Goal: Transaction & Acquisition: Purchase product/service

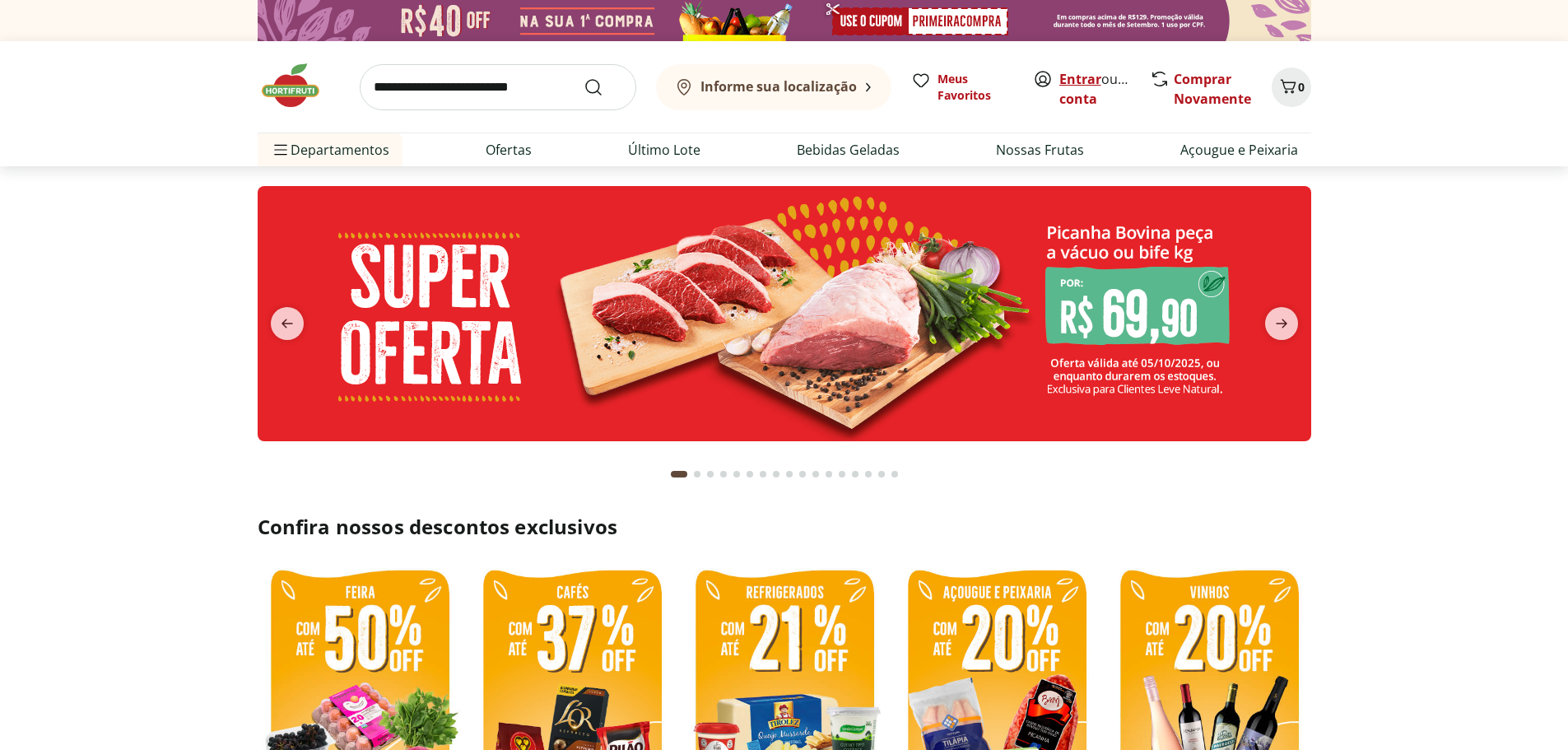
click at [1068, 80] on link "Entrar" at bounding box center [1080, 79] width 42 height 18
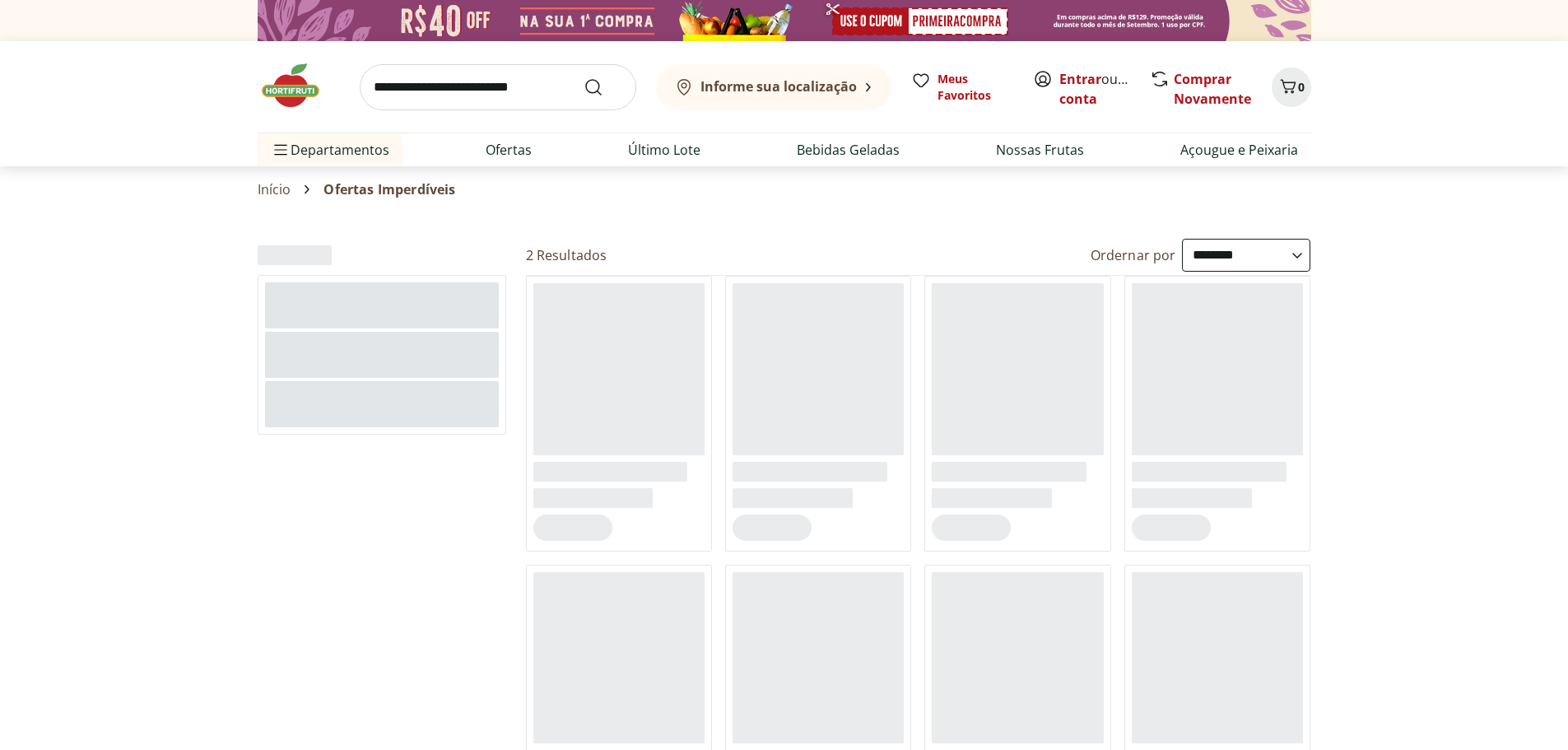
select select "**********"
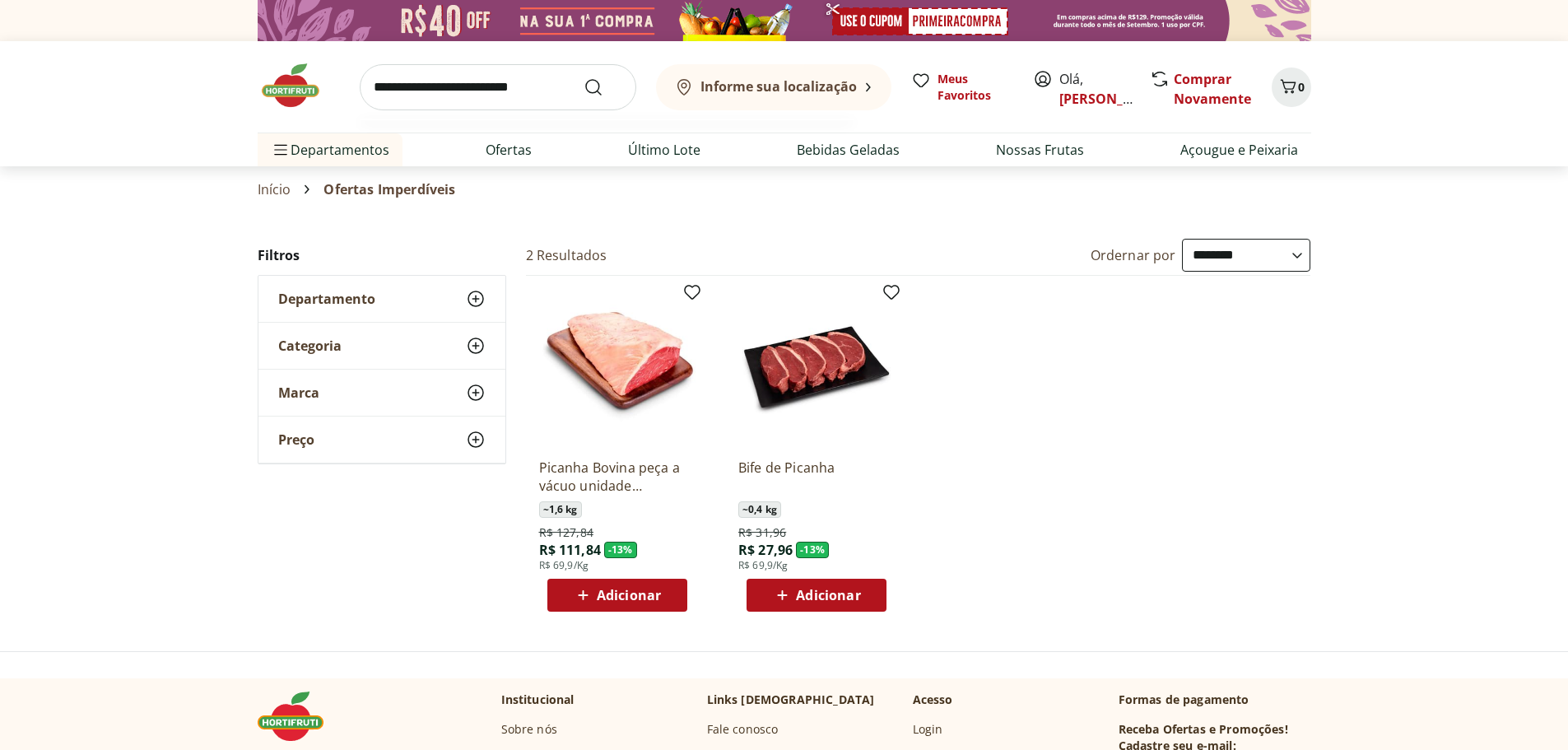
click at [457, 90] on input "search" at bounding box center [498, 87] width 277 height 46
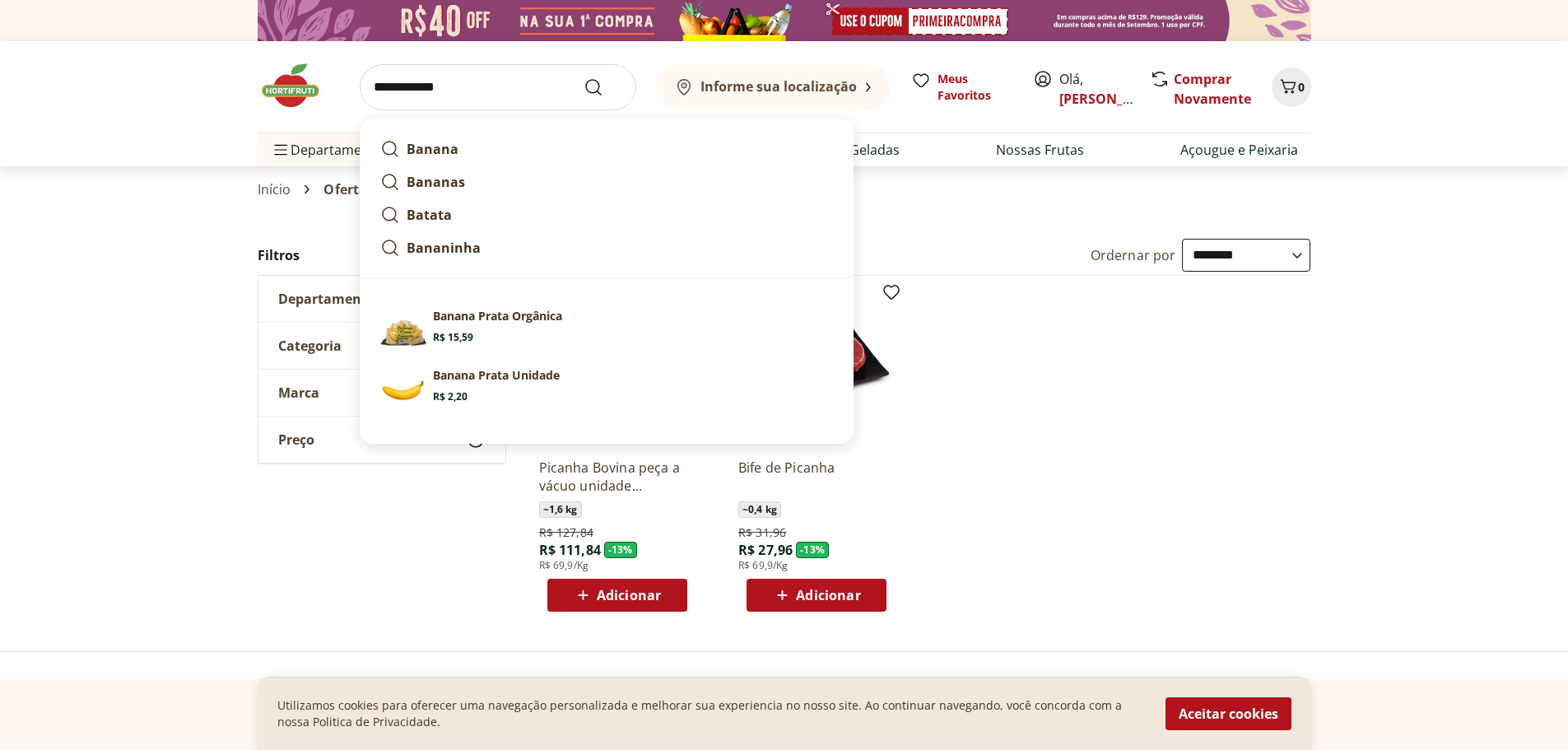
type input "**********"
click at [584, 77] on button "Submit Search" at bounding box center [603, 87] width 39 height 20
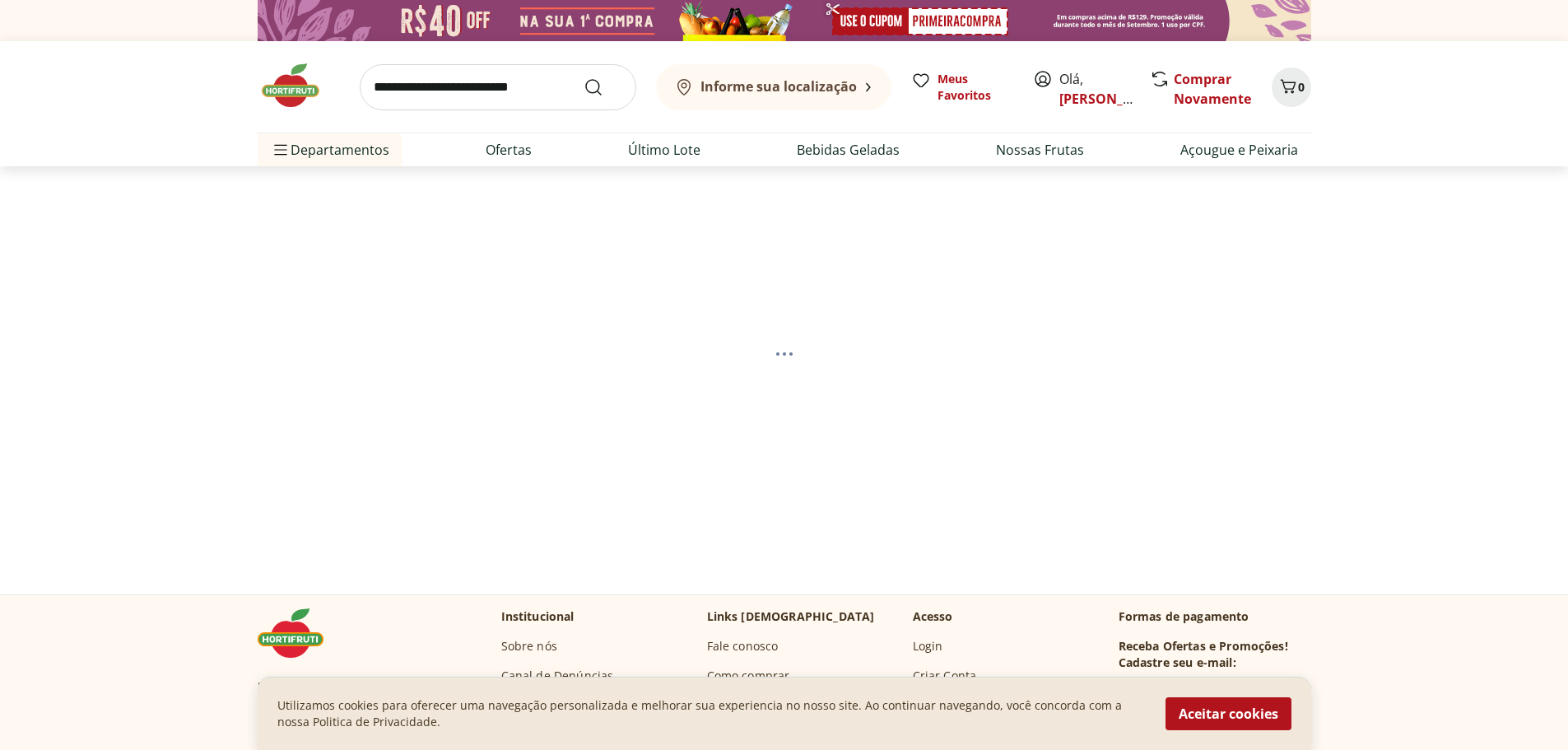
select select "**********"
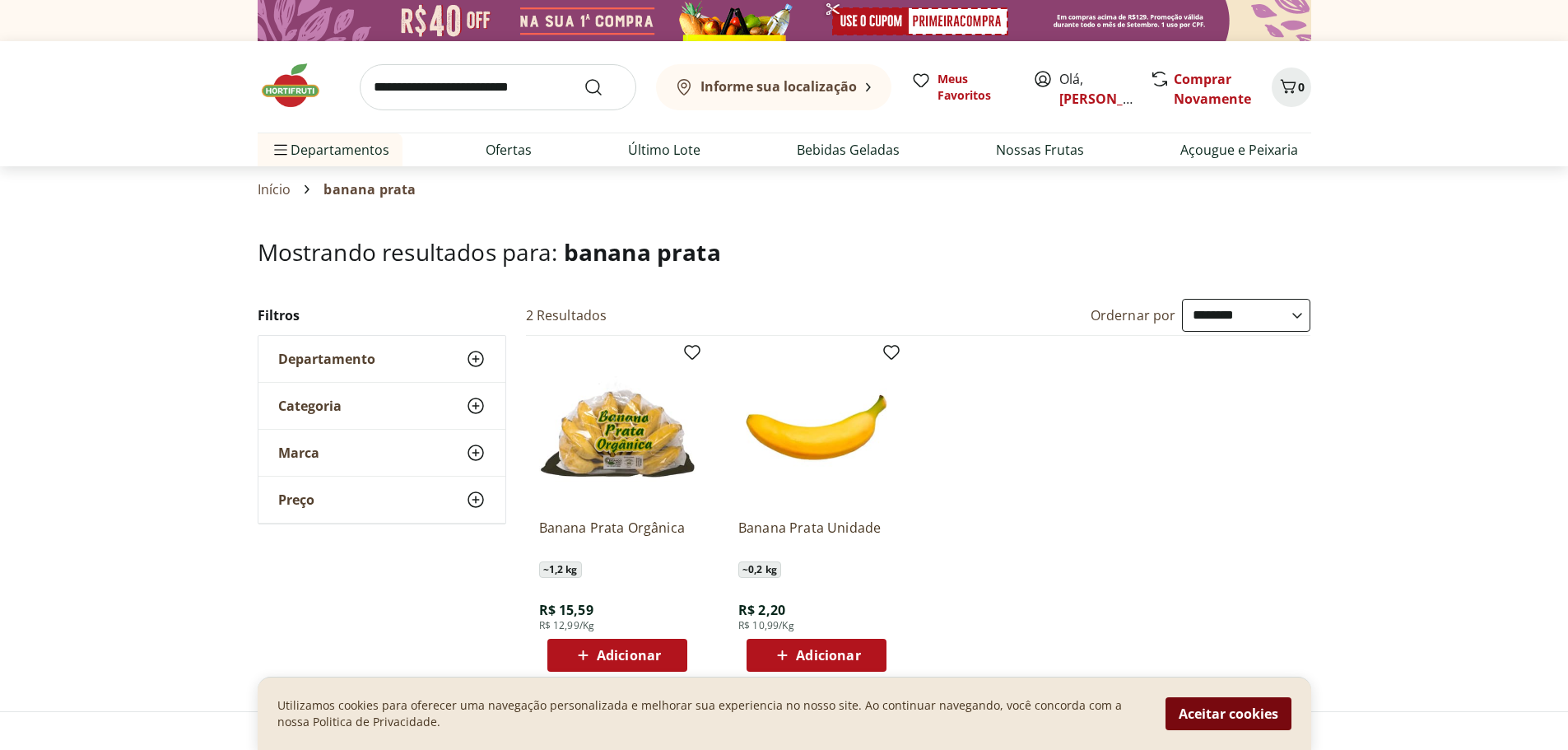
click at [1248, 724] on button "Aceitar cookies" at bounding box center [1228, 713] width 126 height 33
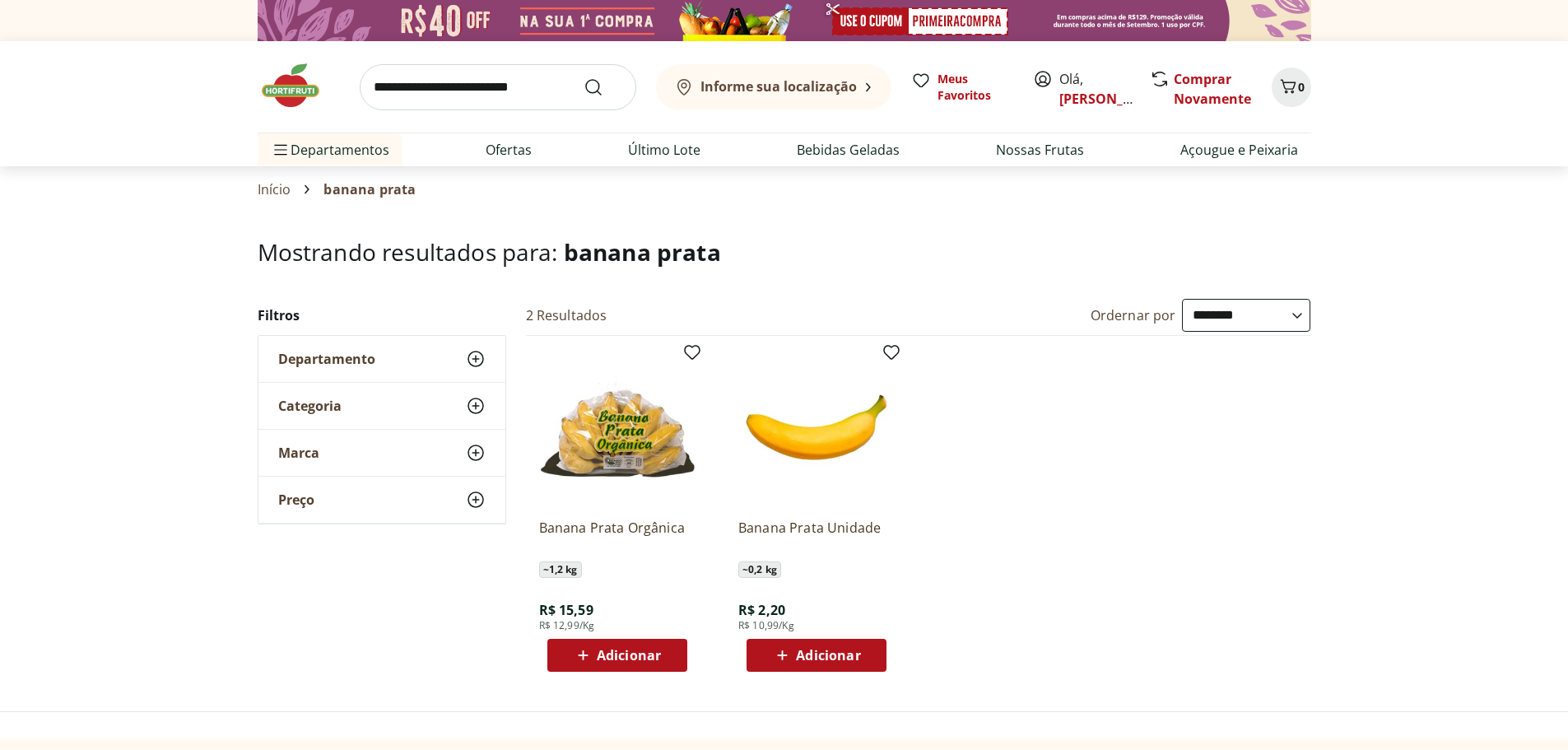
click at [820, 650] on span "Adicionar" at bounding box center [828, 655] width 64 height 13
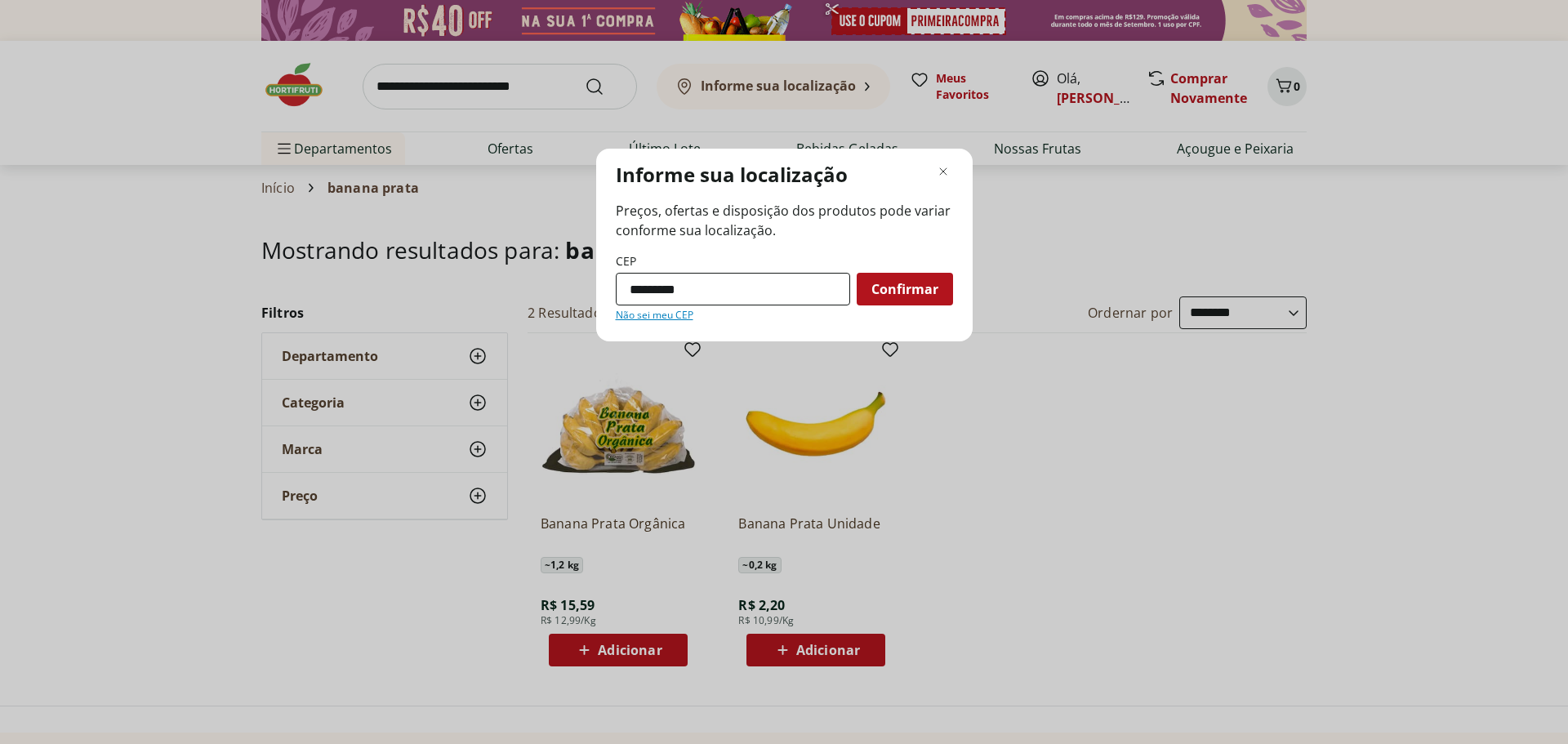
type input "*********"
click at [857, 273] on button "Confirmar" at bounding box center [905, 289] width 96 height 33
click at [891, 283] on span "Confirmar" at bounding box center [905, 289] width 67 height 13
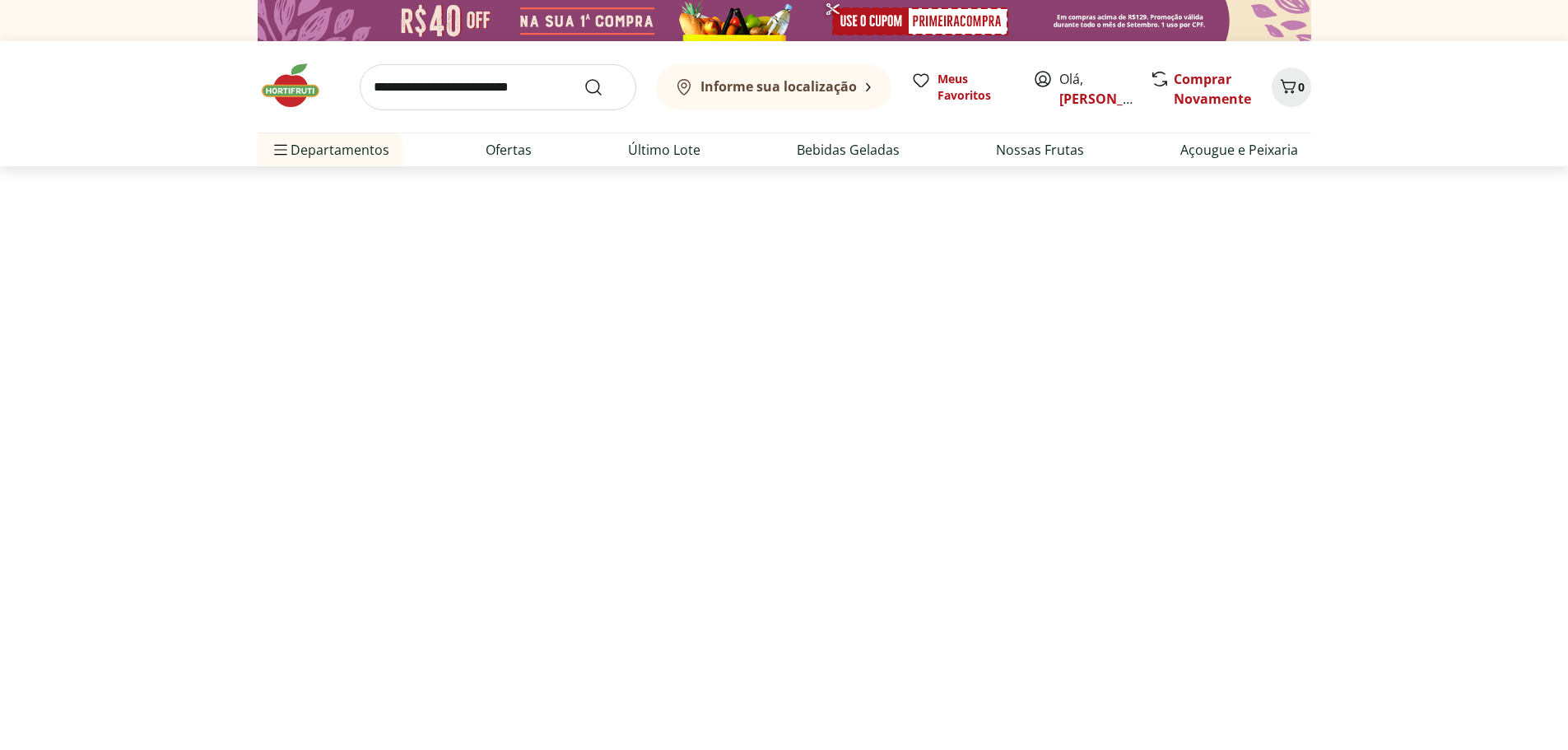
select select "**********"
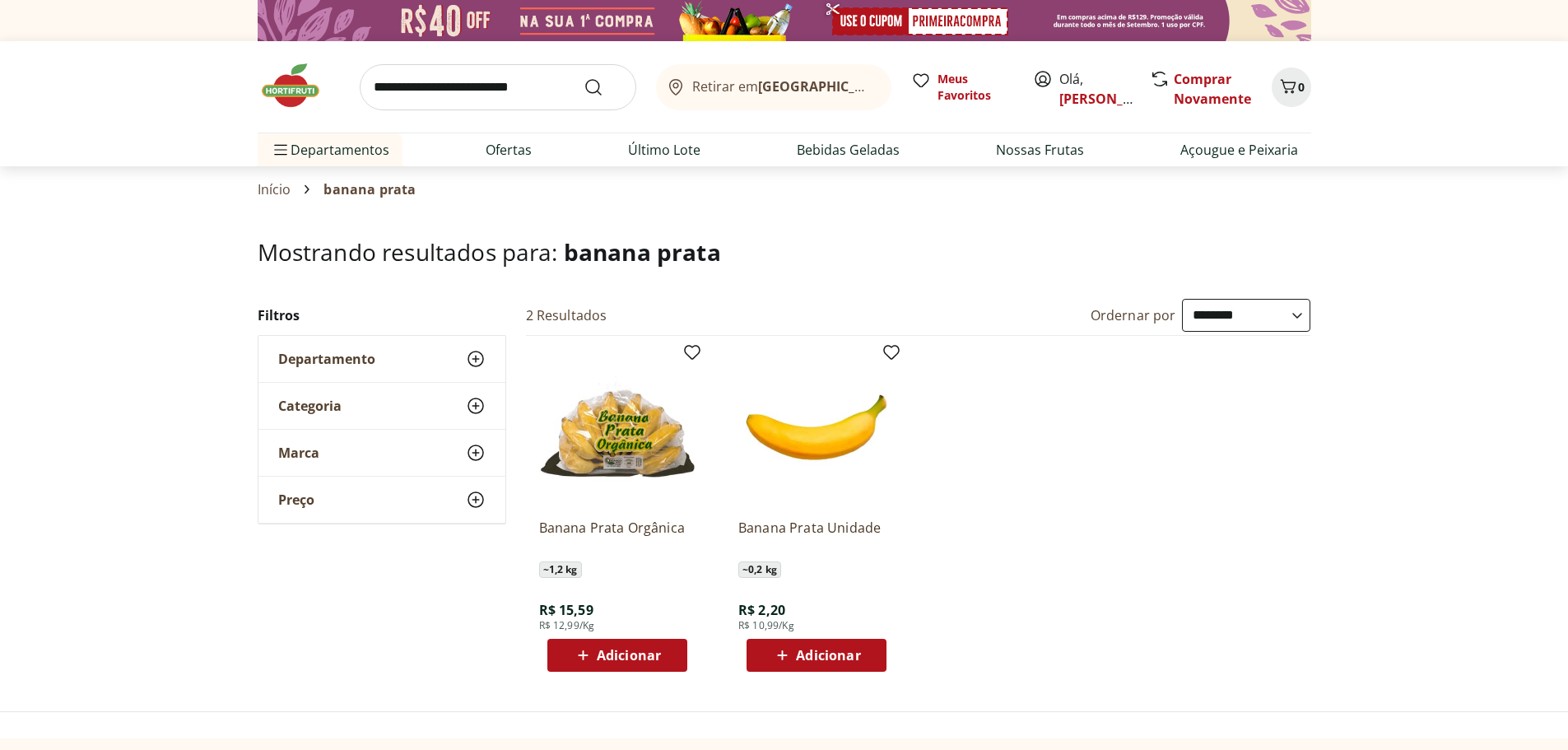
click at [805, 651] on span "Adicionar" at bounding box center [828, 655] width 64 height 13
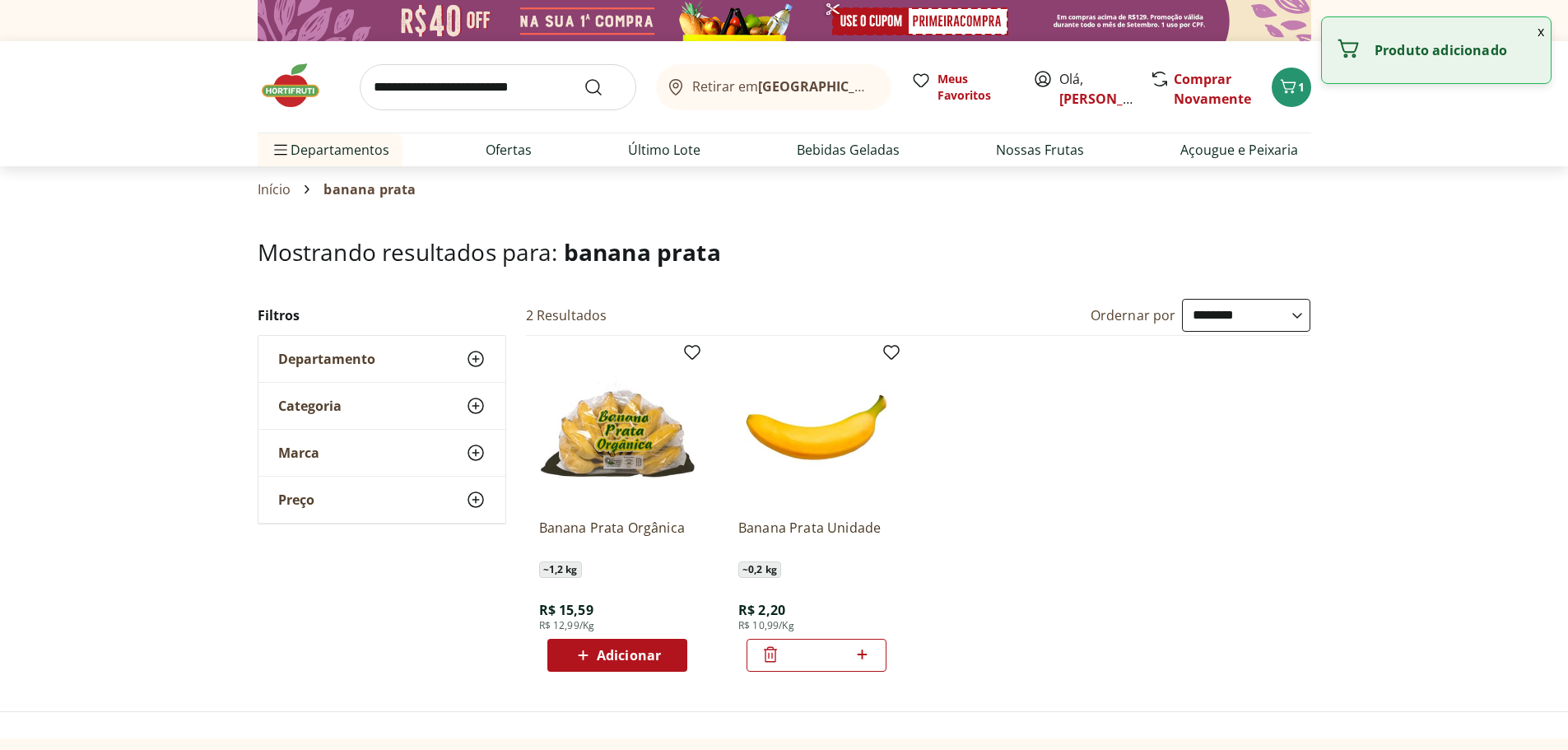
click at [865, 653] on icon at bounding box center [862, 655] width 20 height 20
click at [865, 652] on icon at bounding box center [862, 655] width 20 height 20
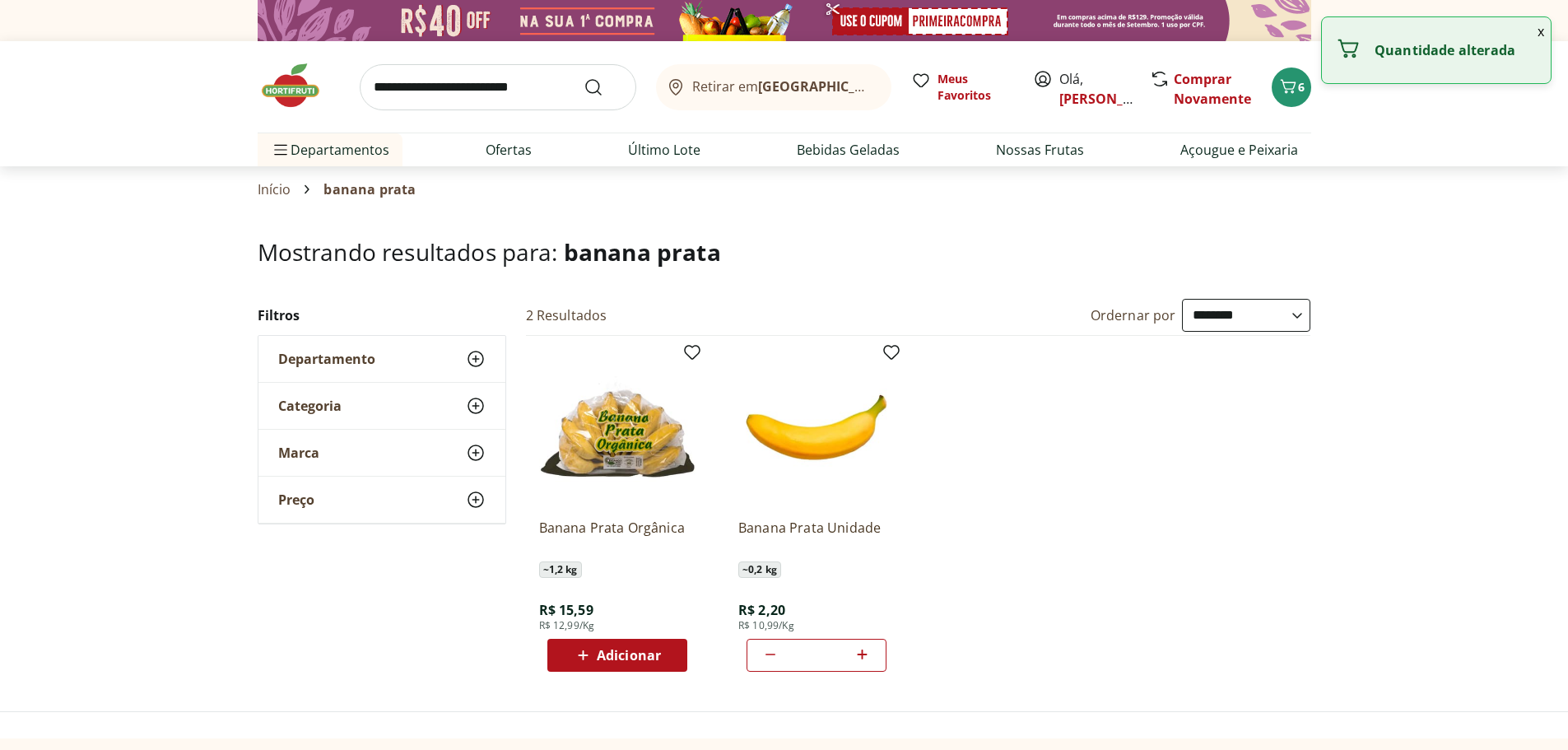
click at [864, 651] on icon at bounding box center [862, 655] width 20 height 20
click at [864, 650] on icon at bounding box center [862, 655] width 20 height 20
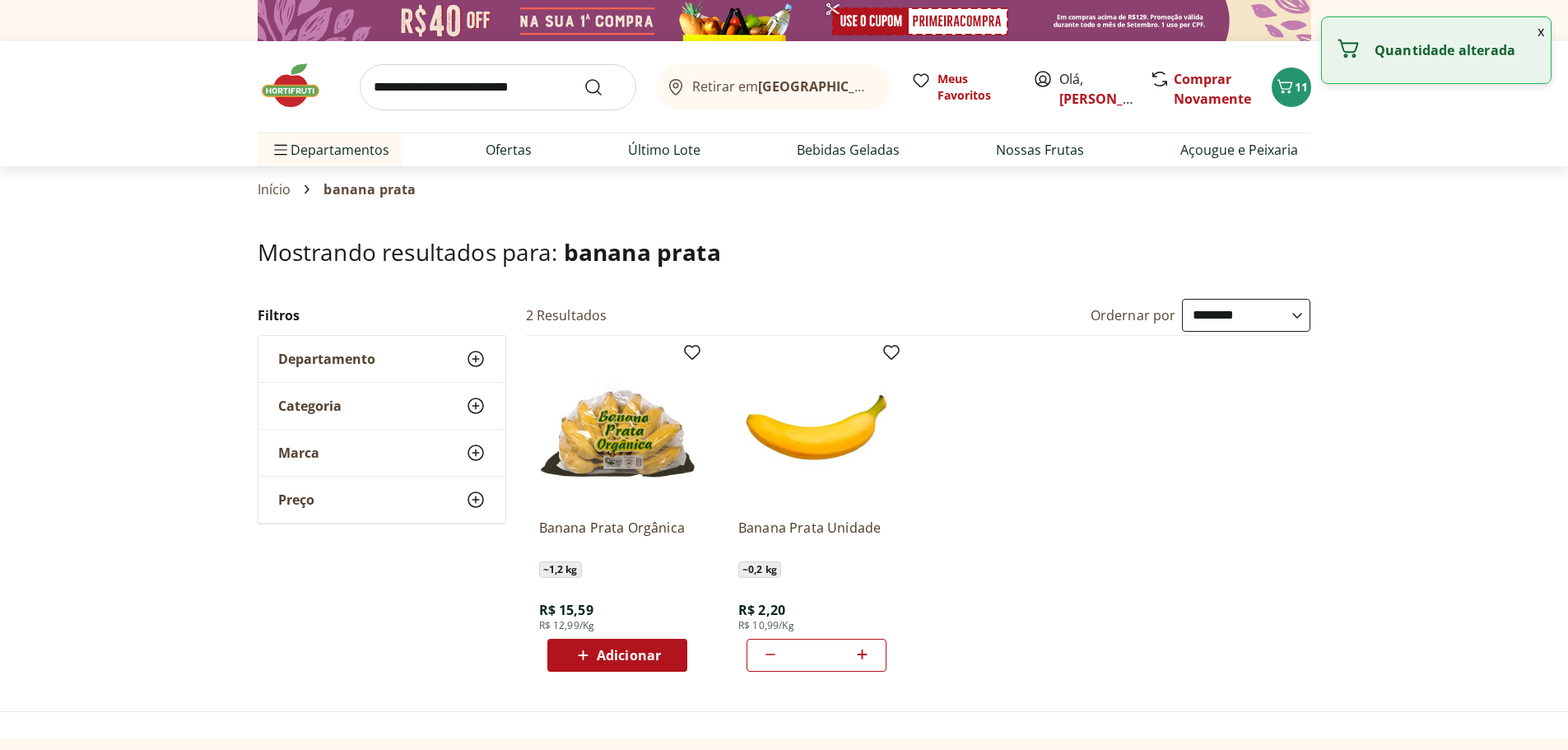
click at [864, 650] on icon at bounding box center [862, 655] width 20 height 20
type input "**"
click at [515, 95] on input "search" at bounding box center [498, 87] width 277 height 46
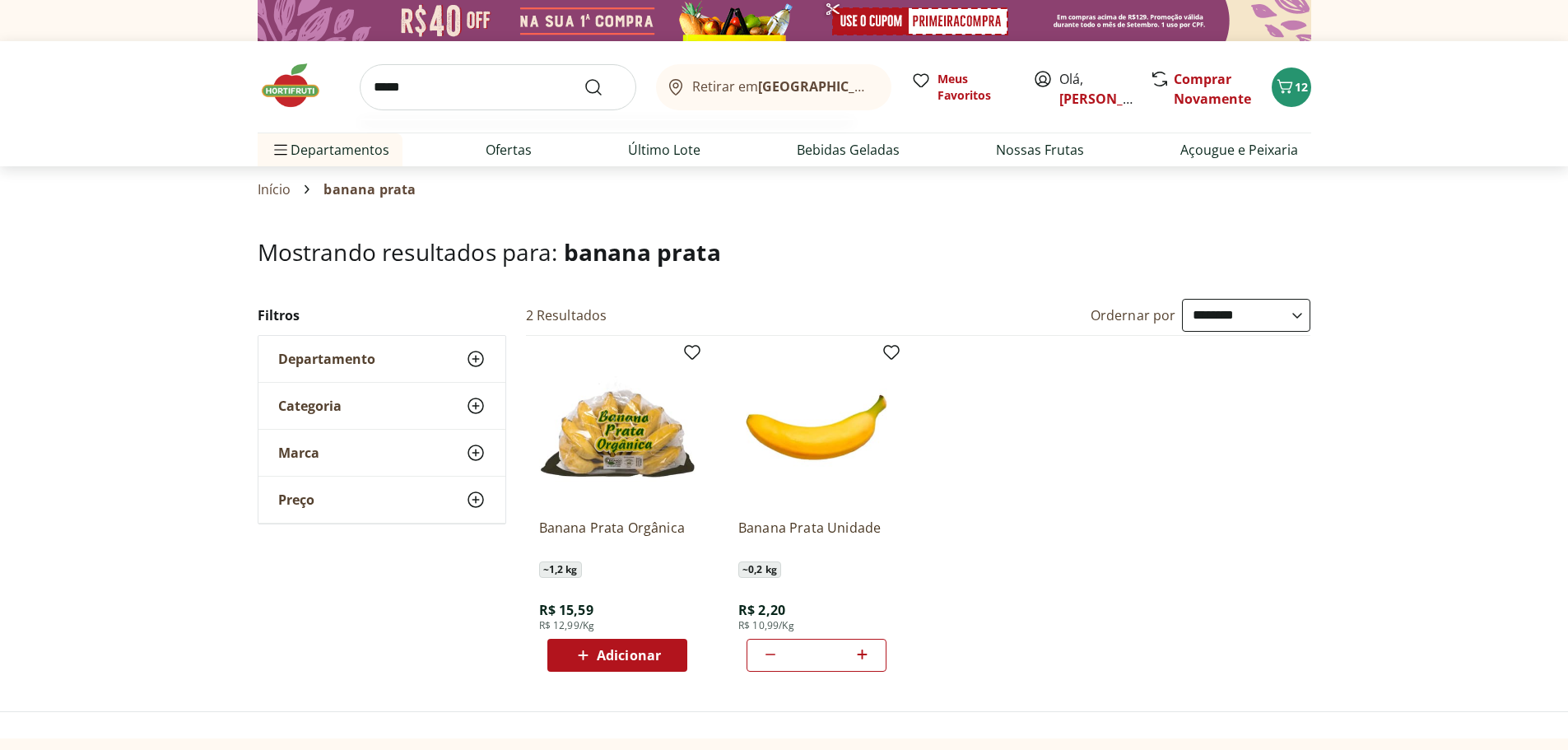
type input "*****"
click at [584, 77] on button "Submit Search" at bounding box center [603, 87] width 39 height 20
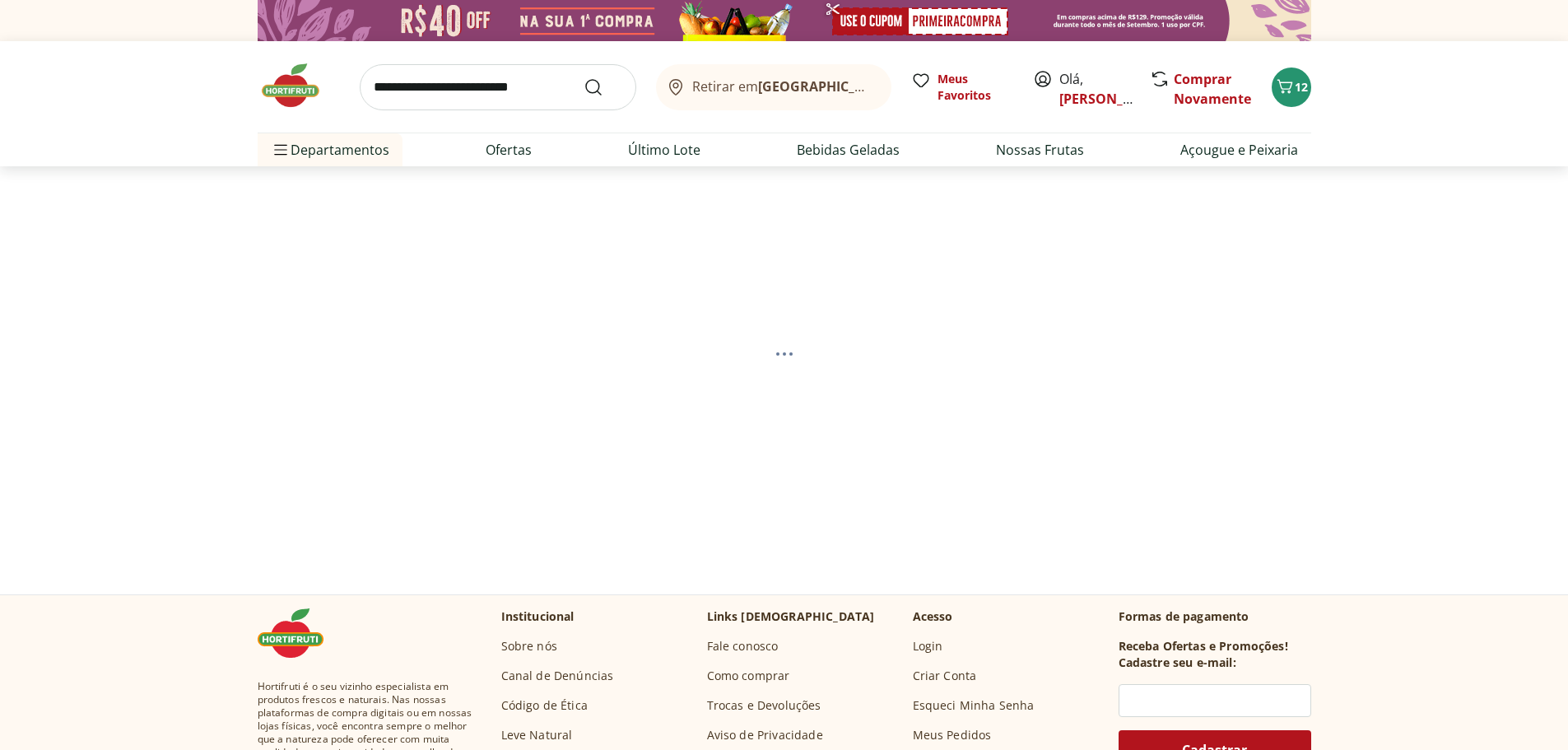
select select "**********"
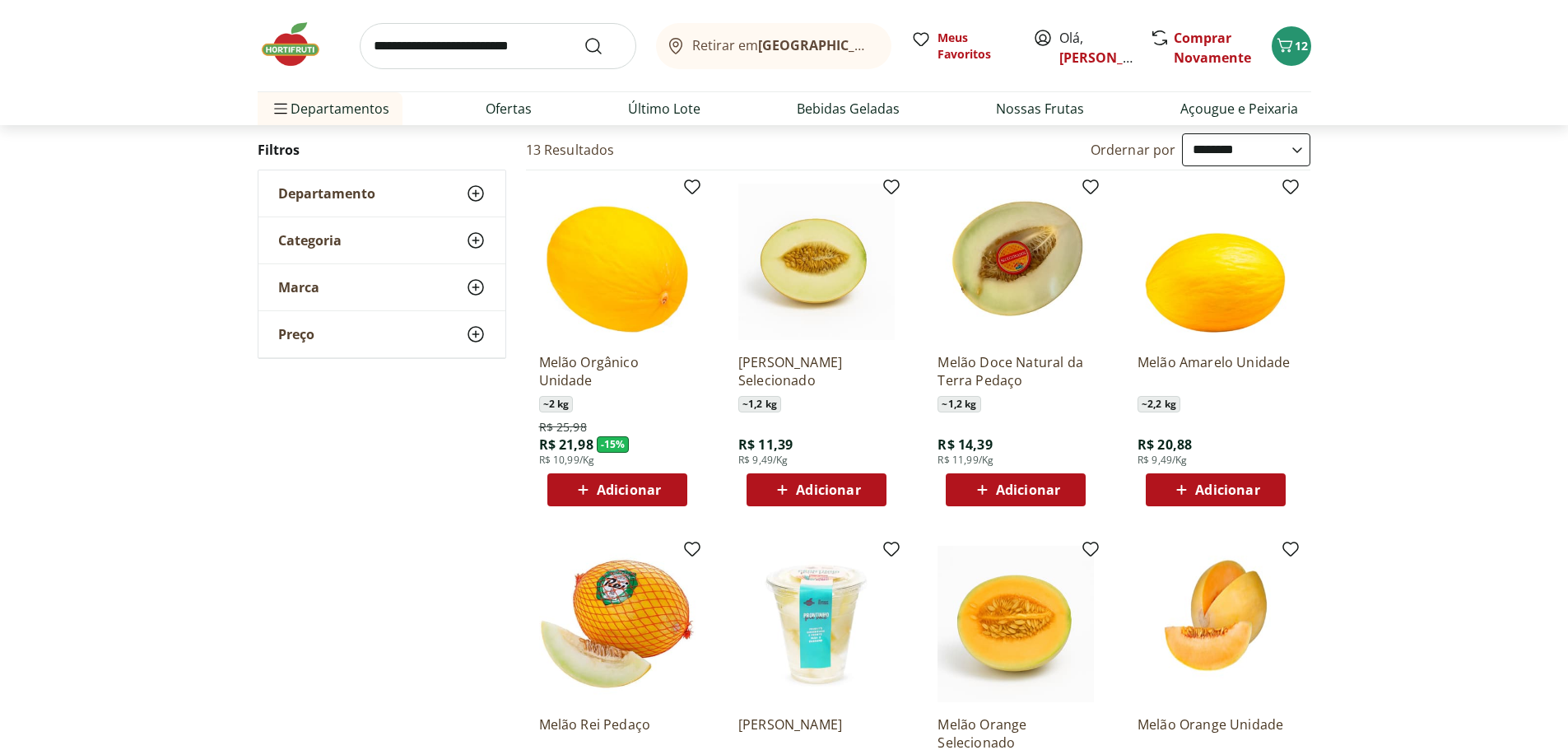
scroll to position [165, 0]
click at [610, 494] on span "Adicionar" at bounding box center [629, 491] width 64 height 13
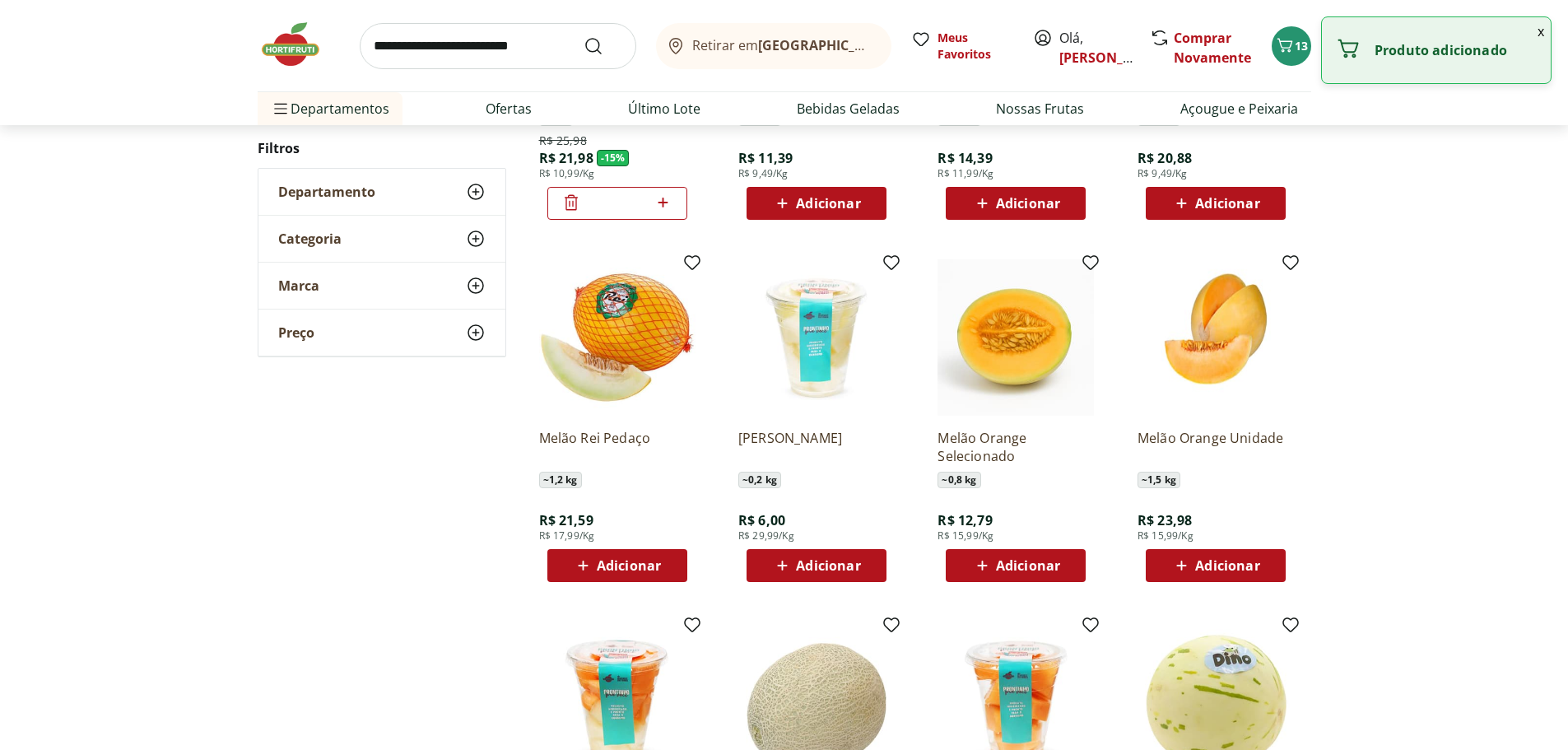
scroll to position [494, 0]
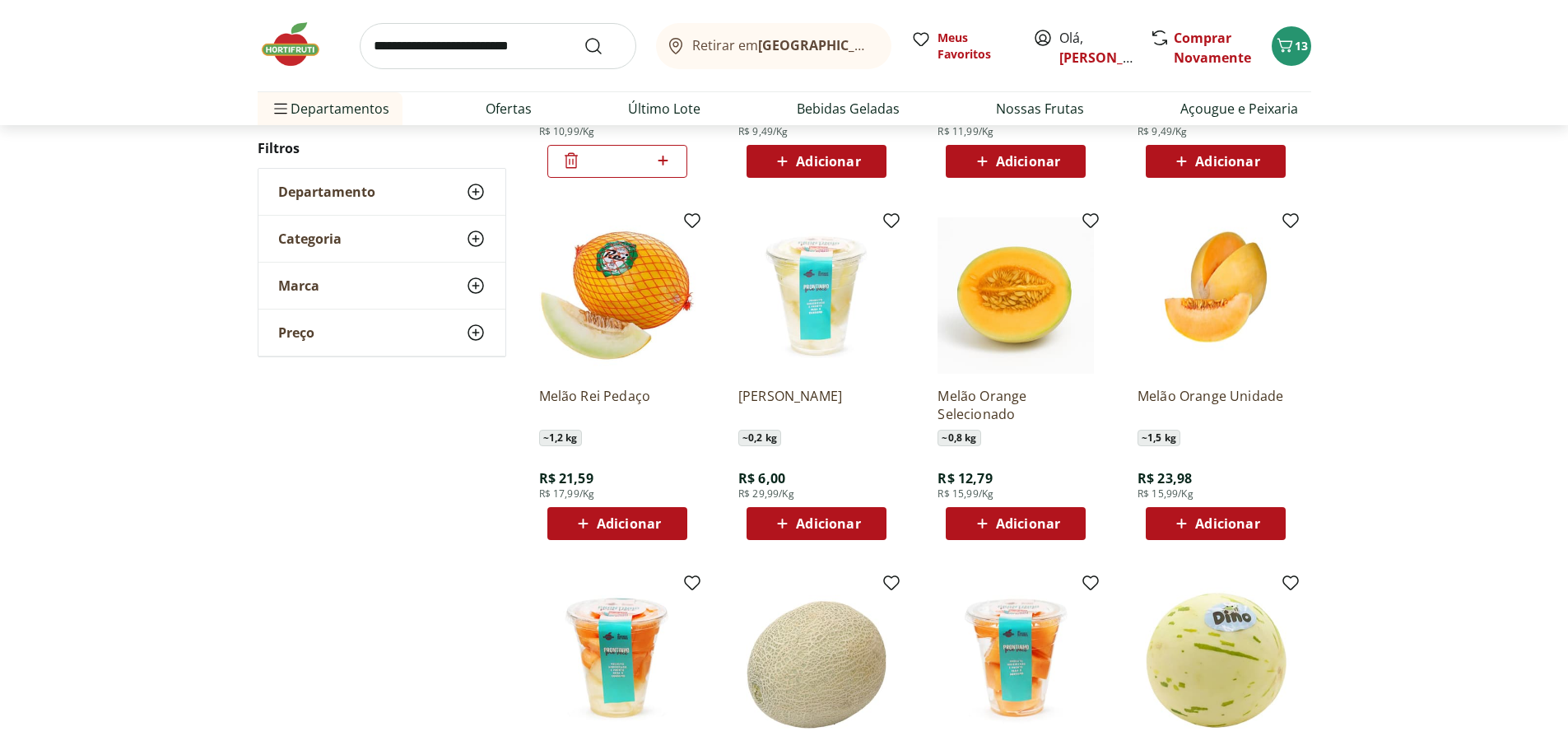
click at [1009, 527] on span "Adicionar" at bounding box center [1028, 524] width 64 height 13
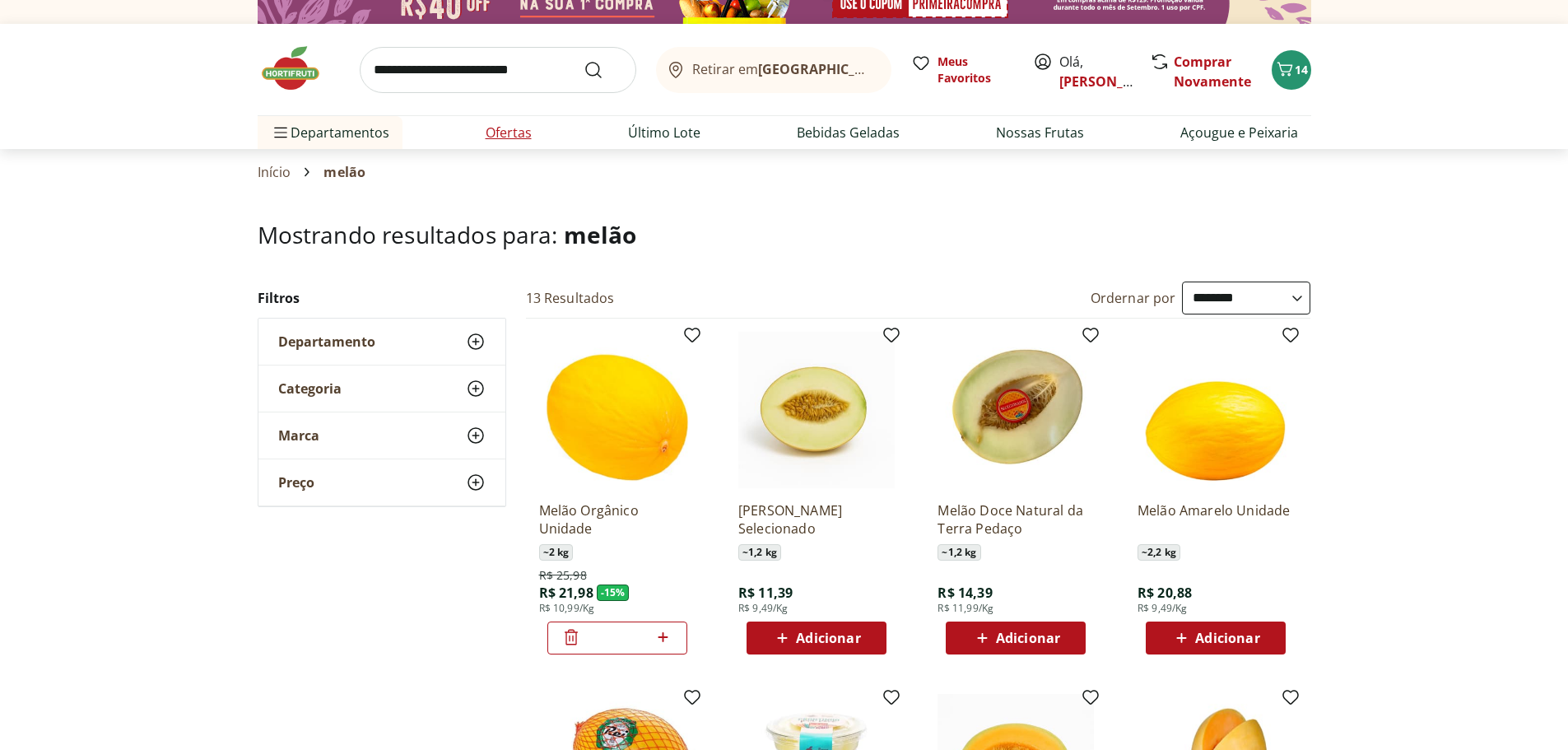
scroll to position [0, 0]
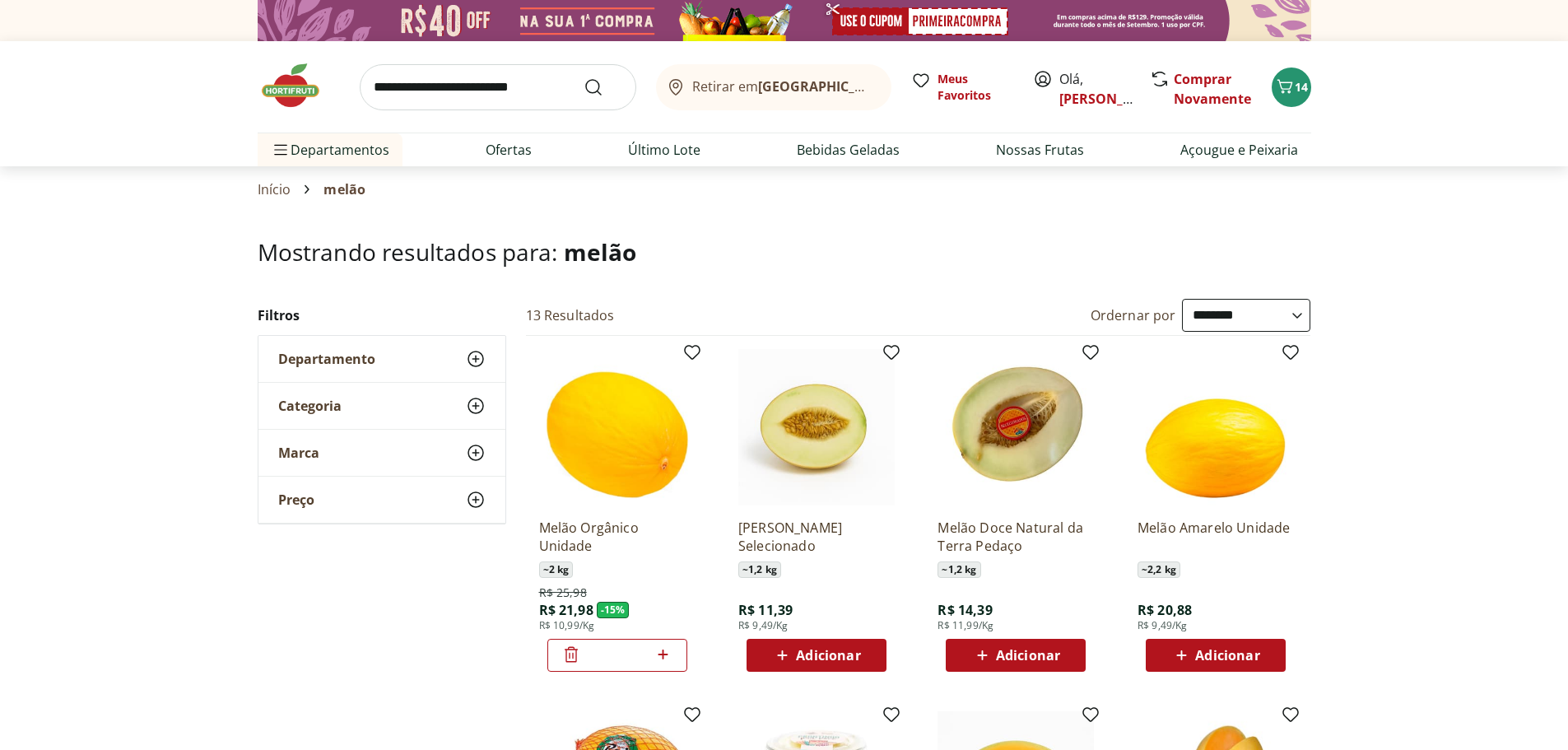
click at [483, 97] on input "search" at bounding box center [498, 87] width 277 height 46
type input "*****"
click at [584, 77] on button "Submit Search" at bounding box center [603, 87] width 39 height 20
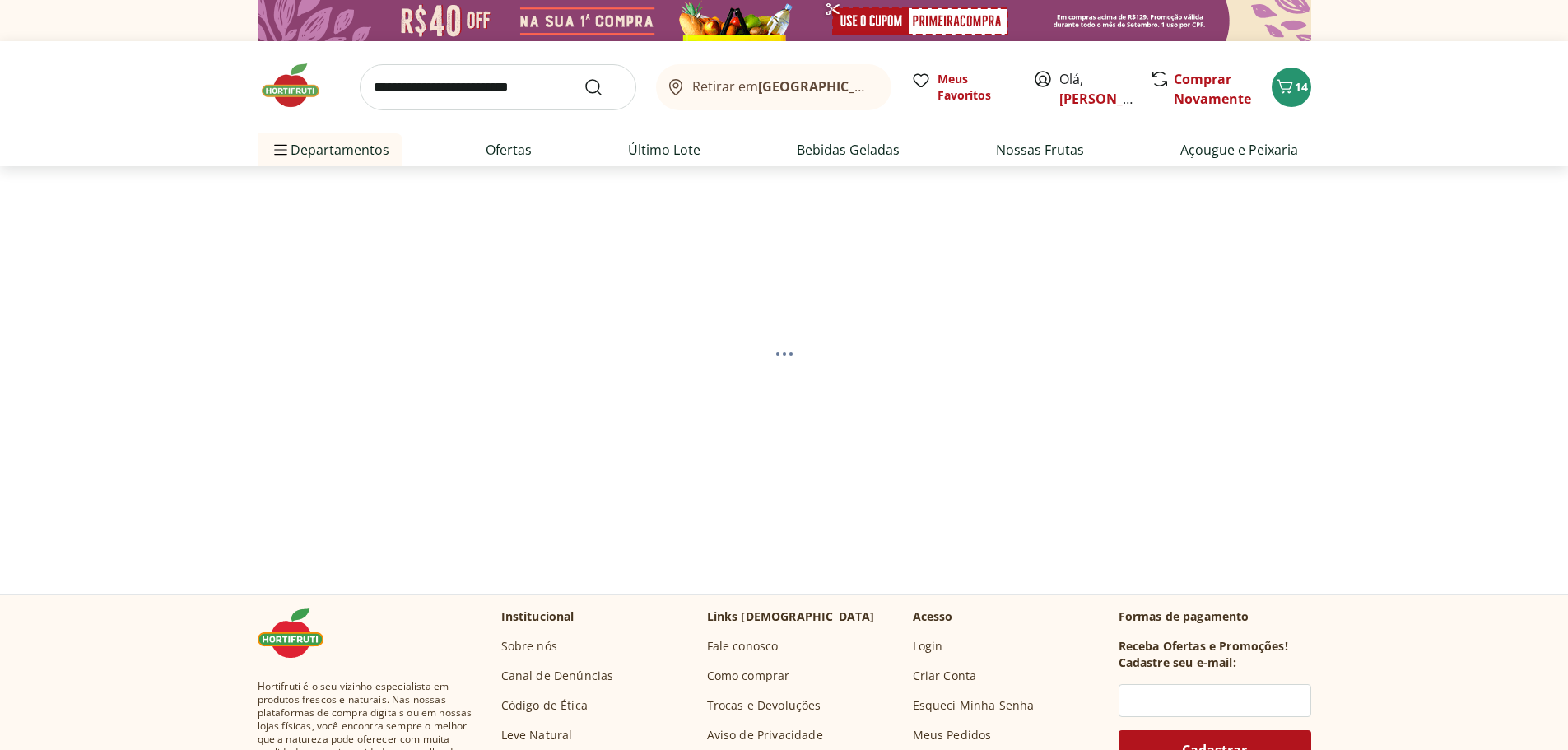
select select "**********"
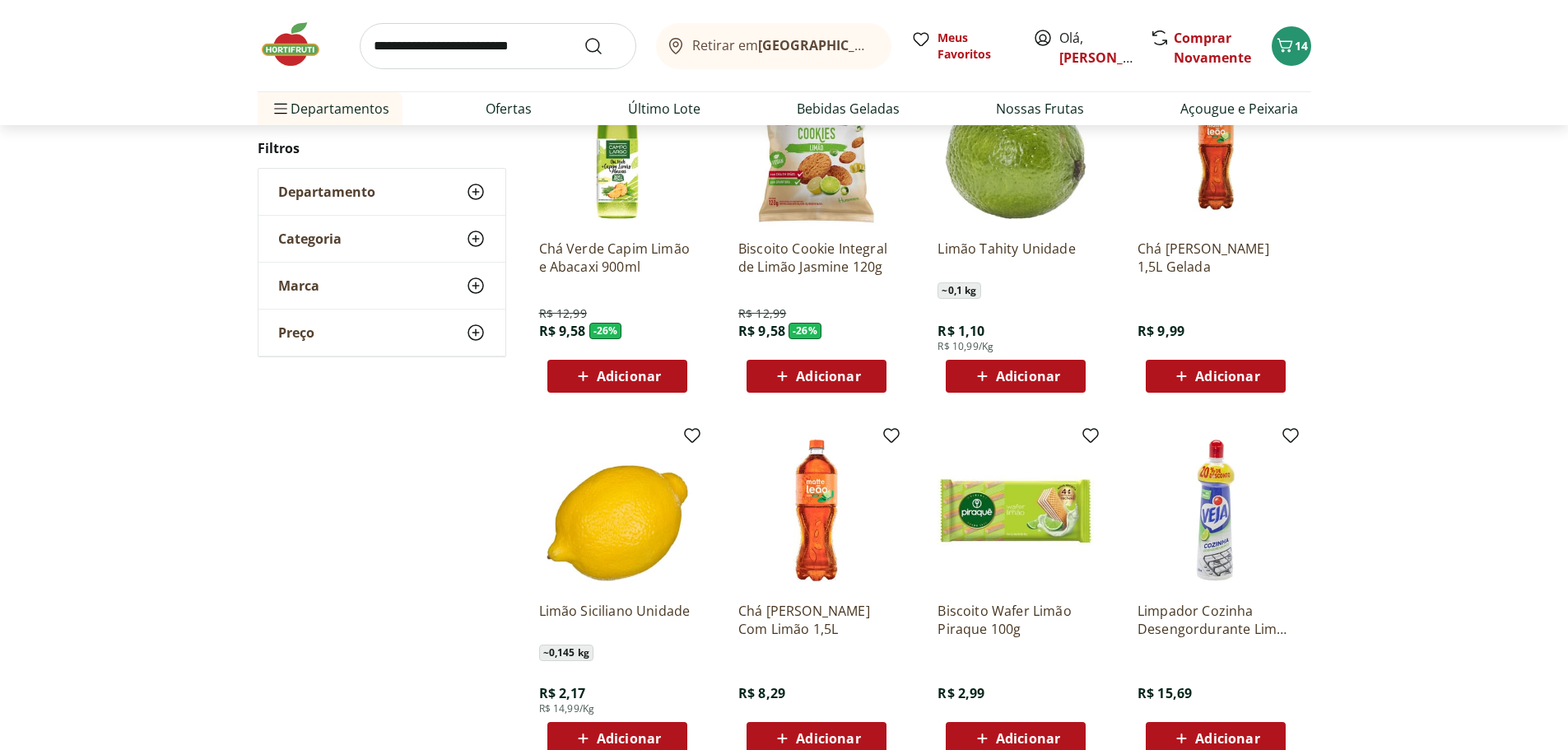
scroll to position [658, 0]
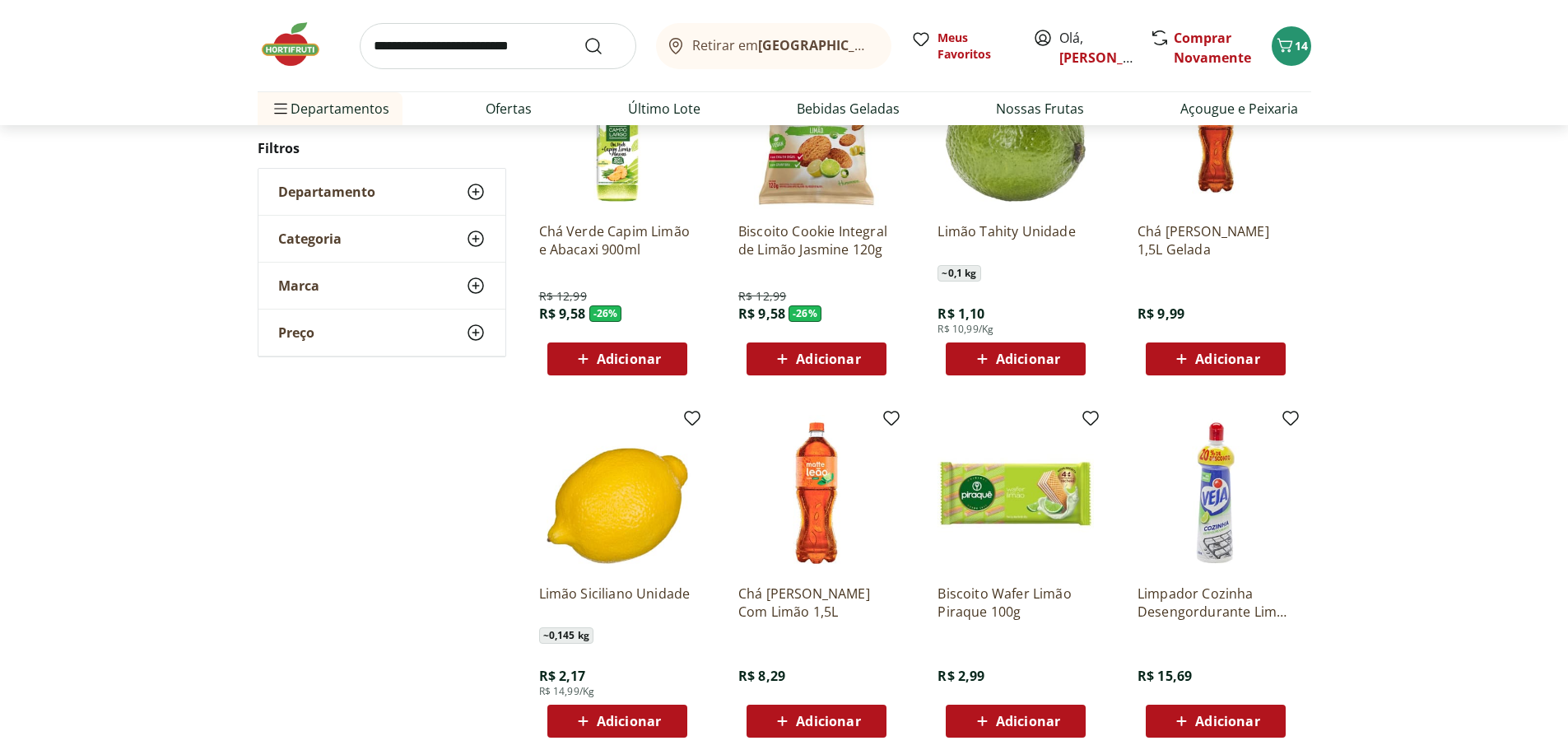
click at [982, 361] on icon at bounding box center [982, 358] width 10 height 10
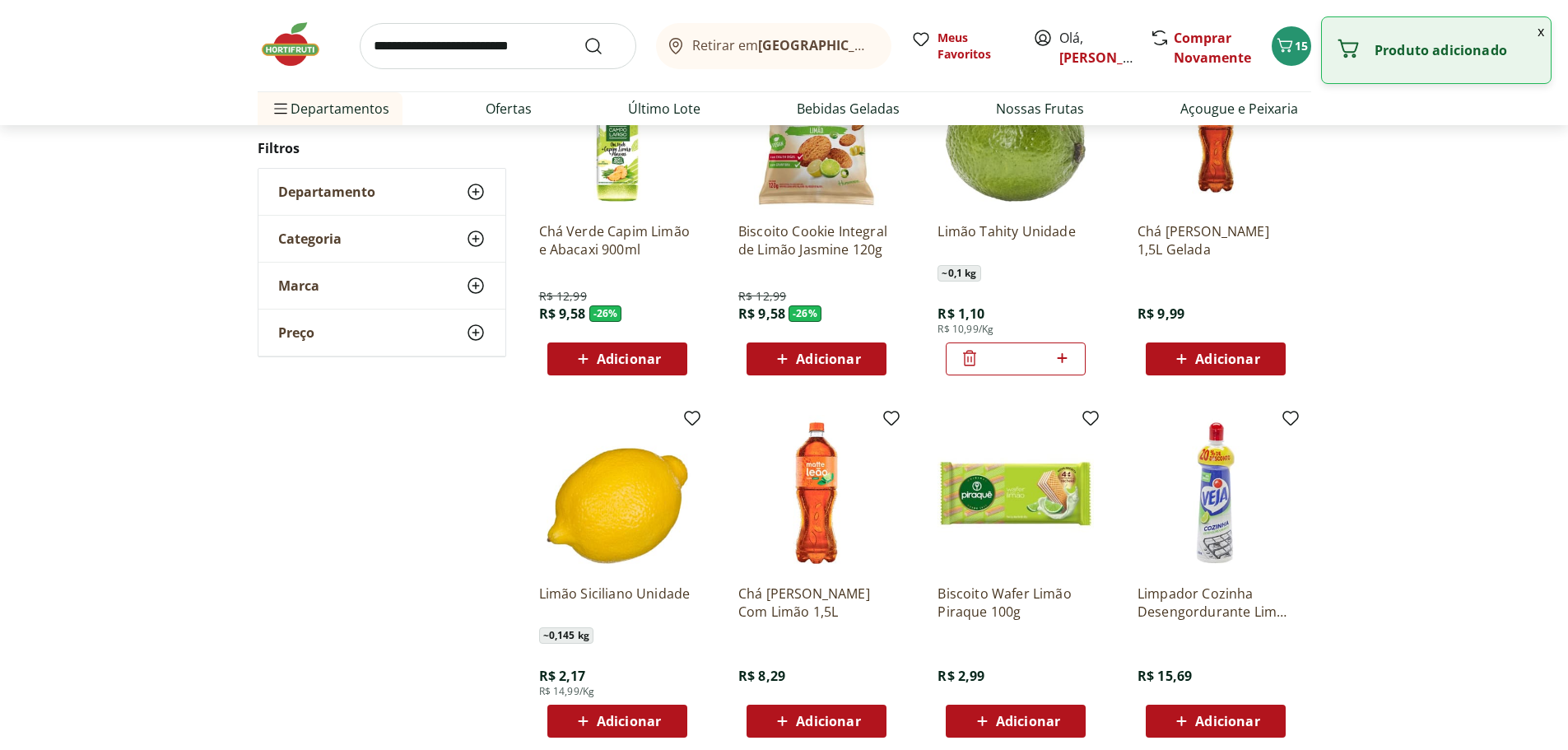
click at [1064, 364] on icon at bounding box center [1062, 358] width 20 height 20
click at [1064, 363] on icon at bounding box center [1062, 358] width 20 height 20
click at [1064, 362] on icon at bounding box center [1062, 358] width 20 height 20
click at [1063, 361] on icon at bounding box center [1062, 358] width 10 height 10
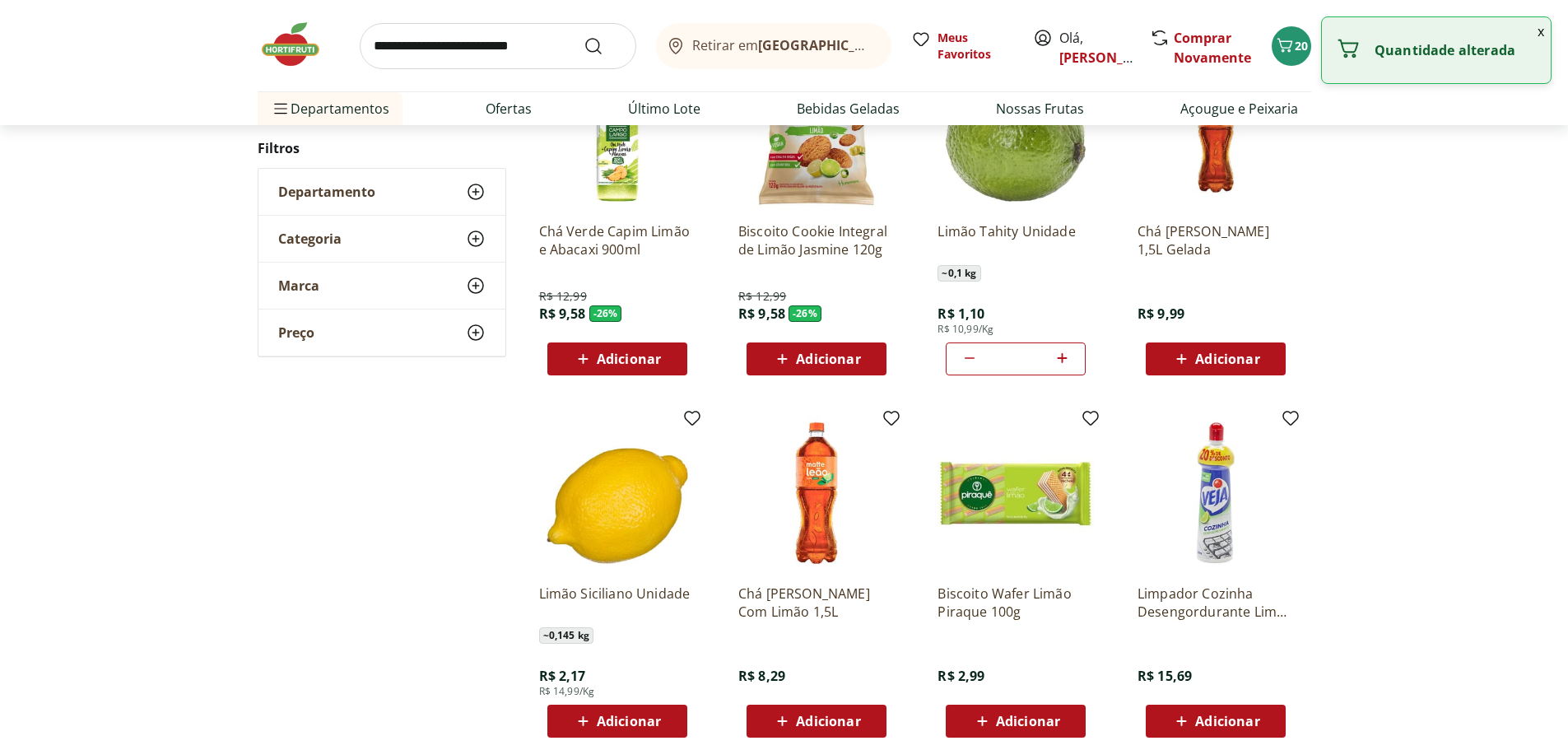
click at [1063, 361] on icon at bounding box center [1062, 358] width 10 height 10
click at [1063, 362] on icon at bounding box center [1062, 358] width 10 height 10
type input "**"
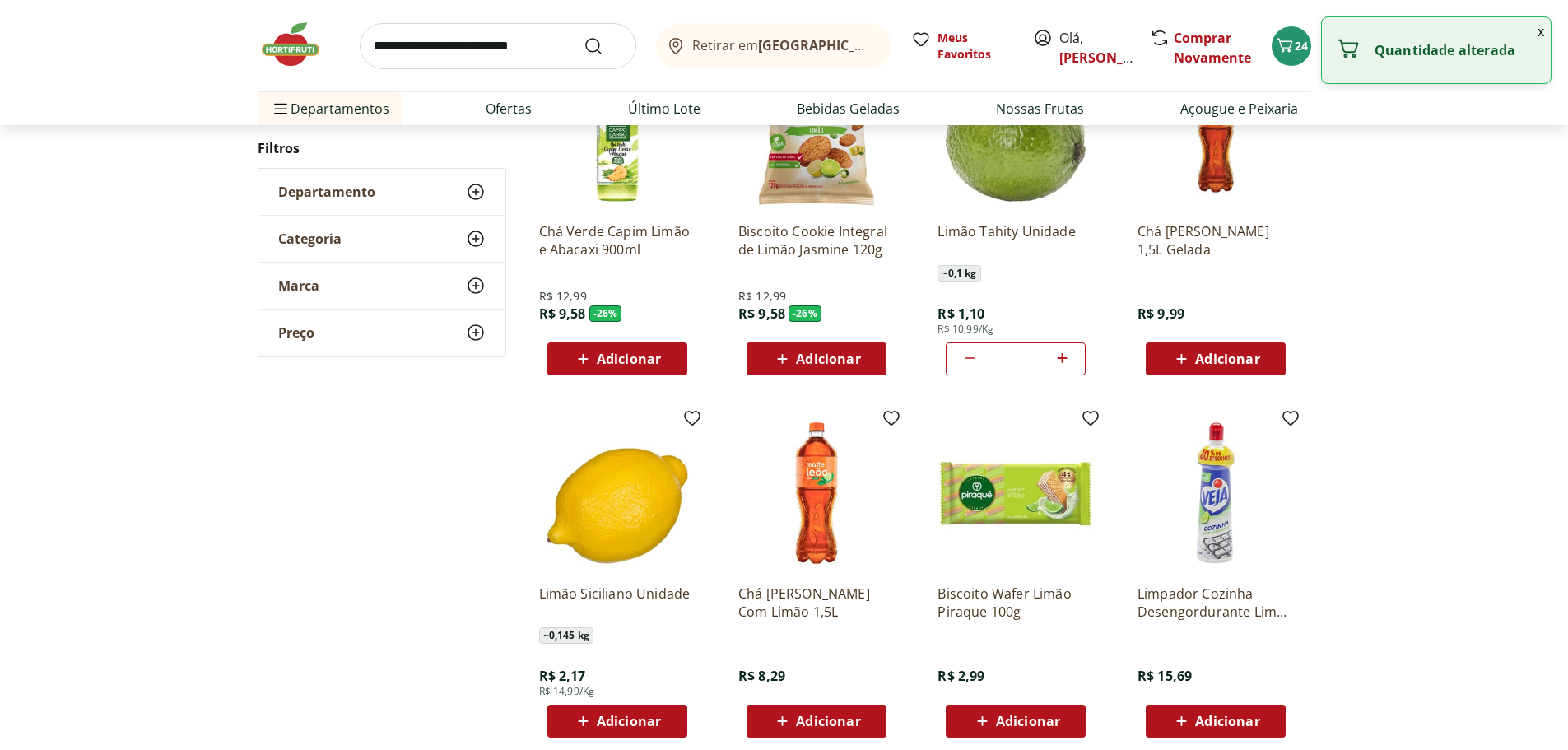
scroll to position [823, 0]
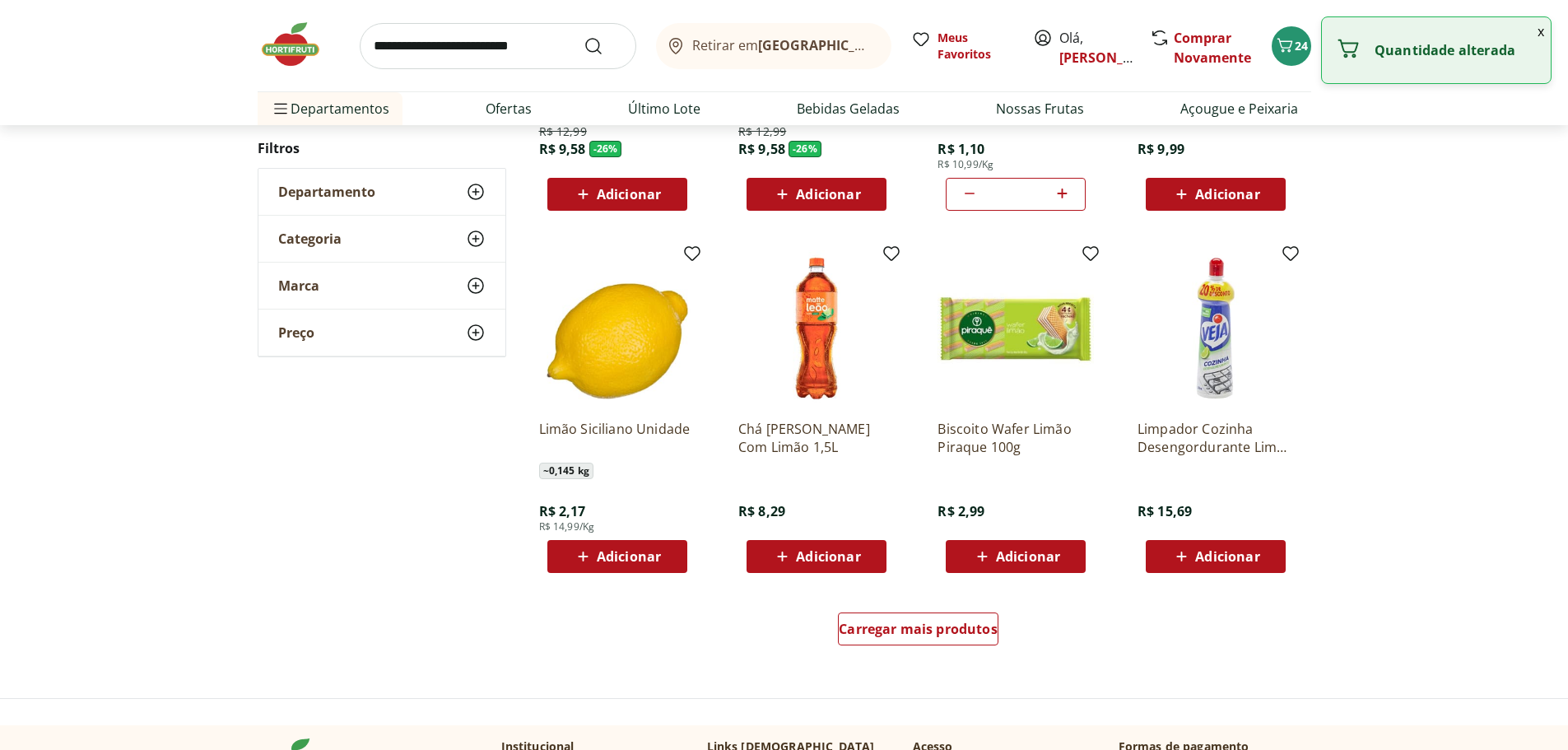
click at [645, 558] on span "Adicionar" at bounding box center [629, 557] width 64 height 13
click at [665, 558] on icon at bounding box center [663, 556] width 20 height 20
type input "*"
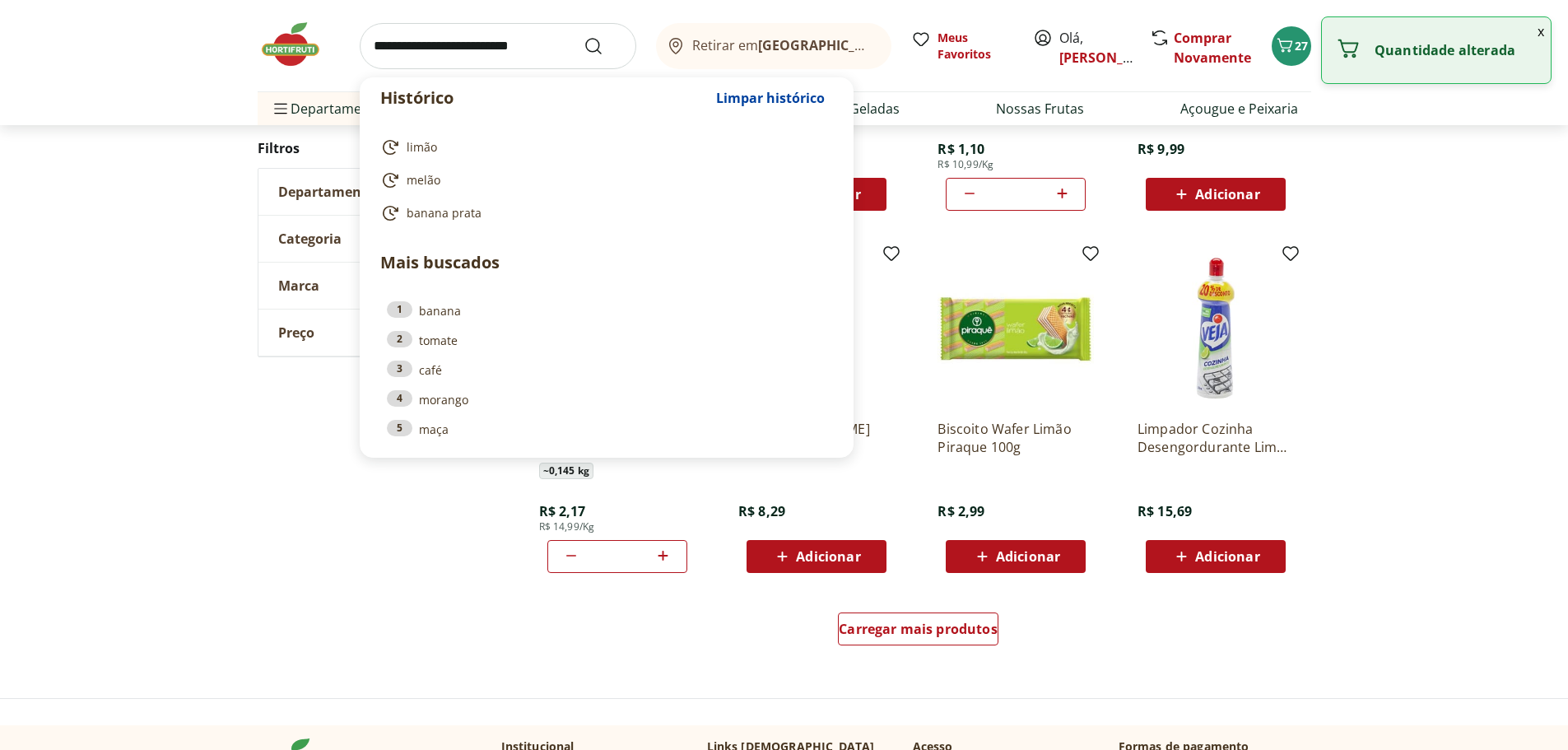
click at [393, 44] on input "search" at bounding box center [498, 46] width 277 height 46
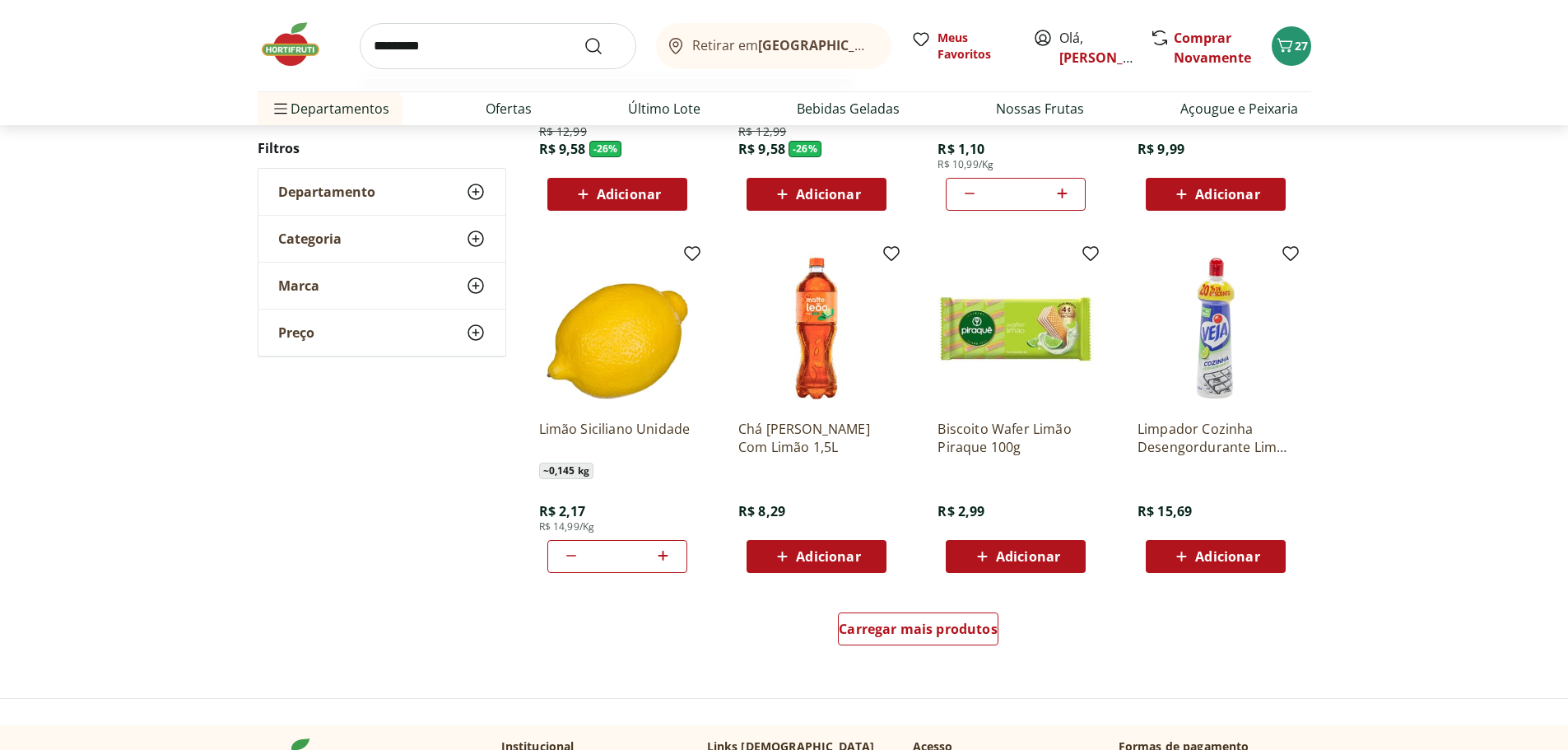
type input "*********"
click at [584, 37] on button "Submit Search" at bounding box center [603, 47] width 39 height 20
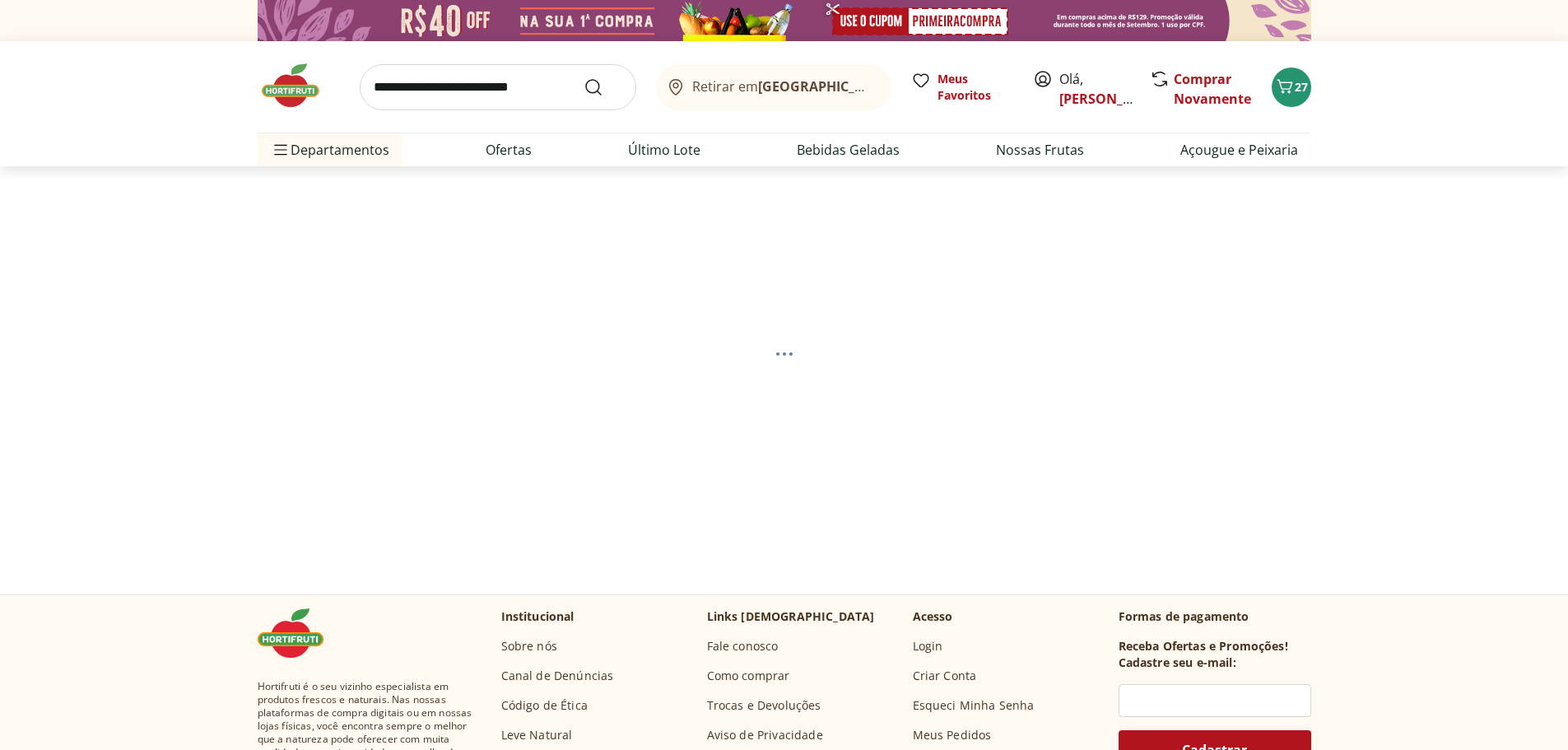
select select "**********"
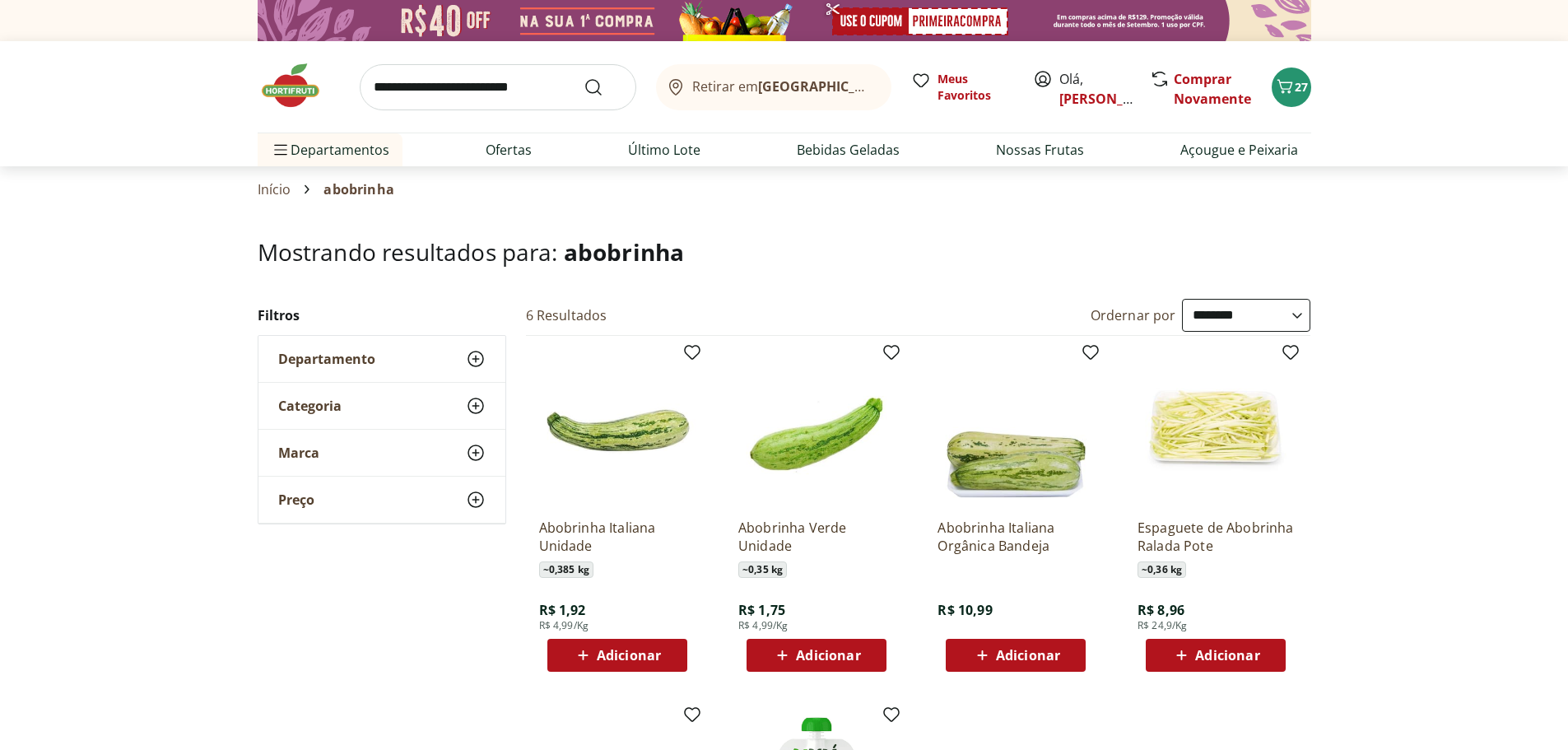
scroll to position [165, 0]
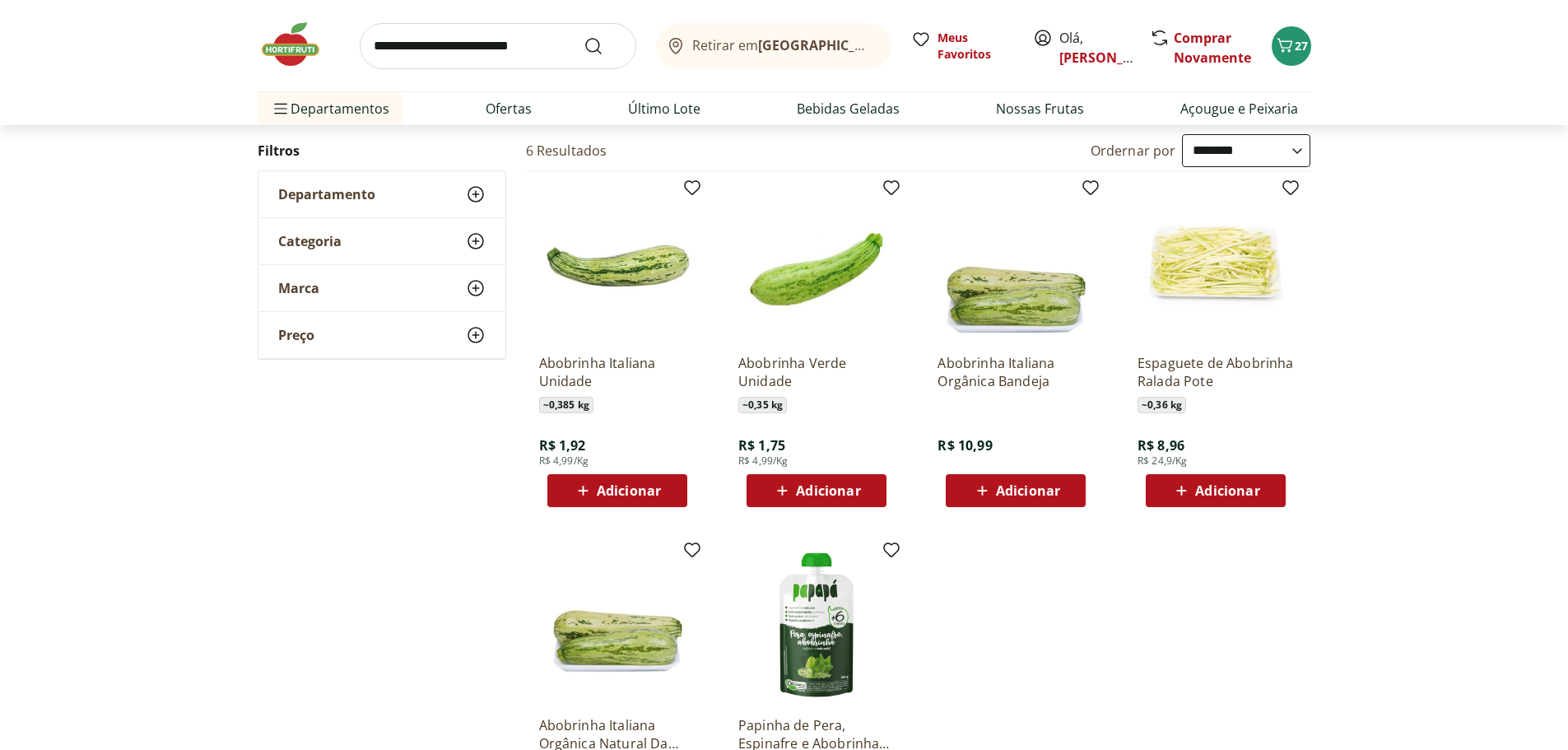
click at [624, 497] on span "Adicionar" at bounding box center [629, 491] width 64 height 13
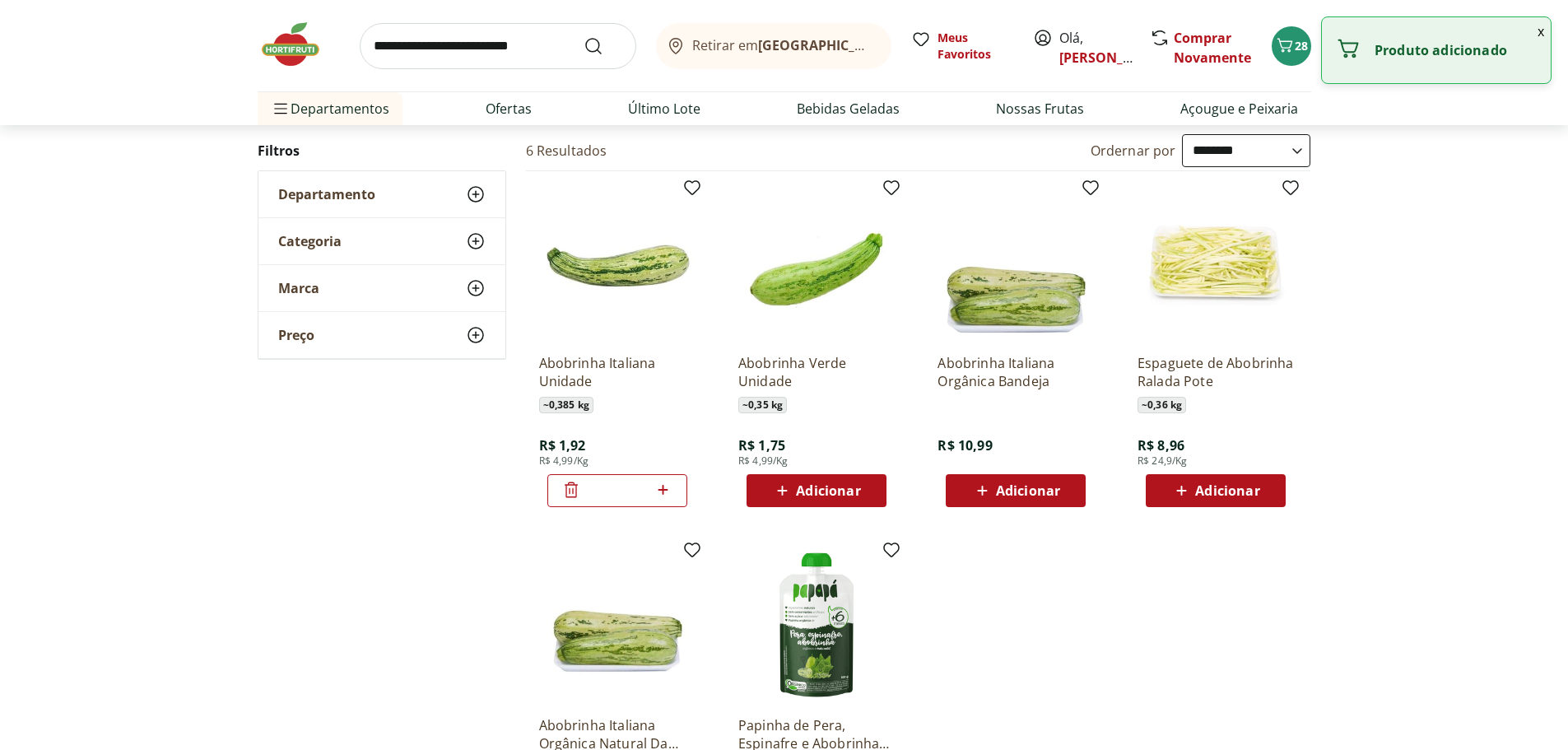
click at [662, 492] on icon at bounding box center [663, 490] width 20 height 20
type input "*"
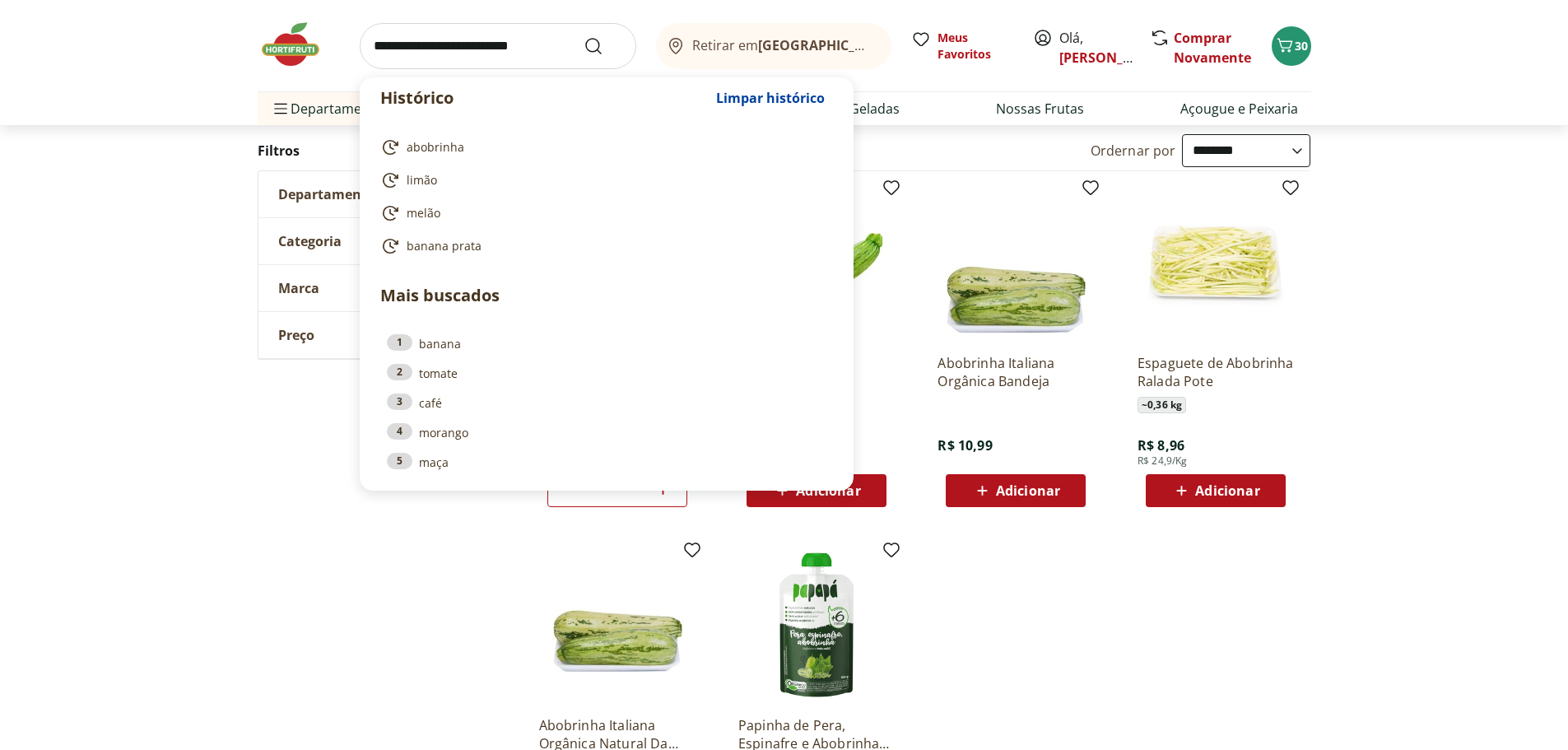
click at [439, 52] on input "search" at bounding box center [498, 46] width 277 height 46
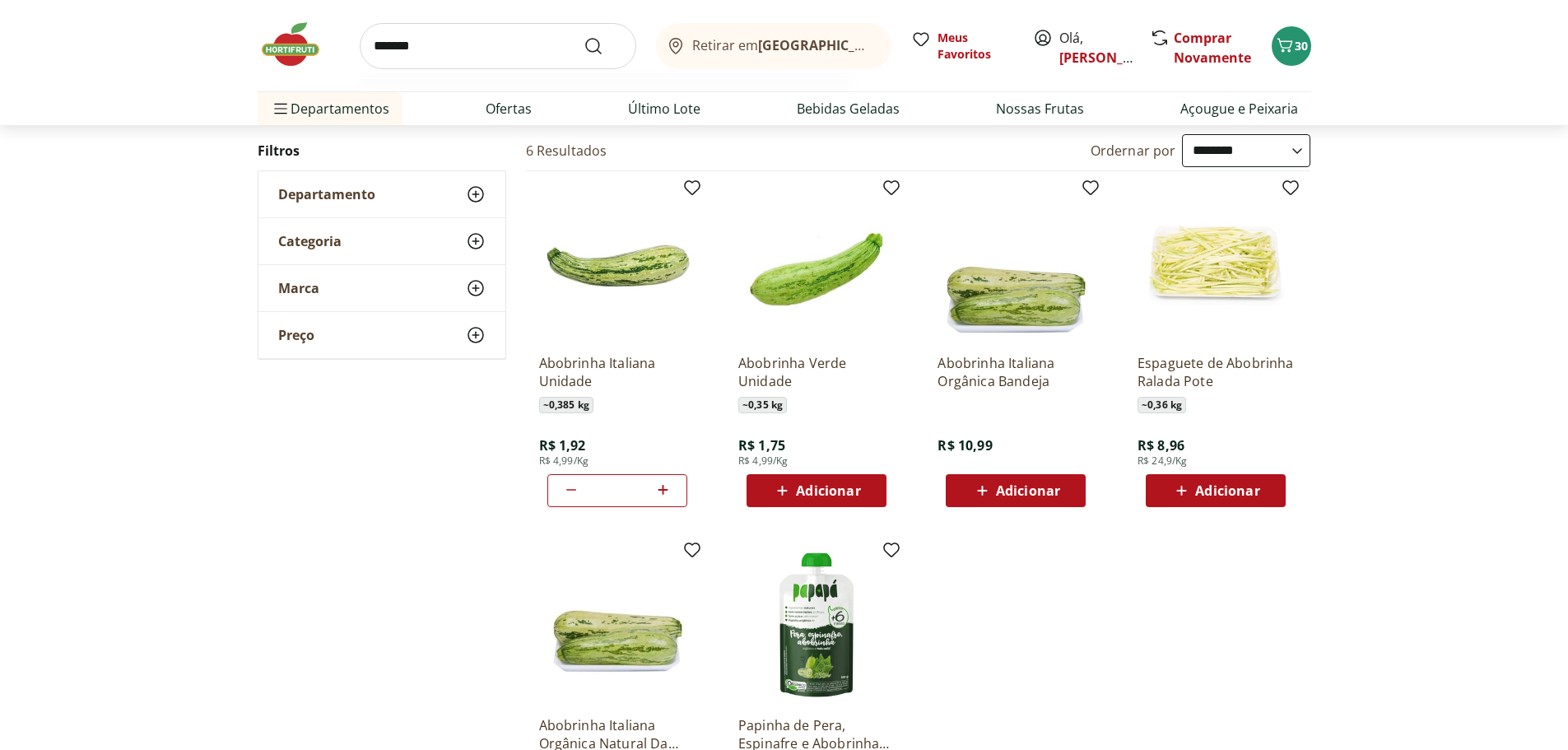
type input "******"
click at [584, 37] on button "Submit Search" at bounding box center [603, 47] width 39 height 20
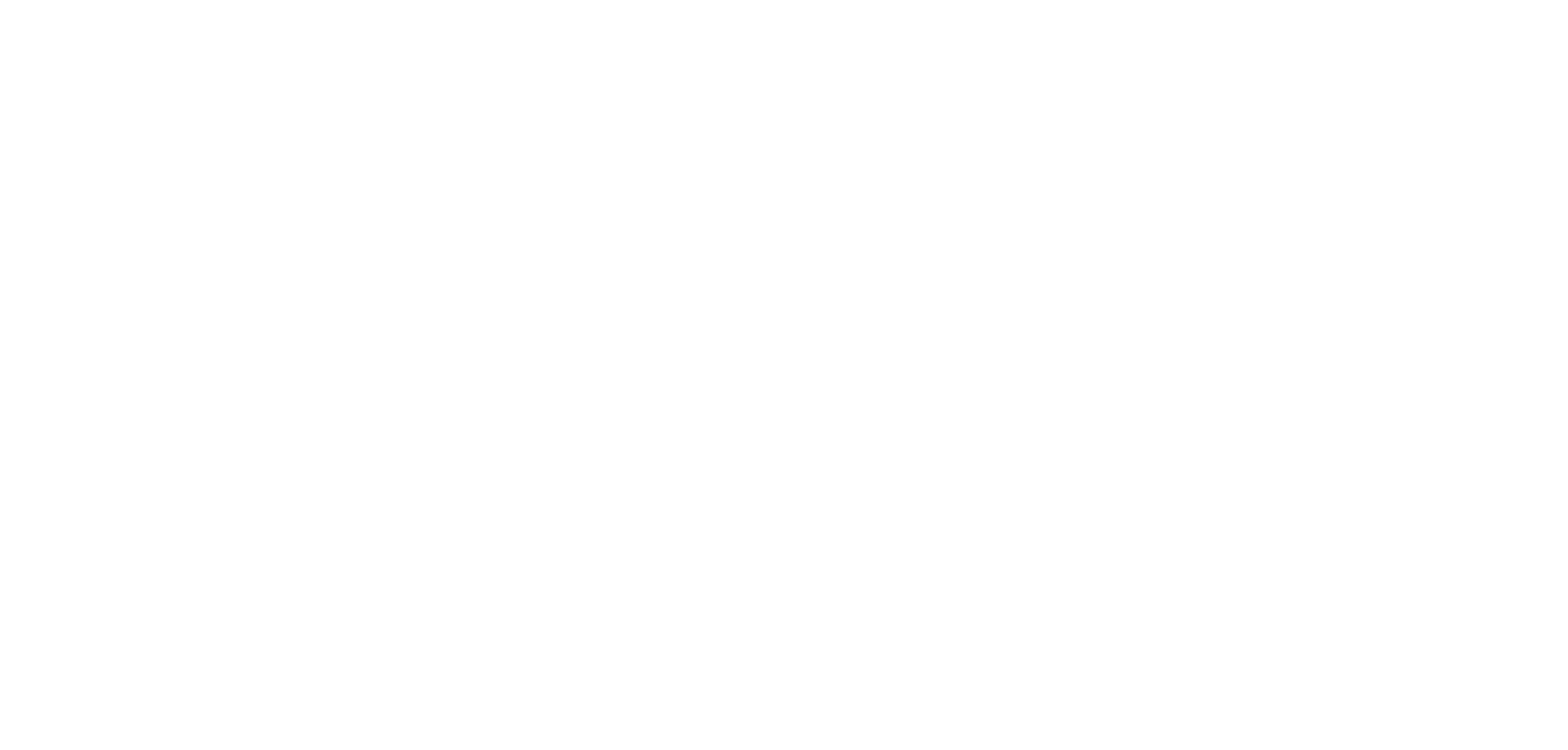
select select "**********"
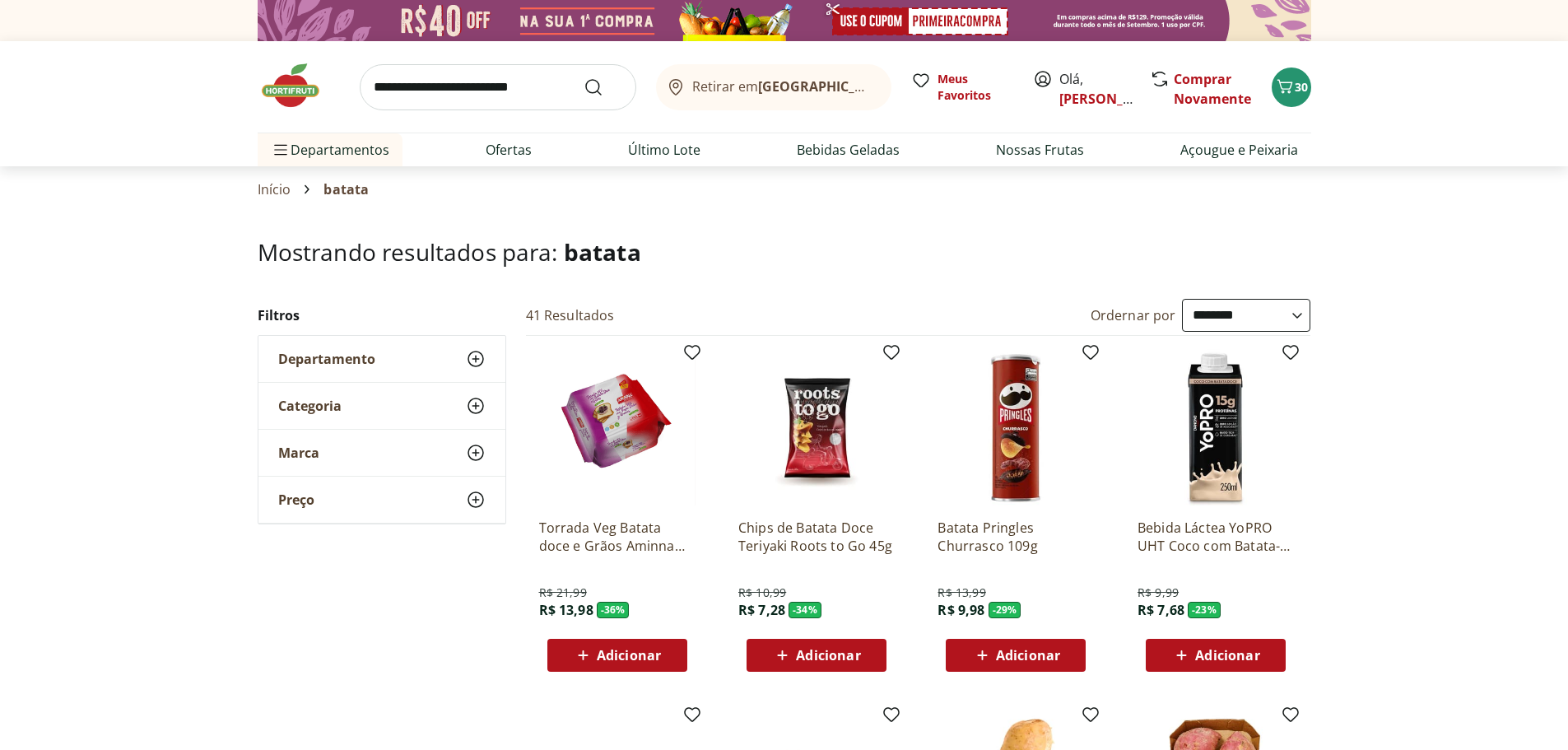
click at [1292, 318] on select "**********" at bounding box center [1246, 315] width 128 height 33
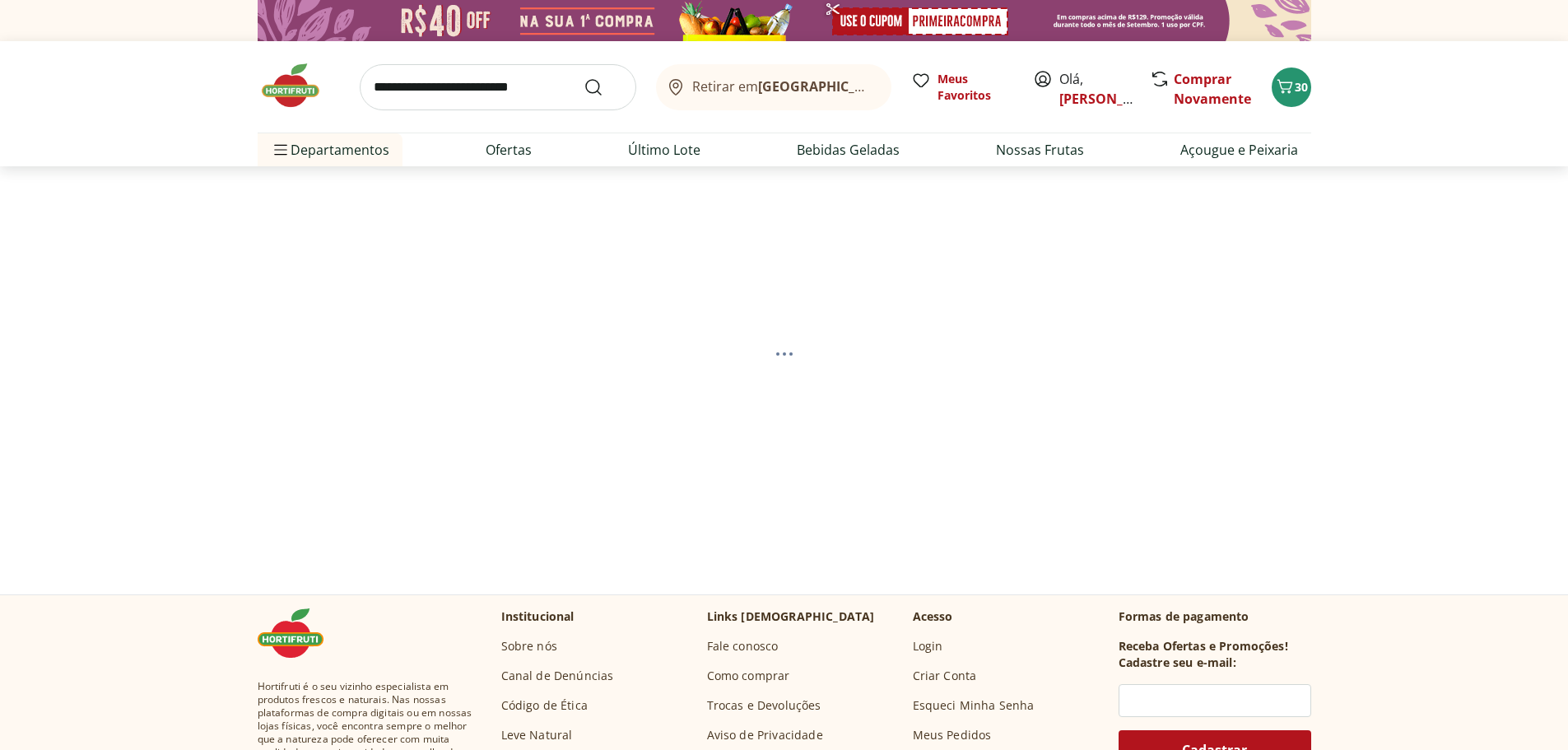
select select "*********"
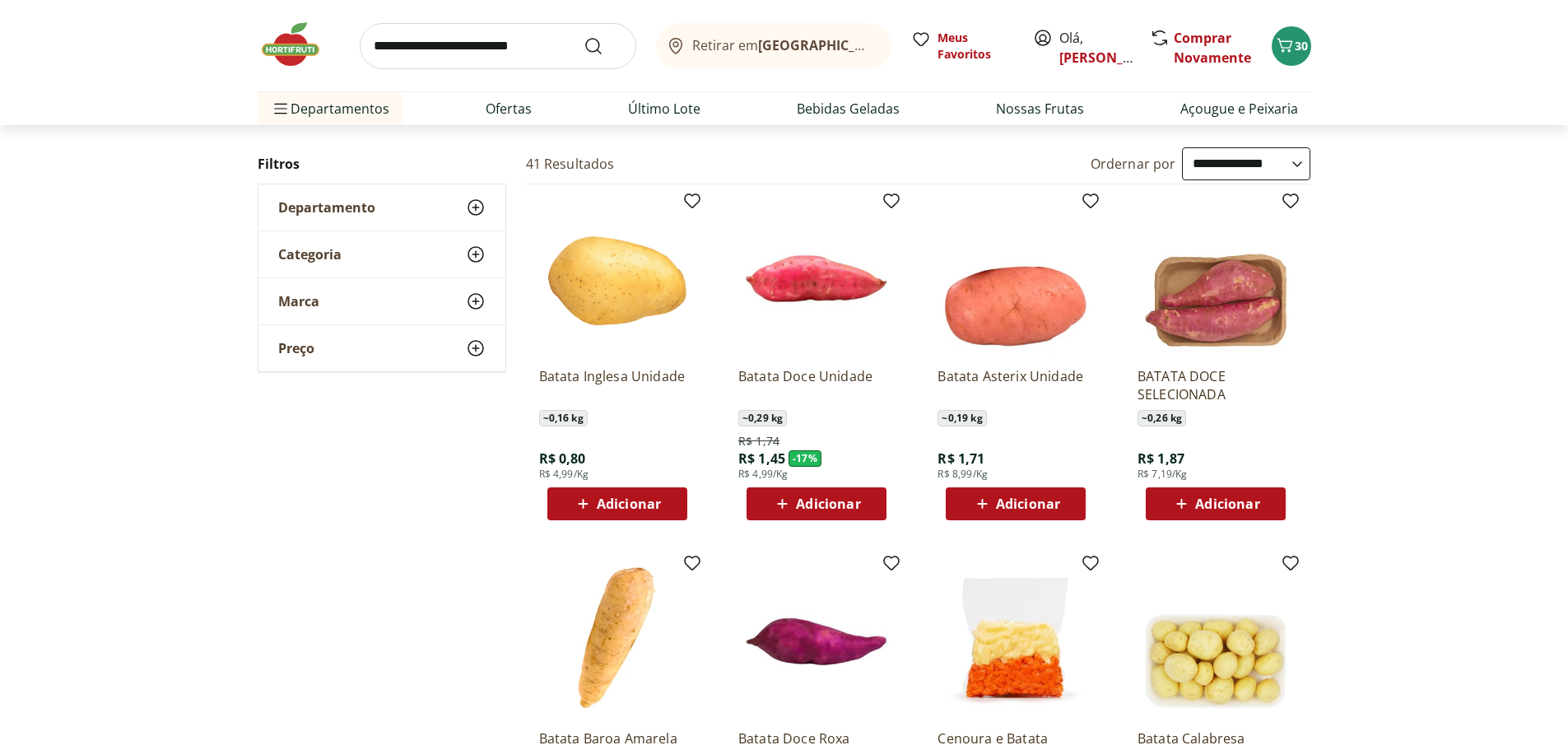
scroll to position [165, 0]
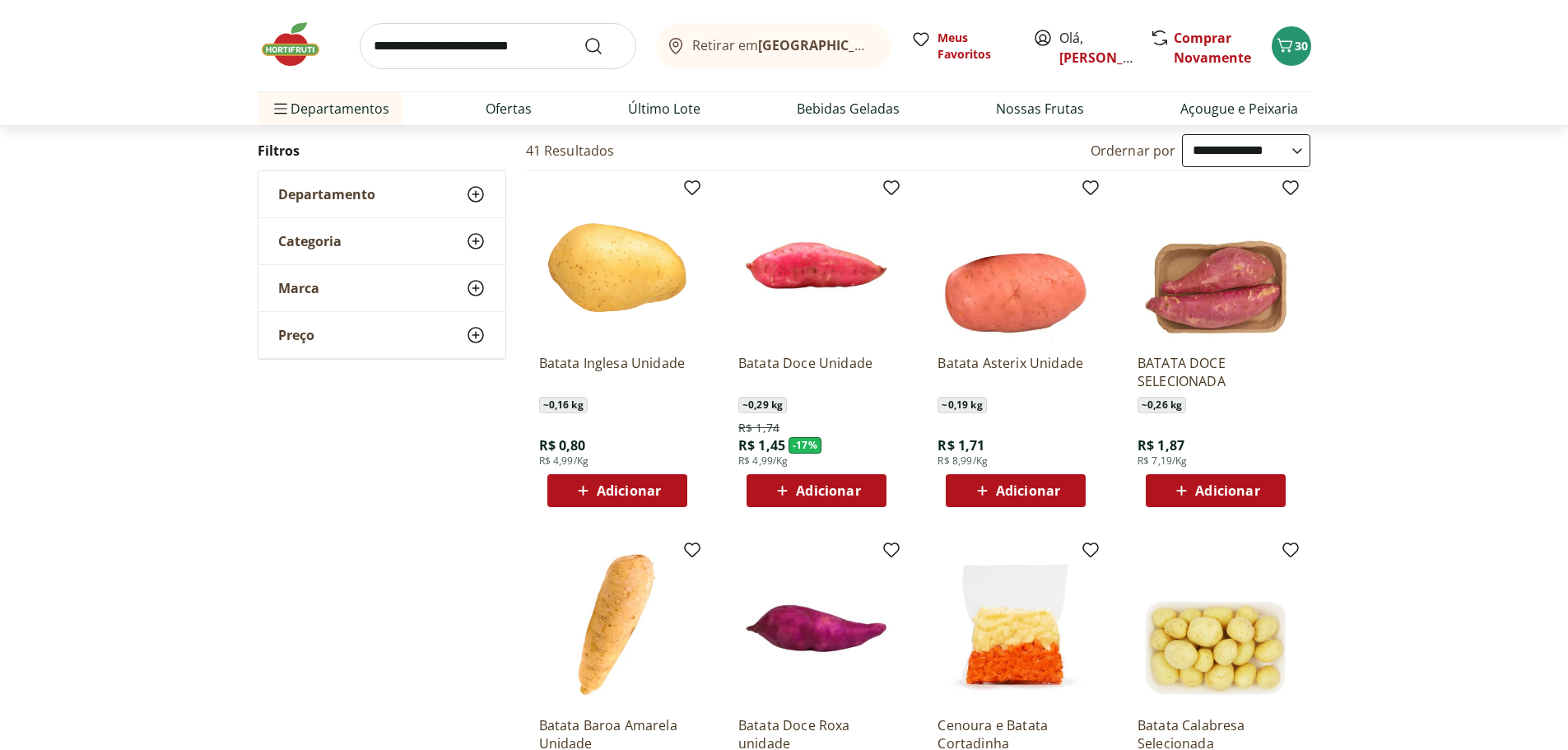
click at [643, 491] on span "Adicionar" at bounding box center [629, 491] width 64 height 13
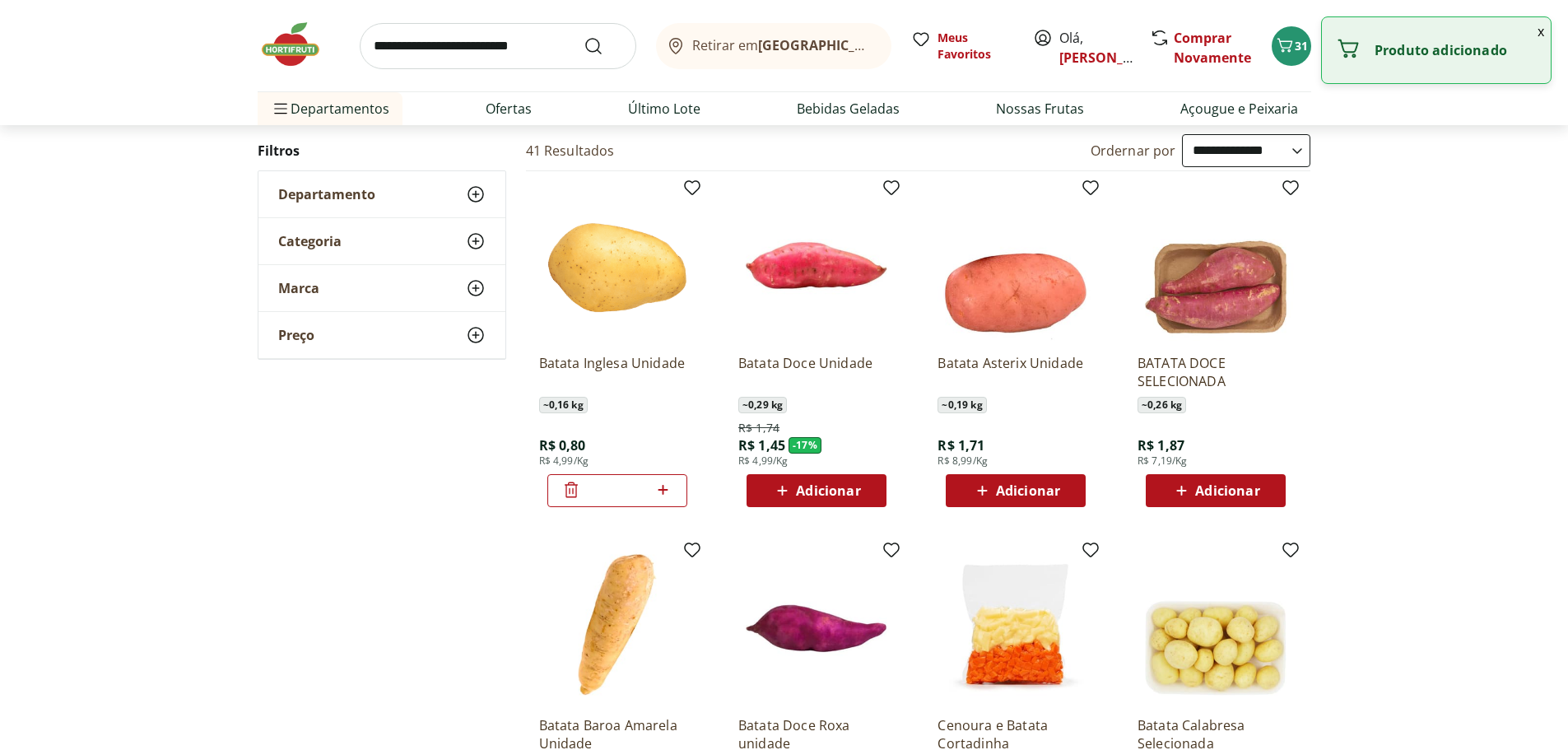
click at [665, 488] on icon at bounding box center [663, 490] width 20 height 20
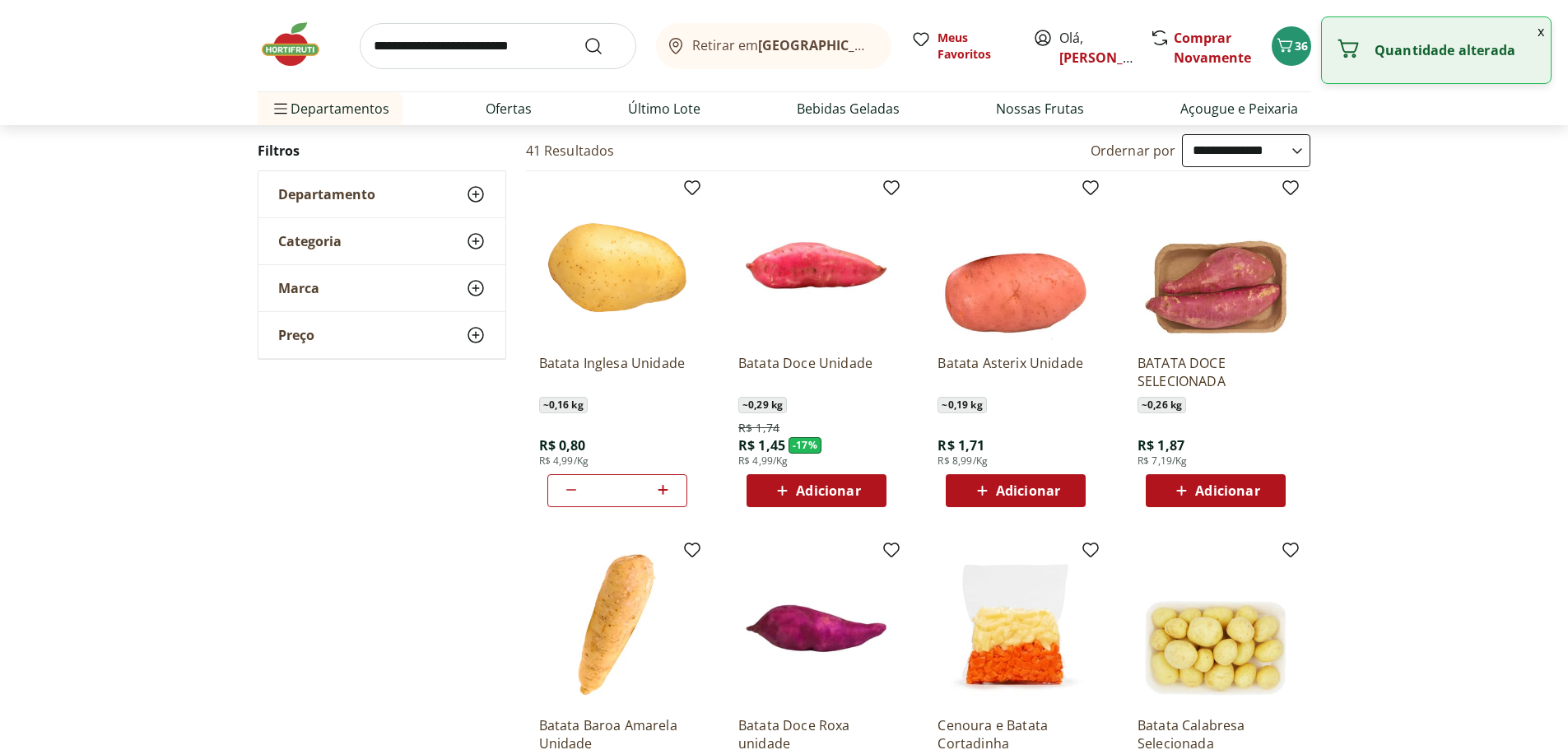
click at [665, 488] on icon at bounding box center [663, 490] width 20 height 20
type input "**"
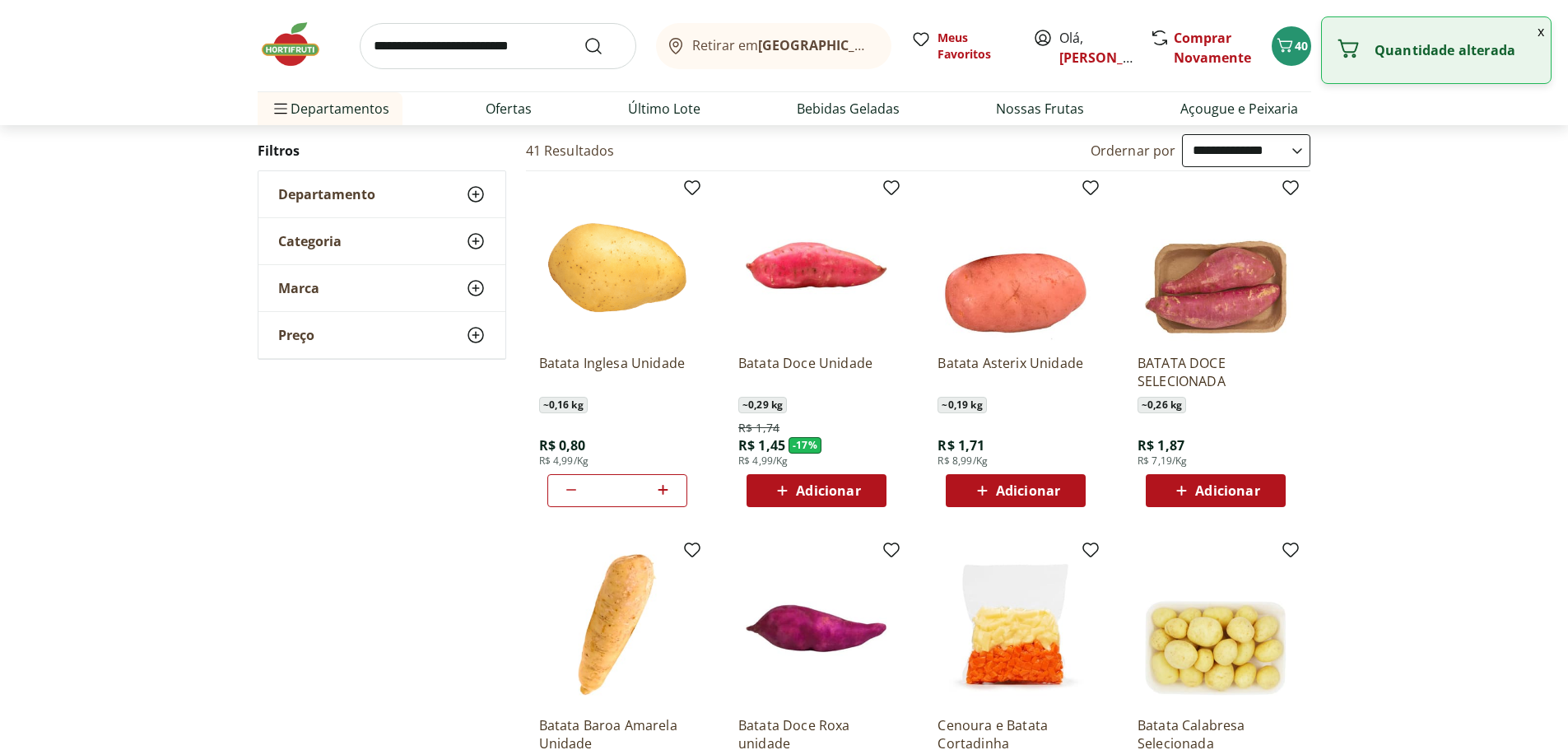
click at [823, 487] on span "Adicionar" at bounding box center [828, 491] width 64 height 13
click at [857, 487] on icon at bounding box center [862, 490] width 20 height 20
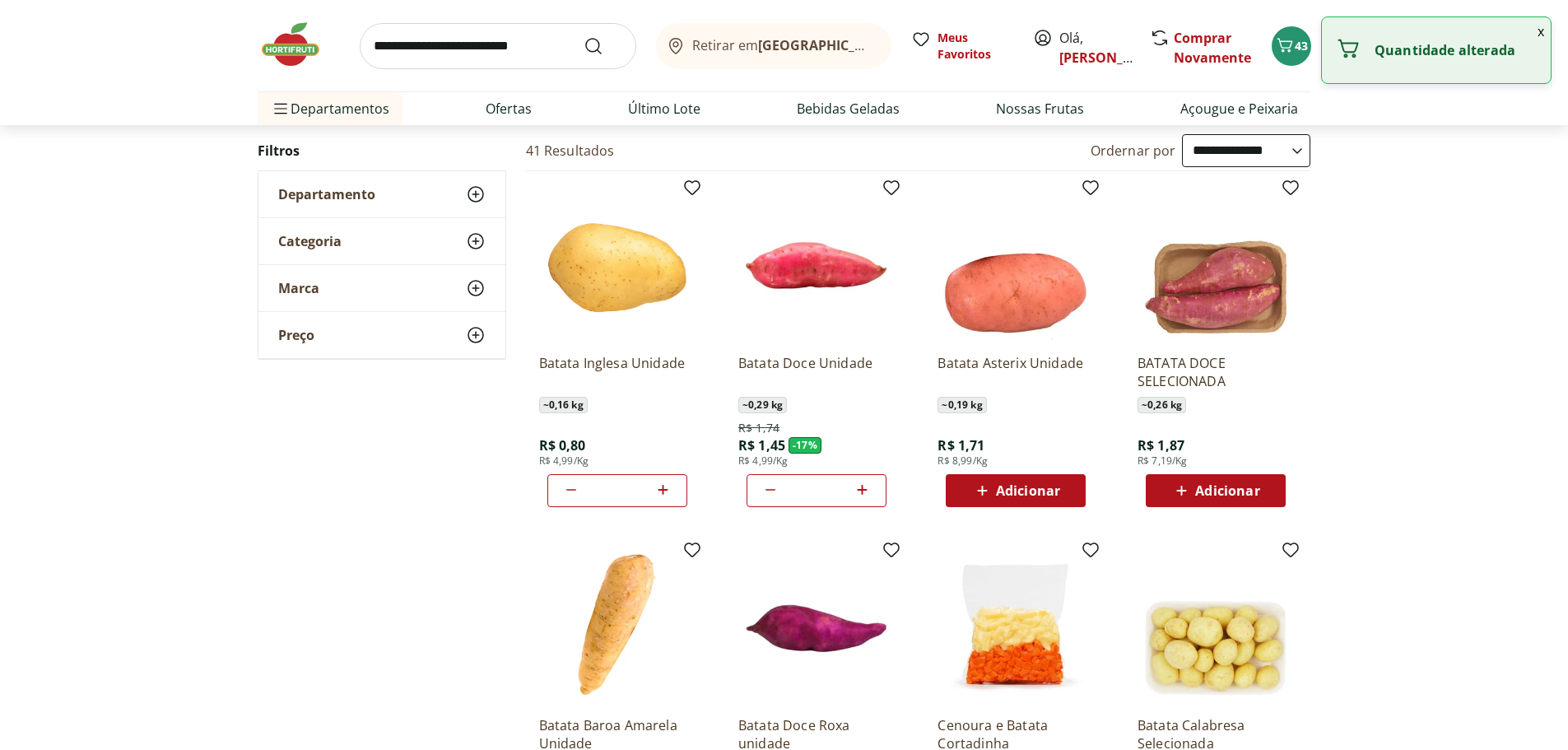
type input "*"
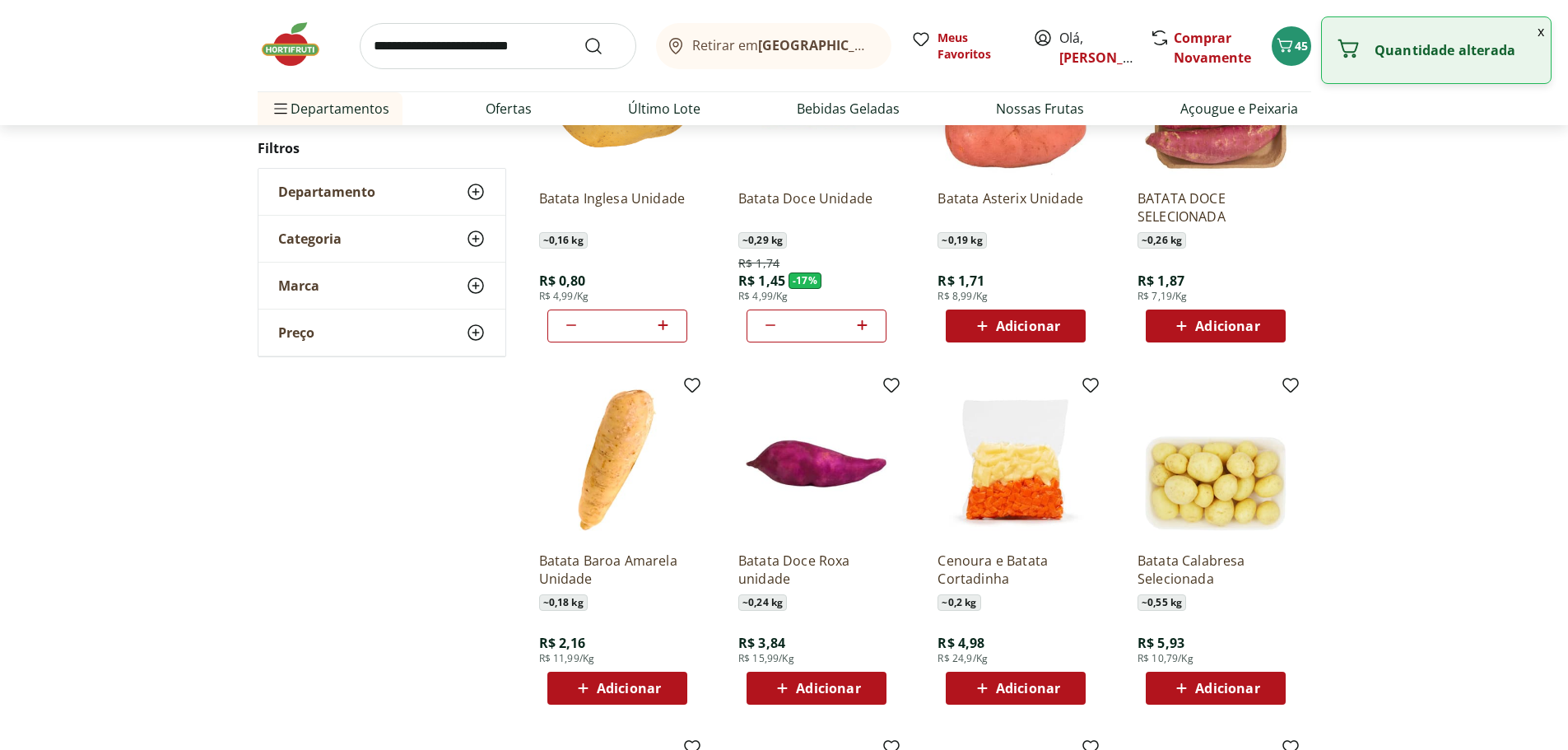
click at [664, 678] on div "Adicionar" at bounding box center [617, 688] width 114 height 29
click at [665, 682] on icon at bounding box center [663, 688] width 20 height 20
click at [665, 680] on icon at bounding box center [663, 688] width 20 height 20
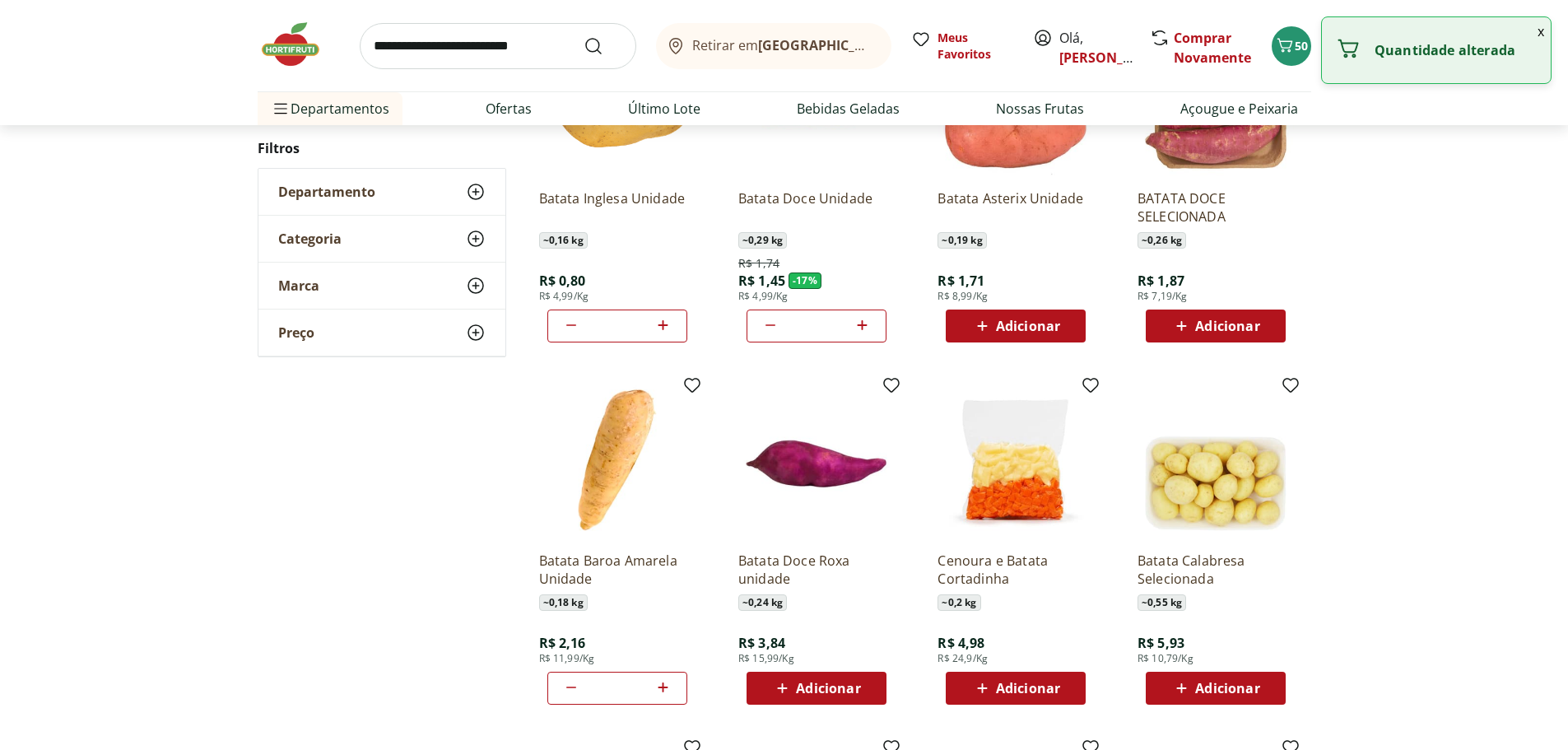
click at [665, 680] on icon at bounding box center [663, 688] width 20 height 20
click at [570, 688] on icon at bounding box center [571, 688] width 10 height 2
type input "*"
click at [501, 42] on input "search" at bounding box center [498, 46] width 277 height 46
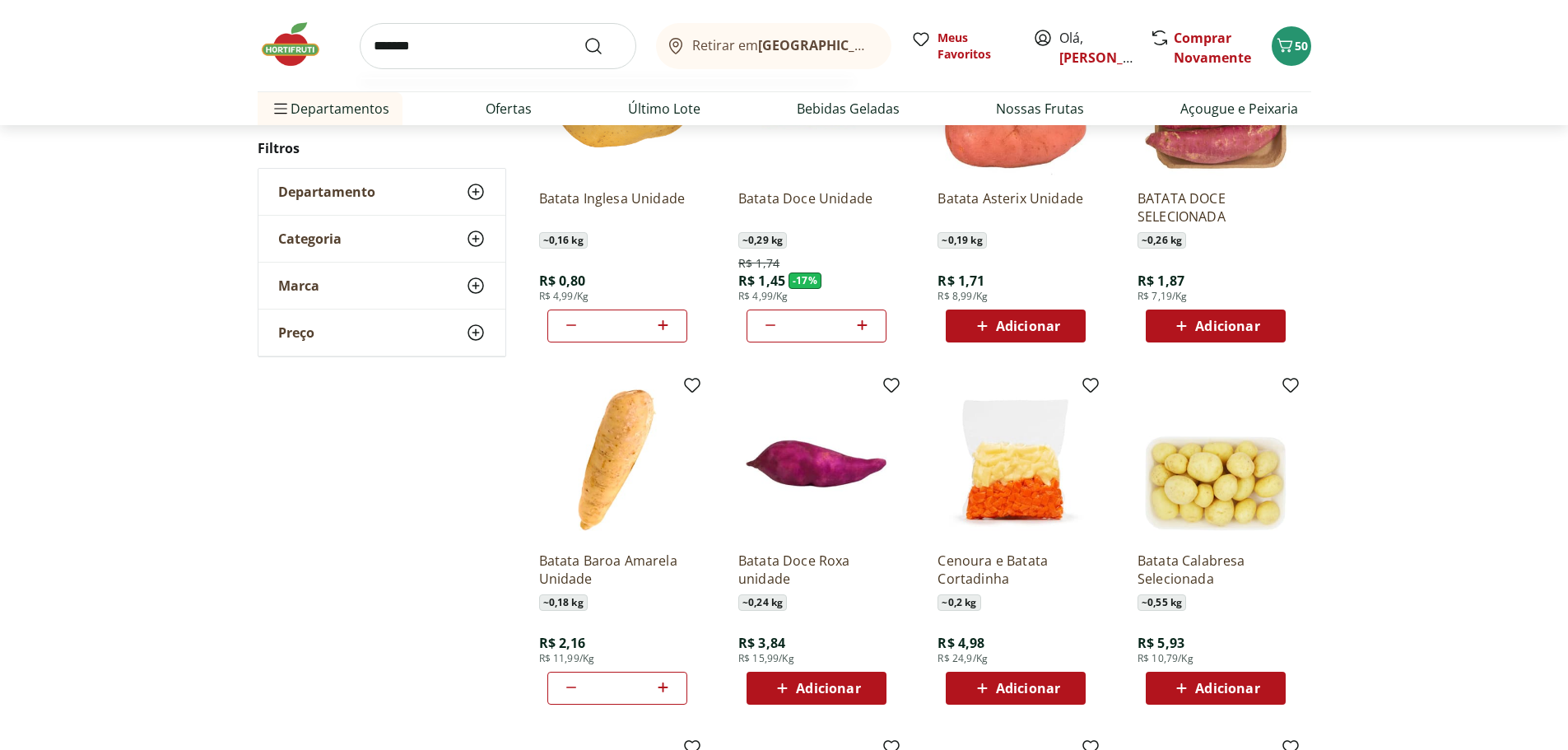
type input "*******"
click at [584, 37] on button "Submit Search" at bounding box center [603, 47] width 39 height 20
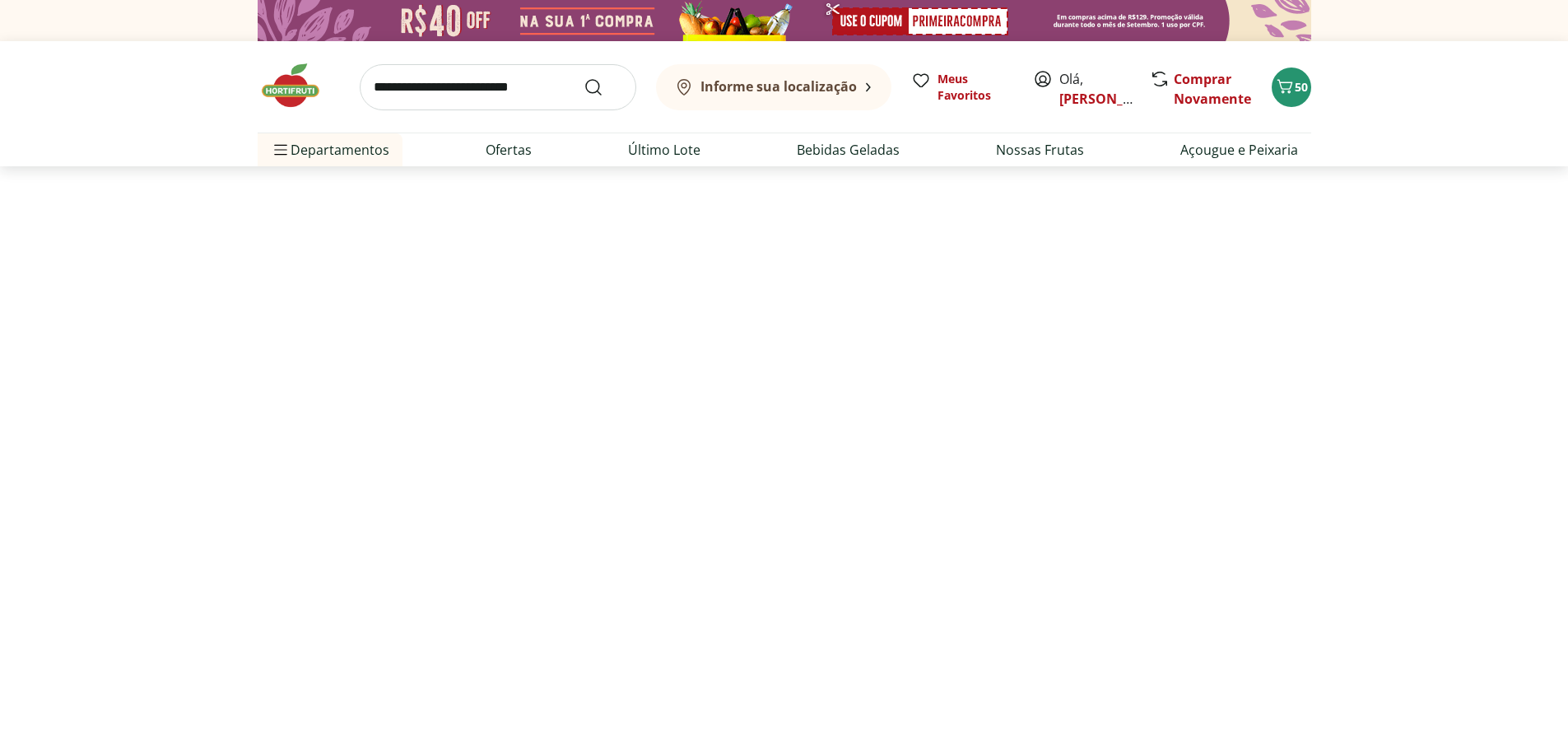
select select "**********"
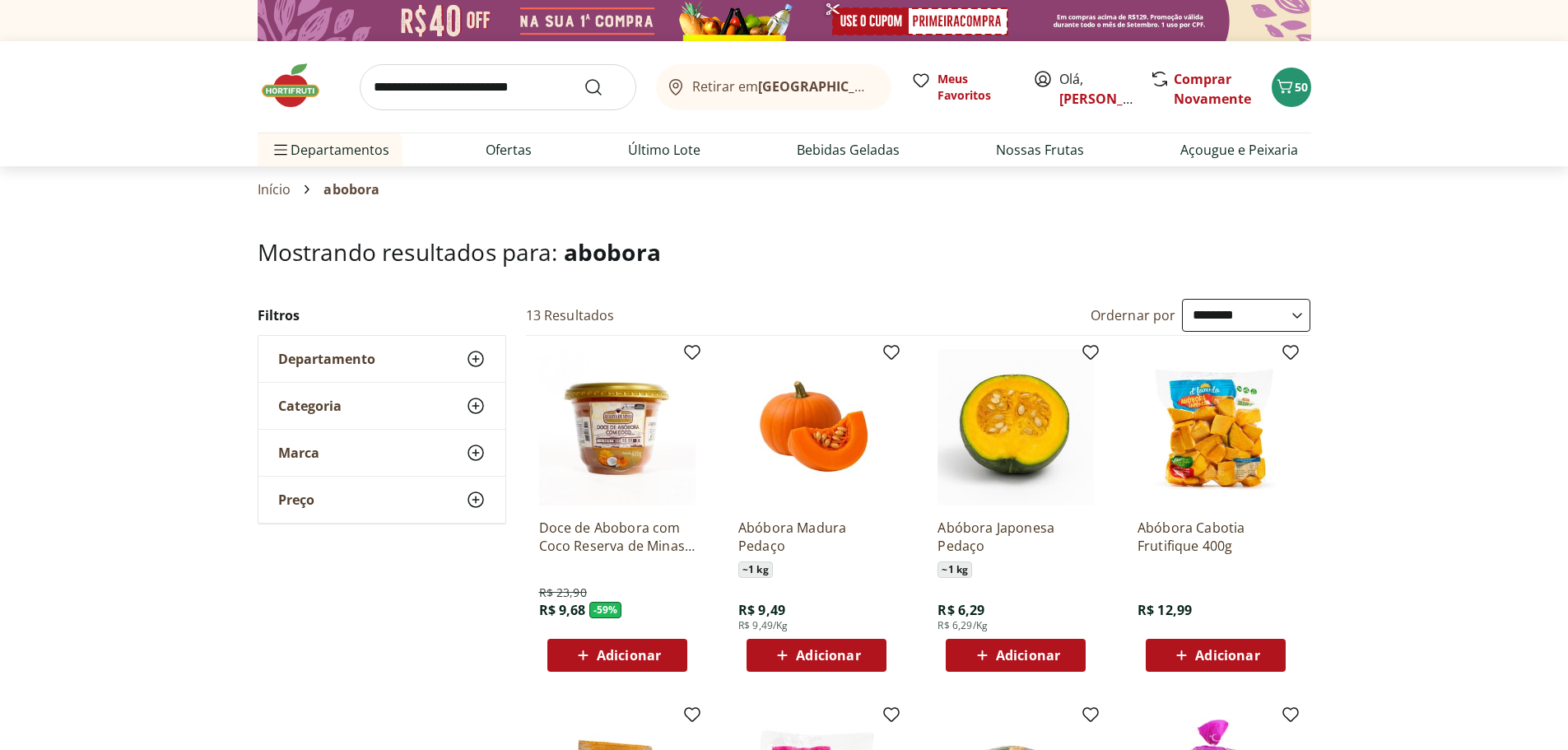
click at [1301, 313] on select "**********" at bounding box center [1246, 315] width 128 height 33
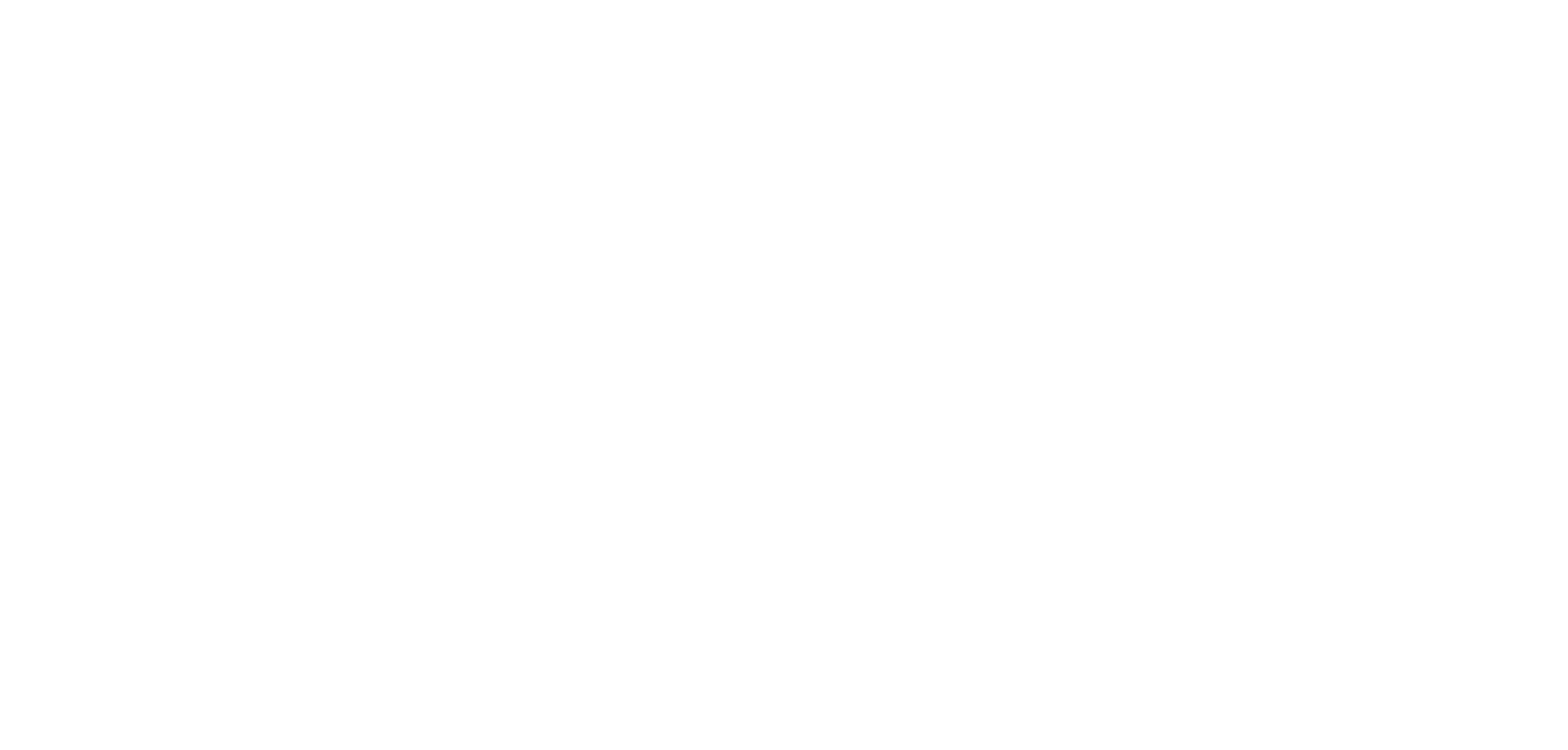
select select "*********"
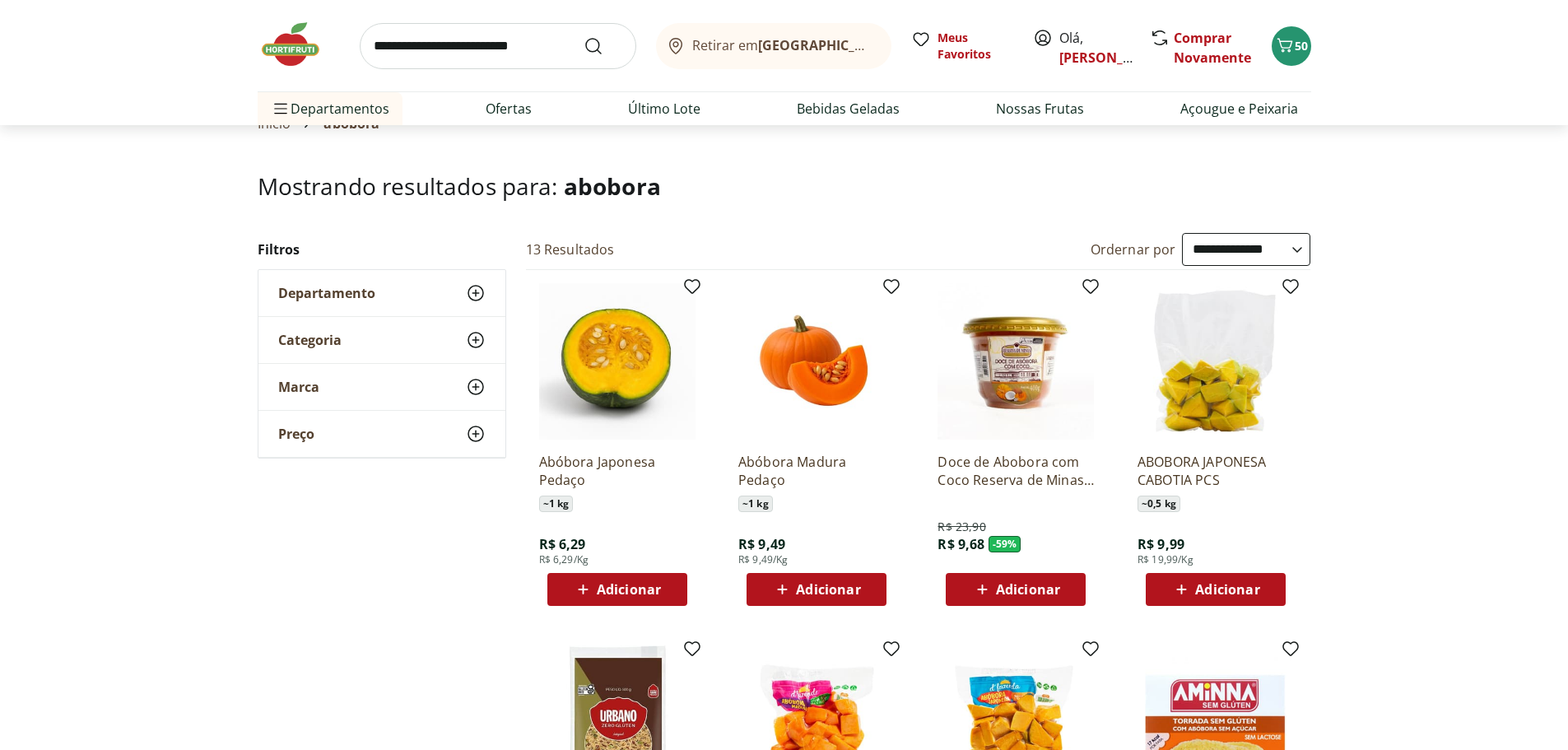
scroll to position [165, 0]
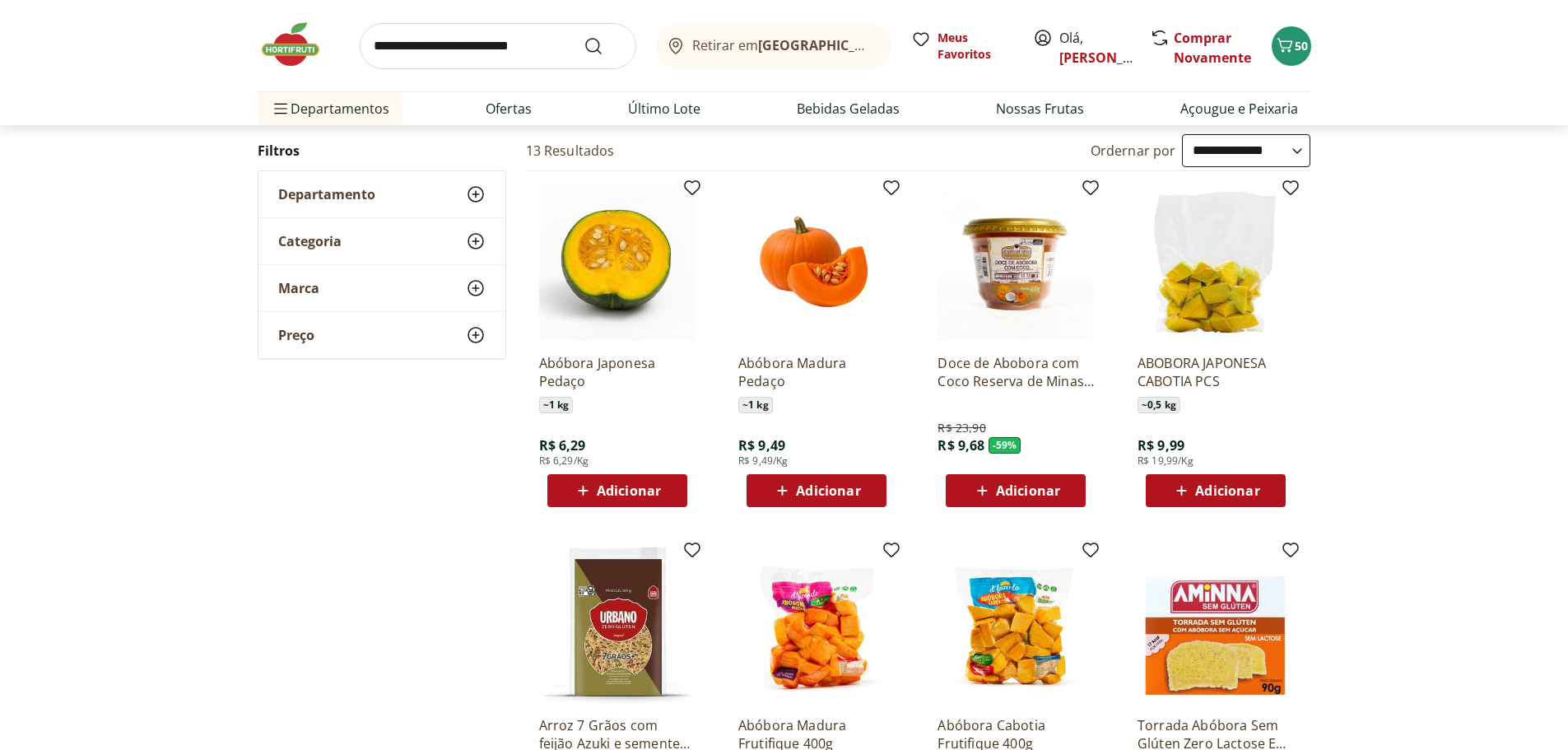
click at [596, 492] on span "Adicionar" at bounding box center [617, 491] width 88 height 20
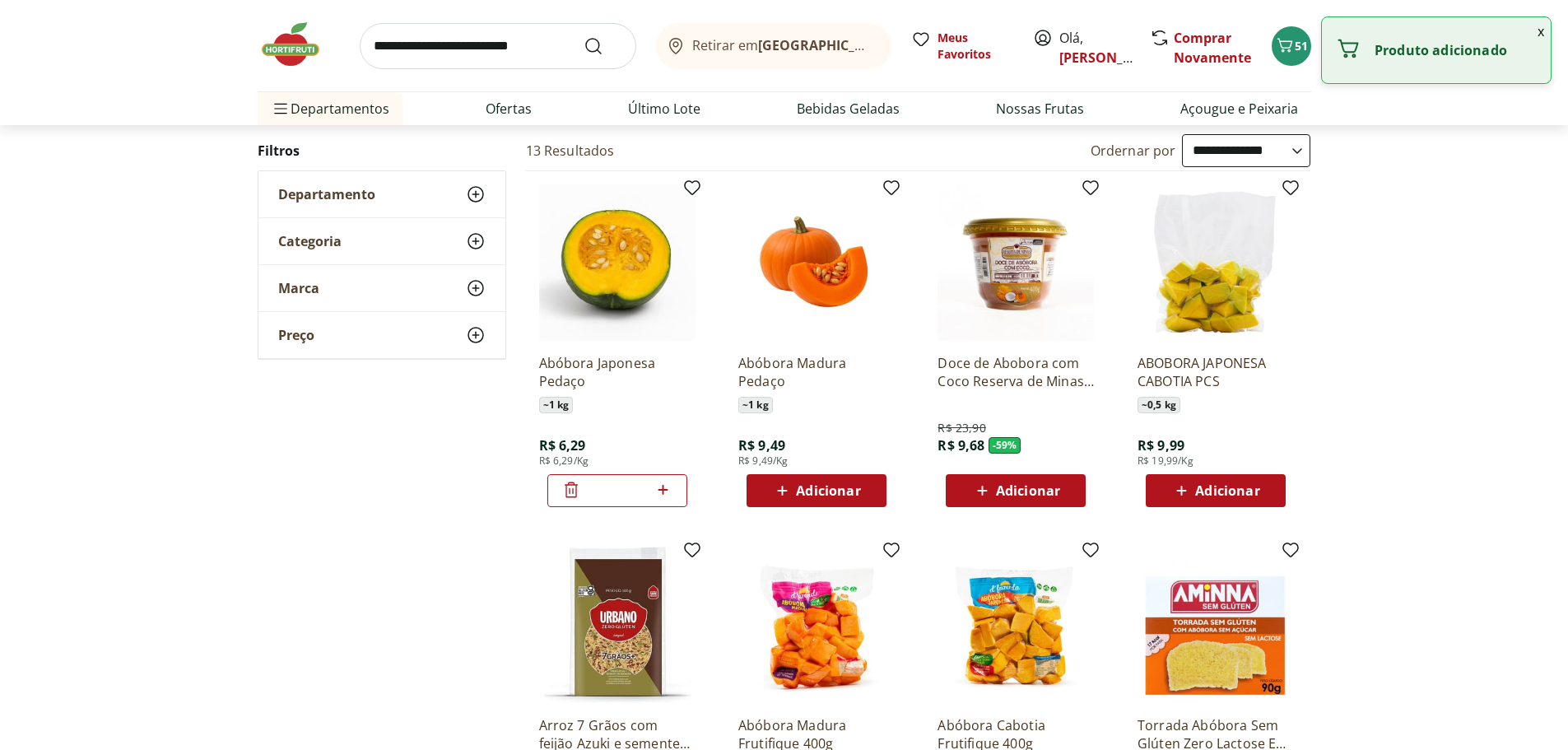
click at [834, 489] on span "Adicionar" at bounding box center [828, 491] width 64 height 13
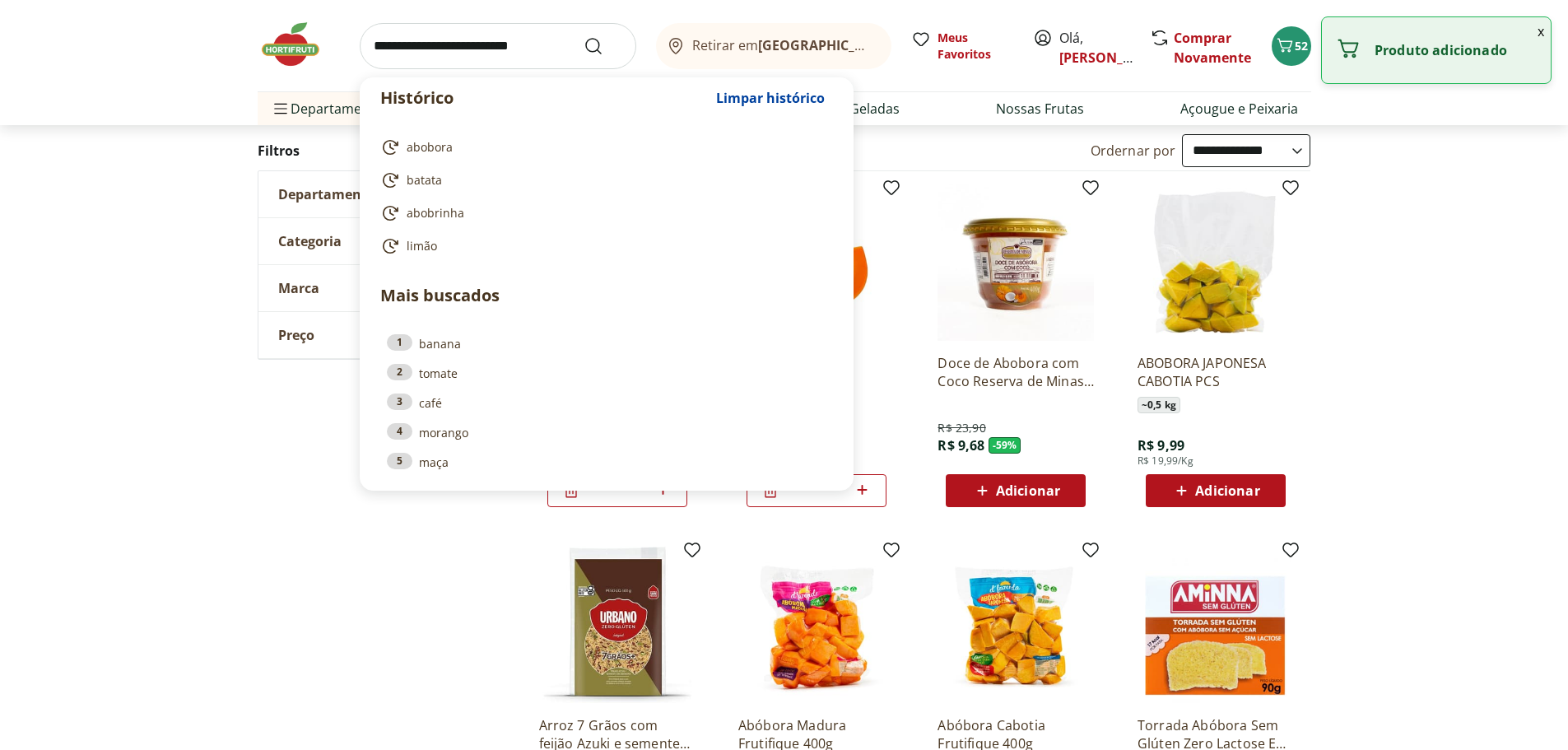
click at [468, 39] on input "search" at bounding box center [498, 46] width 277 height 46
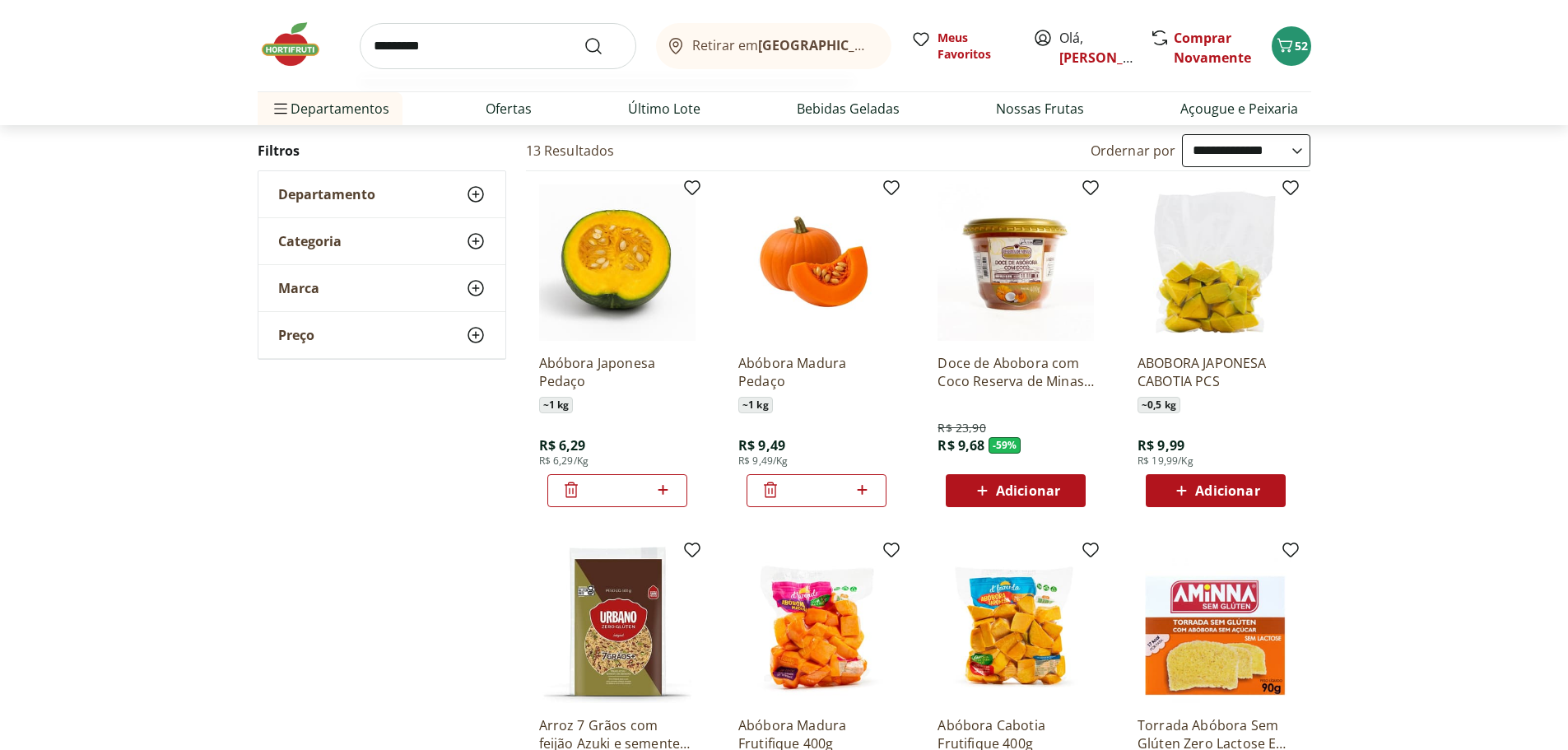
type input "*********"
click at [584, 37] on button "Submit Search" at bounding box center [603, 47] width 39 height 20
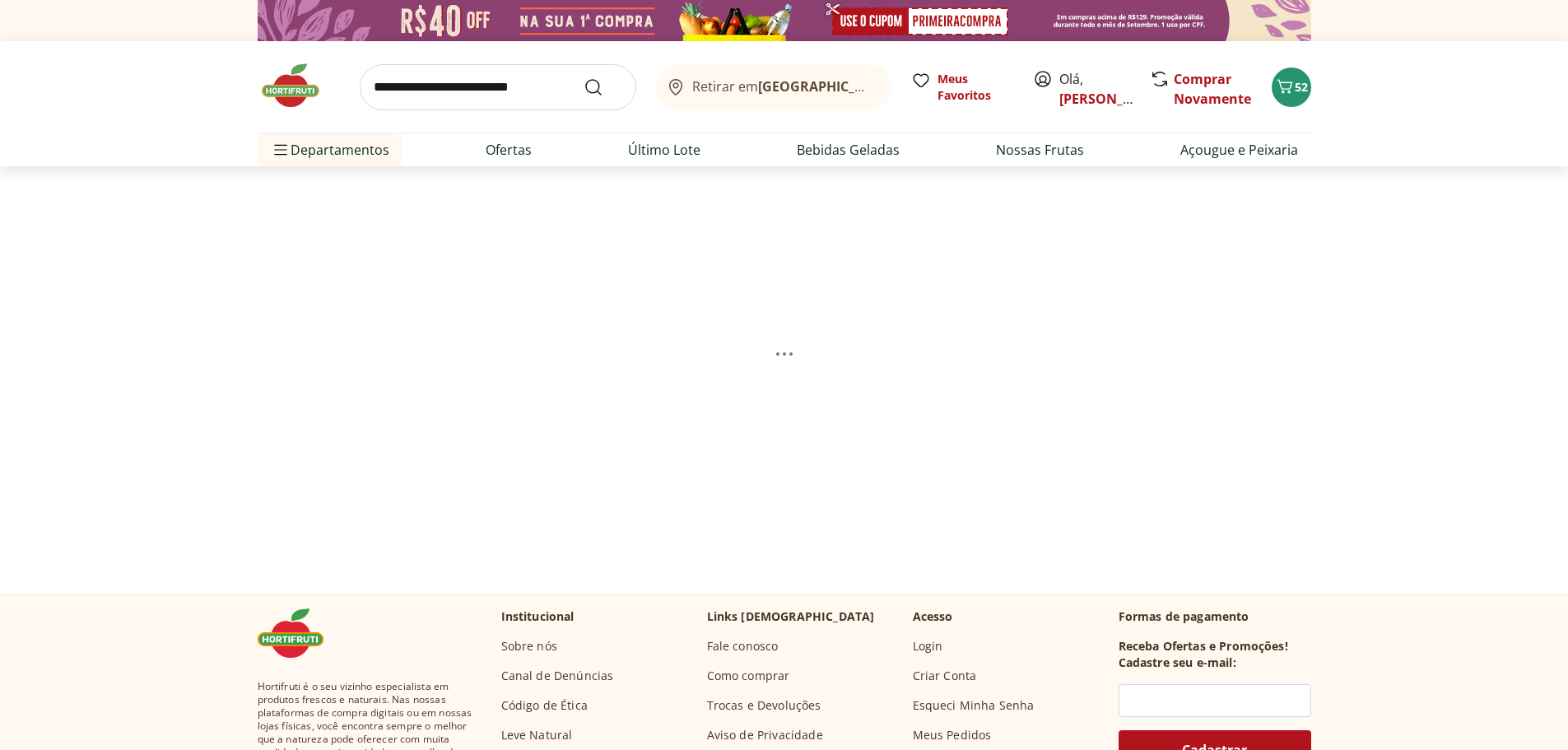
select select "**********"
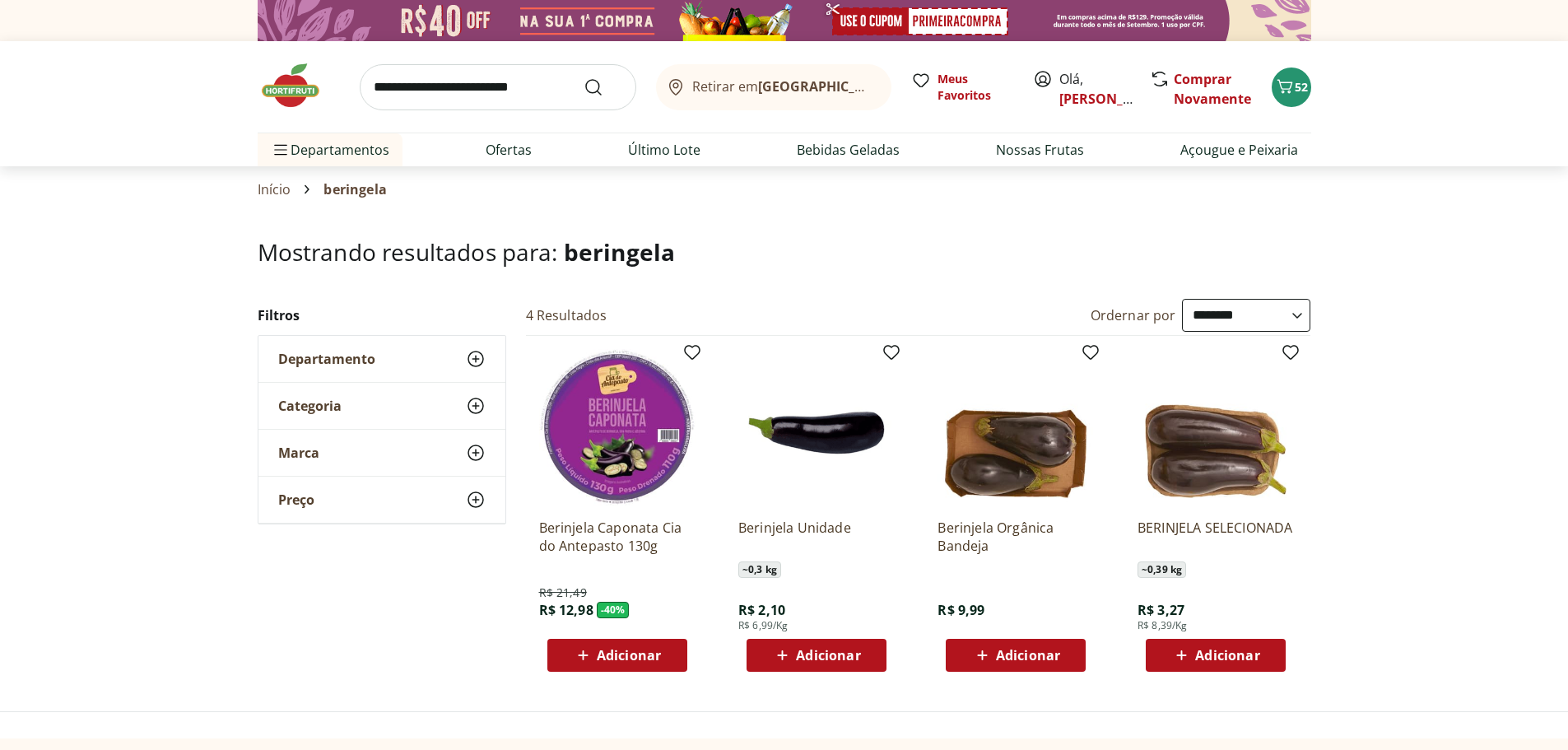
click at [834, 656] on span "Adicionar" at bounding box center [828, 655] width 64 height 13
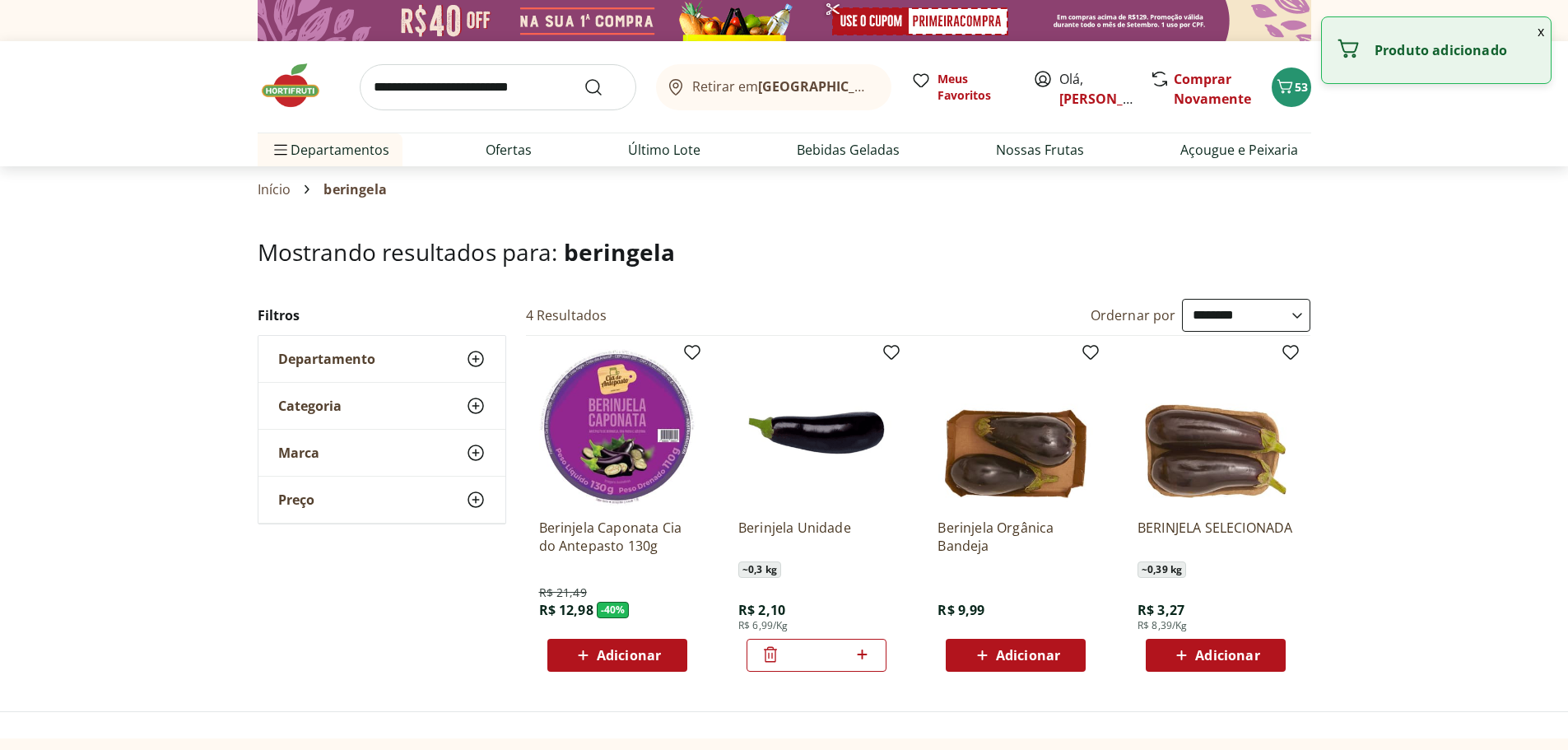
click at [858, 653] on icon at bounding box center [862, 655] width 20 height 20
type input "*"
click at [491, 90] on input "search" at bounding box center [498, 87] width 277 height 46
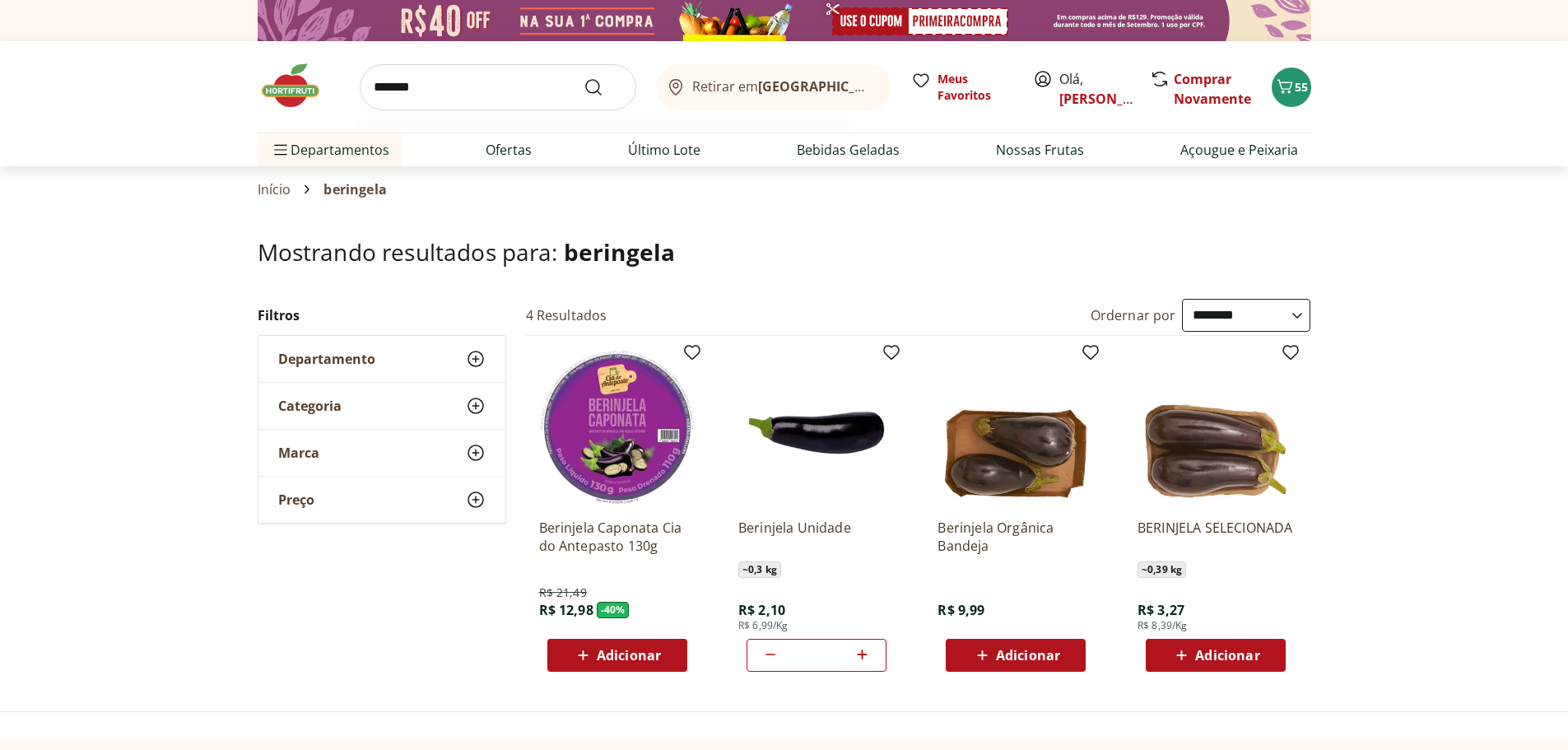
type input "*******"
click at [584, 77] on button "Submit Search" at bounding box center [603, 87] width 39 height 20
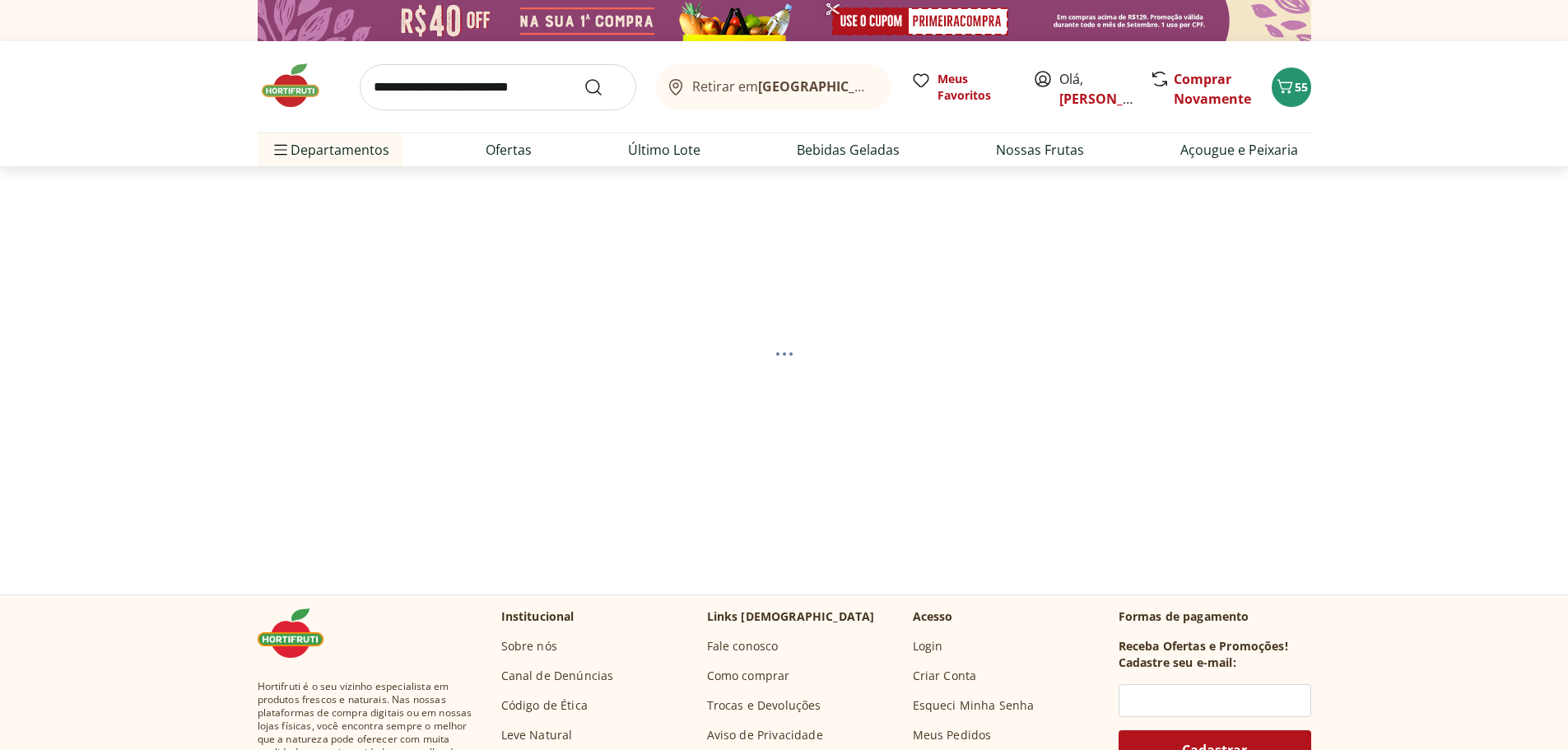
select select "**********"
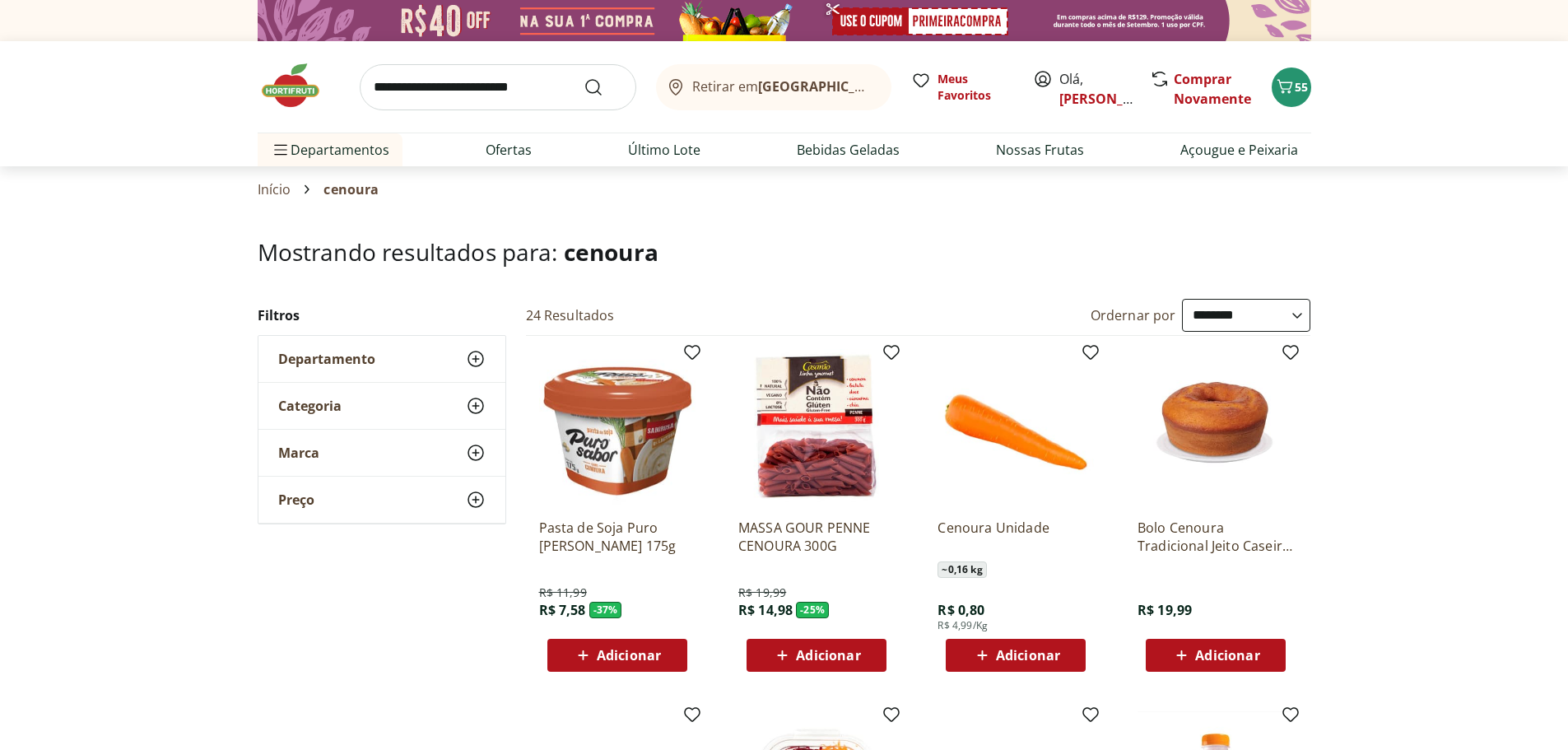
click at [1062, 660] on div "Adicionar" at bounding box center [1016, 655] width 114 height 29
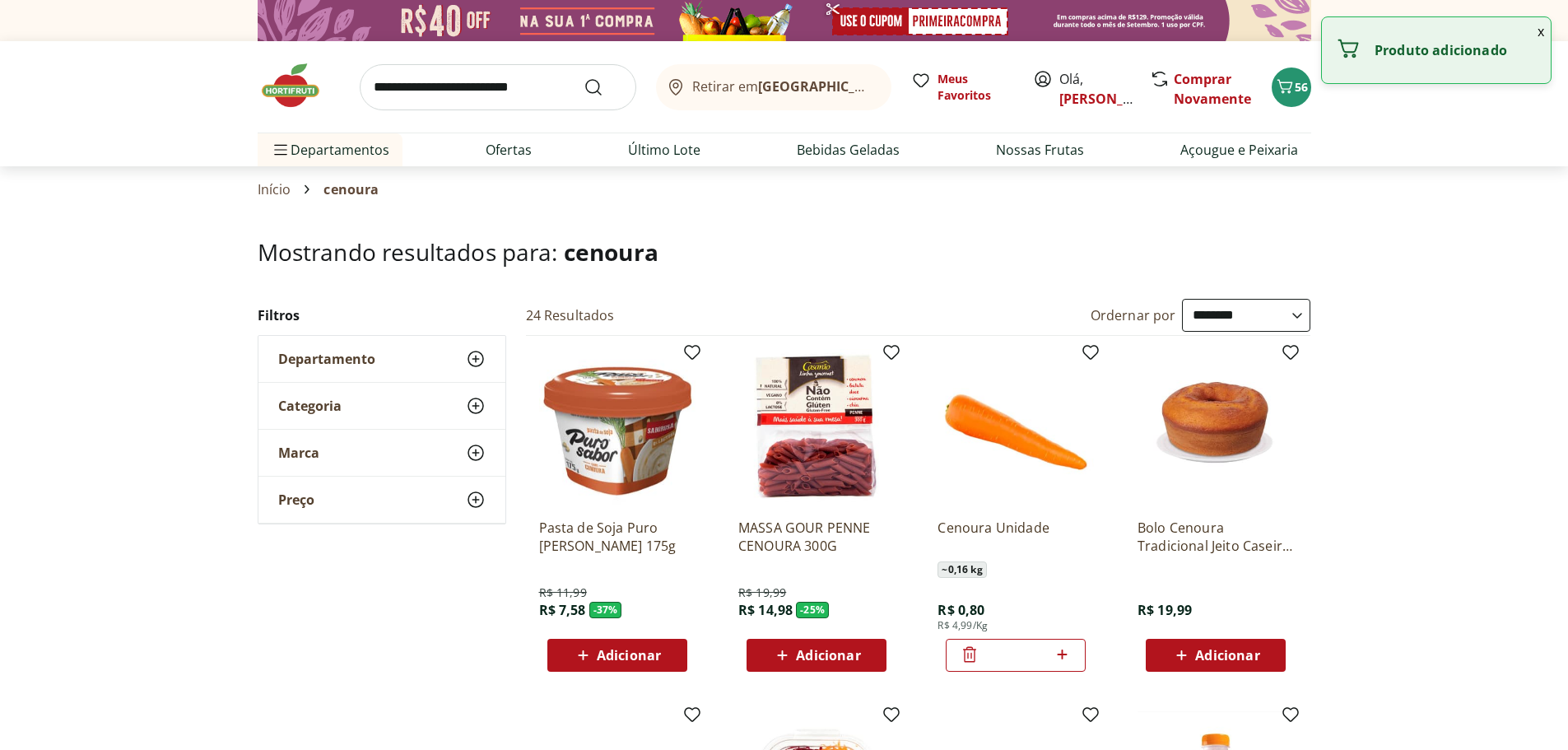
click at [1068, 649] on icon at bounding box center [1062, 655] width 20 height 20
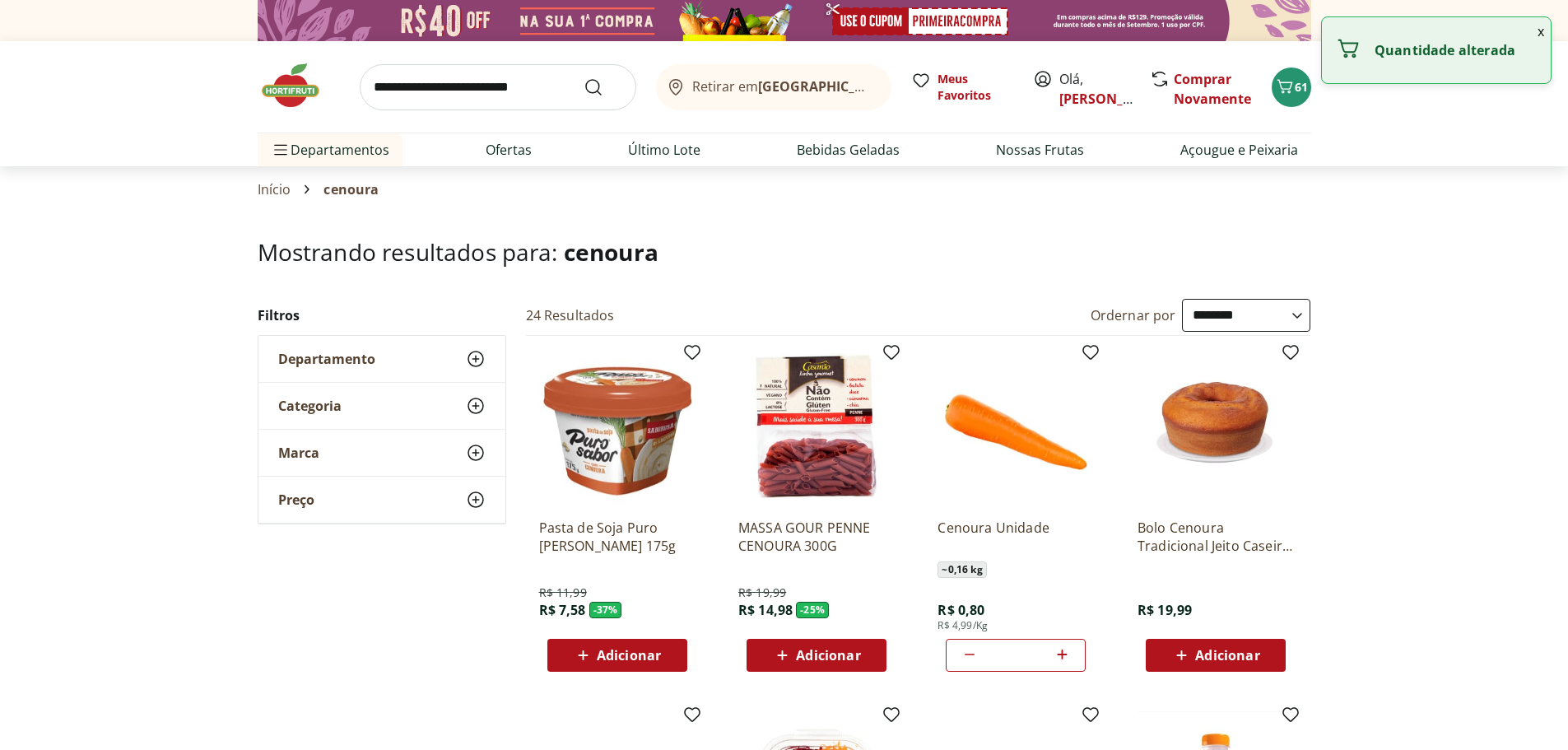
click at [956, 655] on div "*" at bounding box center [1016, 656] width 140 height 33
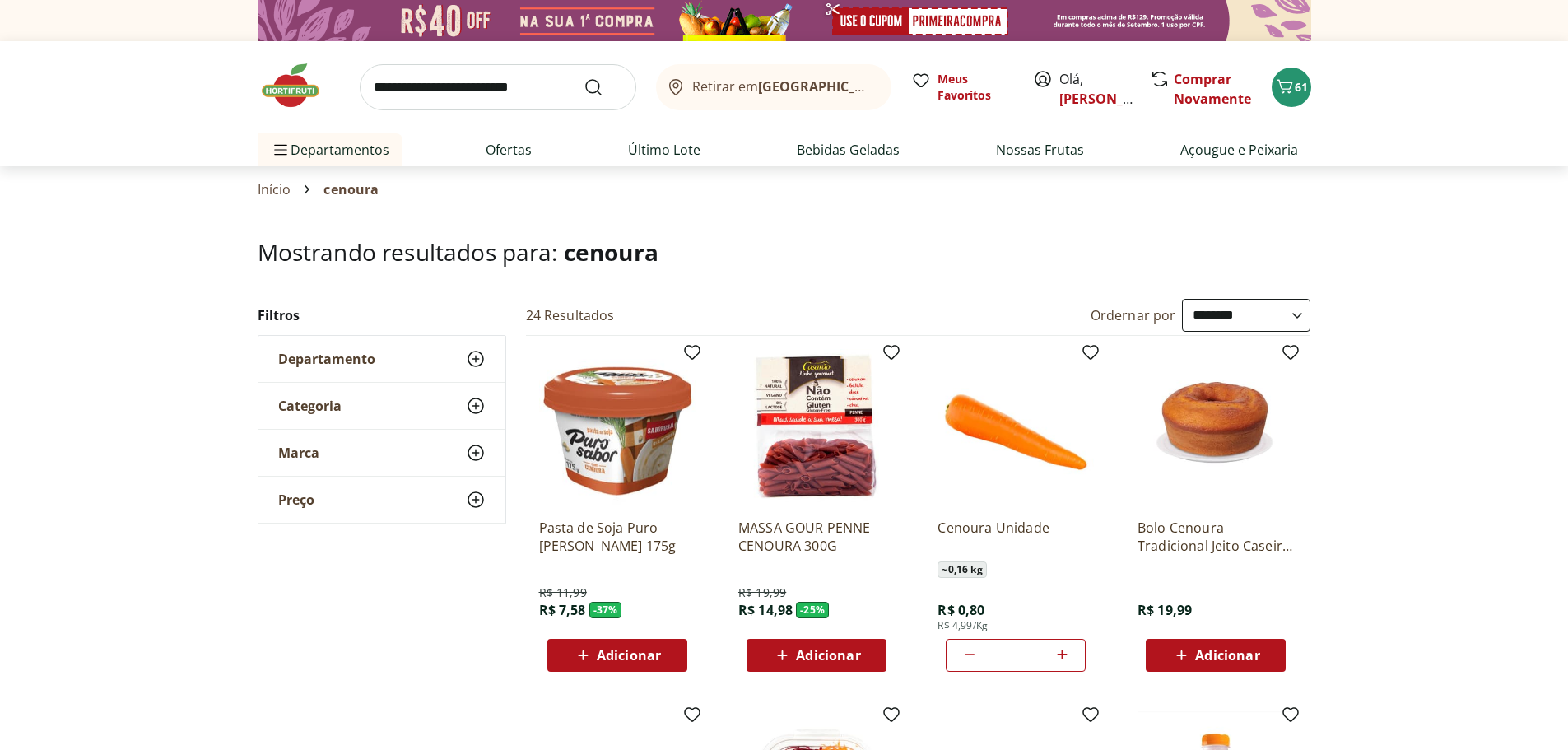
click at [967, 650] on icon at bounding box center [970, 655] width 20 height 20
type input "*"
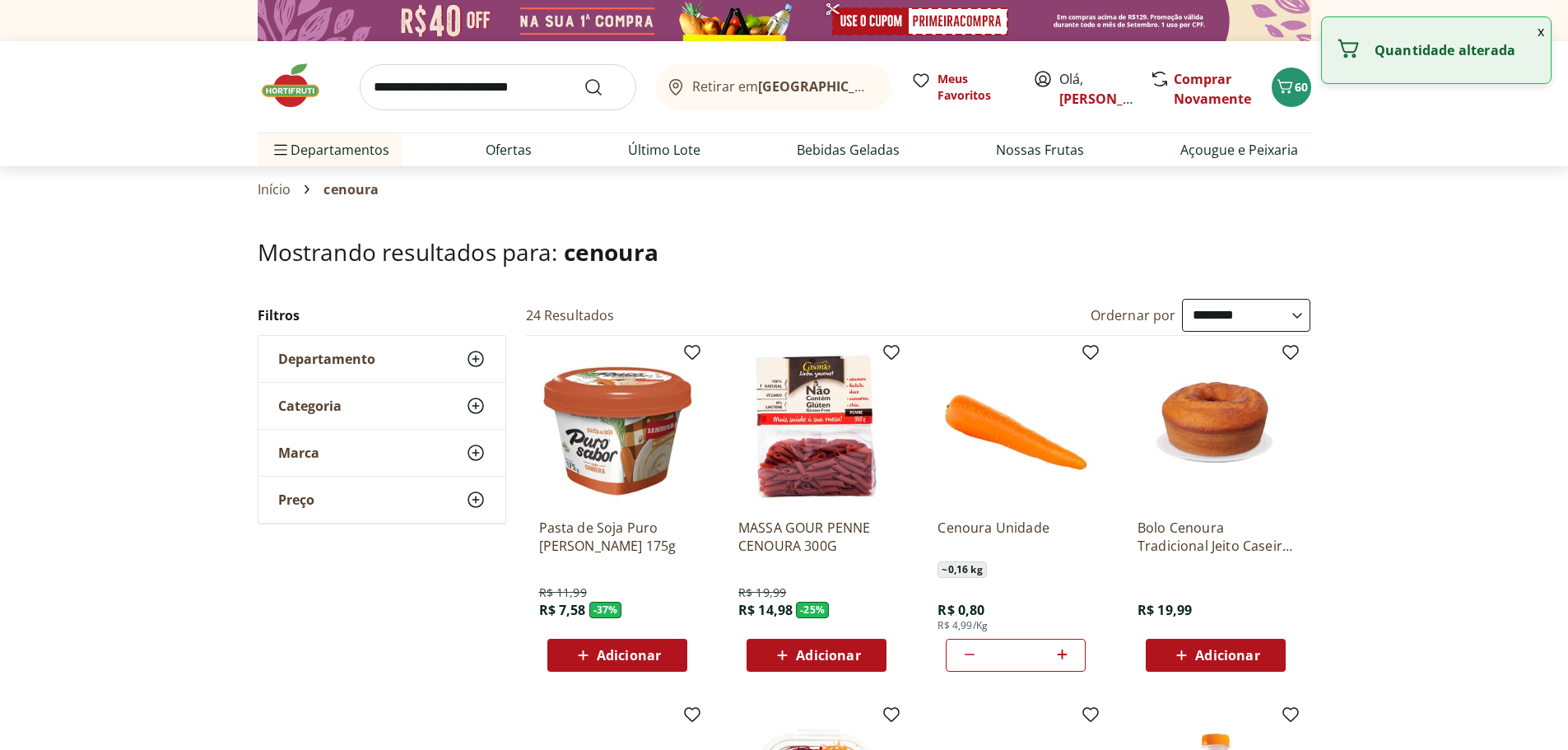
click at [437, 95] on input "search" at bounding box center [498, 87] width 277 height 46
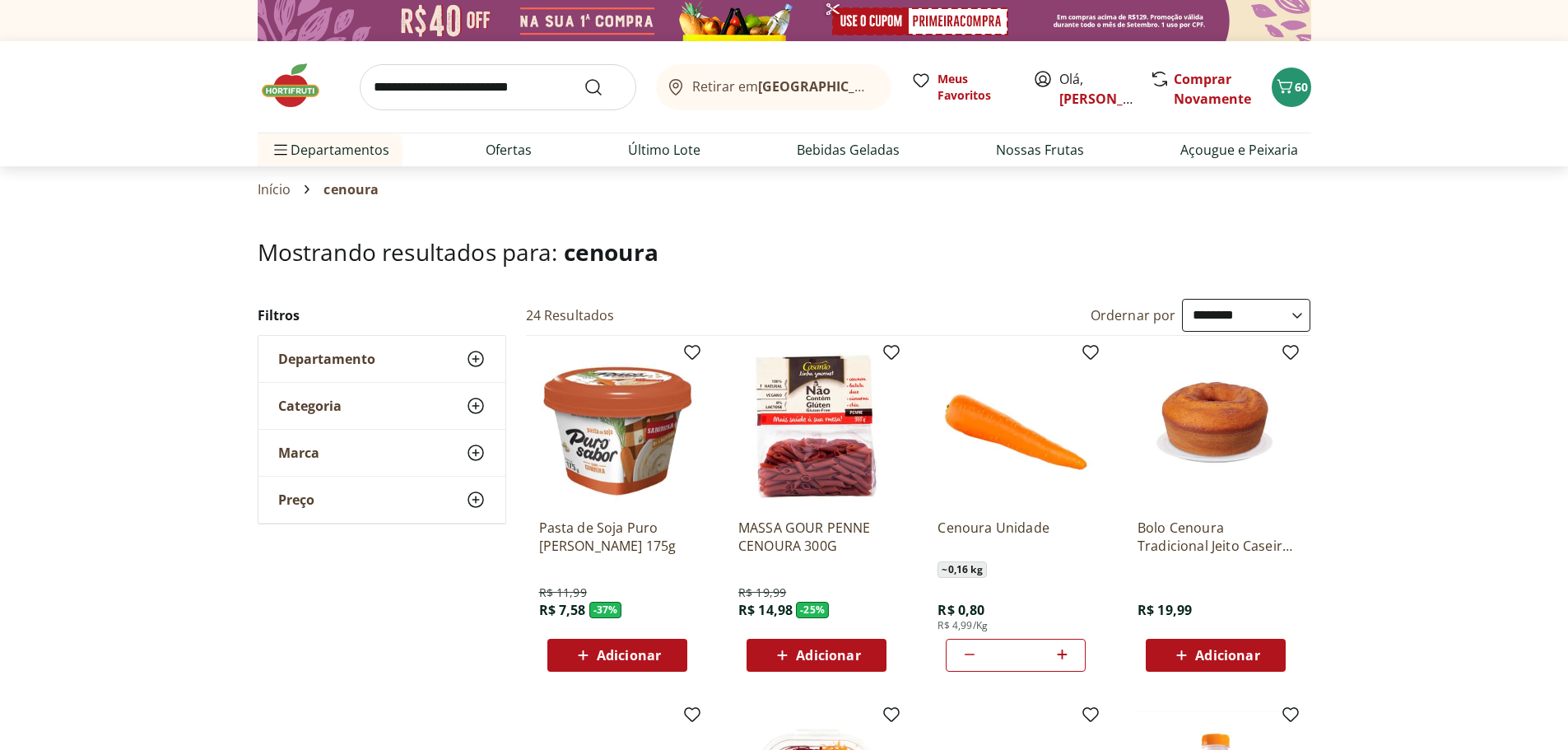
drag, startPoint x: 878, startPoint y: 261, endPoint x: 858, endPoint y: 248, distance: 23.9
click at [874, 256] on h1 "Mostrando resultados para: cenoura" at bounding box center [784, 251] width 1054 height 27
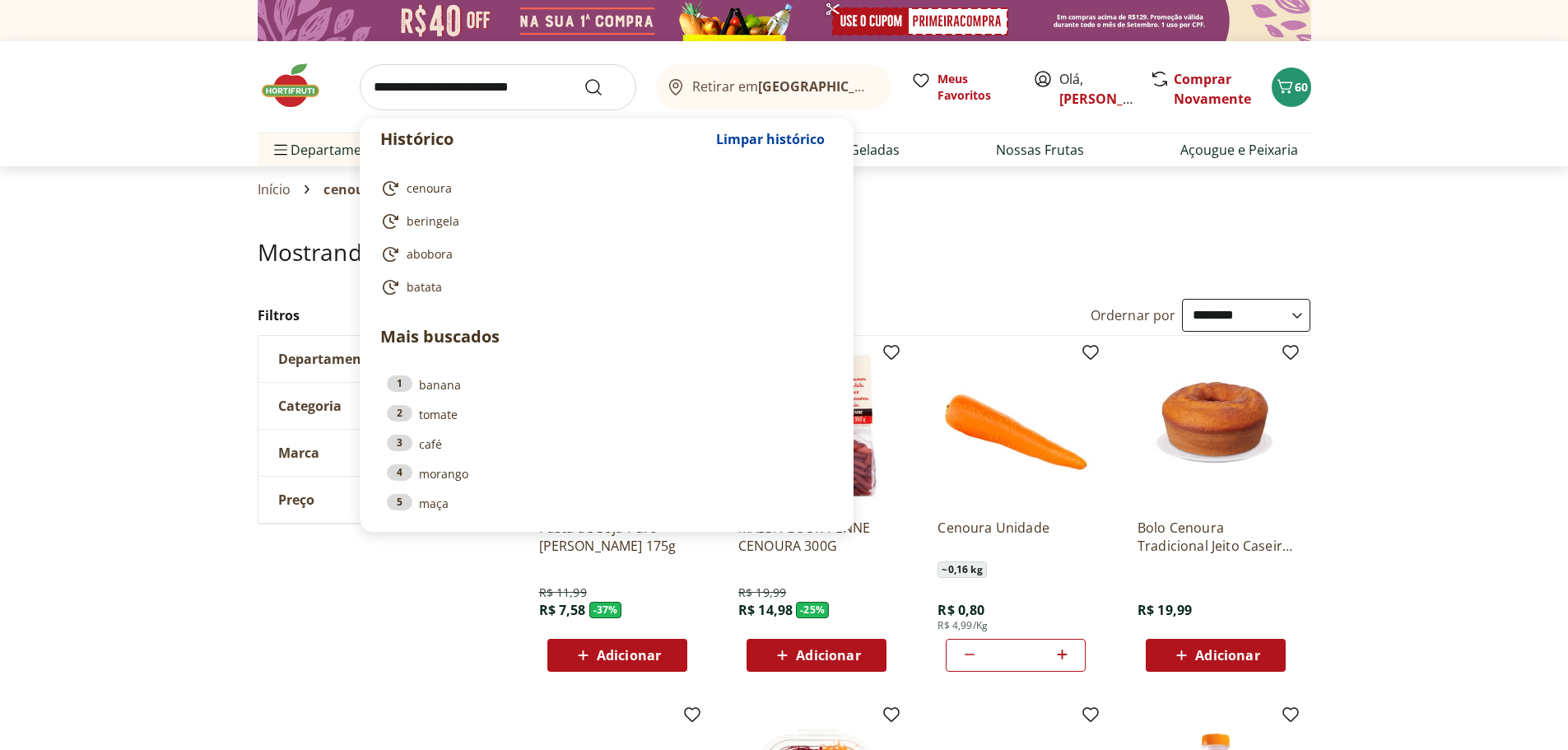
click at [389, 95] on input "search" at bounding box center [498, 87] width 277 height 46
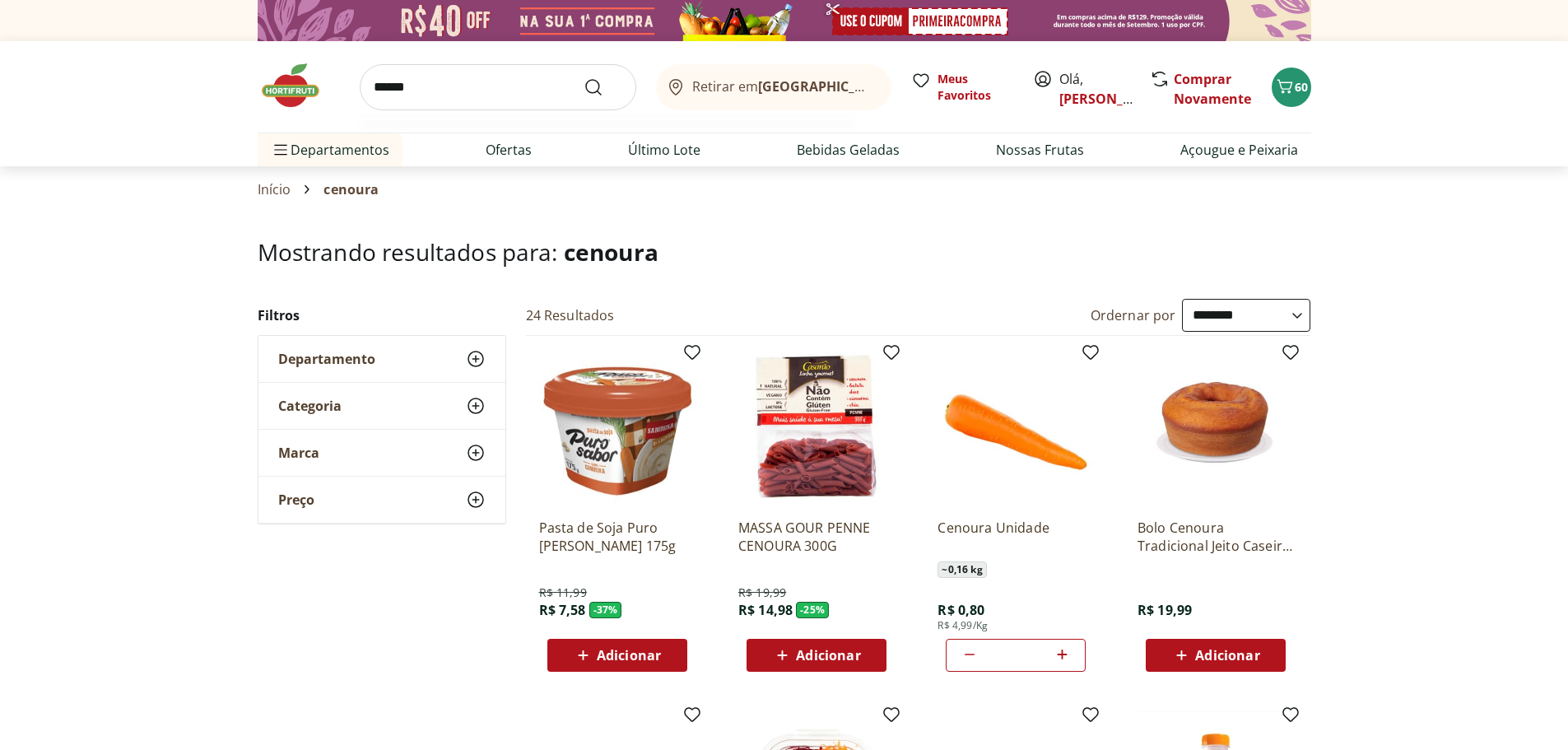
type input "******"
click at [584, 77] on button "Submit Search" at bounding box center [603, 87] width 39 height 20
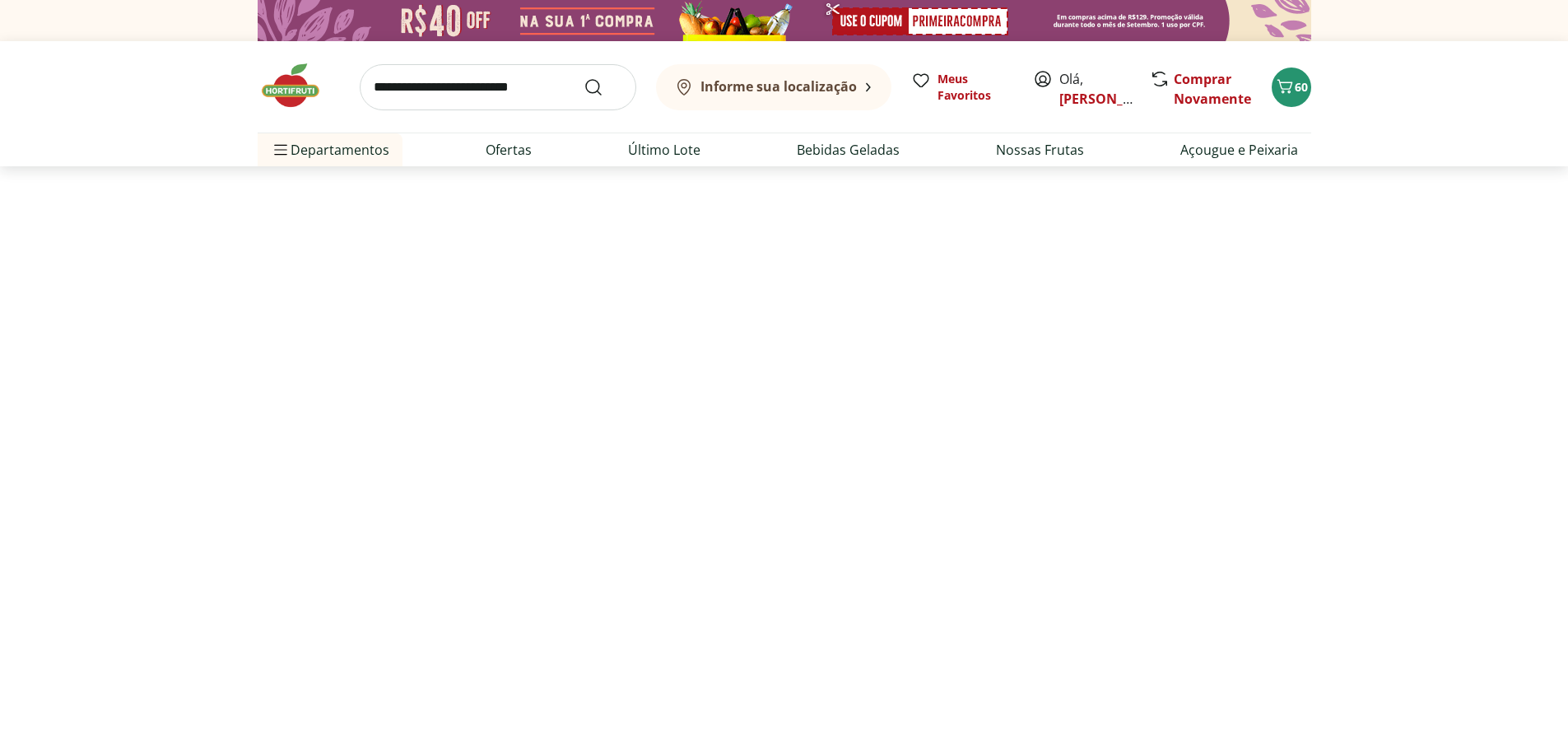
select select "**********"
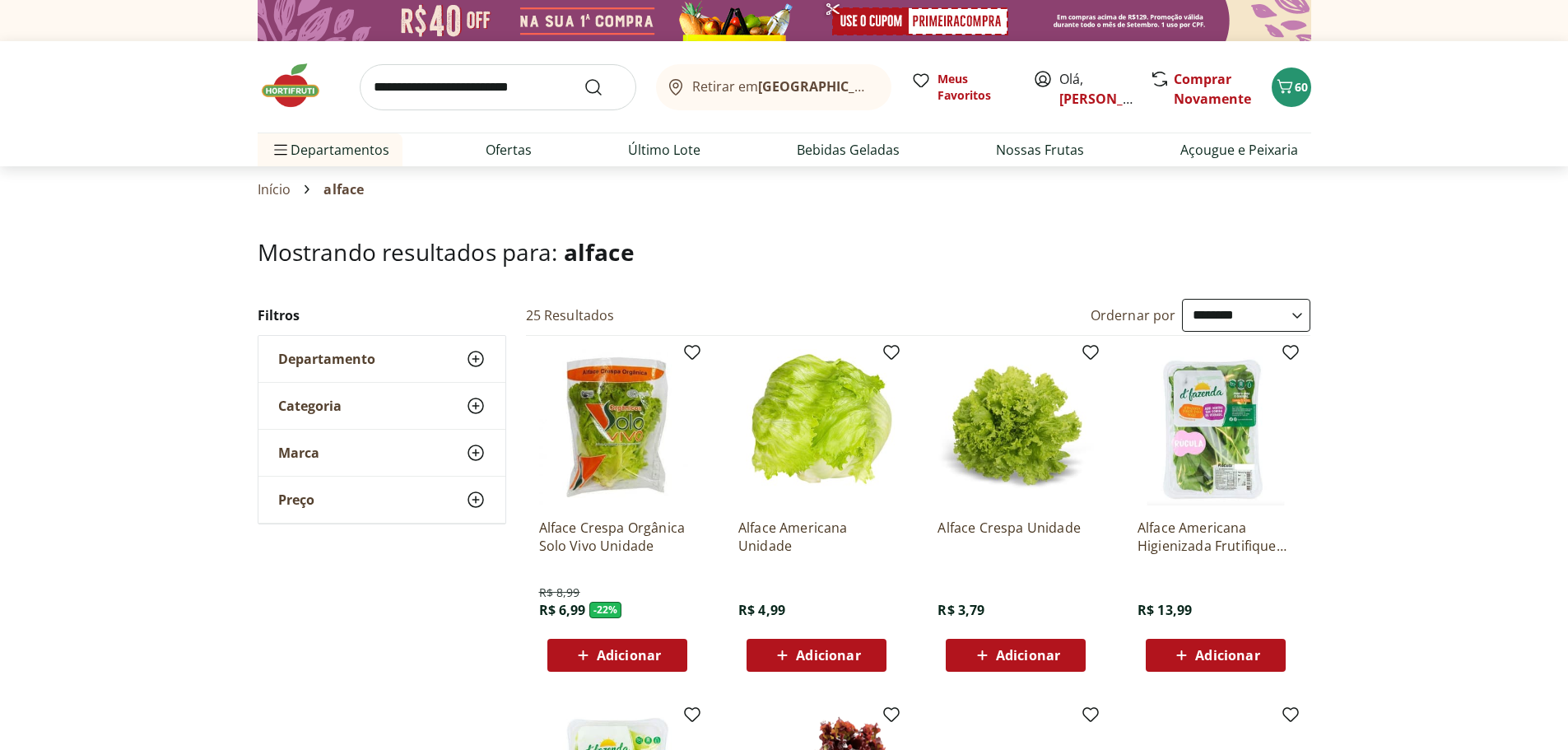
click at [1299, 312] on select "**********" at bounding box center [1246, 315] width 128 height 33
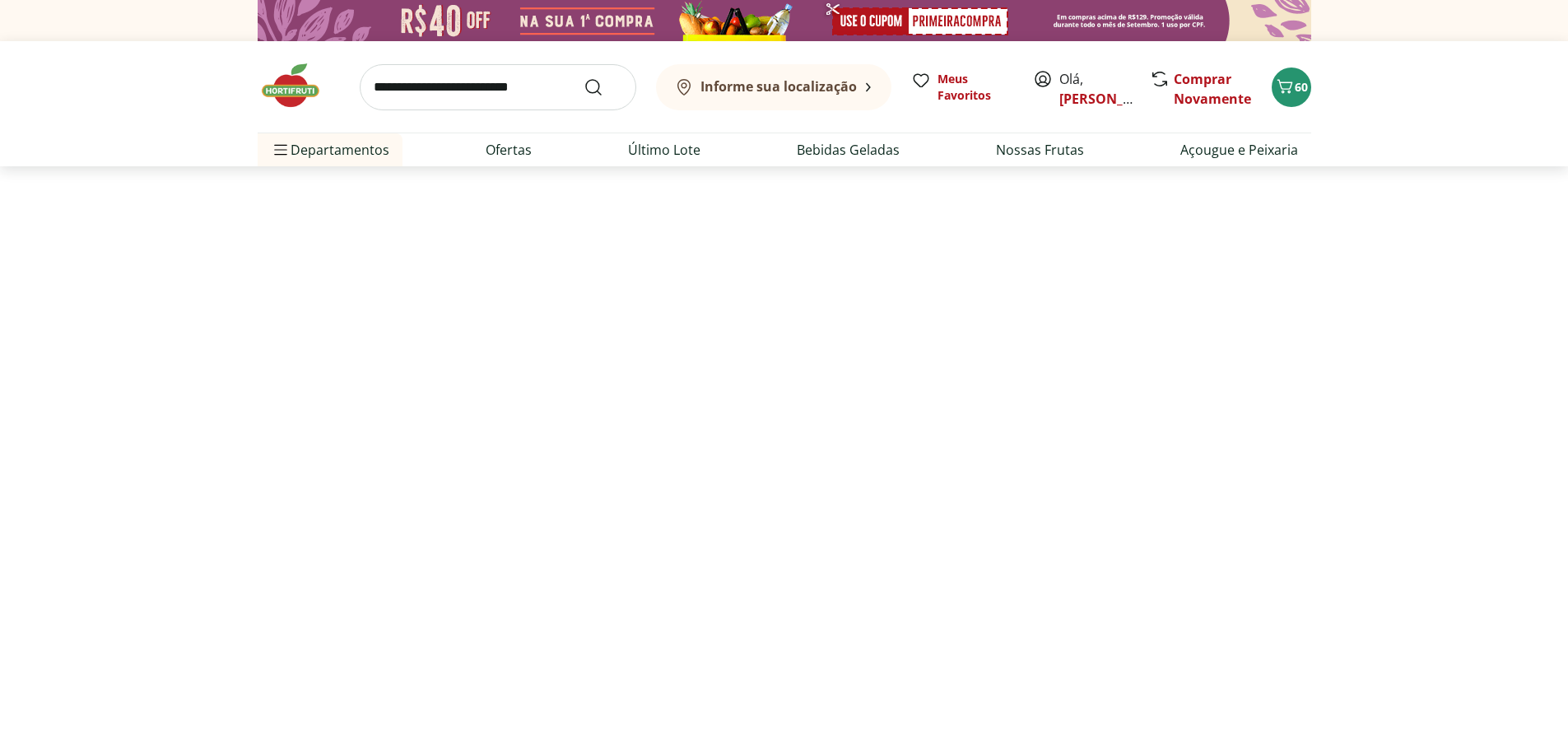
select select "*********"
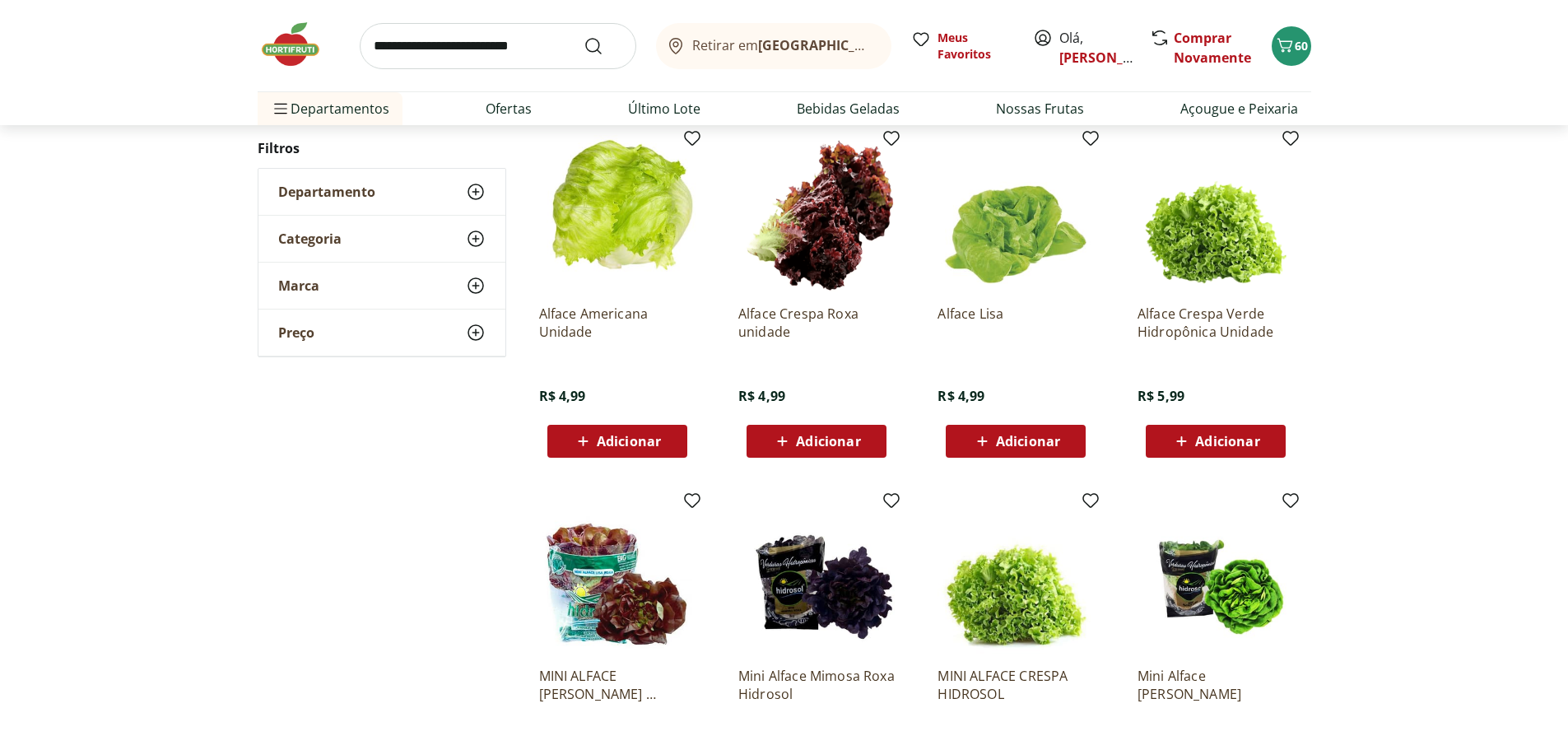
scroll to position [658, 0]
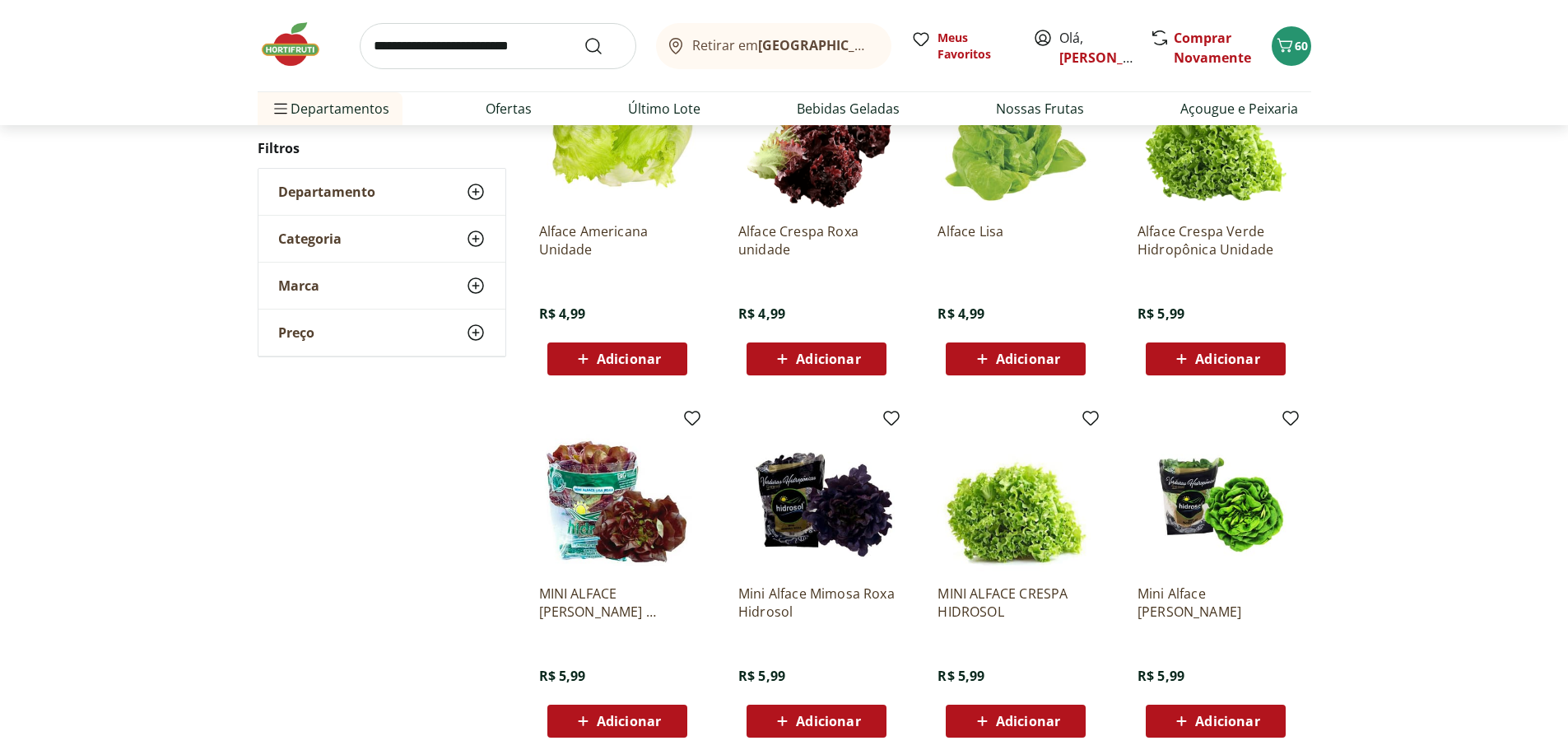
click at [1203, 354] on span "Adicionar" at bounding box center [1228, 358] width 64 height 13
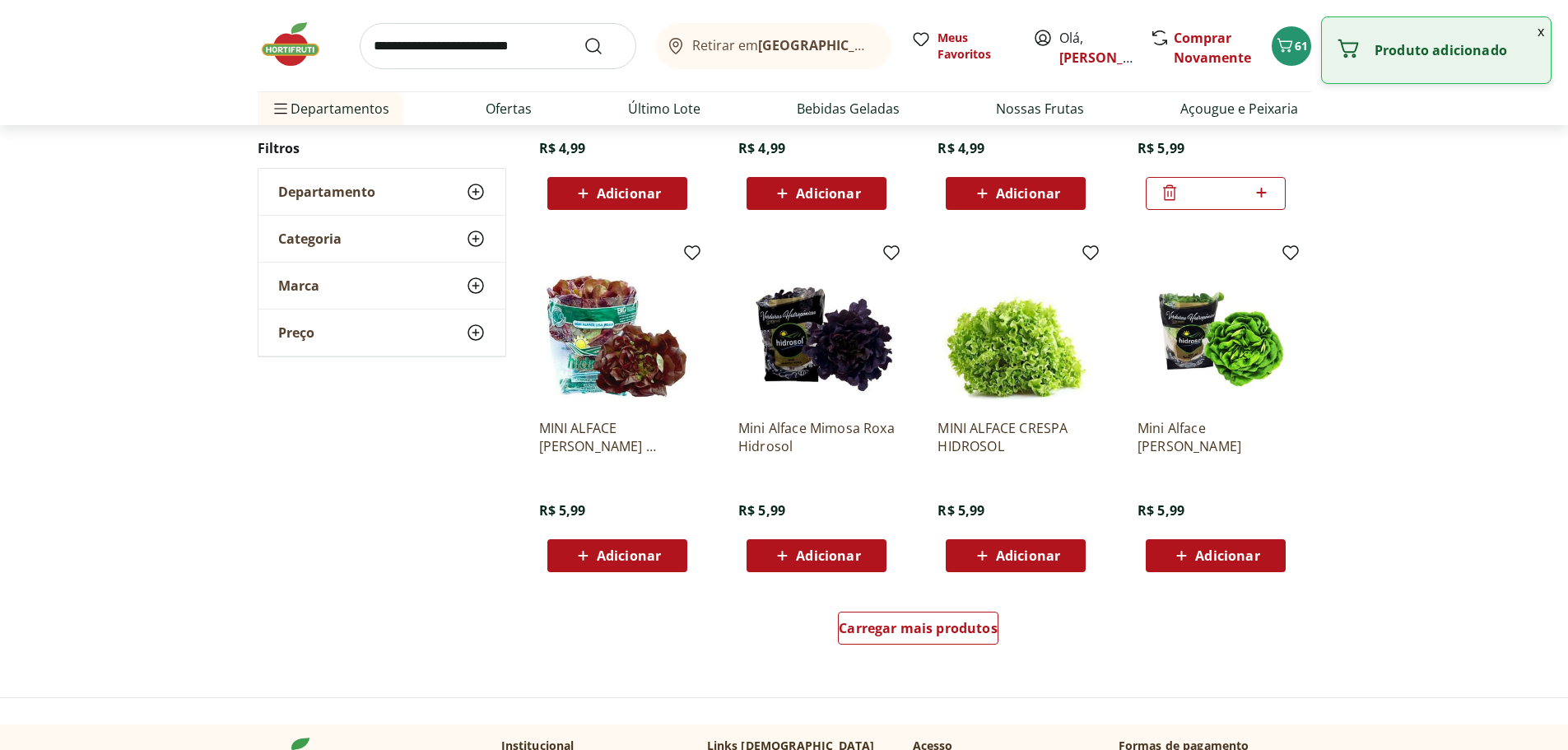
scroll to position [823, 0]
click at [616, 568] on div "Adicionar" at bounding box center [617, 557] width 114 height 29
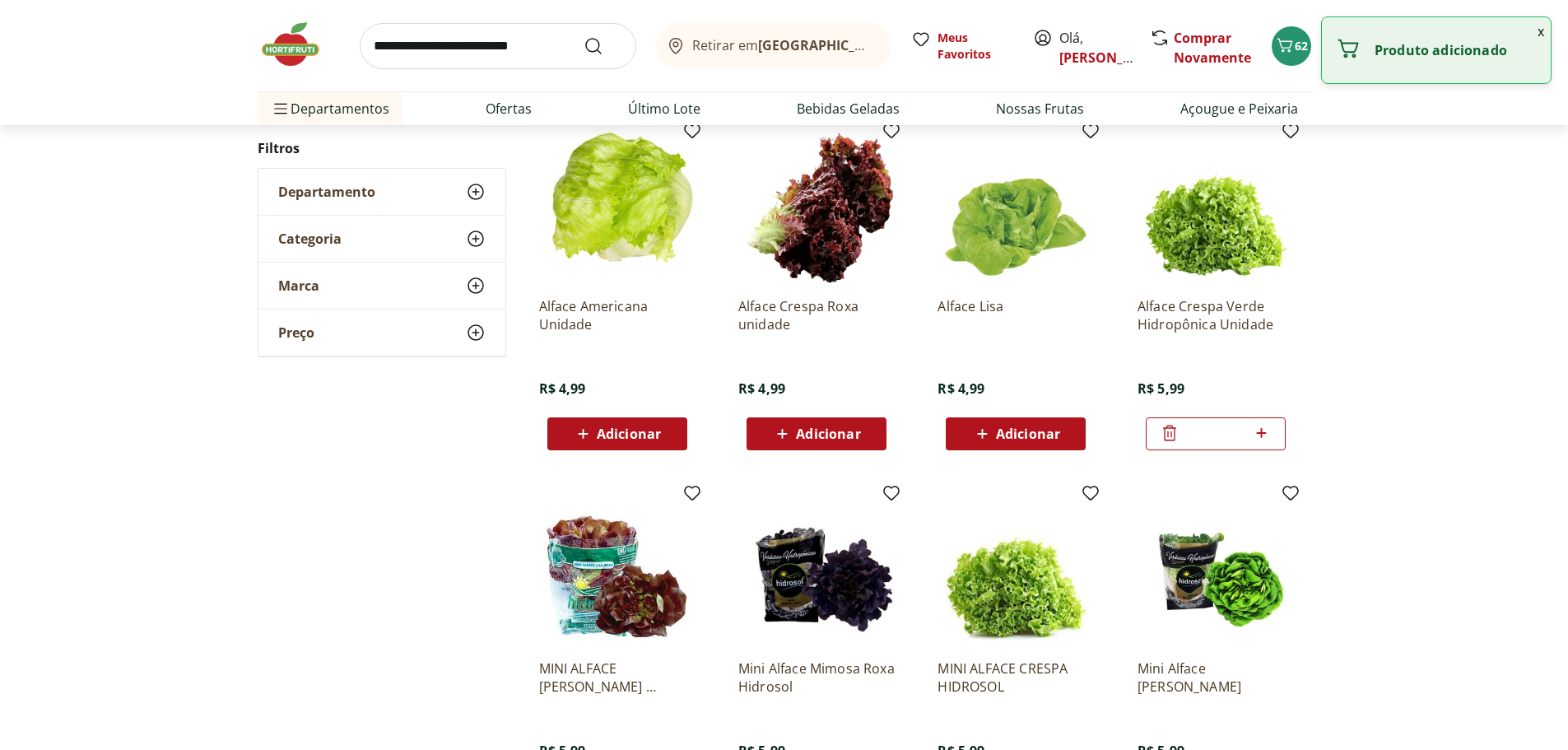
scroll to position [412, 0]
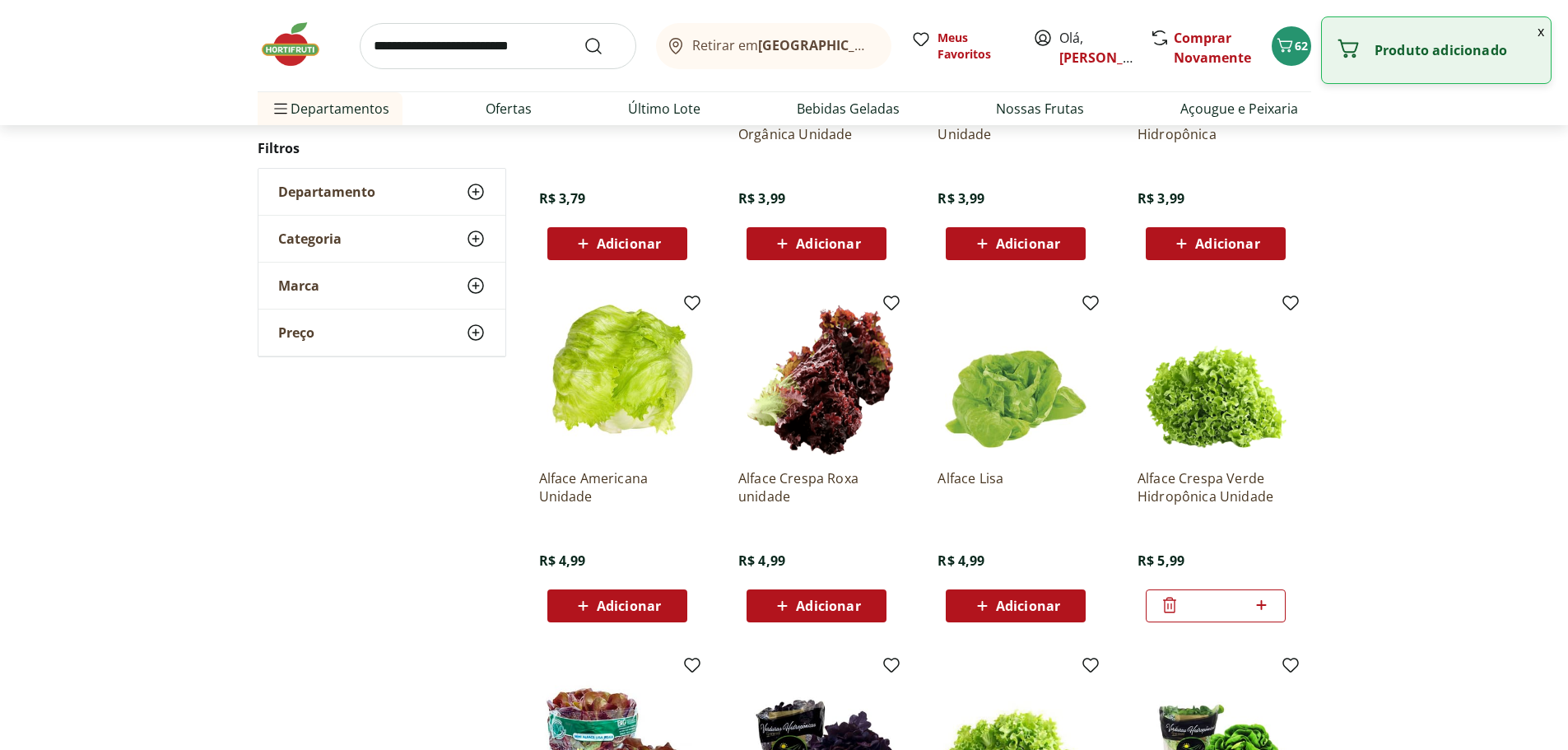
click at [463, 48] on input "search" at bounding box center [498, 46] width 277 height 46
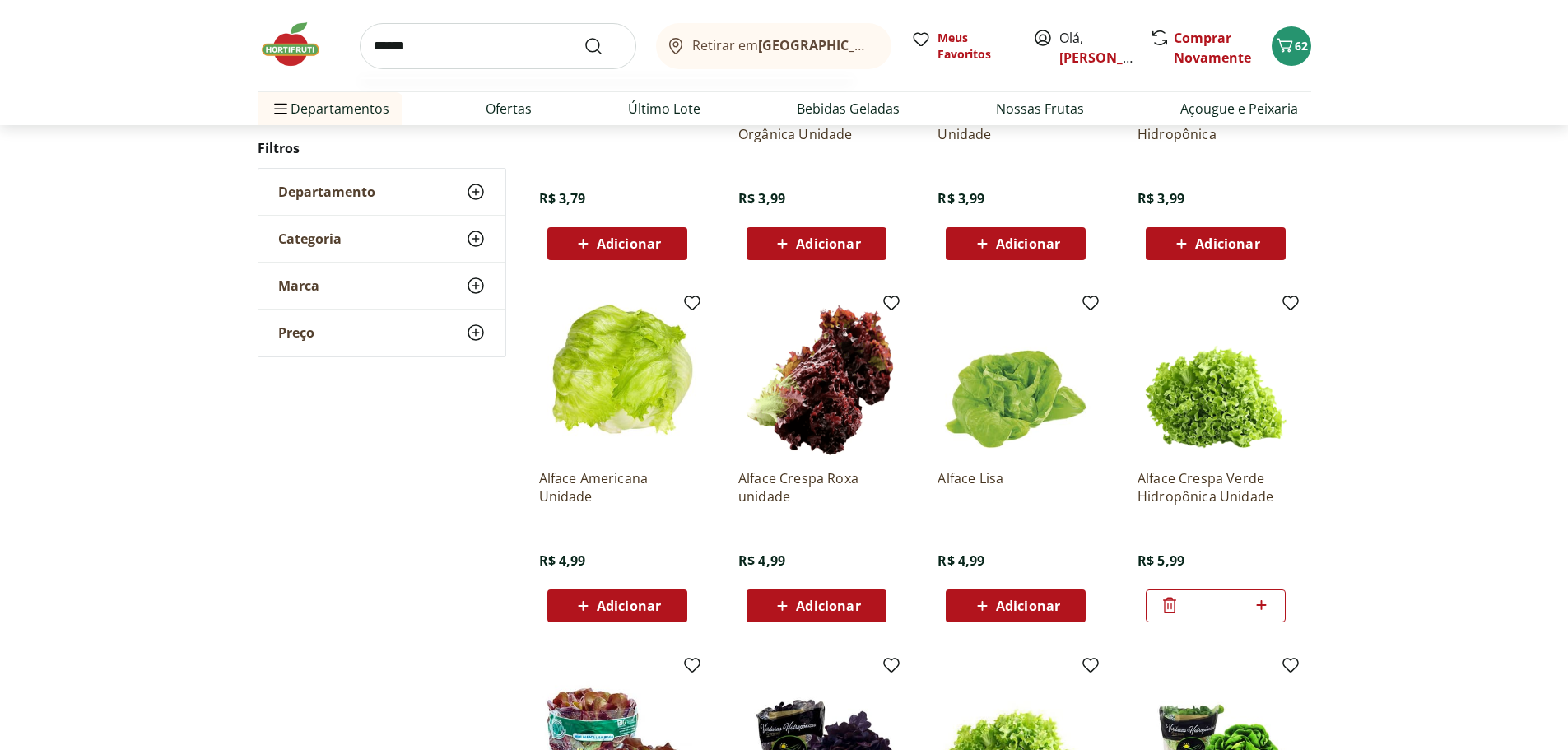
type input "******"
click at [584, 37] on button "Submit Search" at bounding box center [603, 47] width 39 height 20
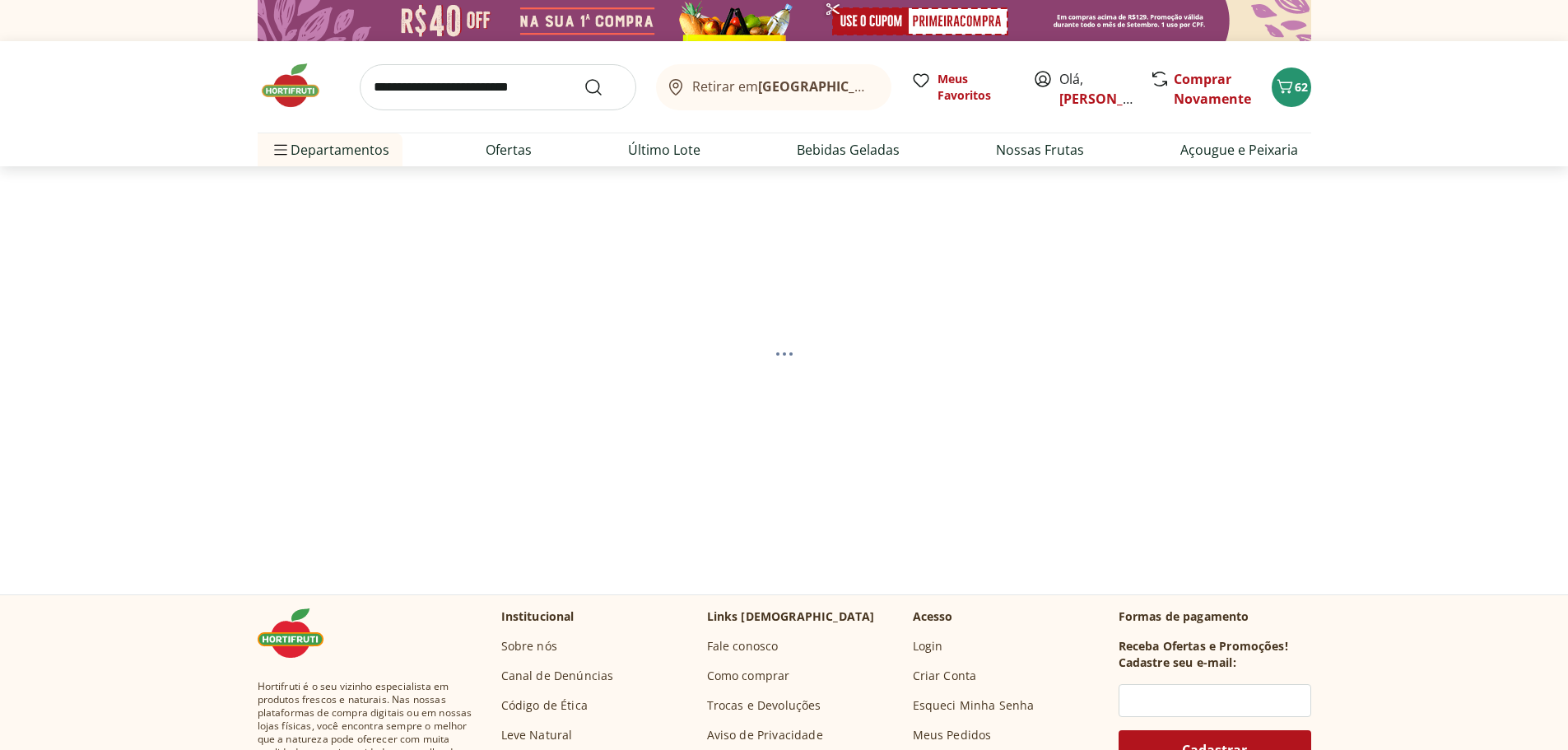
select select "**********"
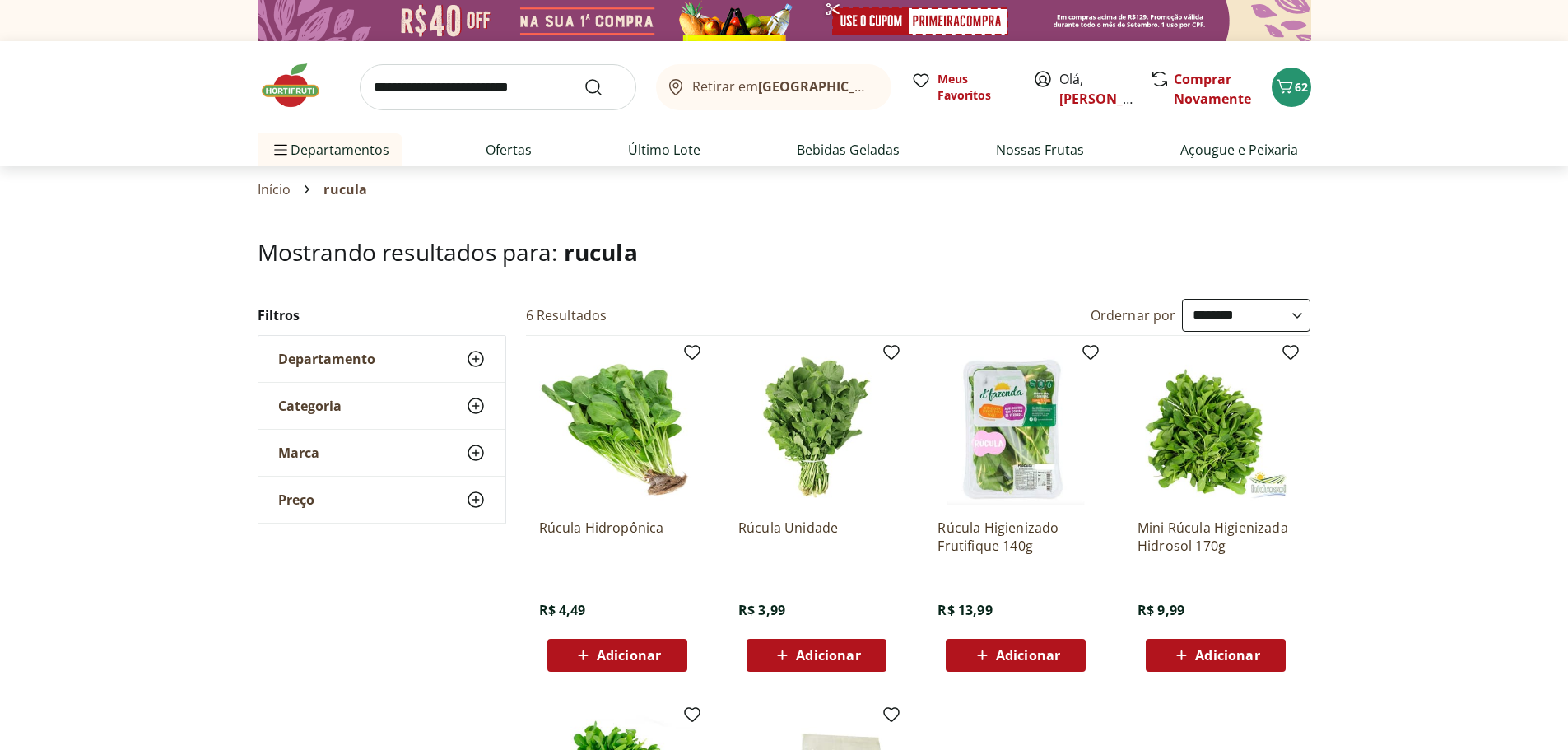
click at [657, 643] on div "Adicionar" at bounding box center [617, 655] width 114 height 29
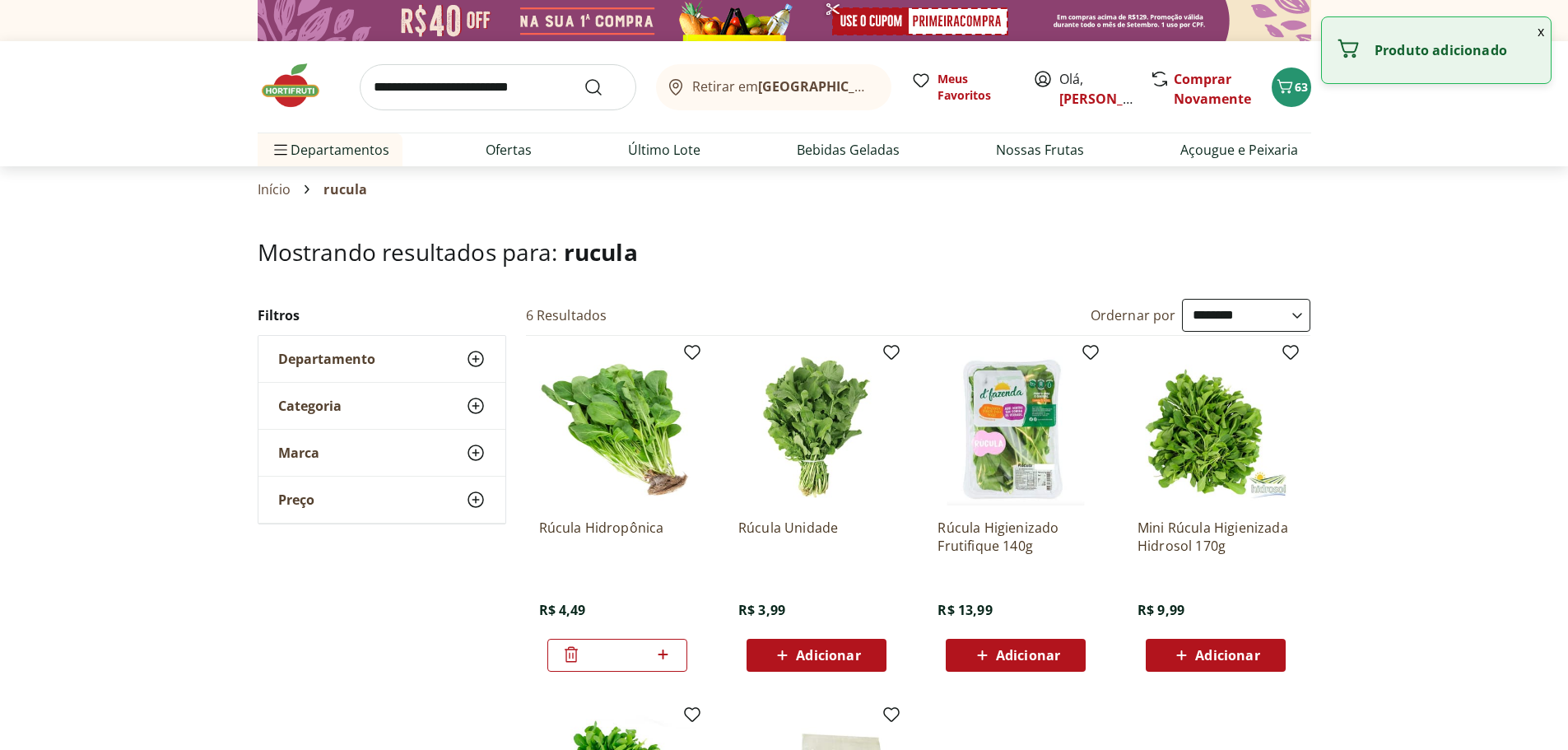
click at [447, 93] on input "search" at bounding box center [498, 87] width 277 height 46
type input "******"
click at [584, 77] on button "Submit Search" at bounding box center [603, 87] width 39 height 20
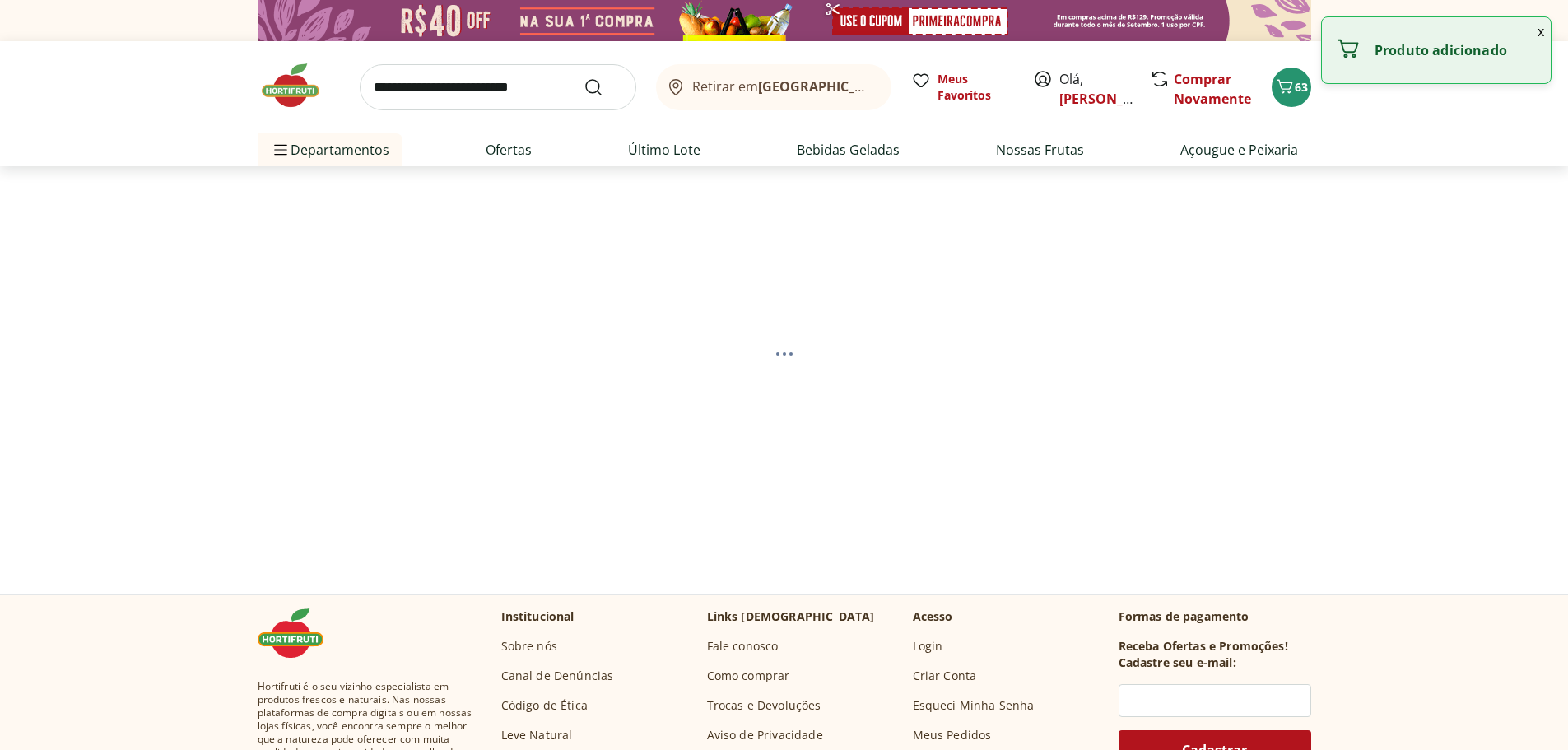
select select "**********"
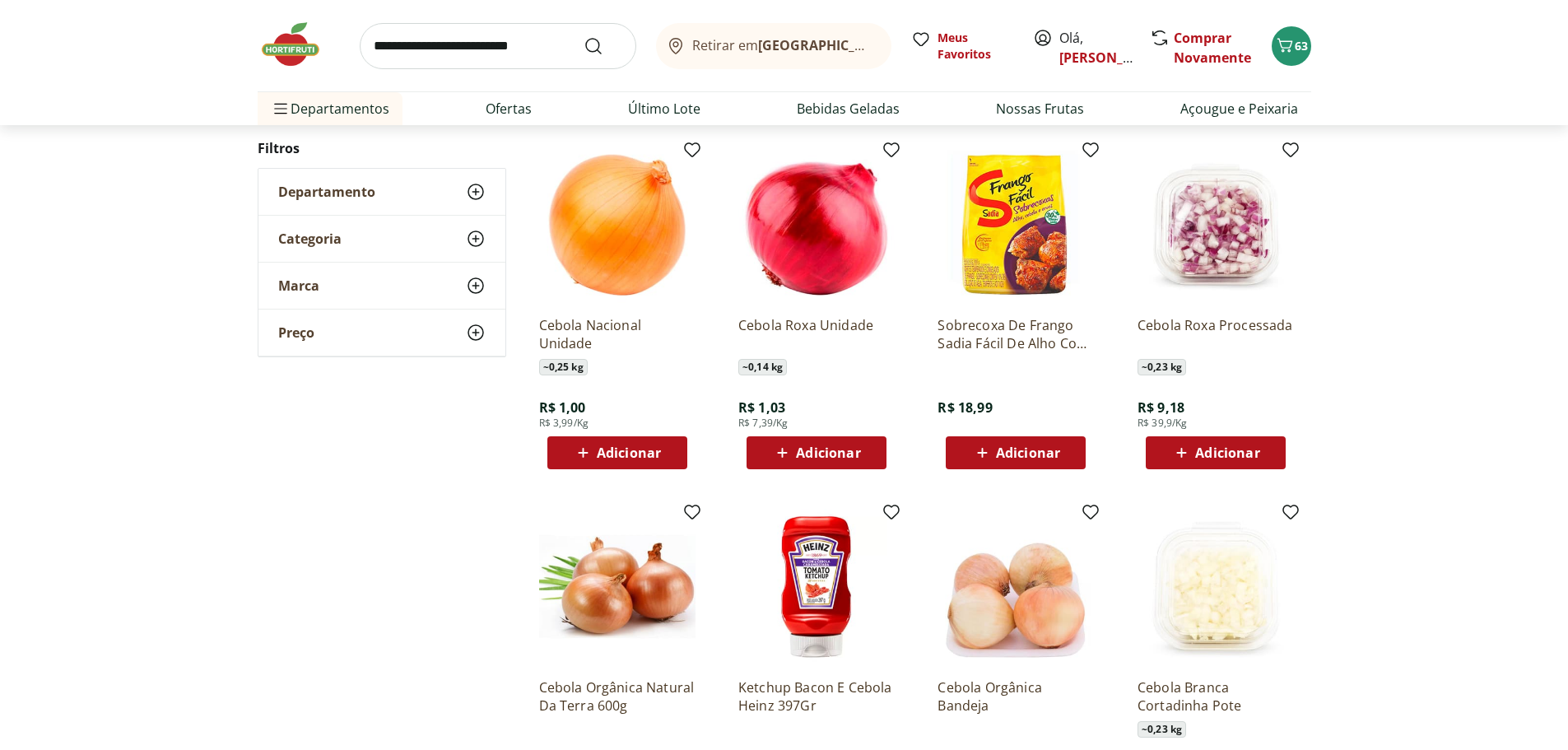
scroll to position [576, 0]
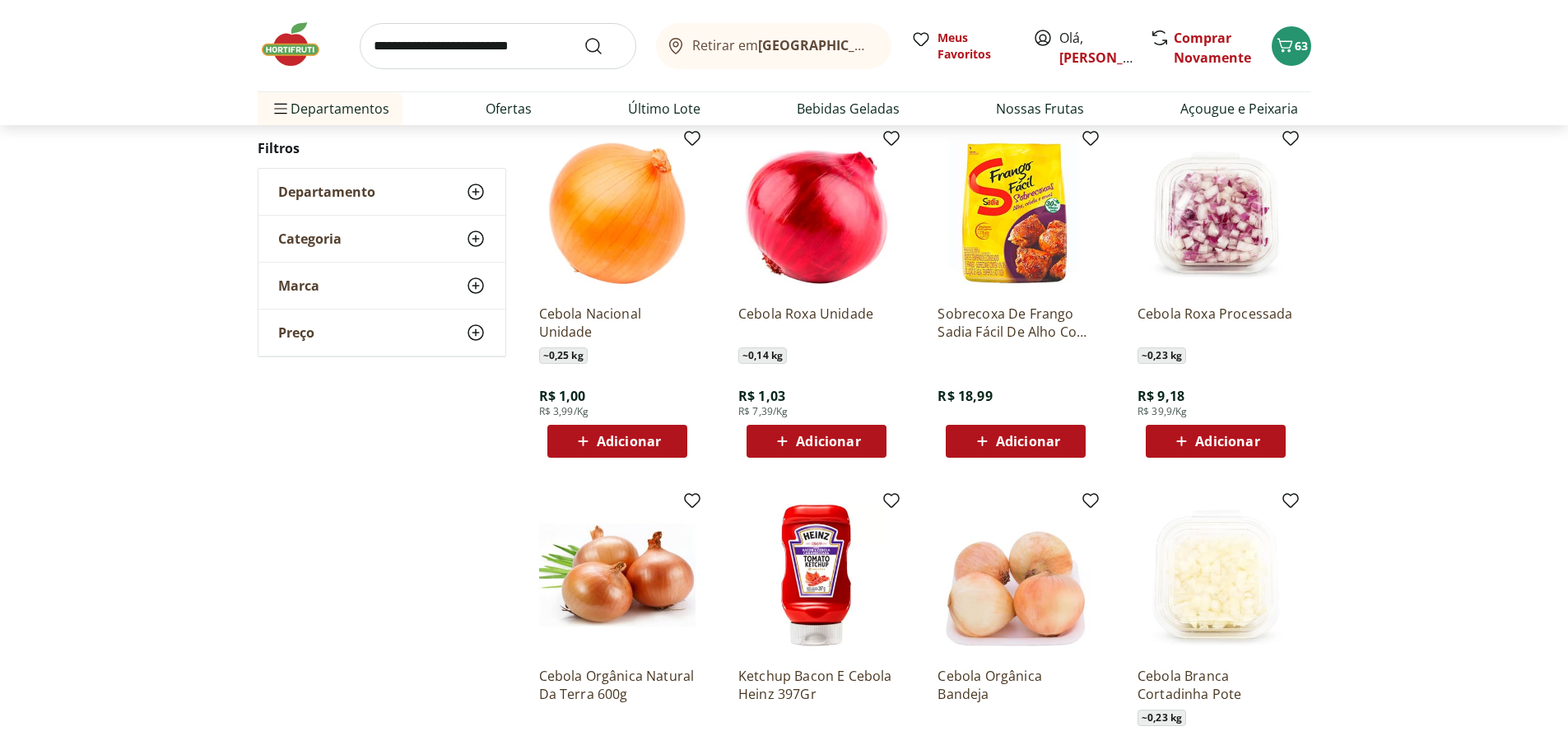
click at [597, 435] on span "Adicionar" at bounding box center [629, 441] width 64 height 13
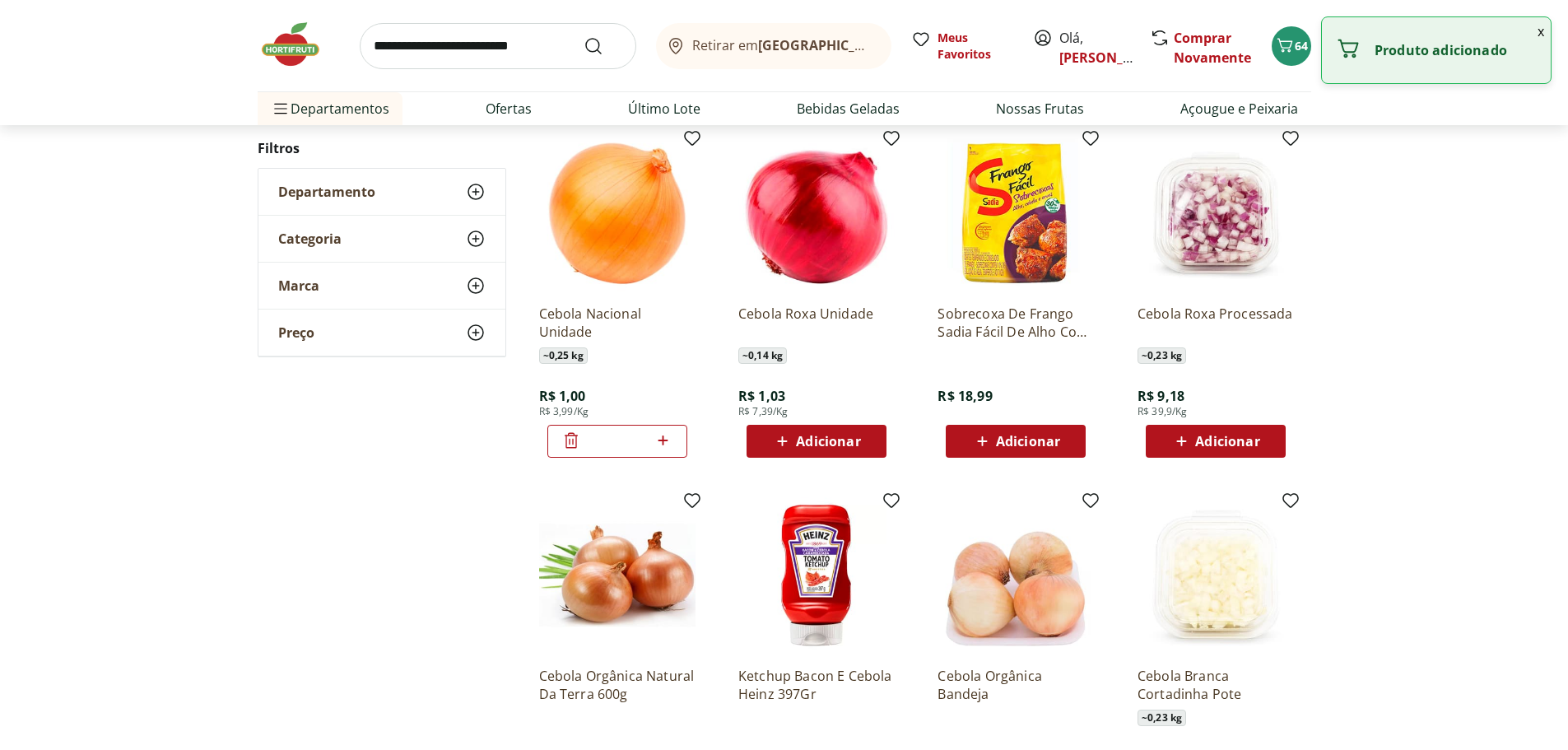
click at [665, 439] on icon at bounding box center [663, 440] width 10 height 10
type input "*"
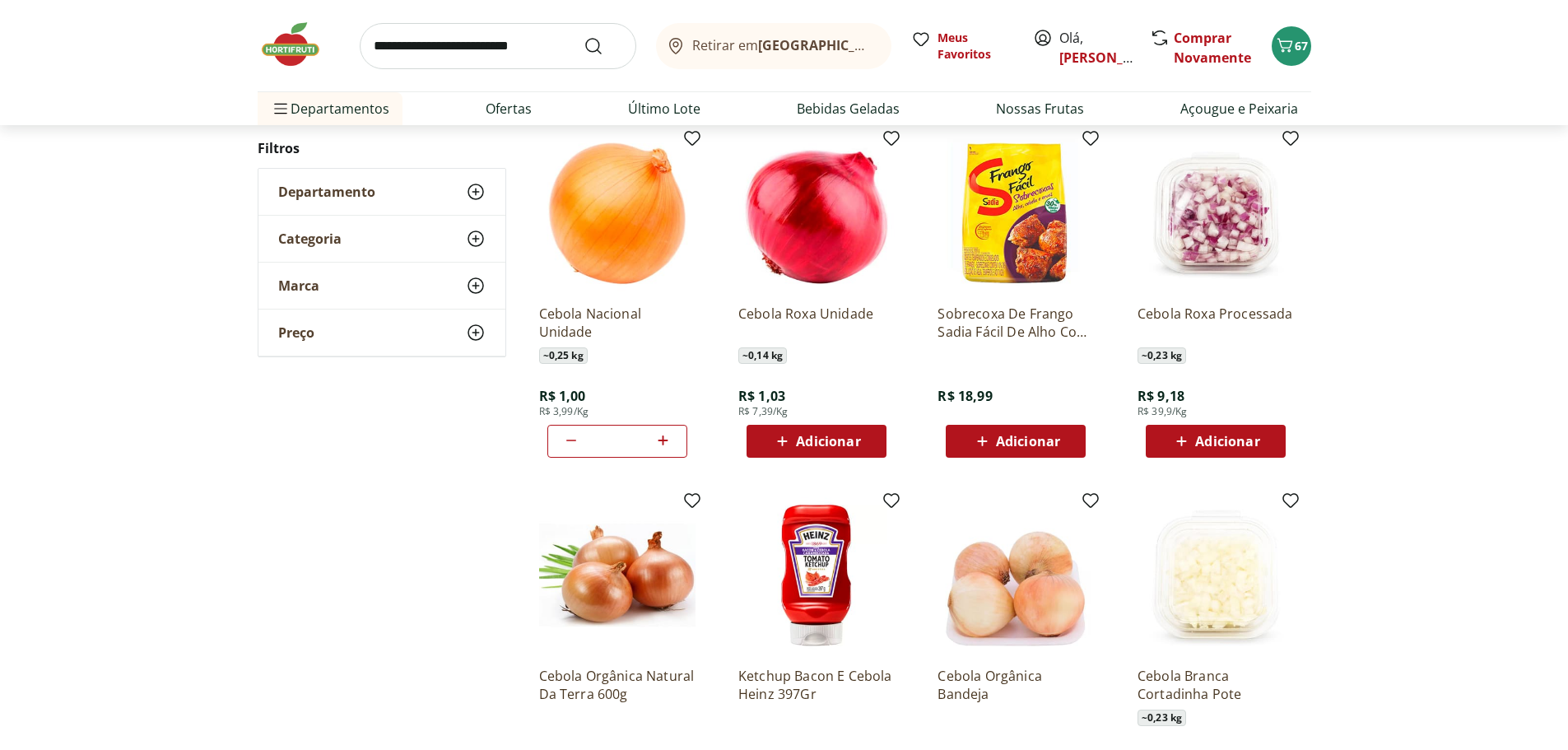
click at [465, 61] on input "search" at bounding box center [498, 46] width 277 height 46
type input "**********"
click at [584, 37] on button "Submit Search" at bounding box center [603, 47] width 39 height 20
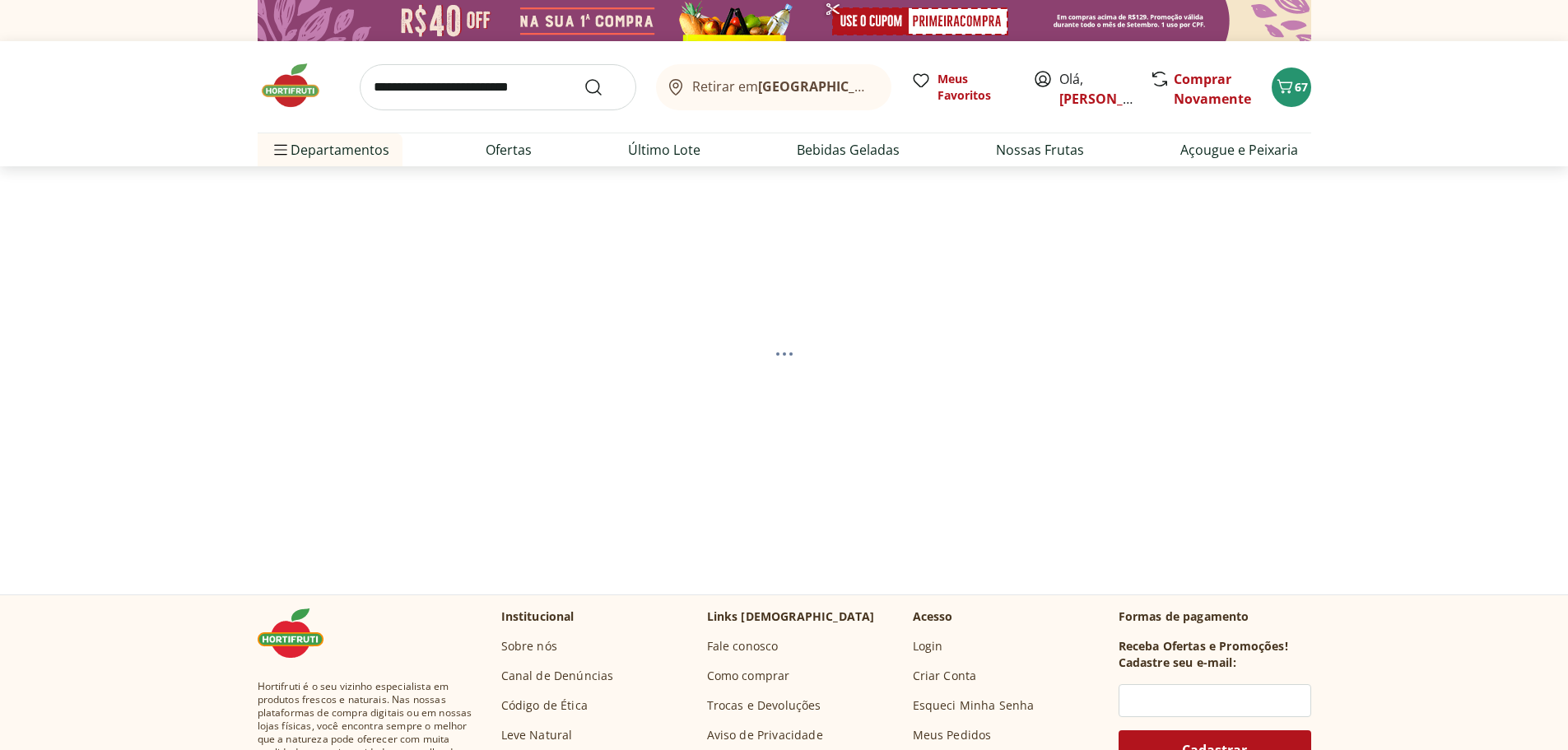
select select "**********"
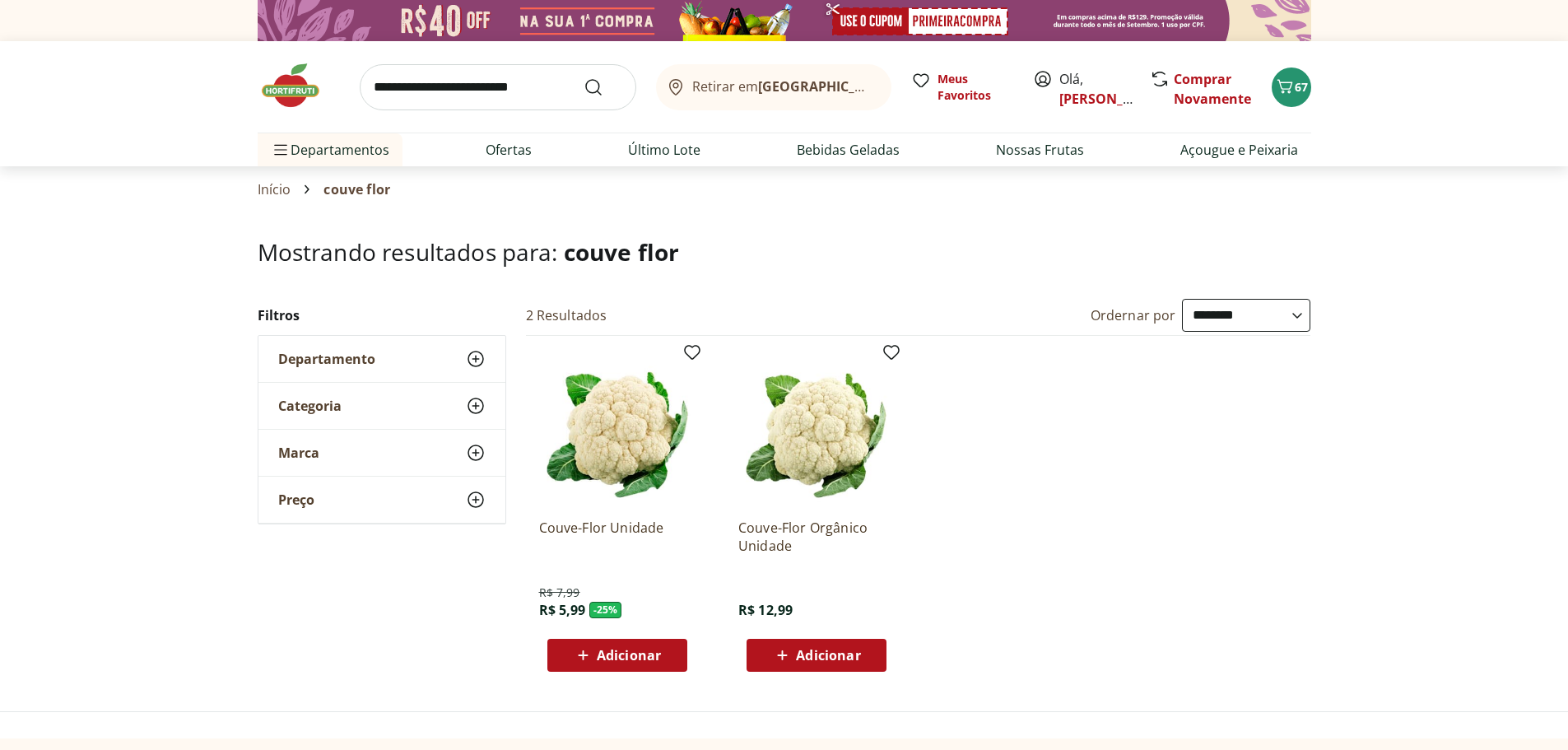
click at [616, 651] on span "Adicionar" at bounding box center [629, 655] width 64 height 13
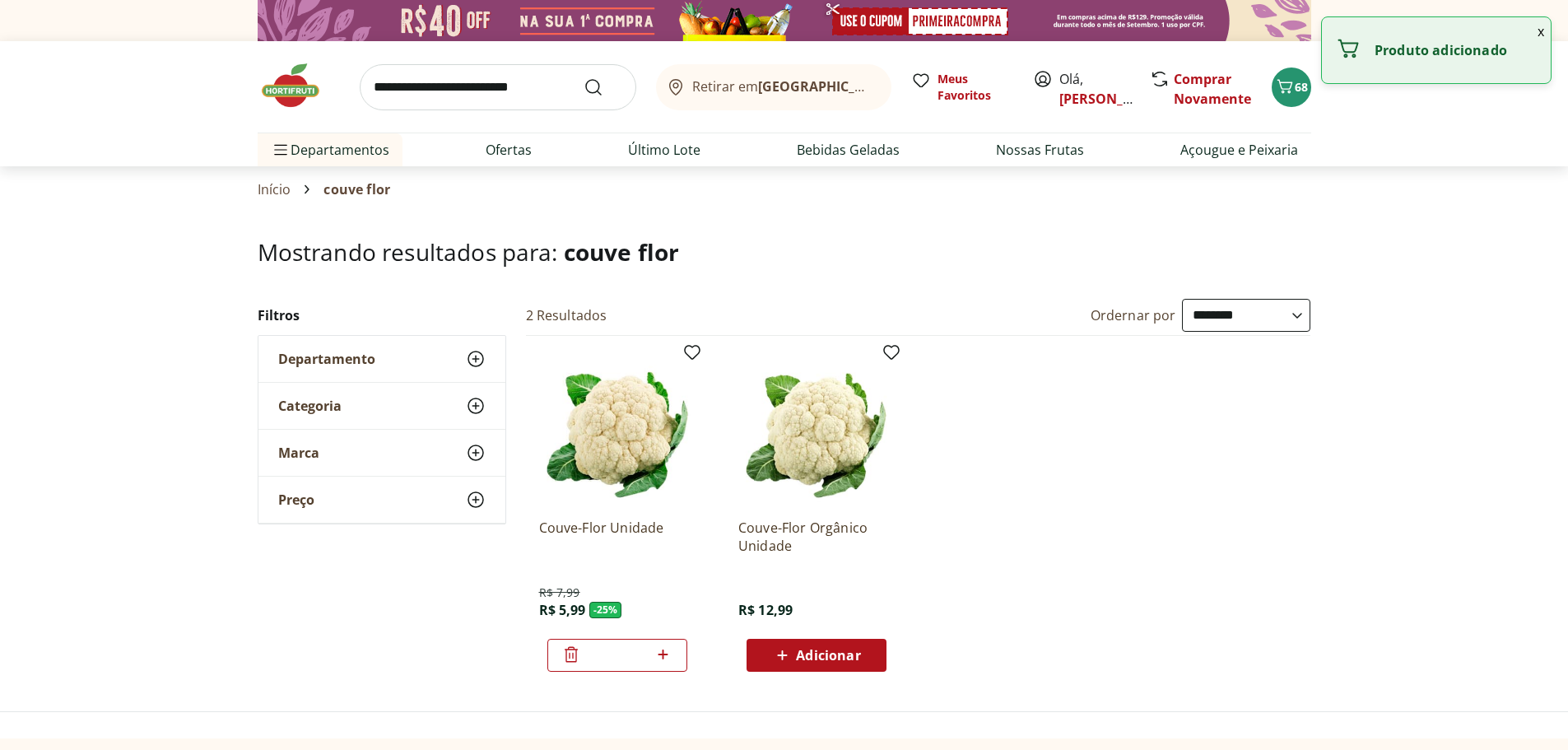
click at [550, 84] on input "search" at bounding box center [498, 87] width 277 height 46
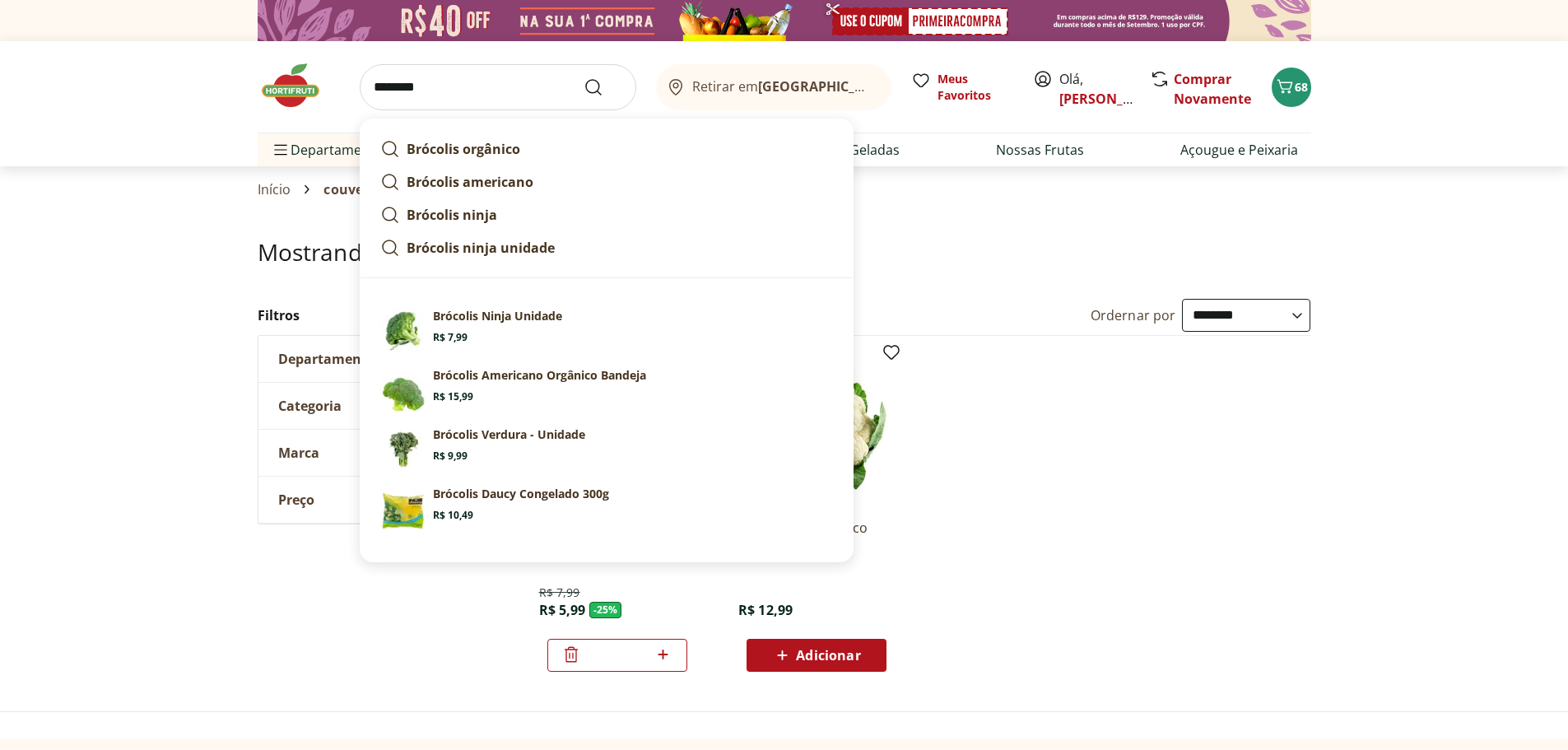
type input "********"
click at [584, 77] on button "Submit Search" at bounding box center [603, 87] width 39 height 20
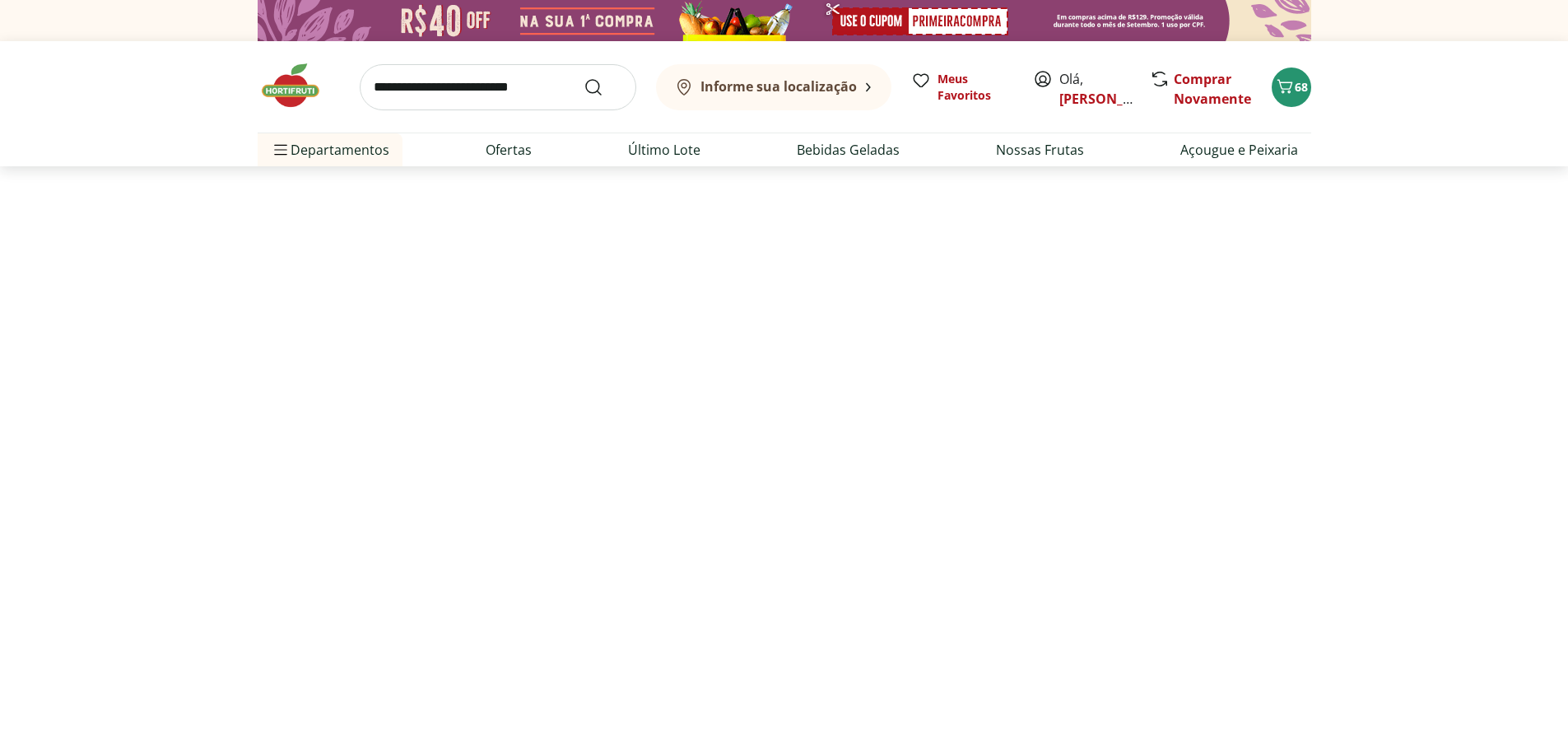
select select "**********"
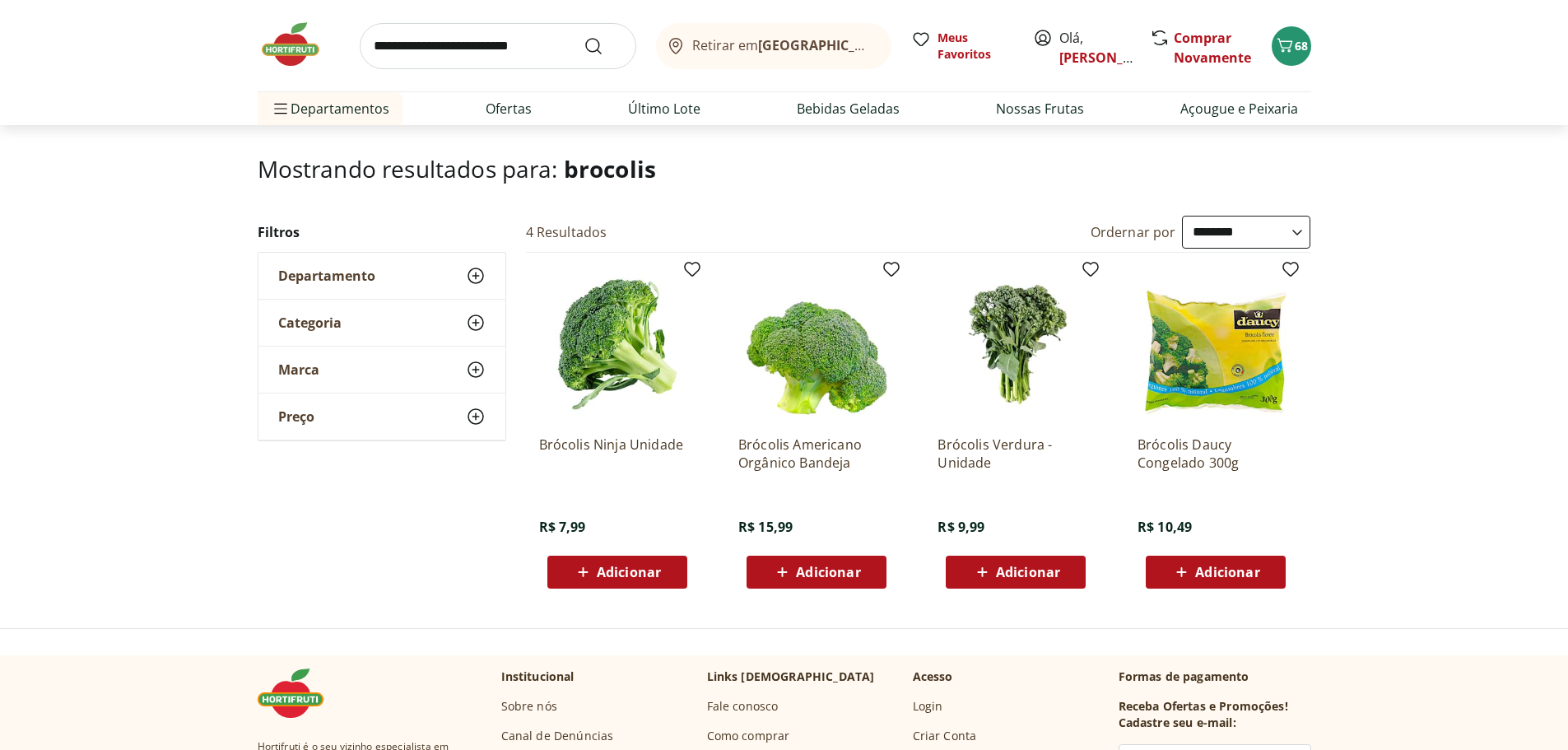
scroll to position [165, 0]
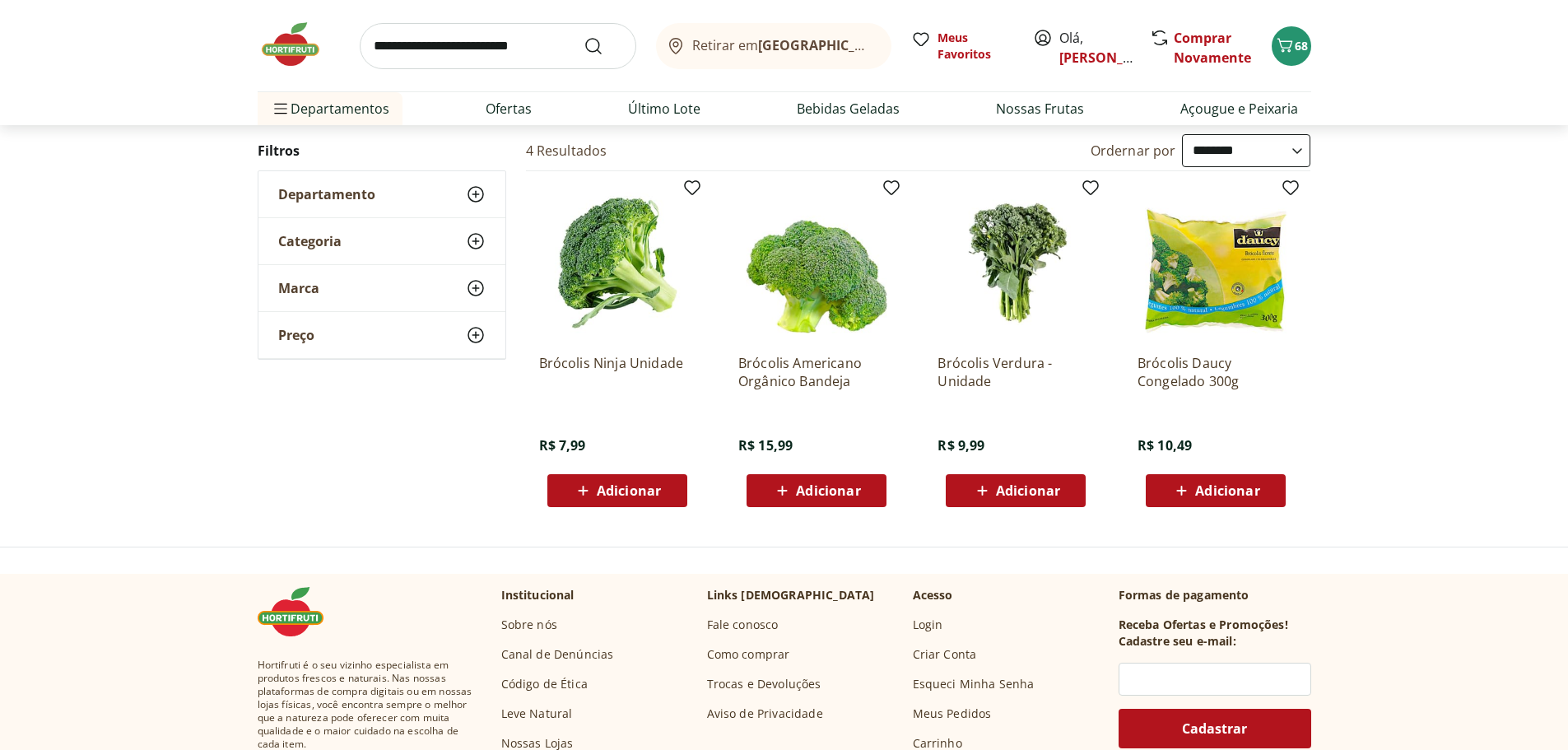
click at [1013, 502] on div "Adicionar" at bounding box center [1016, 491] width 114 height 29
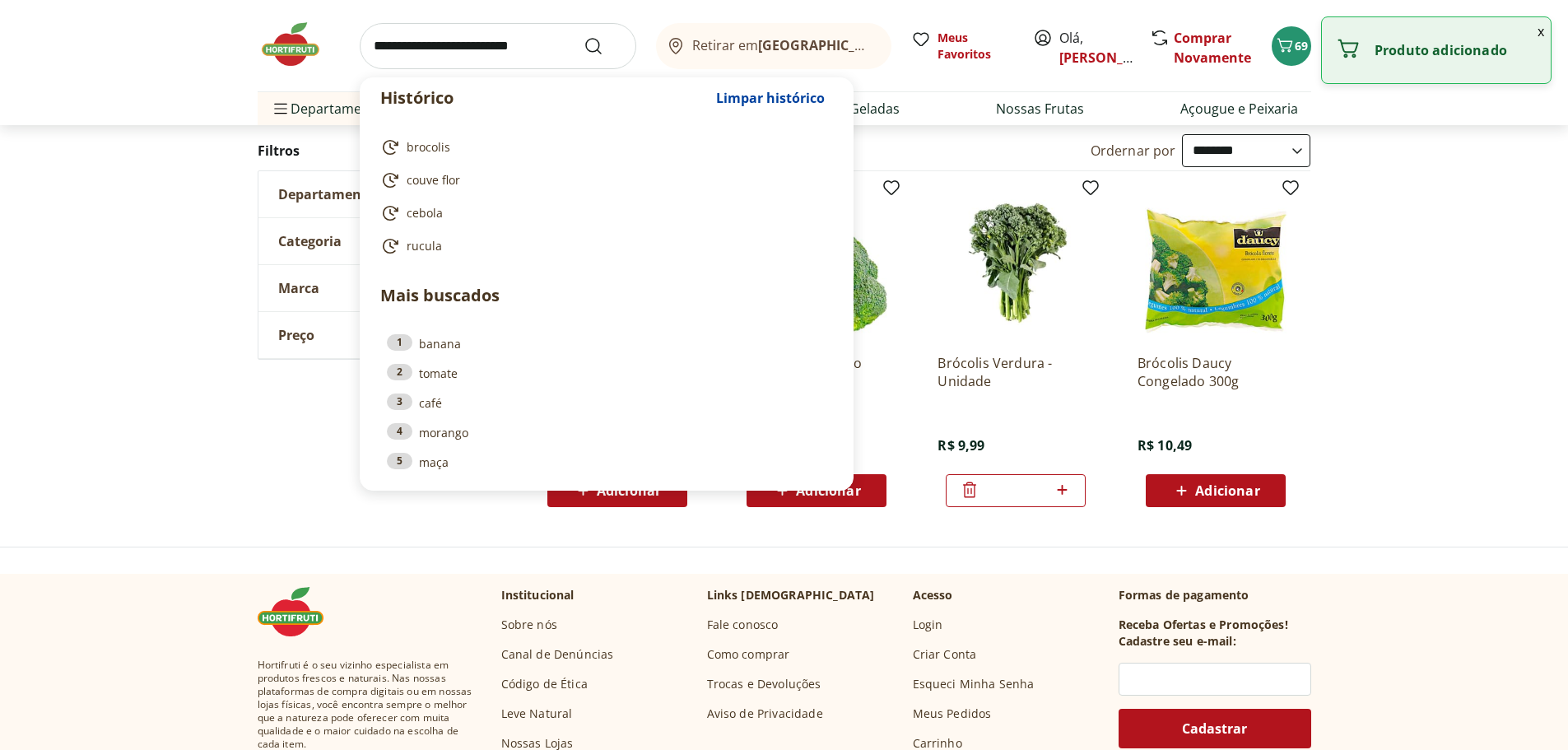
click at [504, 53] on input "search" at bounding box center [498, 46] width 277 height 46
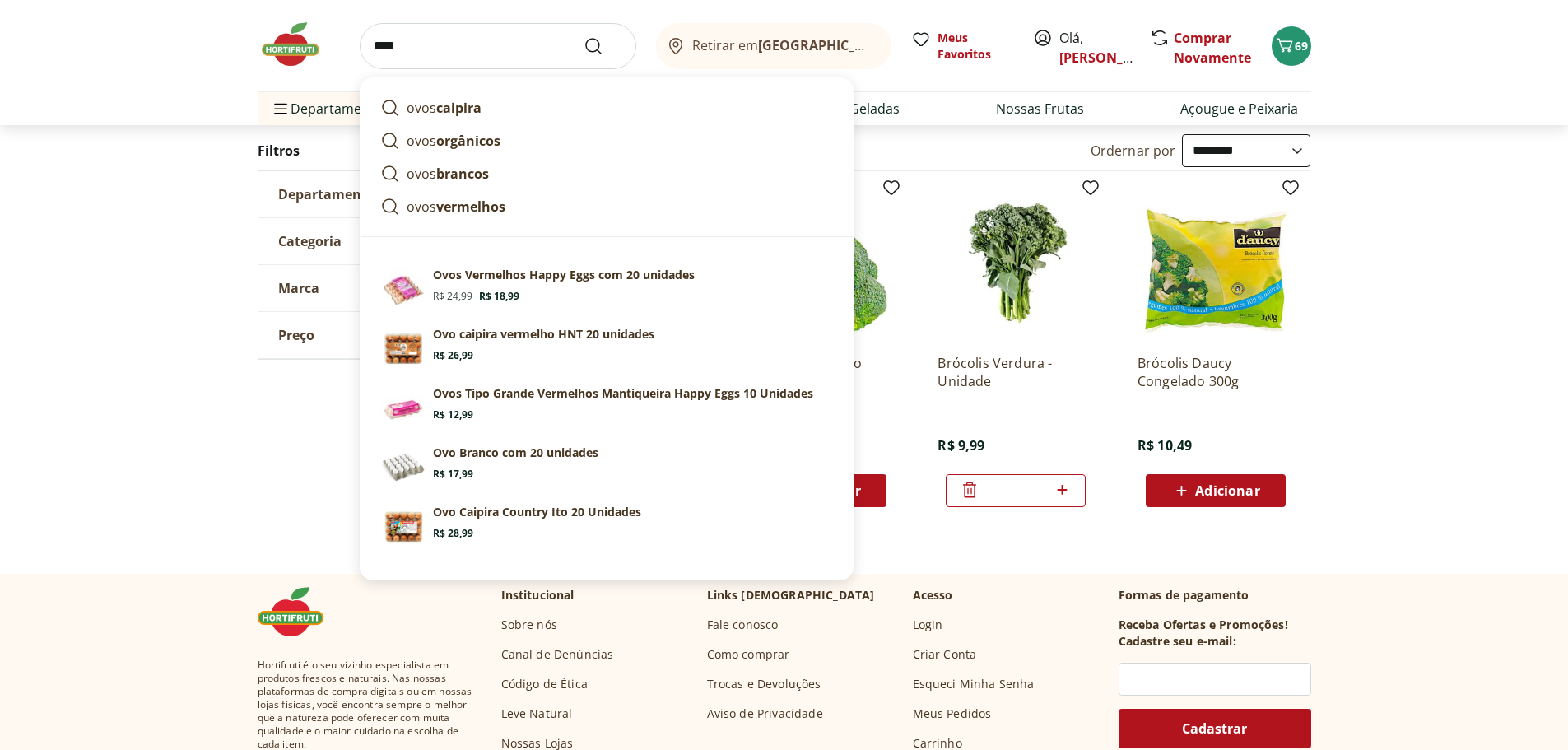
type input "****"
click at [584, 37] on button "Submit Search" at bounding box center [603, 47] width 39 height 20
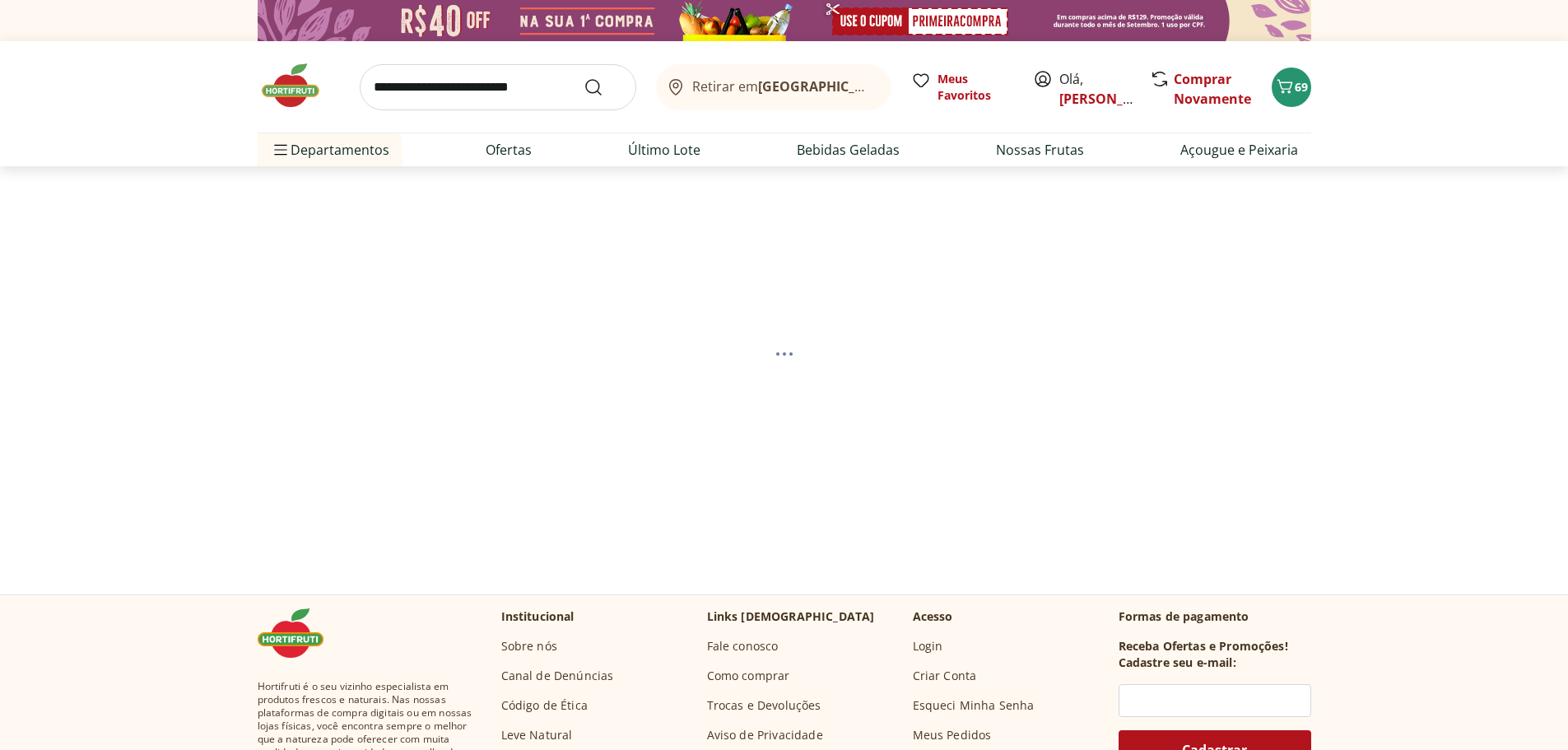
select select "**********"
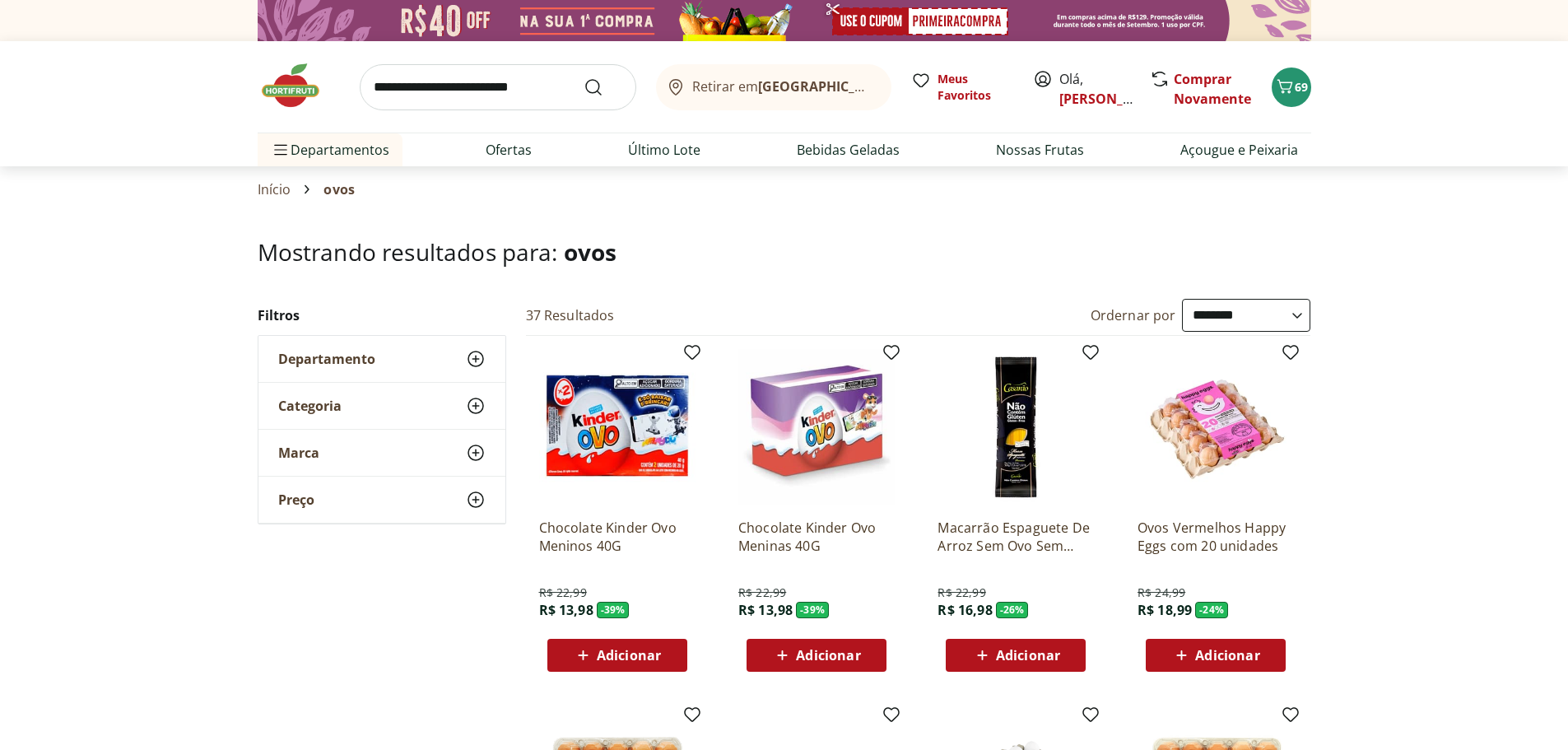
click at [1291, 317] on select "**********" at bounding box center [1246, 315] width 128 height 33
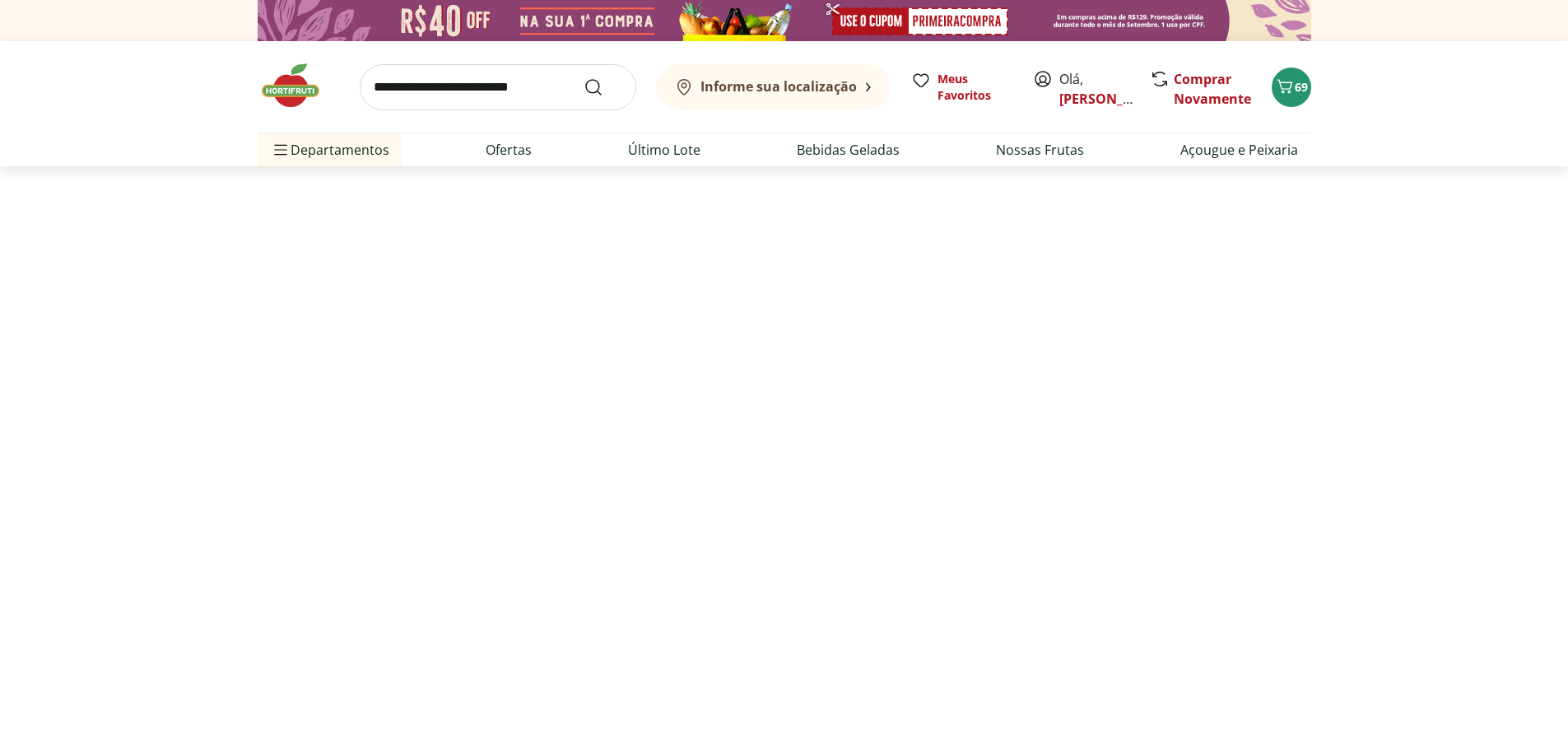
select select "*********"
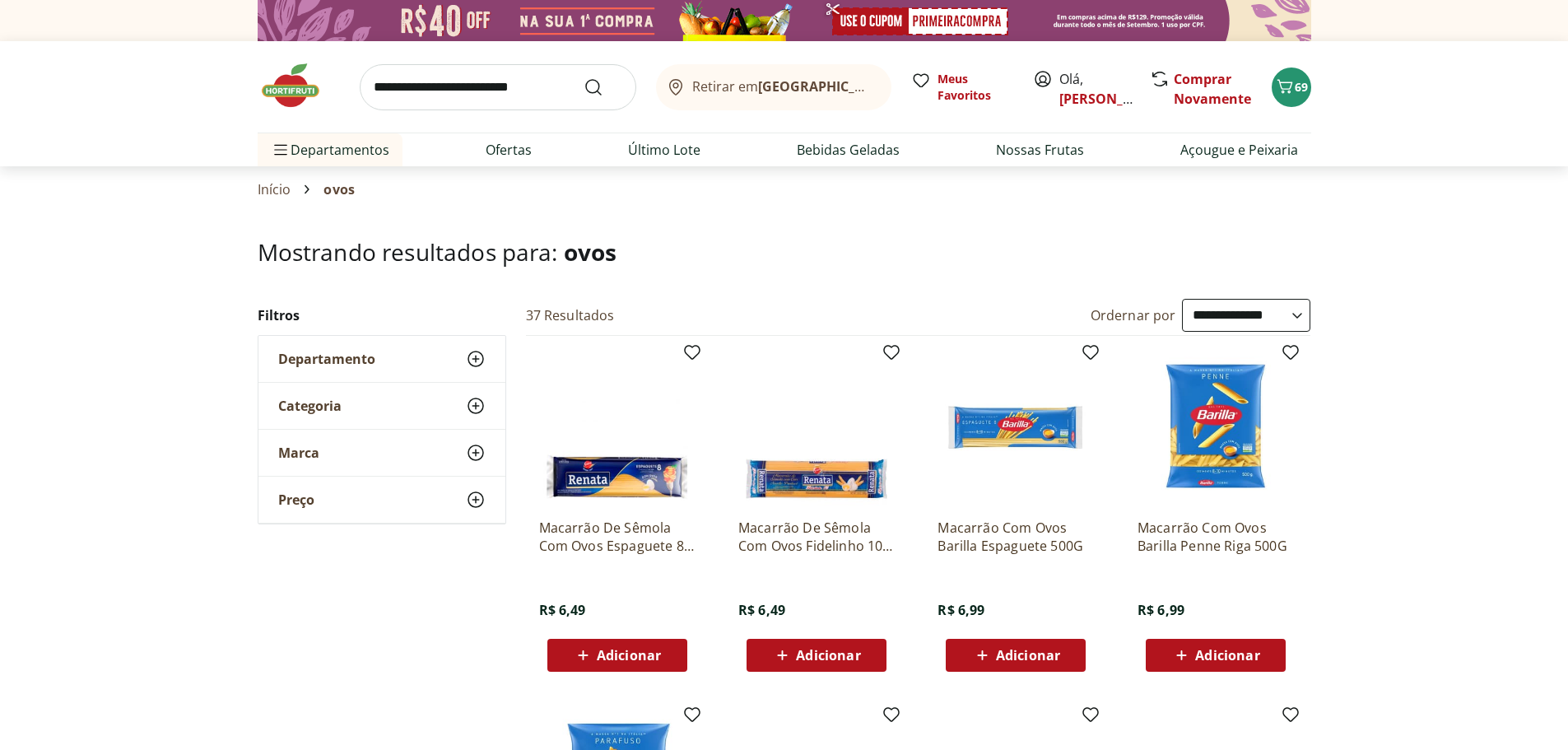
select select "*********"
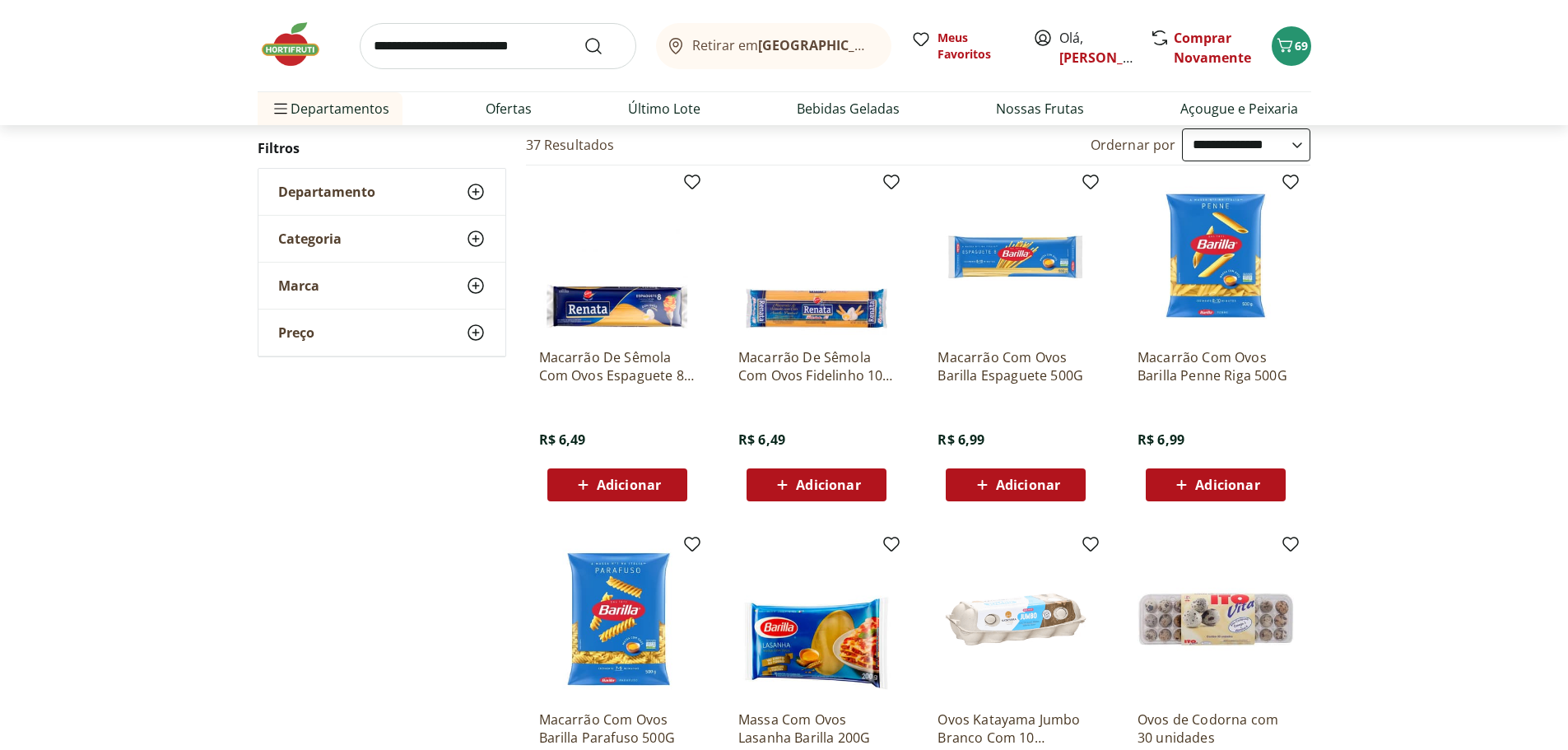
scroll to position [165, 0]
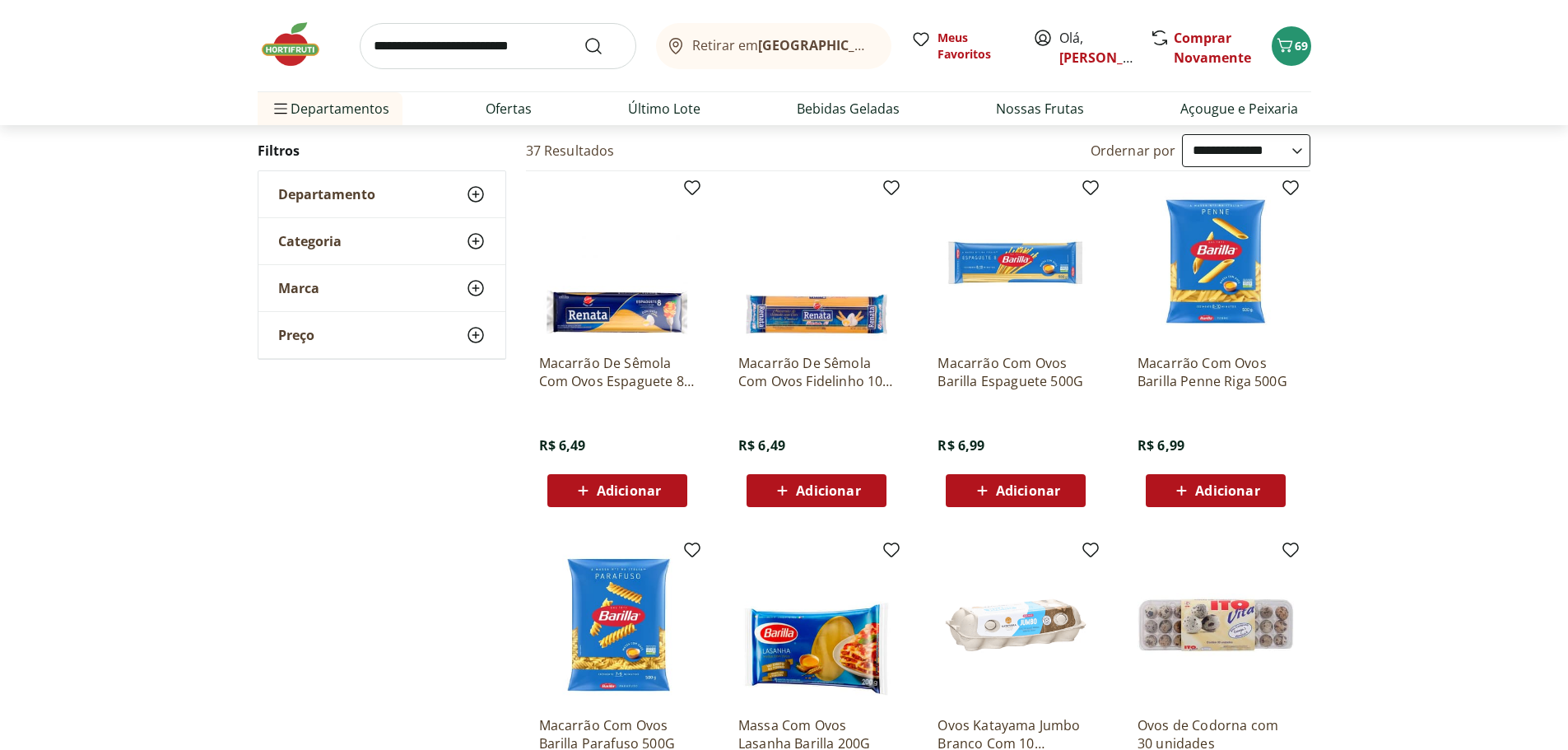
click at [1187, 494] on icon at bounding box center [1182, 491] width 20 height 20
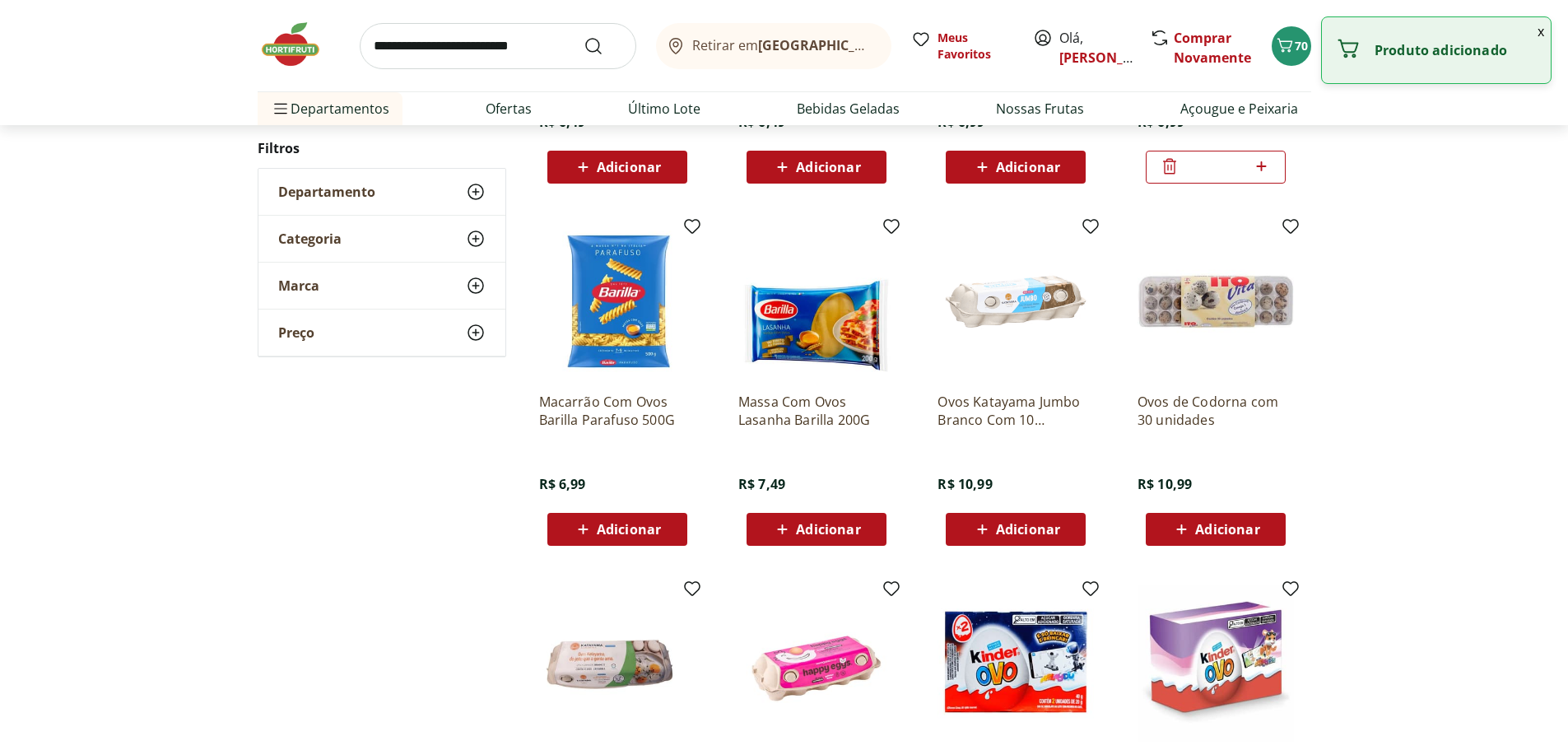
scroll to position [494, 0]
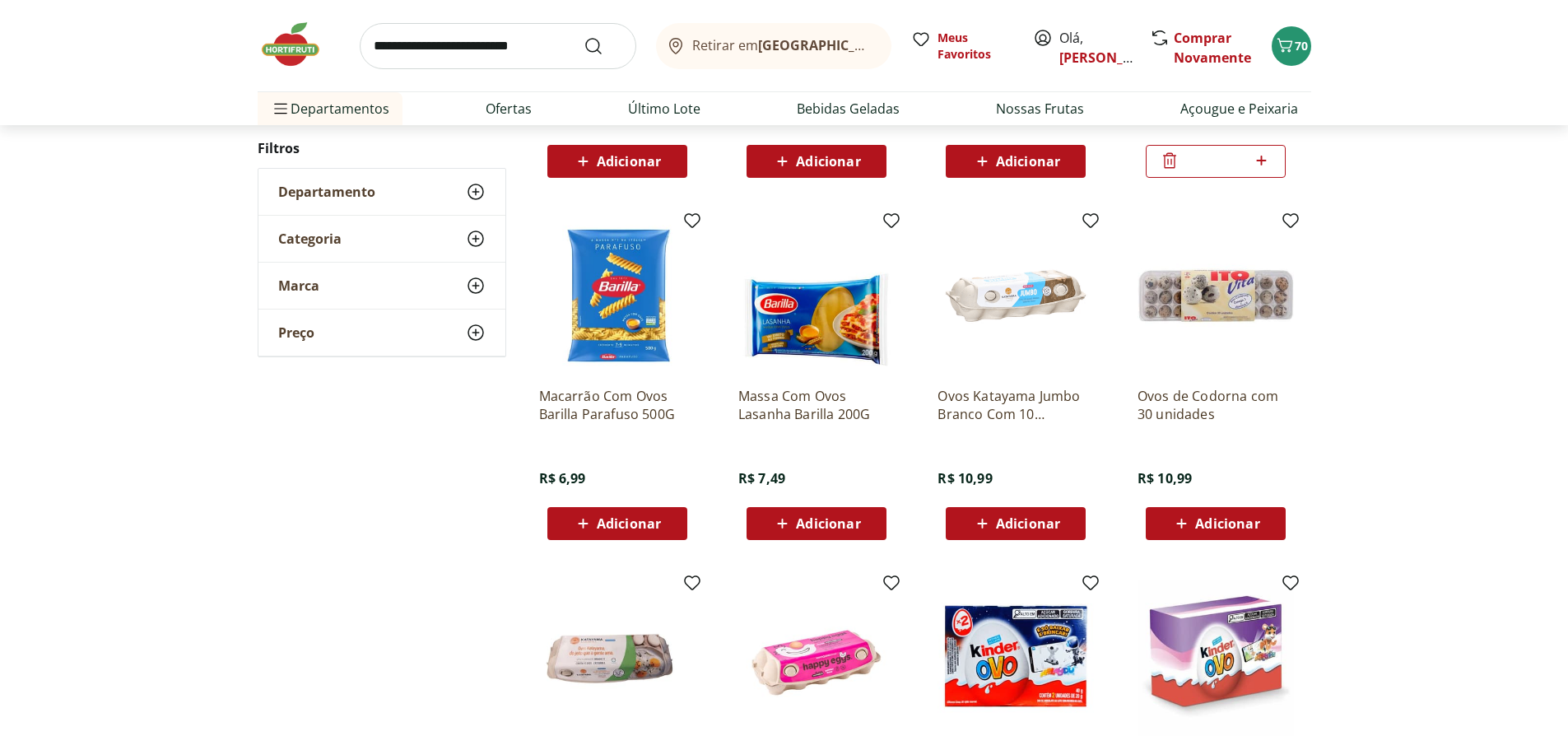
click at [630, 518] on span "Adicionar" at bounding box center [629, 524] width 64 height 13
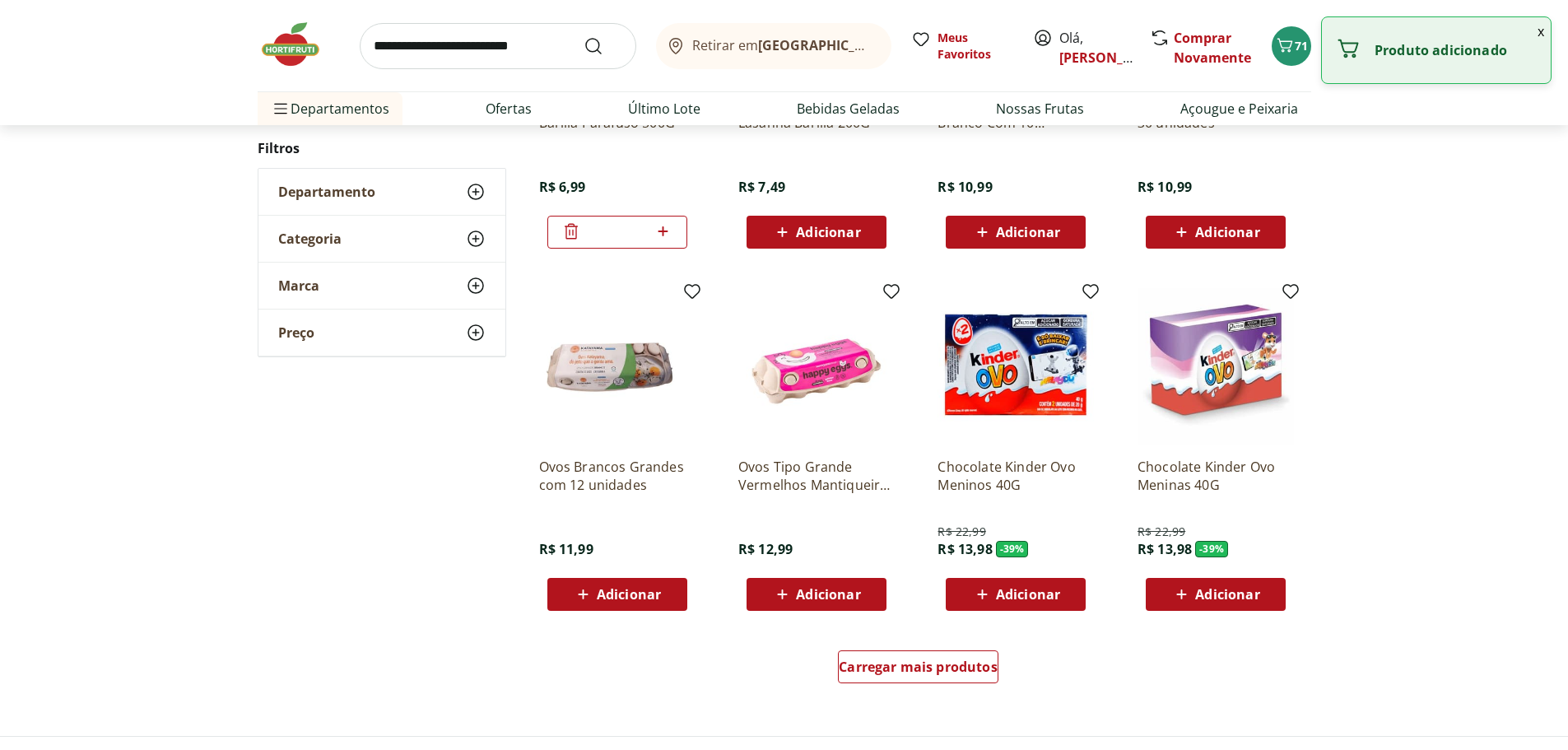
scroll to position [823, 0]
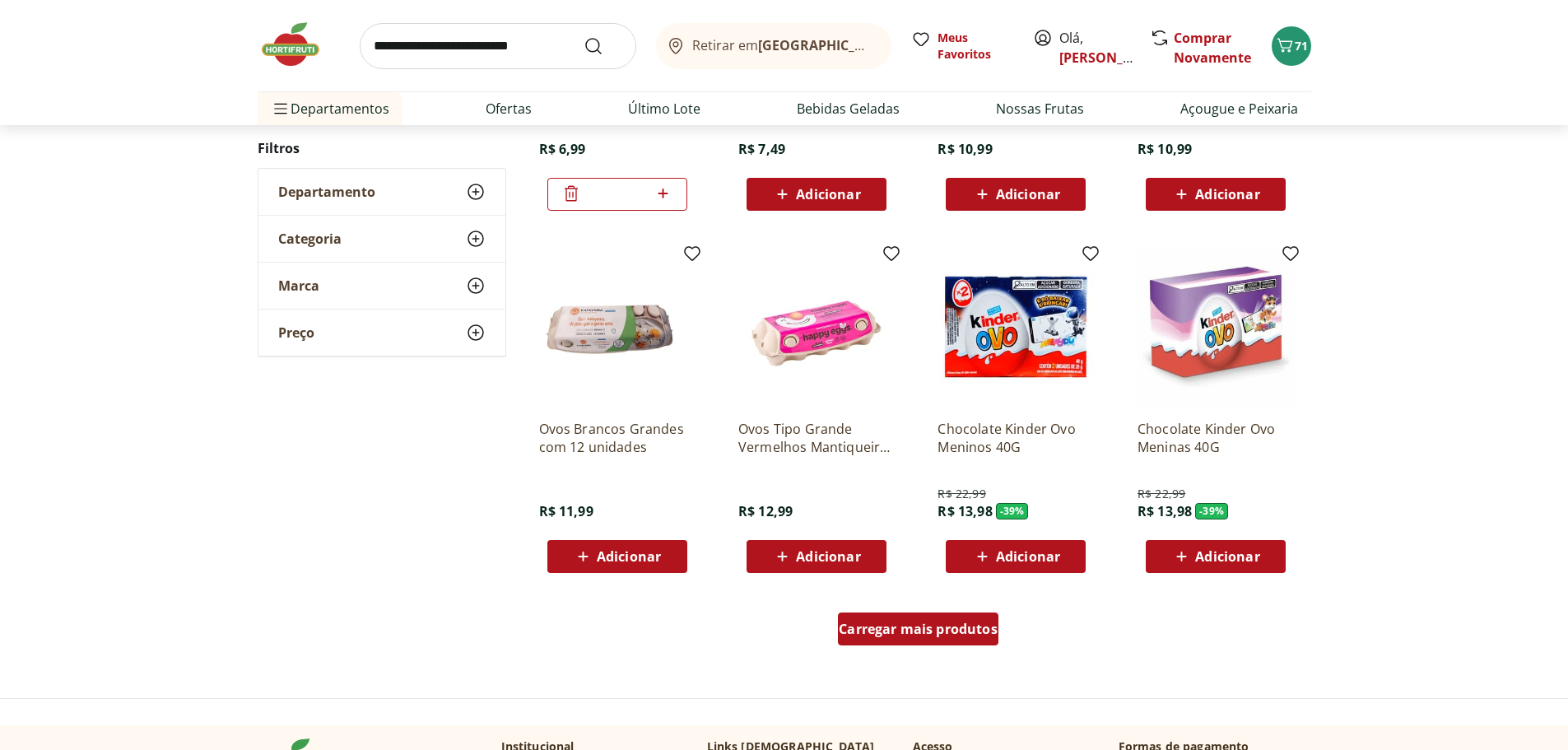
click at [906, 635] on span "Carregar mais produtos" at bounding box center [918, 629] width 159 height 13
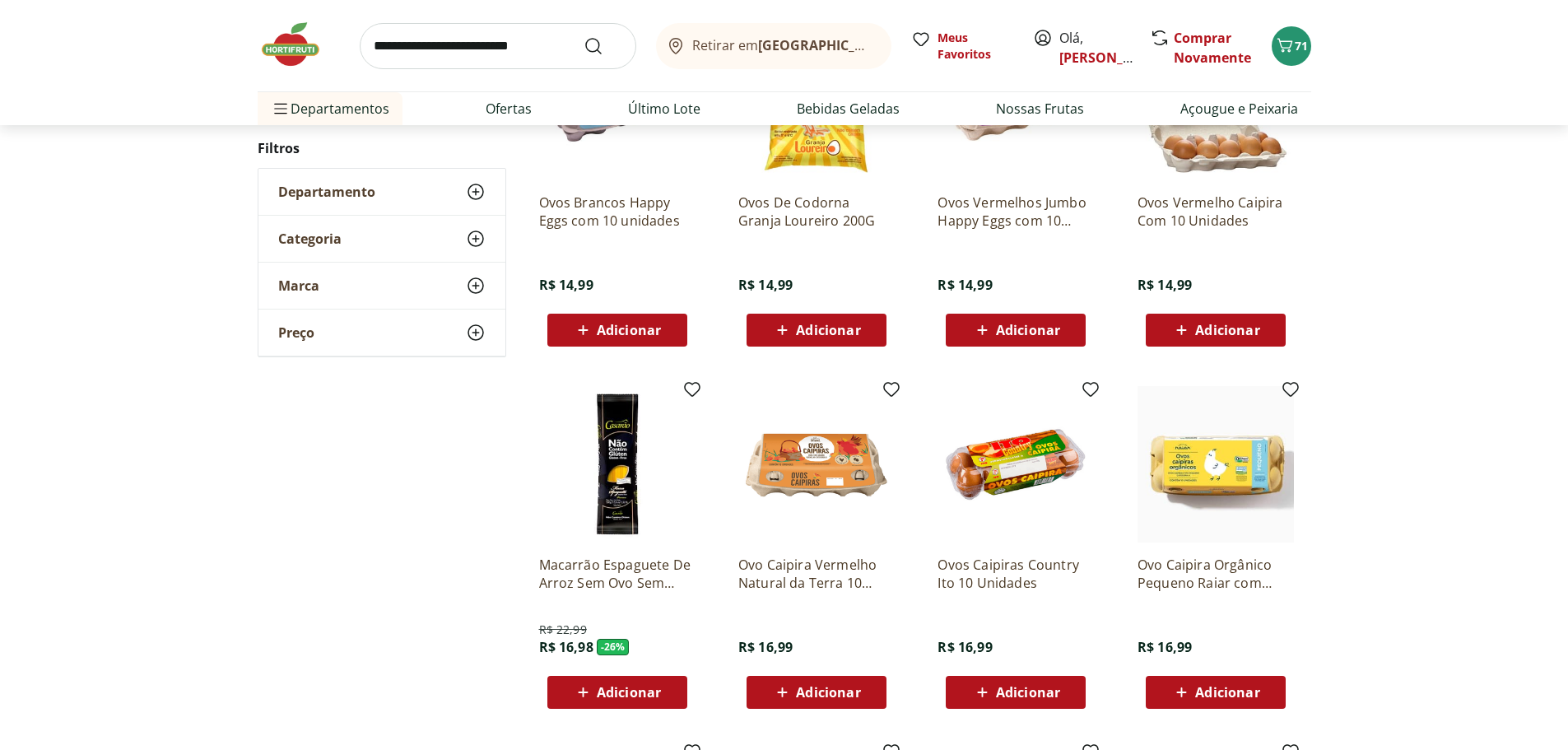
scroll to position [1399, 0]
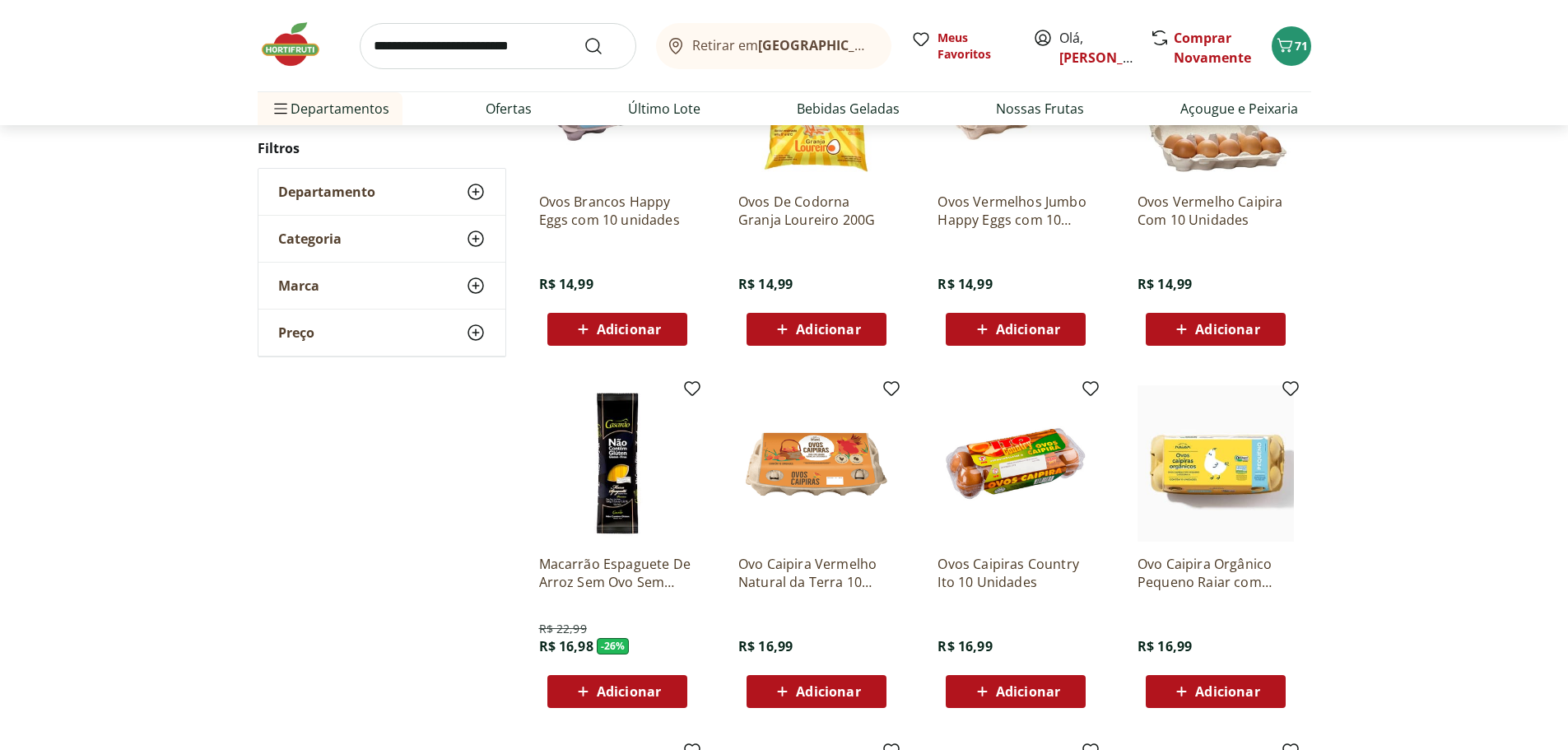
click at [855, 692] on span "Adicionar" at bounding box center [828, 691] width 64 height 13
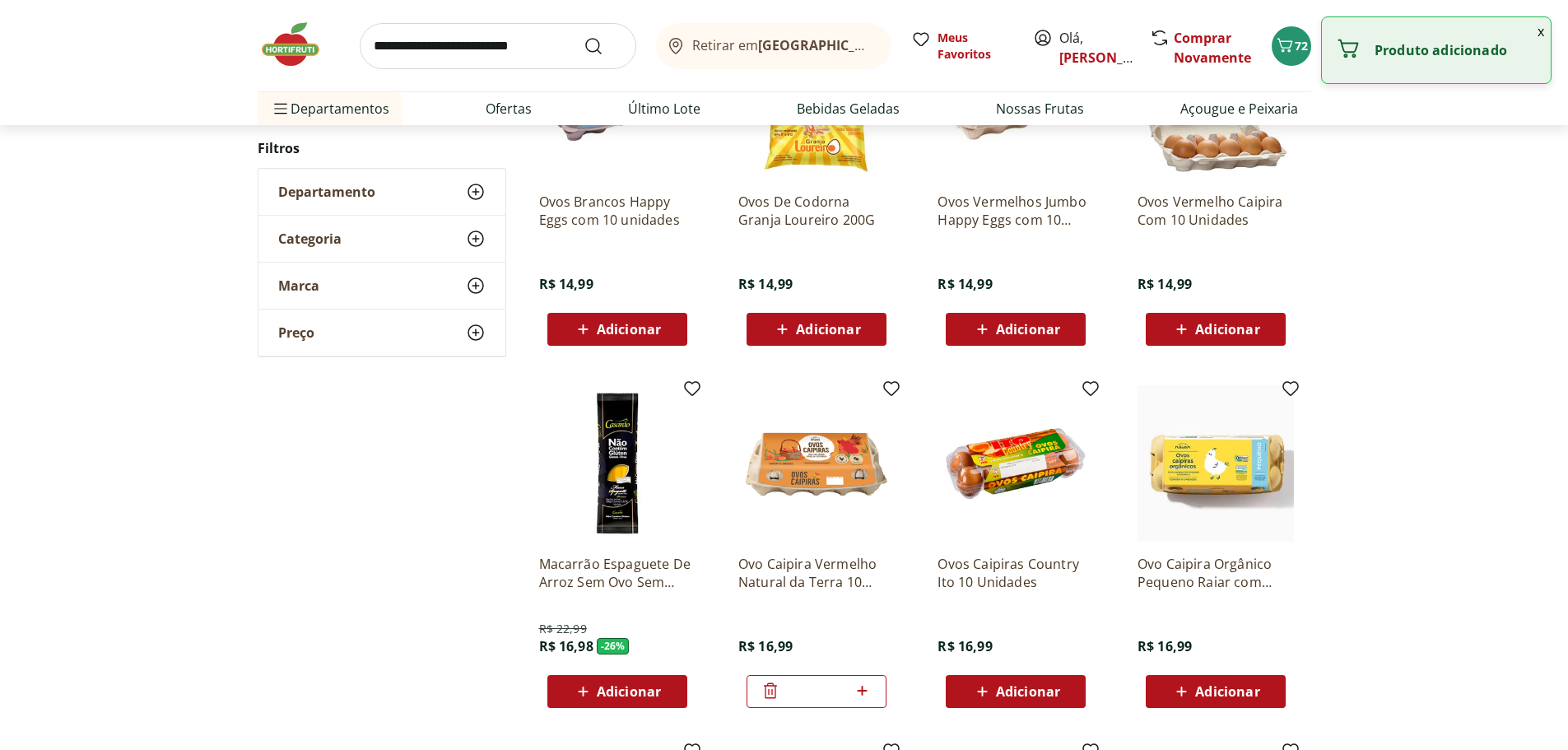
click at [867, 686] on icon at bounding box center [862, 690] width 20 height 20
type input "*"
click at [544, 46] on input "search" at bounding box center [498, 46] width 277 height 46
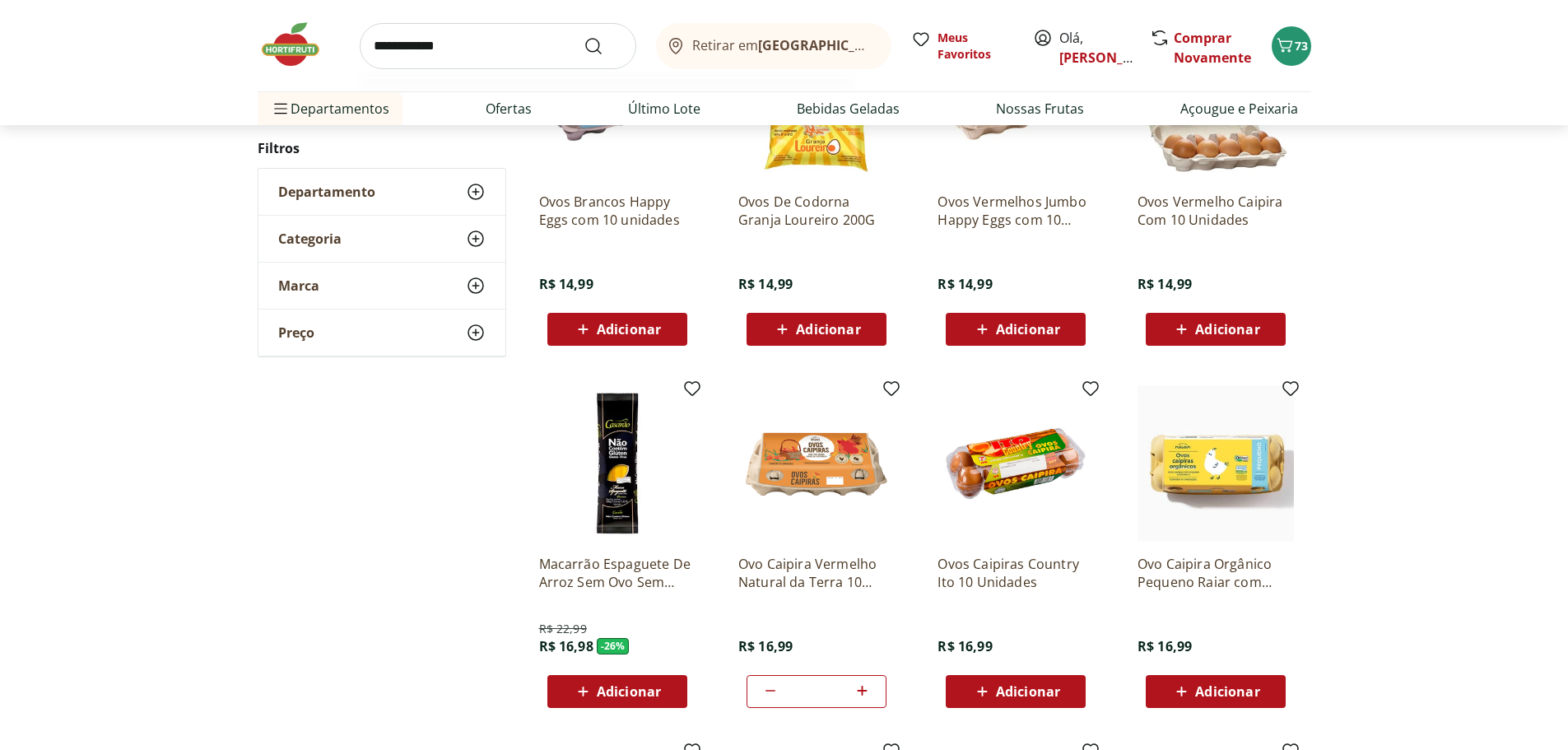
type input "**********"
click at [584, 37] on button "Submit Search" at bounding box center [603, 47] width 39 height 20
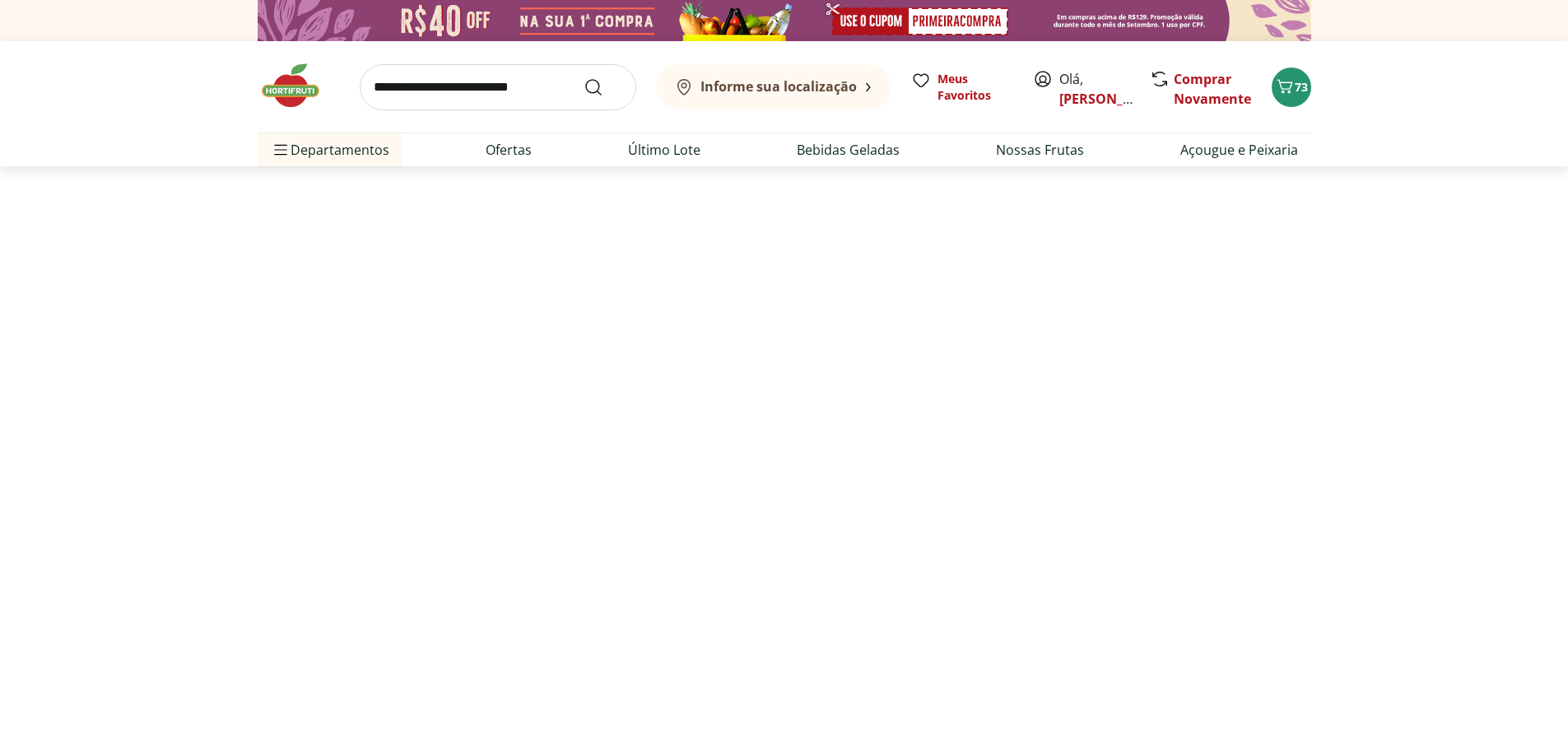
select select "**********"
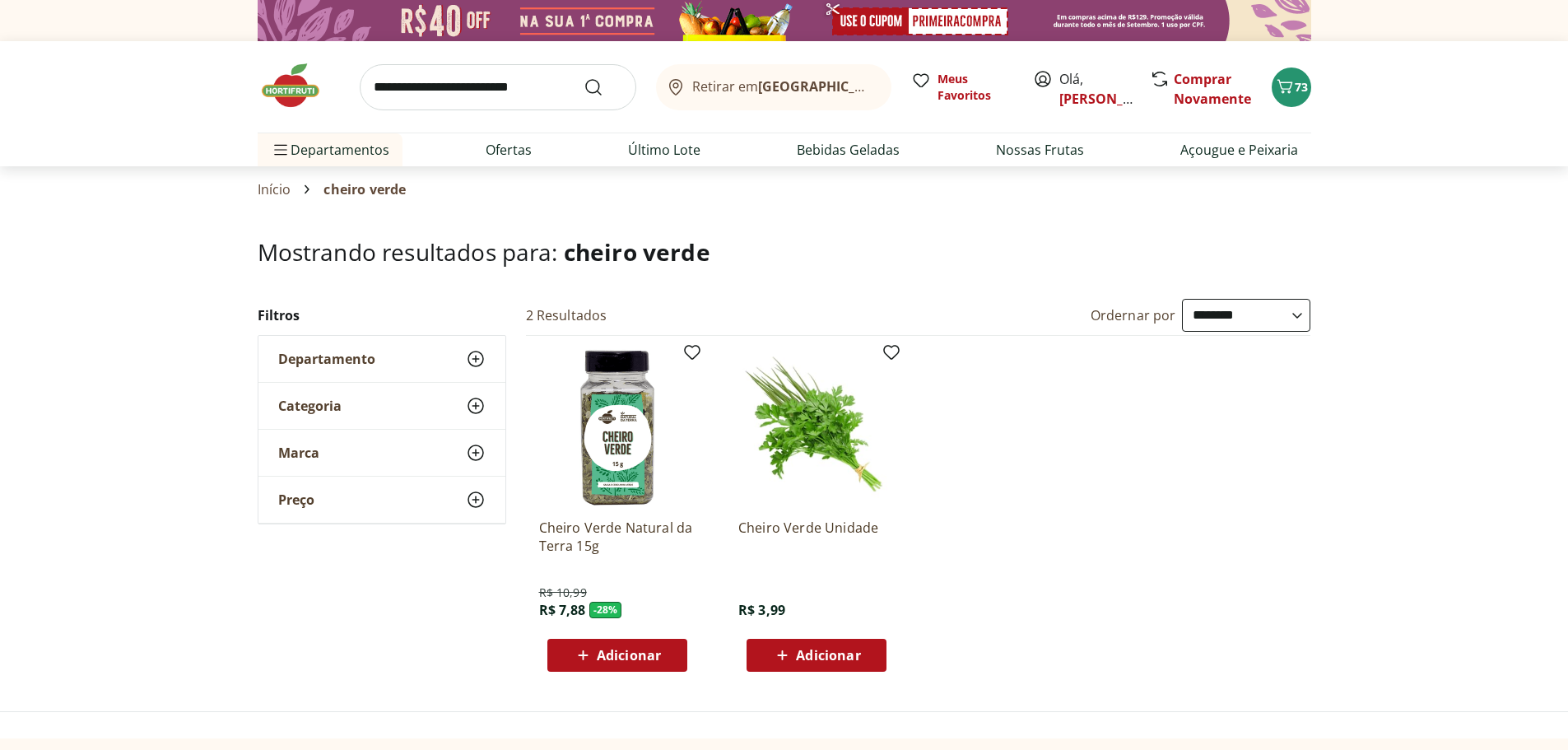
click at [778, 654] on icon at bounding box center [782, 656] width 20 height 20
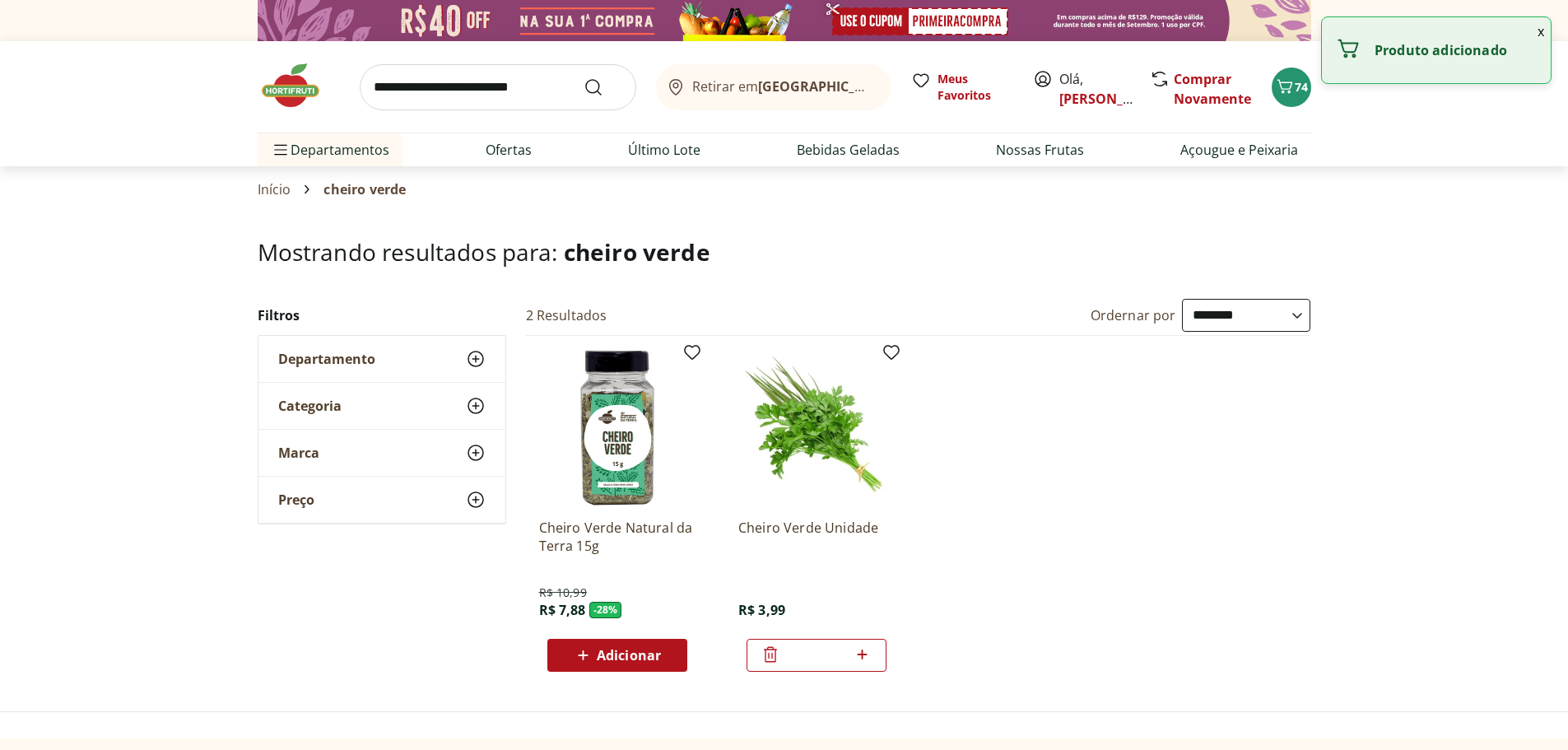
click at [449, 89] on input "search" at bounding box center [498, 87] width 277 height 46
type input "*******"
click at [584, 77] on button "Submit Search" at bounding box center [603, 87] width 39 height 20
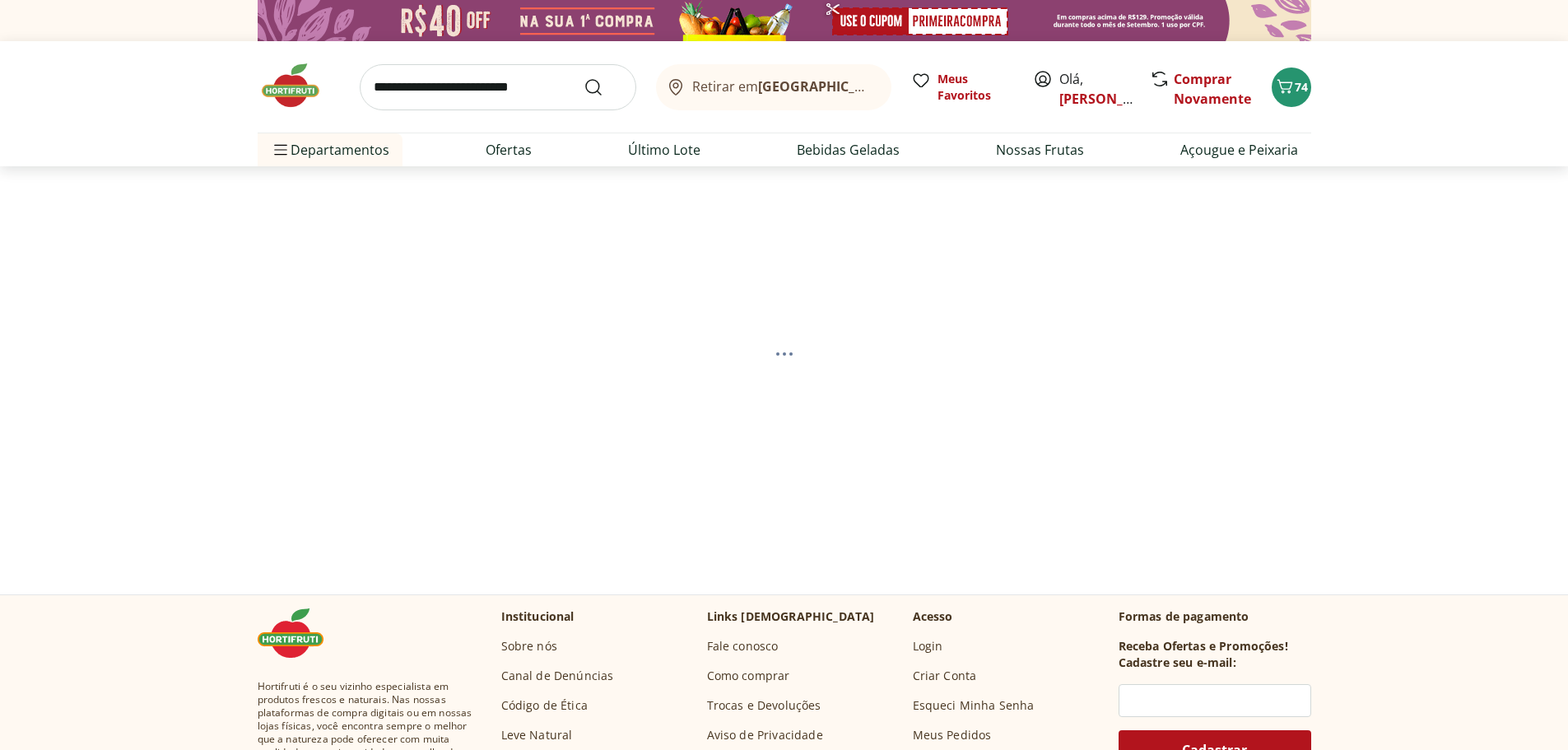
select select "**********"
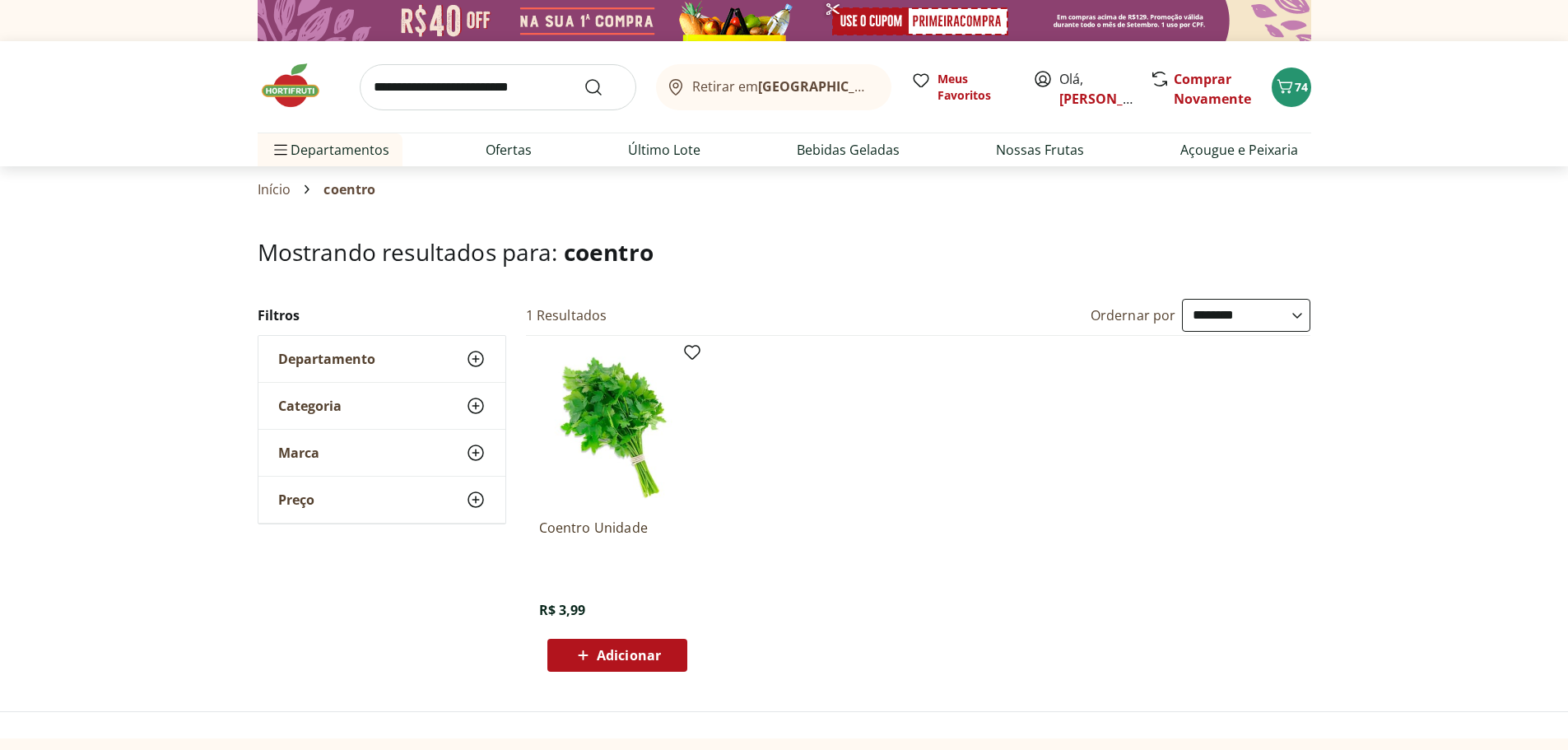
click at [592, 650] on icon at bounding box center [583, 656] width 20 height 20
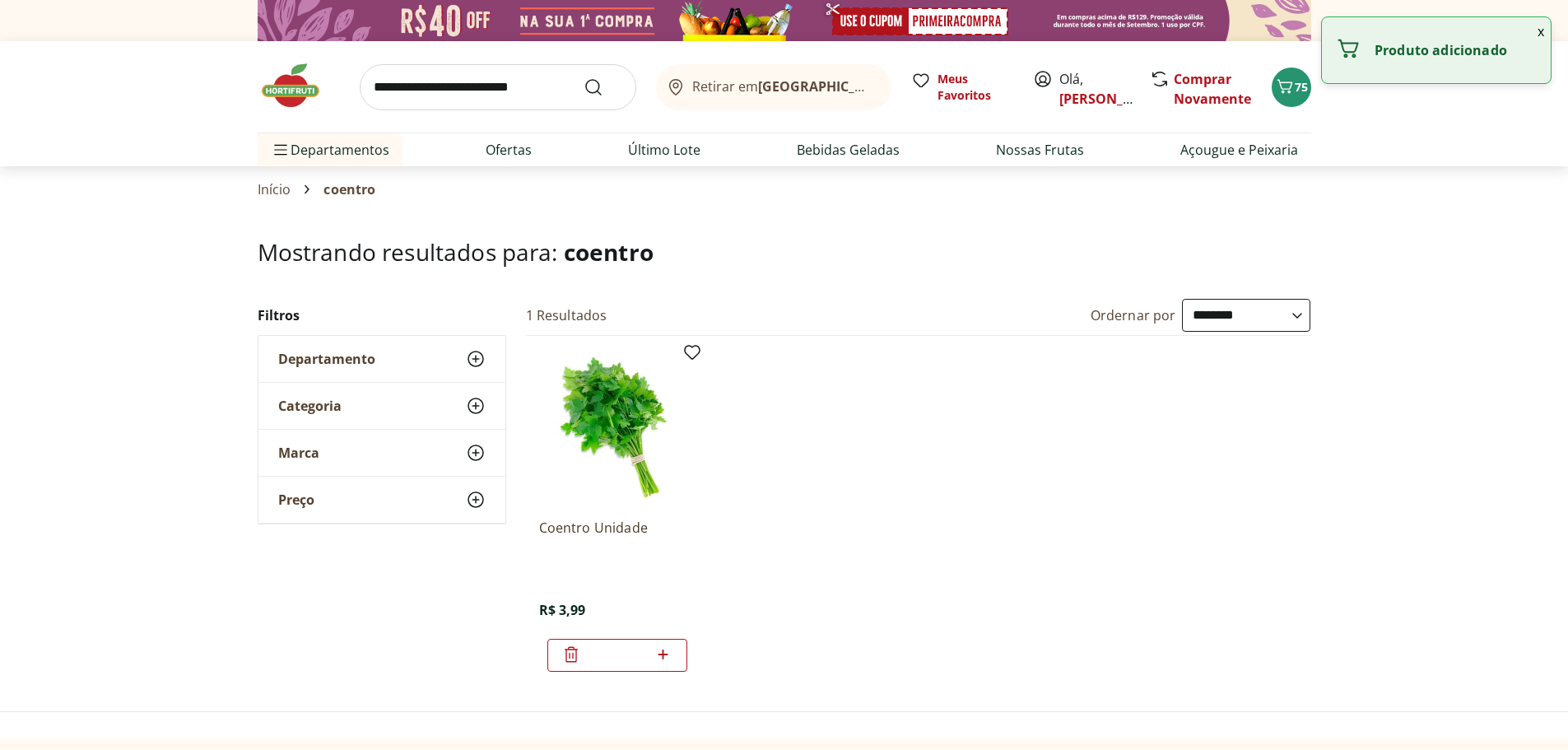
click at [531, 84] on input "search" at bounding box center [498, 87] width 277 height 46
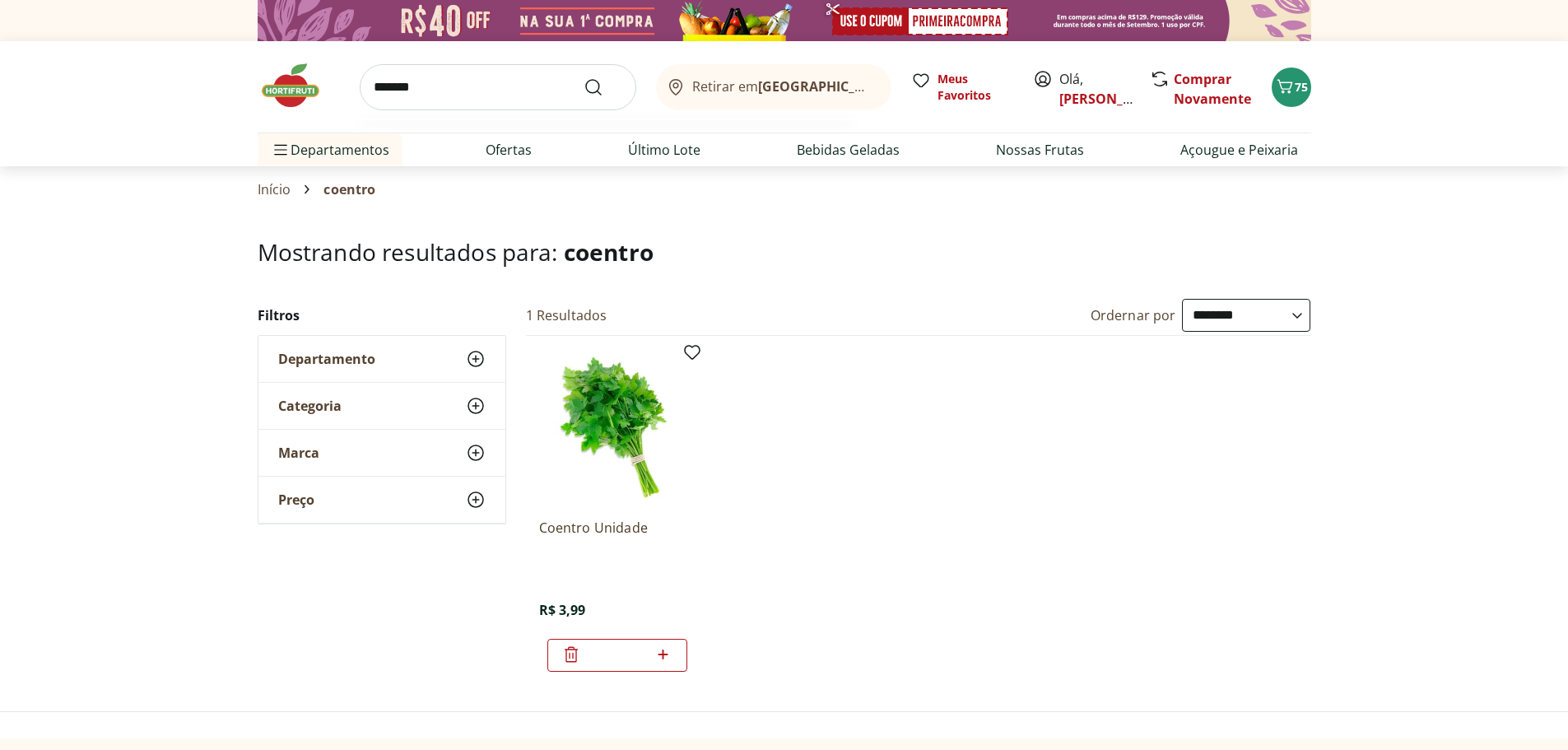
type input "*******"
click at [584, 77] on button "Submit Search" at bounding box center [603, 87] width 39 height 20
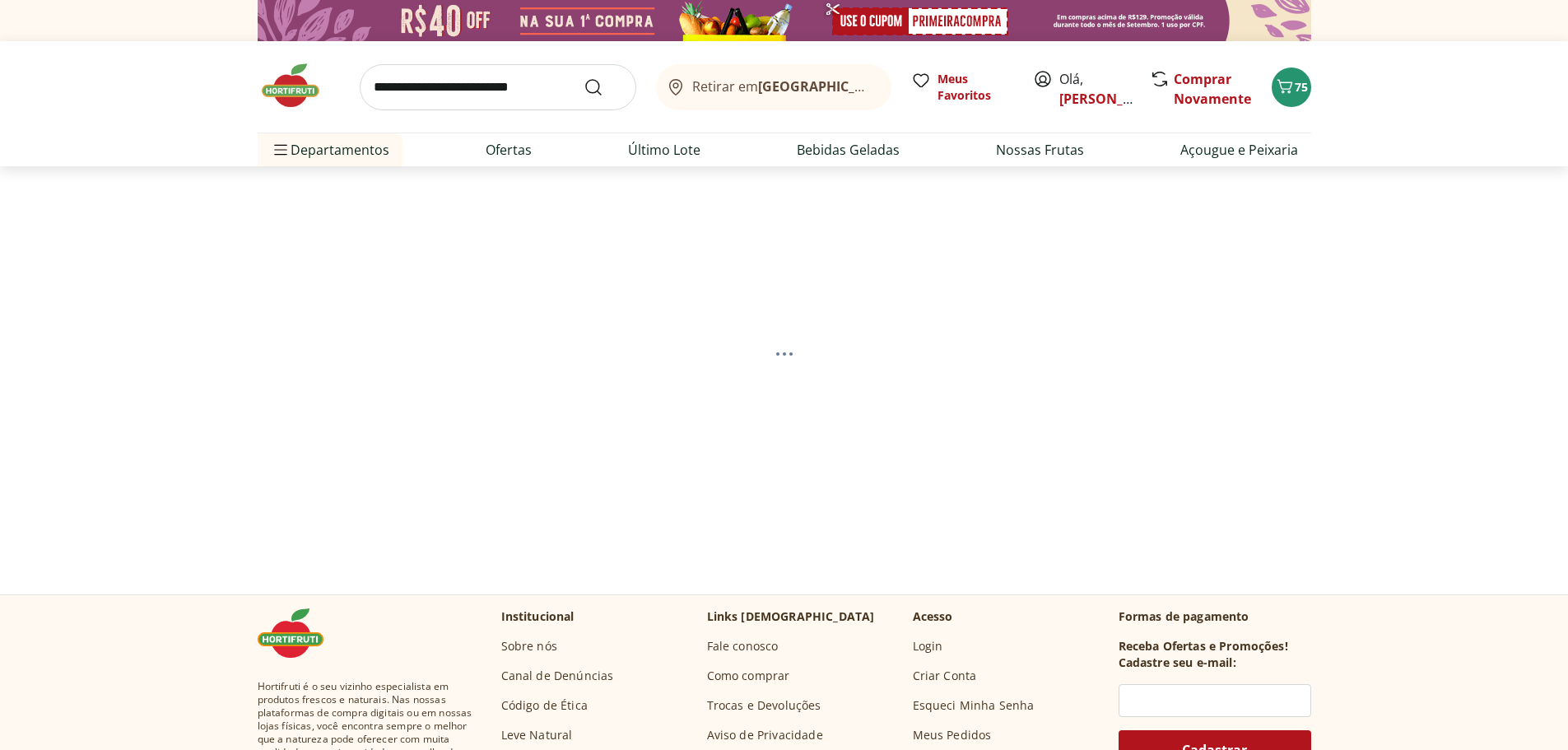
select select "**********"
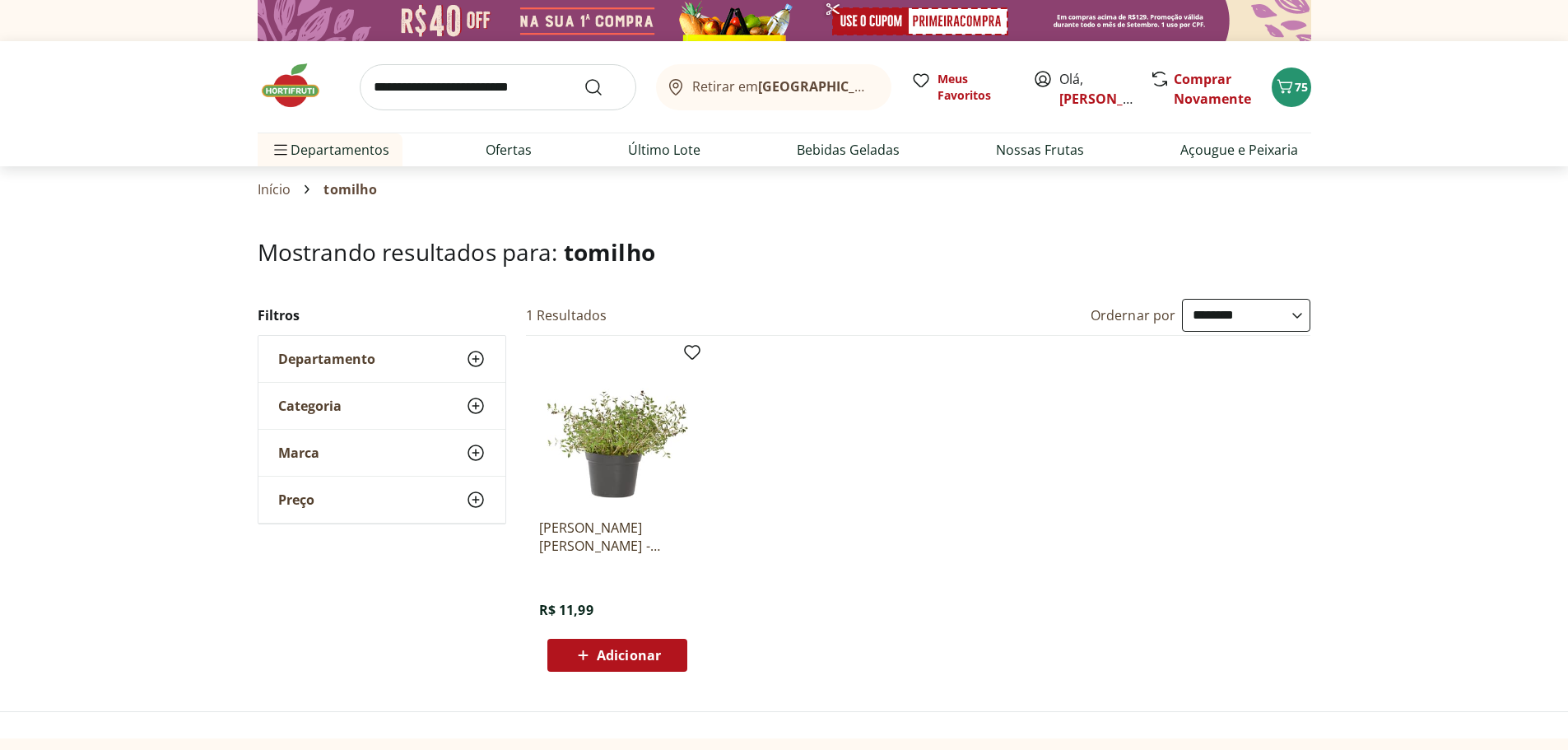
click at [610, 661] on span "Adicionar" at bounding box center [629, 655] width 64 height 13
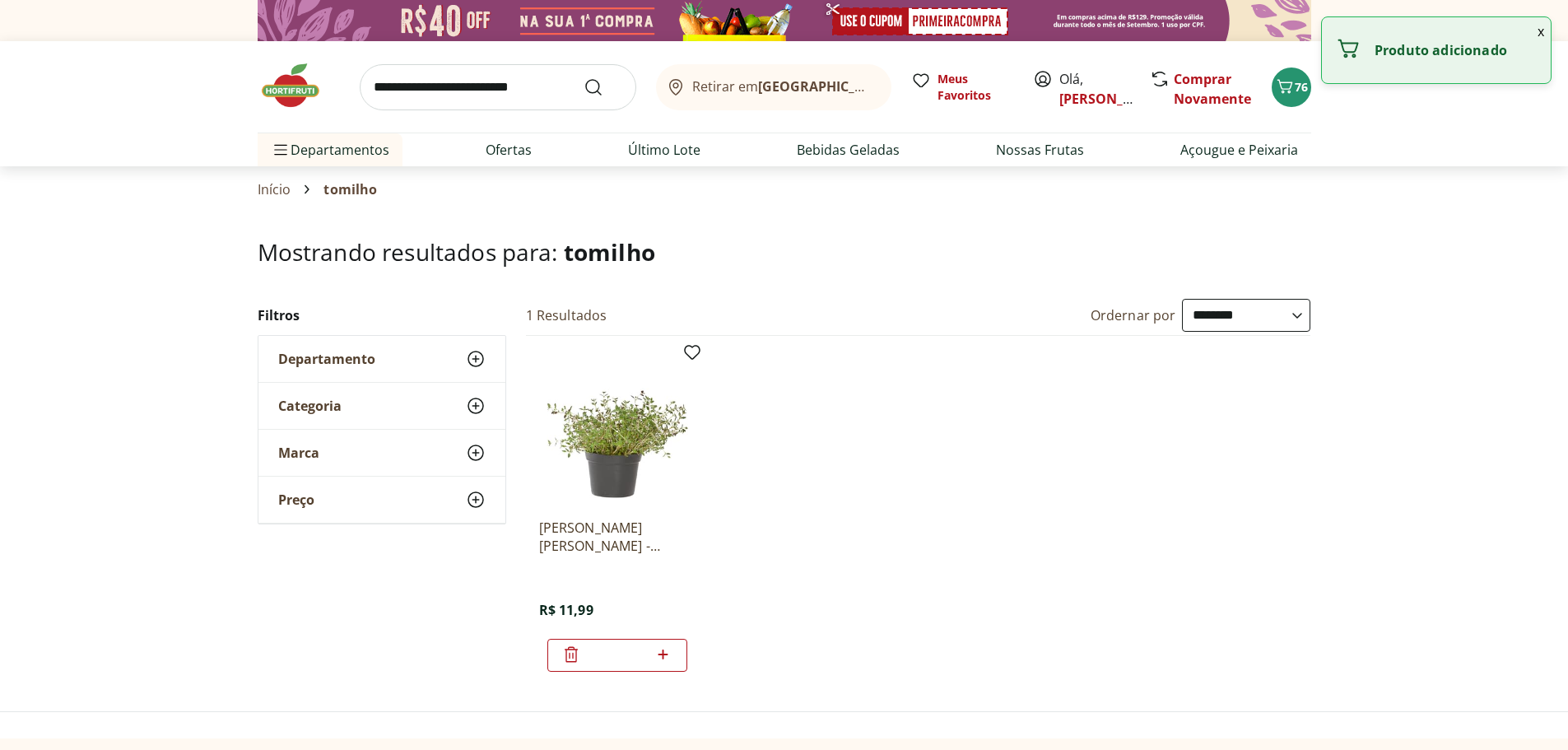
click at [436, 84] on input "search" at bounding box center [498, 87] width 277 height 46
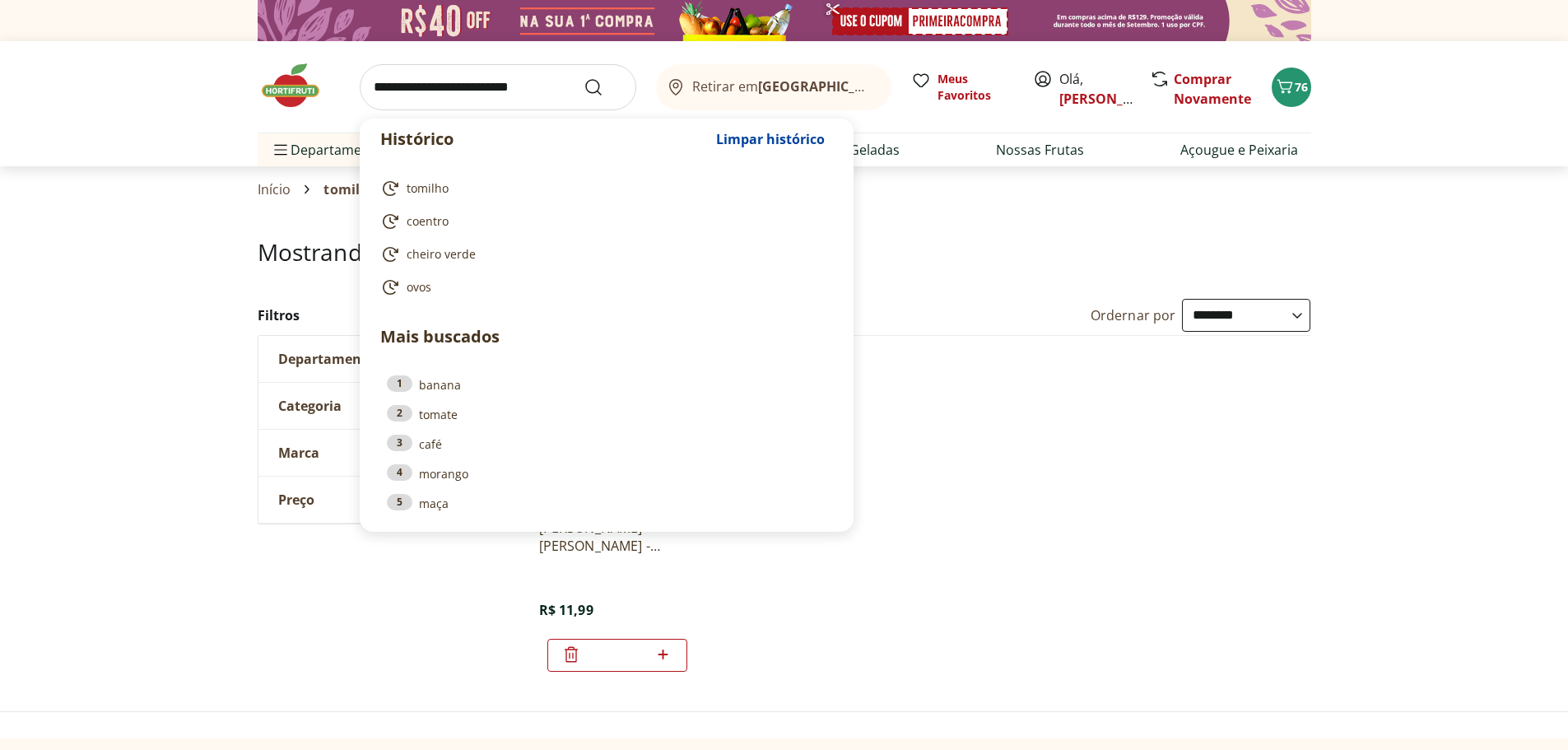
click at [436, 84] on input "search" at bounding box center [498, 87] width 277 height 46
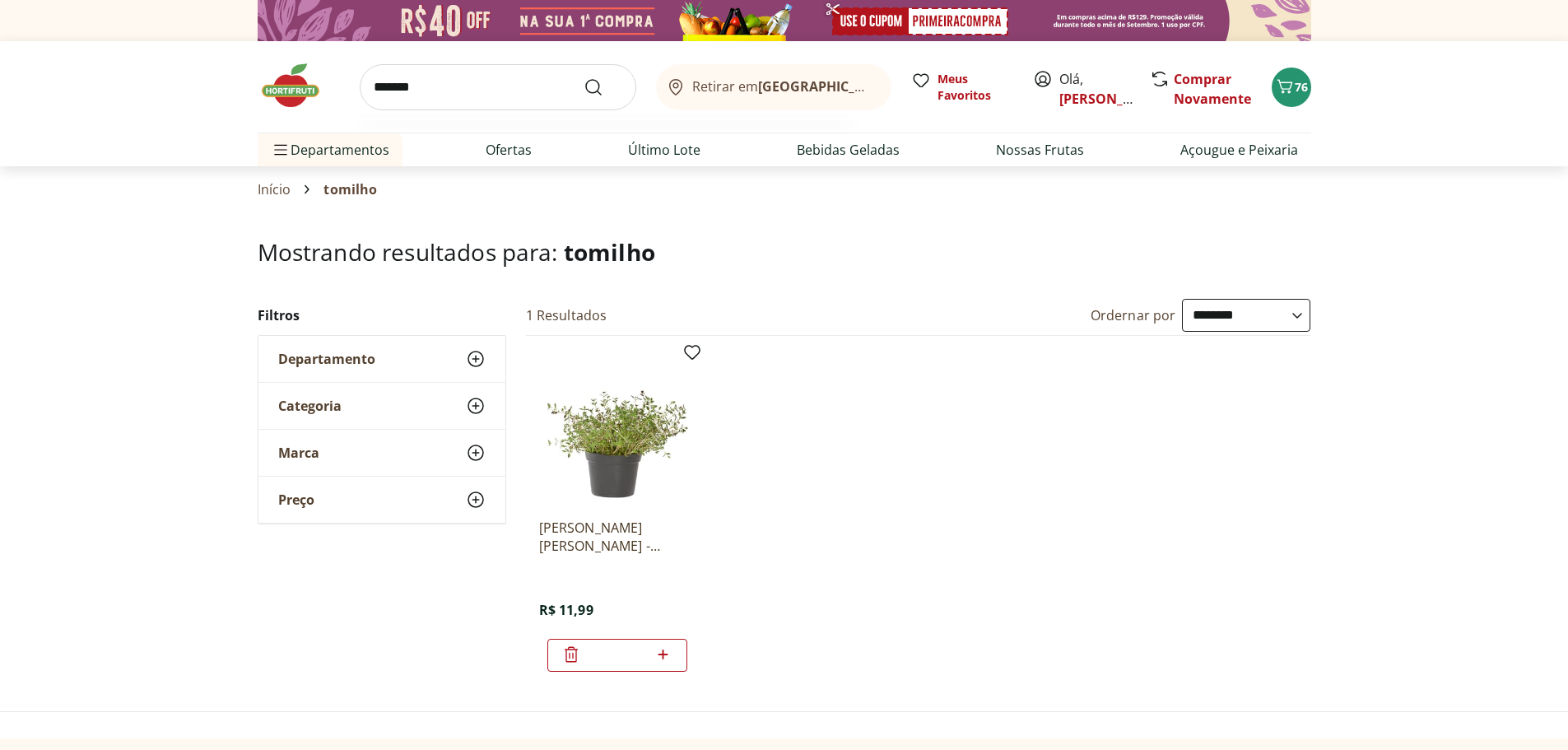
type input "*******"
click at [584, 77] on button "Submit Search" at bounding box center [603, 87] width 39 height 20
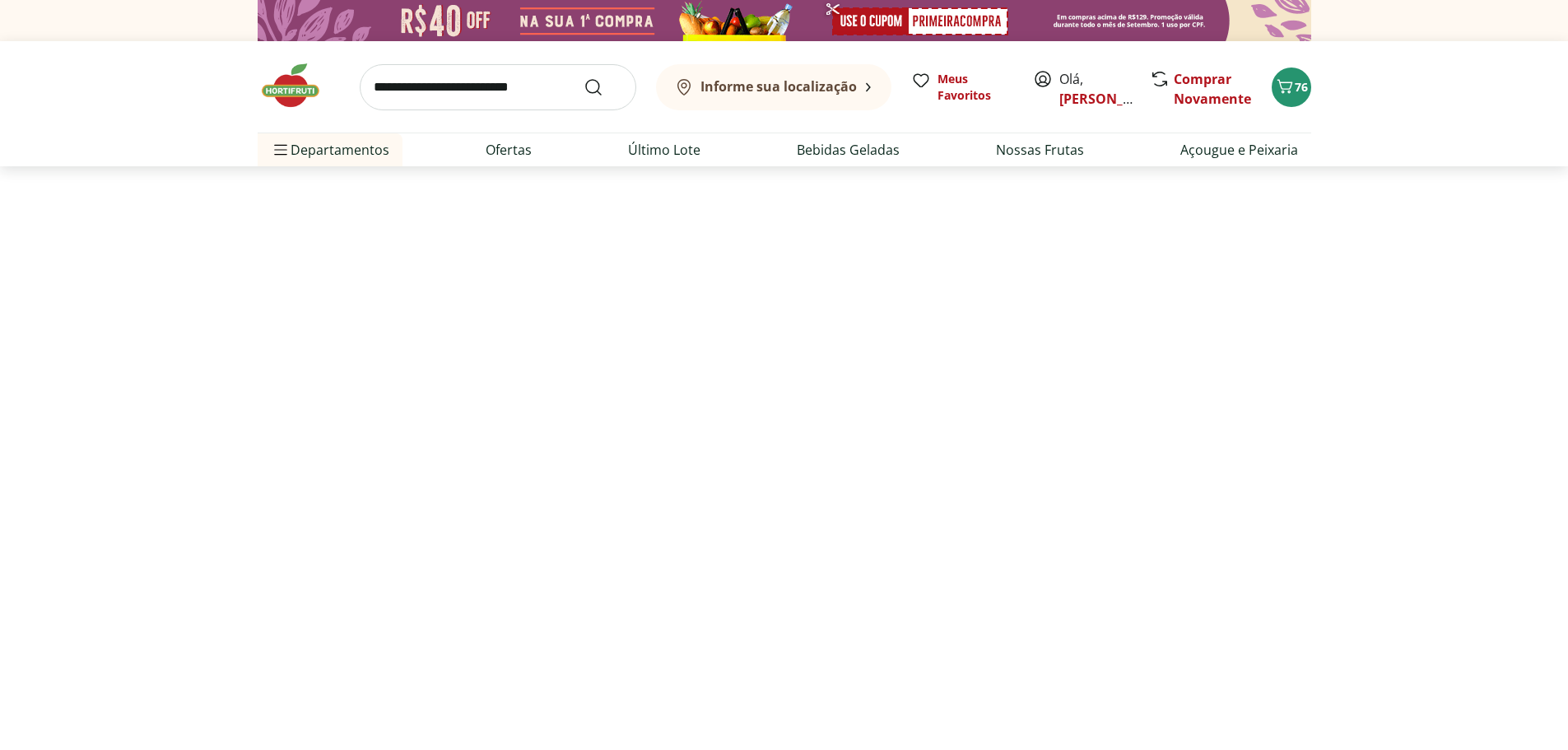
select select "**********"
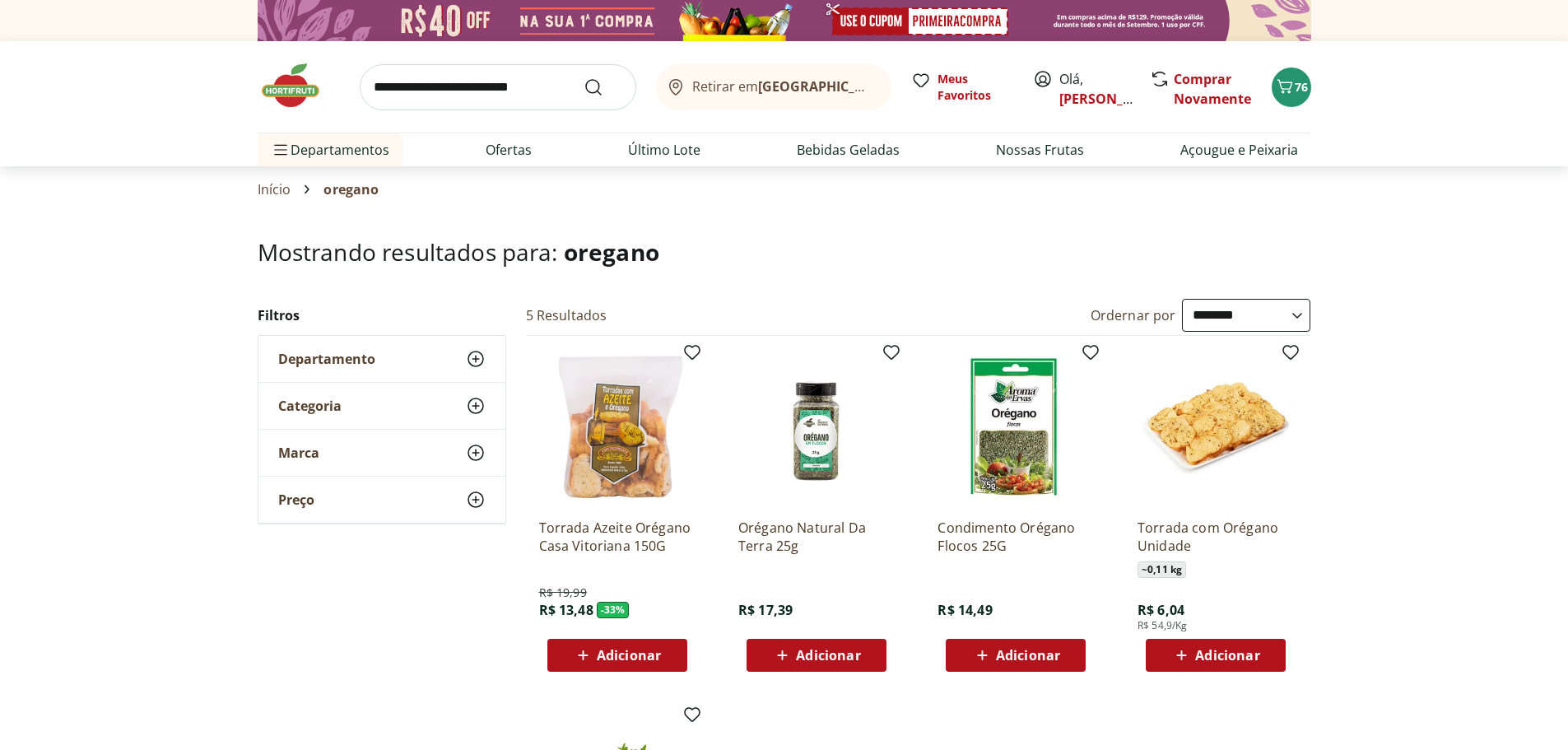
scroll to position [83, 0]
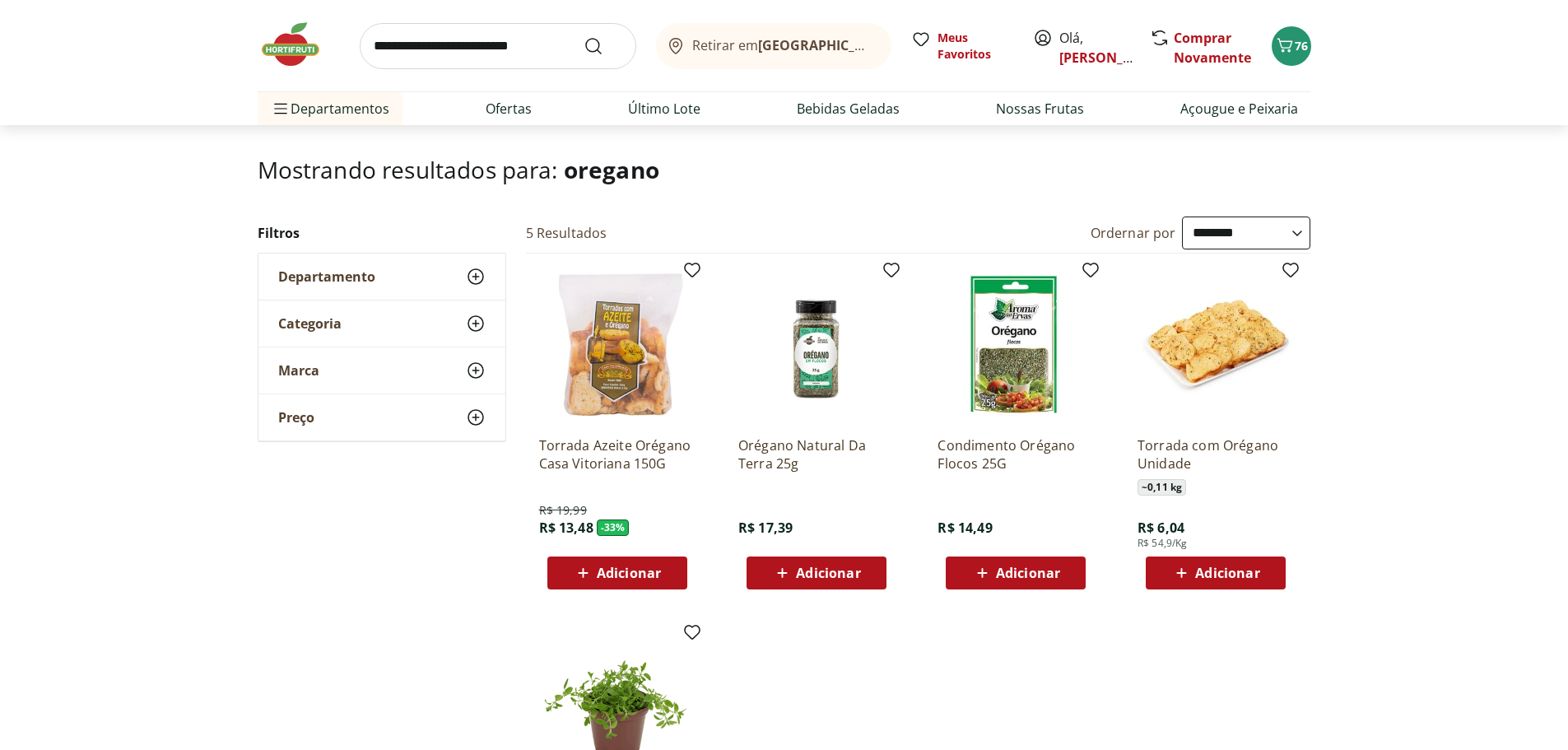
click at [1044, 567] on span "Adicionar" at bounding box center [1028, 573] width 64 height 13
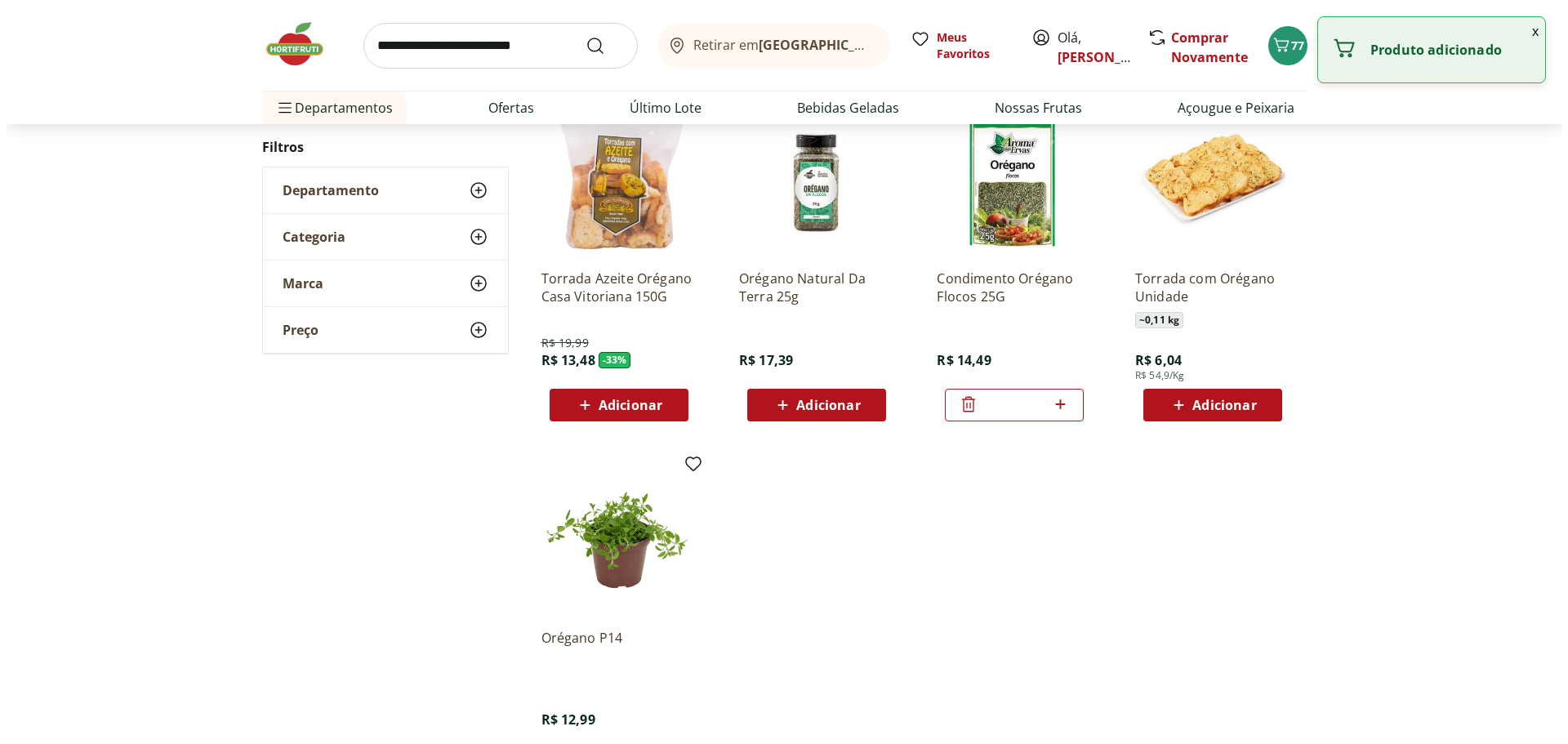
scroll to position [0, 0]
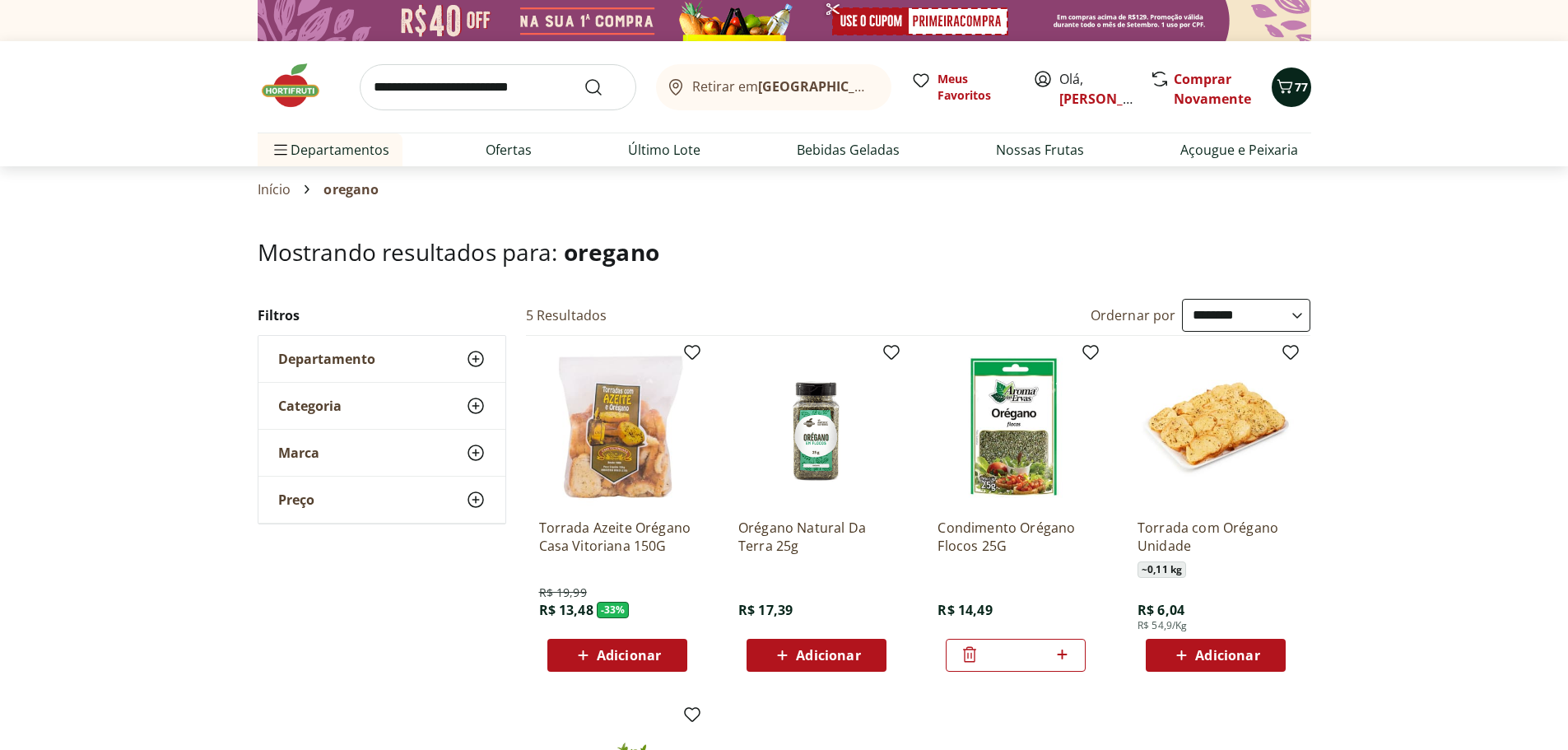
click at [1283, 84] on icon "Carrinho" at bounding box center [1286, 86] width 20 height 20
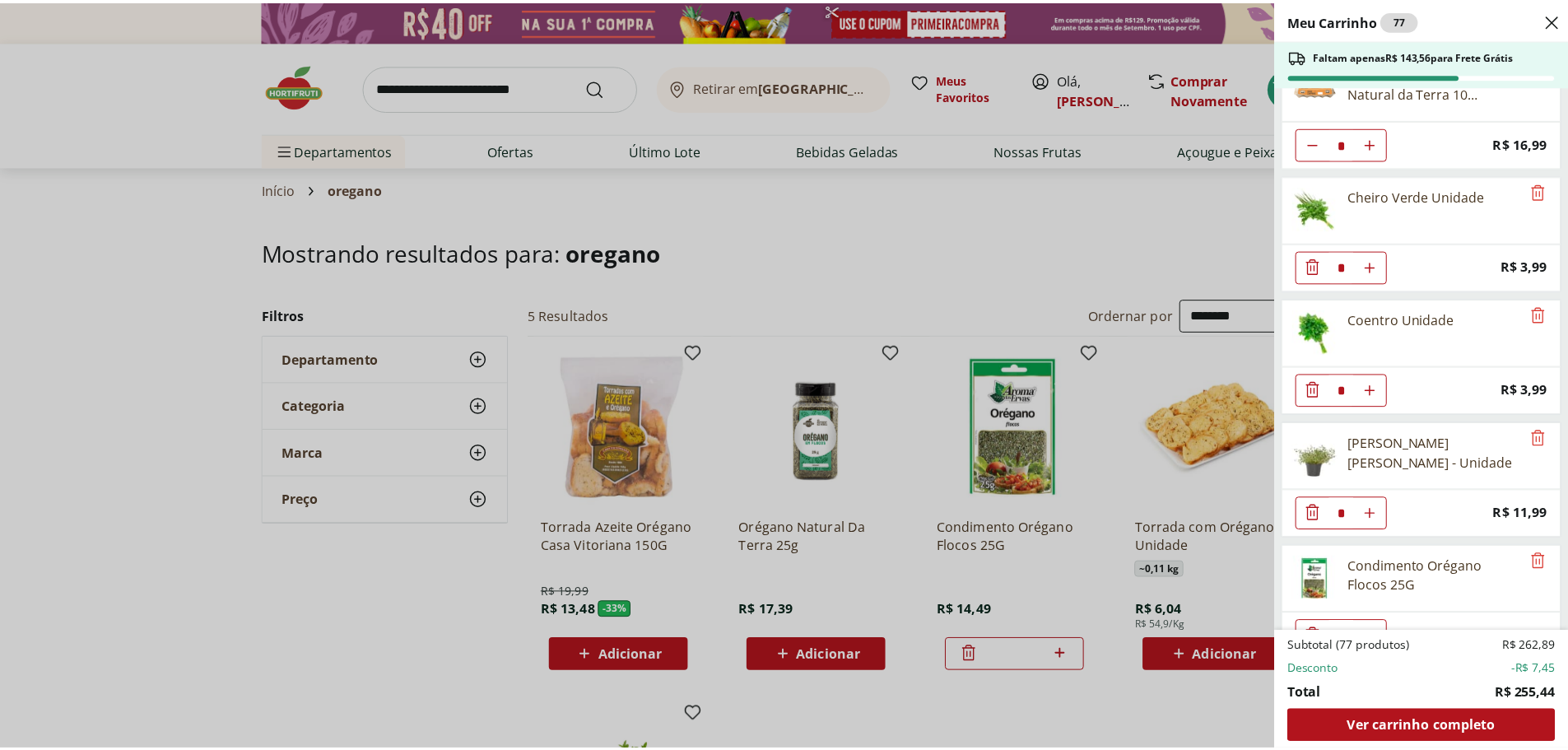
scroll to position [2671, 0]
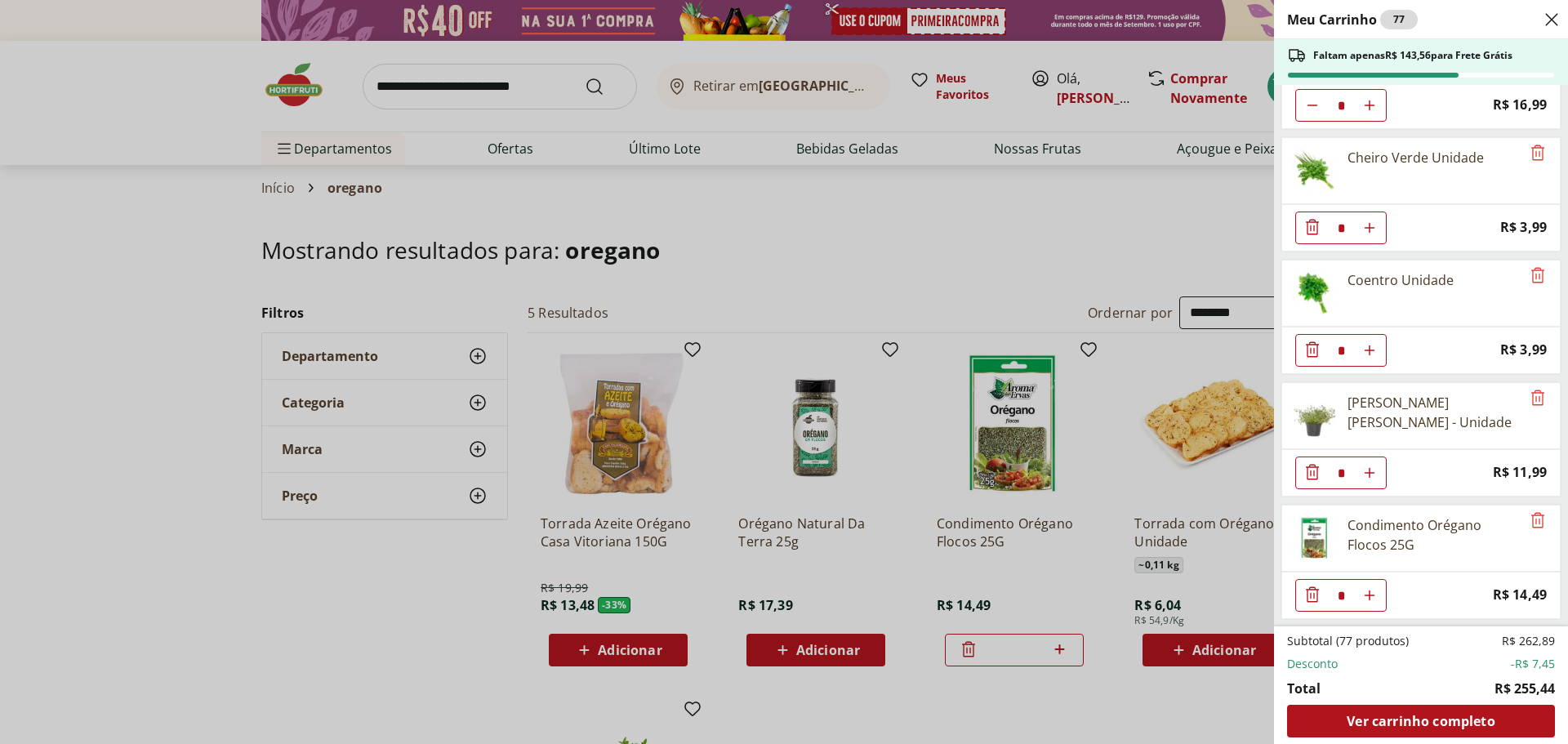
click at [449, 86] on div "Meu Carrinho 77 Faltam apenas R$ 143,56 para Frete Grátis Banana Prata Unidade …" at bounding box center [784, 372] width 1568 height 744
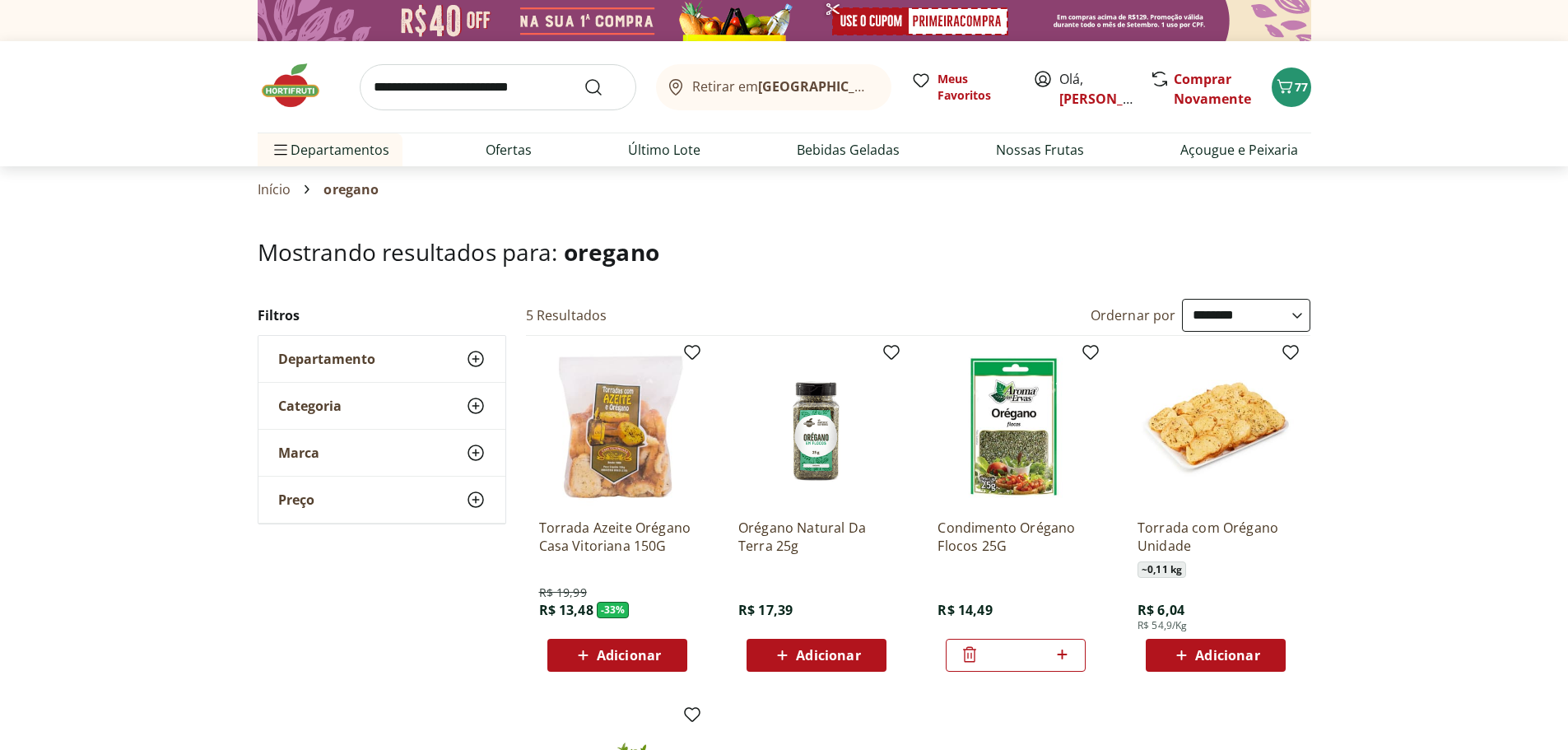
click at [455, 93] on input "search" at bounding box center [498, 87] width 277 height 46
type input "*****"
click at [584, 77] on button "Submit Search" at bounding box center [603, 87] width 39 height 20
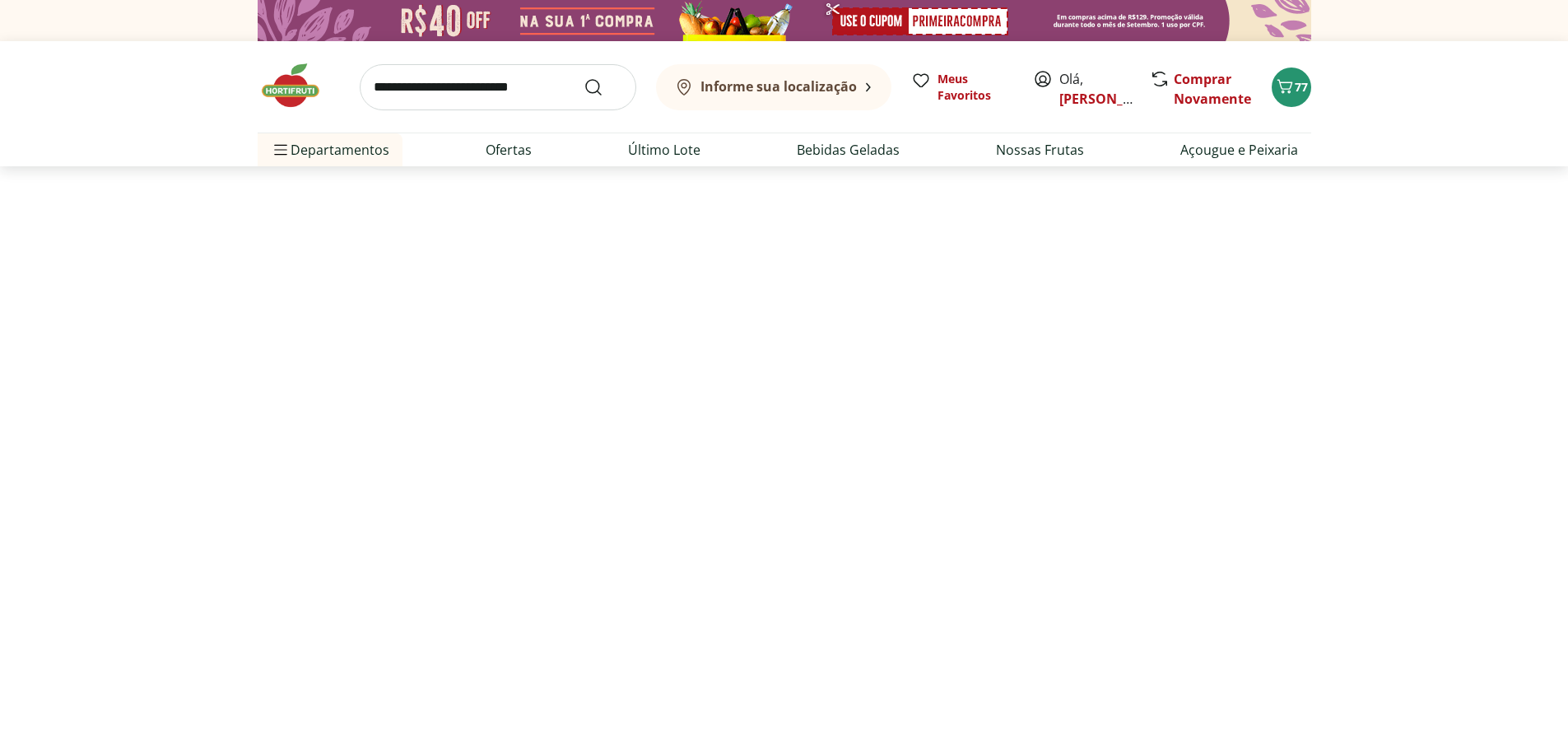
select select "**********"
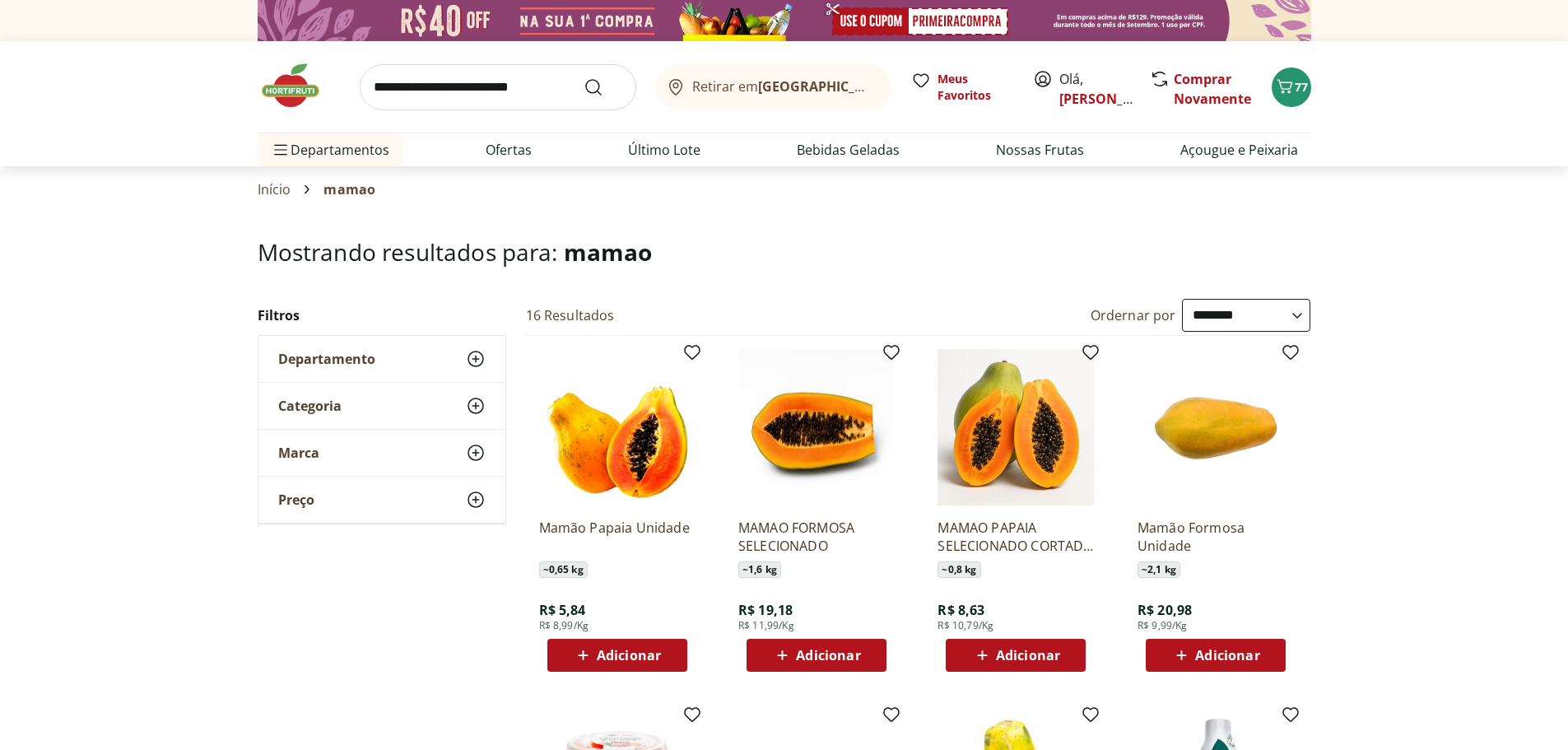
click at [612, 662] on span "Adicionar" at bounding box center [629, 655] width 64 height 13
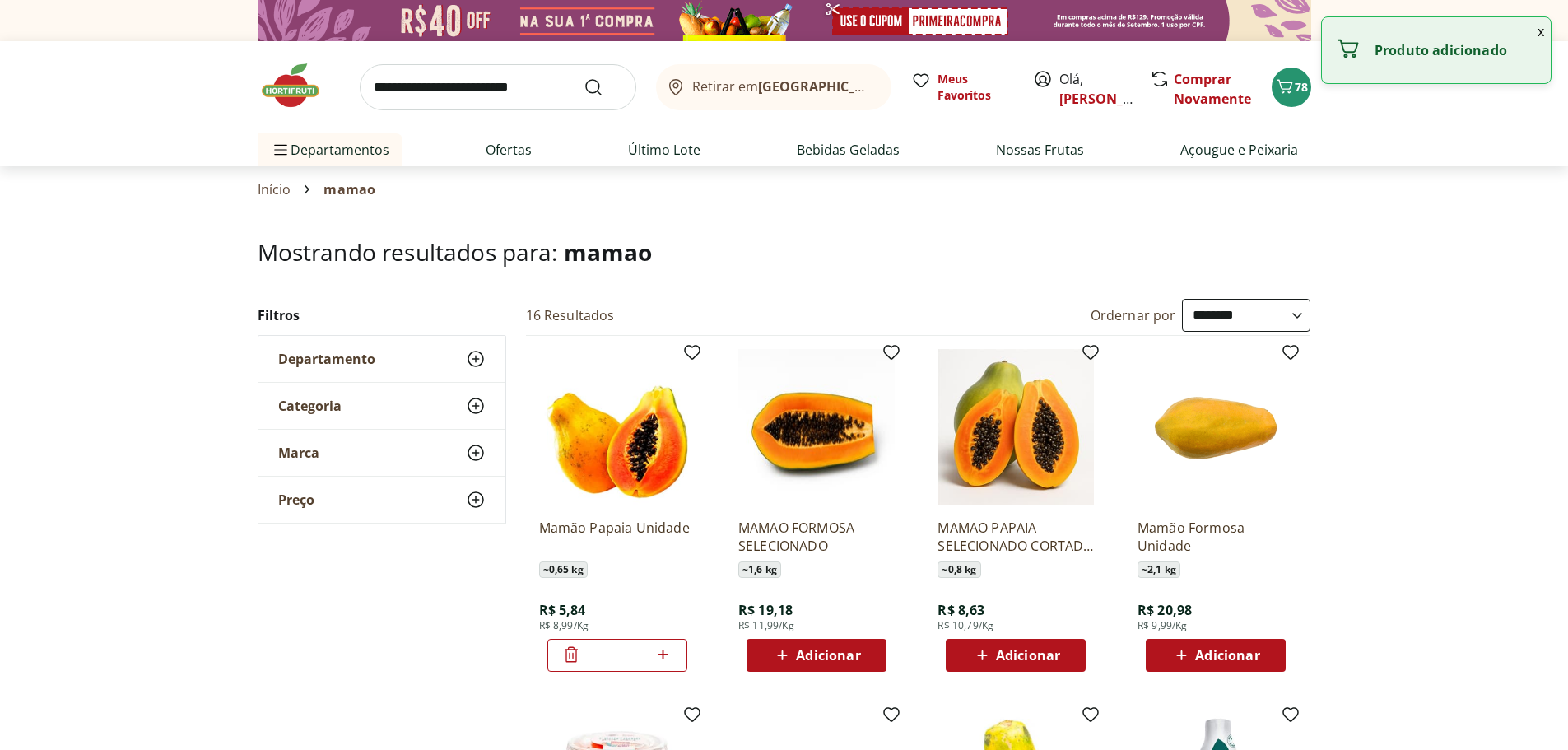
click at [568, 655] on icon at bounding box center [571, 655] width 20 height 20
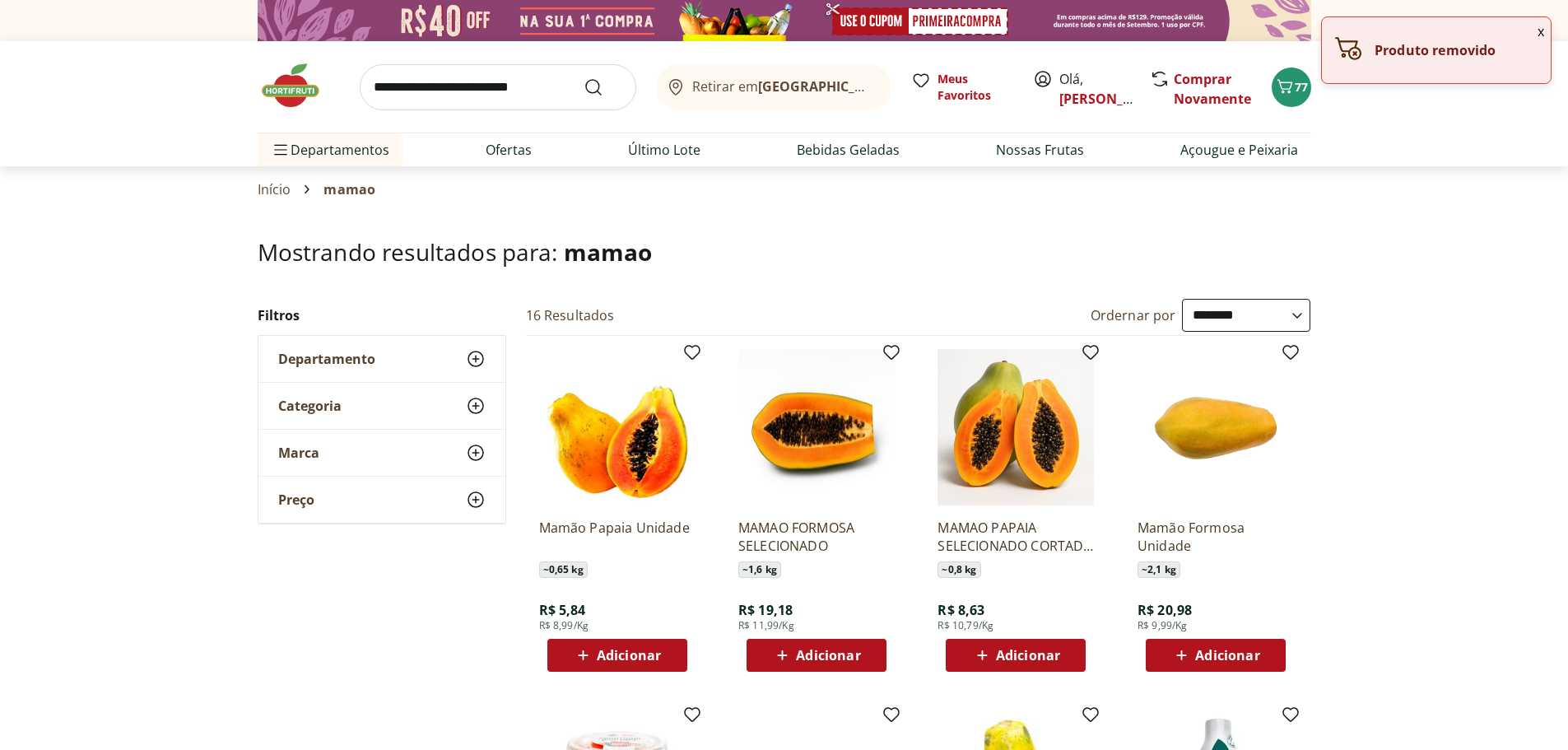
click at [1017, 645] on span "Adicionar" at bounding box center [1016, 656] width 88 height 20
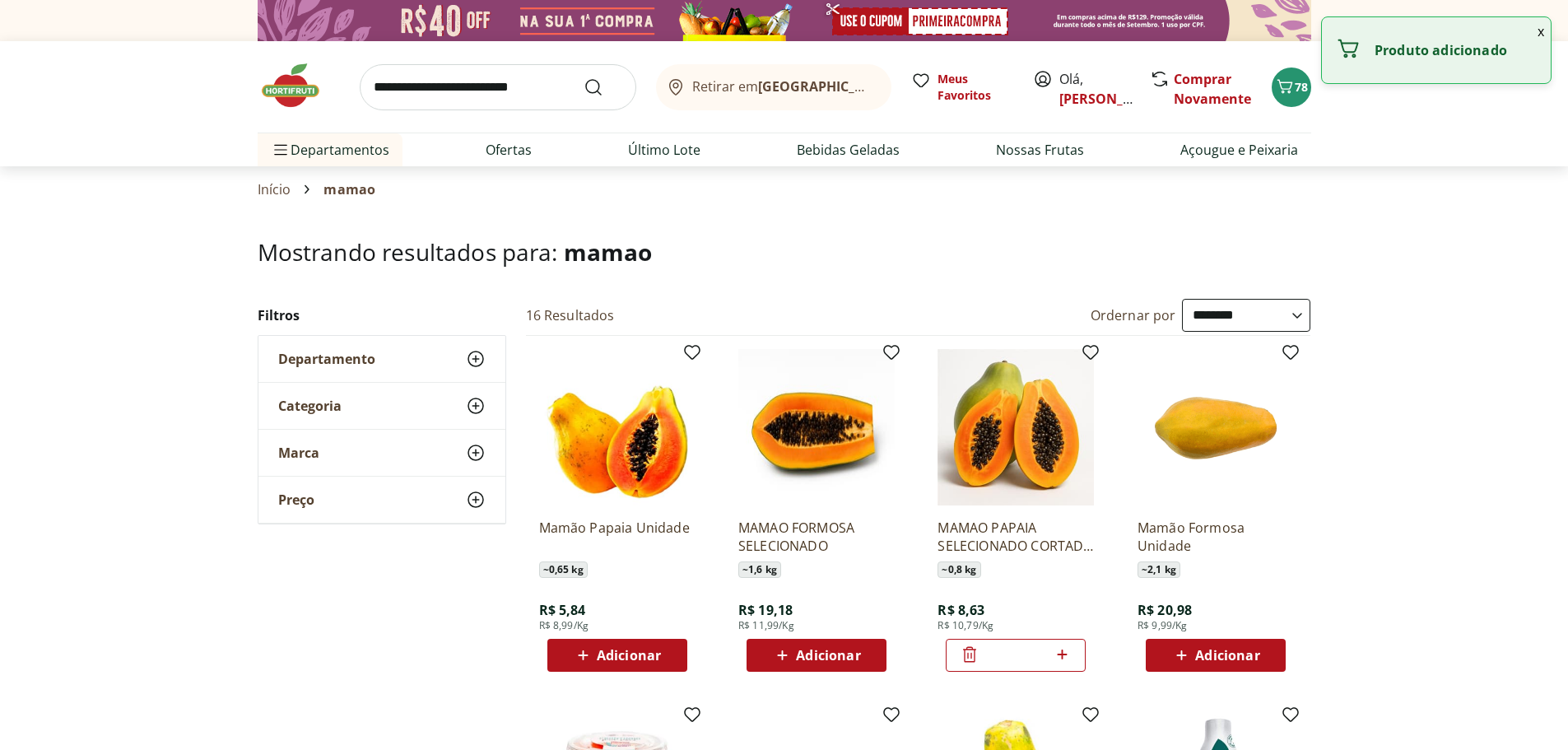
click at [1061, 654] on icon at bounding box center [1062, 654] width 10 height 10
type input "*"
click at [509, 91] on input "search" at bounding box center [498, 87] width 277 height 46
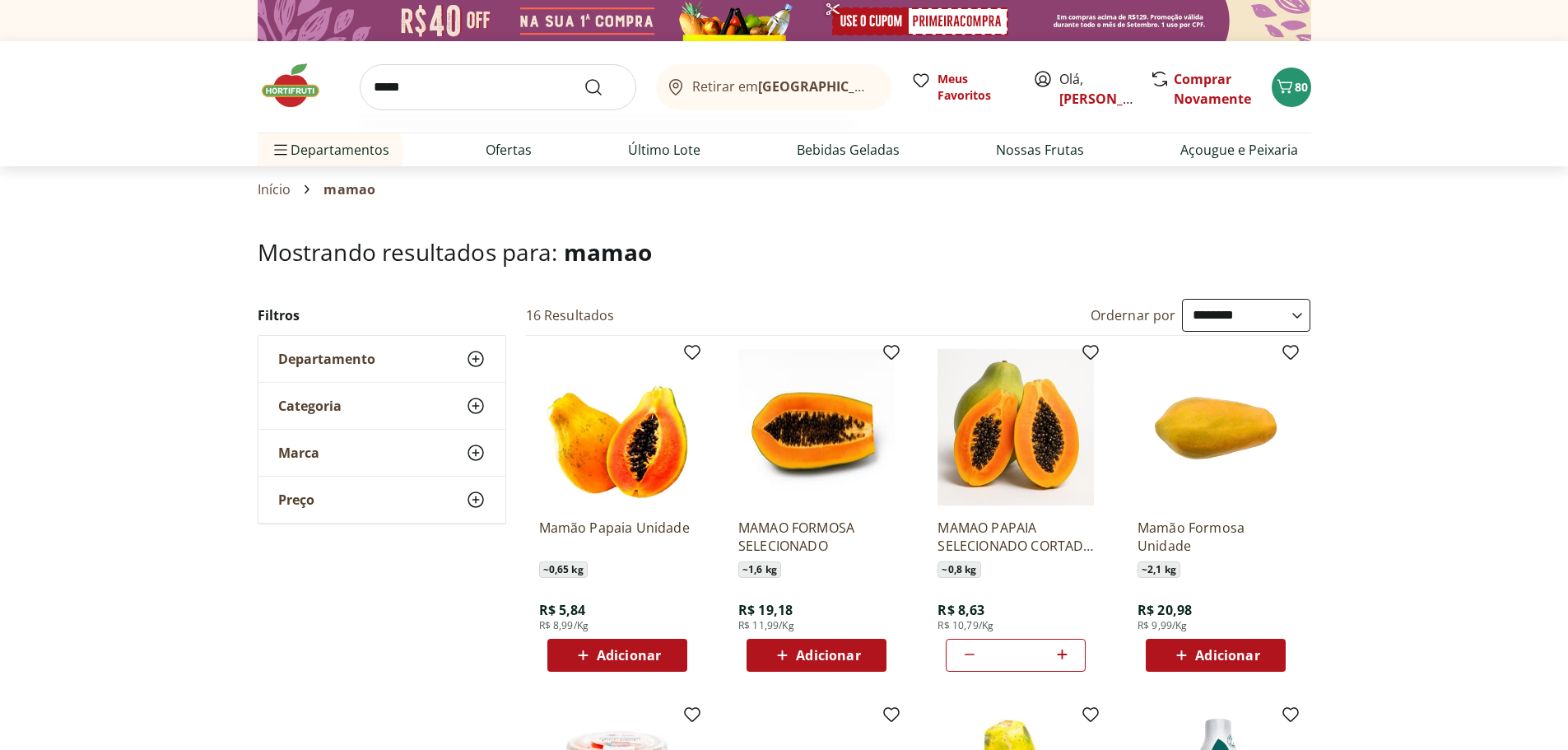
type input "*****"
click at [584, 77] on button "Submit Search" at bounding box center [603, 87] width 39 height 20
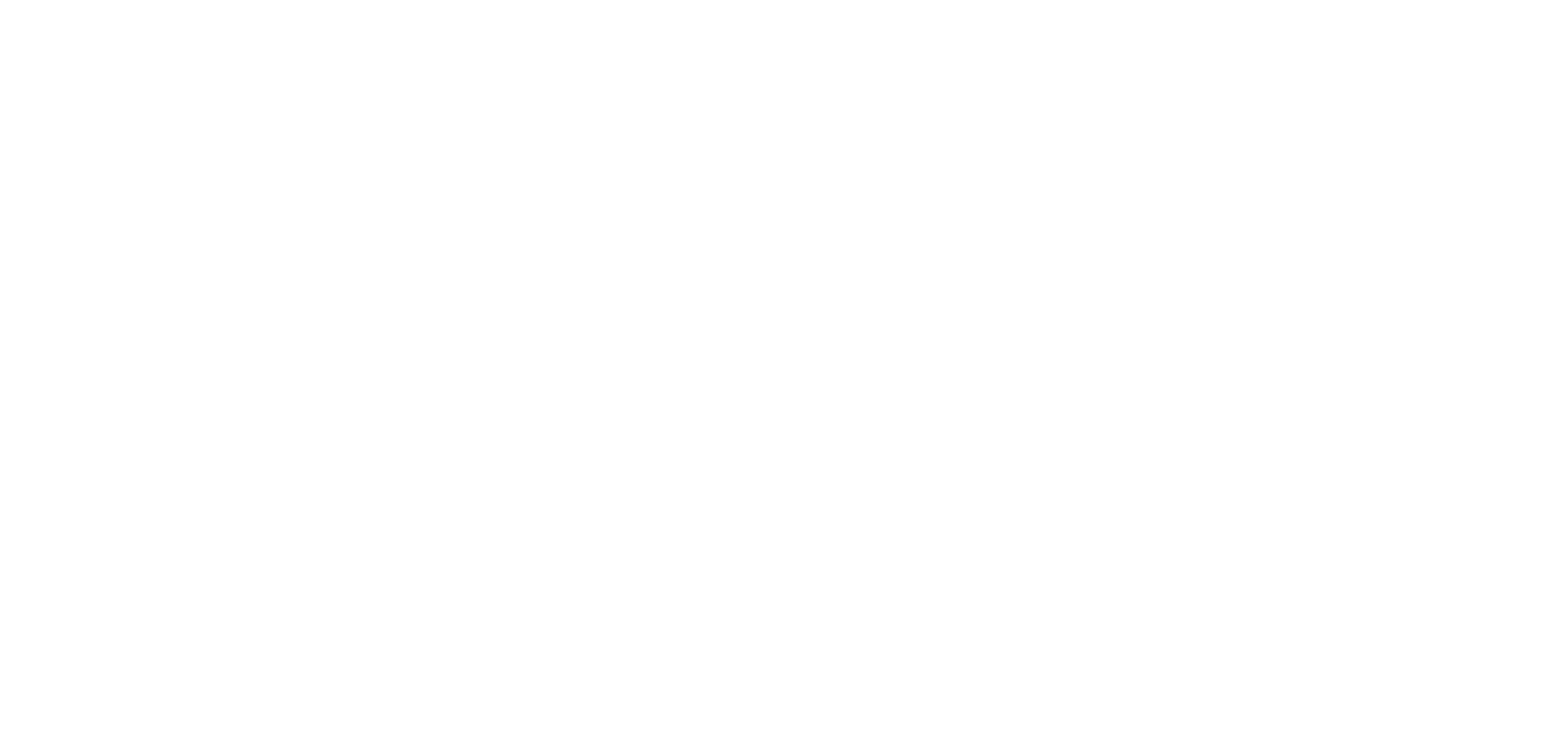
select select "**********"
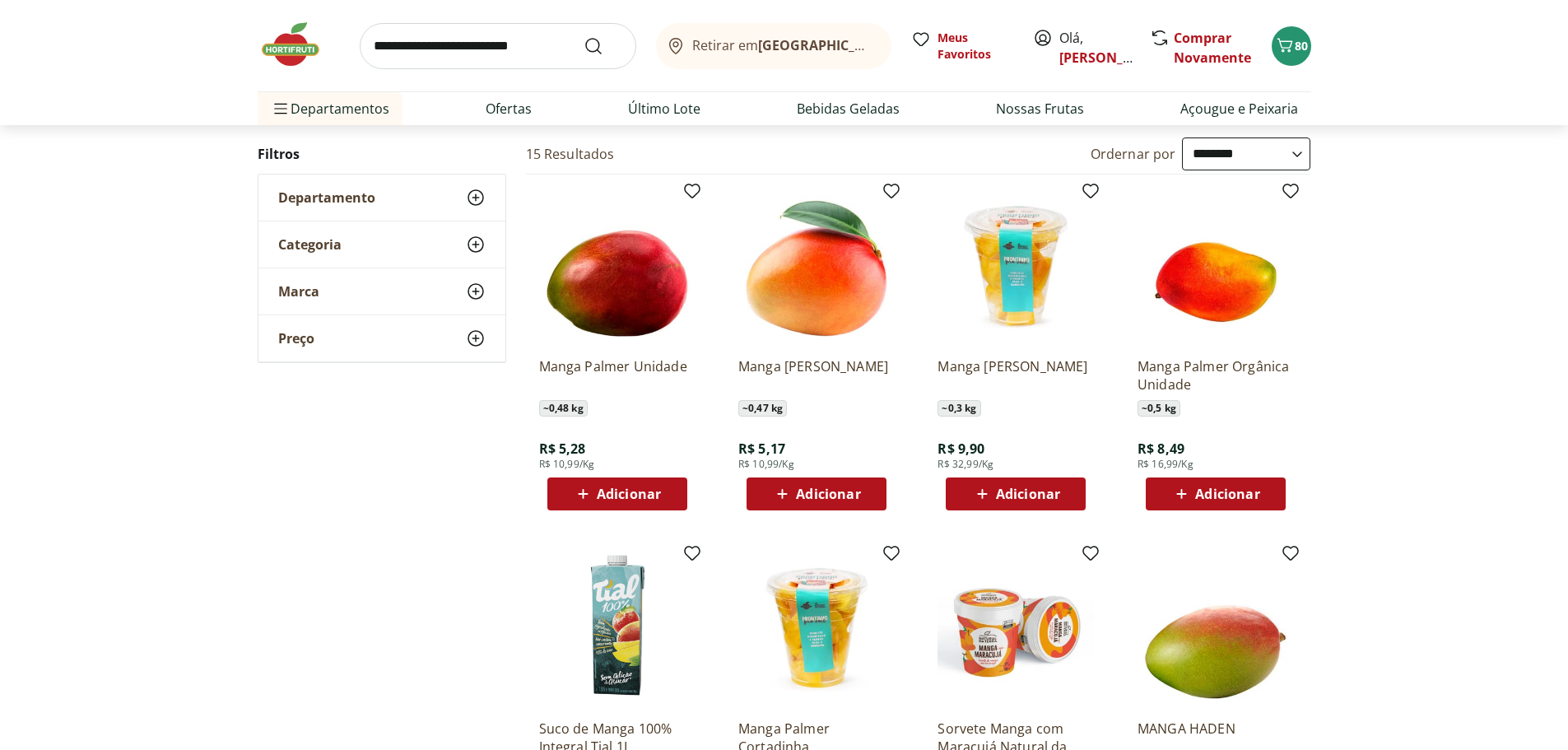
scroll to position [165, 0]
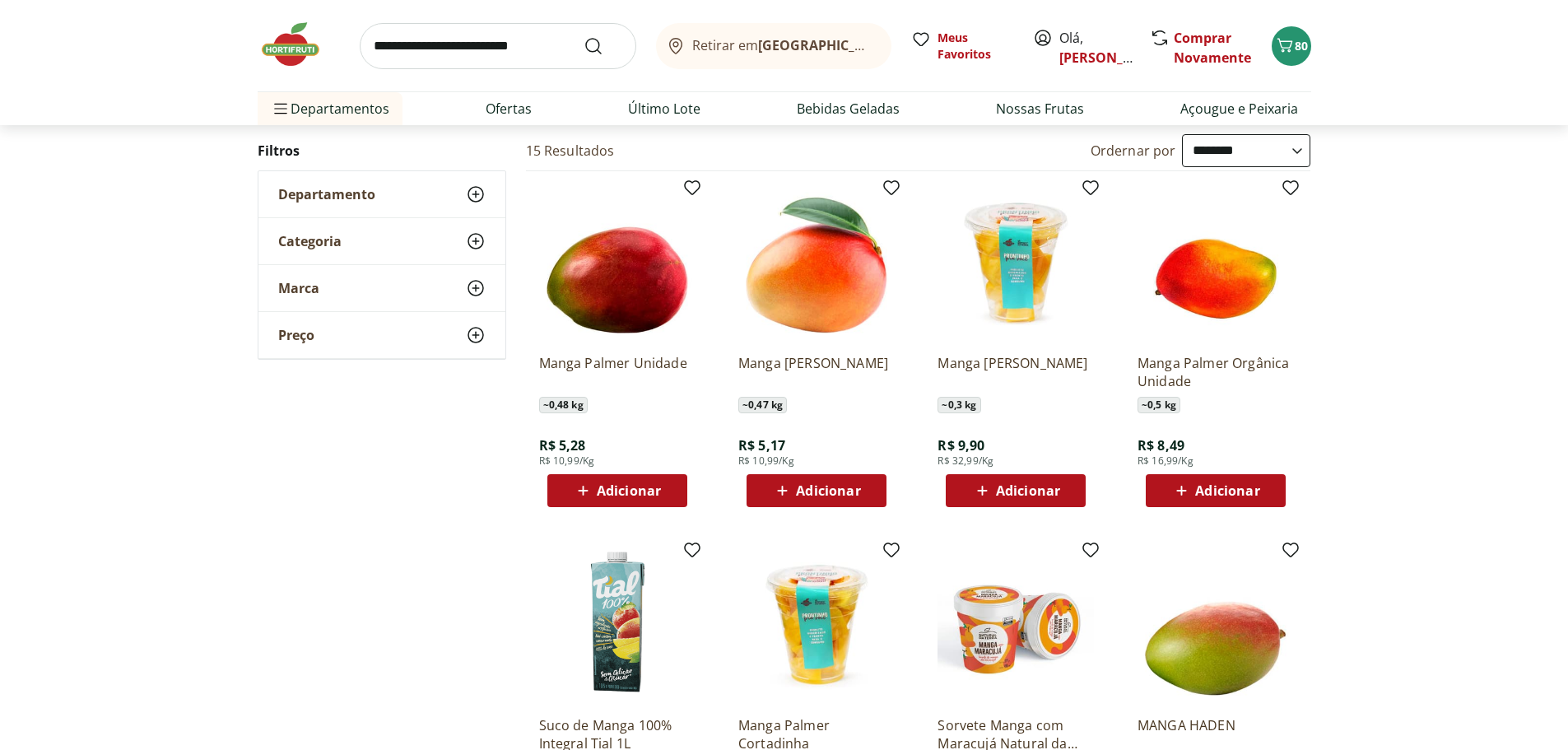
click at [616, 480] on div "Adicionar" at bounding box center [617, 491] width 114 height 29
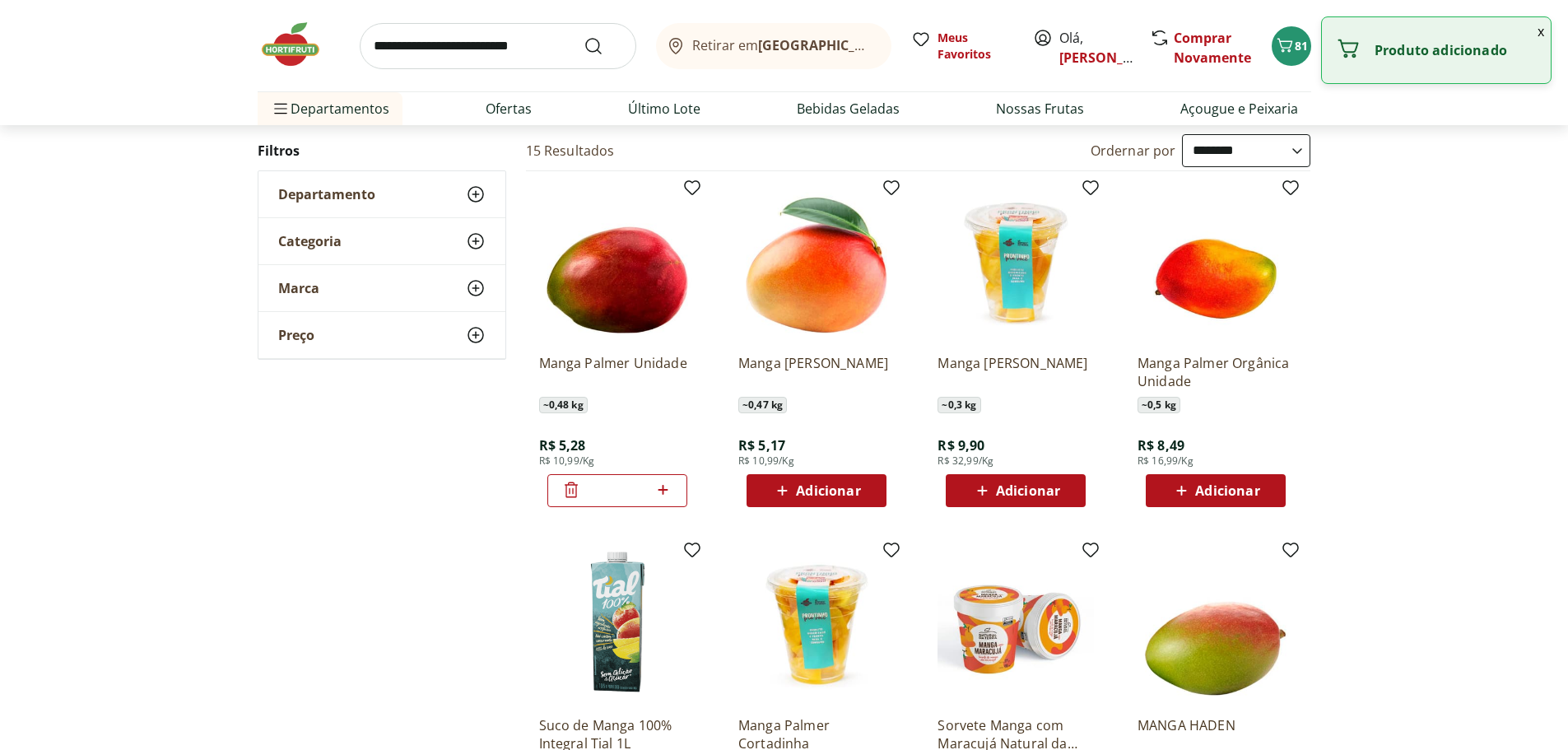
click at [659, 485] on icon at bounding box center [663, 490] width 20 height 20
type input "*"
click at [513, 113] on link "Ofertas" at bounding box center [509, 109] width 46 height 20
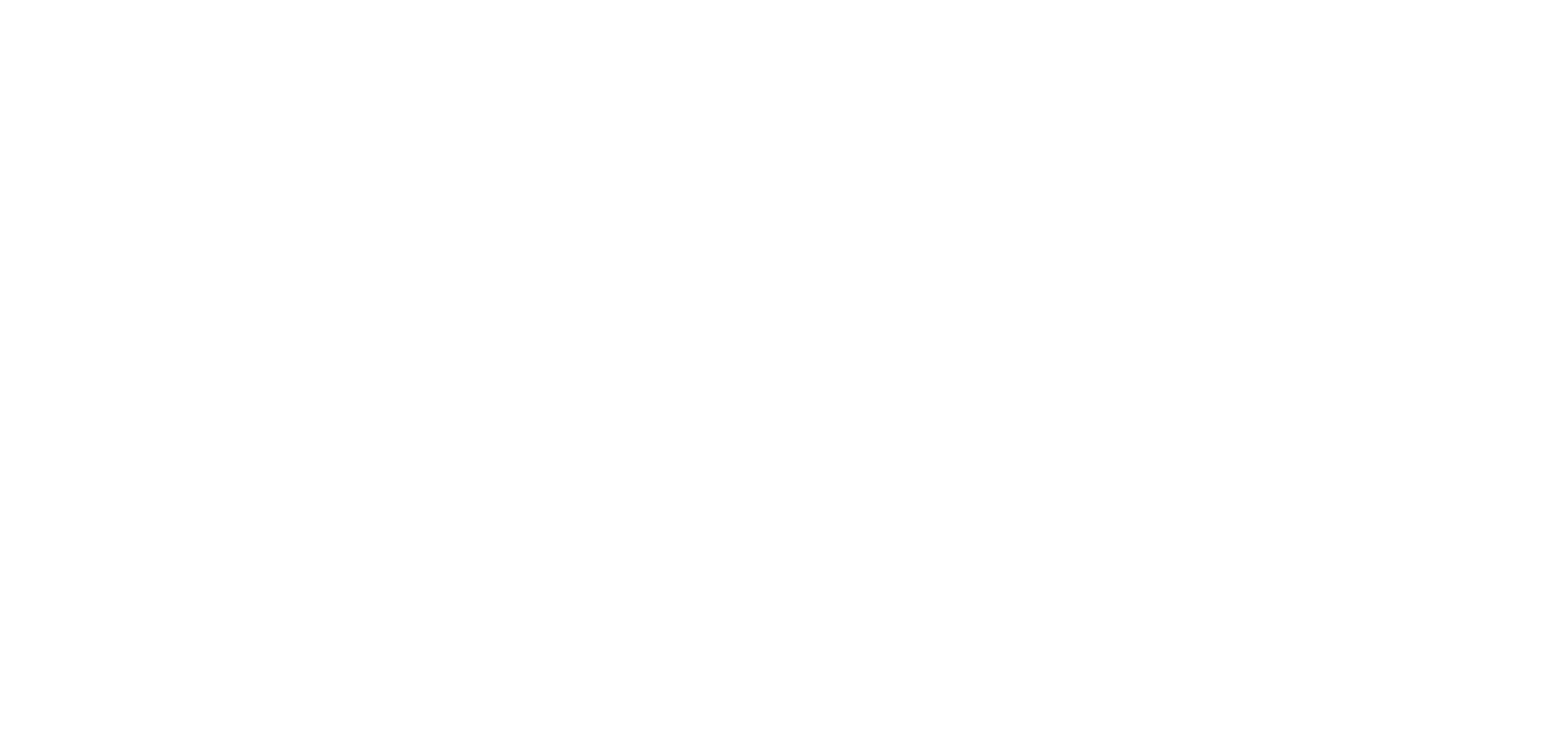
select select "**********"
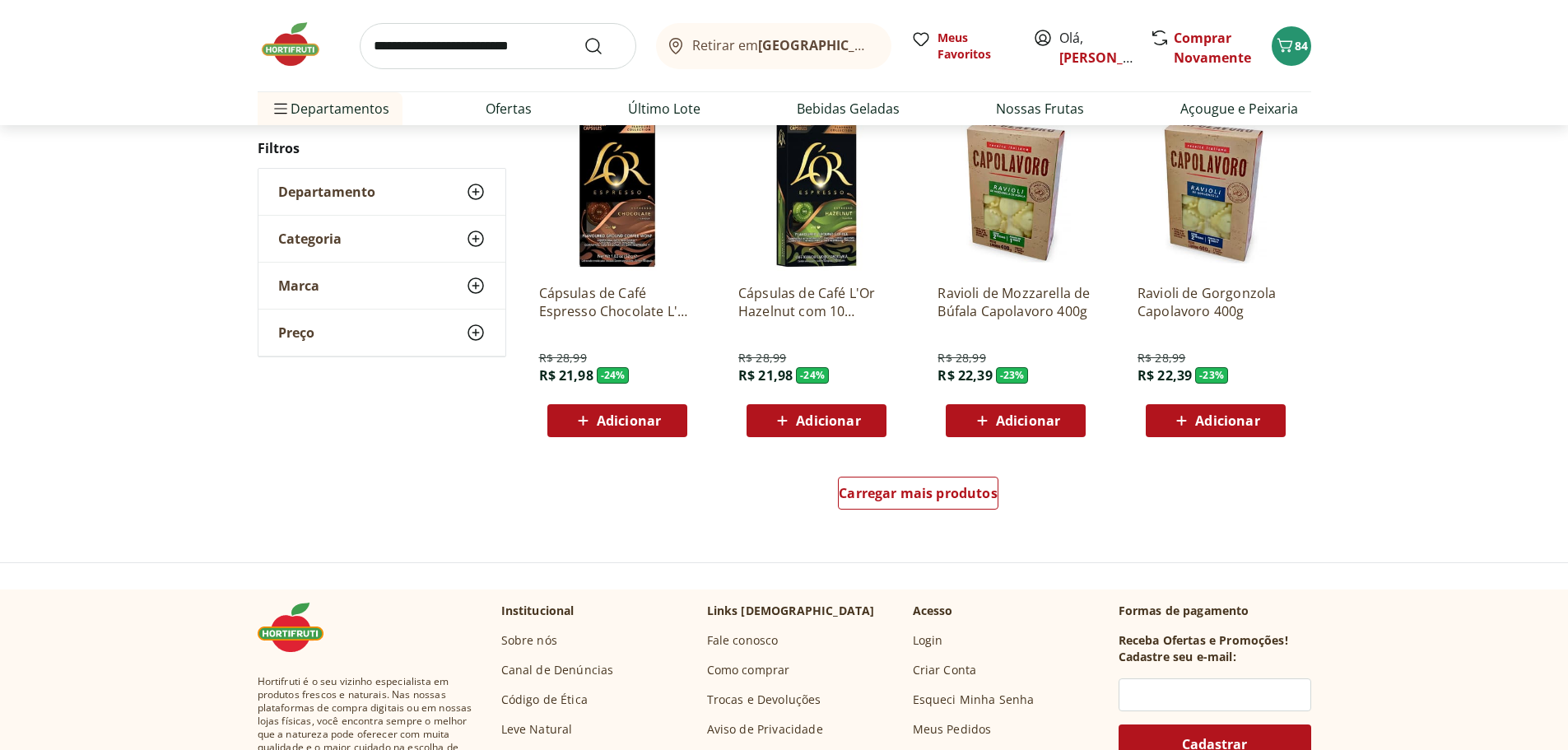
scroll to position [906, 0]
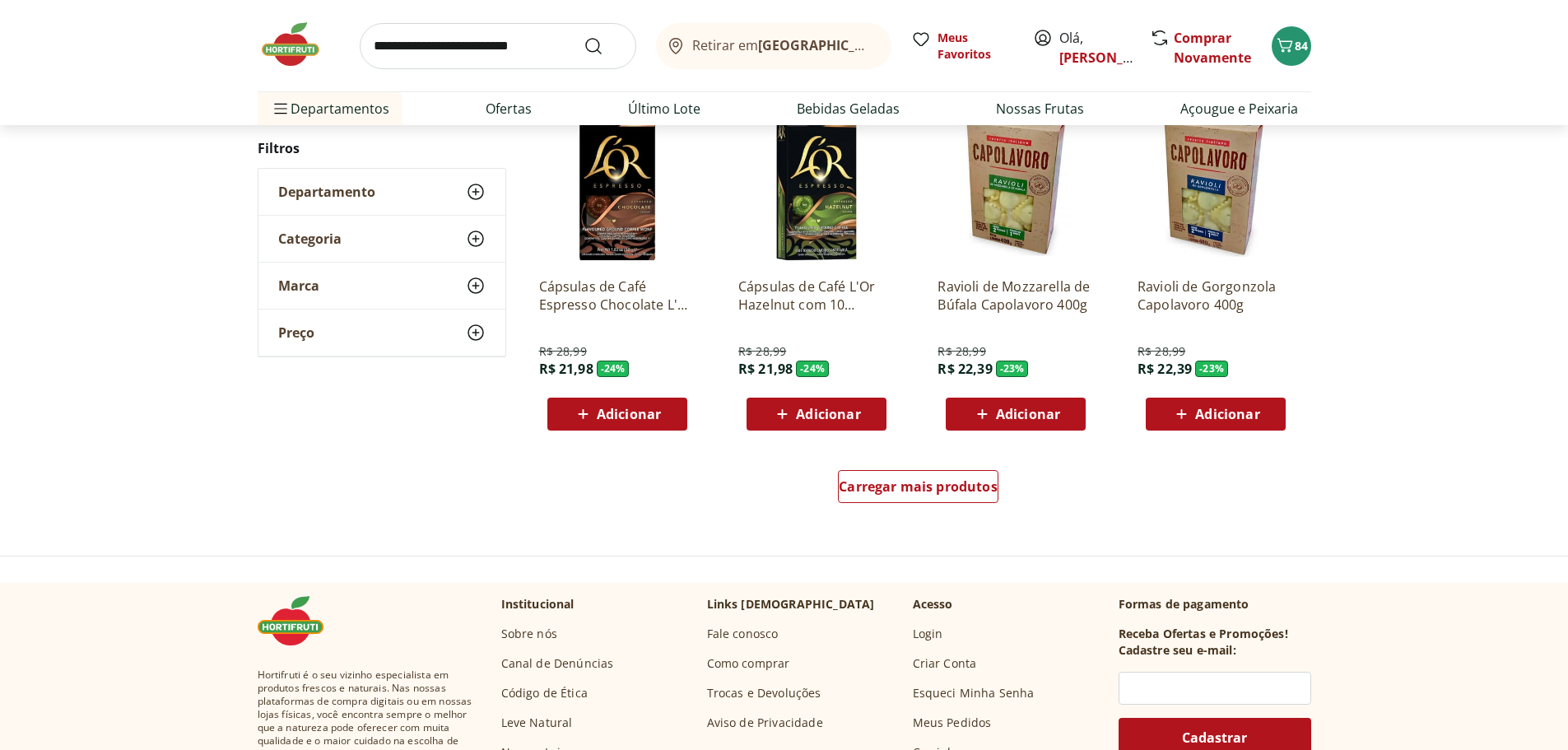
click at [1057, 414] on span "Adicionar" at bounding box center [1028, 414] width 64 height 13
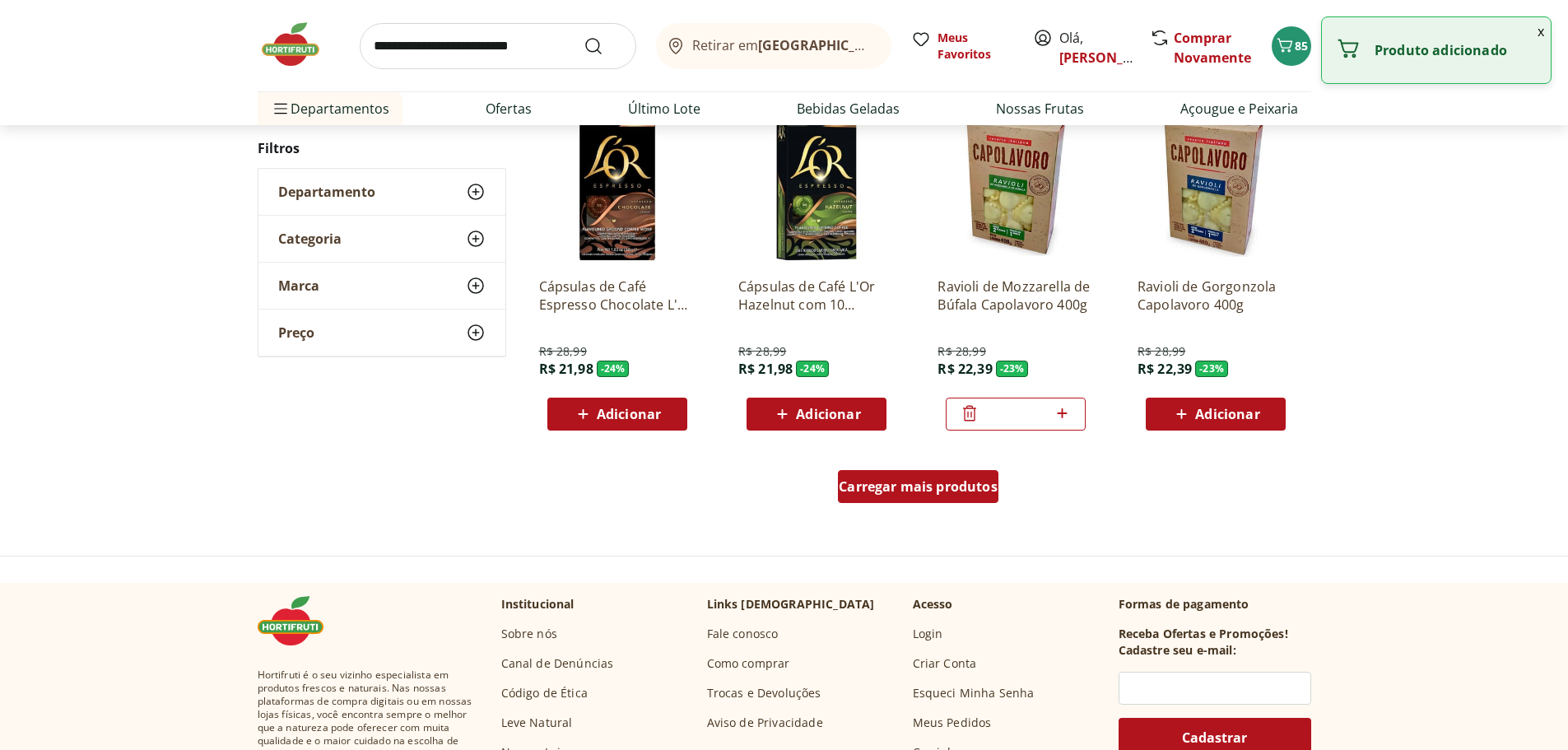
click at [958, 489] on span "Carregar mais produtos" at bounding box center [918, 486] width 159 height 13
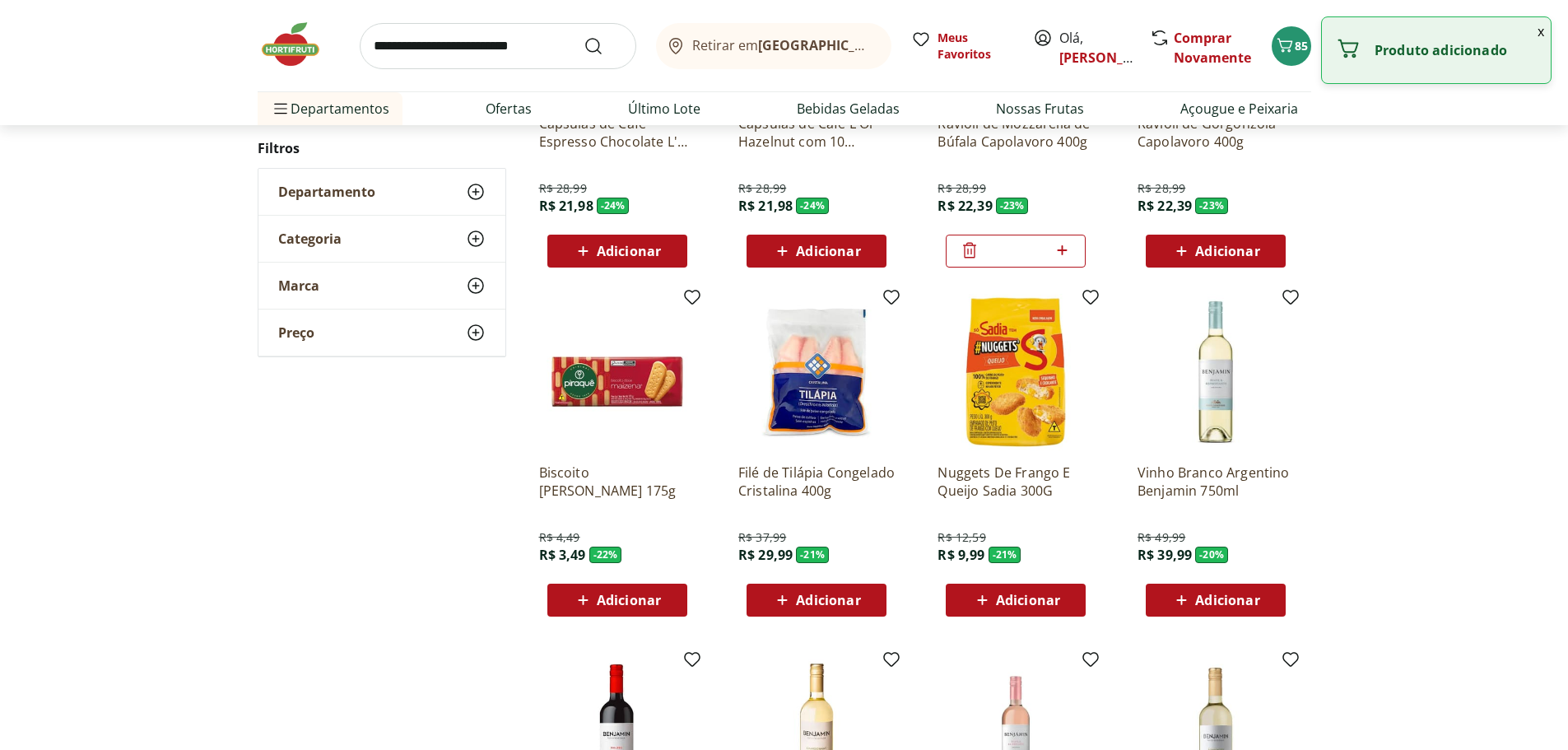
scroll to position [1070, 0]
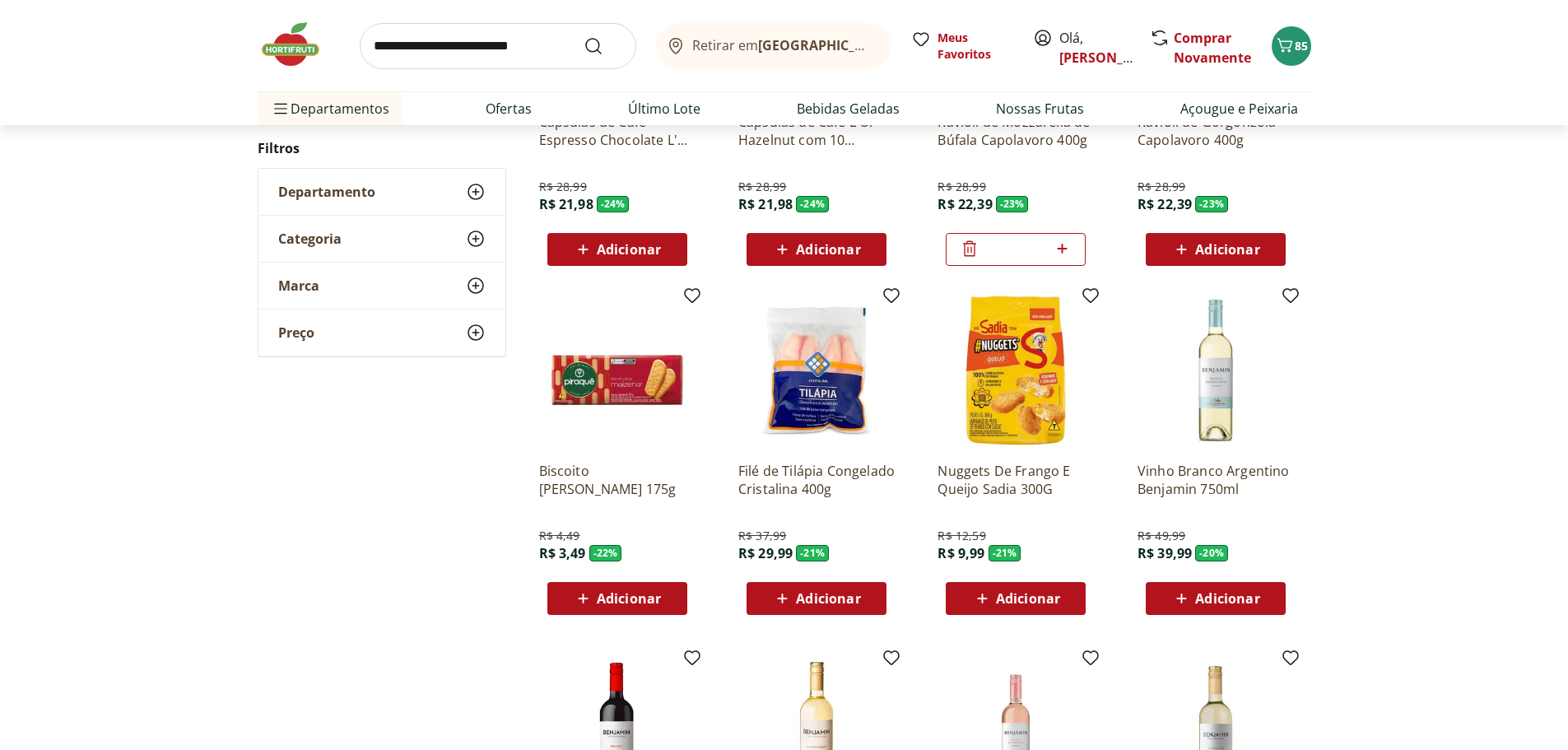
click at [589, 607] on icon at bounding box center [583, 599] width 20 height 20
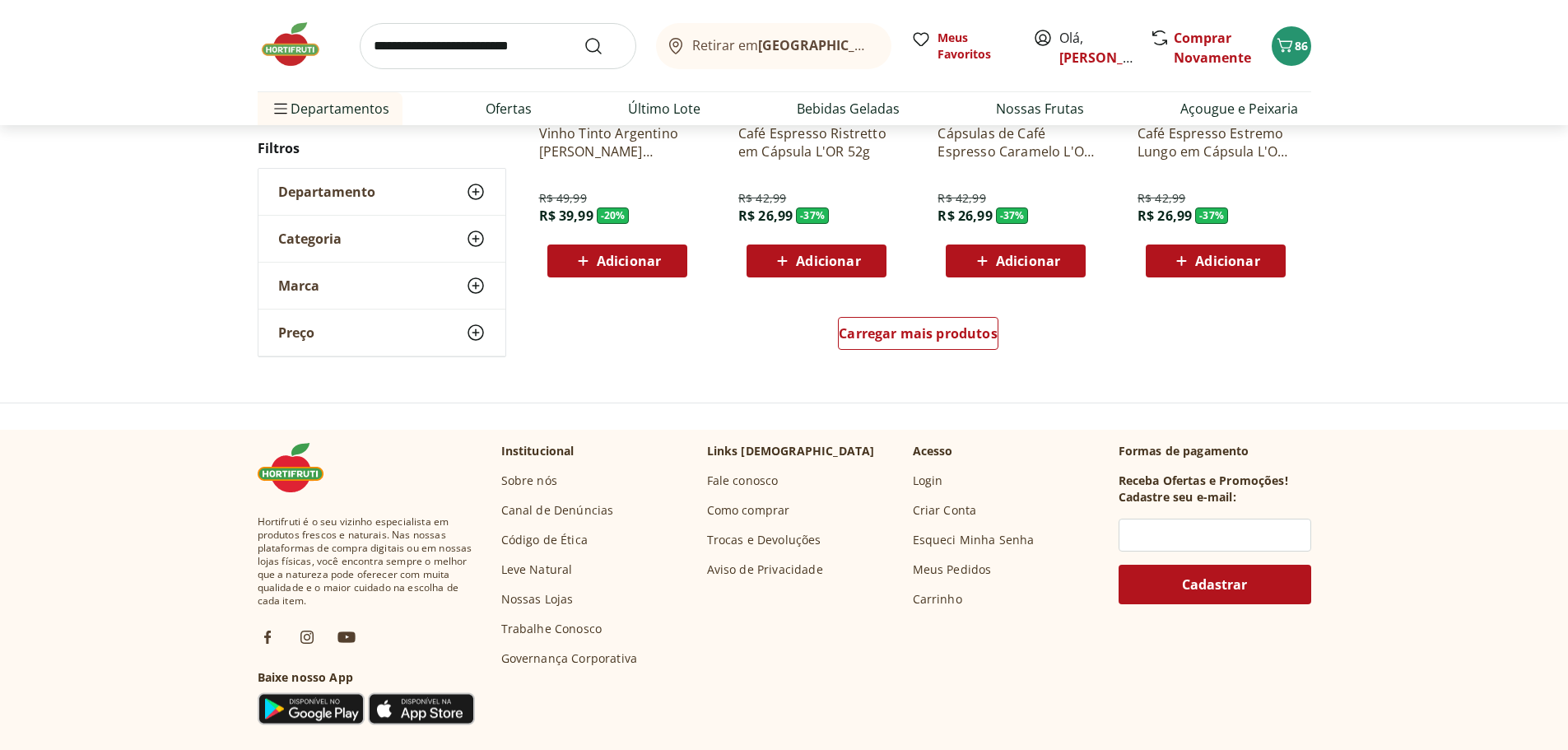
scroll to position [1976, 0]
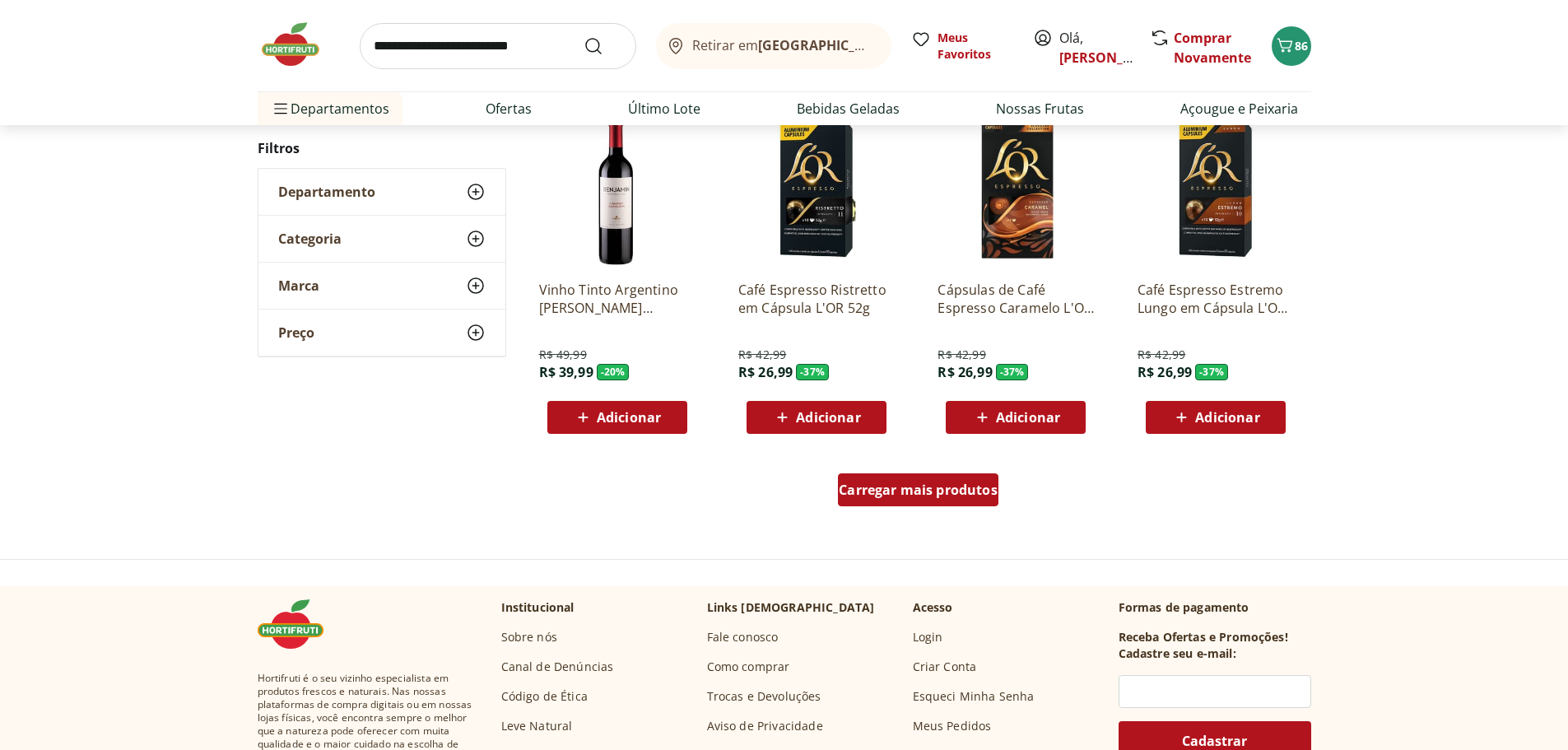
click at [945, 501] on div "Carregar mais produtos" at bounding box center [918, 490] width 160 height 33
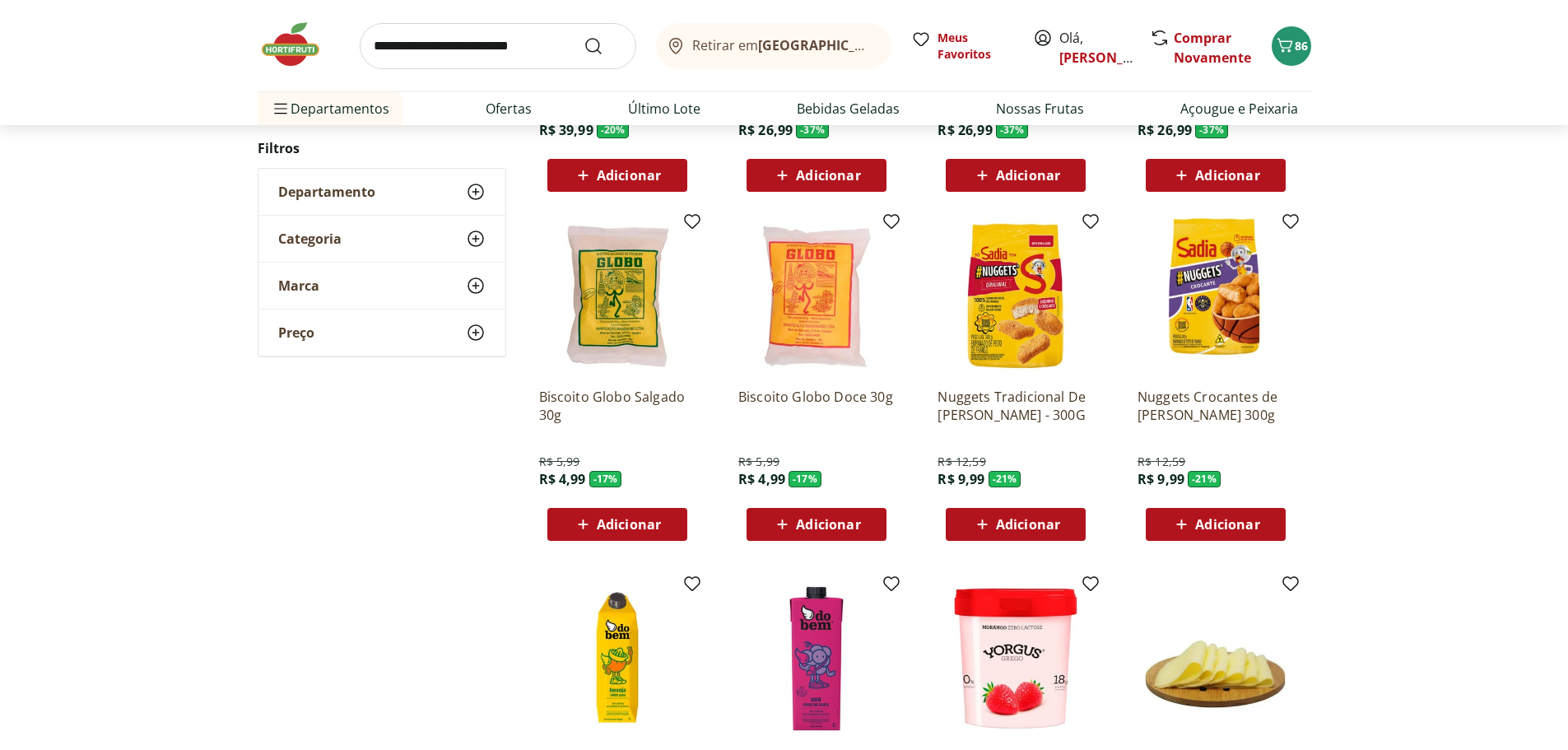
scroll to position [2222, 0]
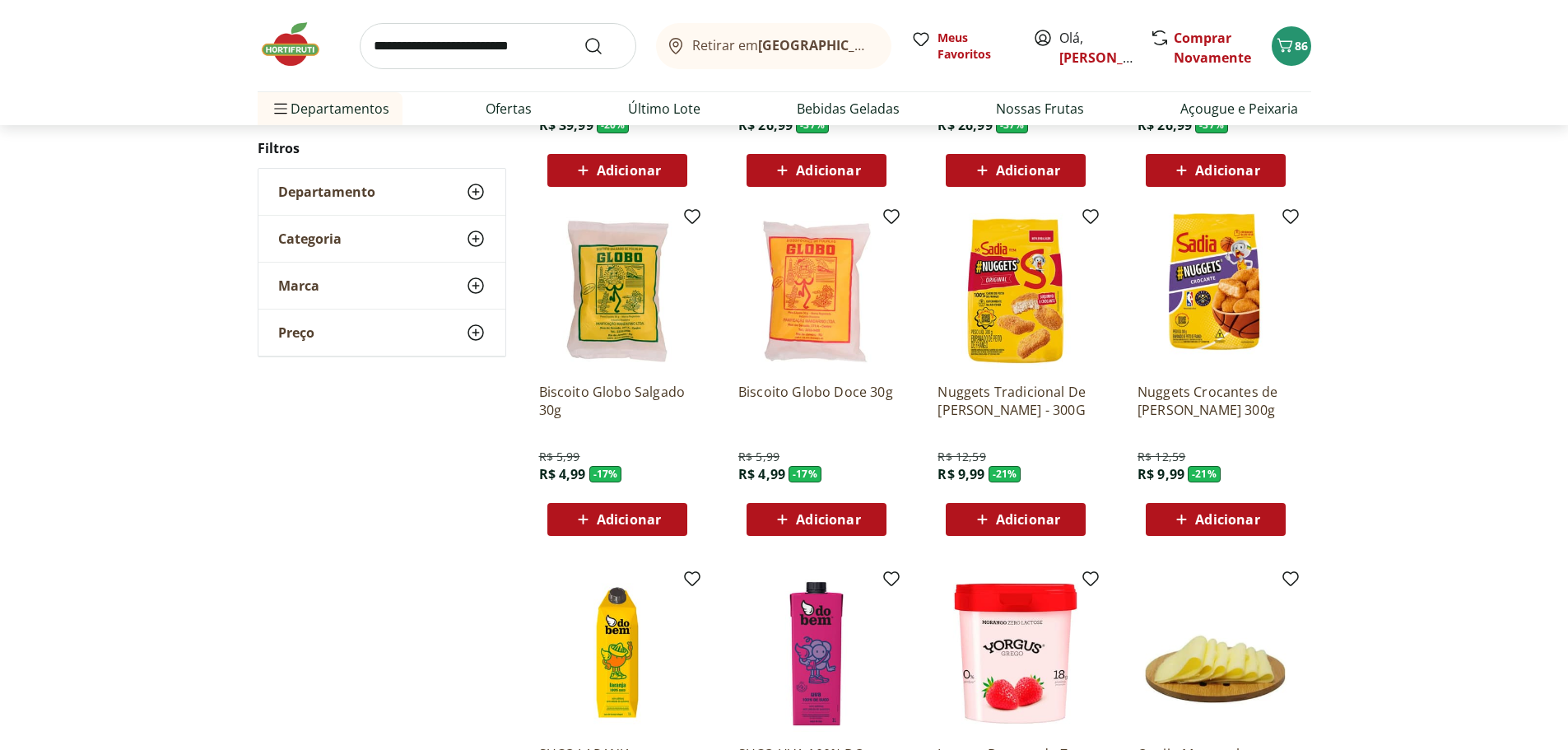
click at [1220, 523] on span "Adicionar" at bounding box center [1228, 519] width 64 height 13
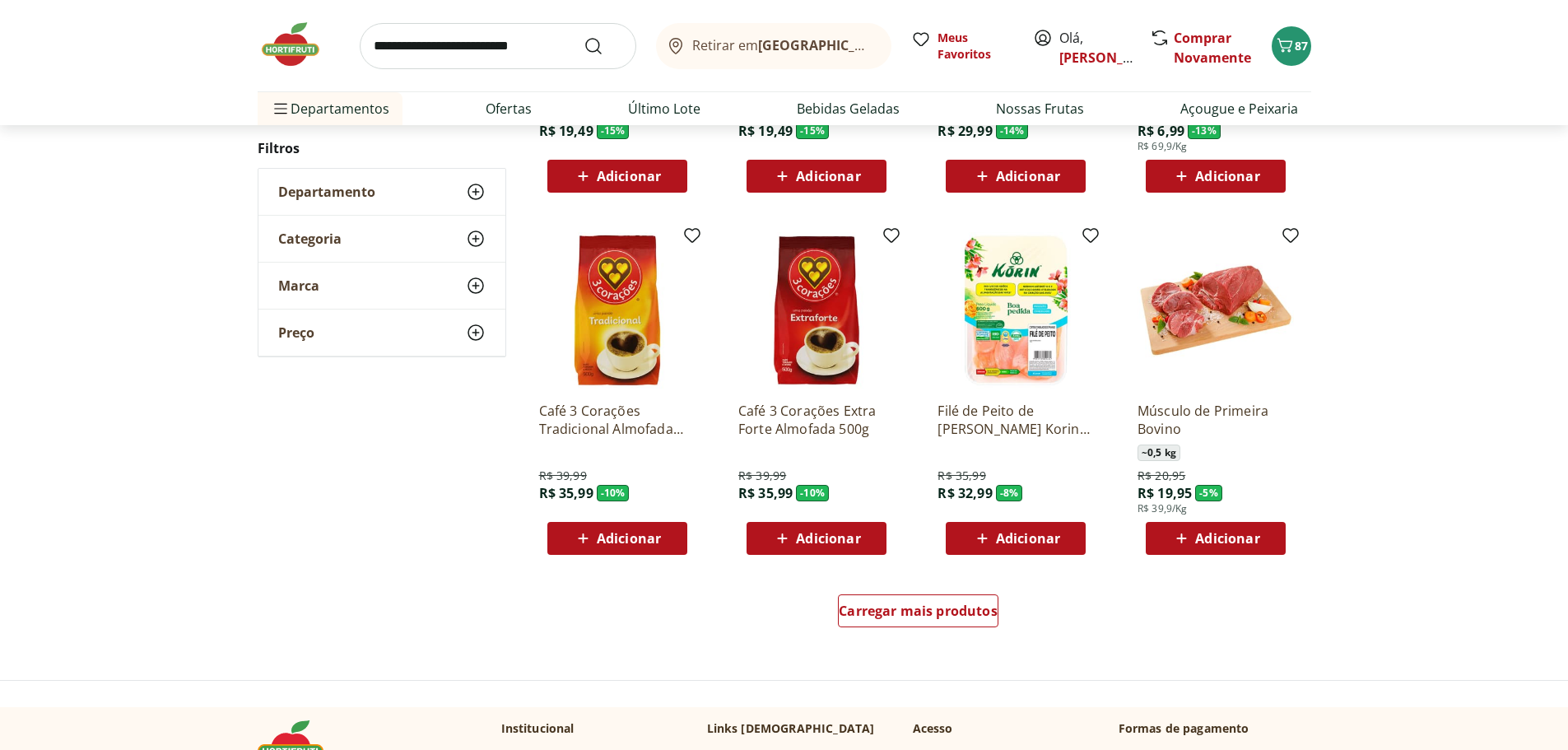
scroll to position [3128, 0]
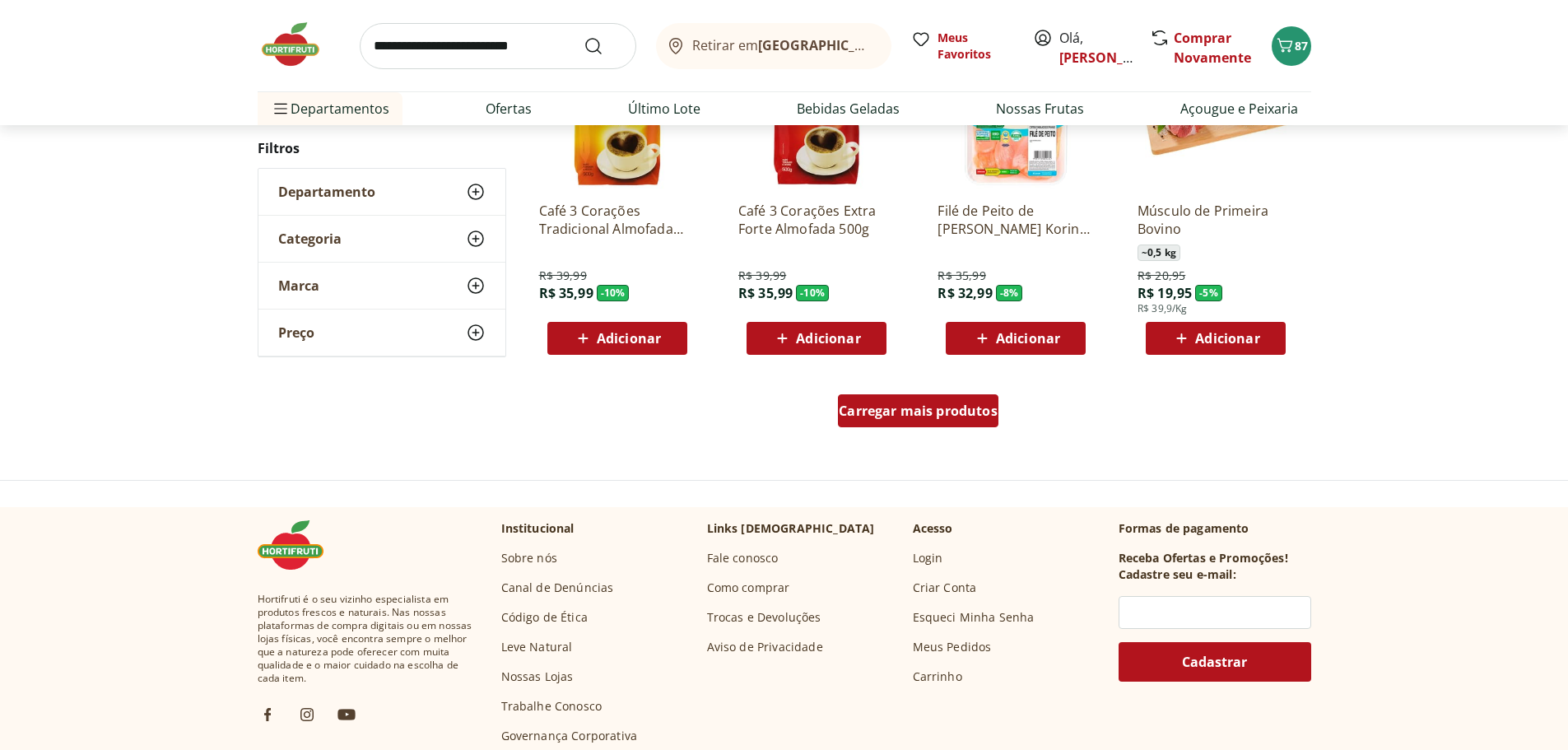
click at [937, 410] on span "Carregar mais produtos" at bounding box center [918, 411] width 159 height 13
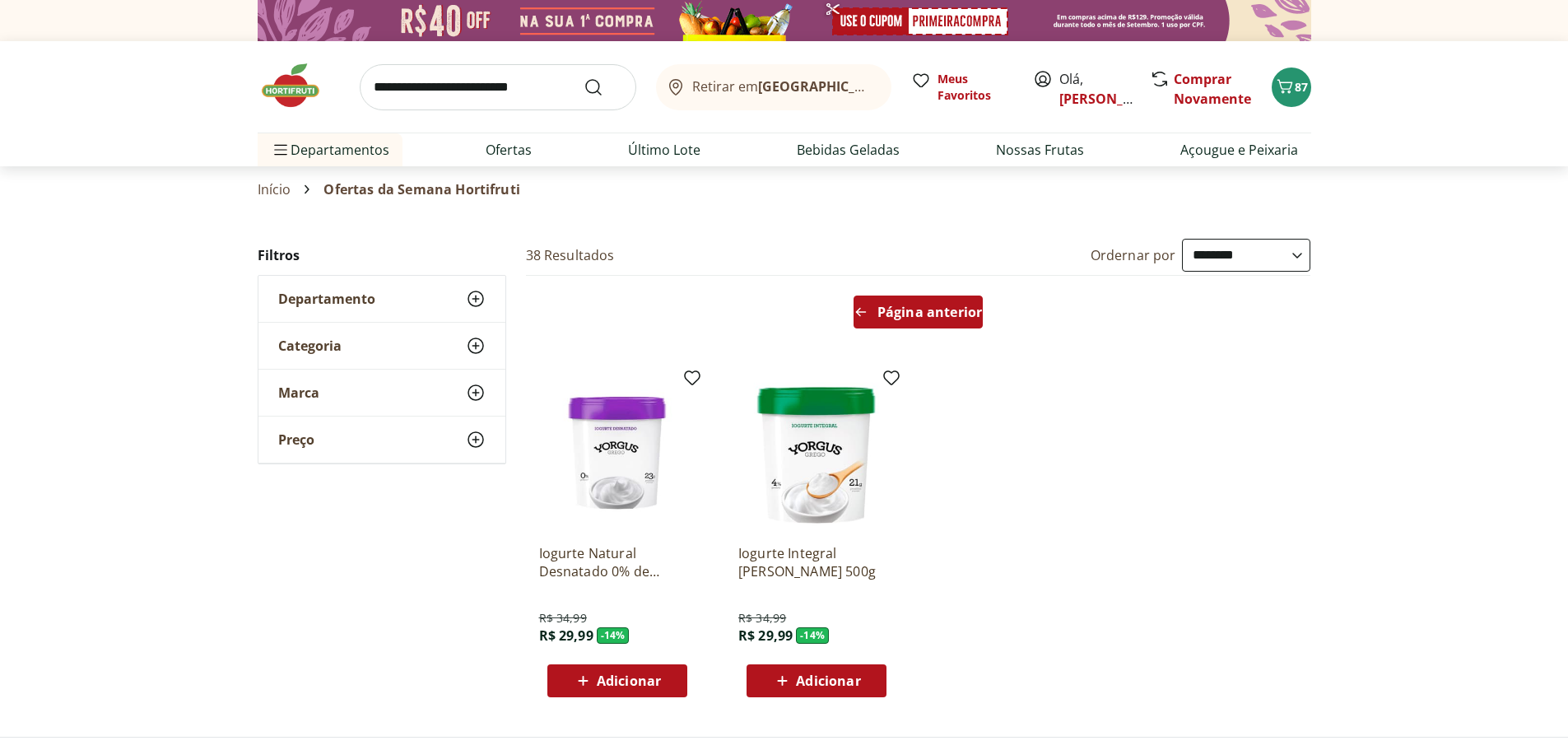
click at [947, 323] on div "Página anterior" at bounding box center [918, 312] width 129 height 33
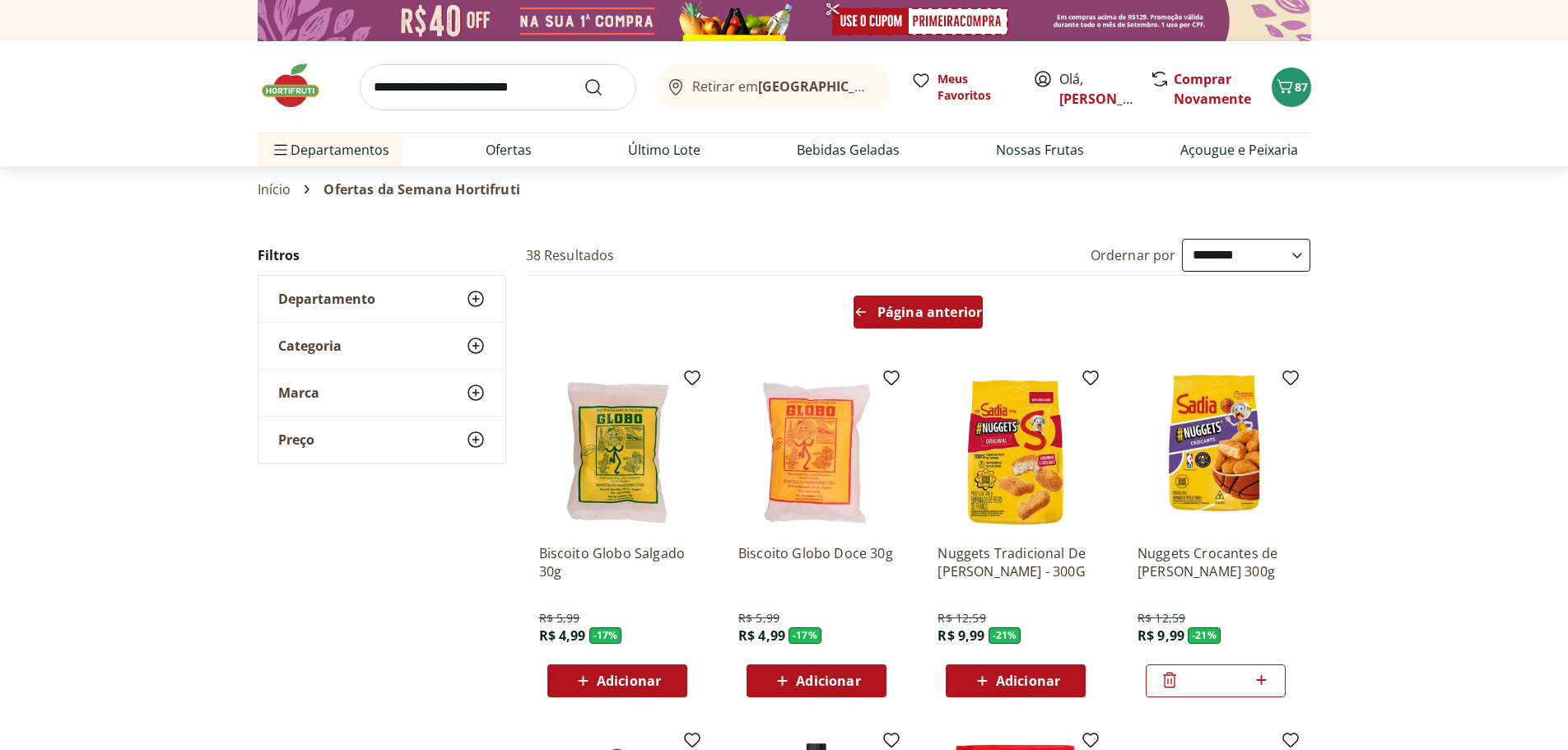
click at [953, 318] on span "Página anterior" at bounding box center [930, 312] width 105 height 13
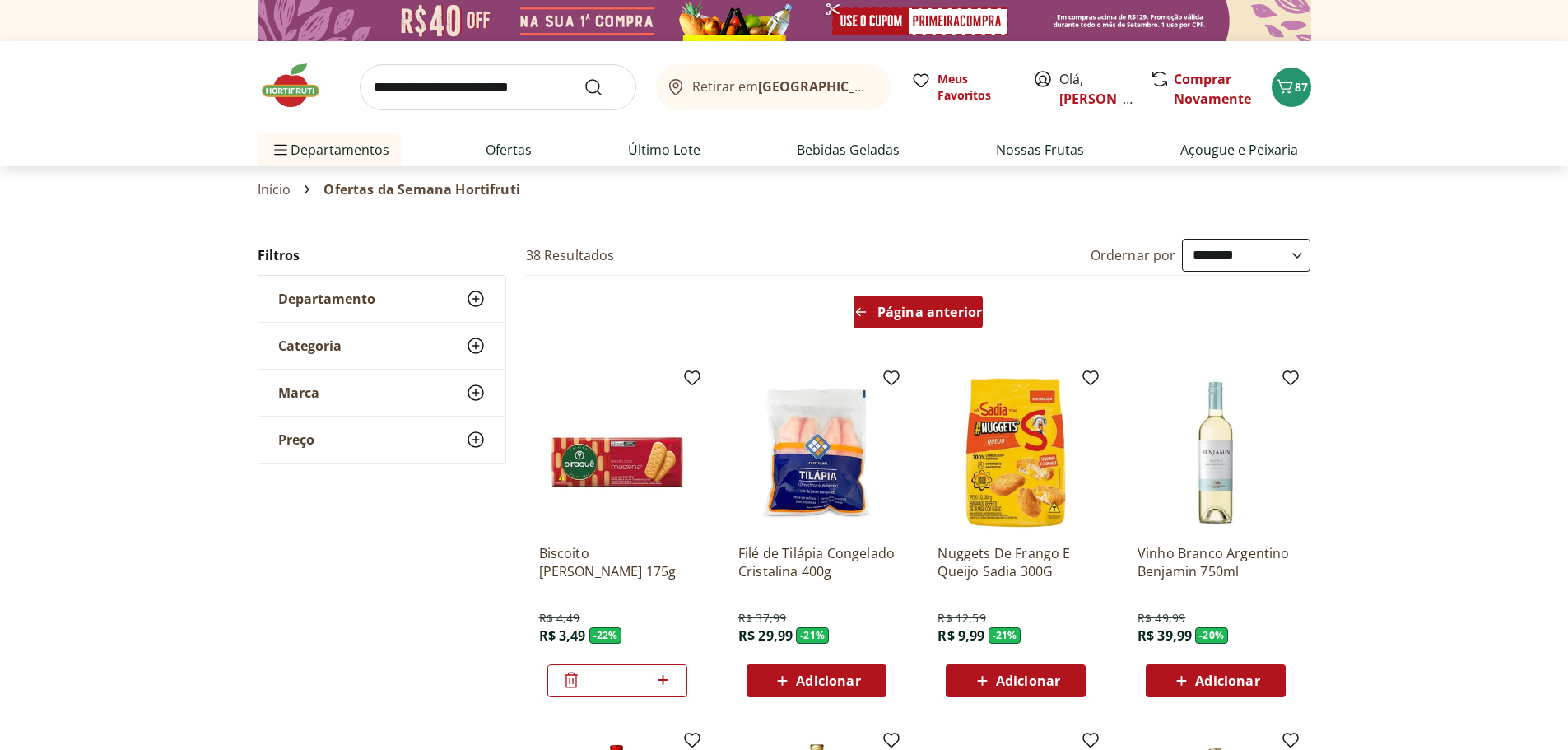
click at [950, 318] on span "Página anterior" at bounding box center [930, 312] width 105 height 13
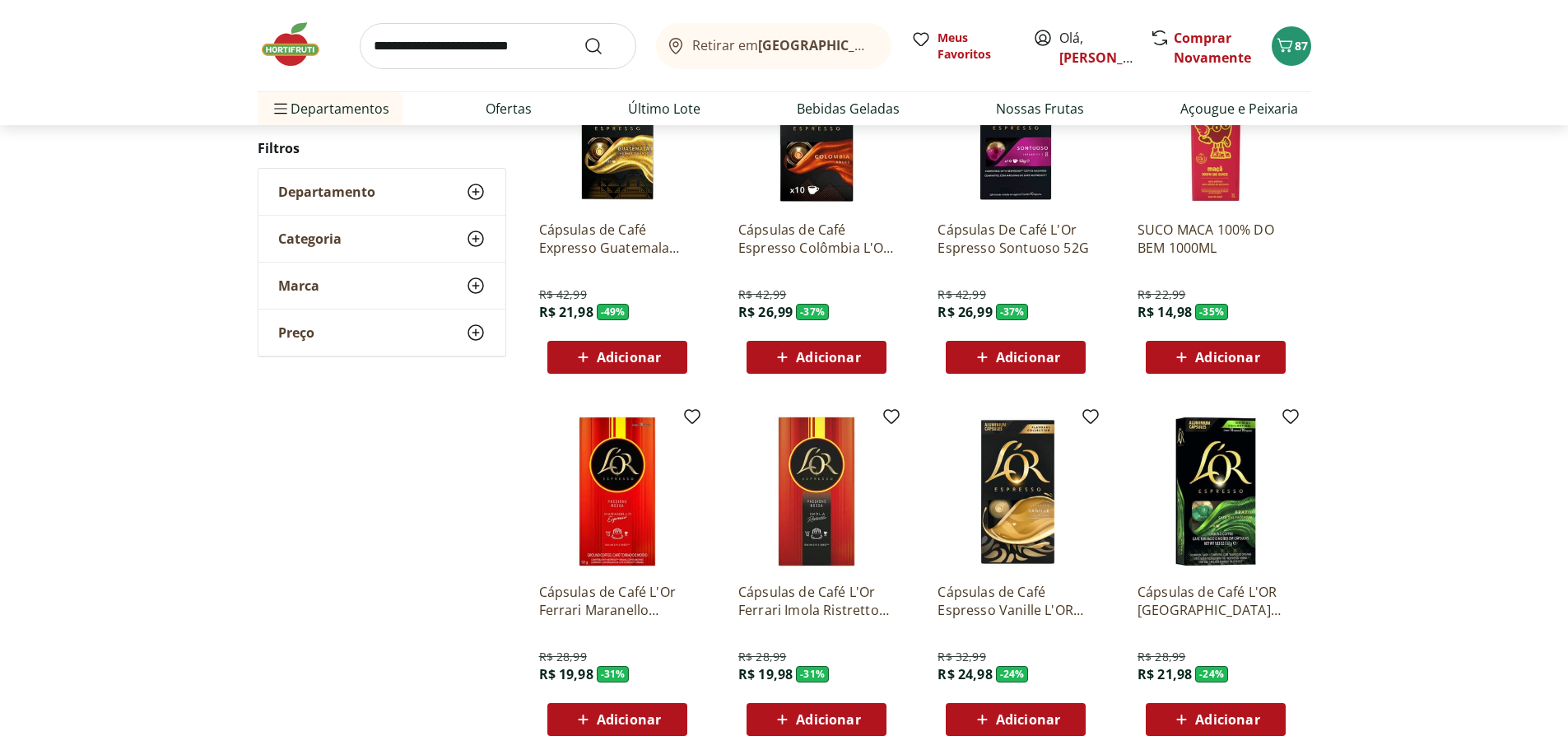
scroll to position [247, 0]
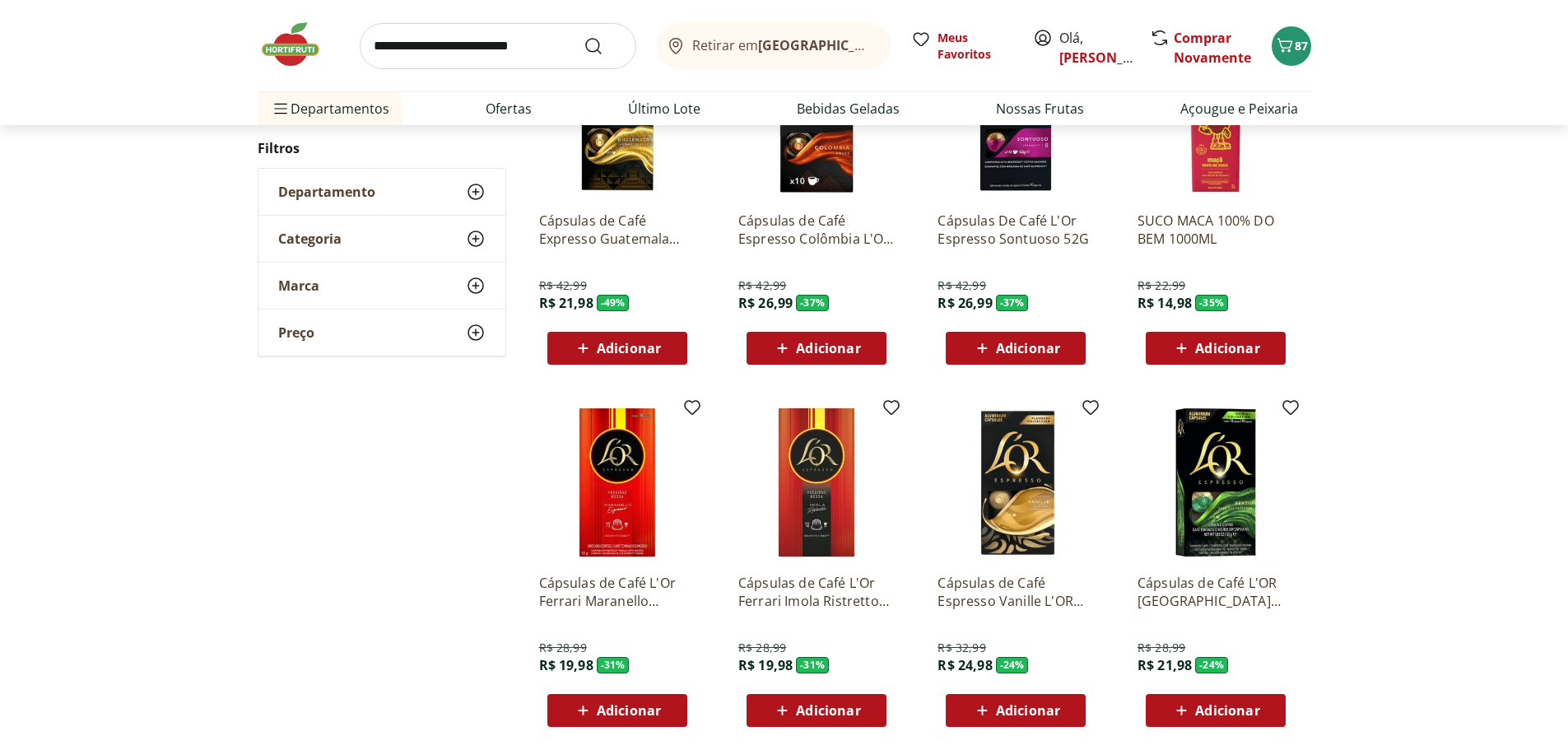
click at [1025, 516] on img at bounding box center [1016, 482] width 157 height 157
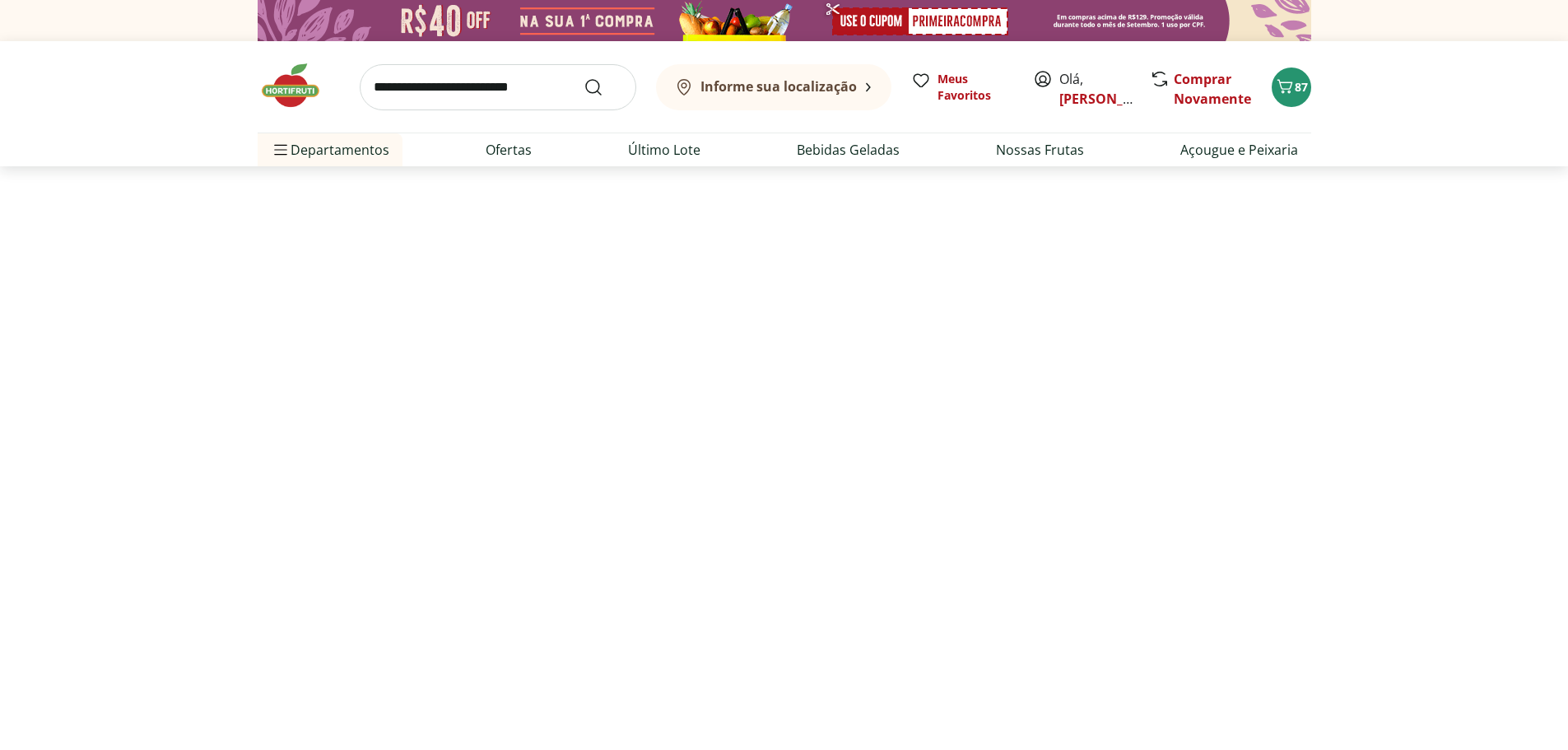
scroll to position [247, 0]
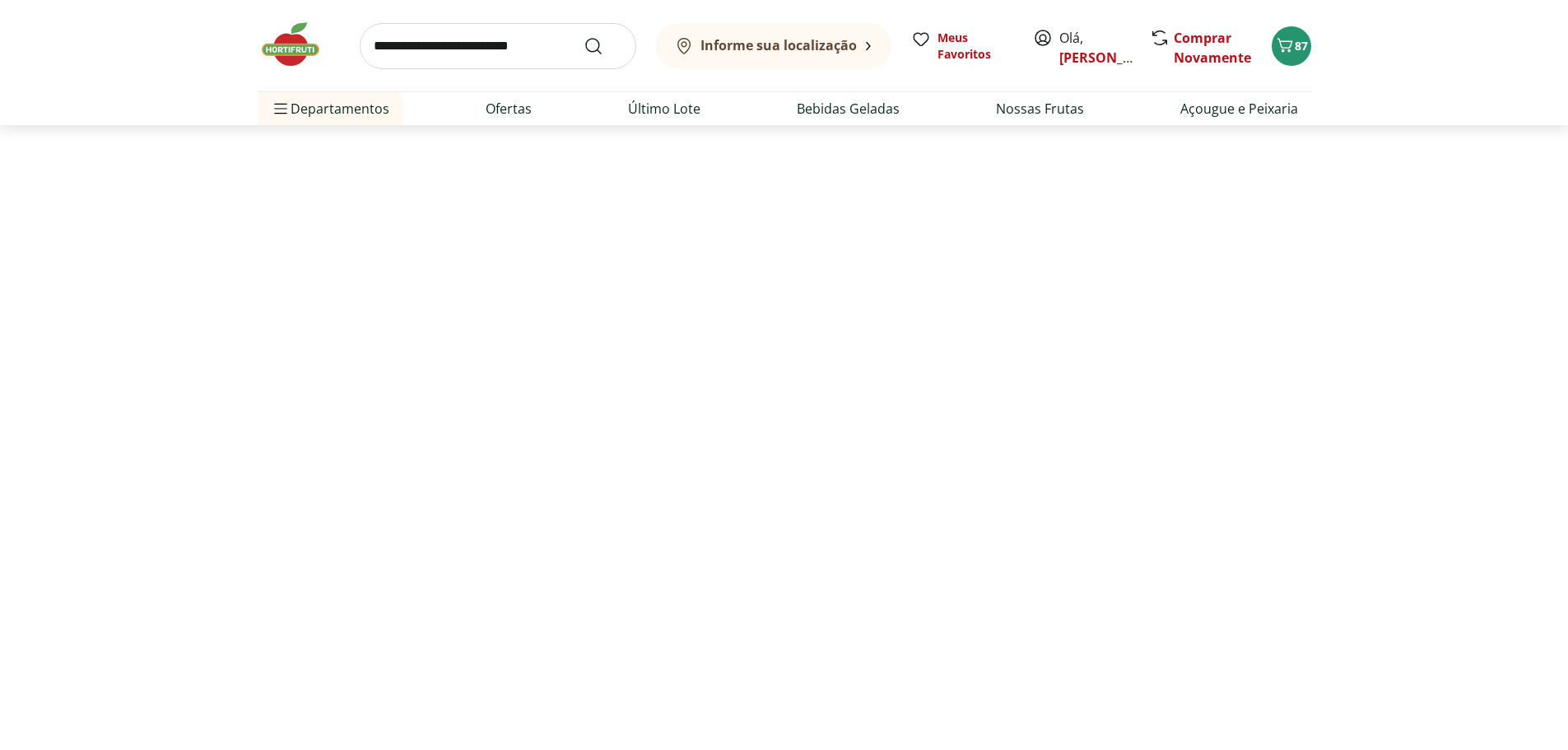
select select "**********"
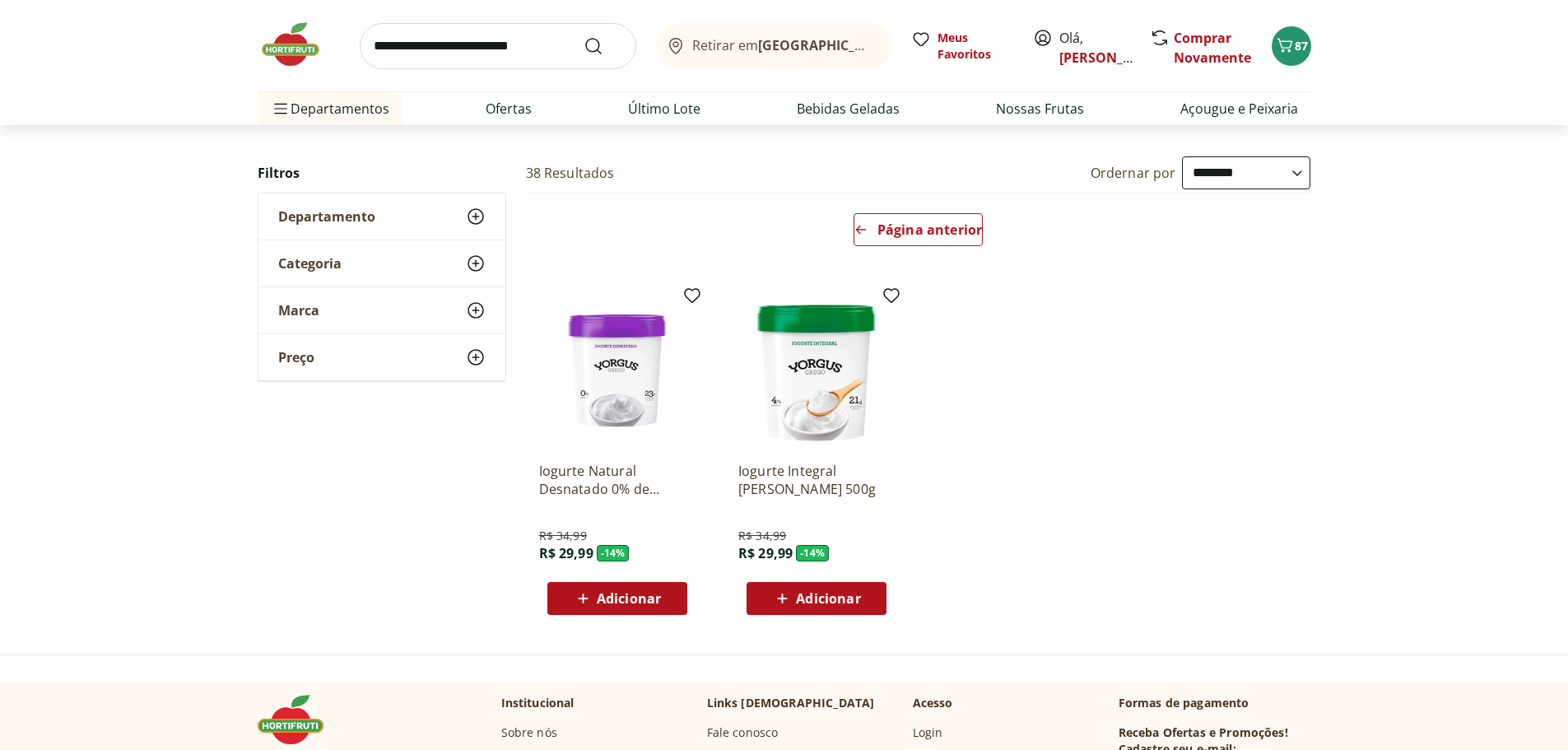
scroll to position [0, 0]
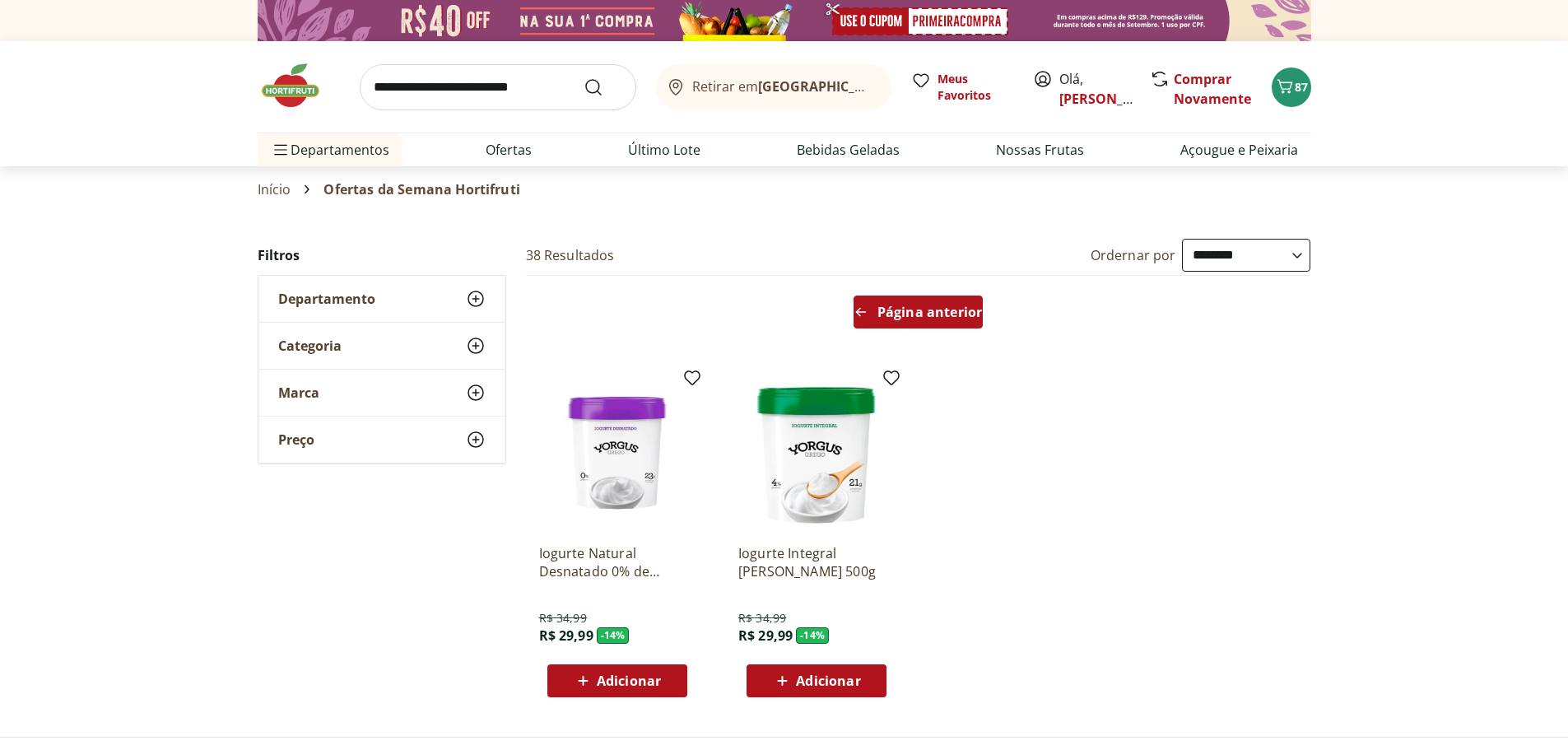
click at [908, 306] on span "Página anterior" at bounding box center [930, 312] width 105 height 13
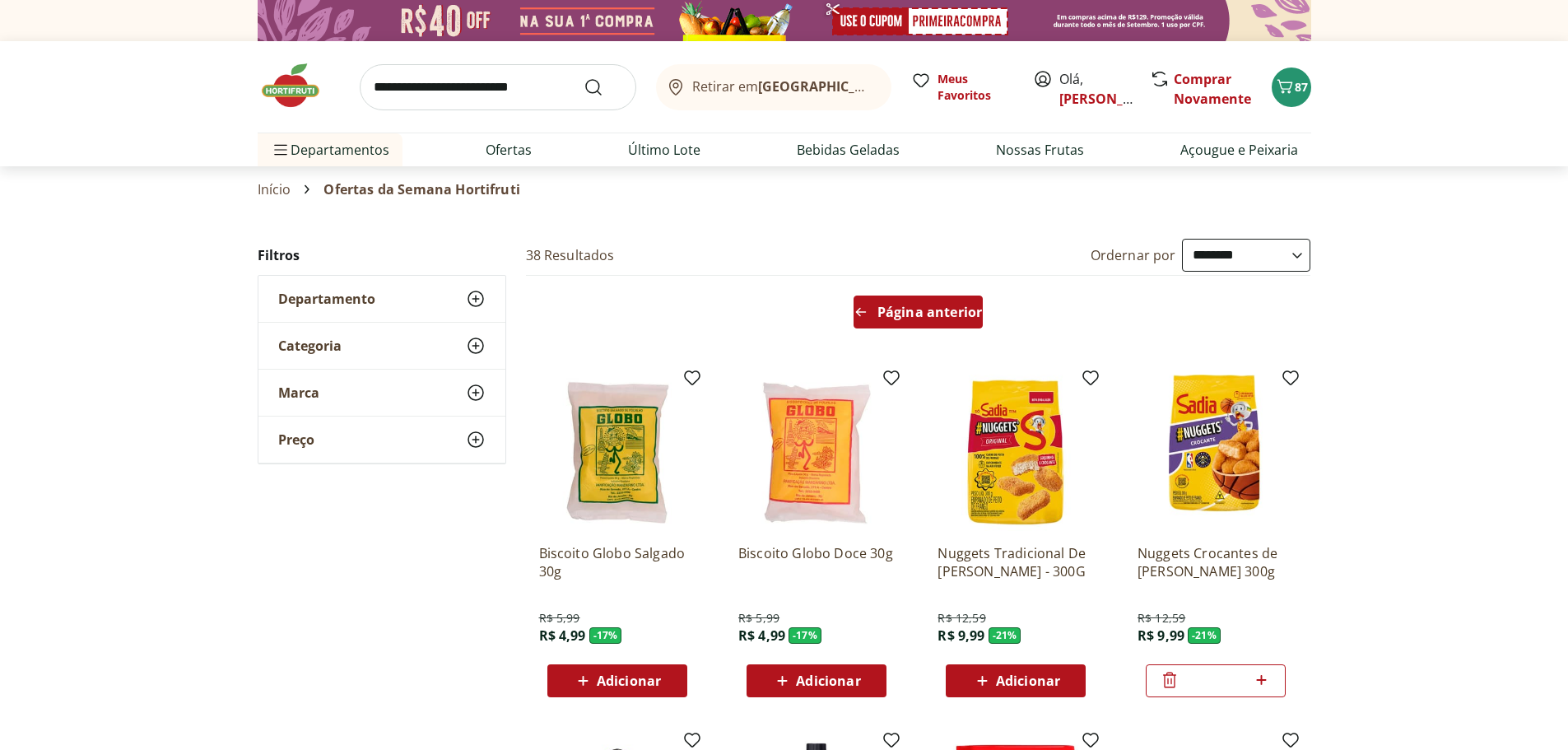
click at [902, 310] on span "Página anterior" at bounding box center [930, 312] width 105 height 13
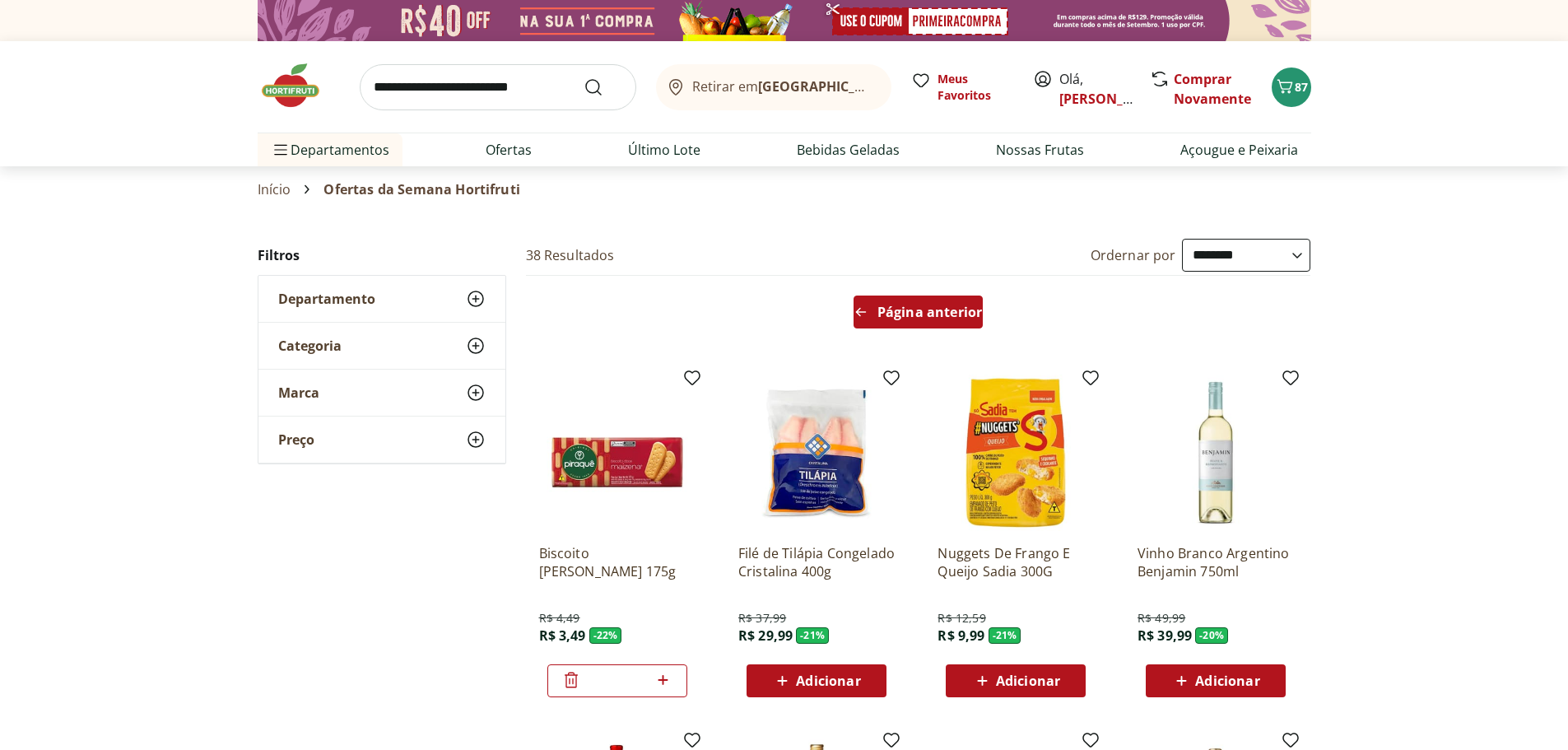
click at [898, 313] on span "Página anterior" at bounding box center [930, 312] width 105 height 13
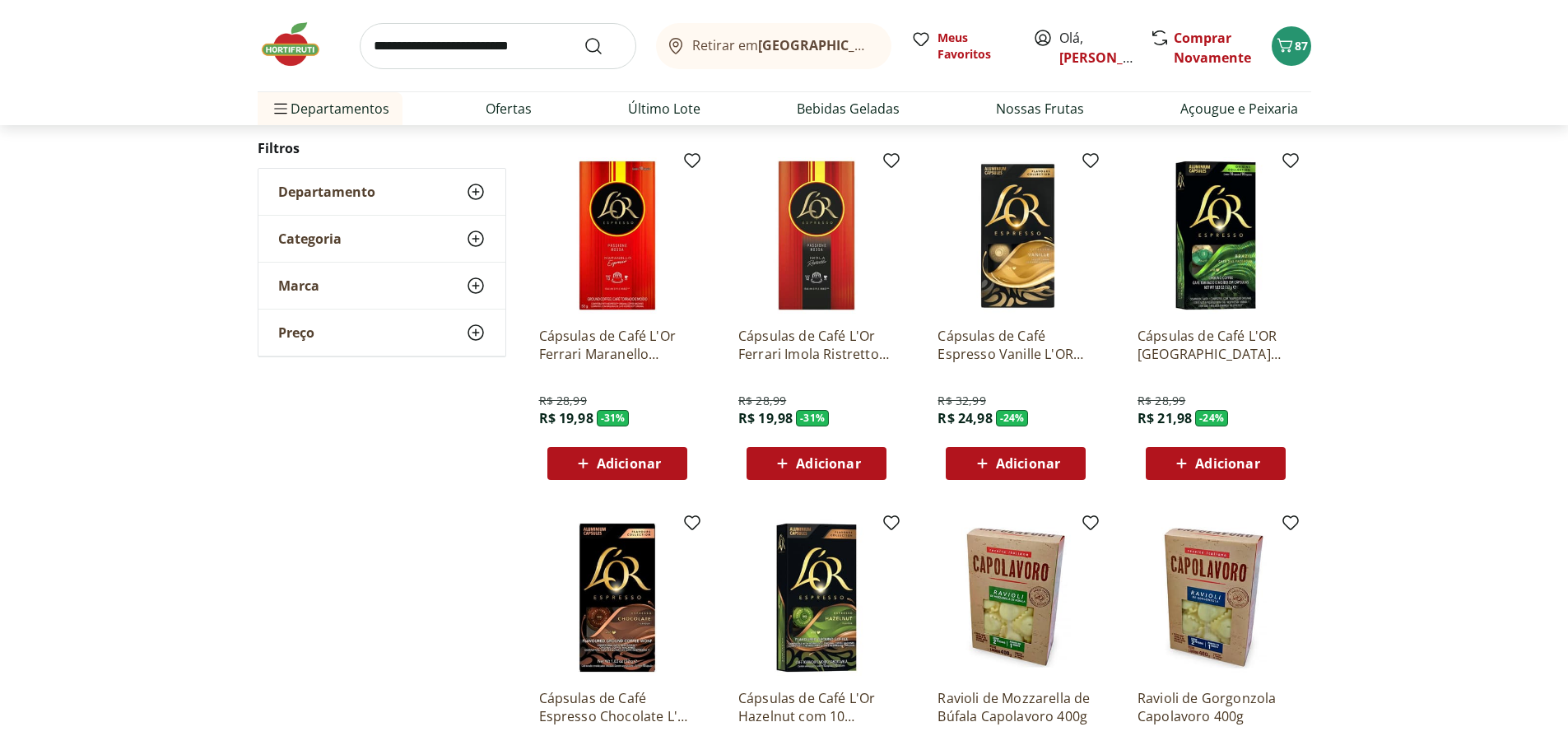
scroll to position [83, 0]
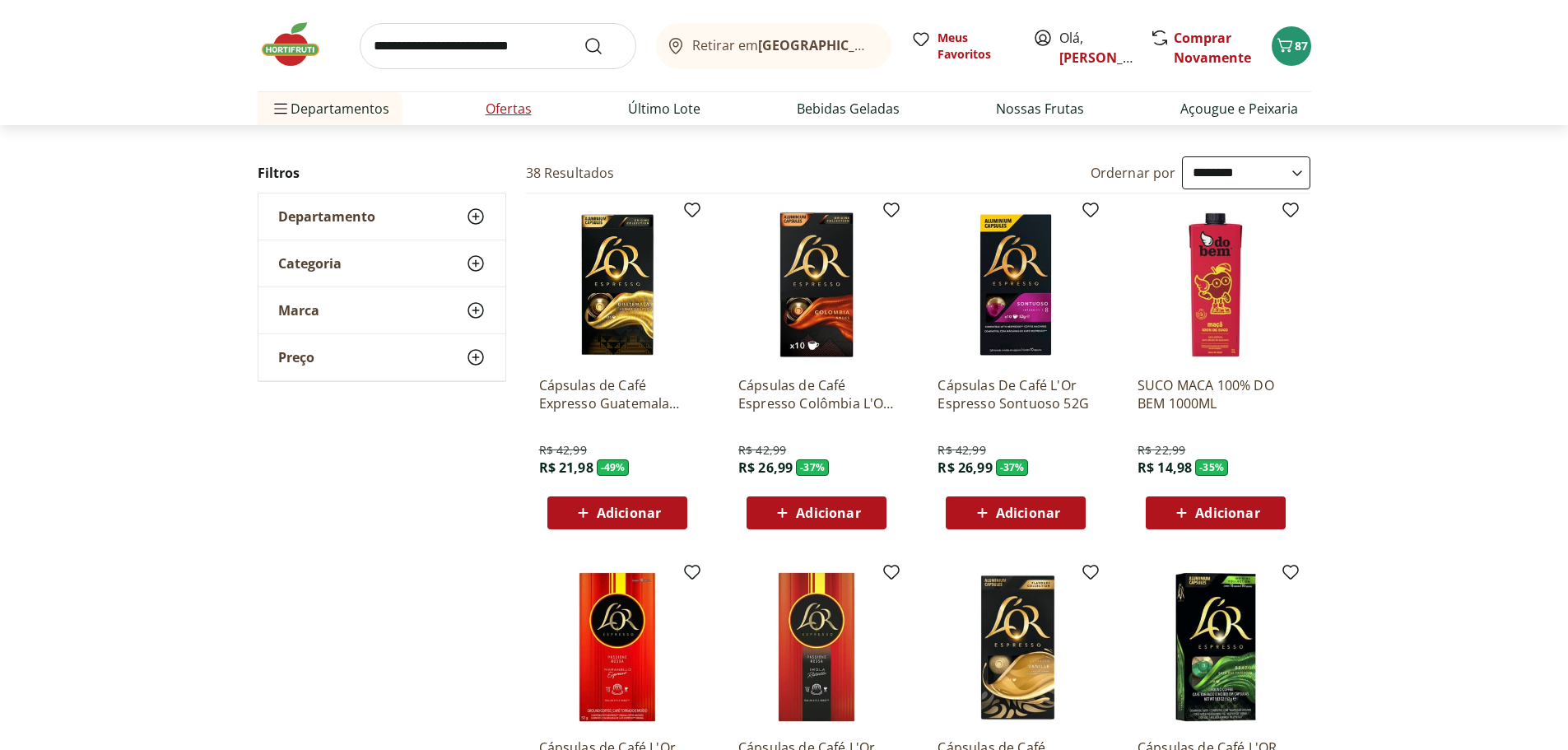
click at [499, 116] on link "Ofertas" at bounding box center [509, 109] width 46 height 20
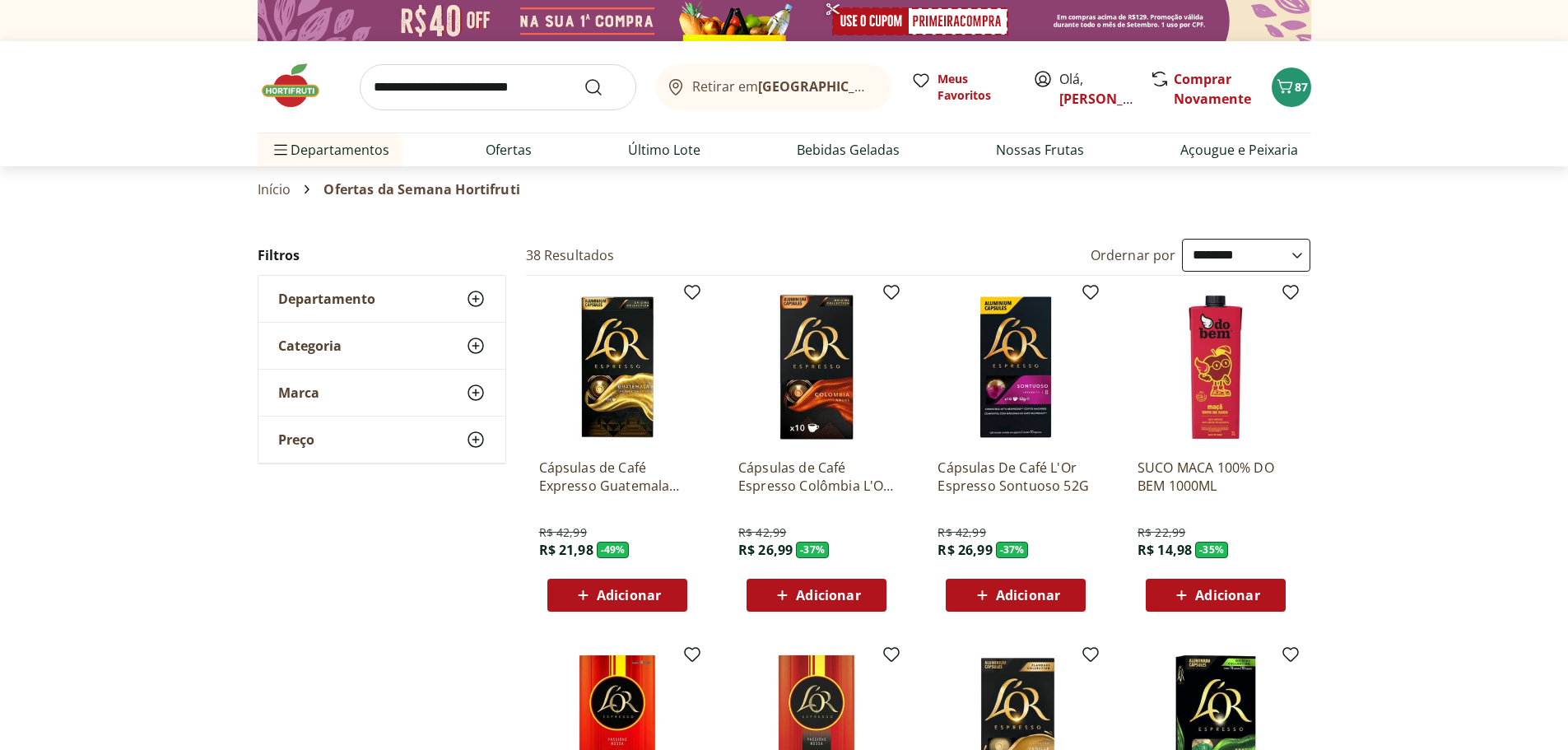
click at [436, 83] on input "search" at bounding box center [498, 87] width 277 height 46
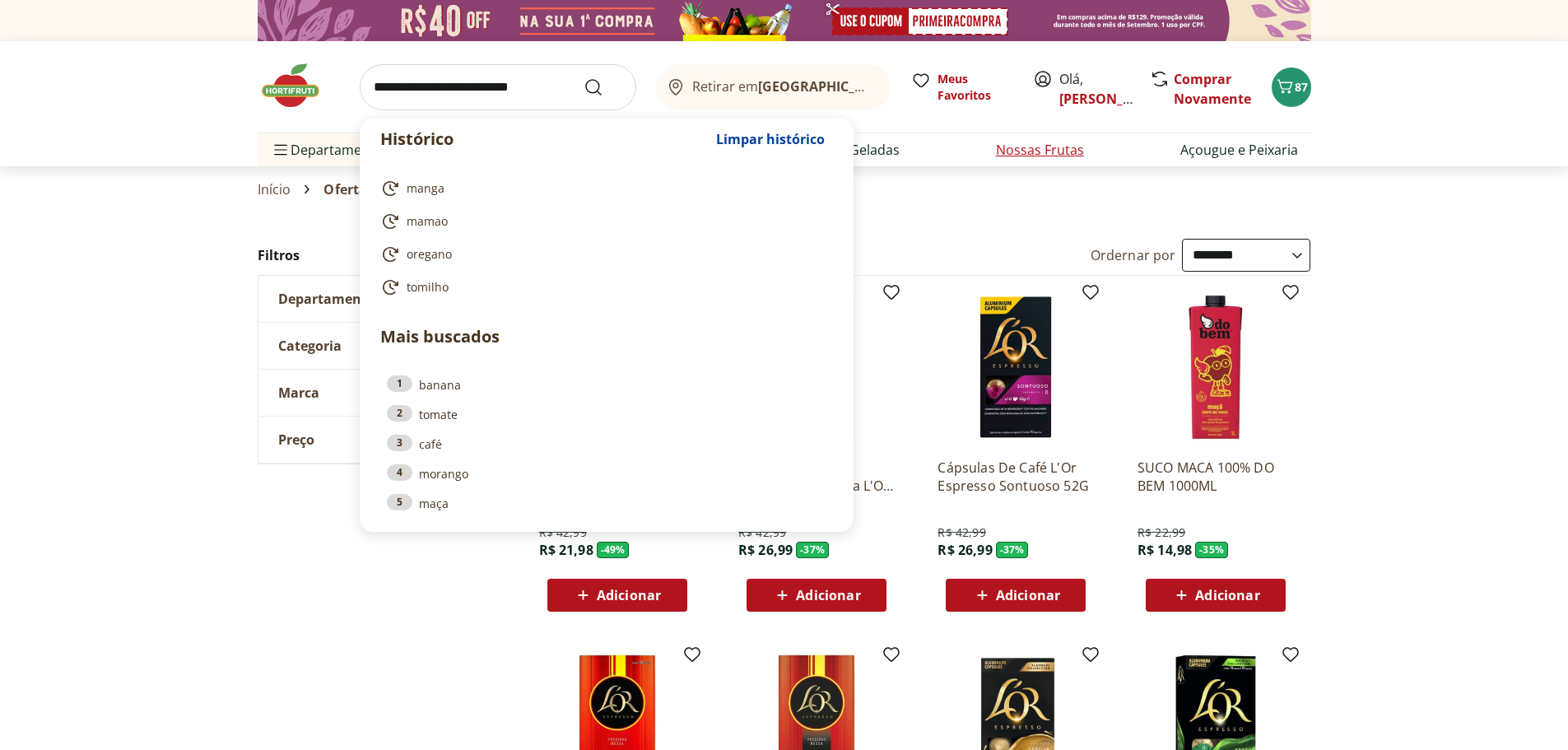
click at [1038, 143] on link "Nossas Frutas" at bounding box center [1040, 150] width 88 height 20
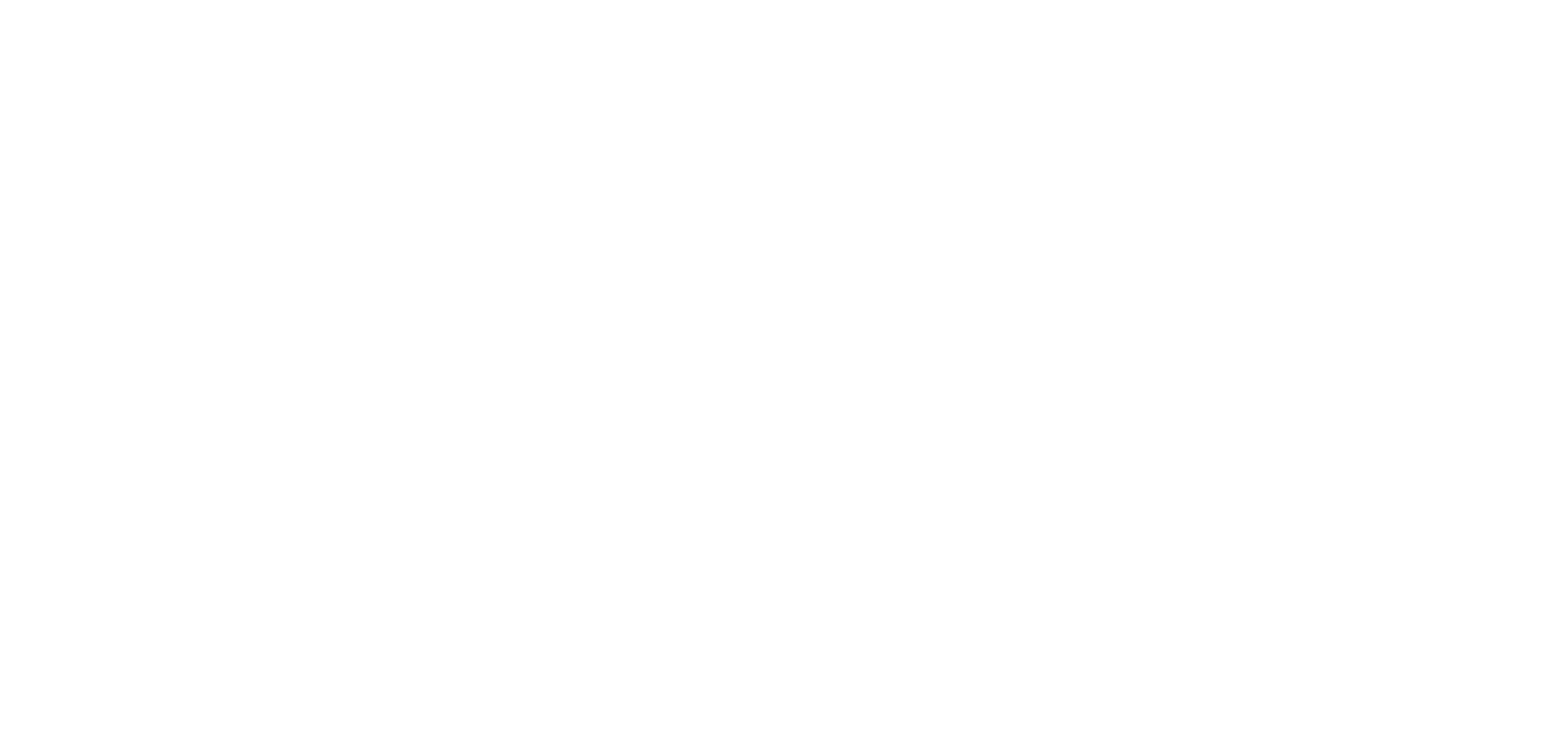
select select "**********"
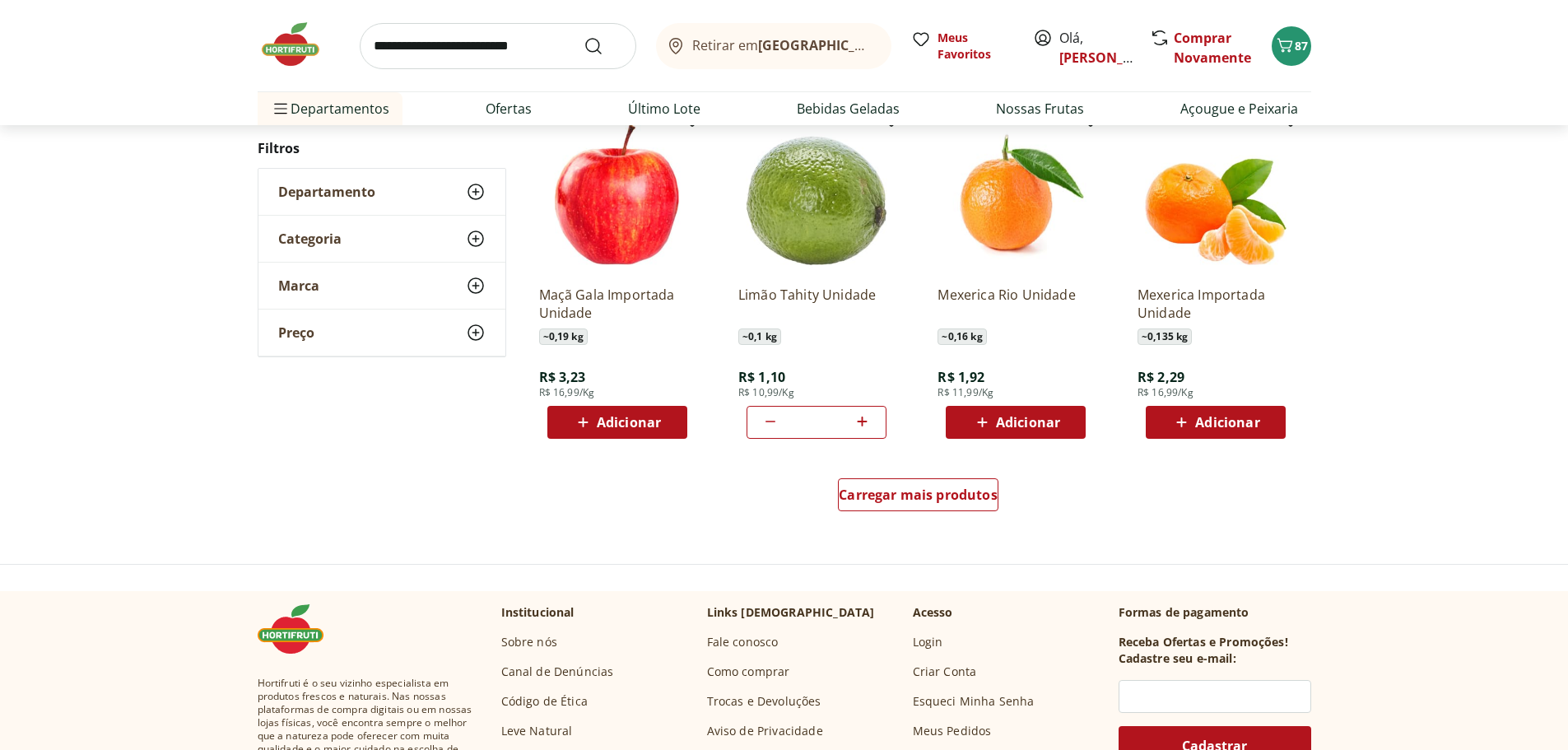
scroll to position [906, 0]
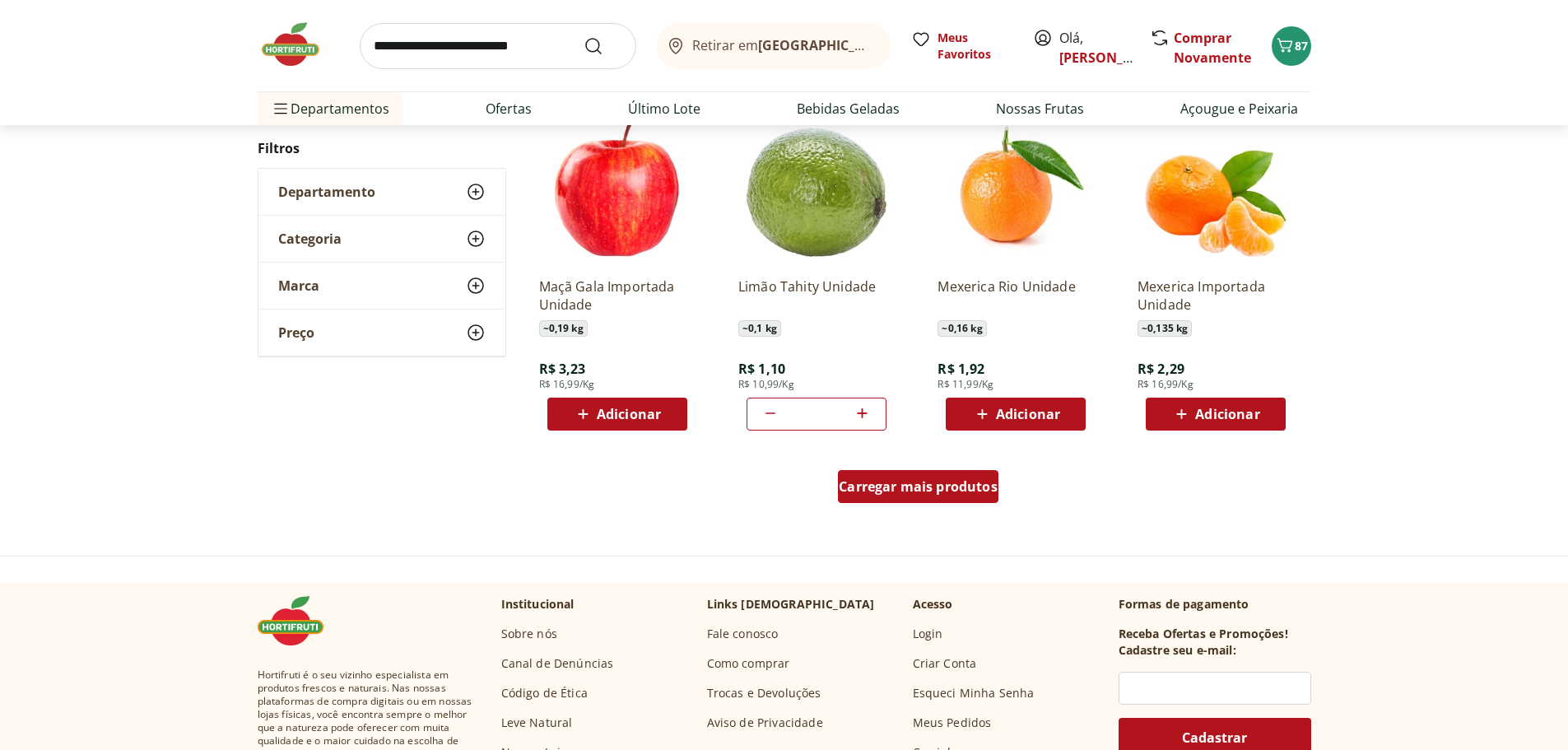
click at [944, 486] on span "Carregar mais produtos" at bounding box center [918, 486] width 159 height 13
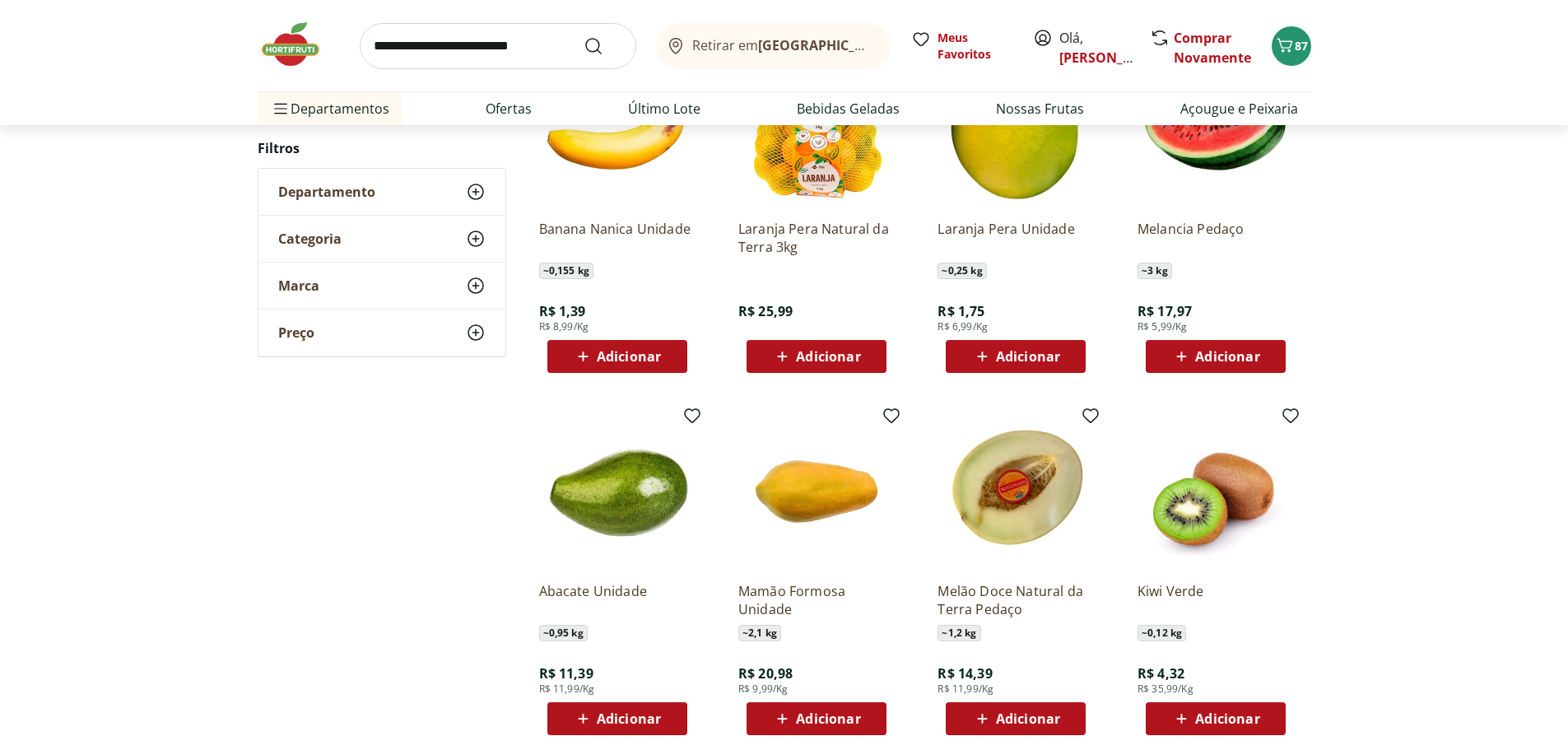
scroll to position [1317, 0]
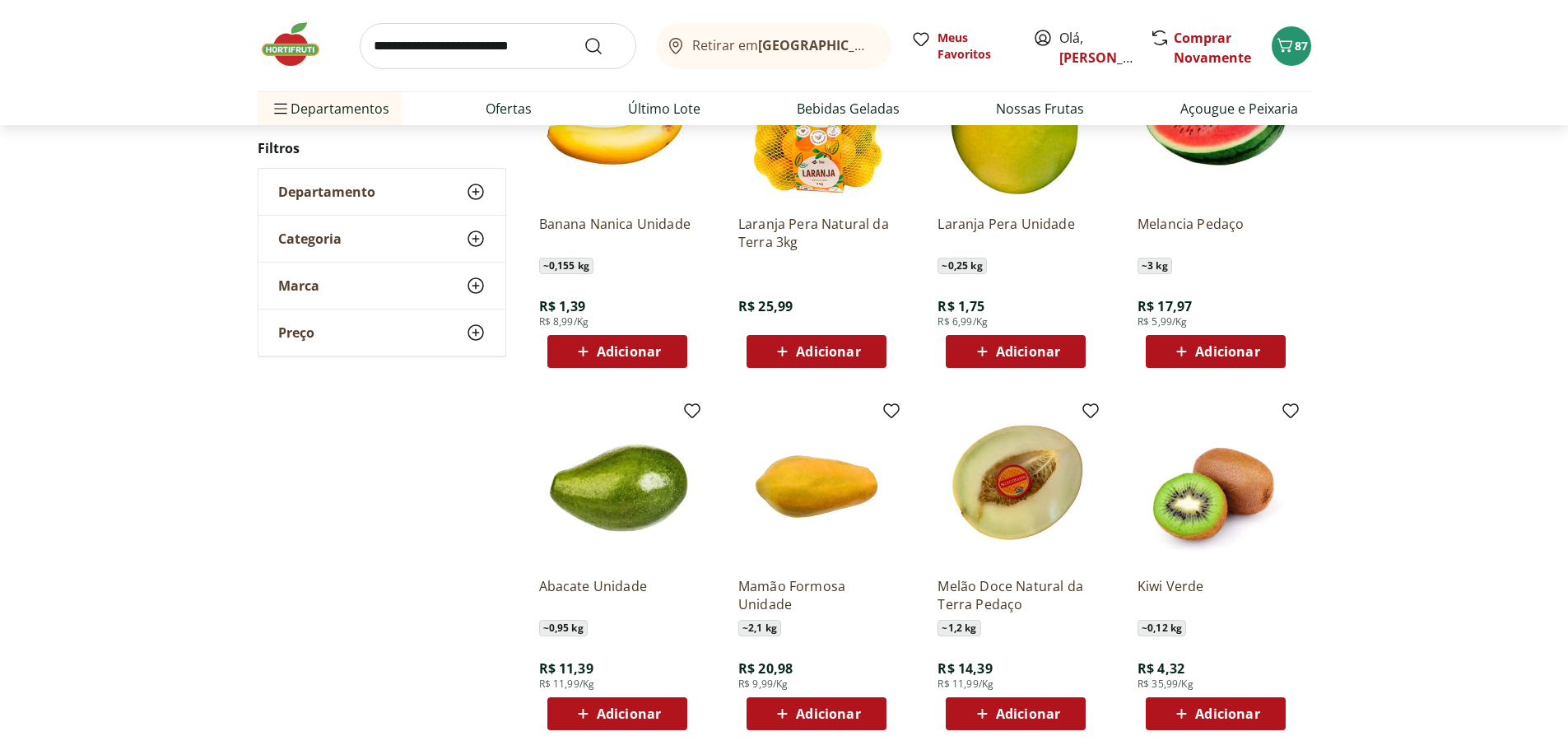
click at [834, 345] on span "Adicionar" at bounding box center [828, 351] width 64 height 13
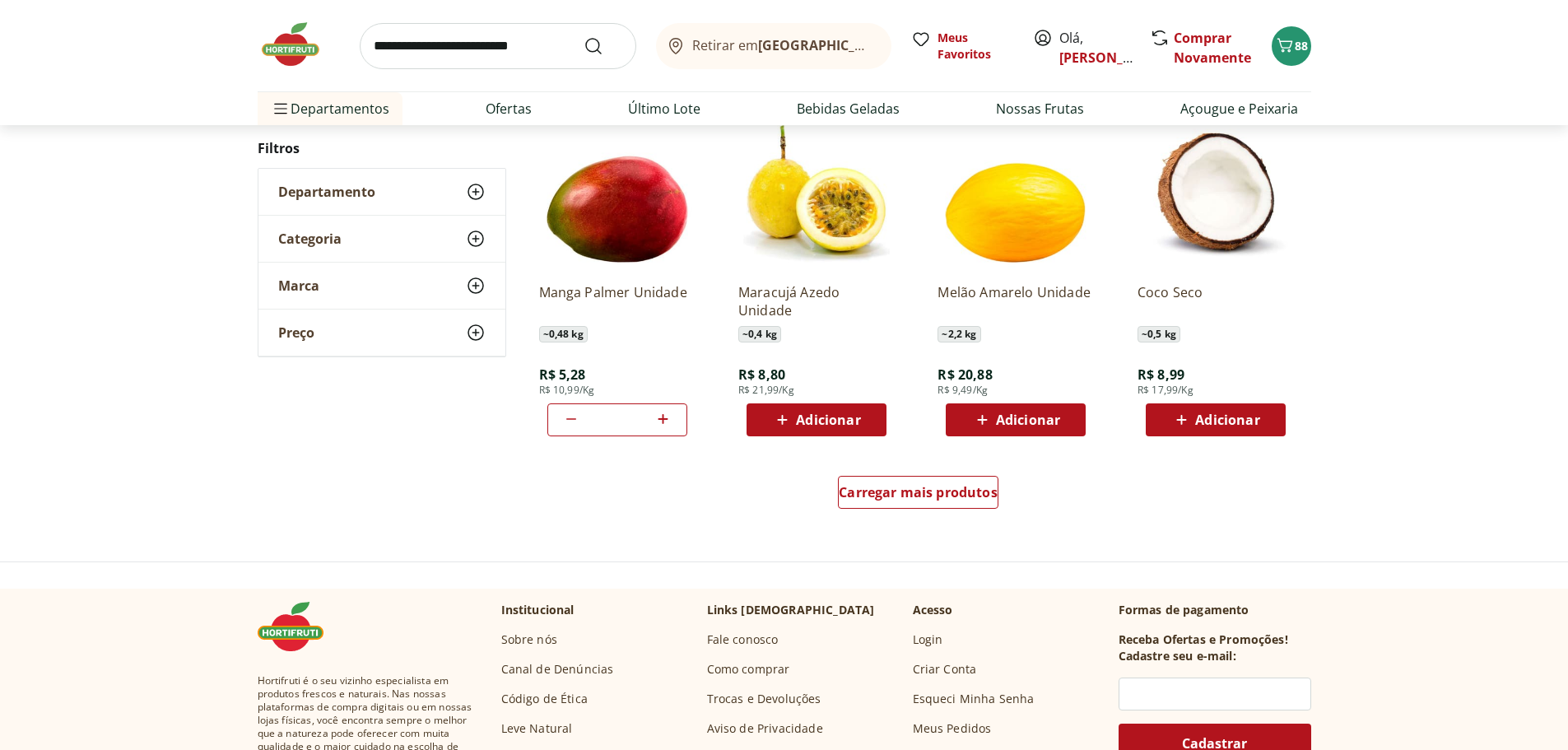
scroll to position [1976, 0]
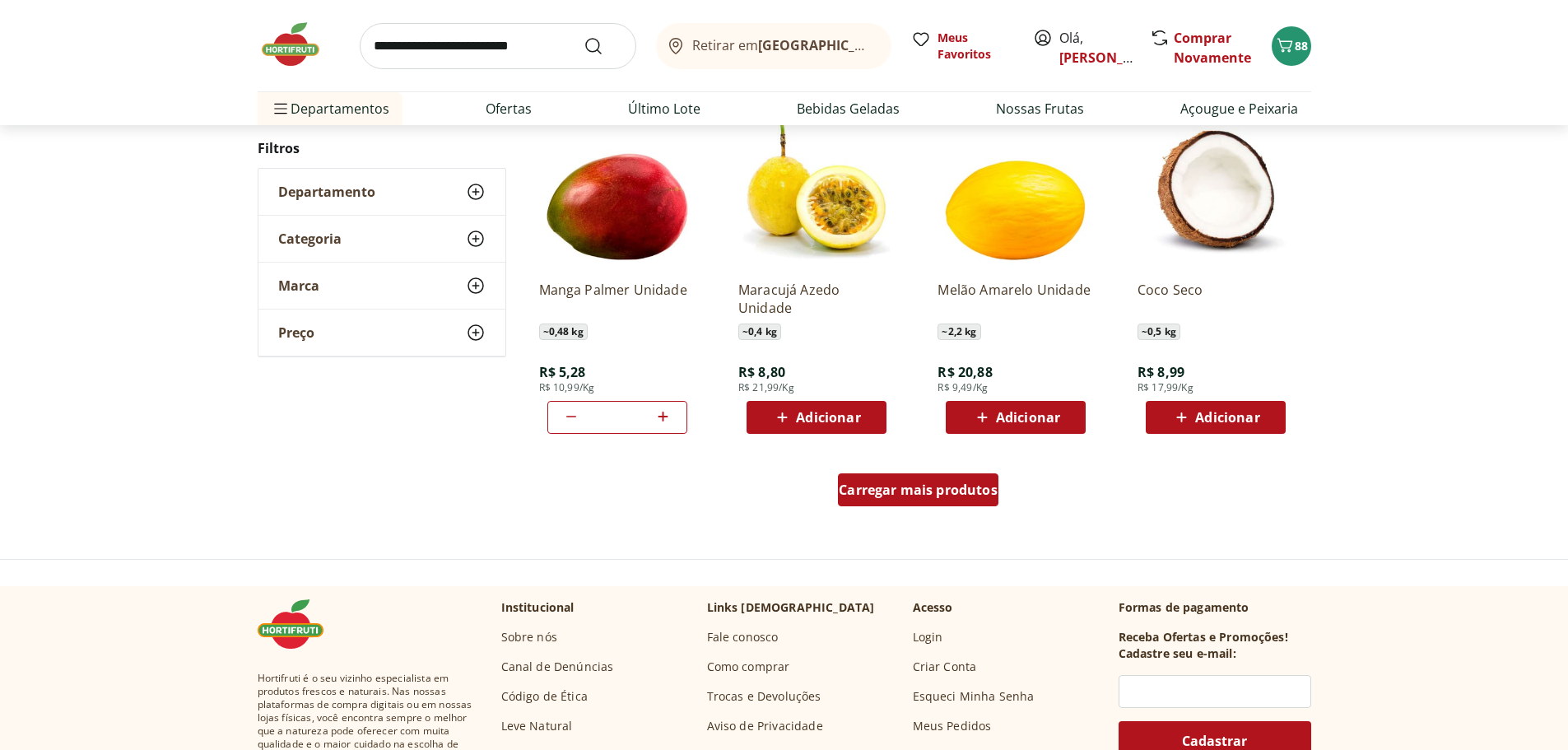
click at [987, 492] on span "Carregar mais produtos" at bounding box center [918, 490] width 159 height 13
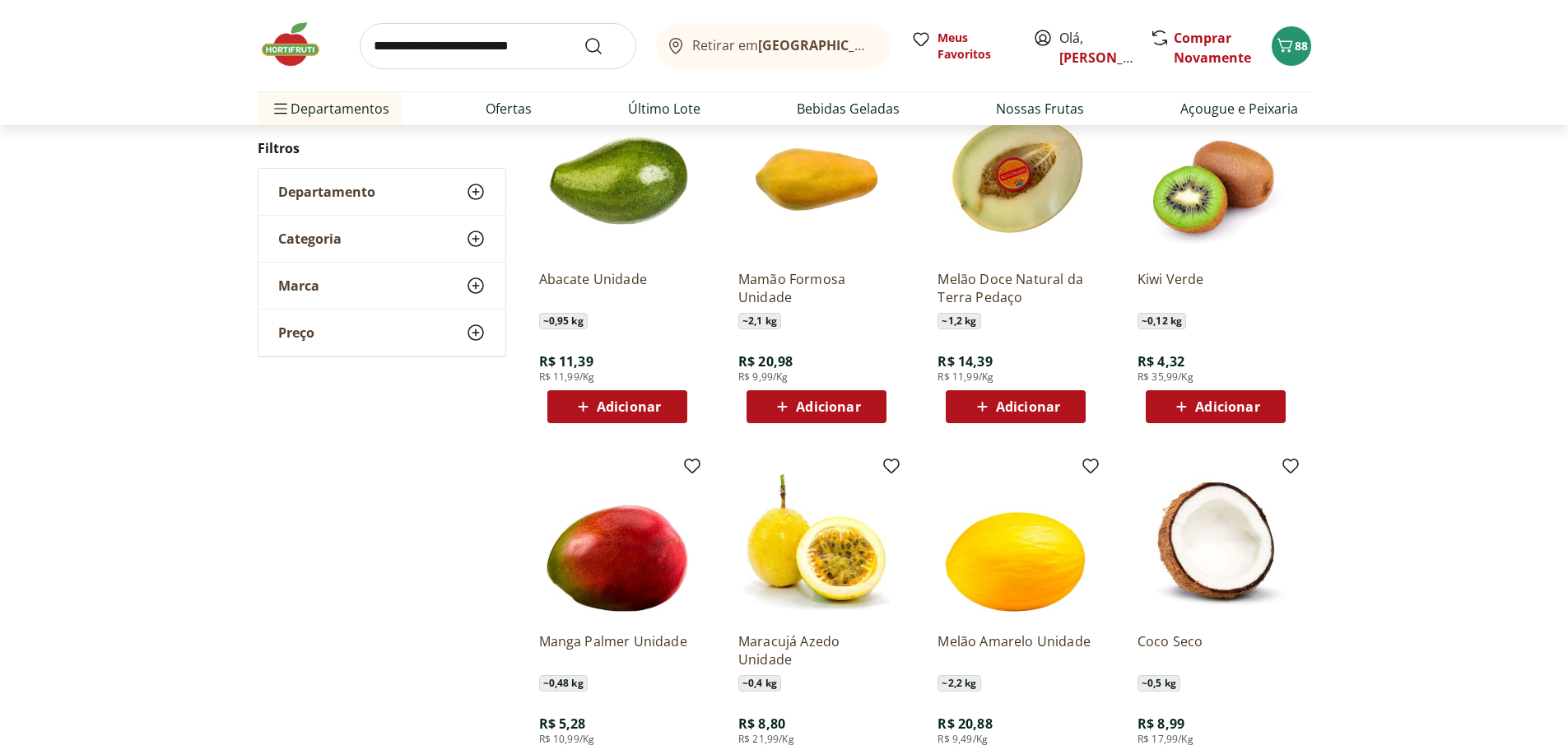
scroll to position [1482, 0]
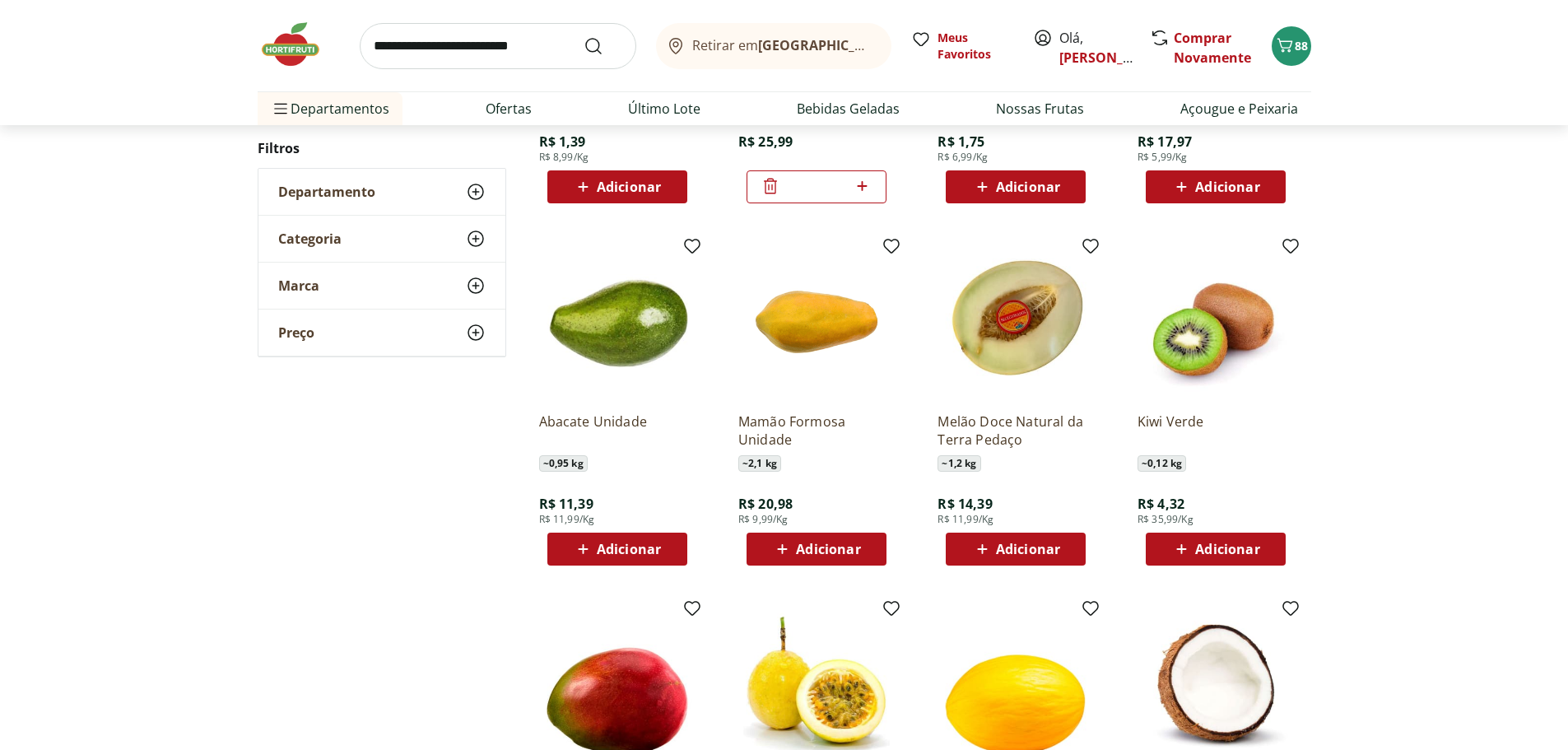
click at [774, 194] on icon at bounding box center [771, 186] width 20 height 20
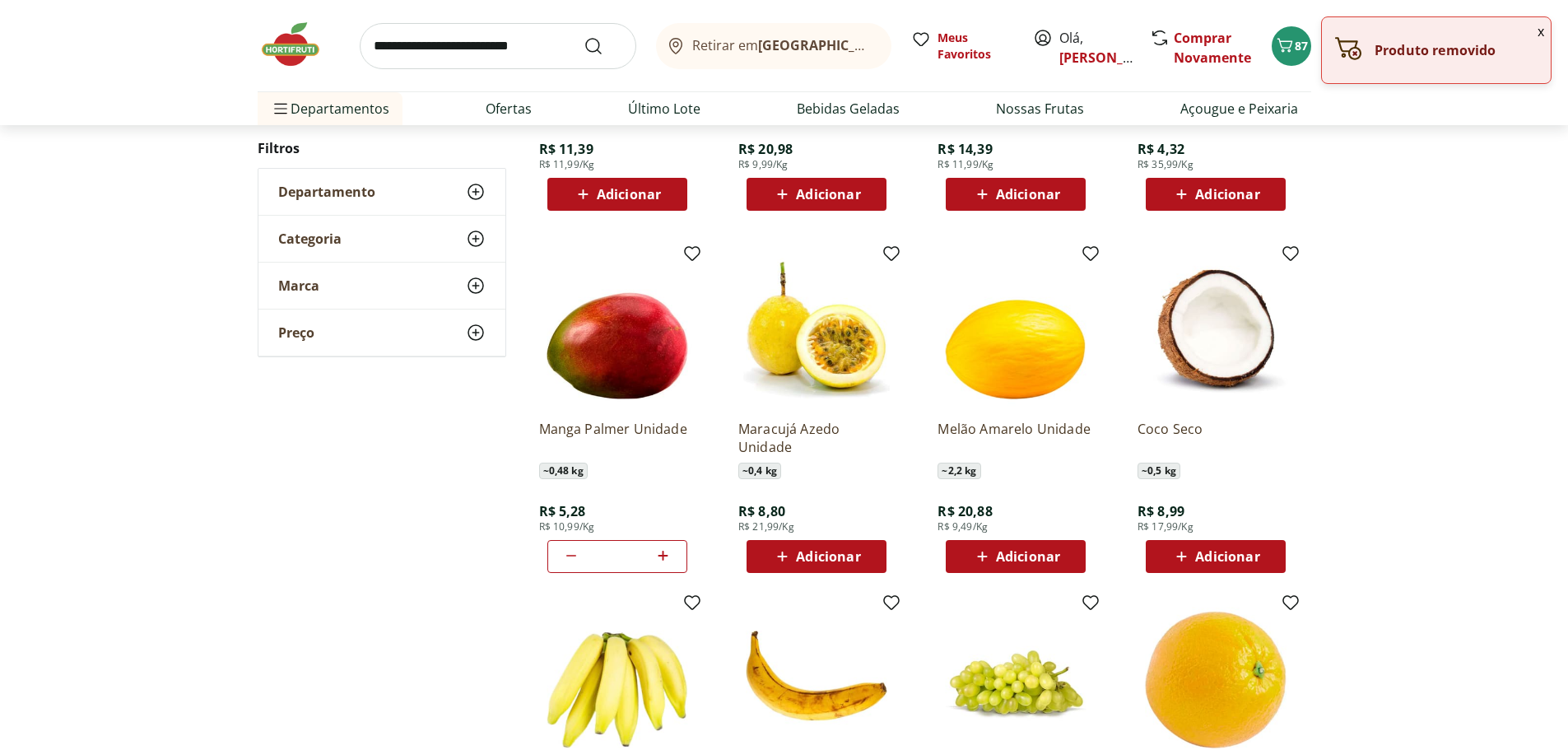
scroll to position [2057, 0]
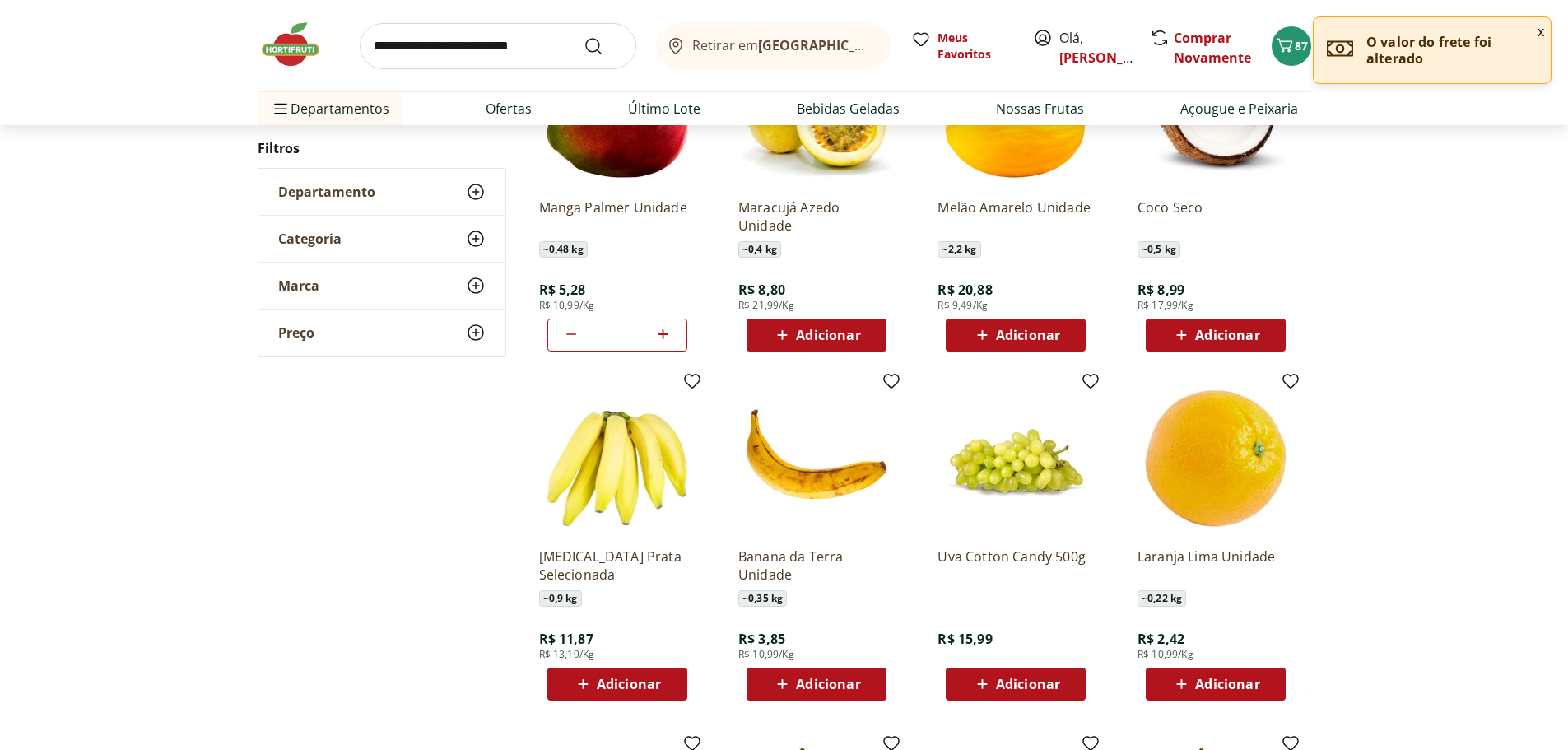
click at [1204, 687] on span "Adicionar" at bounding box center [1228, 684] width 64 height 13
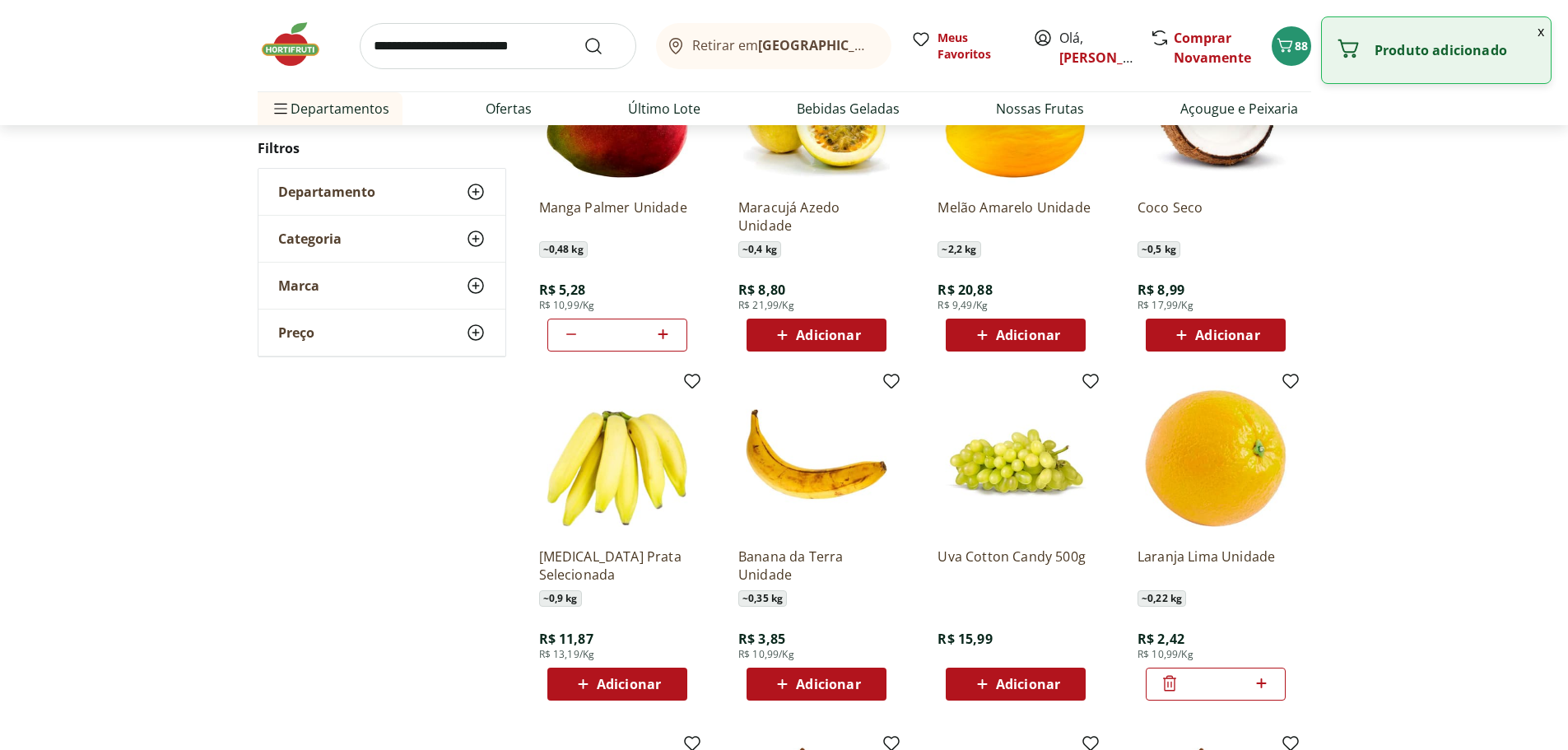
click at [1266, 683] on icon at bounding box center [1262, 683] width 10 height 10
click at [1265, 683] on icon at bounding box center [1262, 683] width 10 height 10
click at [1263, 682] on icon at bounding box center [1262, 683] width 20 height 20
click at [1263, 681] on icon at bounding box center [1262, 683] width 20 height 20
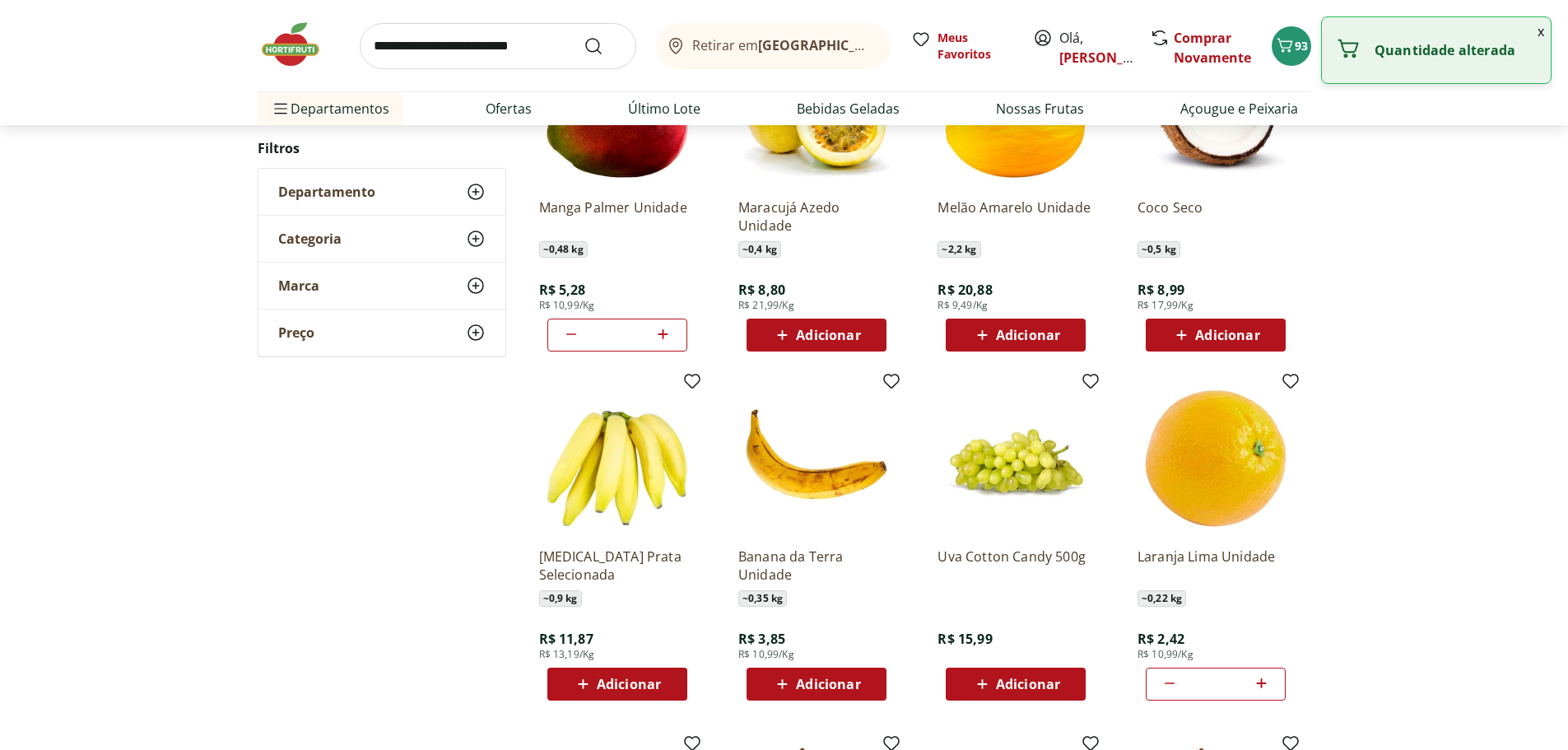
click at [1262, 681] on icon at bounding box center [1262, 683] width 10 height 10
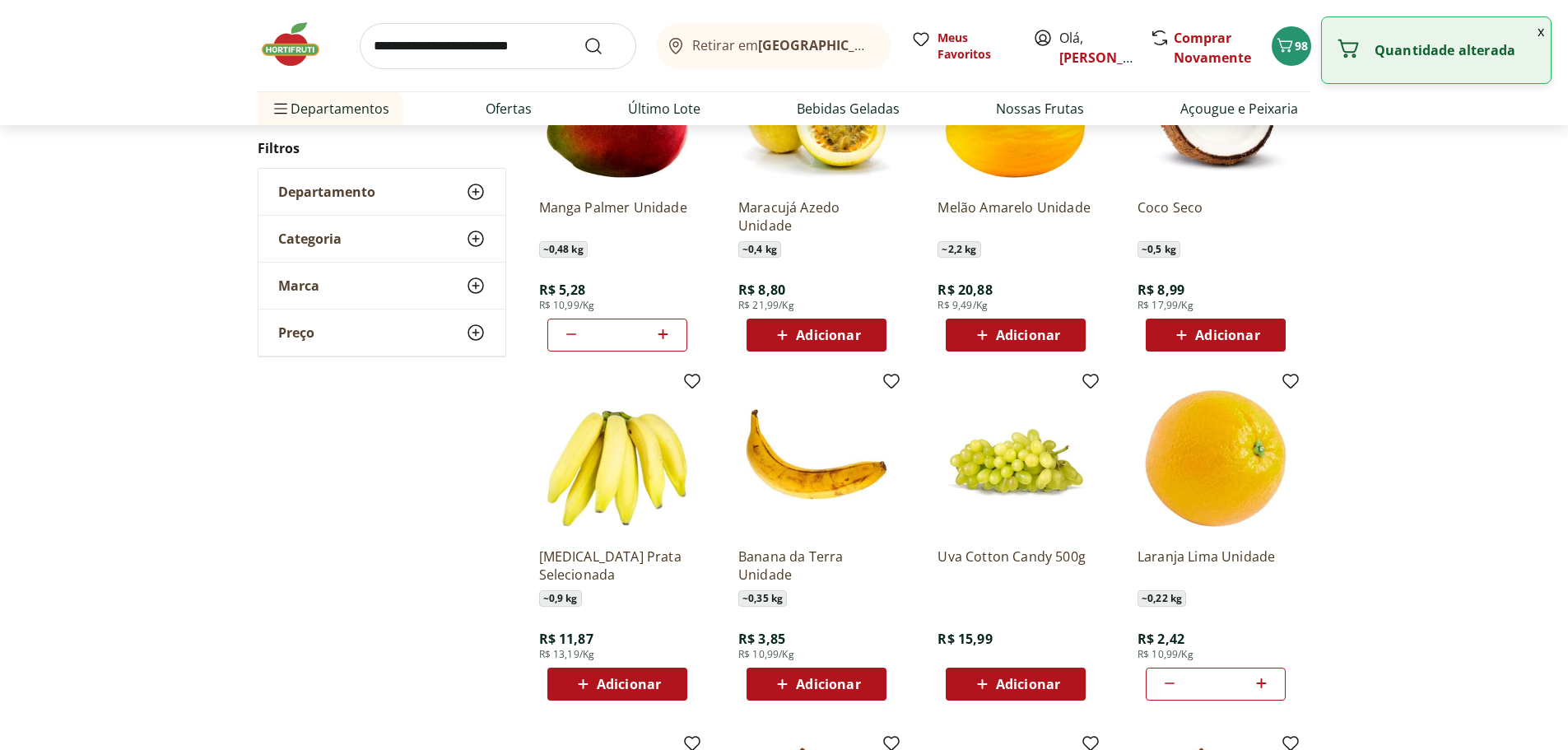
click at [1262, 681] on icon at bounding box center [1262, 683] width 10 height 10
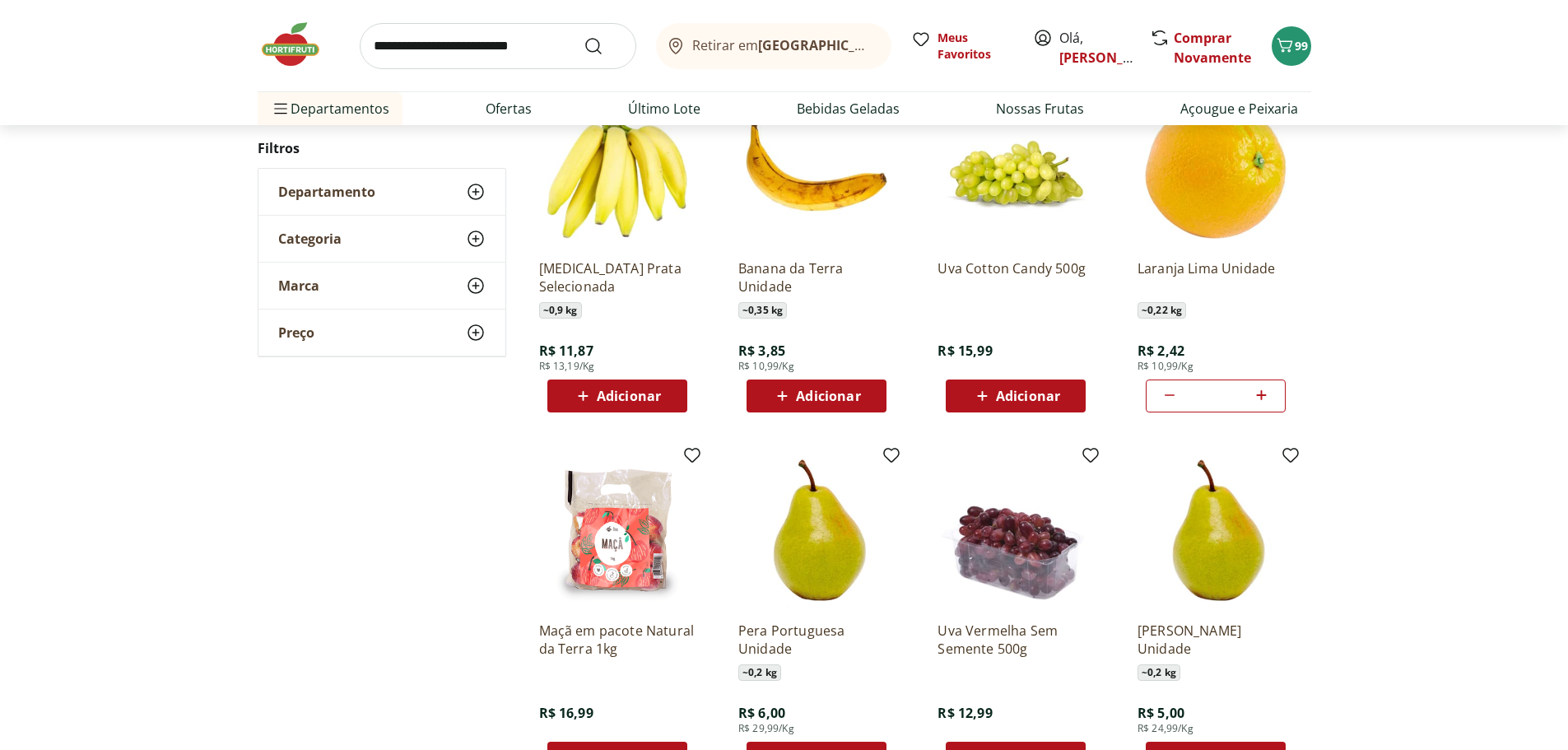
scroll to position [2305, 0]
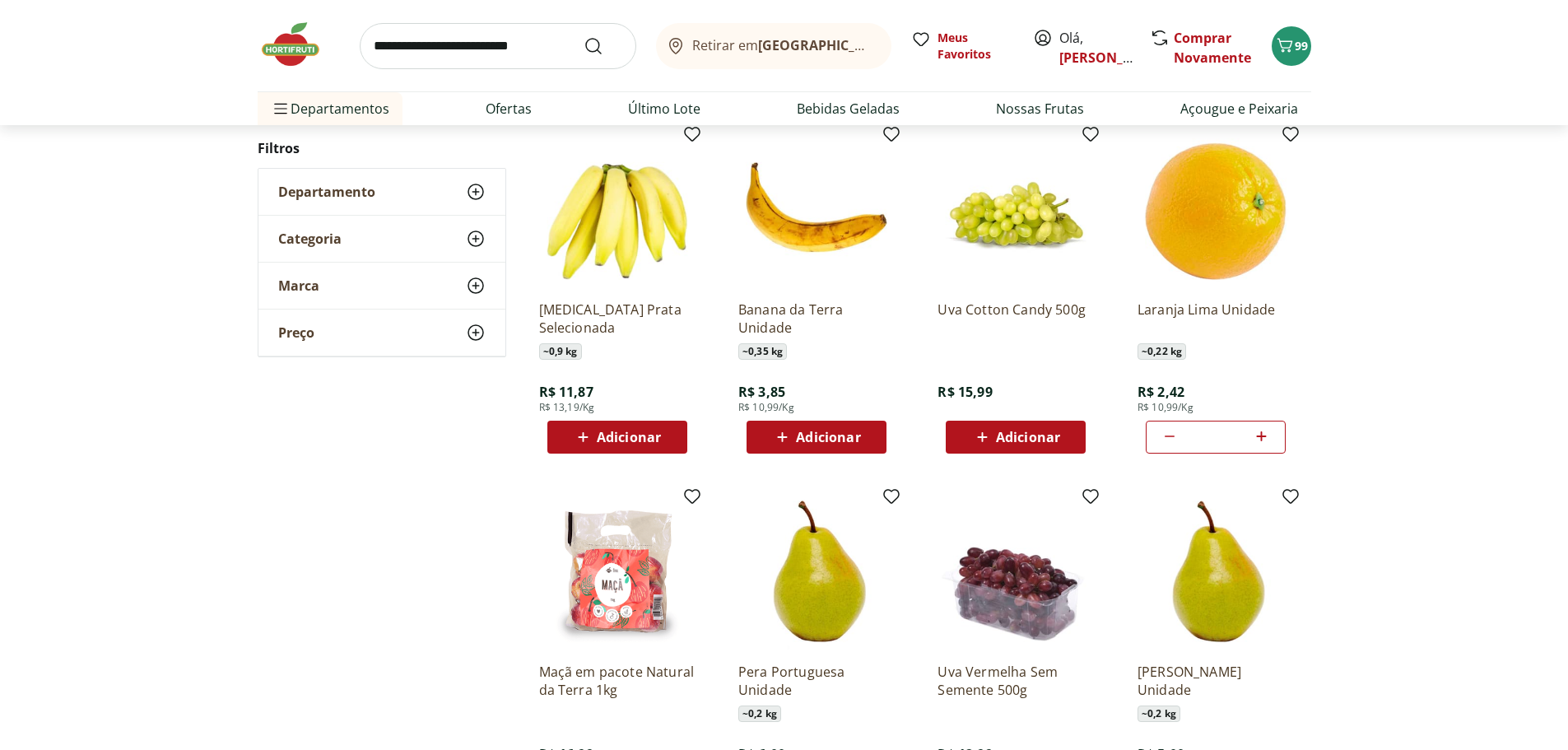
click at [1171, 431] on icon at bounding box center [1170, 436] width 20 height 20
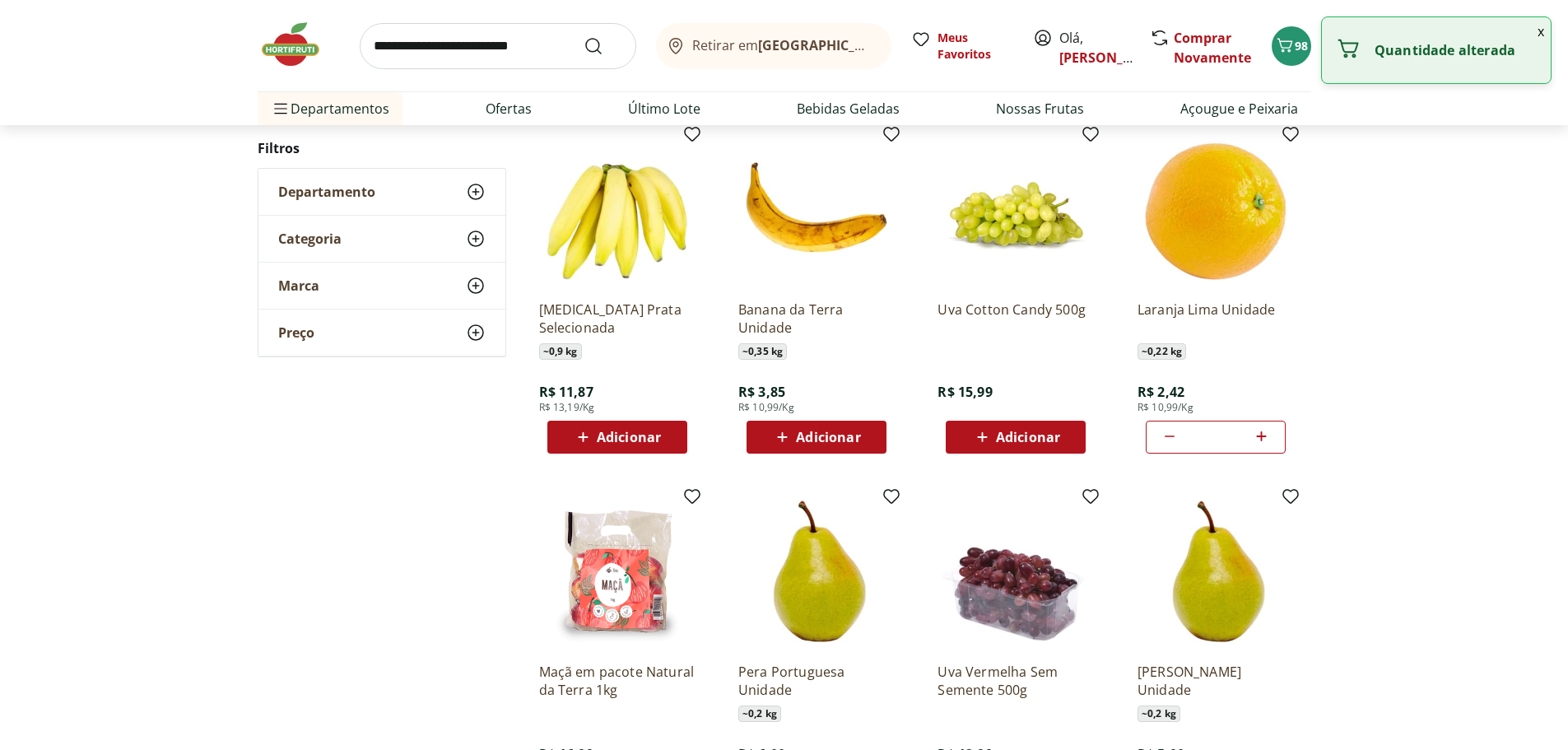
click at [1171, 431] on icon at bounding box center [1170, 436] width 20 height 20
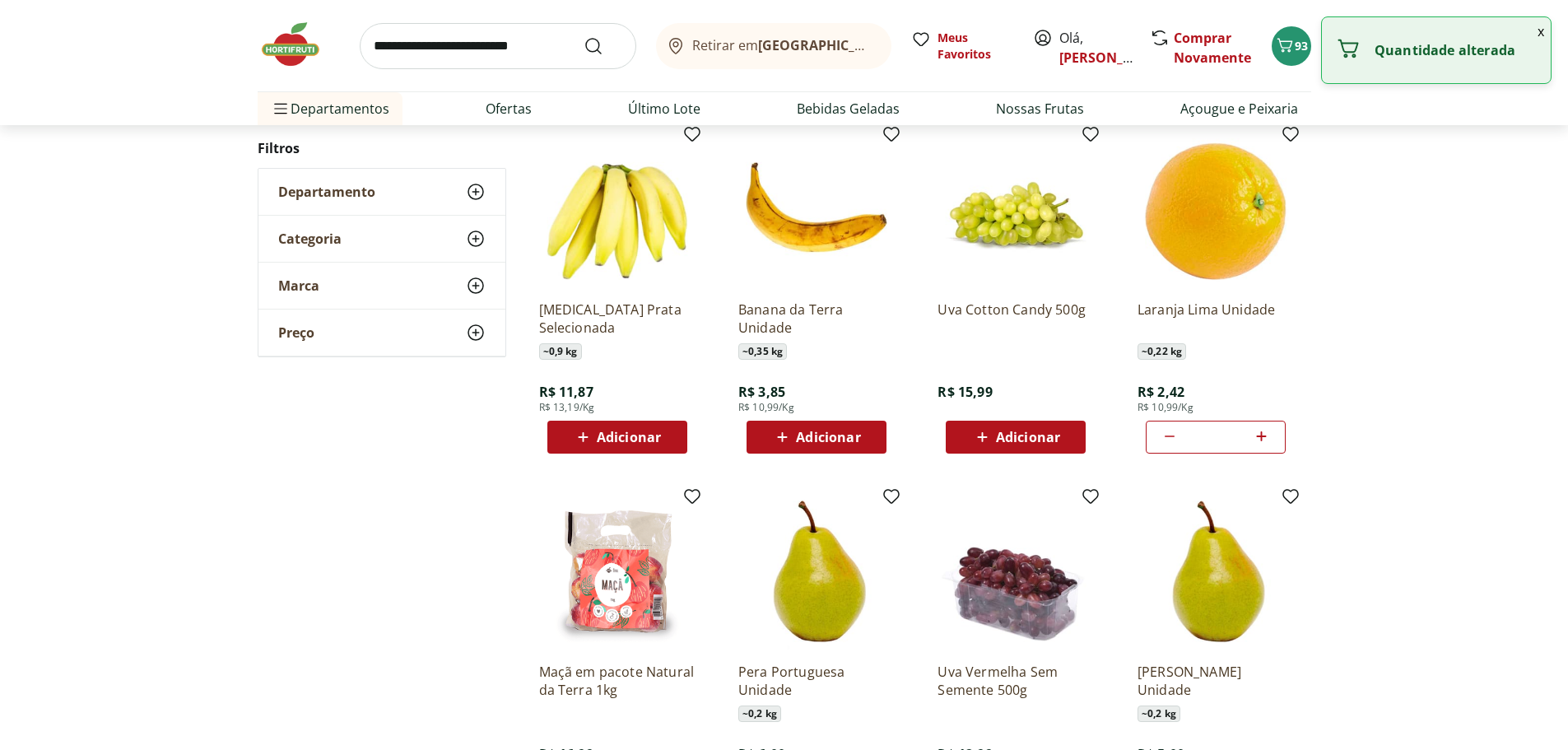
click at [1171, 431] on icon at bounding box center [1170, 436] width 20 height 20
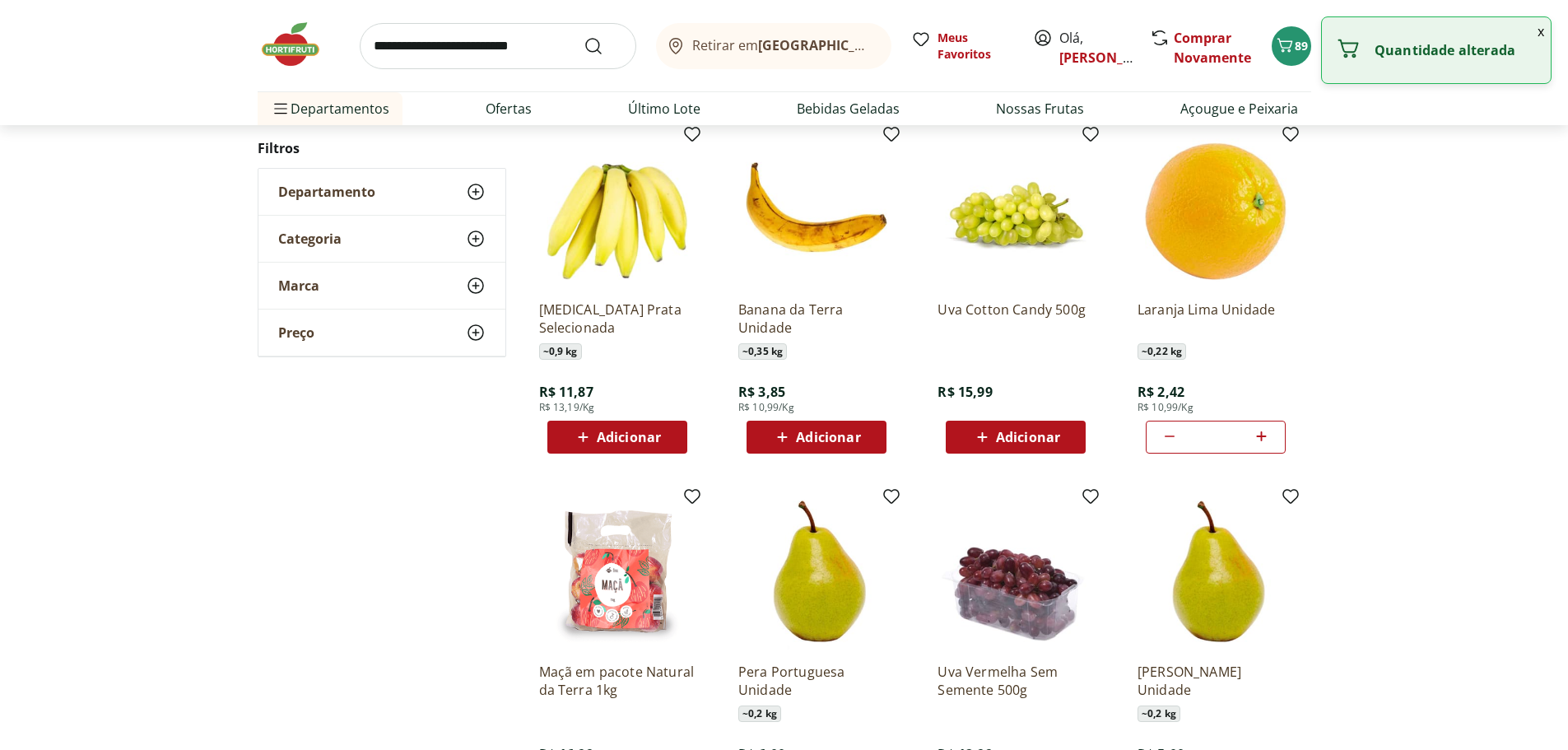
type input "*"
click at [1171, 431] on icon at bounding box center [1170, 436] width 20 height 20
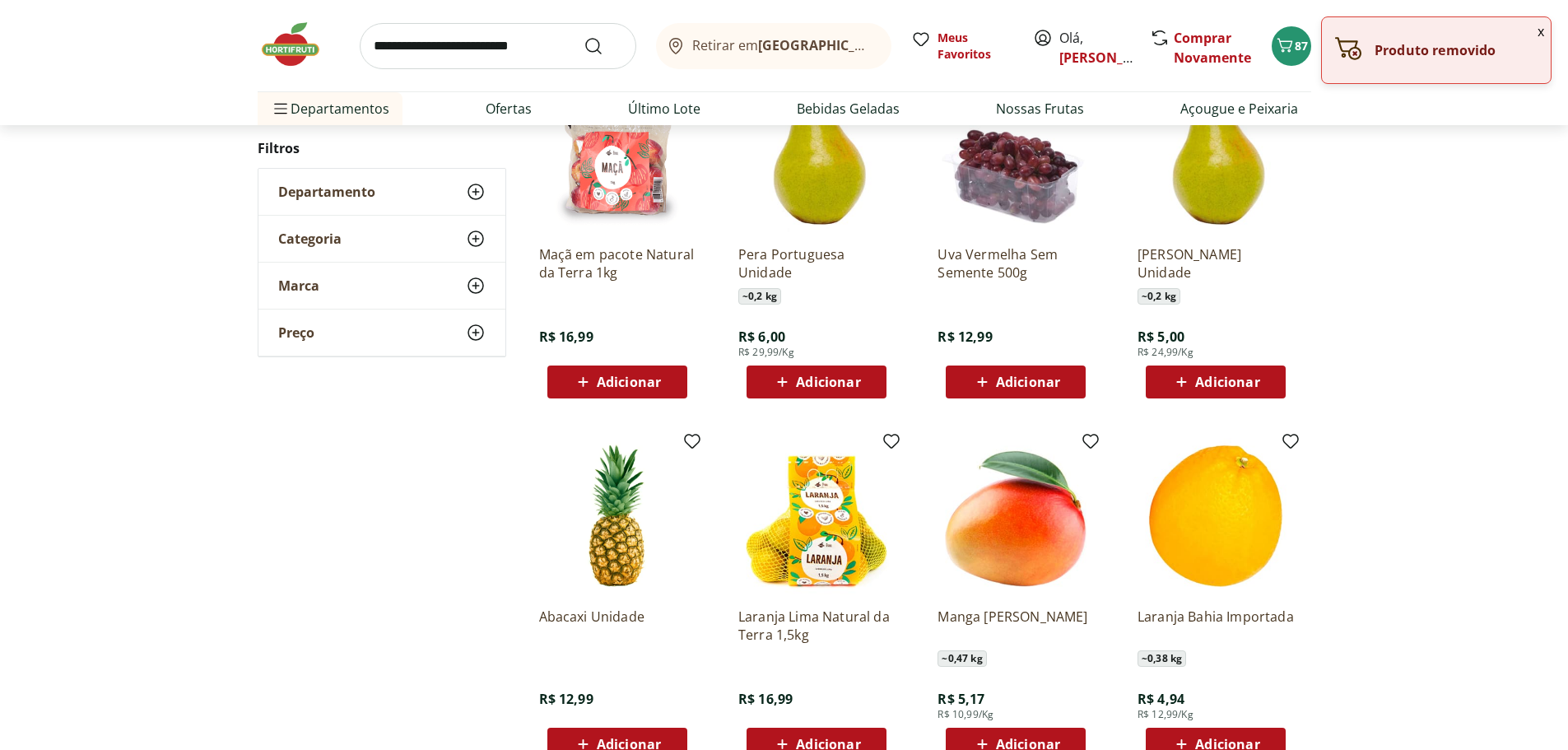
scroll to position [2881, 0]
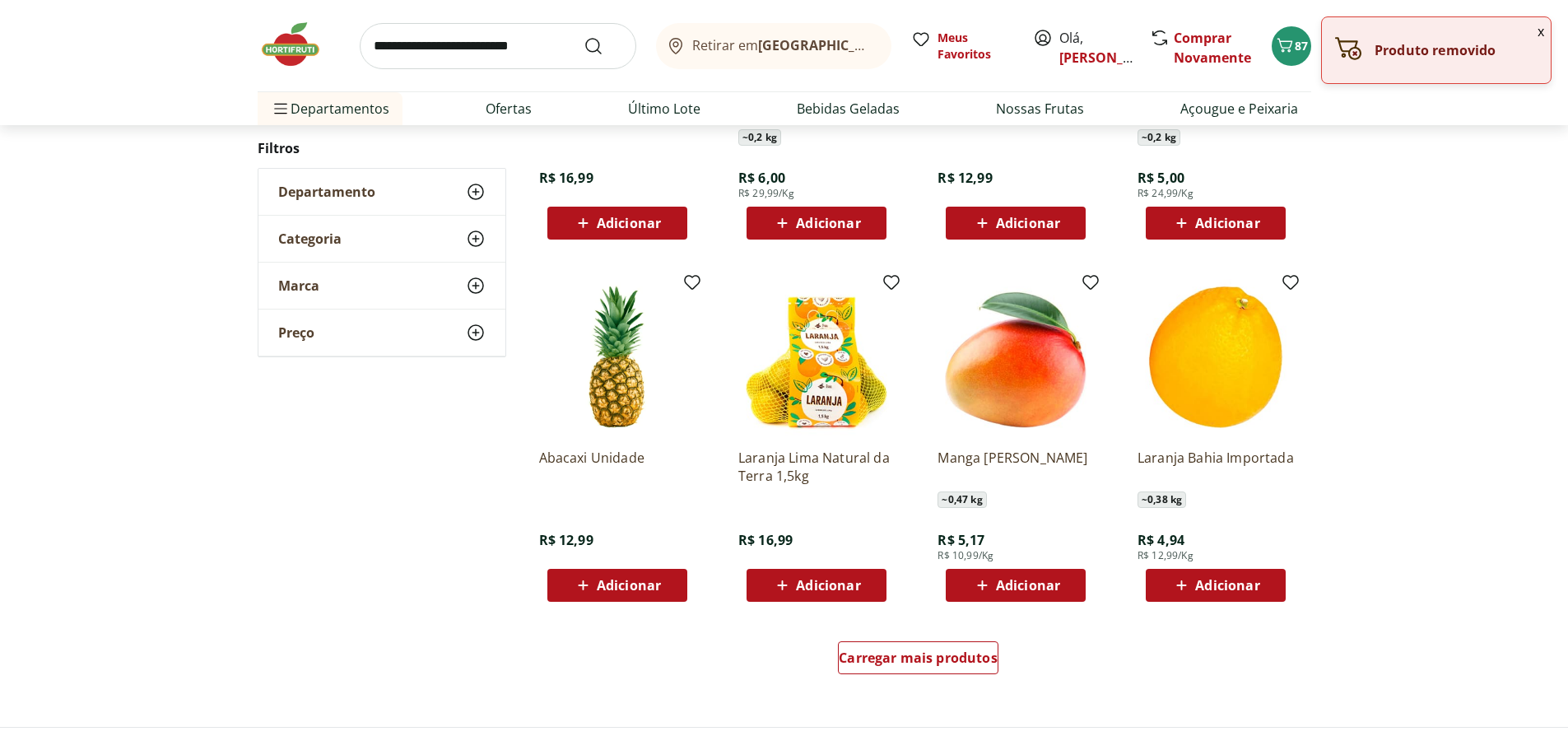
click at [856, 596] on div "Adicionar" at bounding box center [817, 585] width 114 height 29
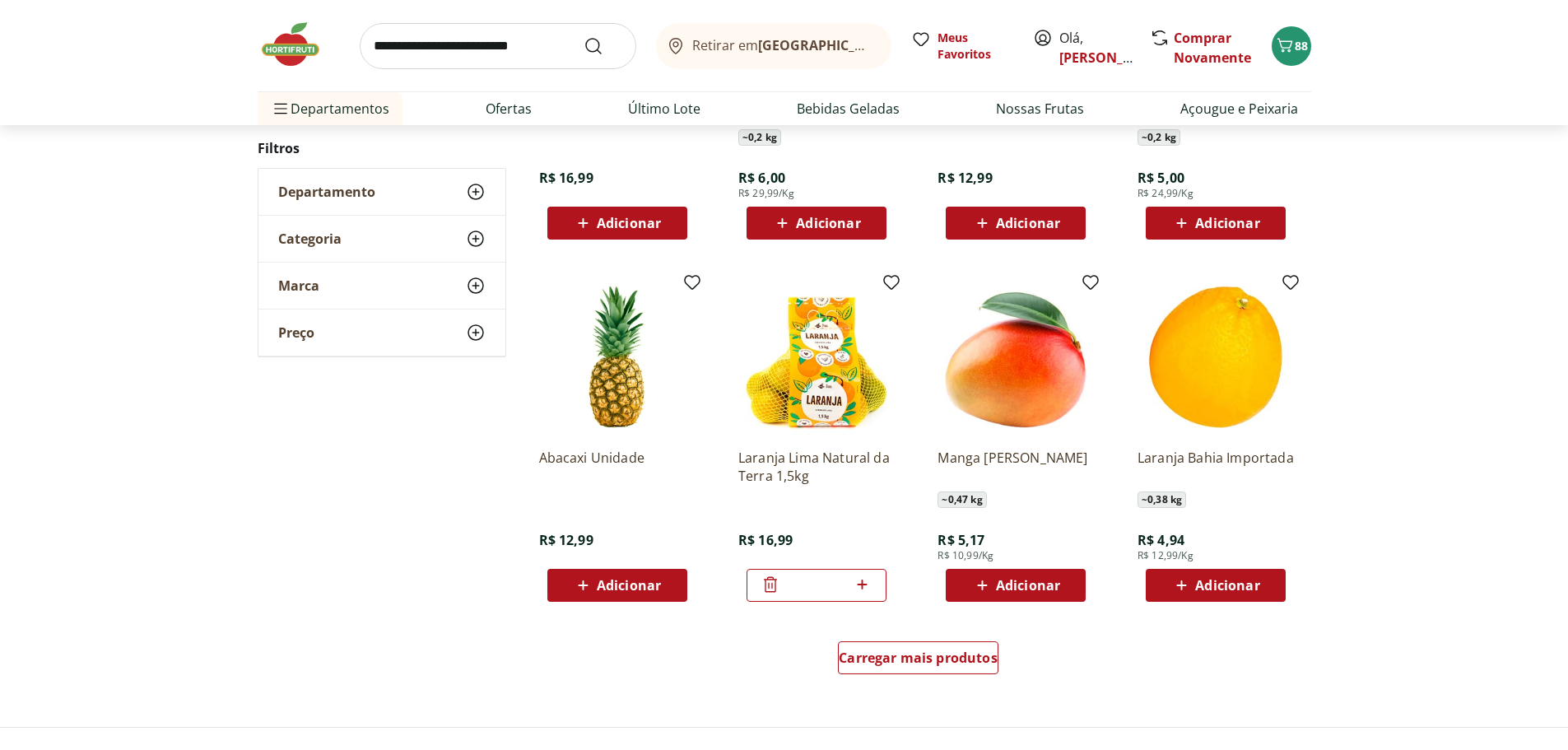
click at [869, 584] on icon at bounding box center [862, 585] width 20 height 20
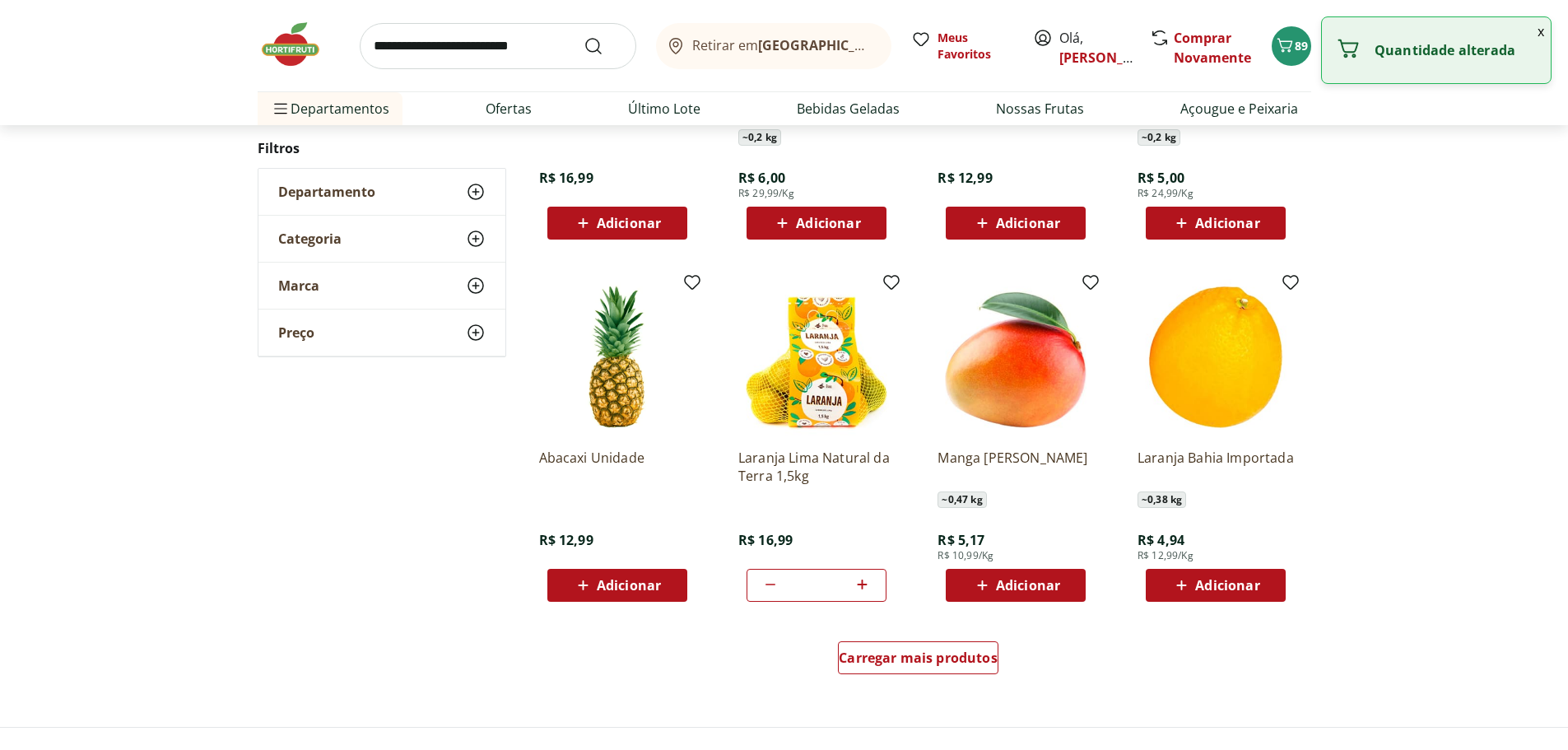
click at [869, 584] on icon at bounding box center [862, 585] width 20 height 20
click at [773, 590] on icon at bounding box center [771, 585] width 20 height 20
click at [772, 590] on icon at bounding box center [771, 585] width 20 height 20
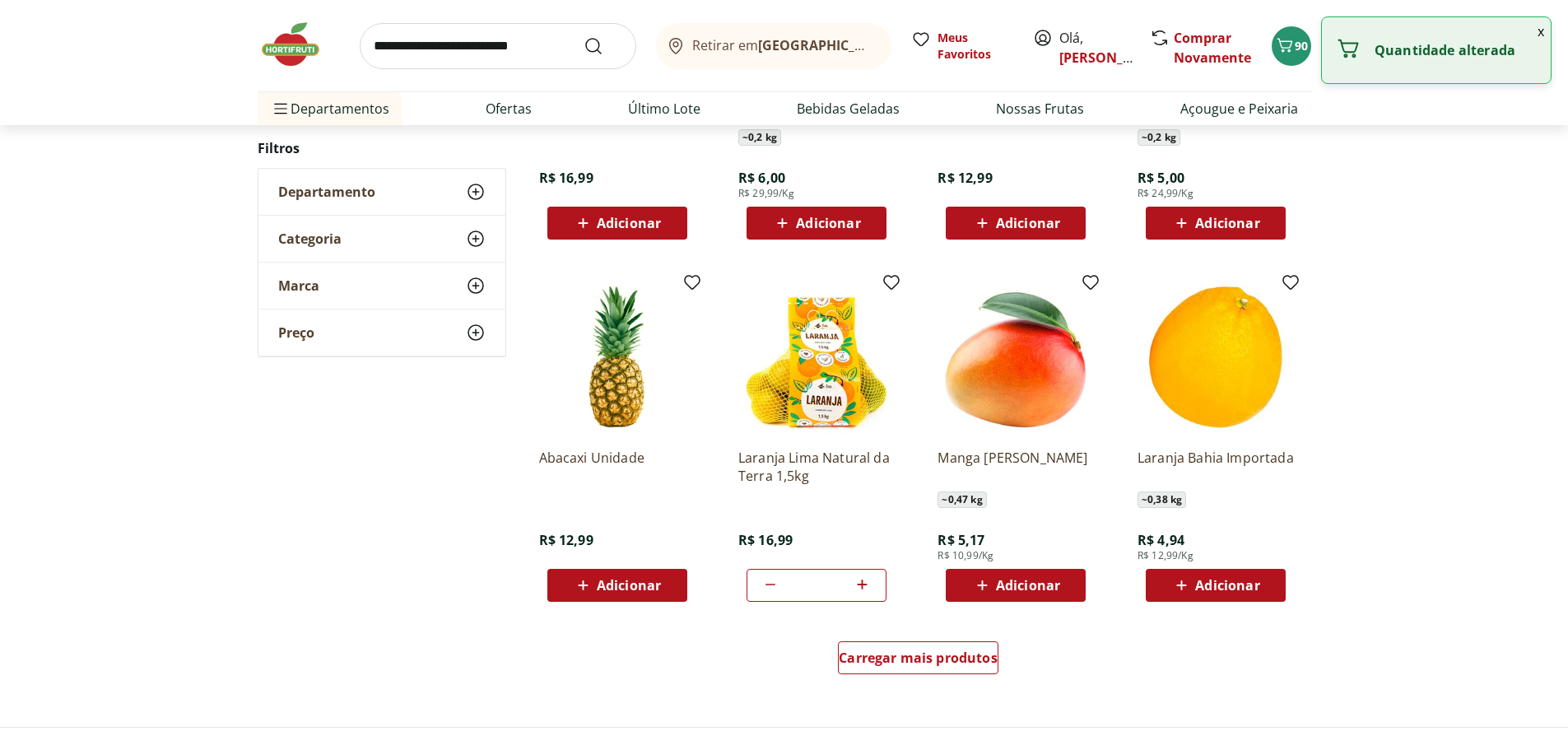
click at [772, 590] on icon at bounding box center [771, 585] width 20 height 20
type input "*"
click at [772, 590] on icon at bounding box center [771, 585] width 20 height 20
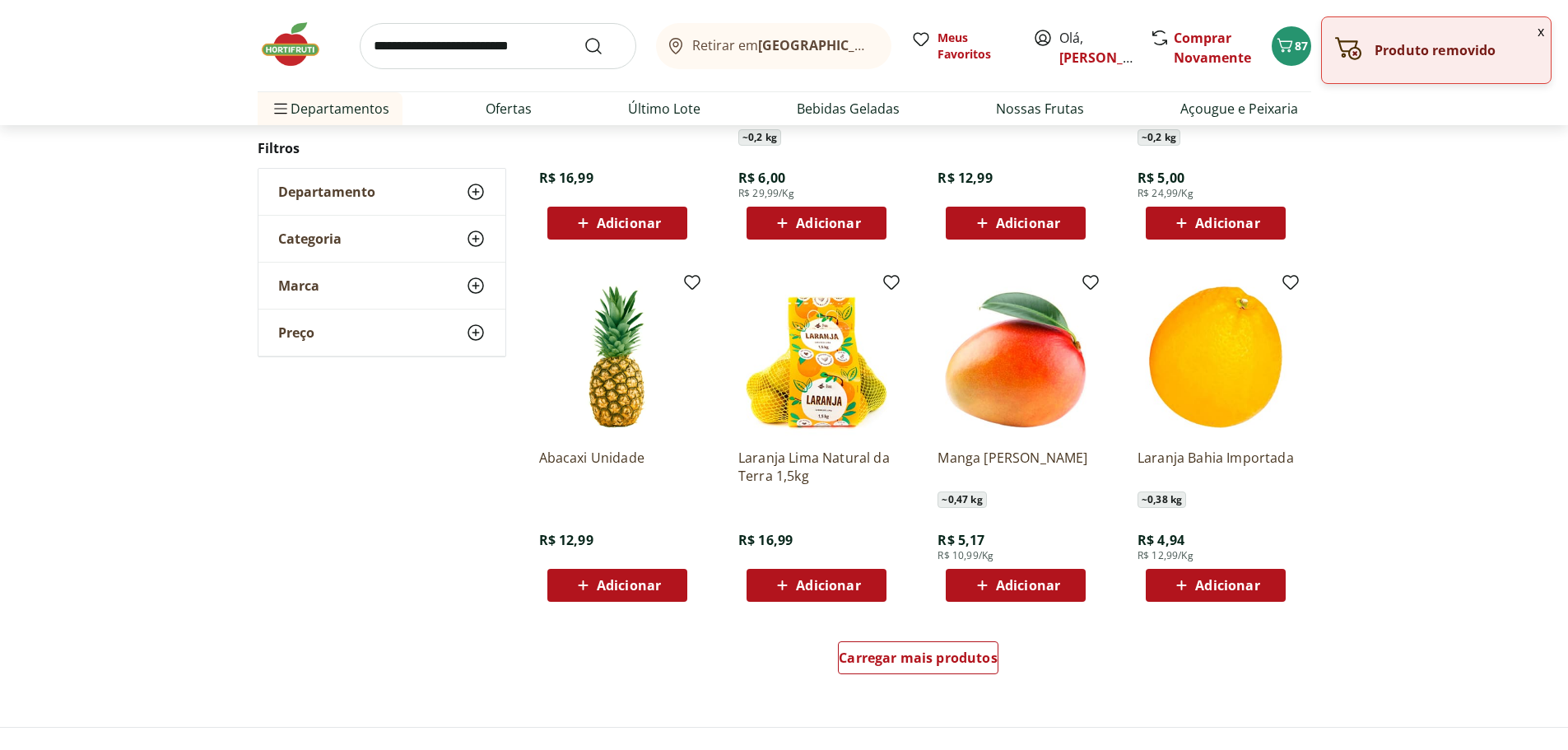
click at [829, 582] on span "Adicionar" at bounding box center [828, 585] width 64 height 13
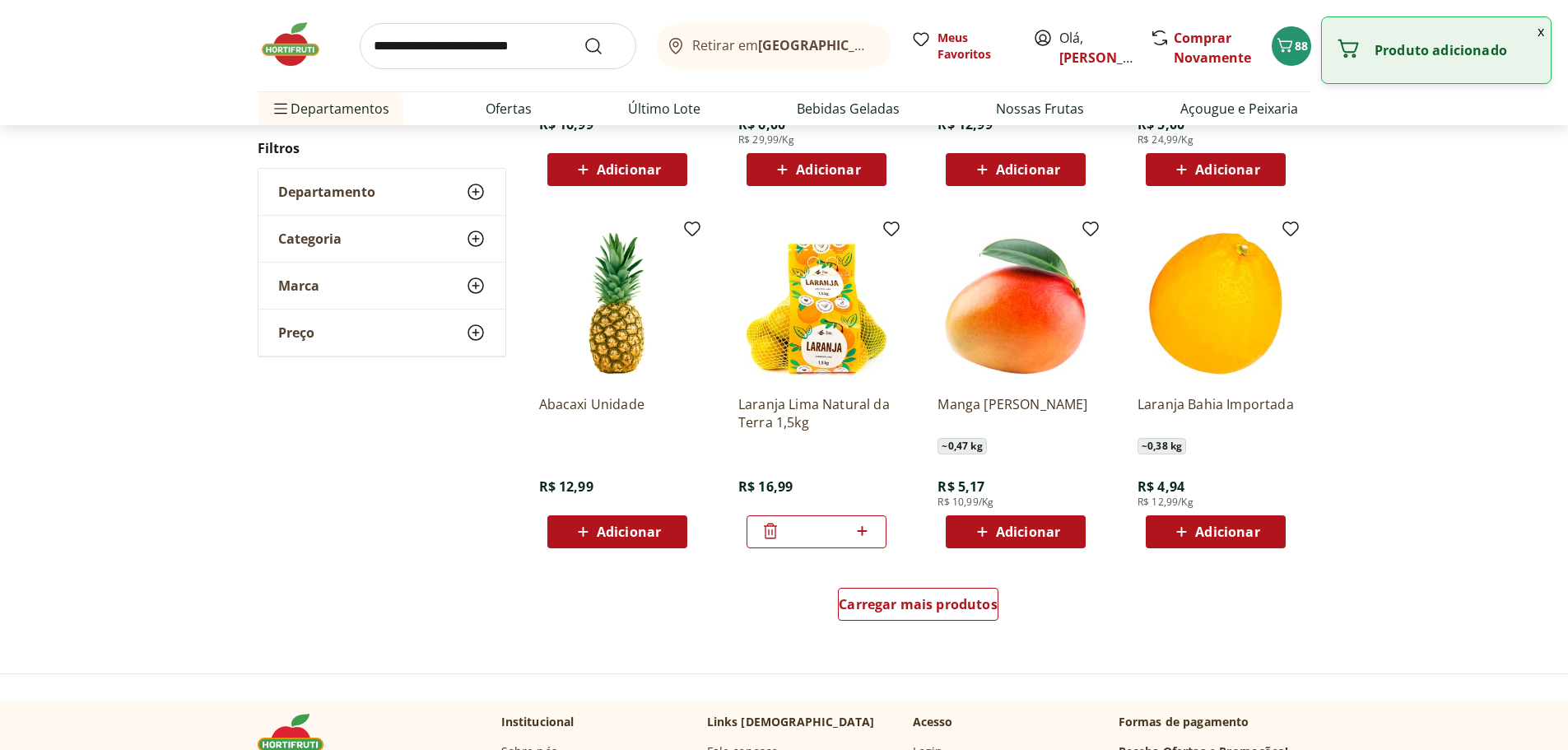
scroll to position [3046, 0]
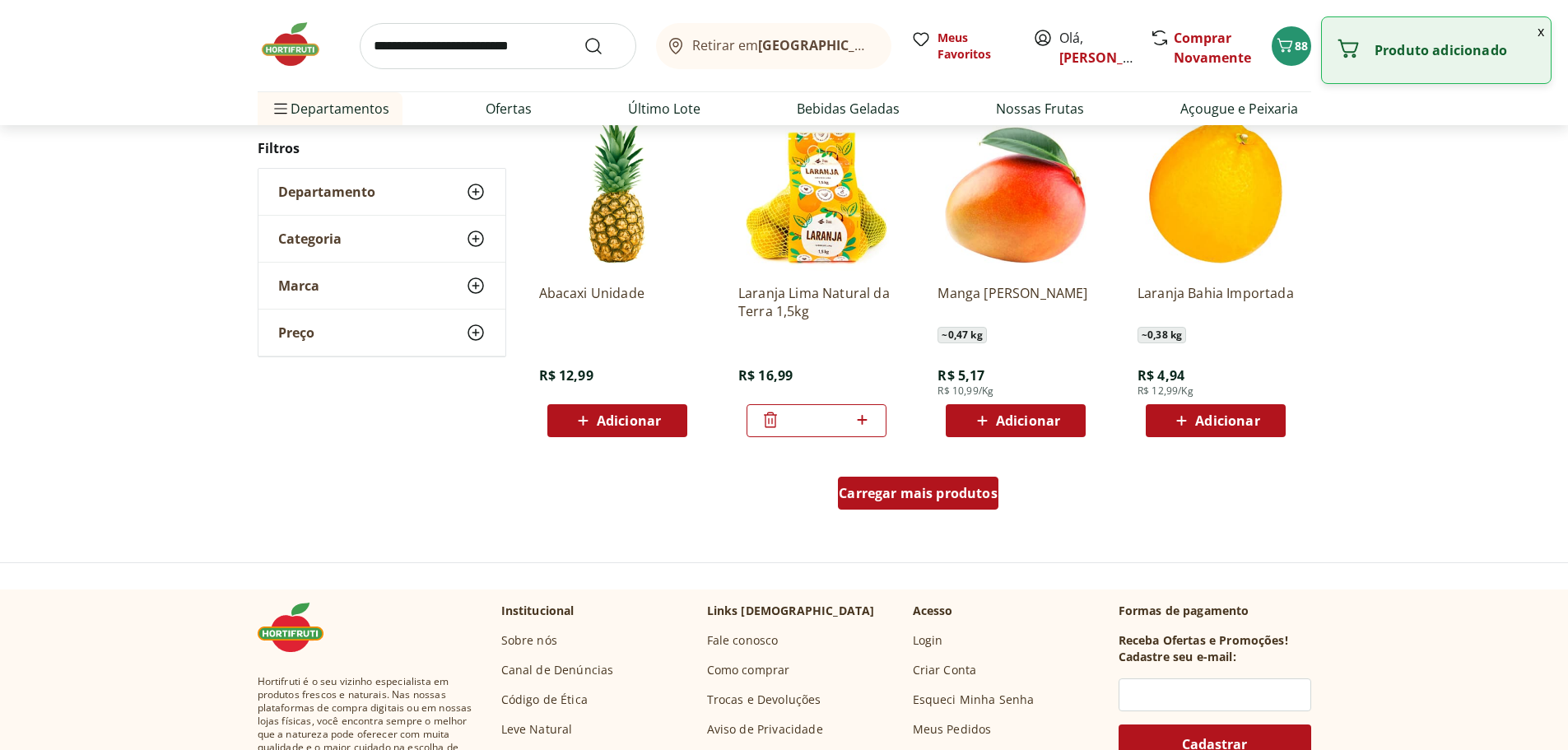
click at [903, 507] on div "Carregar mais produtos" at bounding box center [918, 493] width 160 height 33
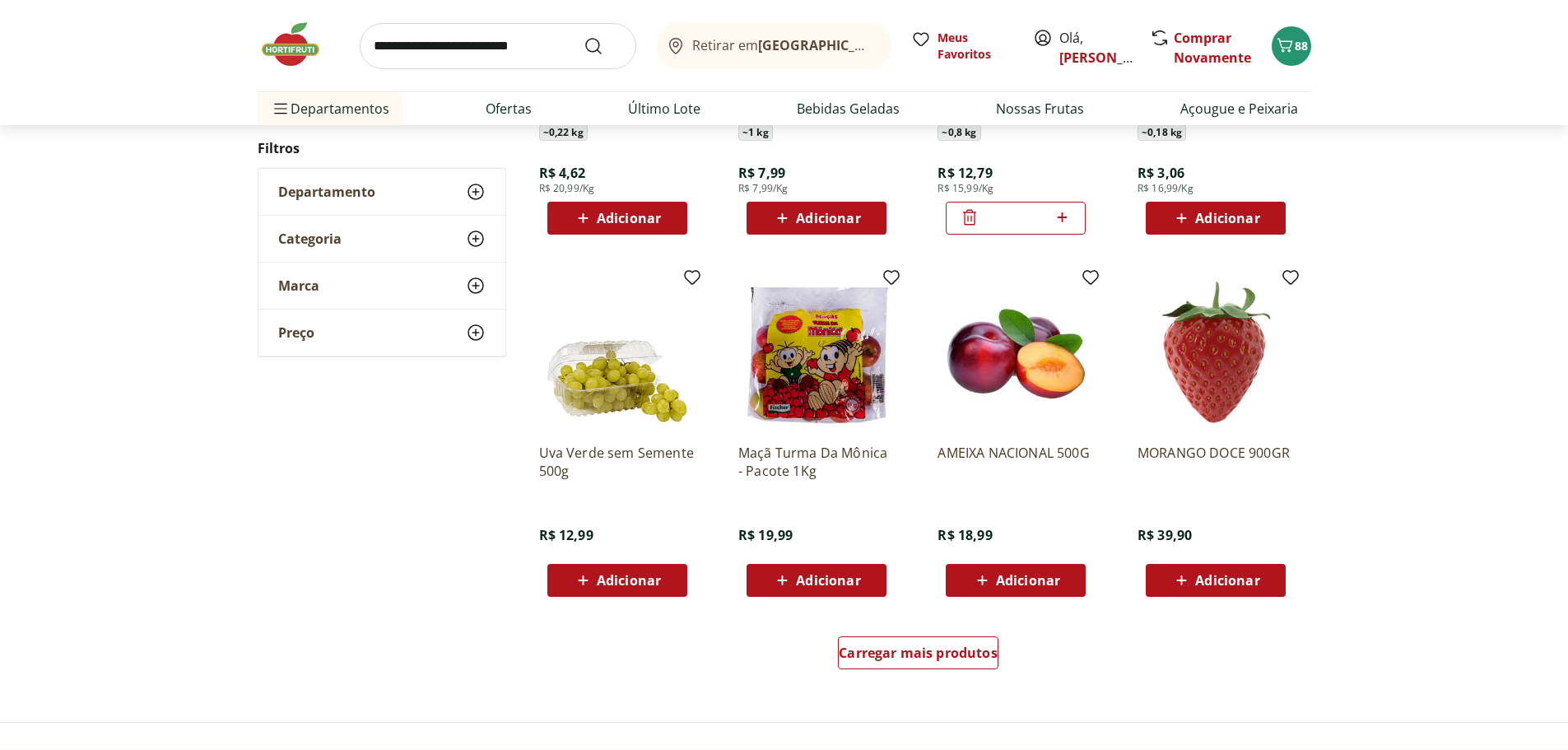
scroll to position [4281, 0]
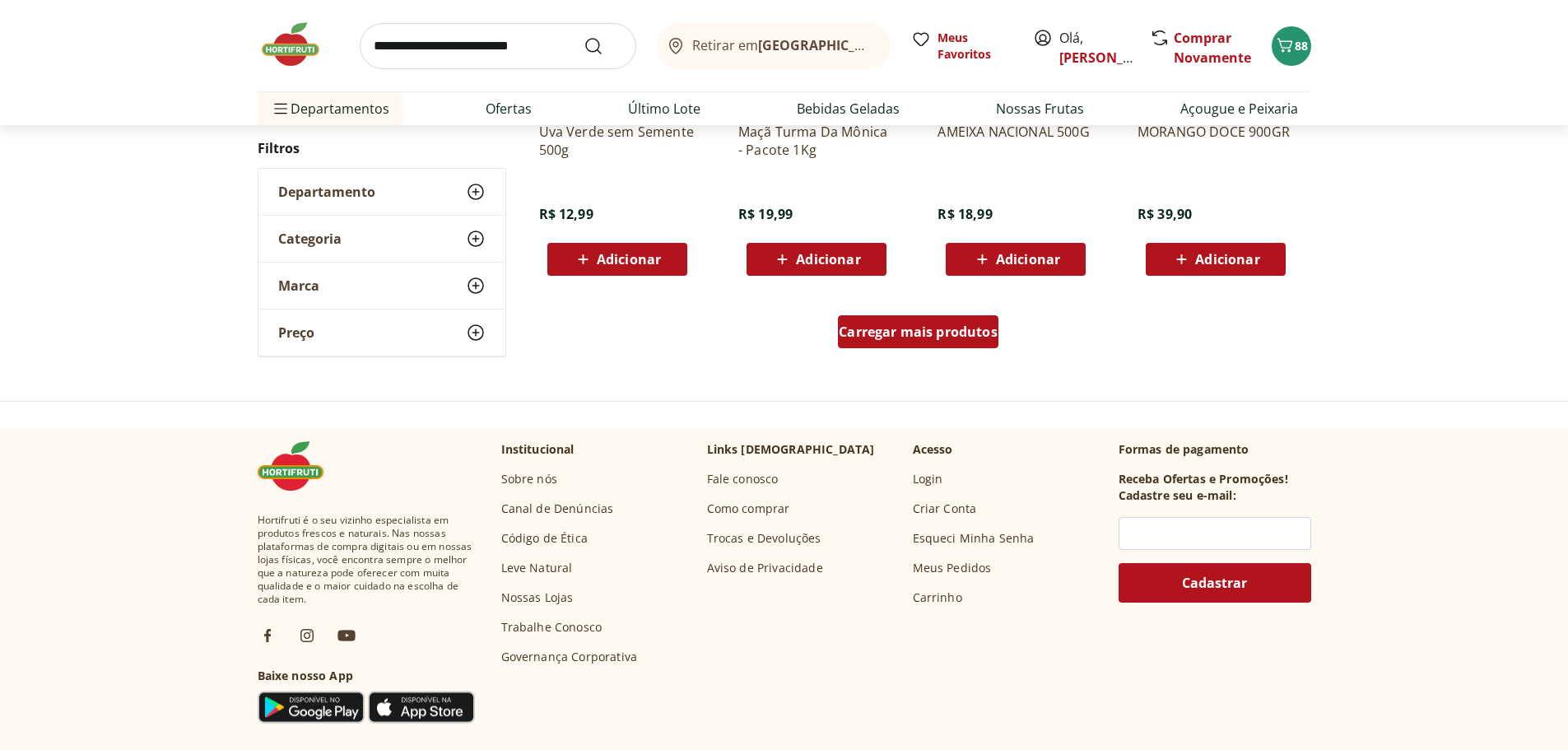
click at [876, 342] on div "Carregar mais produtos" at bounding box center [918, 332] width 160 height 33
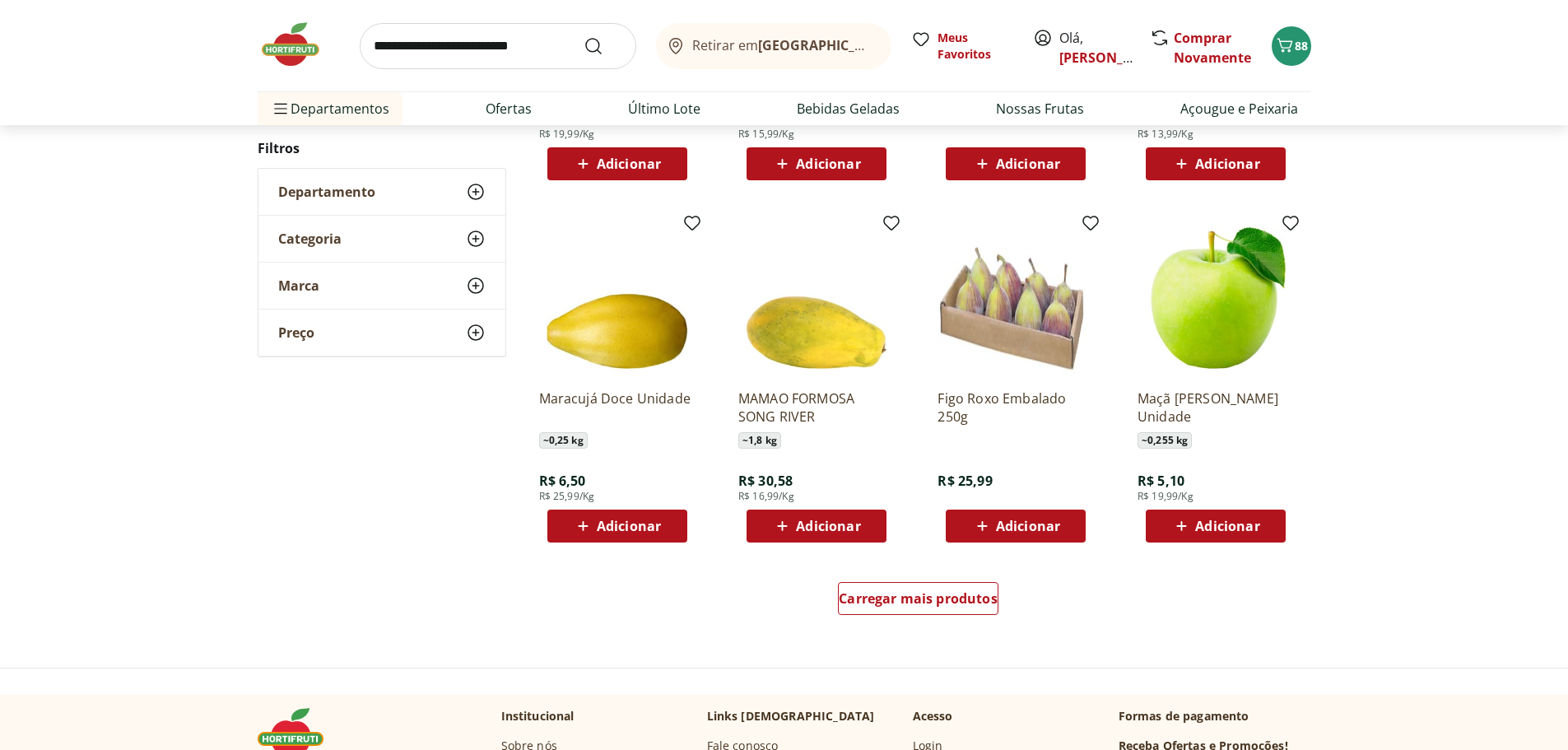
scroll to position [5103, 0]
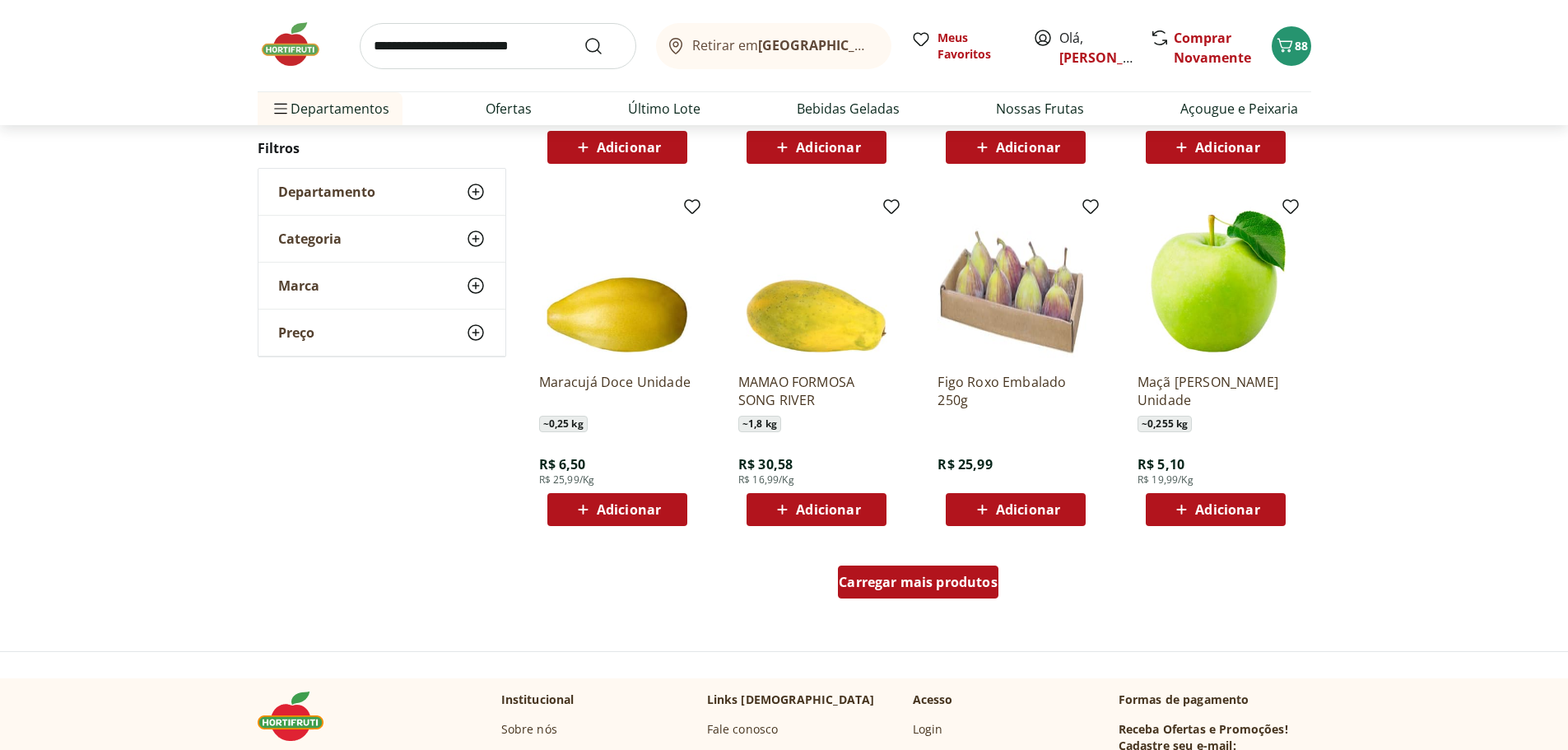
click at [961, 584] on span "Carregar mais produtos" at bounding box center [918, 582] width 159 height 13
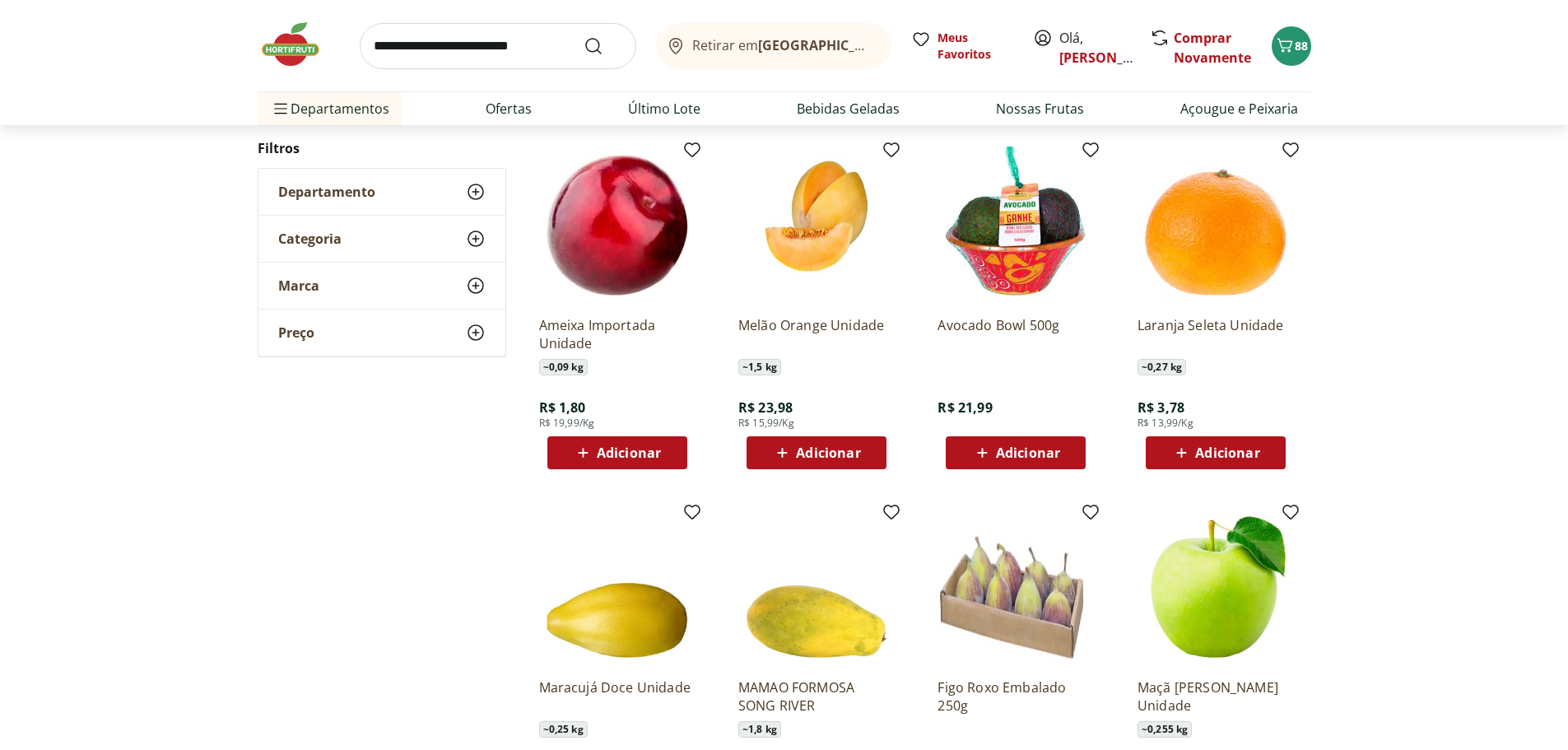
scroll to position [4445, 0]
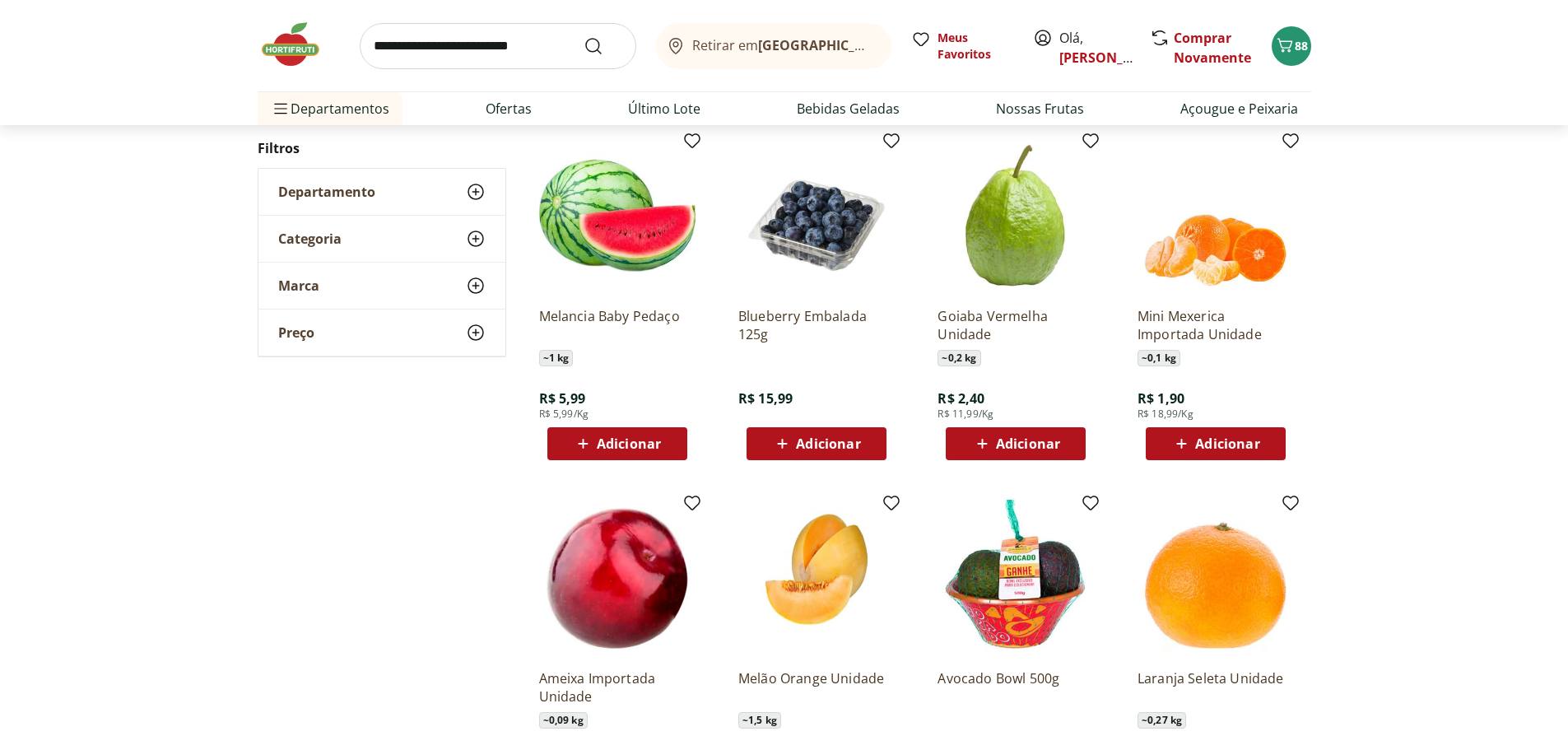
click at [560, 36] on input "search" at bounding box center [498, 46] width 277 height 46
type input "**********"
click at [584, 37] on button "Submit Search" at bounding box center [603, 47] width 39 height 20
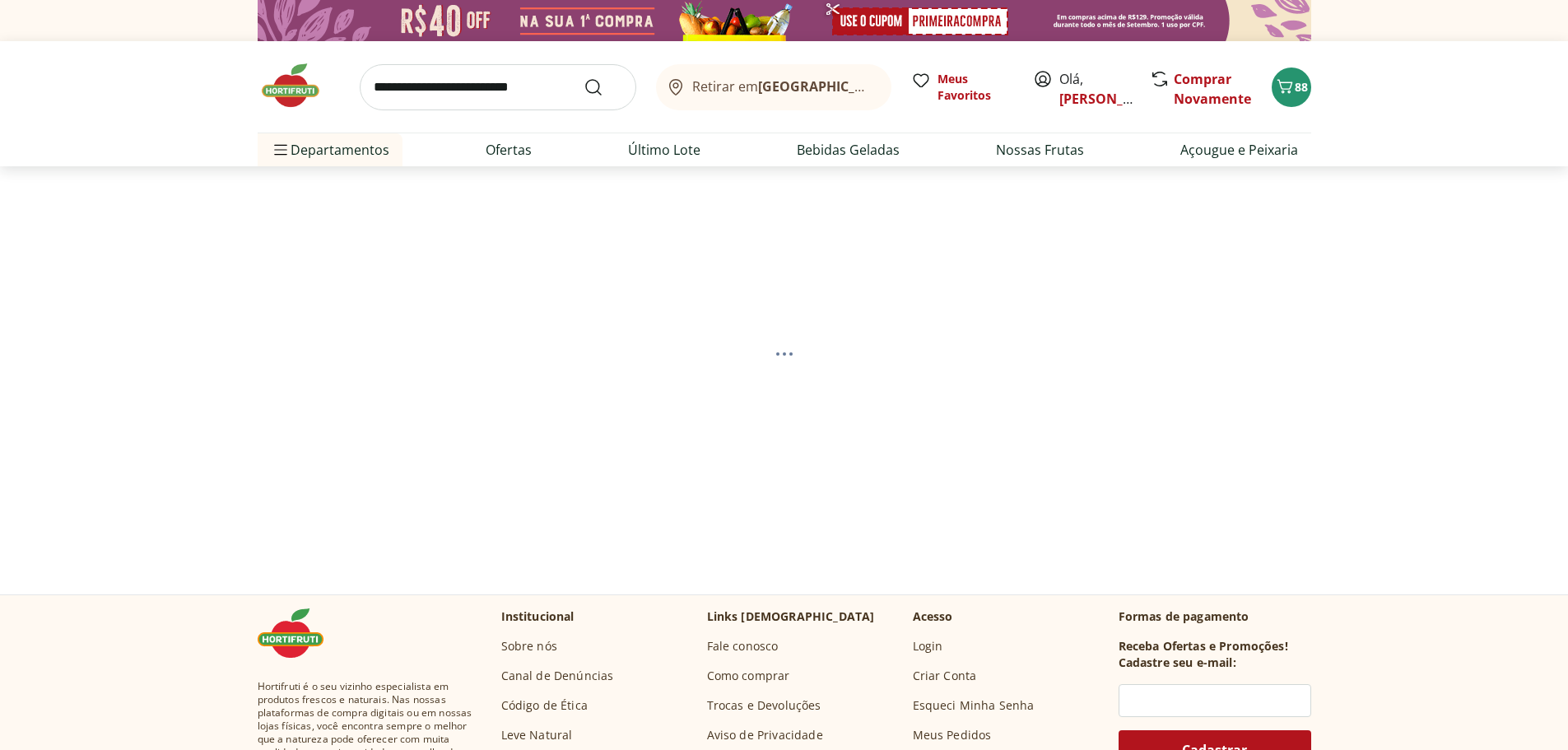
select select "**********"
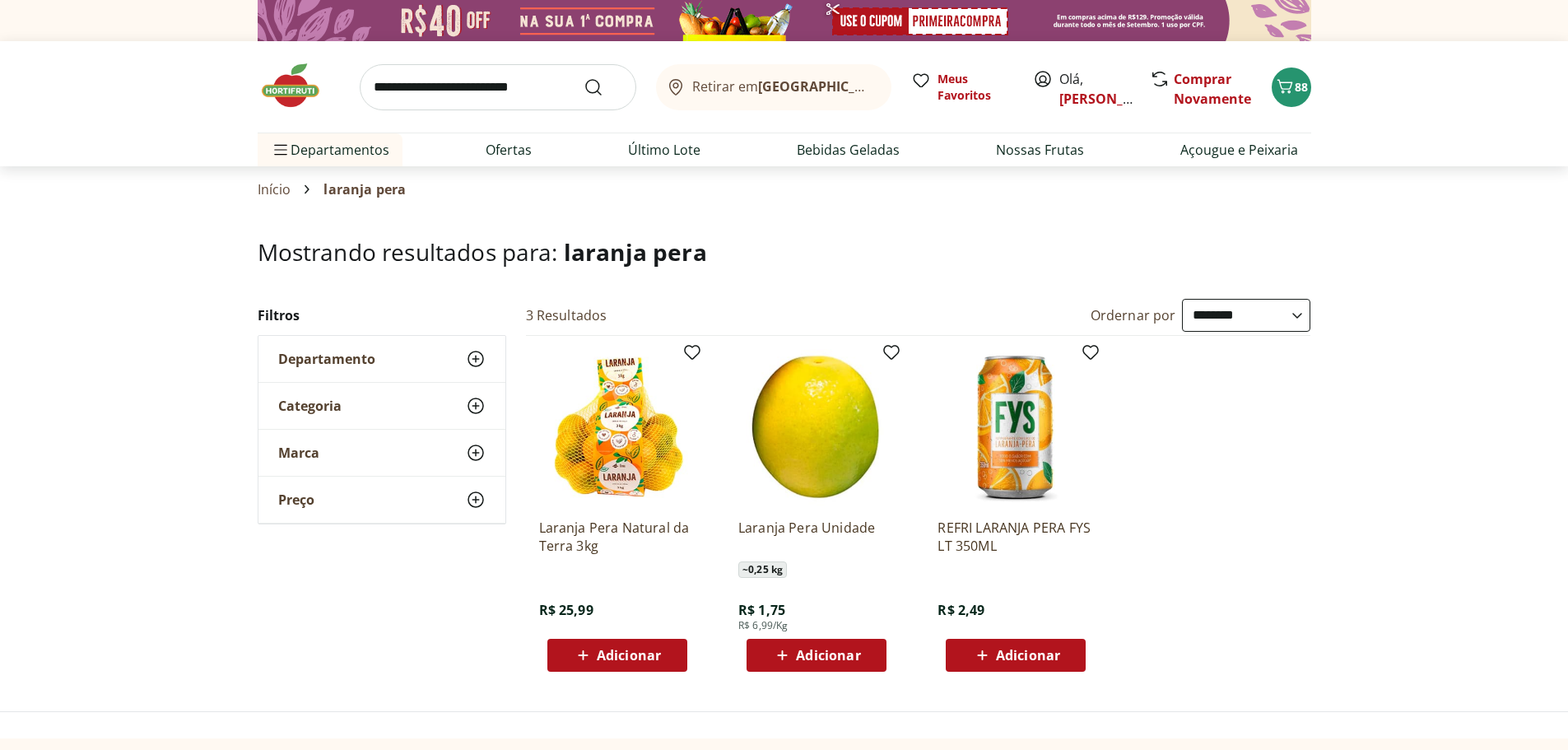
click at [831, 648] on span "Adicionar" at bounding box center [828, 655] width 64 height 13
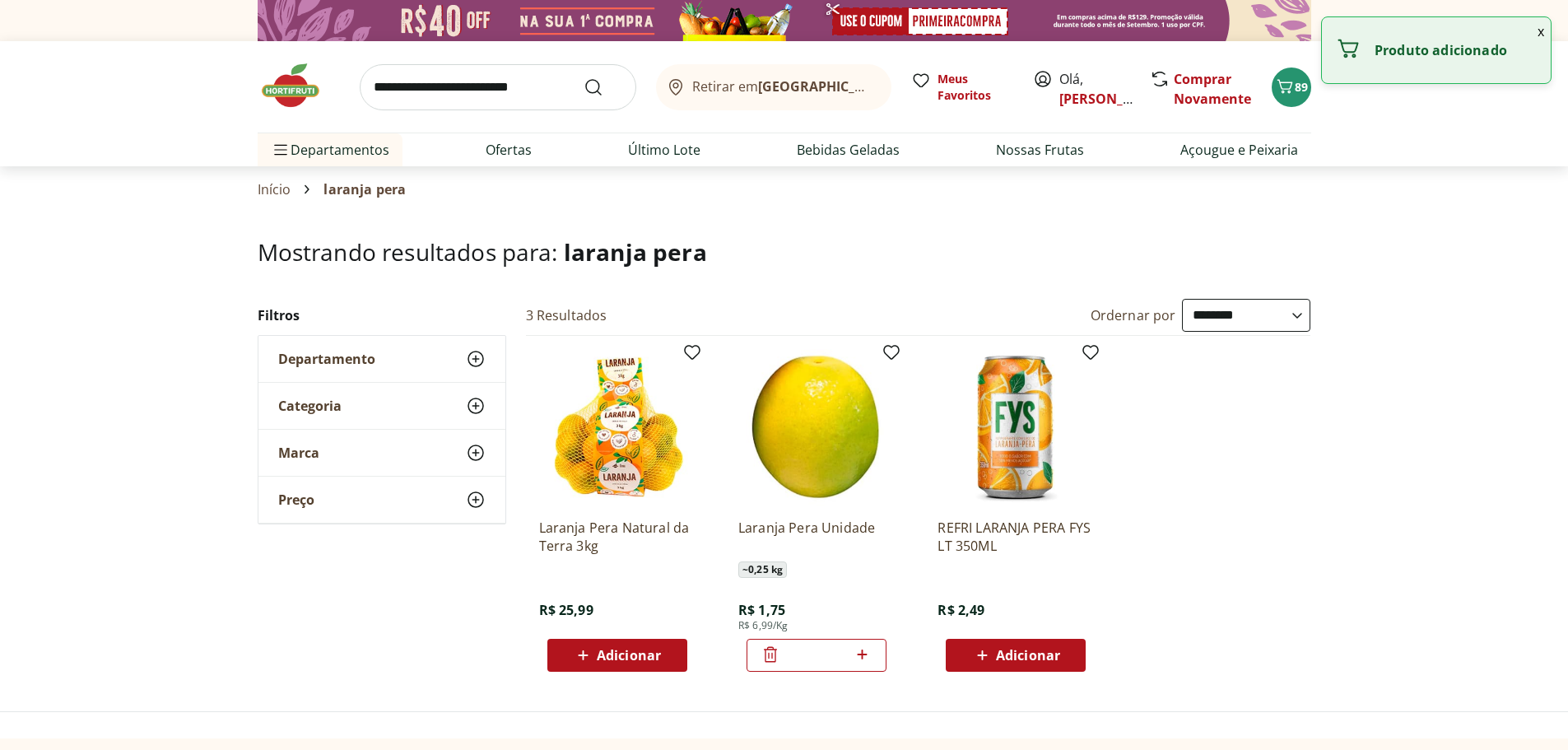
click at [863, 647] on icon at bounding box center [862, 655] width 20 height 20
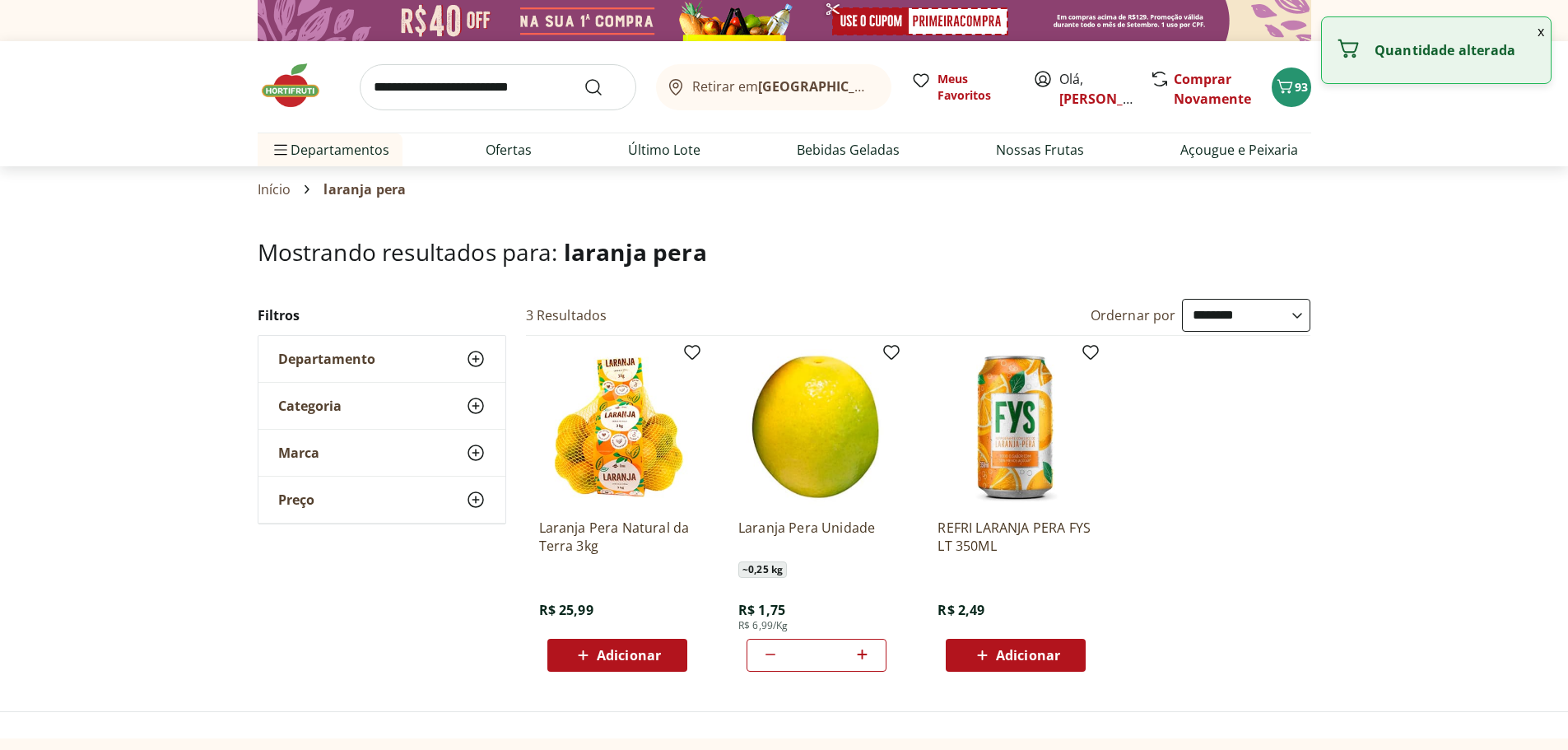
type input "*"
click at [400, 76] on input "search" at bounding box center [498, 87] width 277 height 46
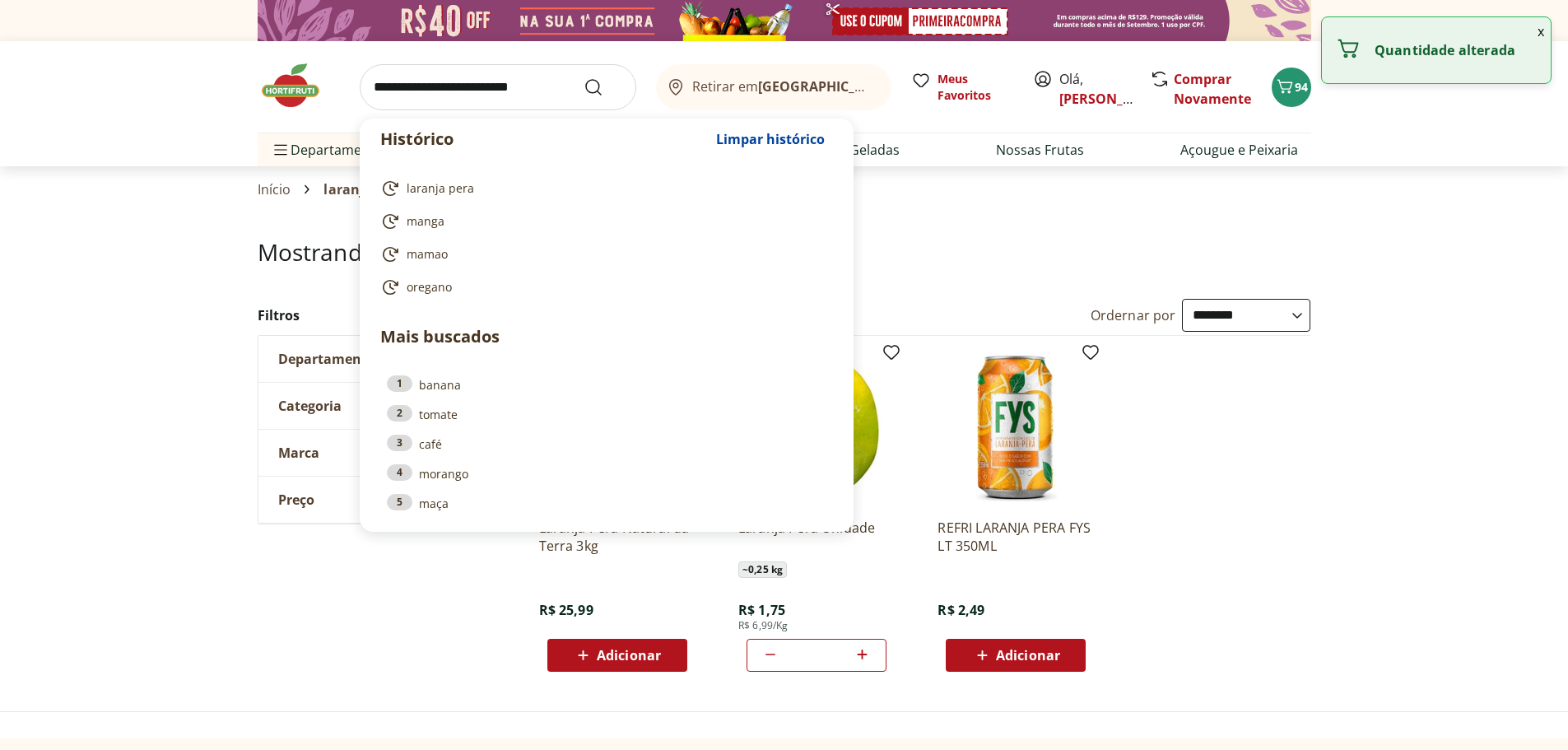
type input "*"
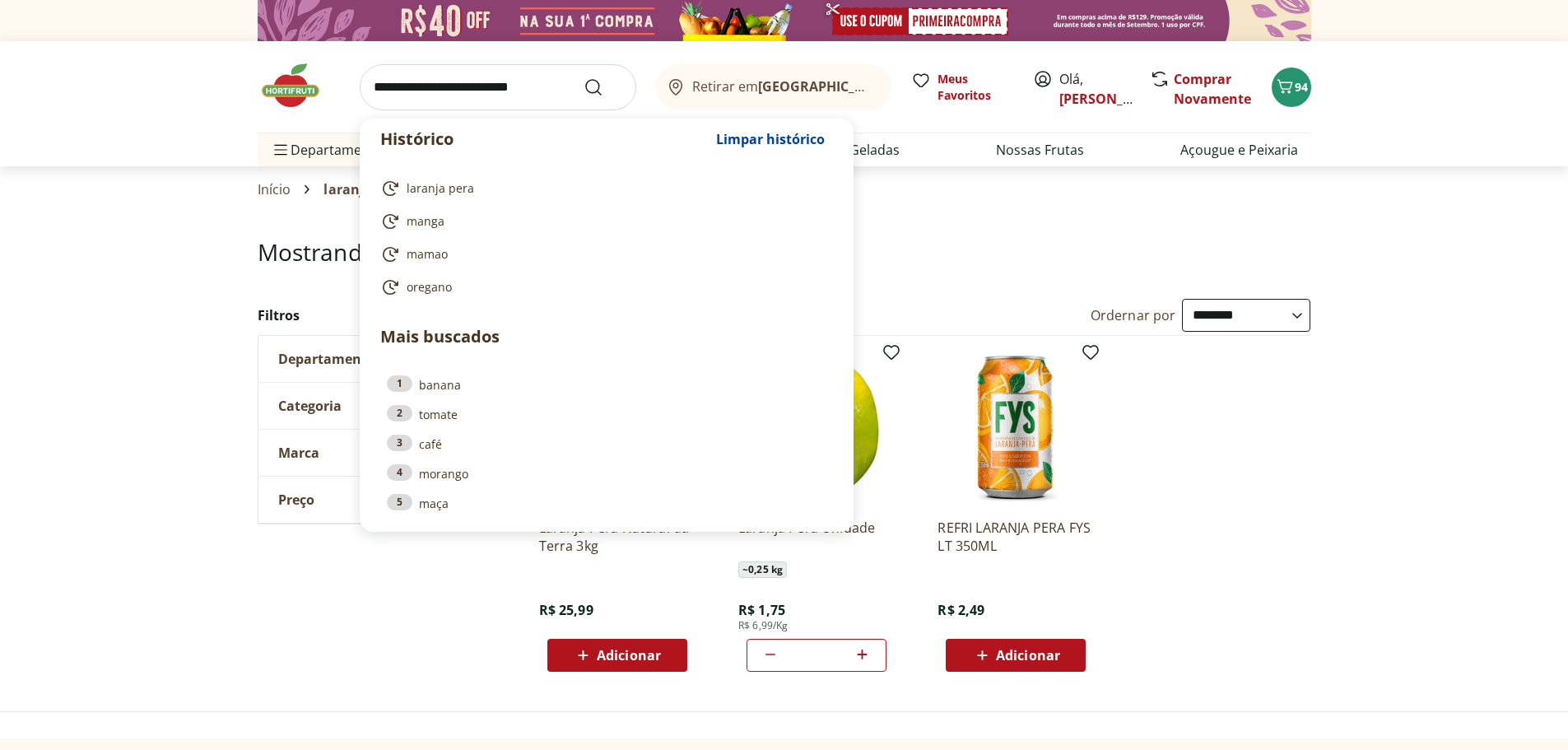
type input "*"
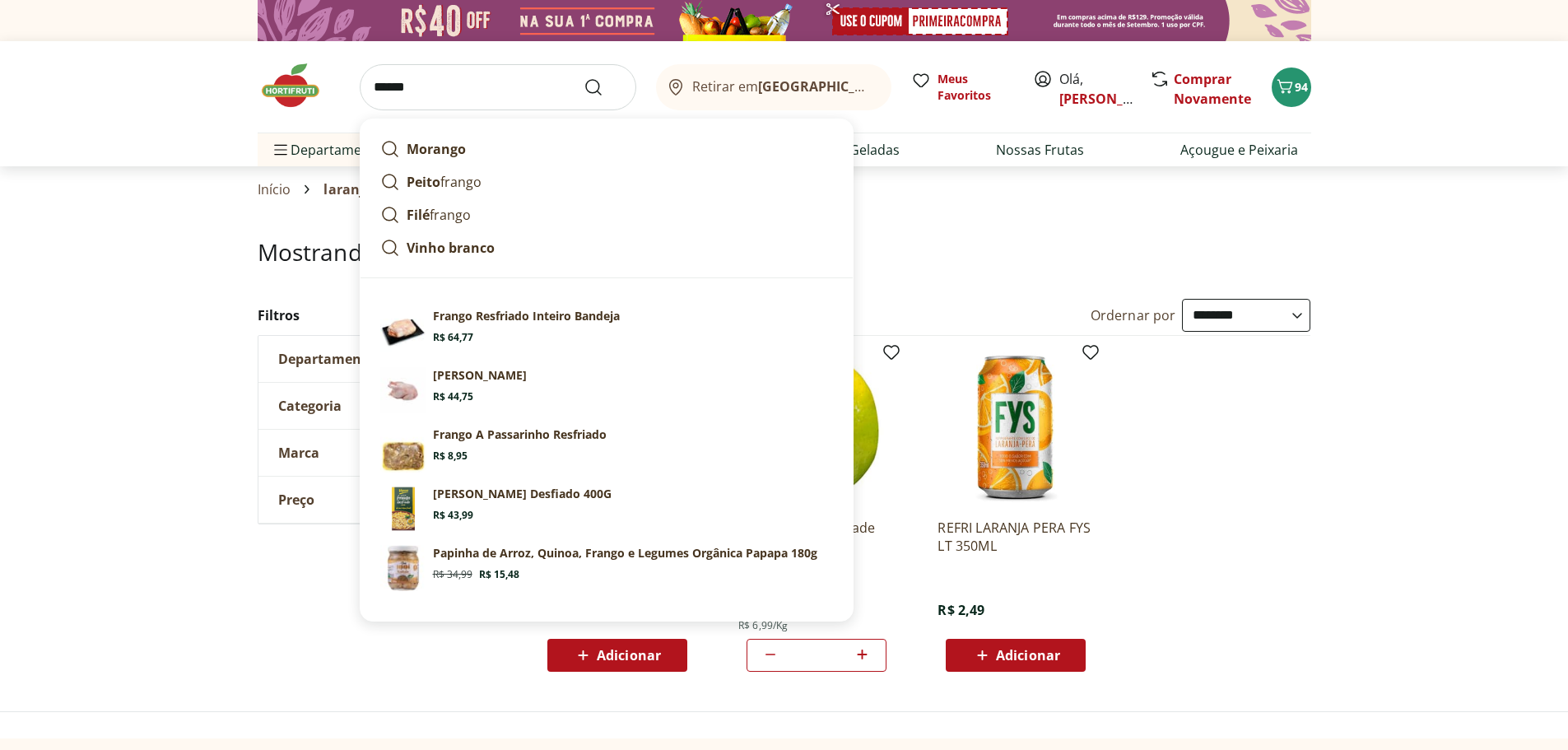
type input "******"
click at [584, 77] on button "Submit Search" at bounding box center [603, 87] width 39 height 20
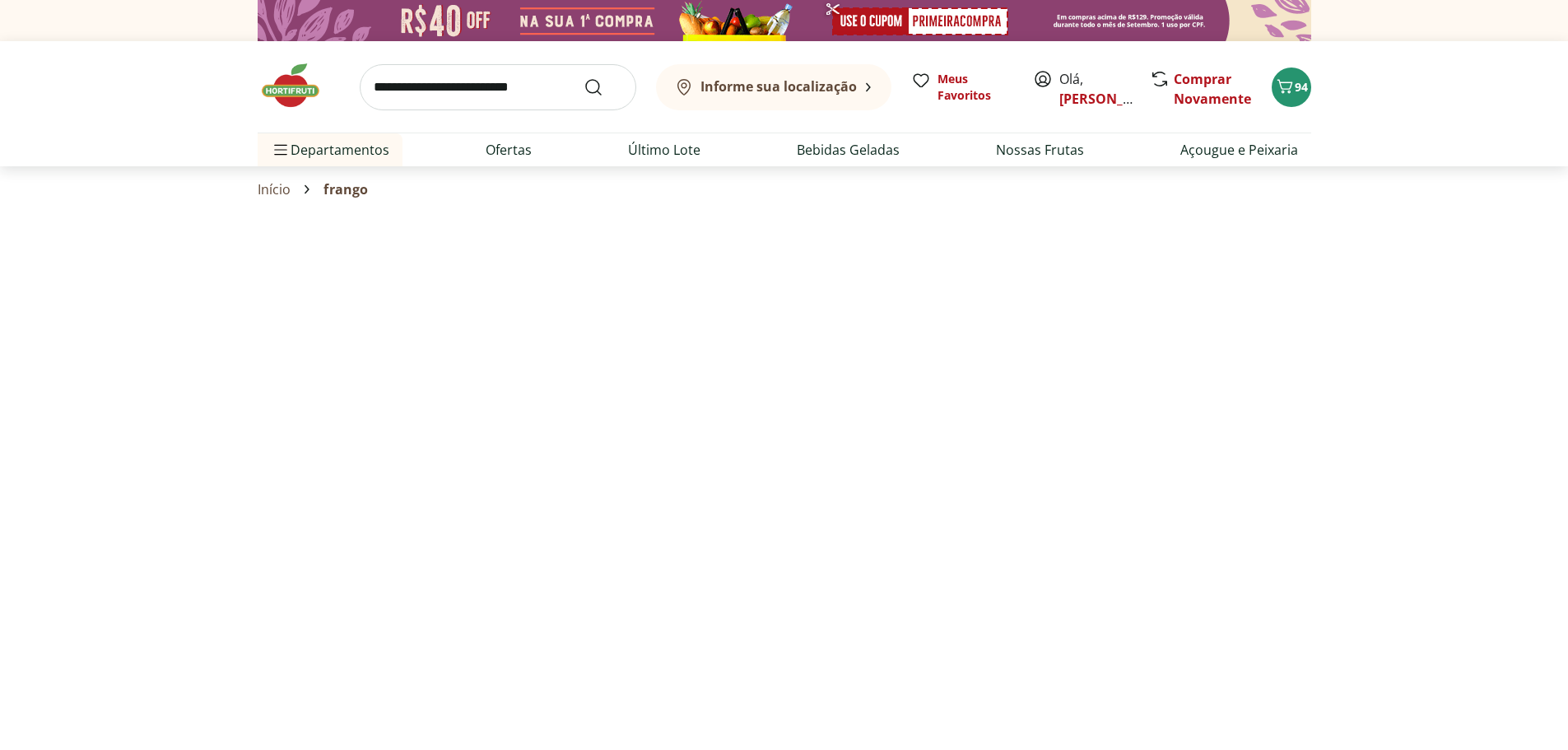
select select "**********"
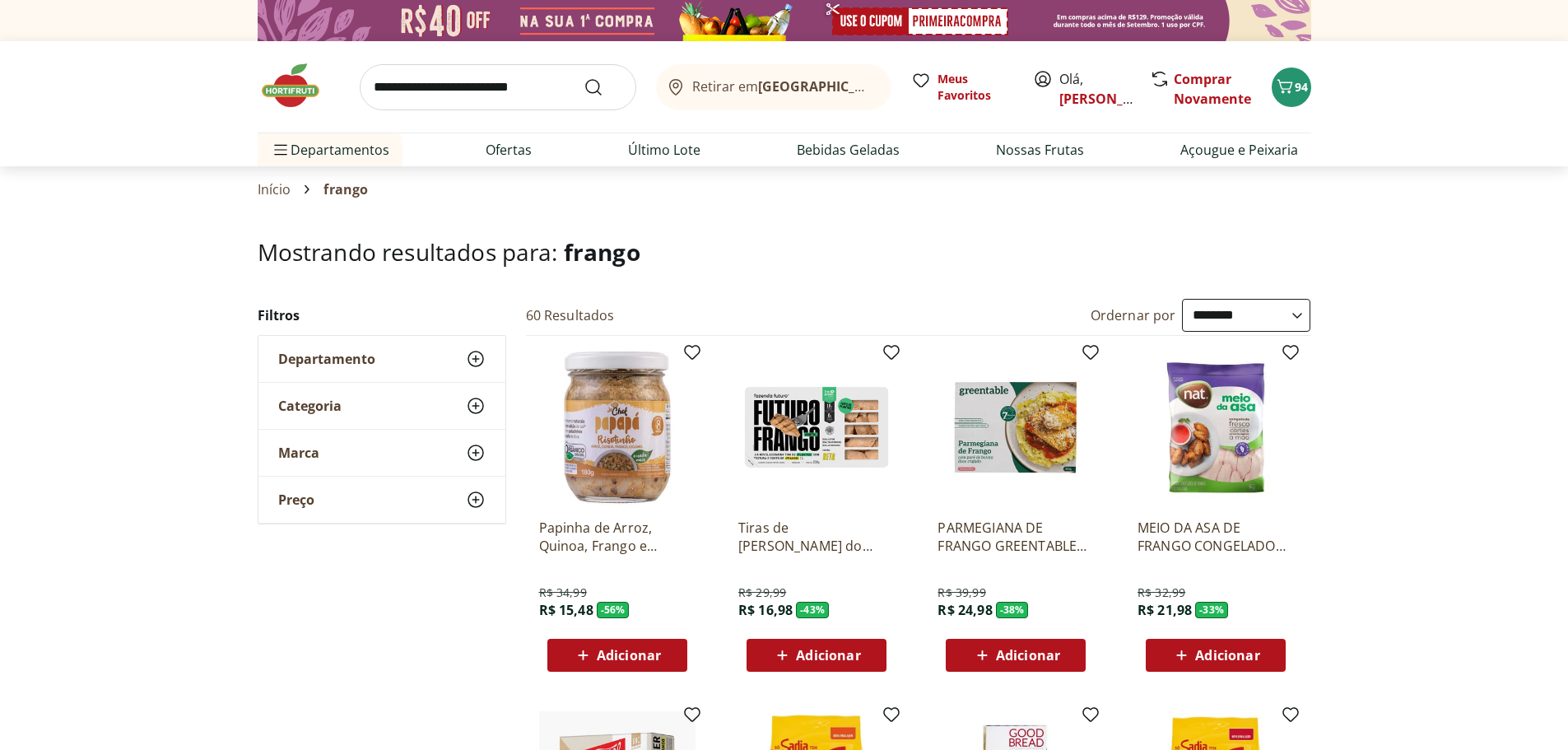
select select "**********"
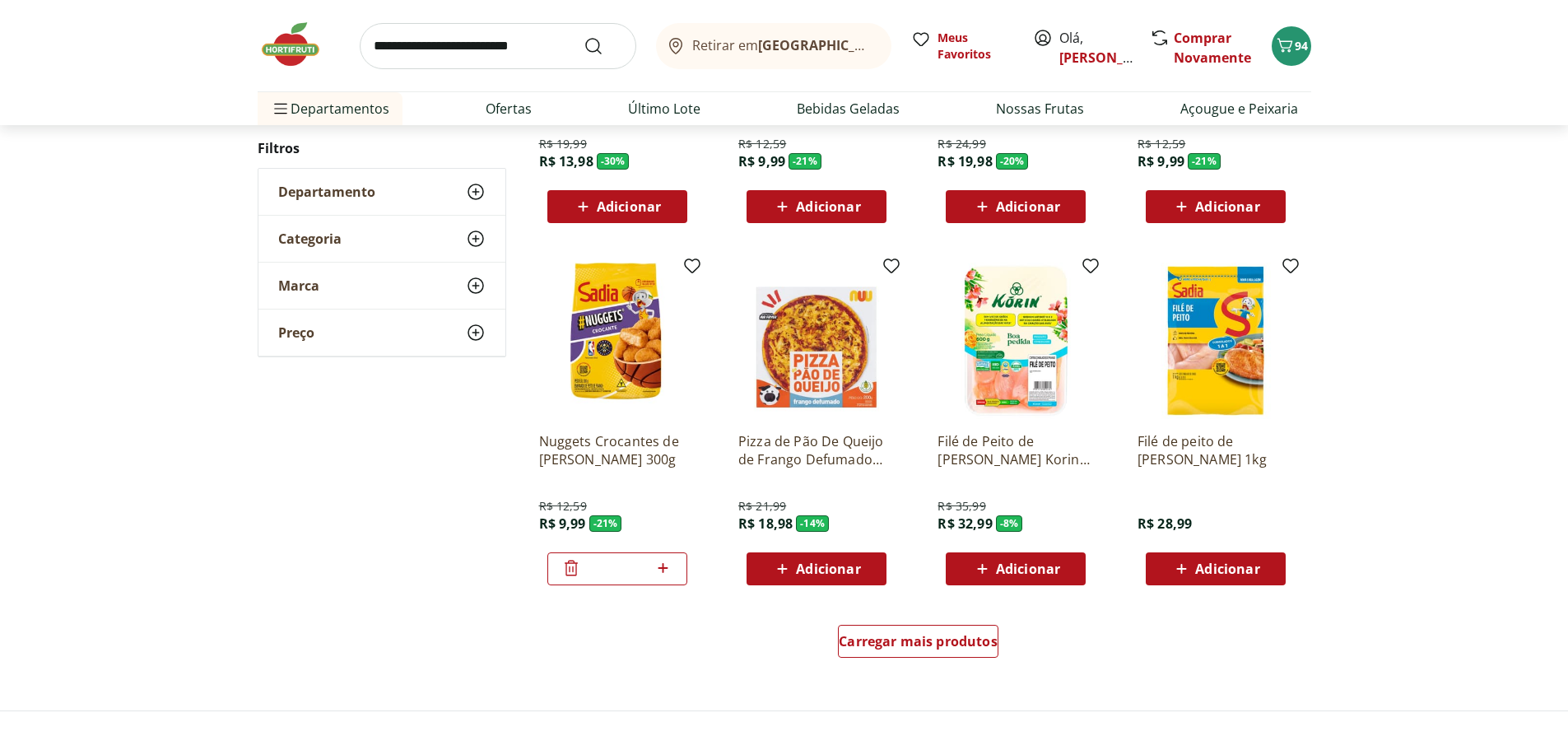
scroll to position [906, 0]
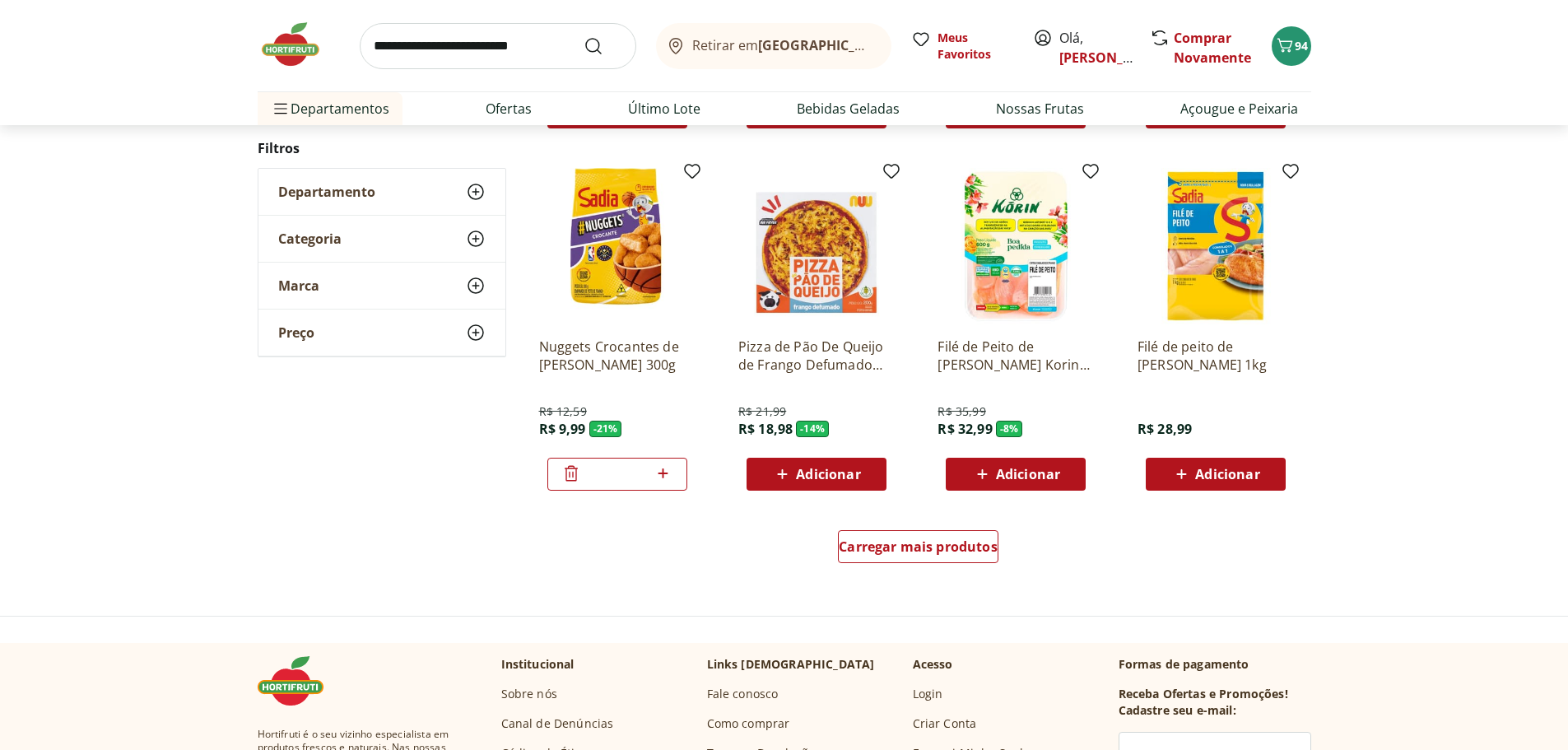
click at [1189, 480] on icon at bounding box center [1182, 474] width 20 height 20
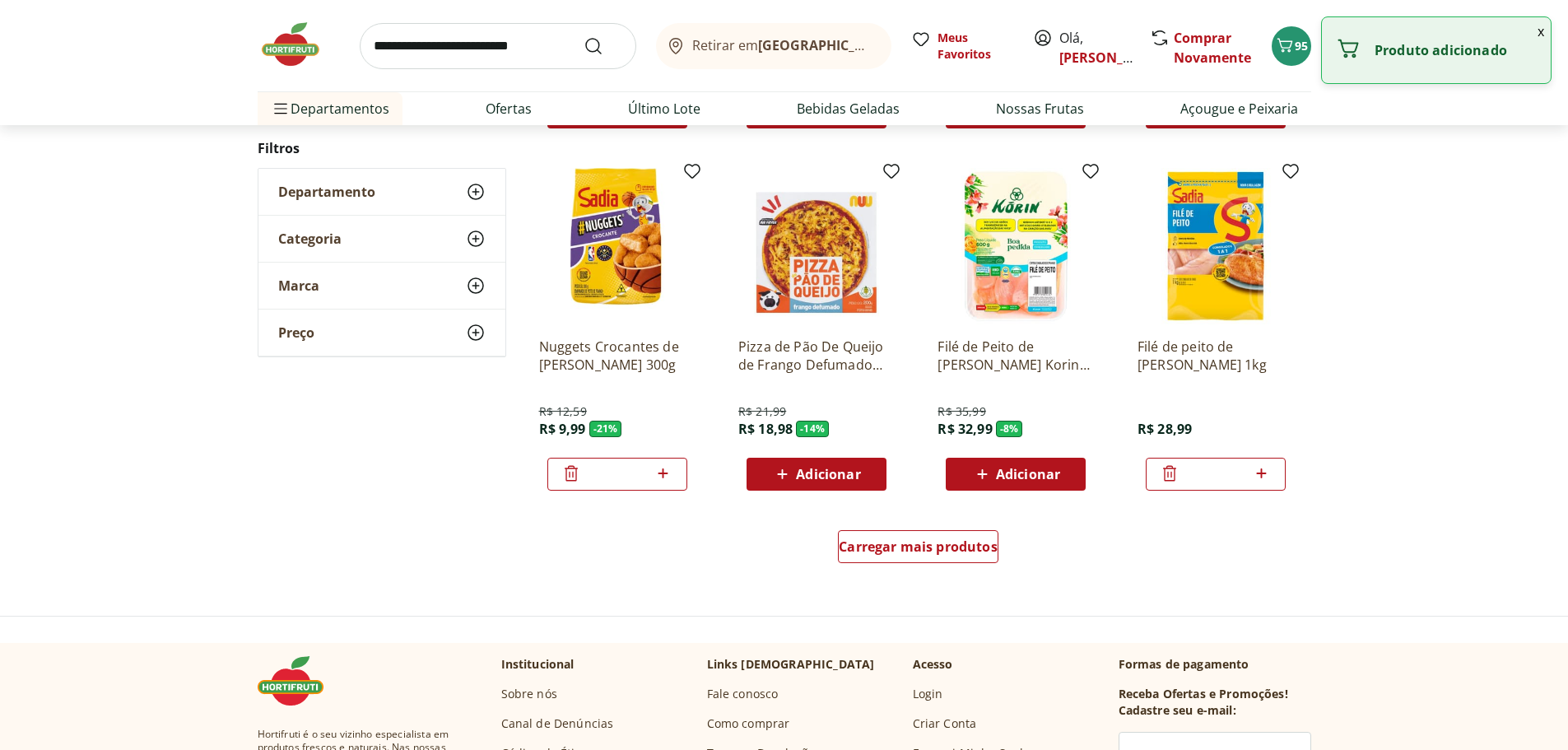
click at [1262, 466] on icon at bounding box center [1262, 473] width 20 height 20
type input "*"
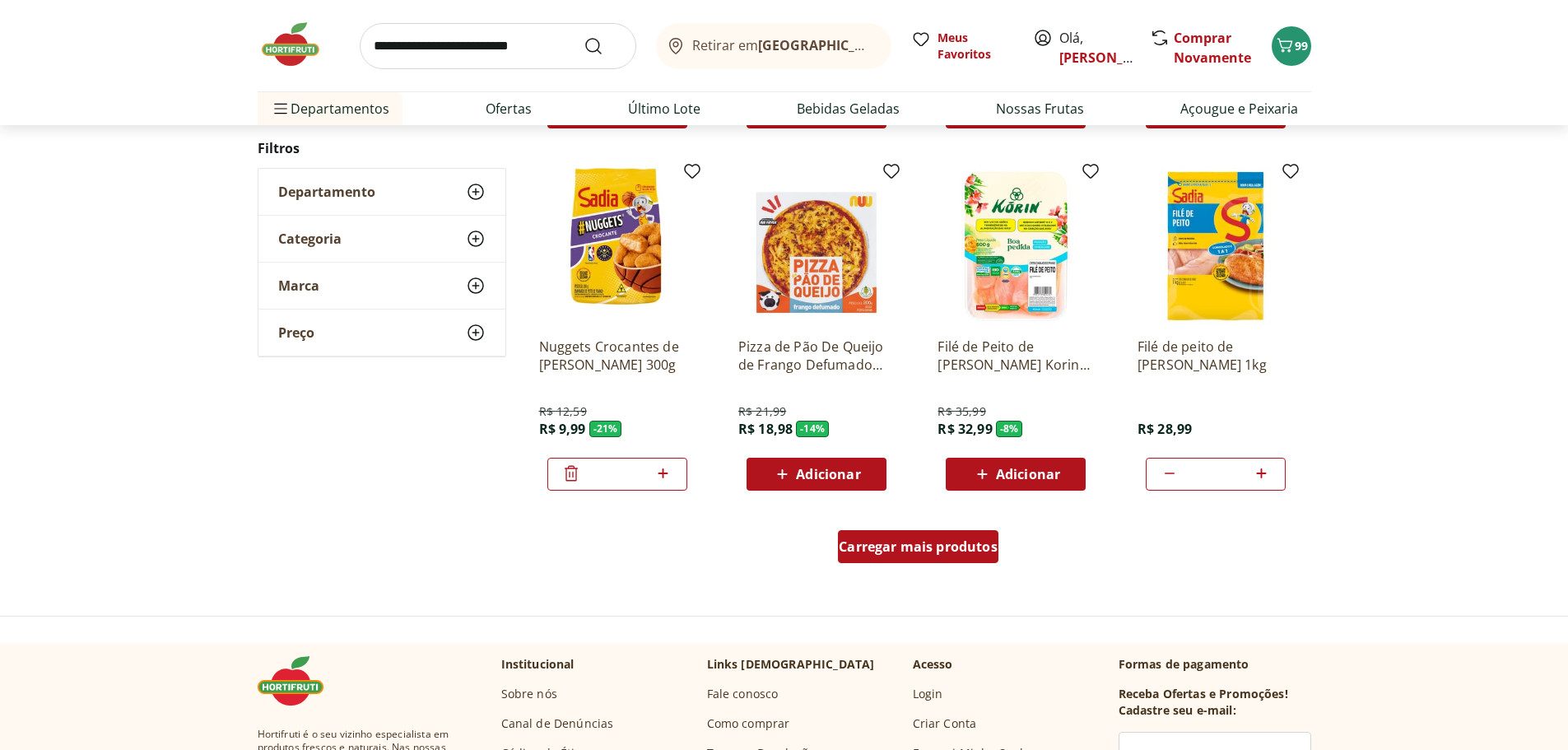
click at [972, 543] on span "Carregar mais produtos" at bounding box center [918, 546] width 159 height 13
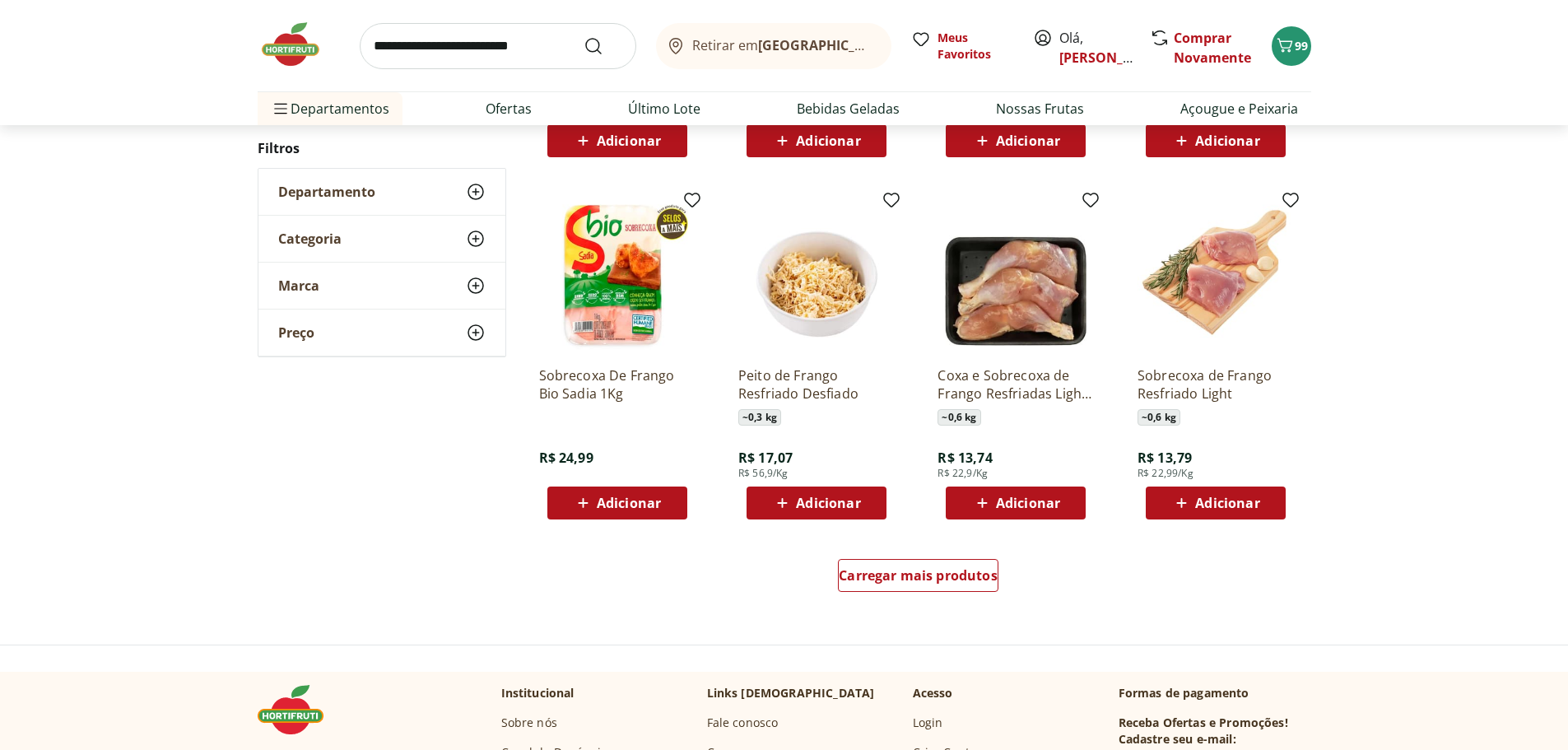
scroll to position [1976, 0]
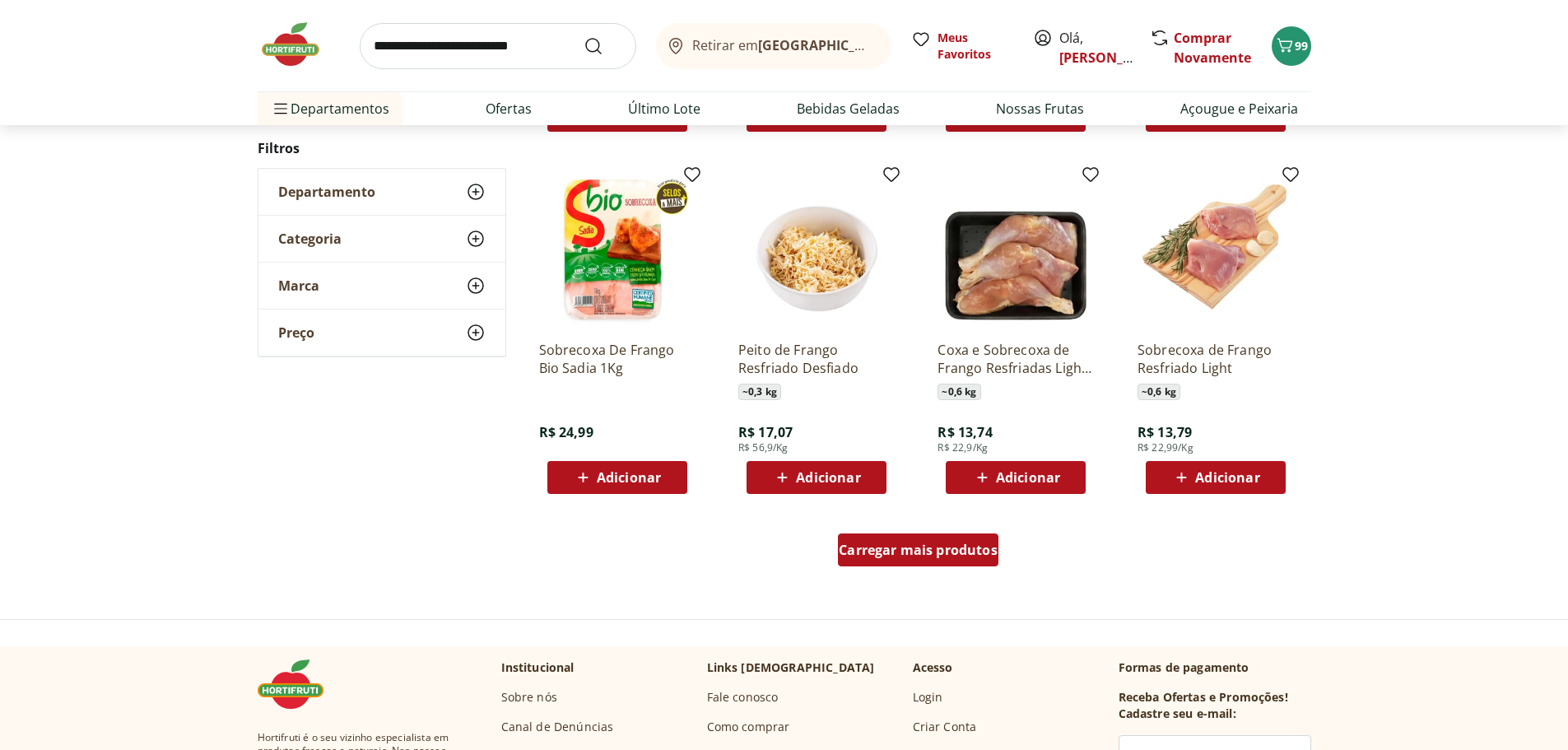
click at [974, 544] on span "Carregar mais produtos" at bounding box center [918, 550] width 159 height 13
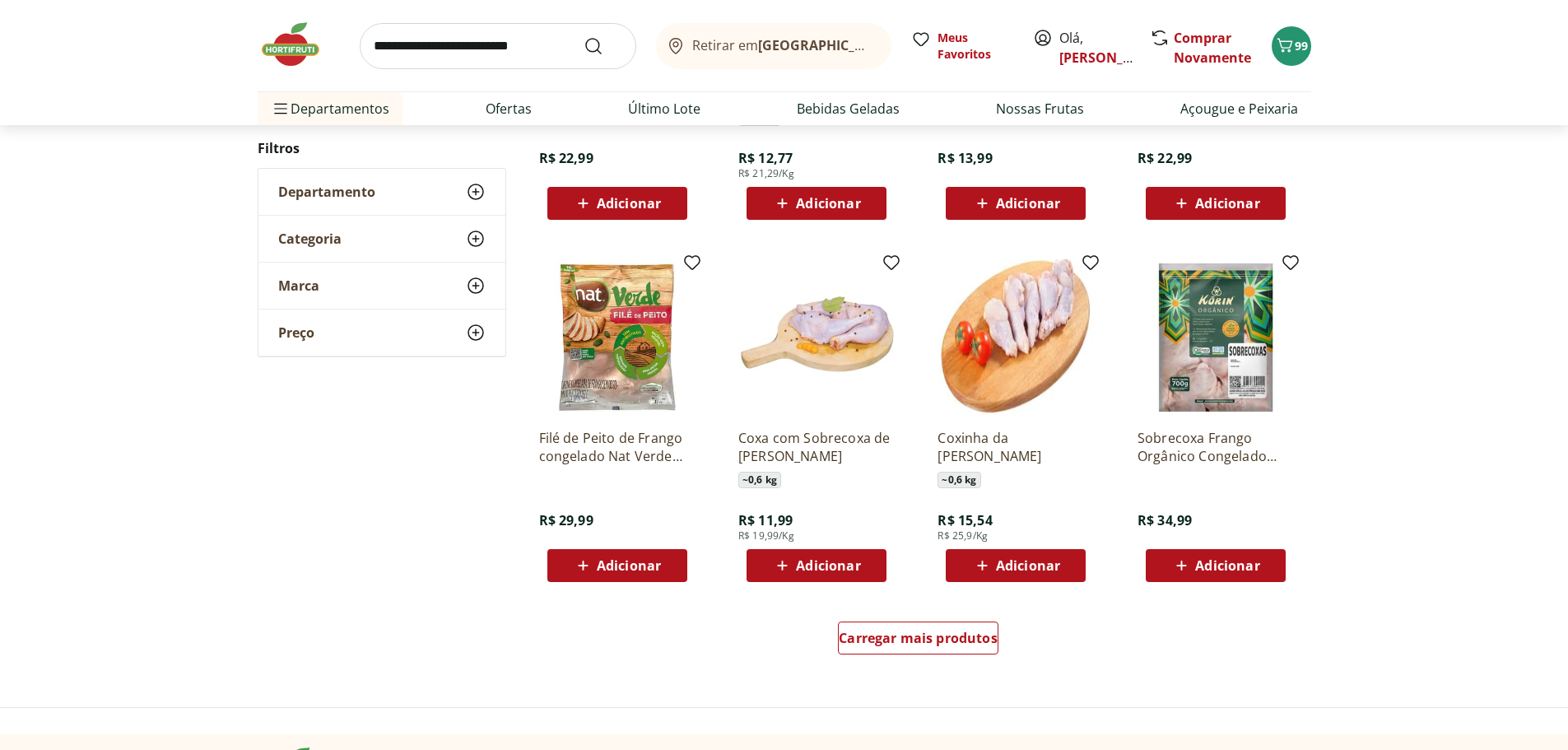
scroll to position [3046, 0]
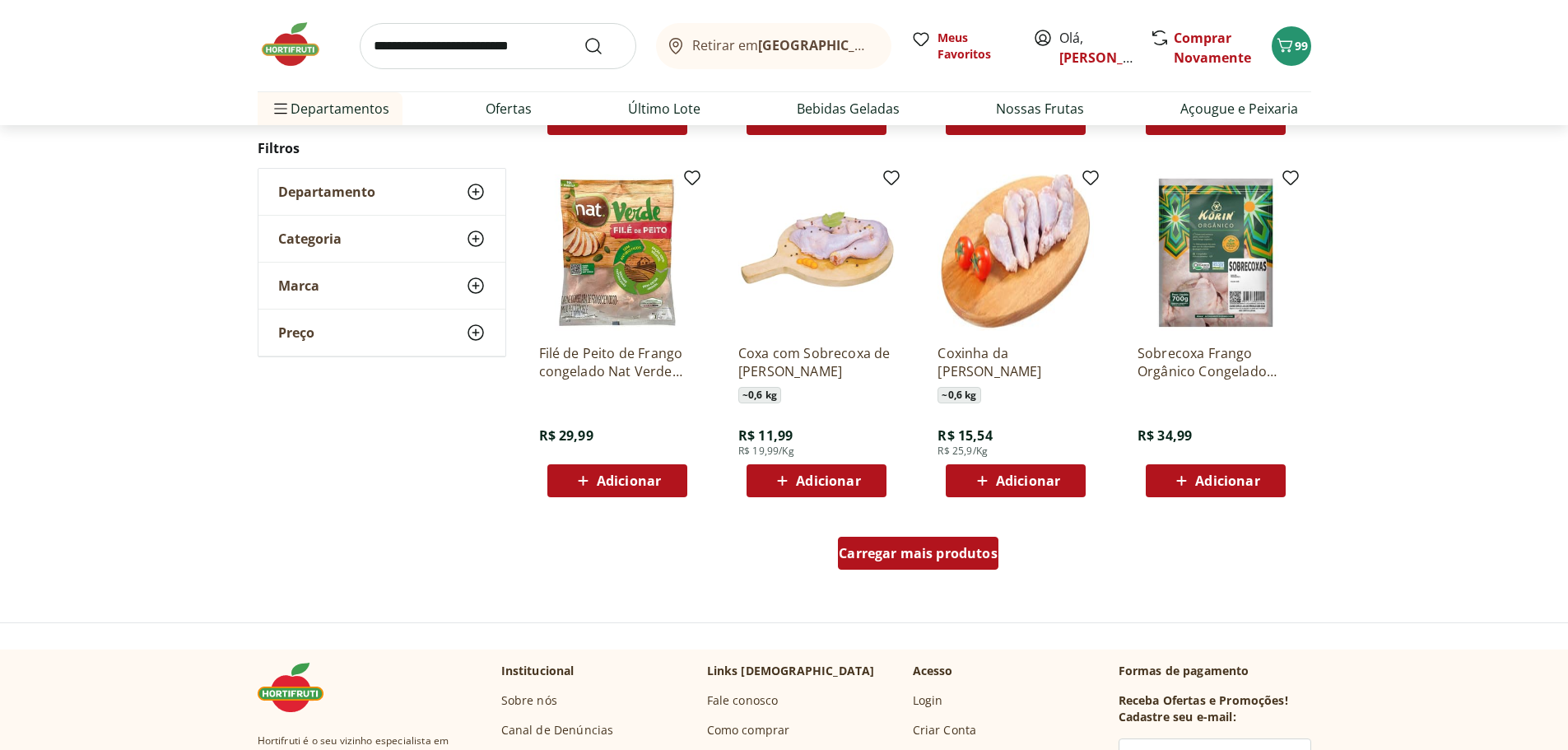
click at [954, 549] on span "Carregar mais produtos" at bounding box center [918, 553] width 159 height 13
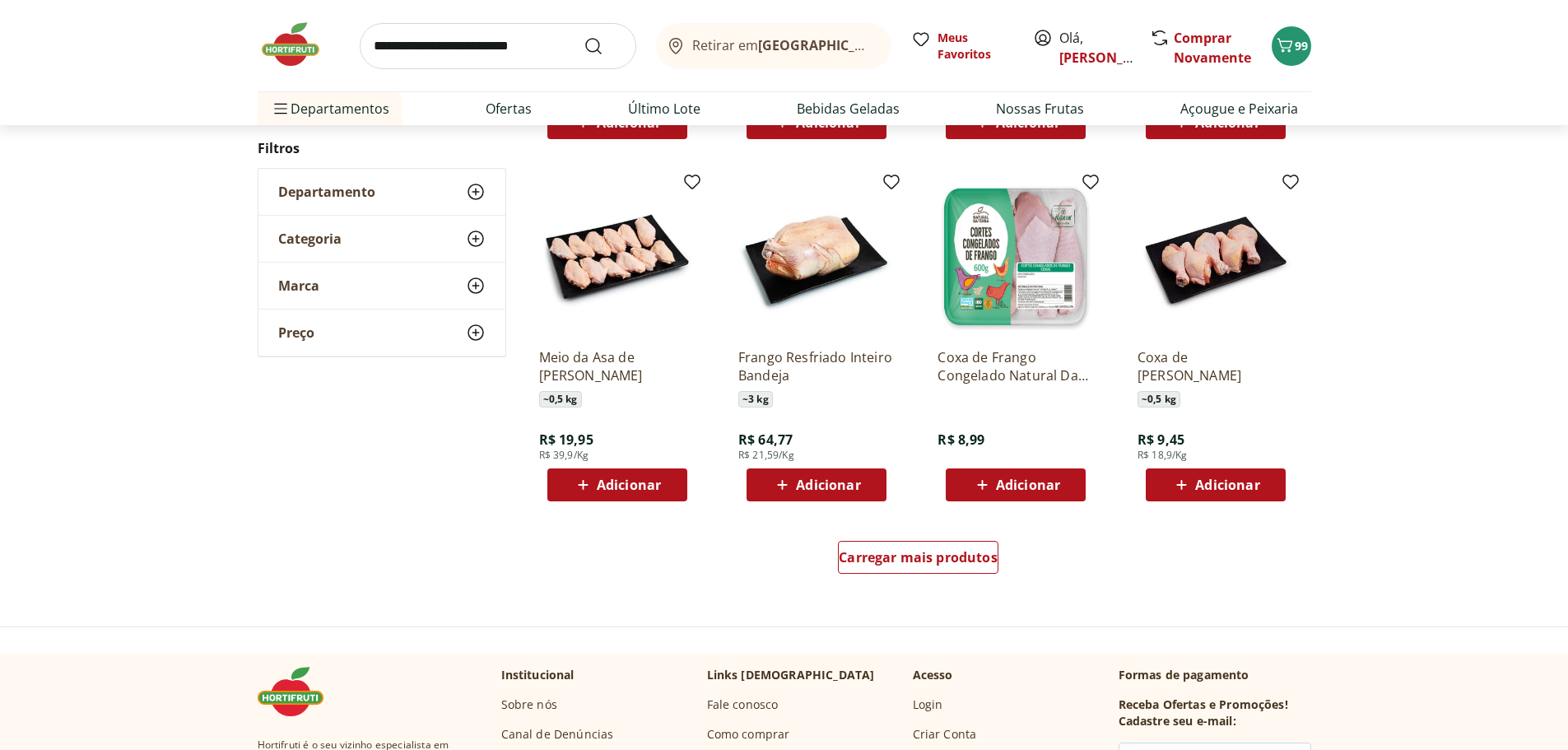
scroll to position [4116, 0]
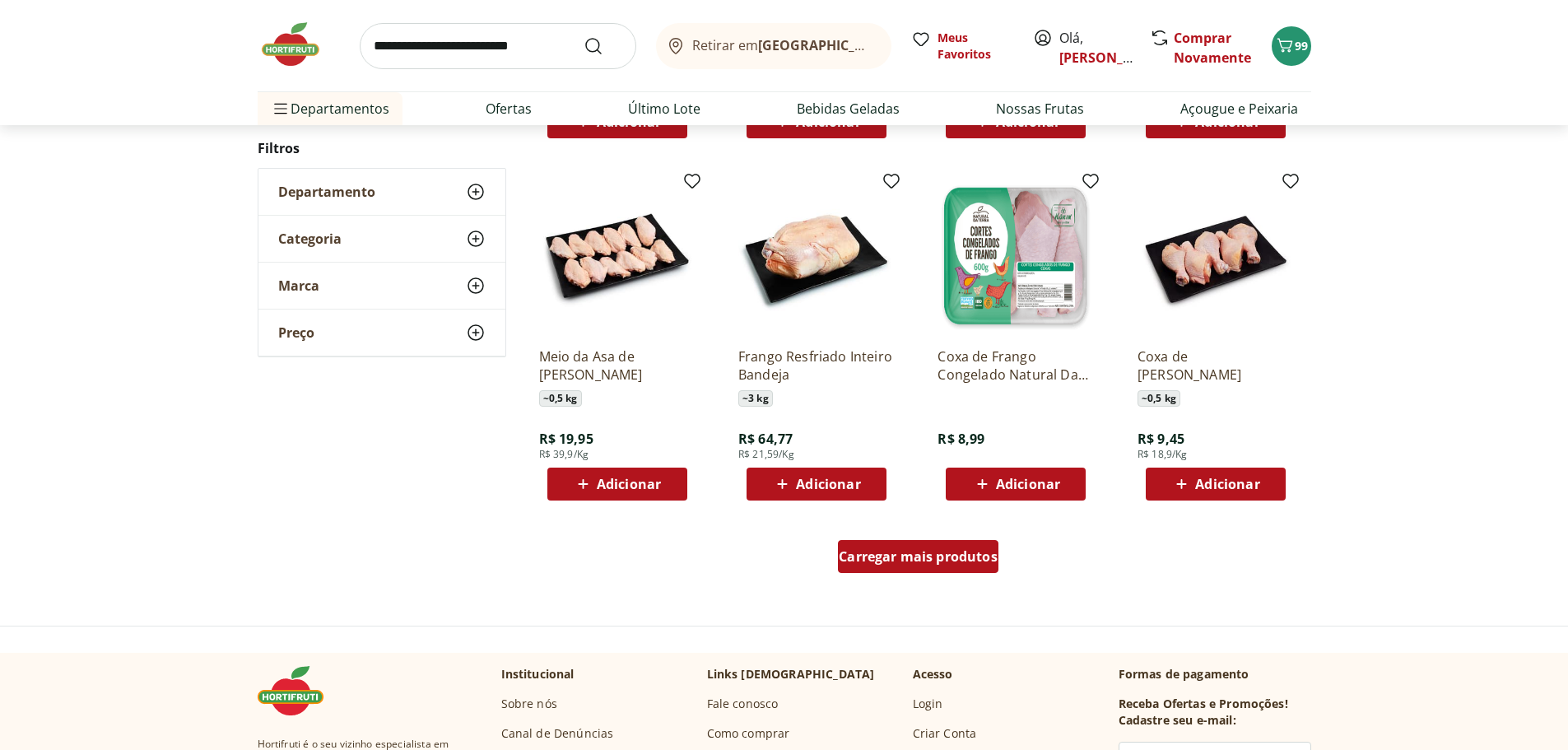
click at [960, 550] on span "Carregar mais produtos" at bounding box center [918, 557] width 159 height 13
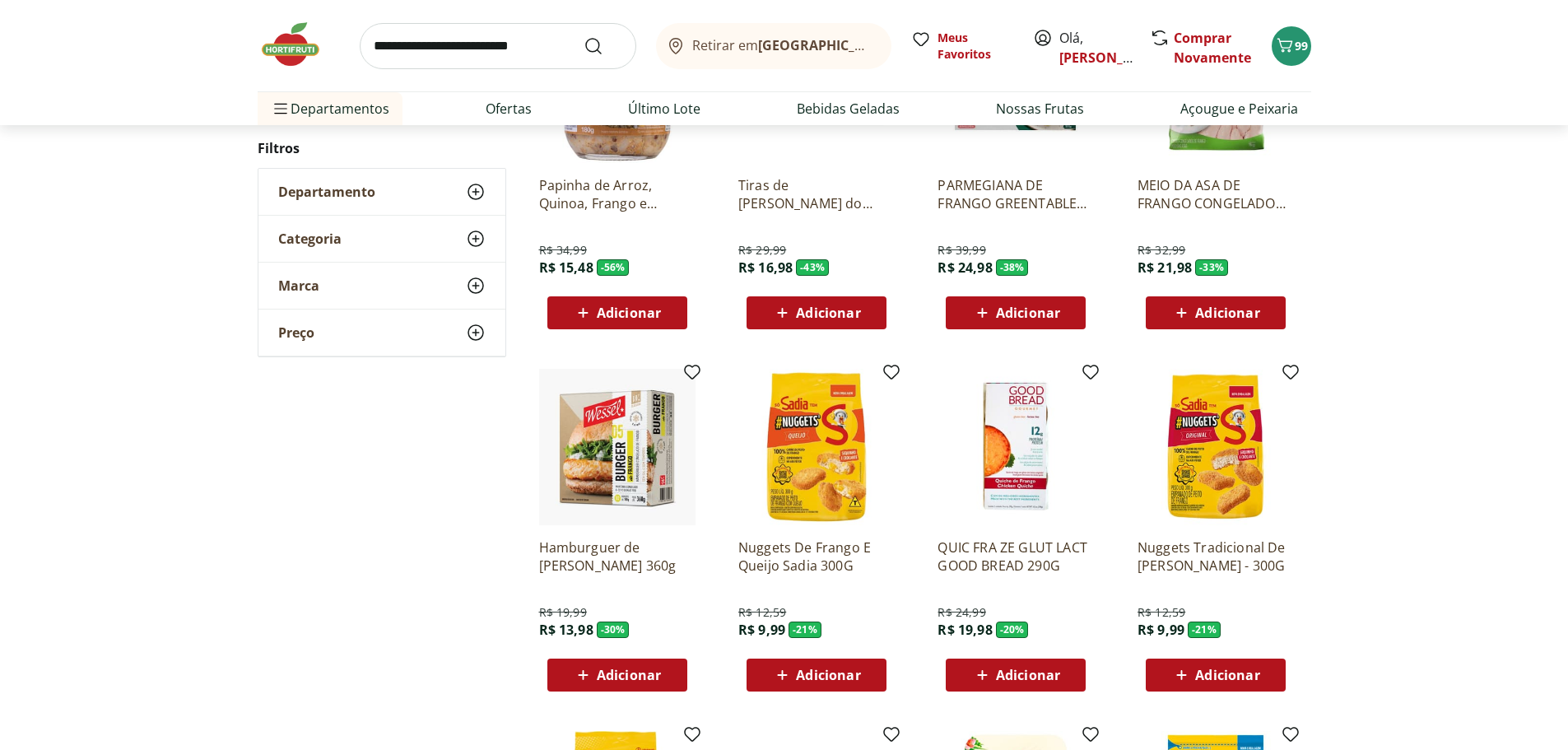
scroll to position [83, 0]
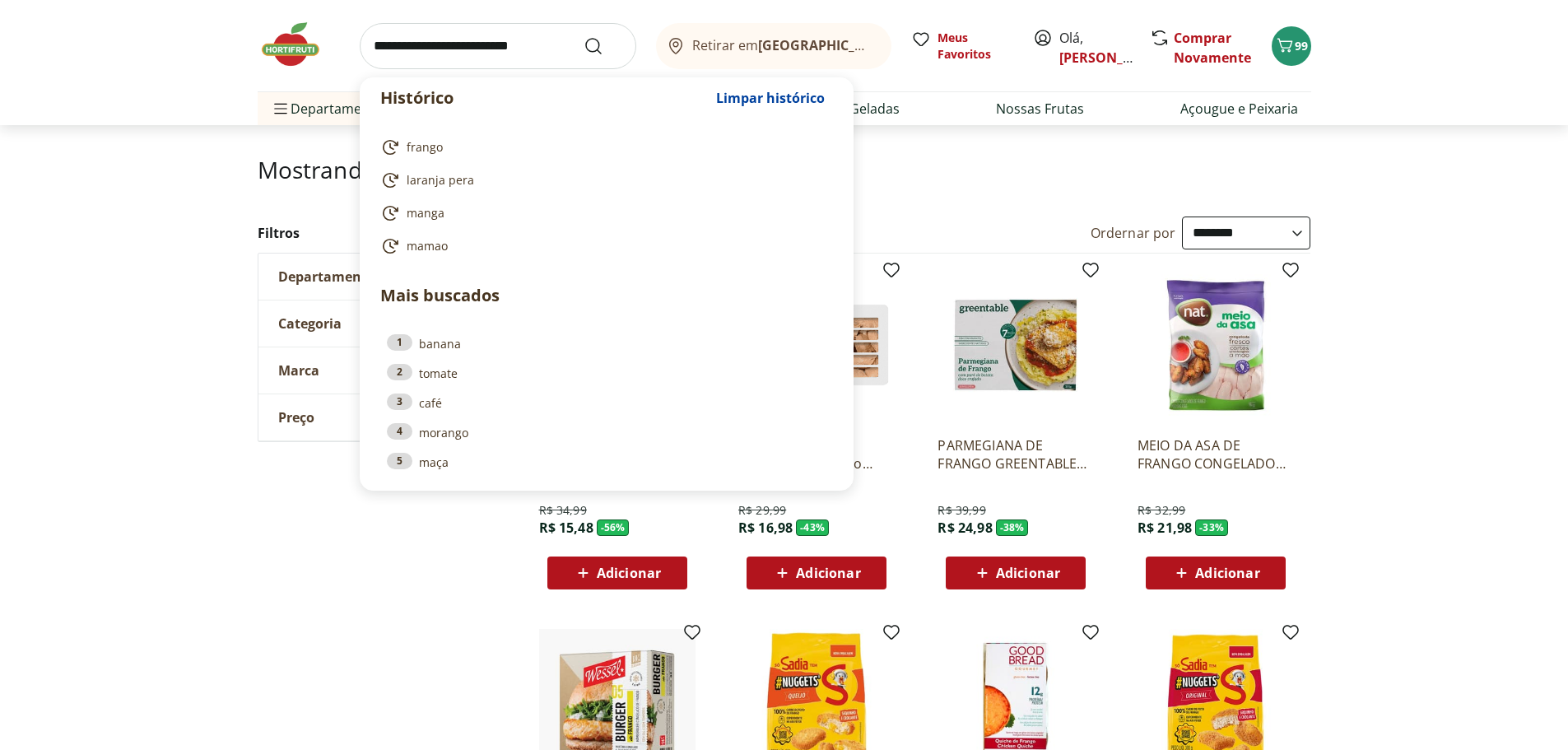
click at [523, 53] on input "search" at bounding box center [498, 46] width 277 height 46
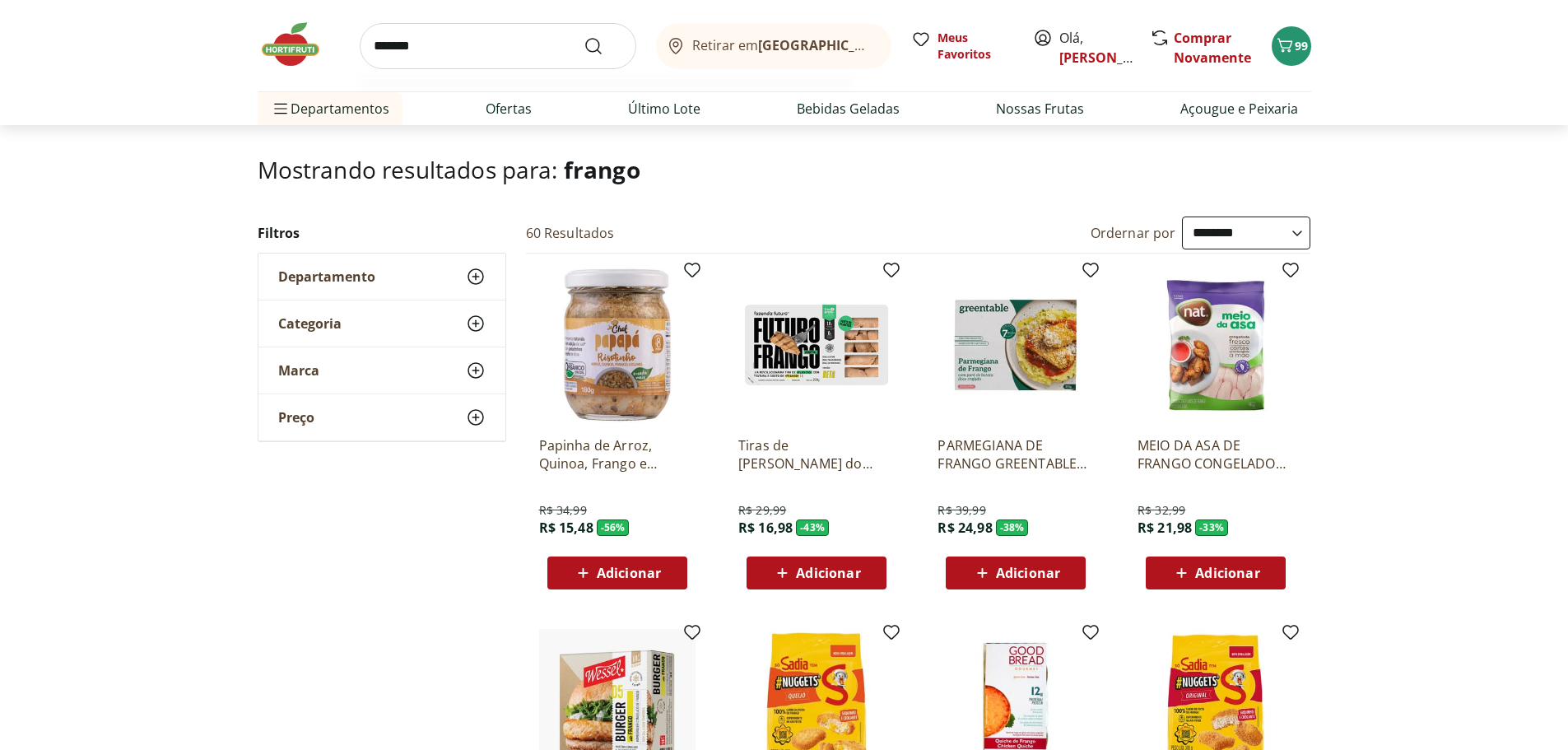
type input "*******"
click at [584, 37] on button "Submit Search" at bounding box center [603, 47] width 39 height 20
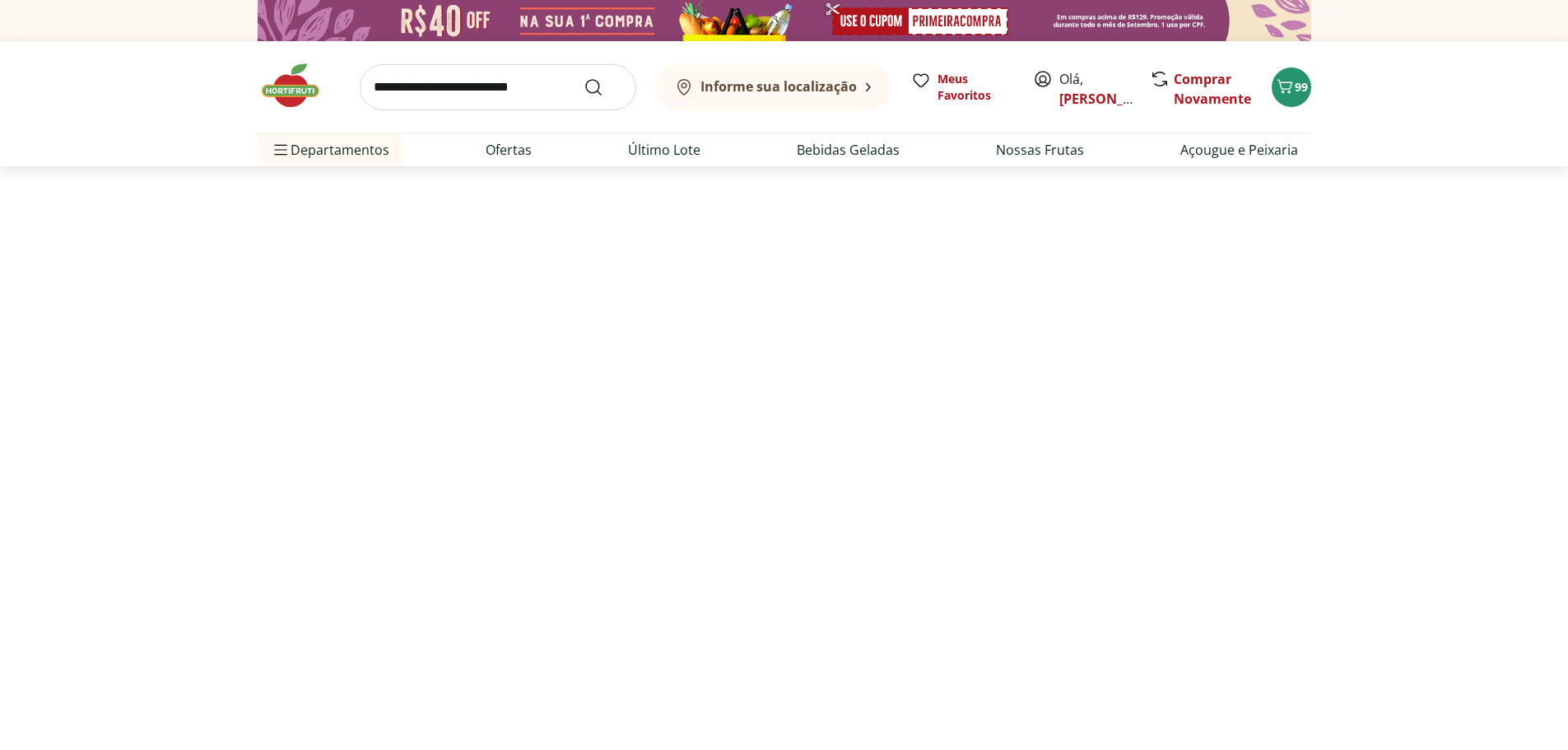
select select "**********"
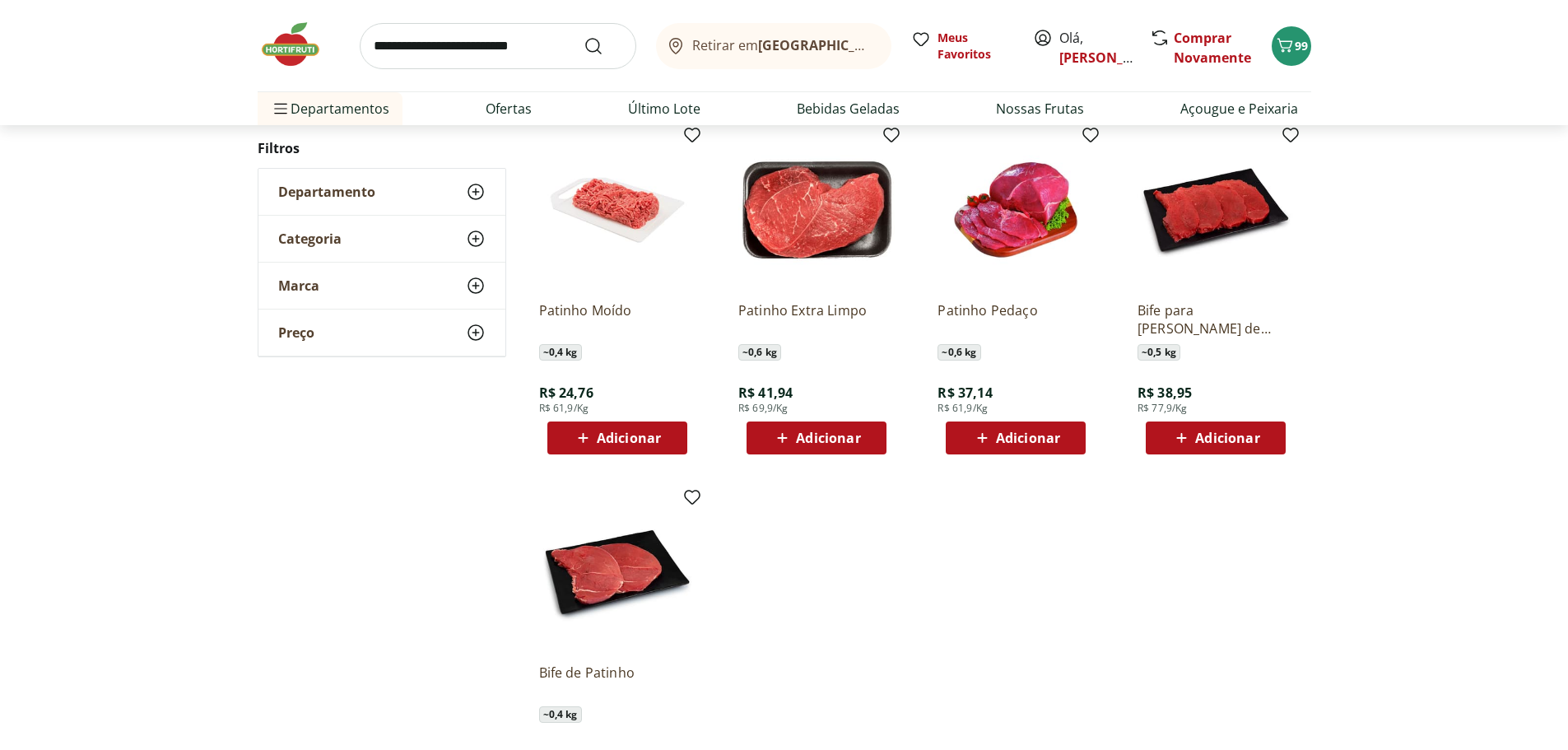
scroll to position [247, 0]
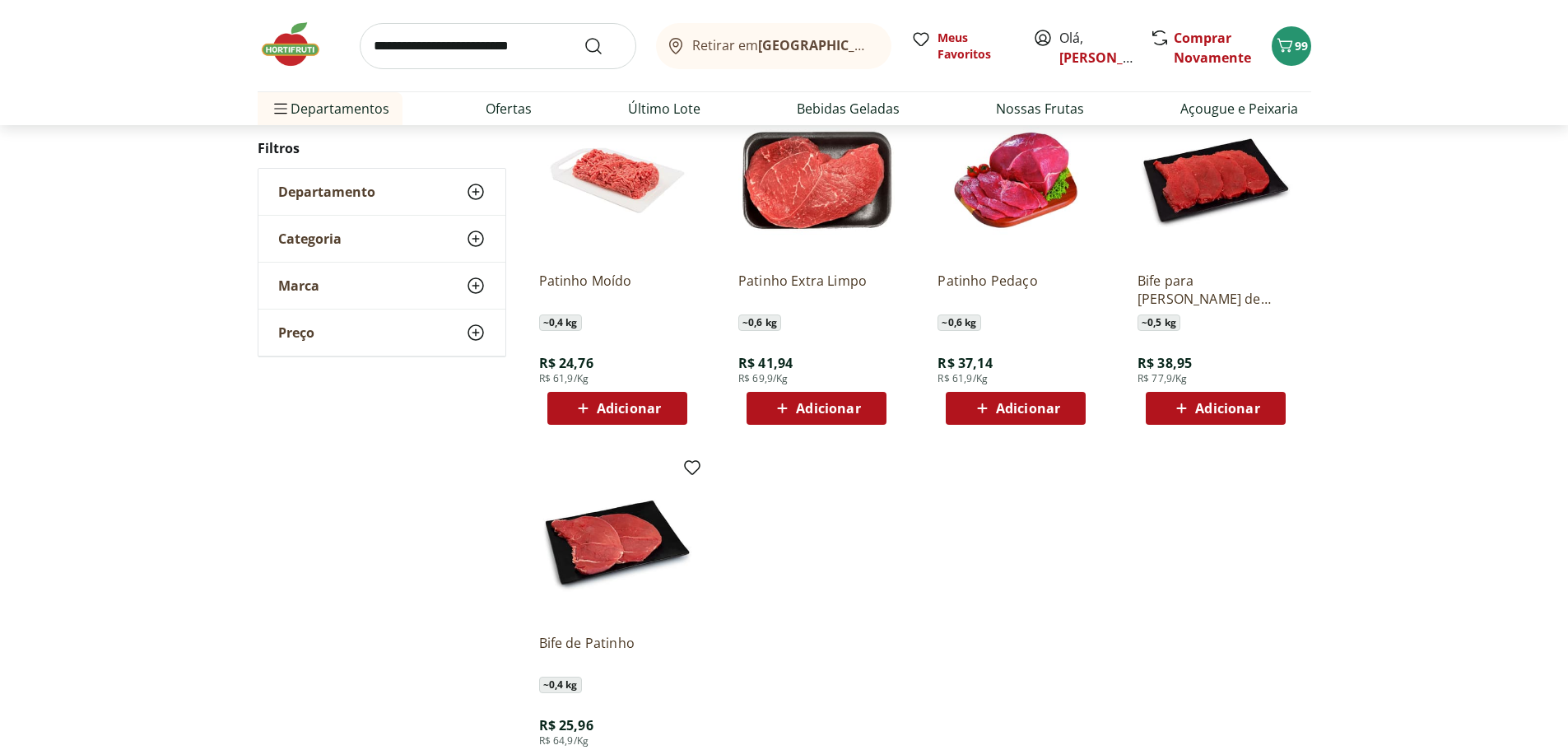
click at [592, 411] on icon at bounding box center [583, 409] width 20 height 20
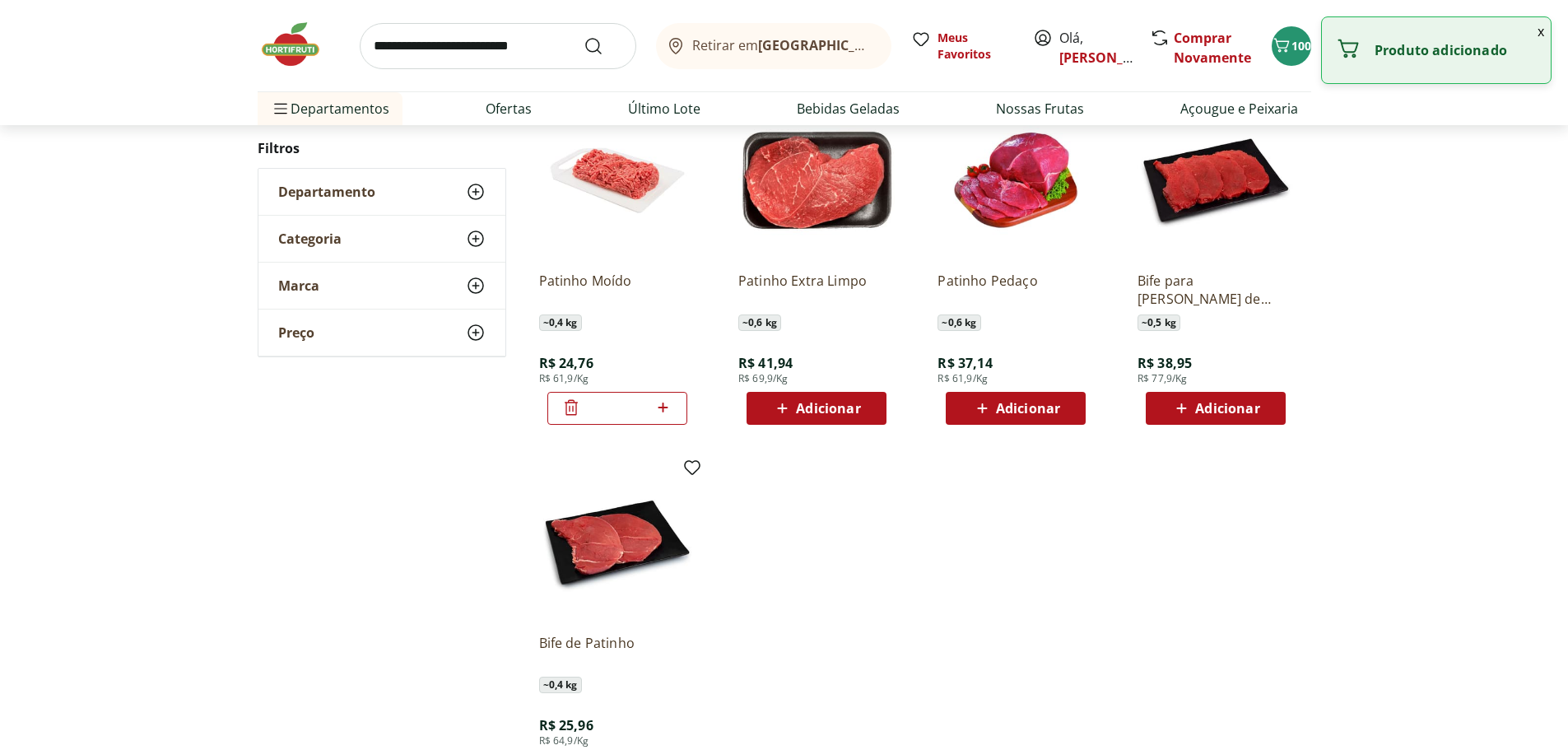
click at [668, 404] on icon at bounding box center [663, 408] width 20 height 20
type input "*"
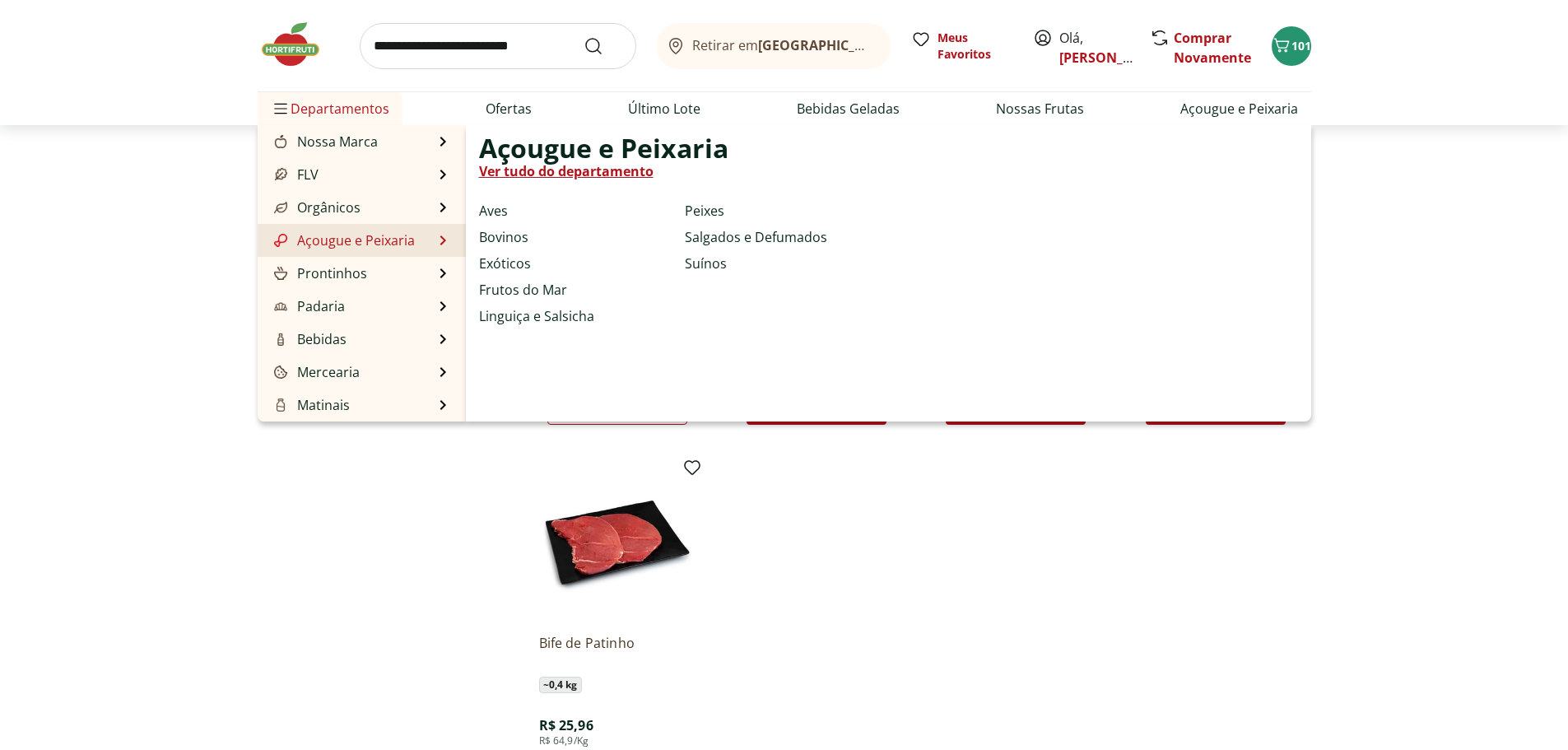
click at [331, 249] on link "Açougue e Peixaria" at bounding box center [342, 240] width 144 height 20
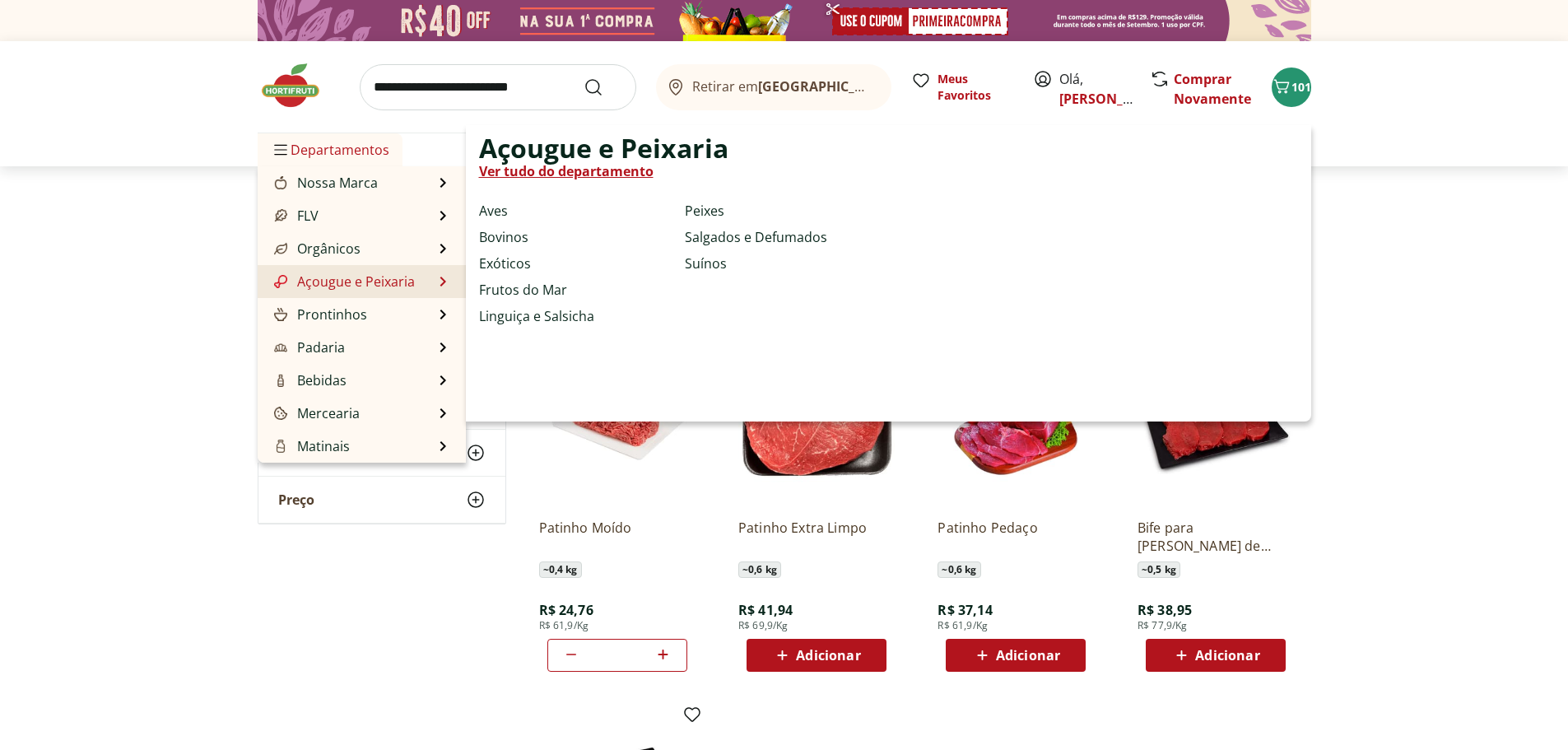
select select "**********"
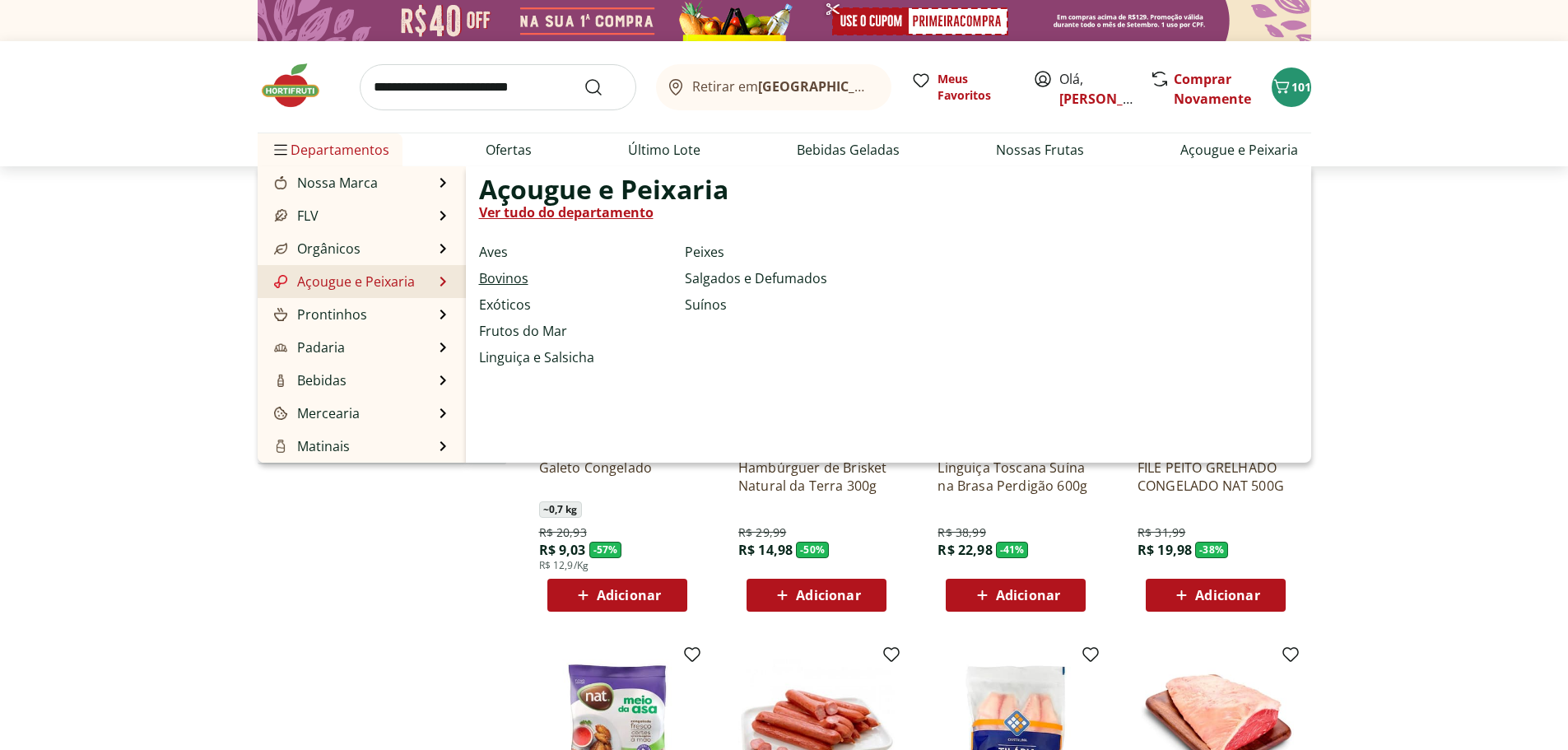
click at [503, 283] on link "Bovinos" at bounding box center [504, 279] width 50 height 20
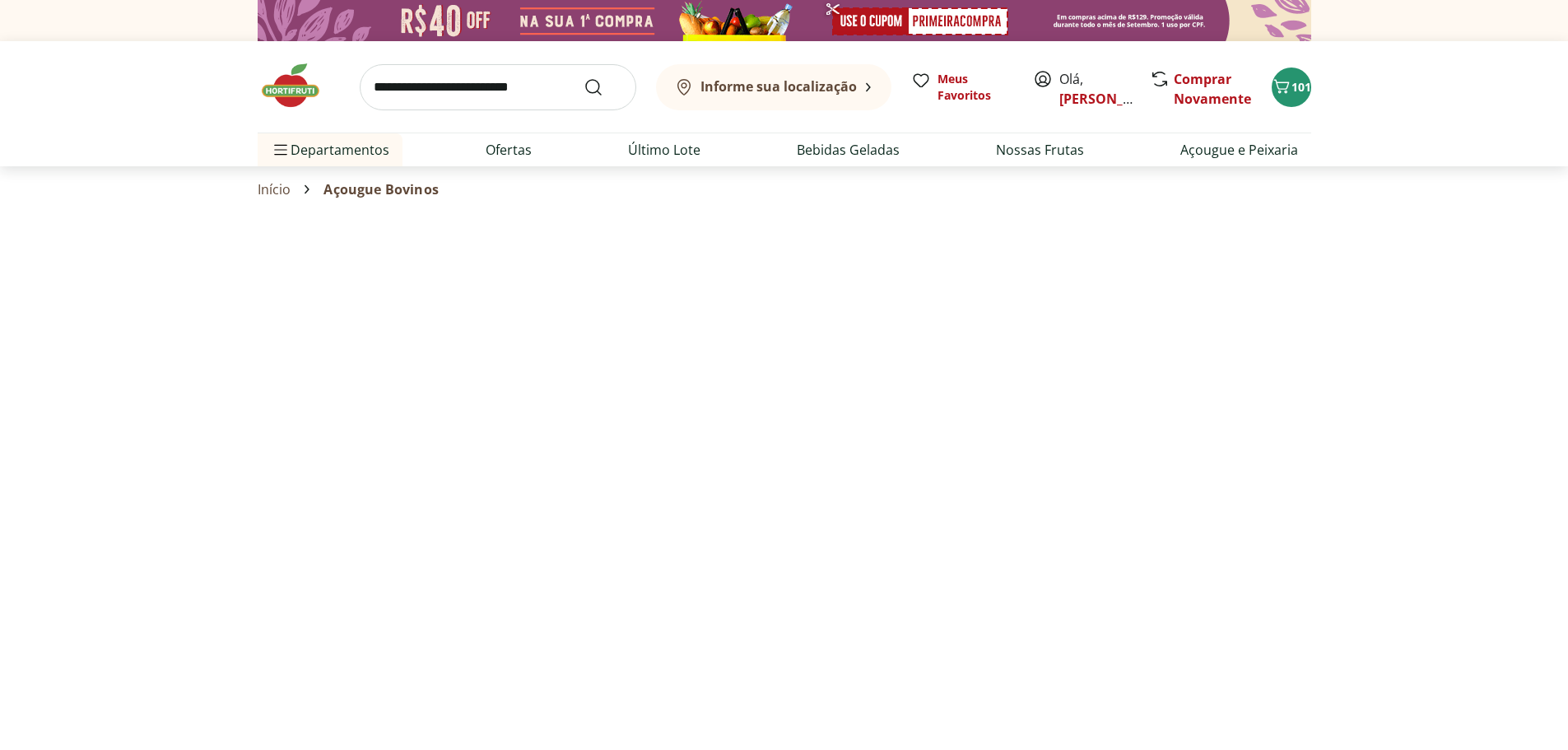
select select "**********"
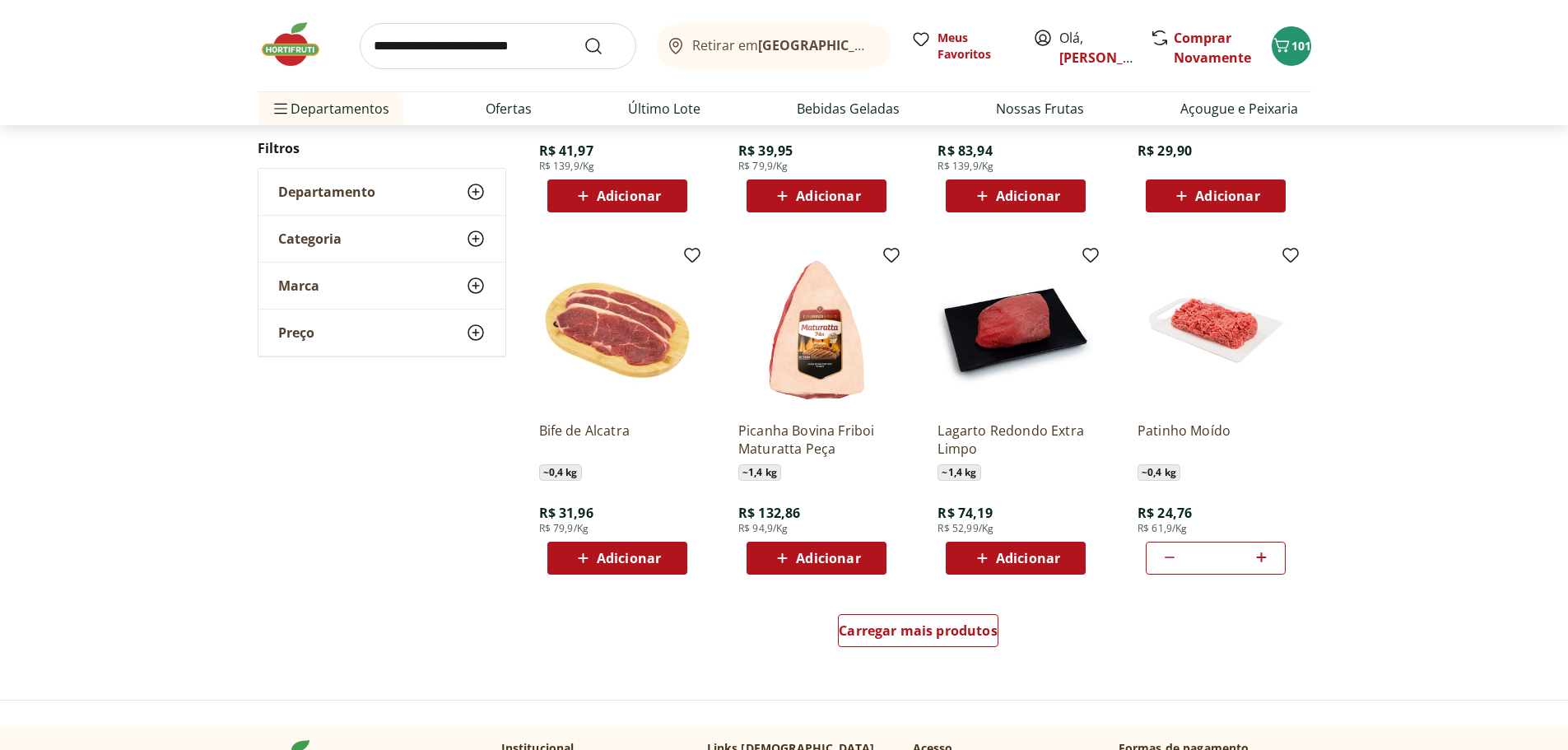
scroll to position [823, 0]
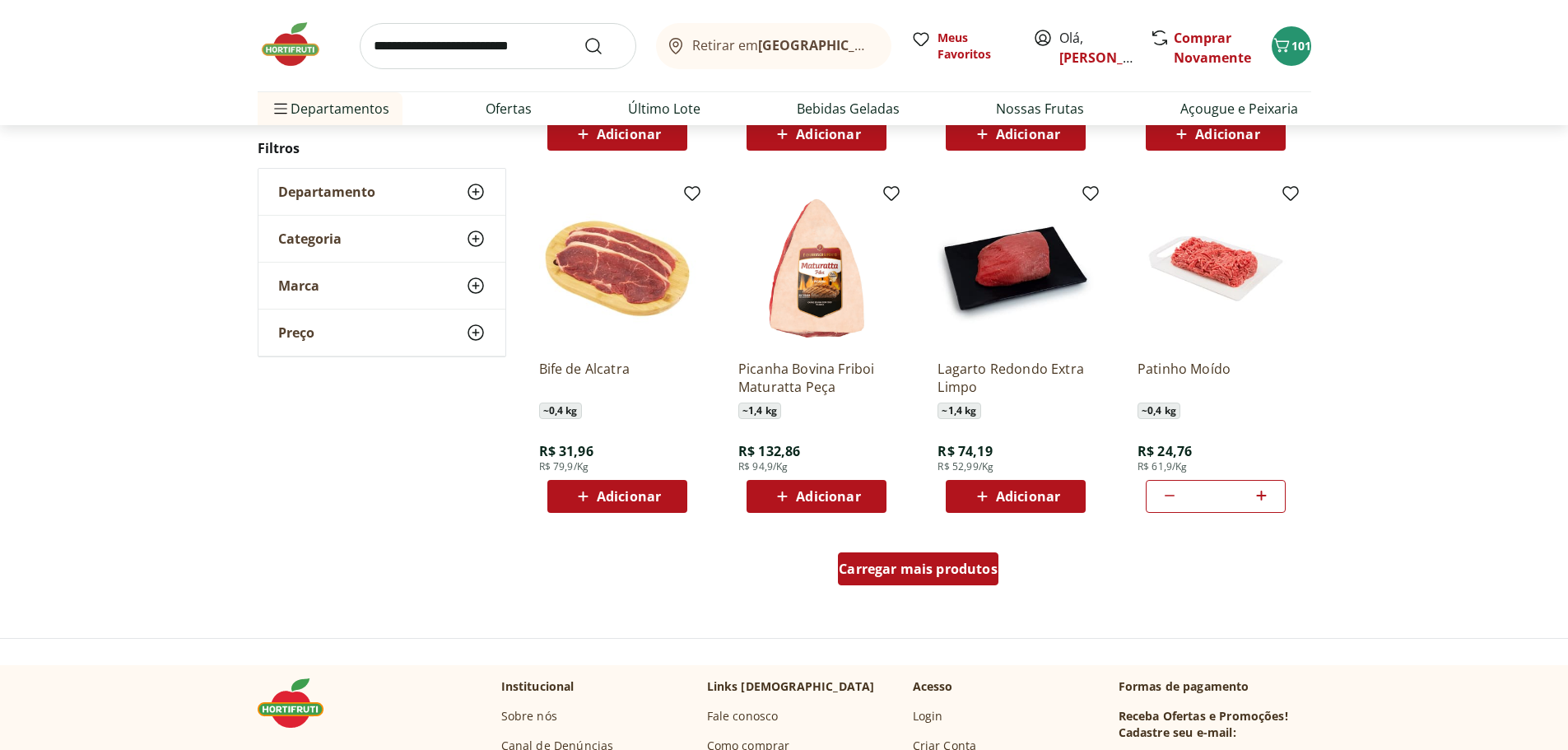
click at [936, 576] on span "Carregar mais produtos" at bounding box center [918, 568] width 159 height 13
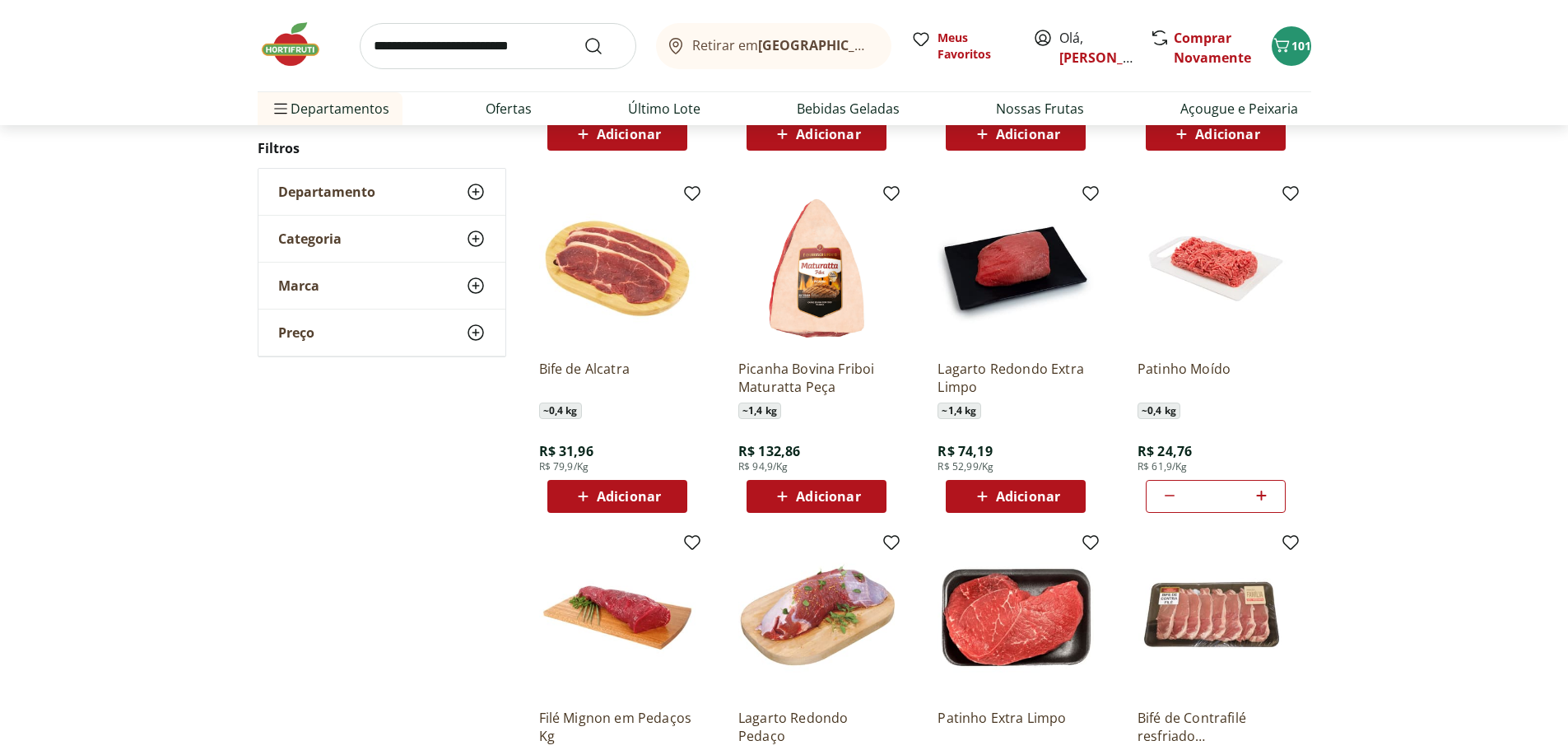
click at [984, 496] on icon at bounding box center [982, 496] width 10 height 10
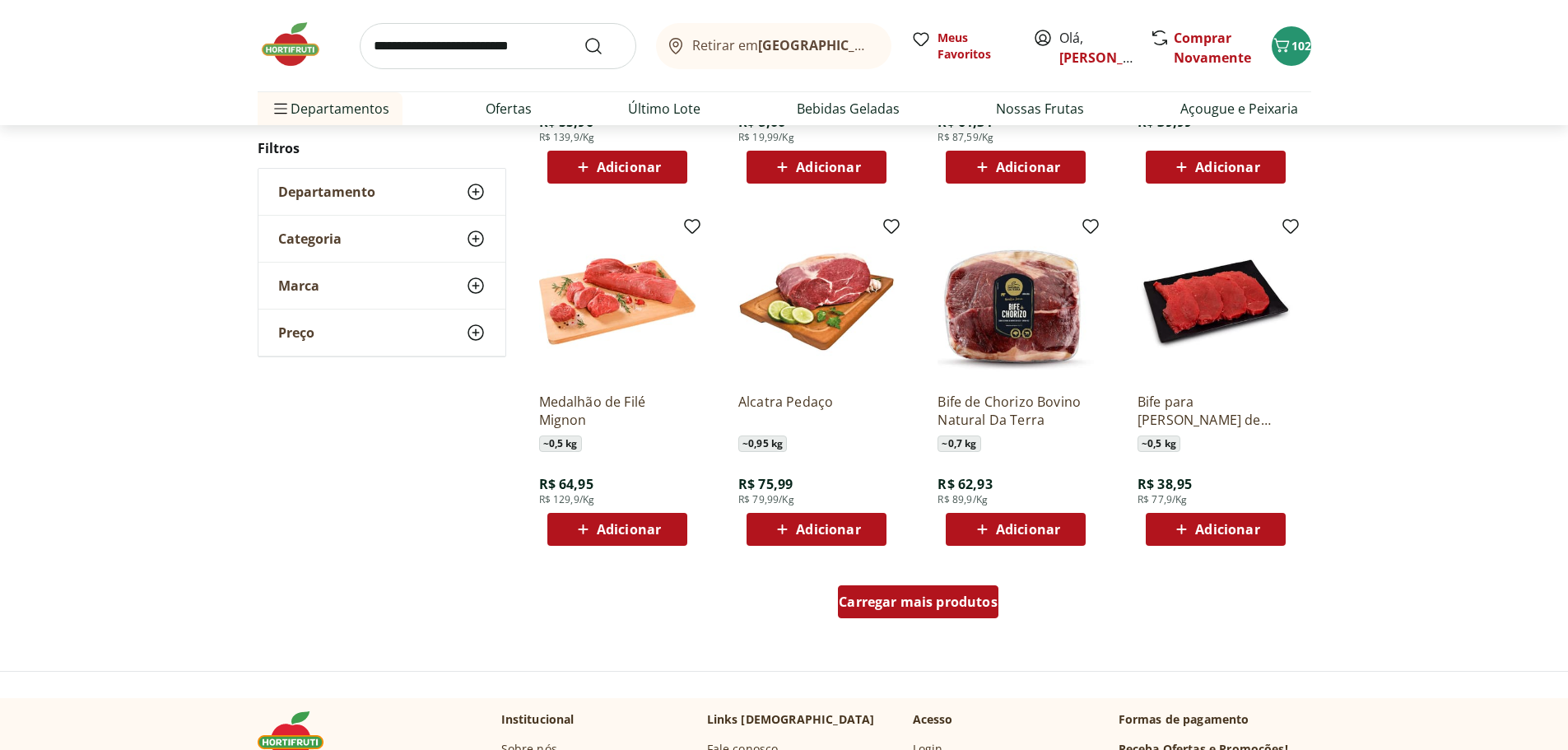
scroll to position [1893, 0]
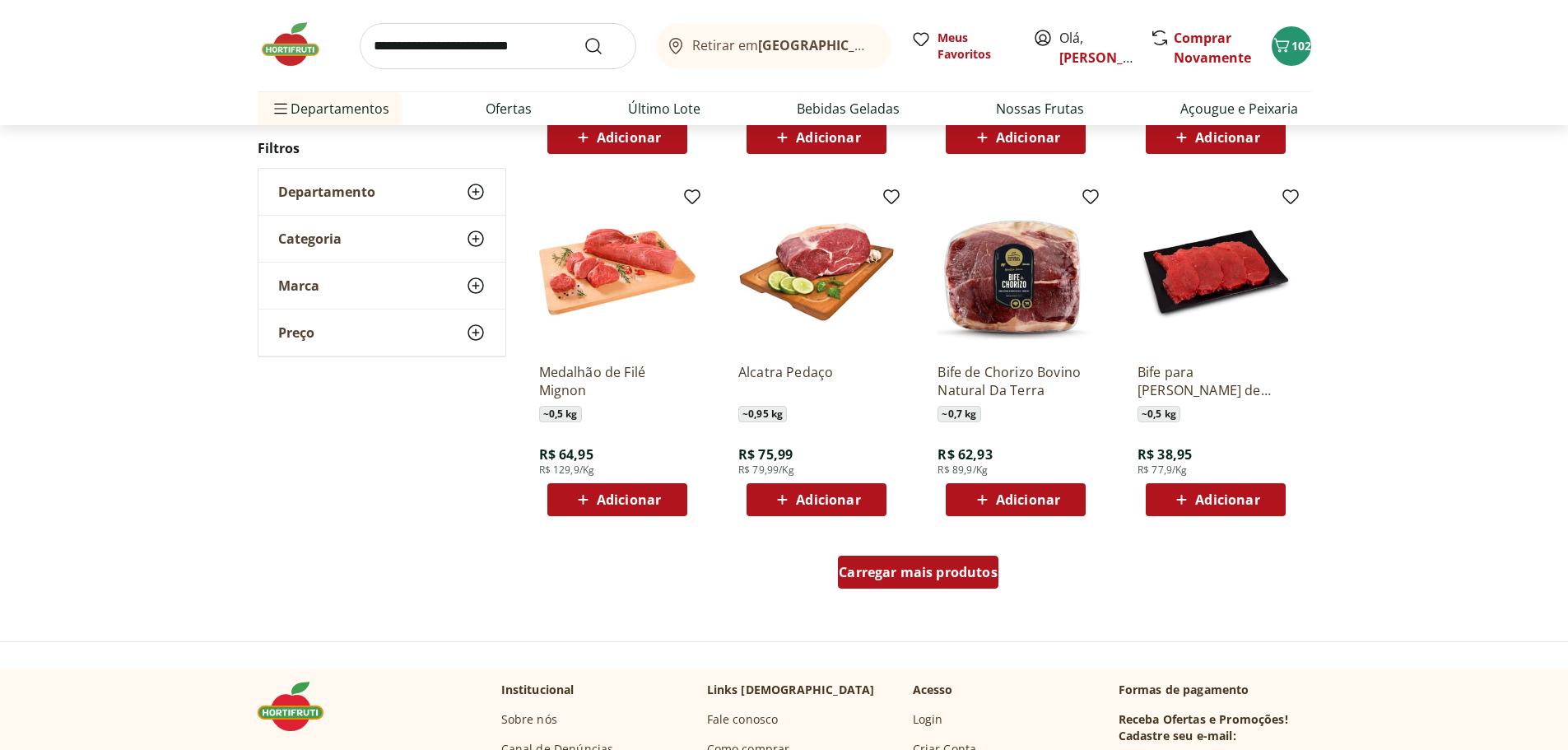
click at [889, 579] on span "Carregar mais produtos" at bounding box center [918, 572] width 159 height 13
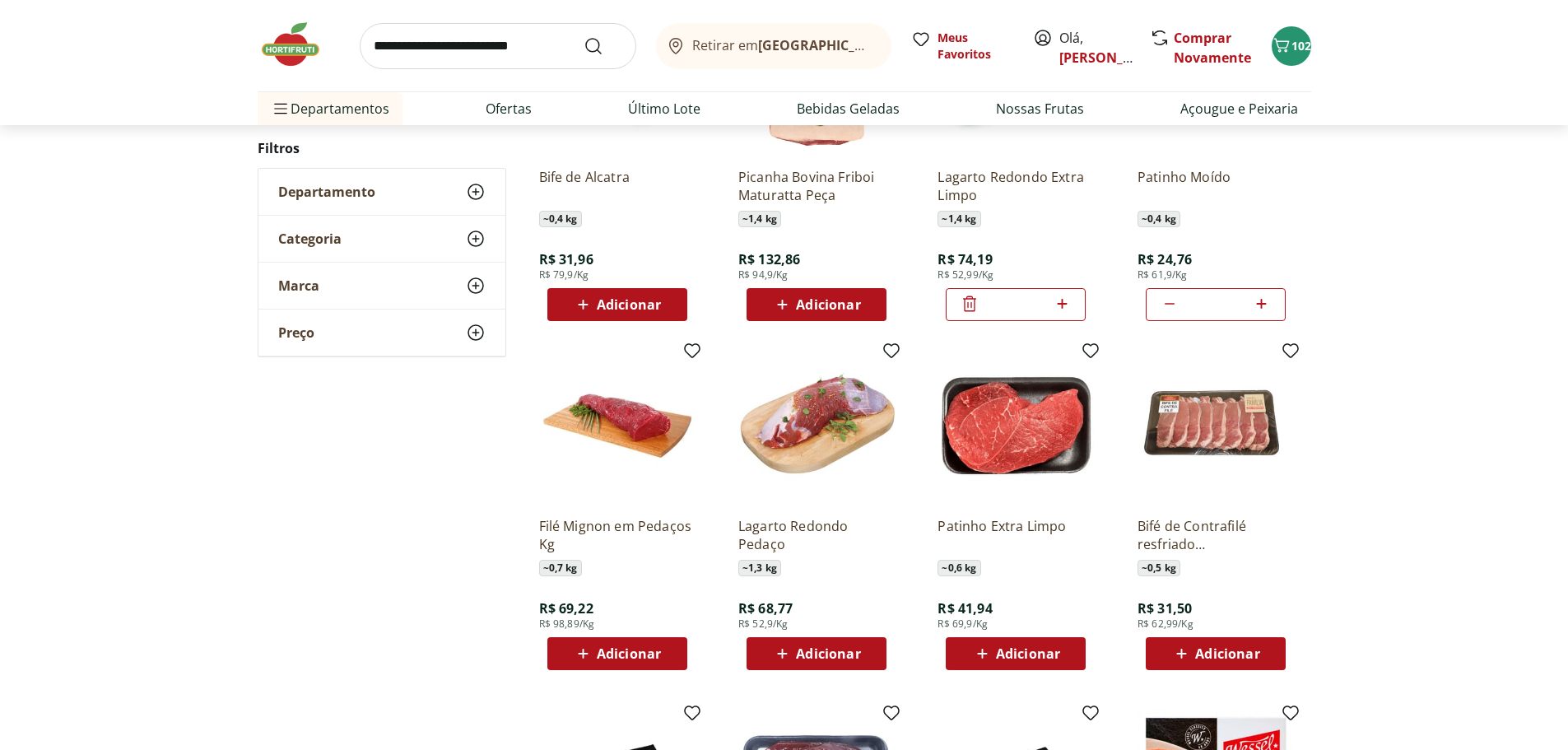
scroll to position [823, 0]
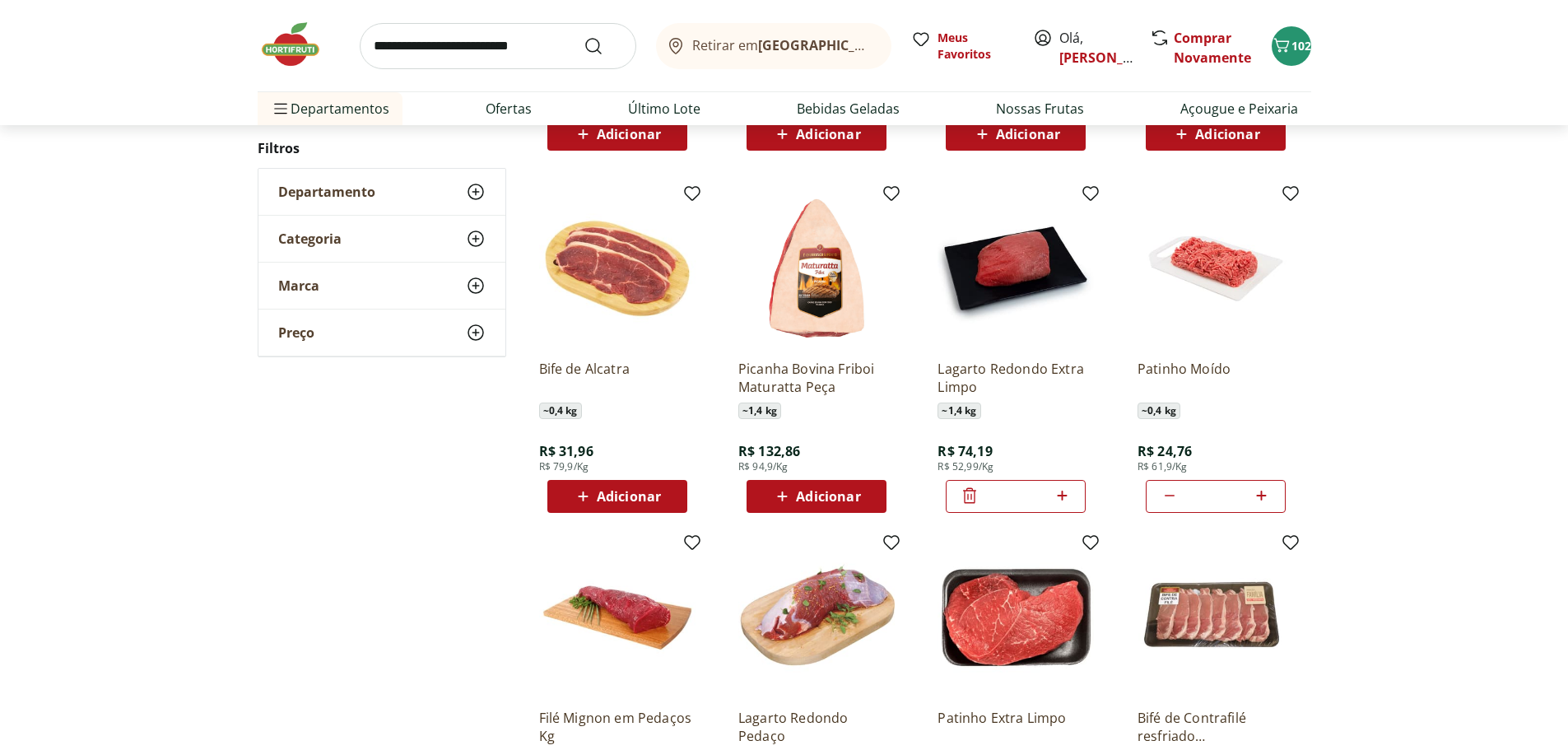
click at [519, 49] on input "search" at bounding box center [498, 46] width 277 height 46
click at [294, 182] on div "Departamento" at bounding box center [381, 192] width 247 height 46
click at [327, 228] on label "Açougue & Peixaria 54" at bounding box center [392, 223] width 188 height 17
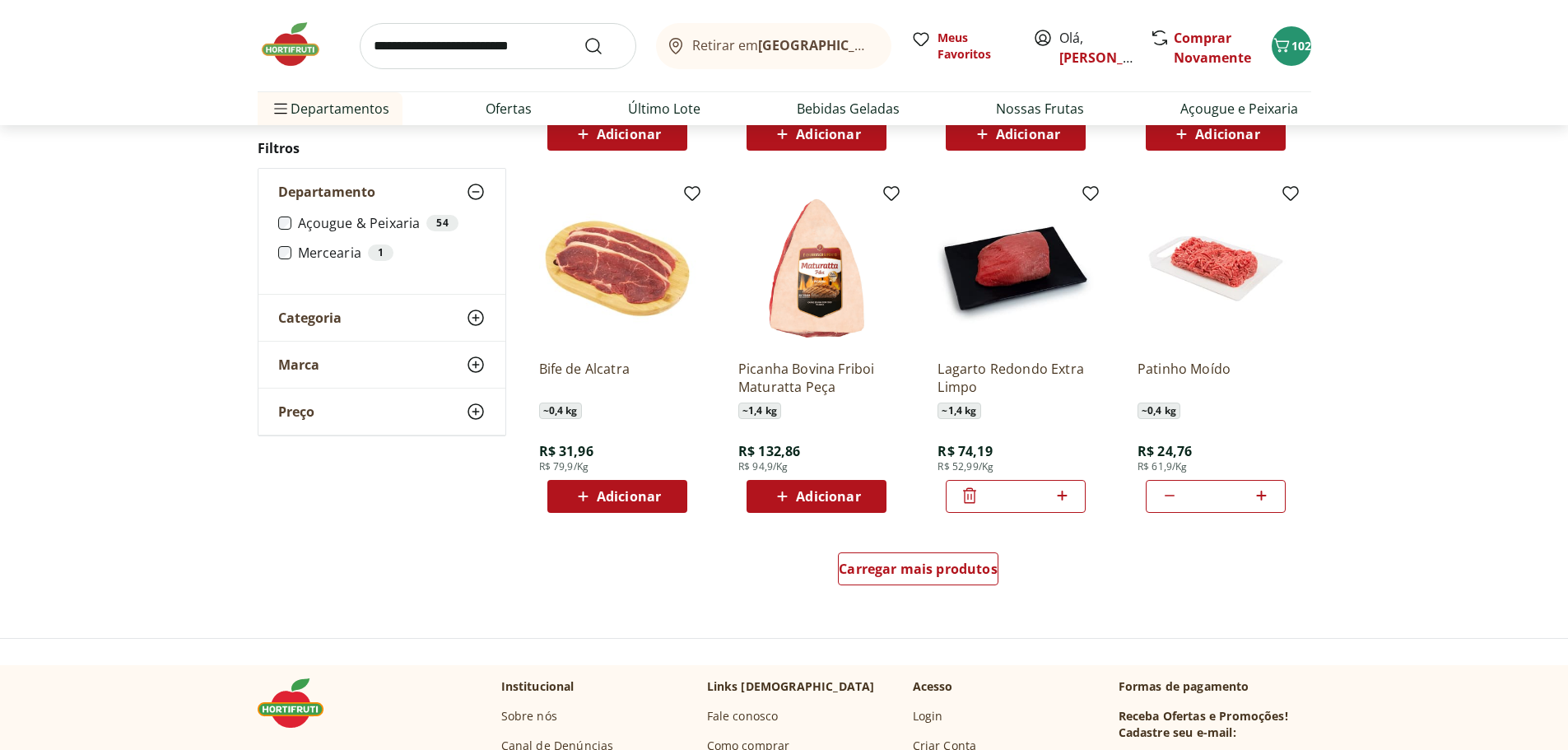
click at [317, 316] on span "Categoria" at bounding box center [309, 318] width 63 height 17
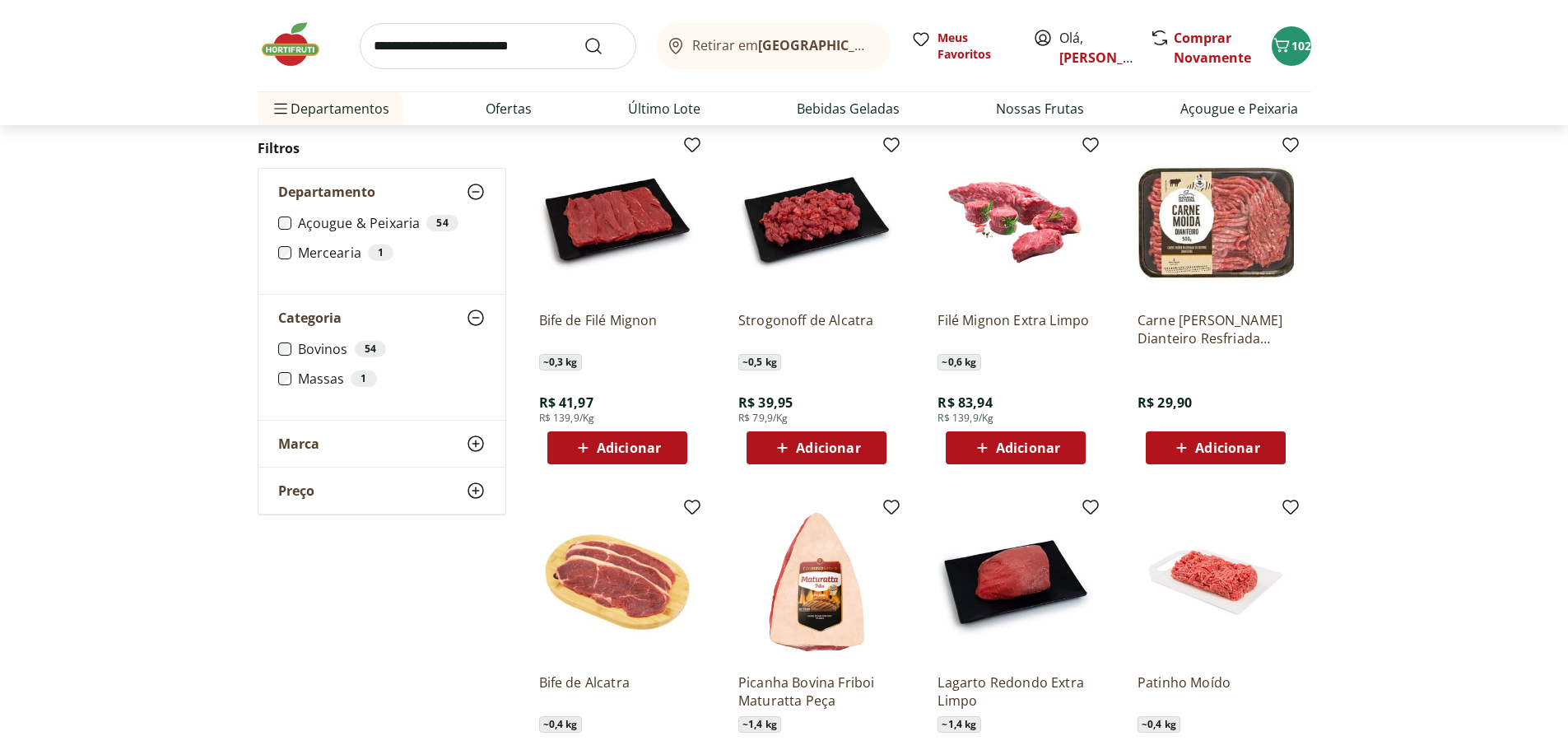
scroll to position [494, 0]
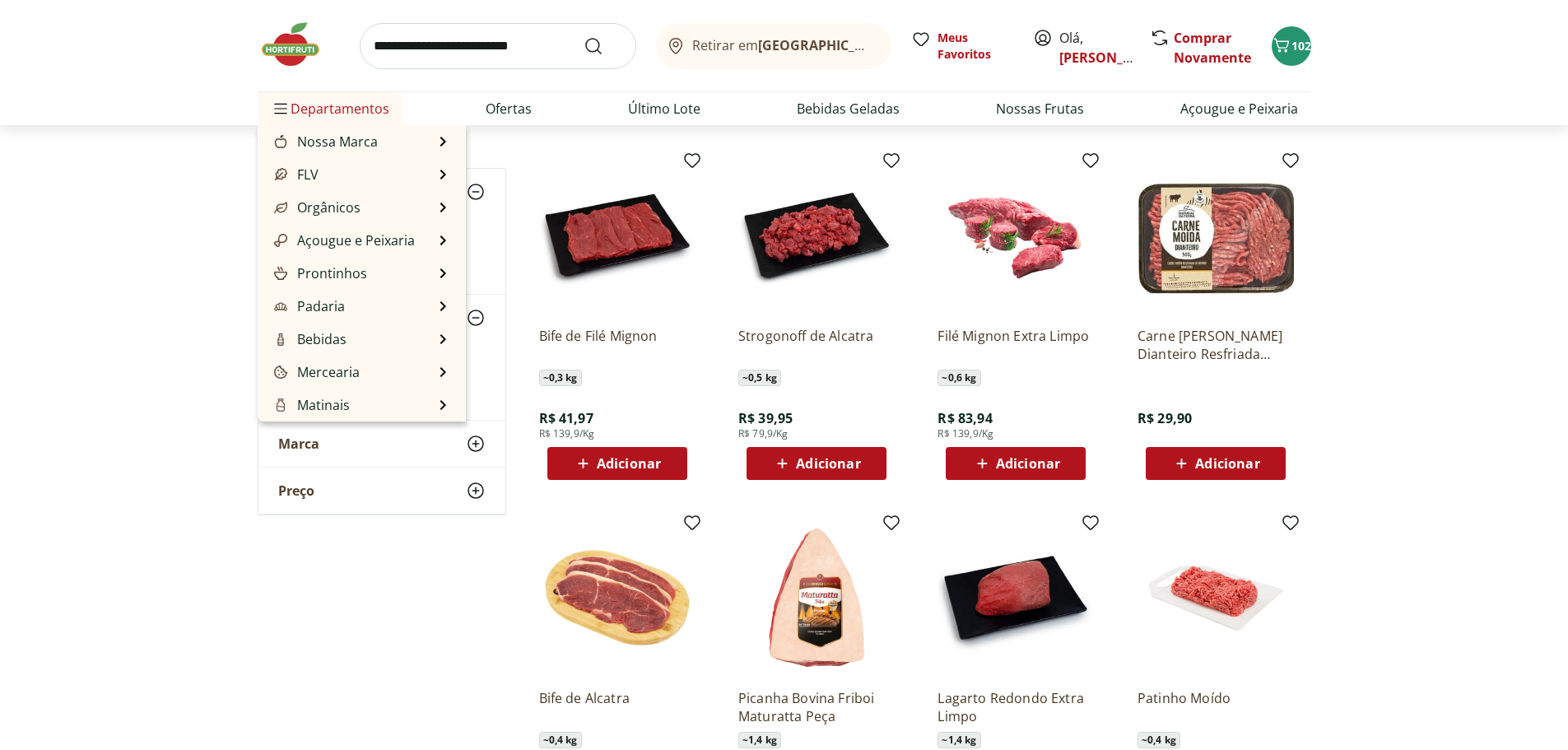
click at [294, 104] on span "Departamentos" at bounding box center [329, 108] width 118 height 39
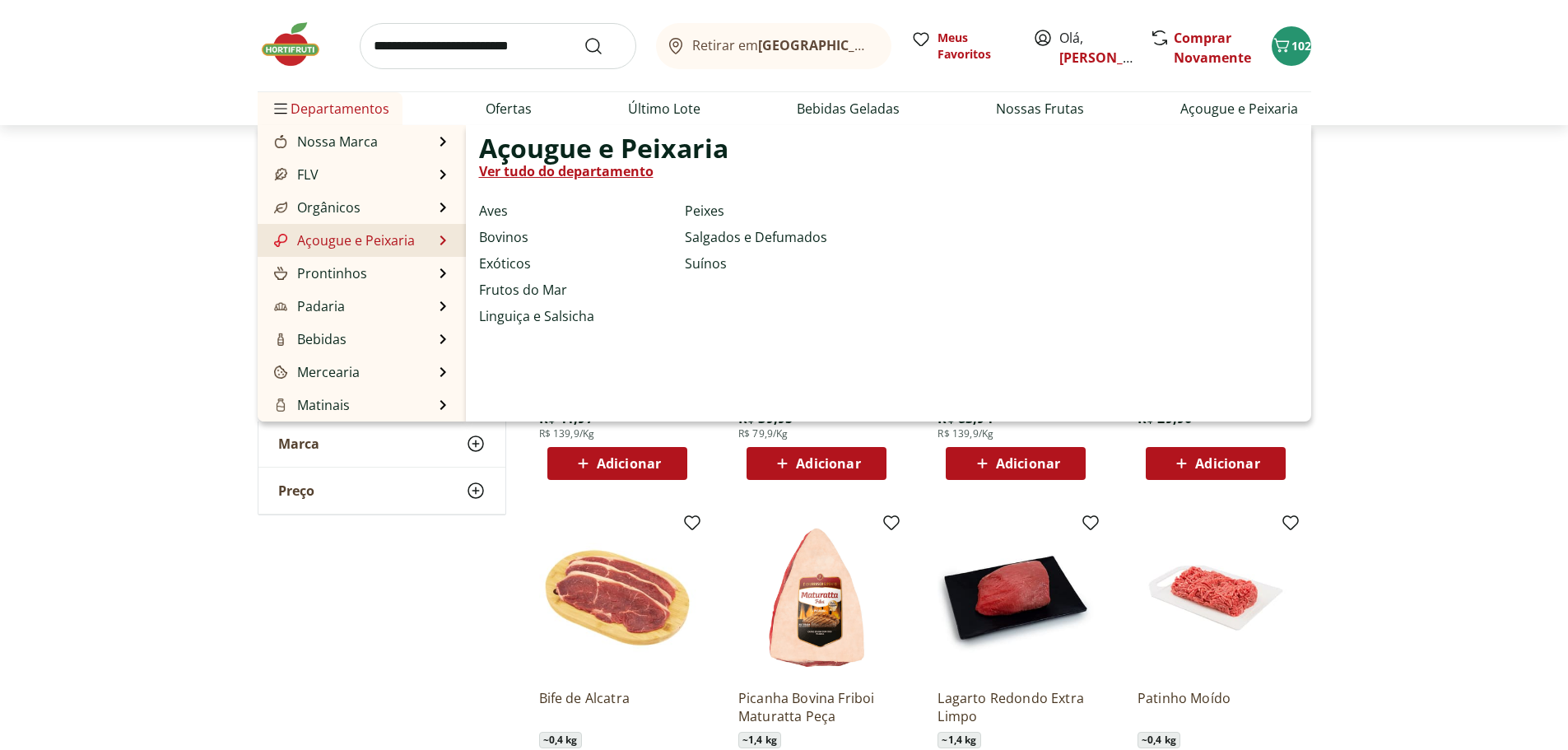
click at [319, 243] on link "Açougue e Peixaria" at bounding box center [342, 240] width 144 height 20
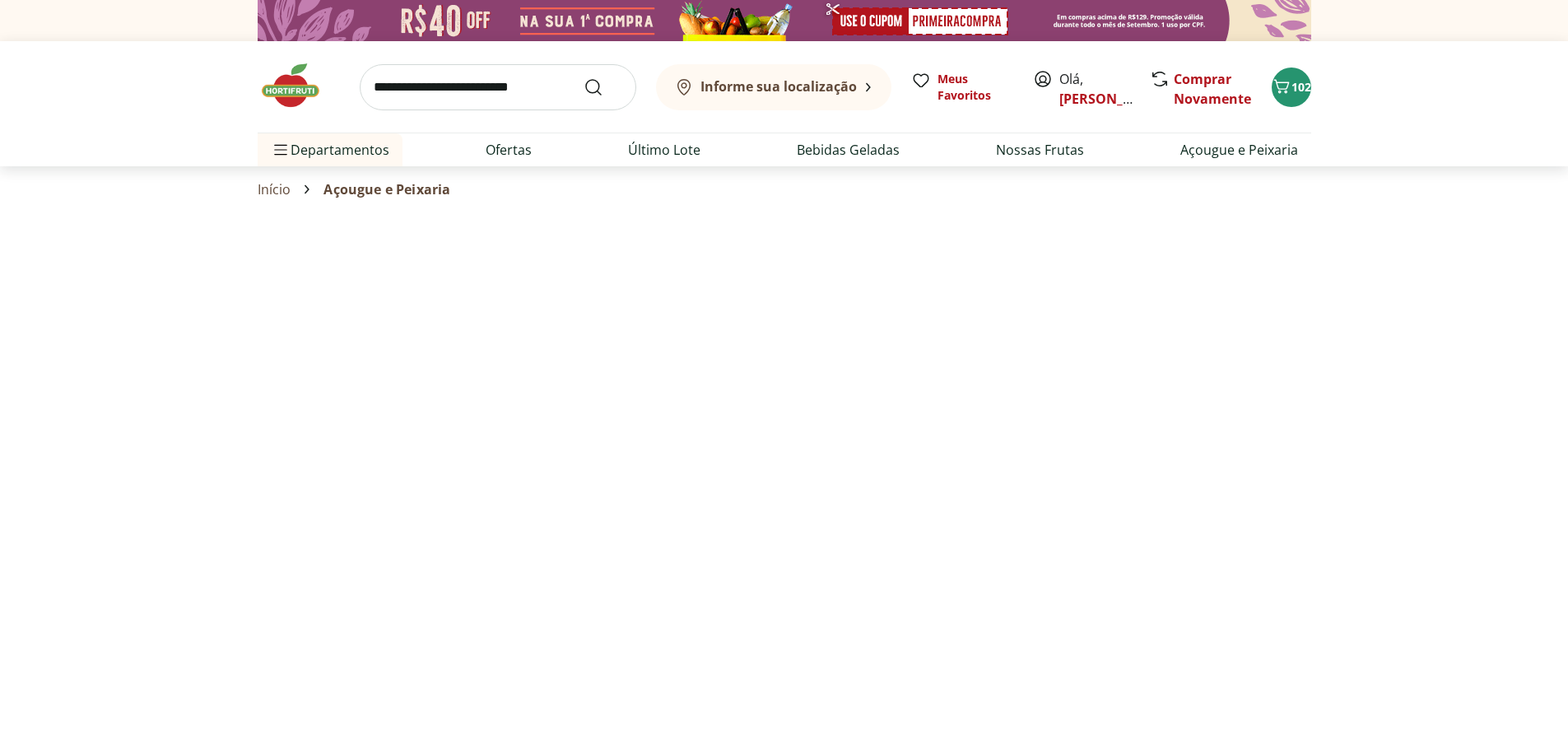
select select "**********"
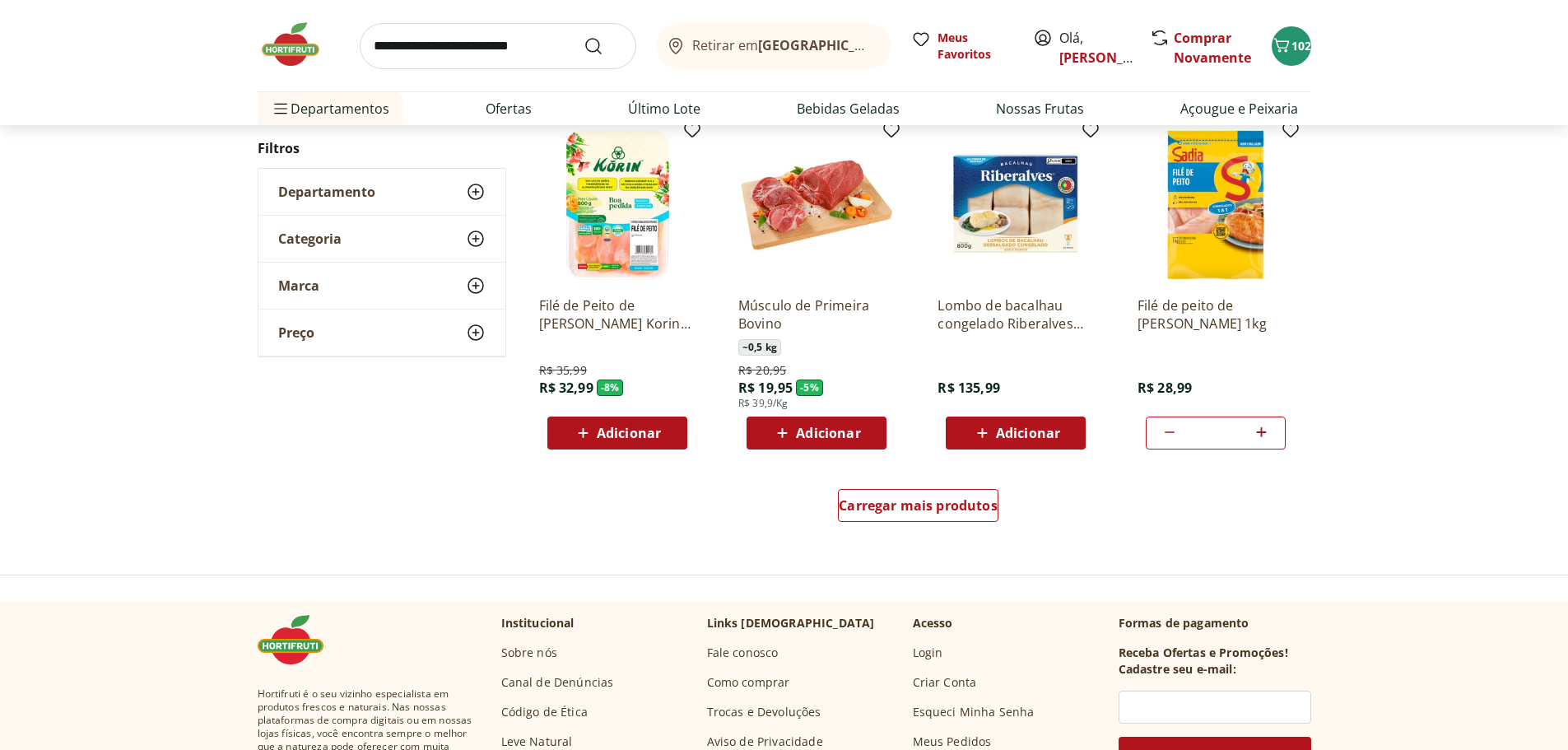
scroll to position [906, 0]
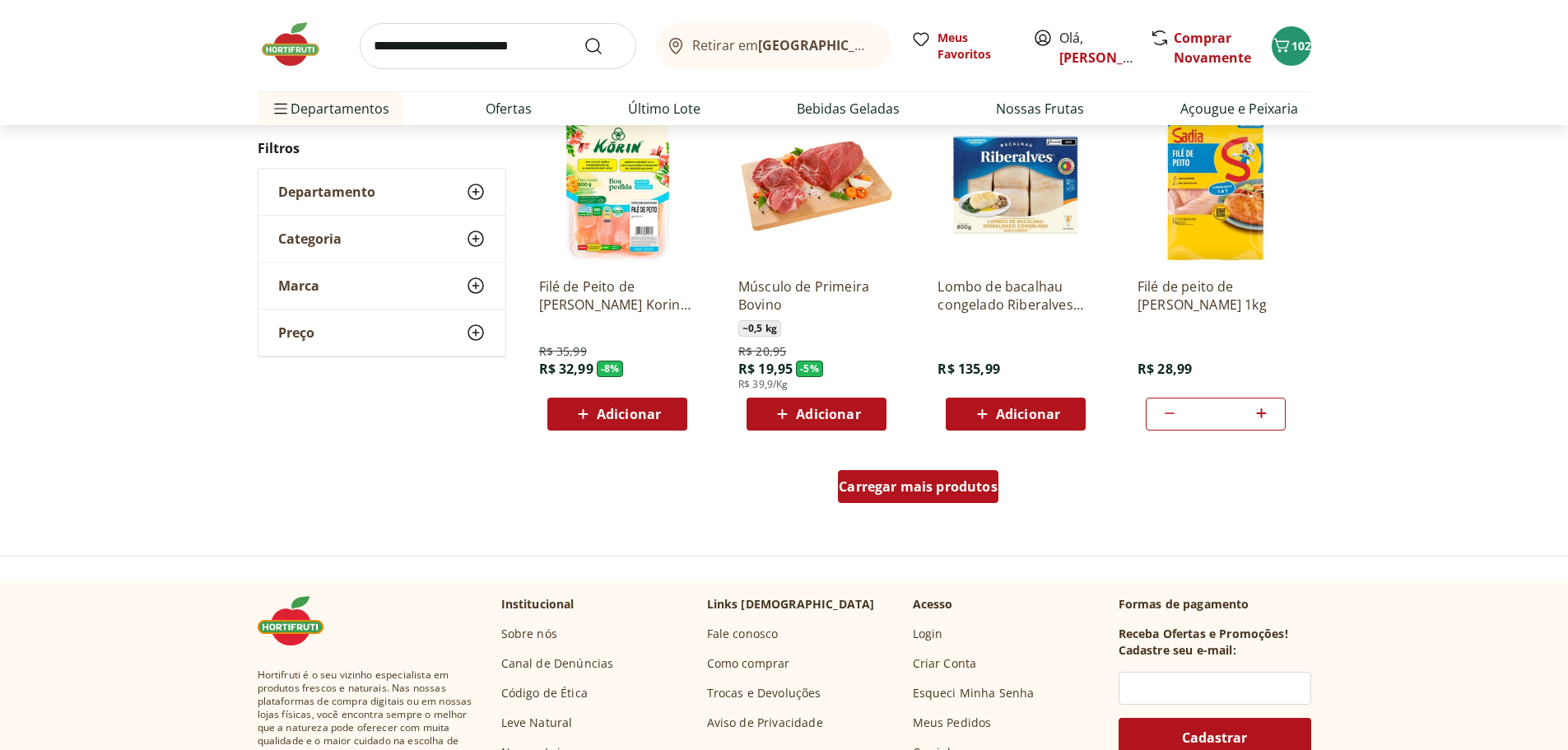
click at [878, 473] on div "Carregar mais produtos" at bounding box center [918, 487] width 160 height 33
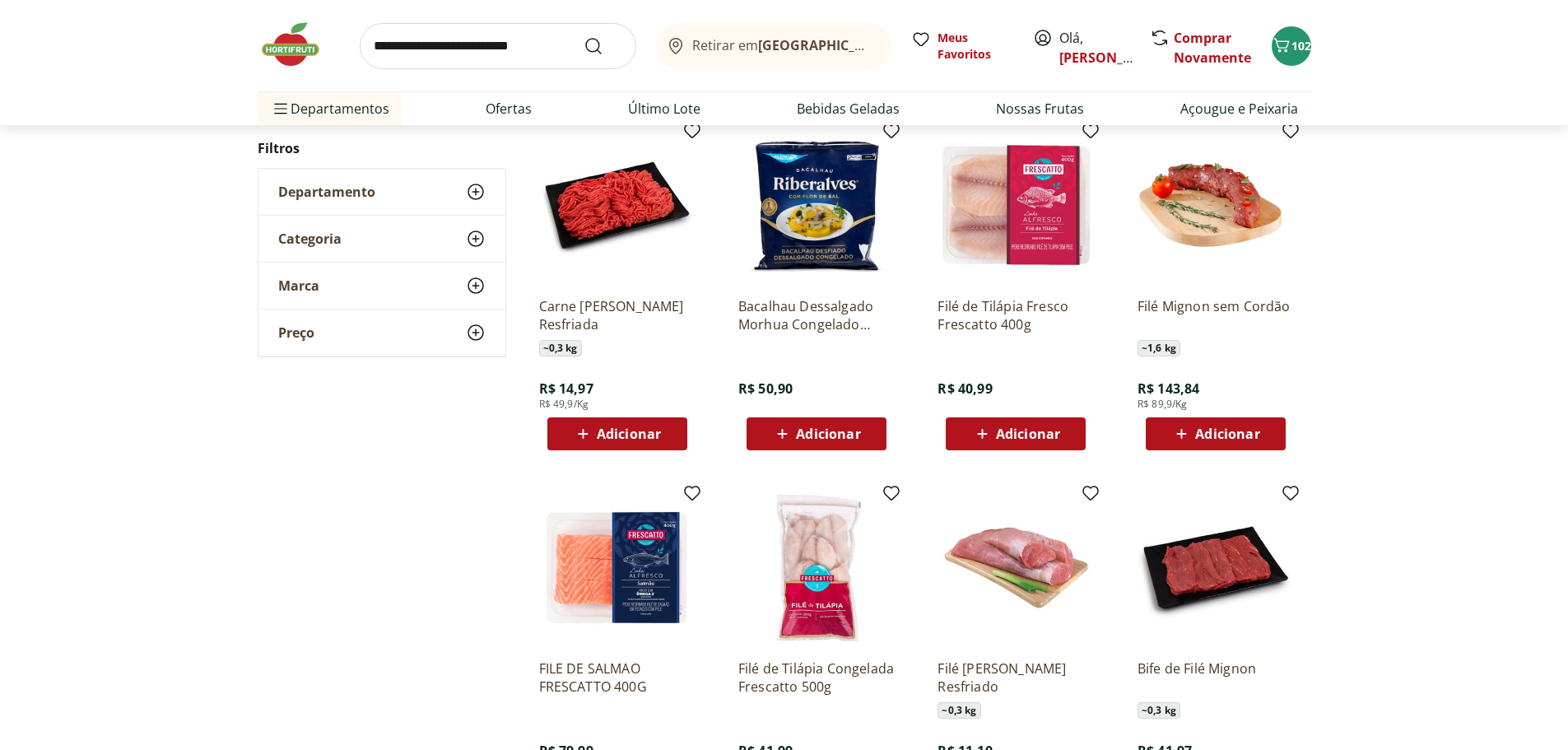
scroll to position [1399, 0]
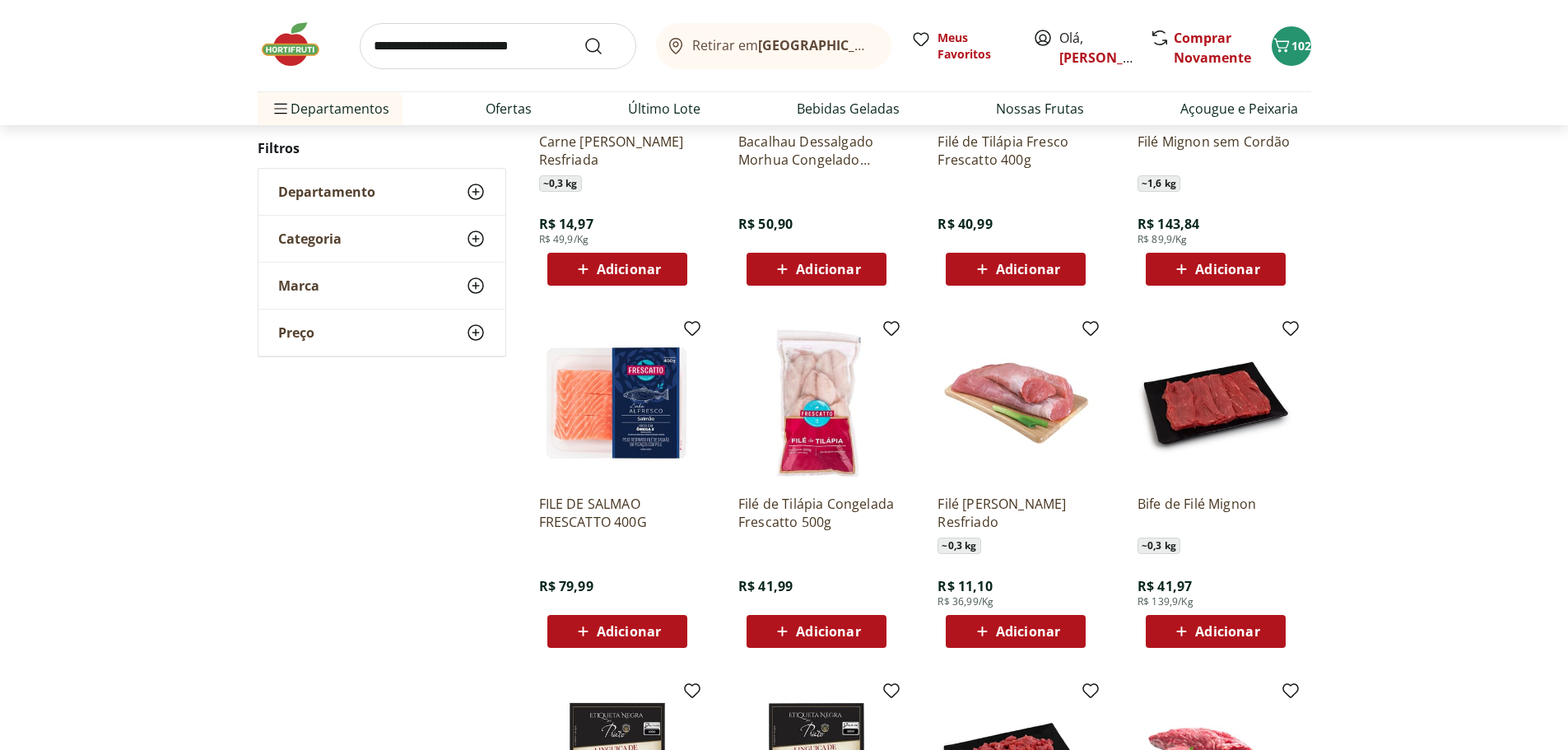
click at [800, 630] on span "Adicionar" at bounding box center [828, 631] width 64 height 13
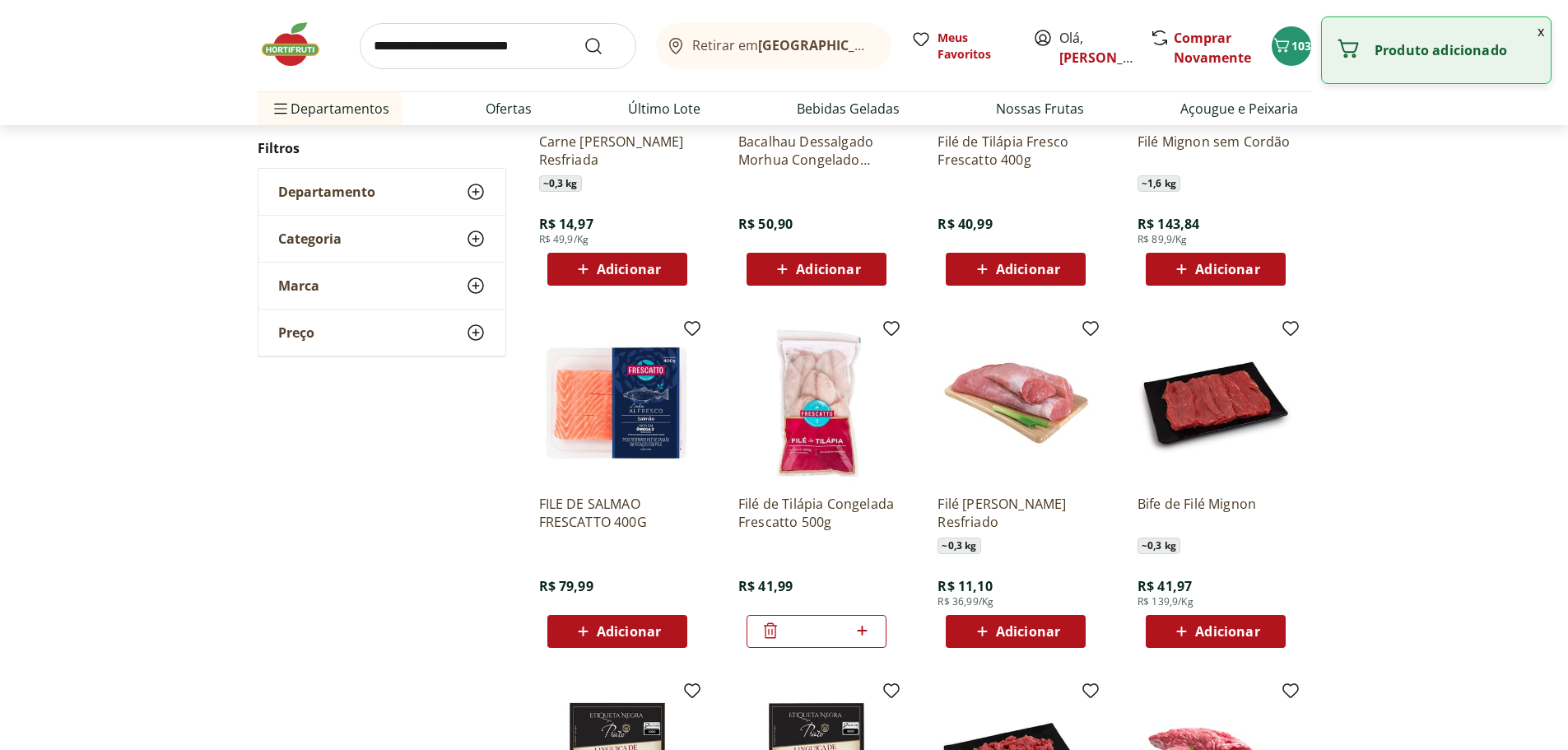
click at [863, 632] on icon at bounding box center [863, 630] width 10 height 10
type input "*"
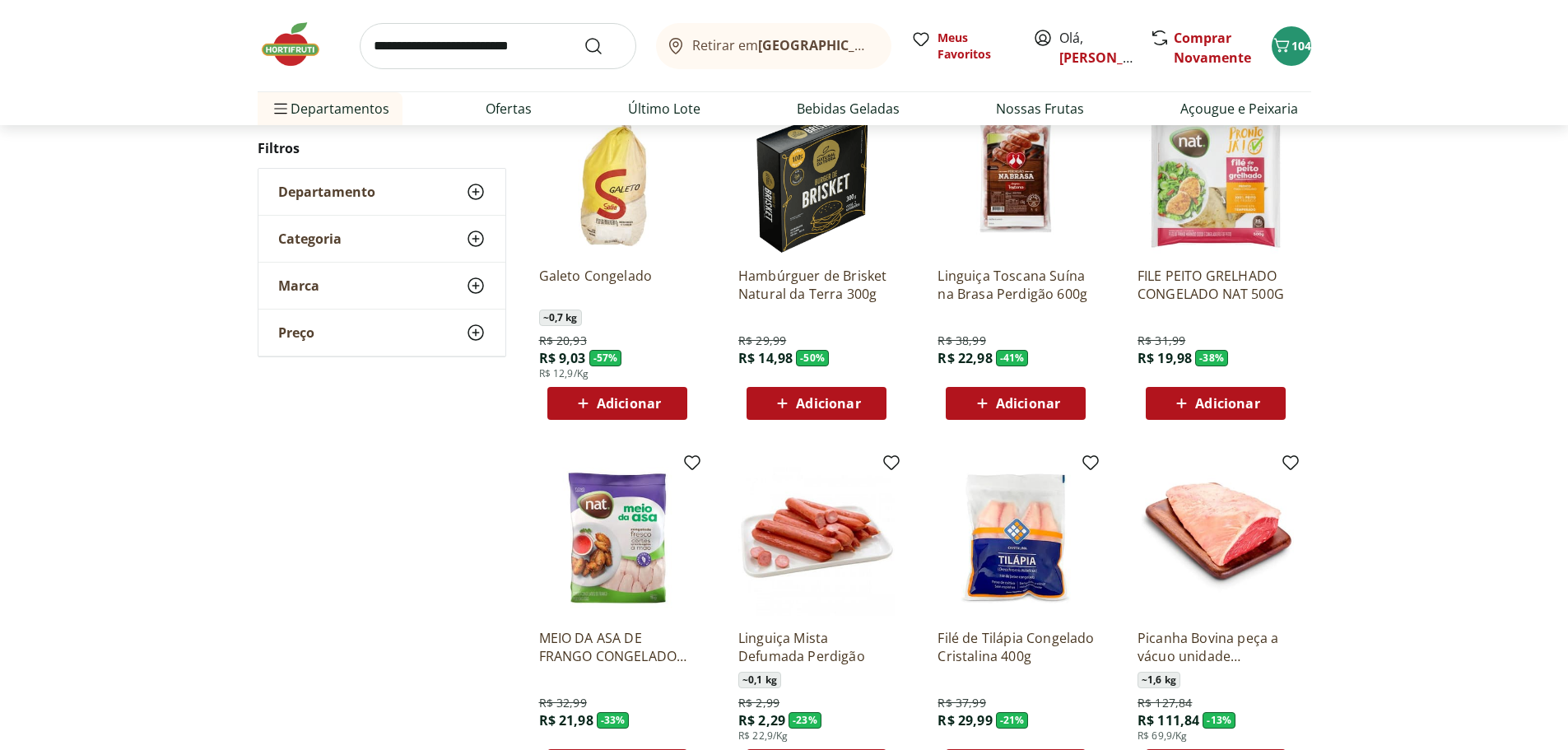
scroll to position [165, 0]
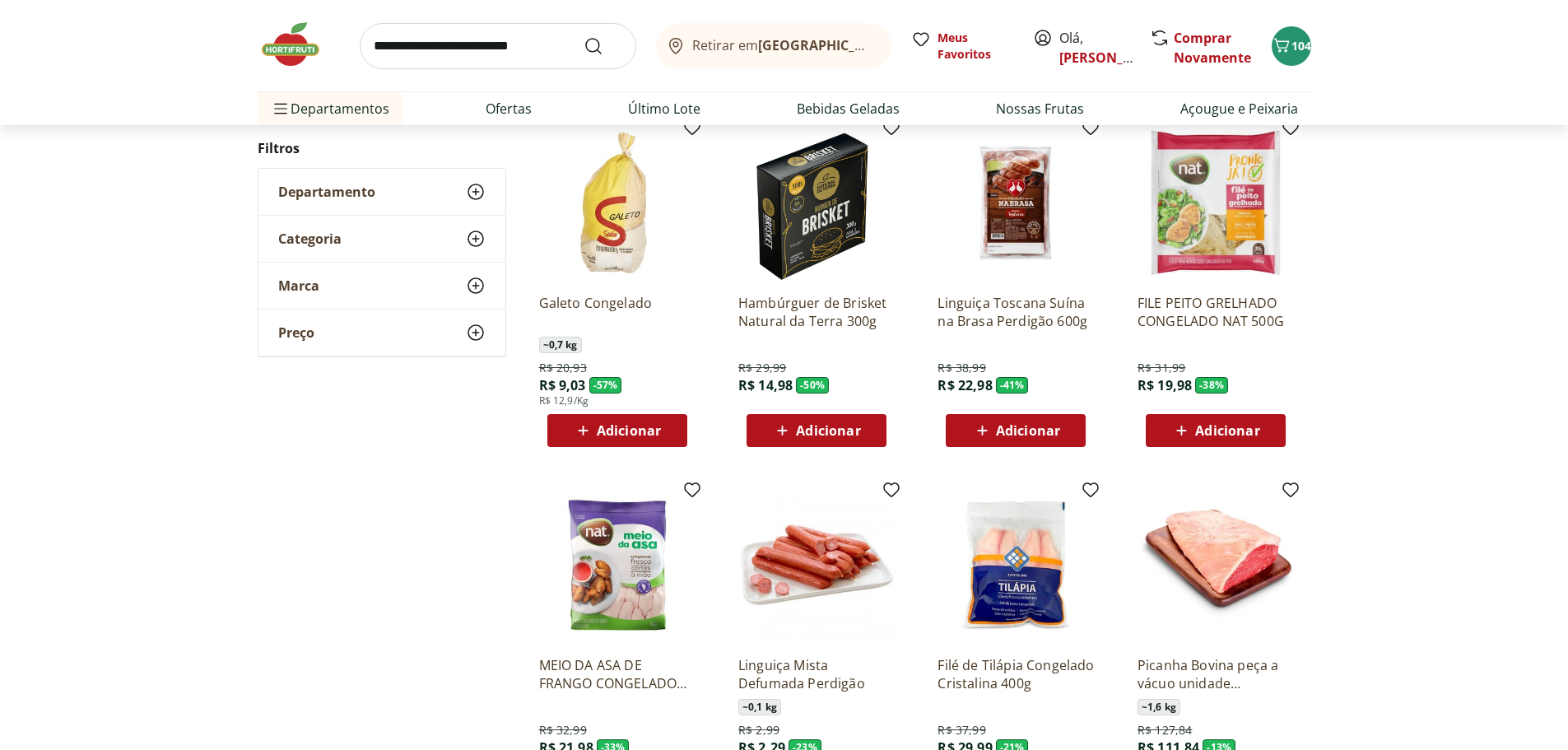
click at [325, 192] on span "Departamento" at bounding box center [326, 192] width 97 height 17
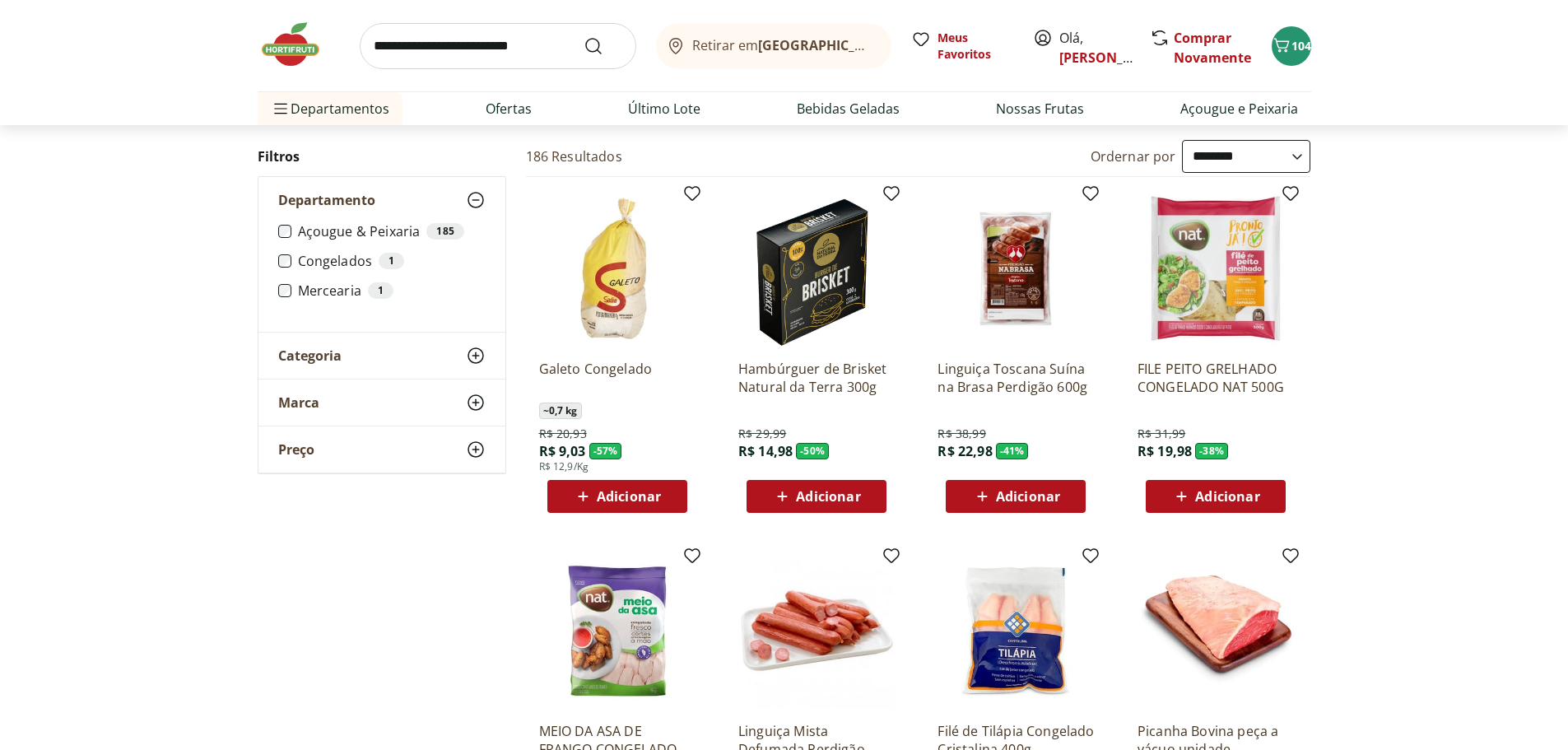
scroll to position [0, 0]
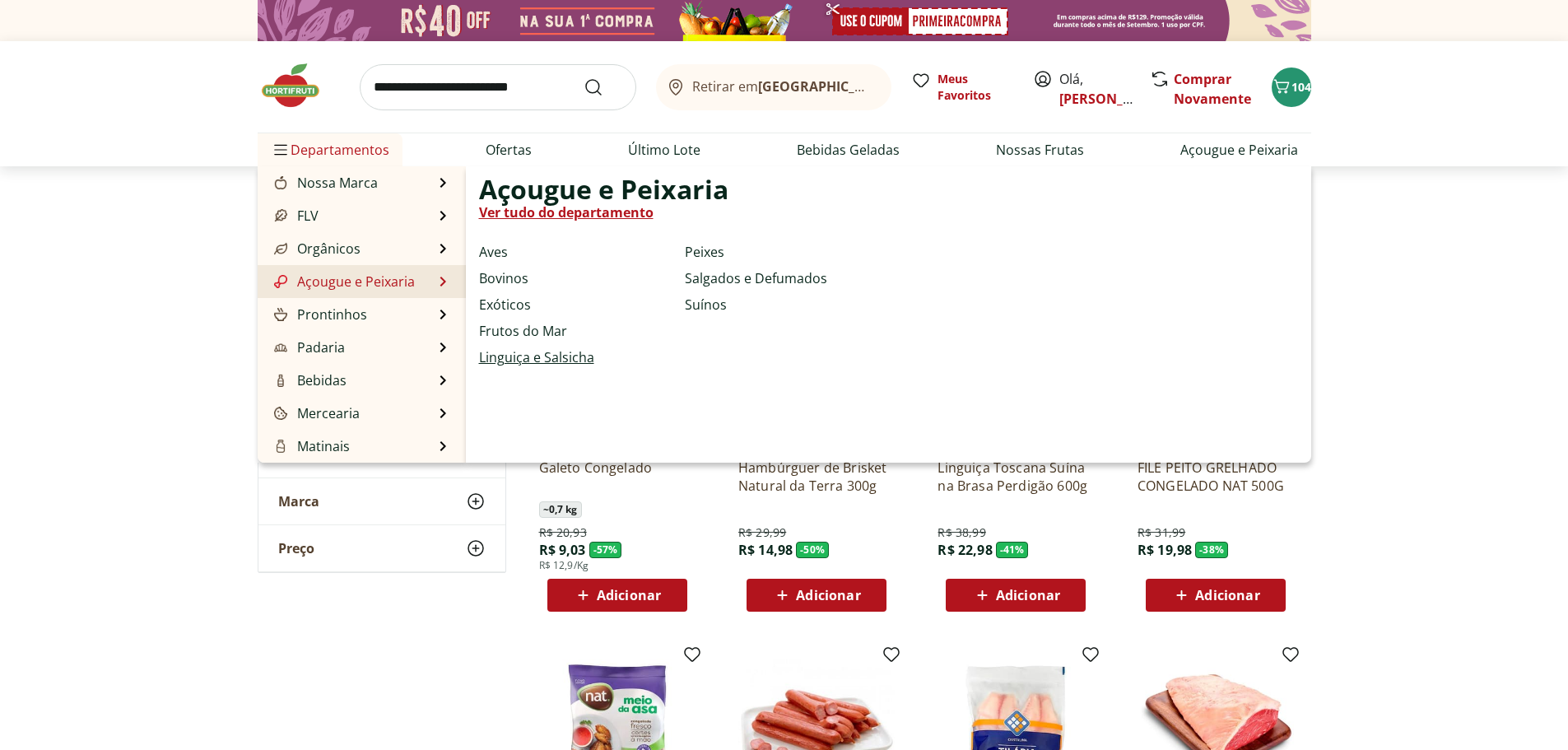
click at [517, 357] on link "Linguiça e Salsicha" at bounding box center [537, 358] width 116 height 20
select select "**********"
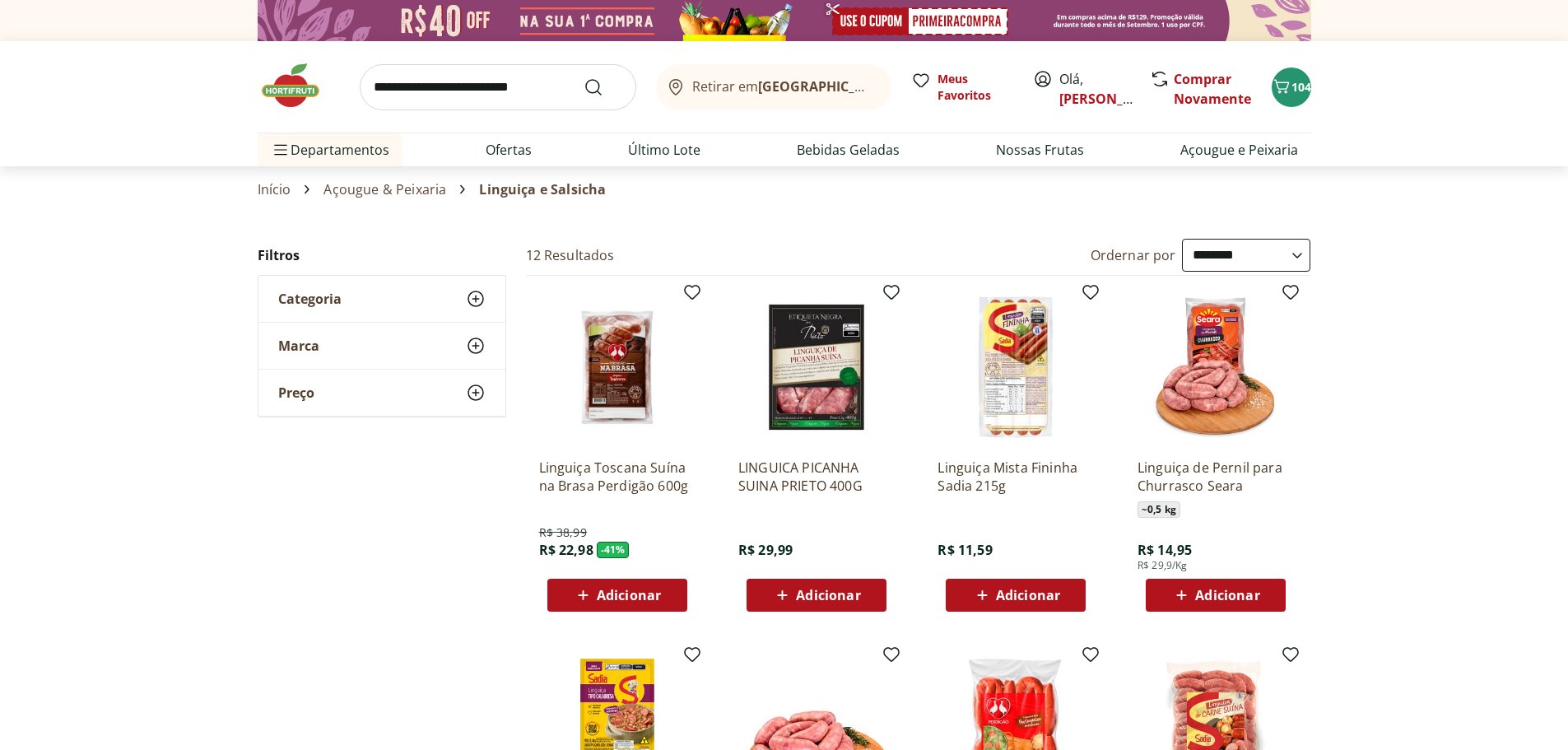
click at [1008, 601] on span "Adicionar" at bounding box center [1028, 595] width 64 height 13
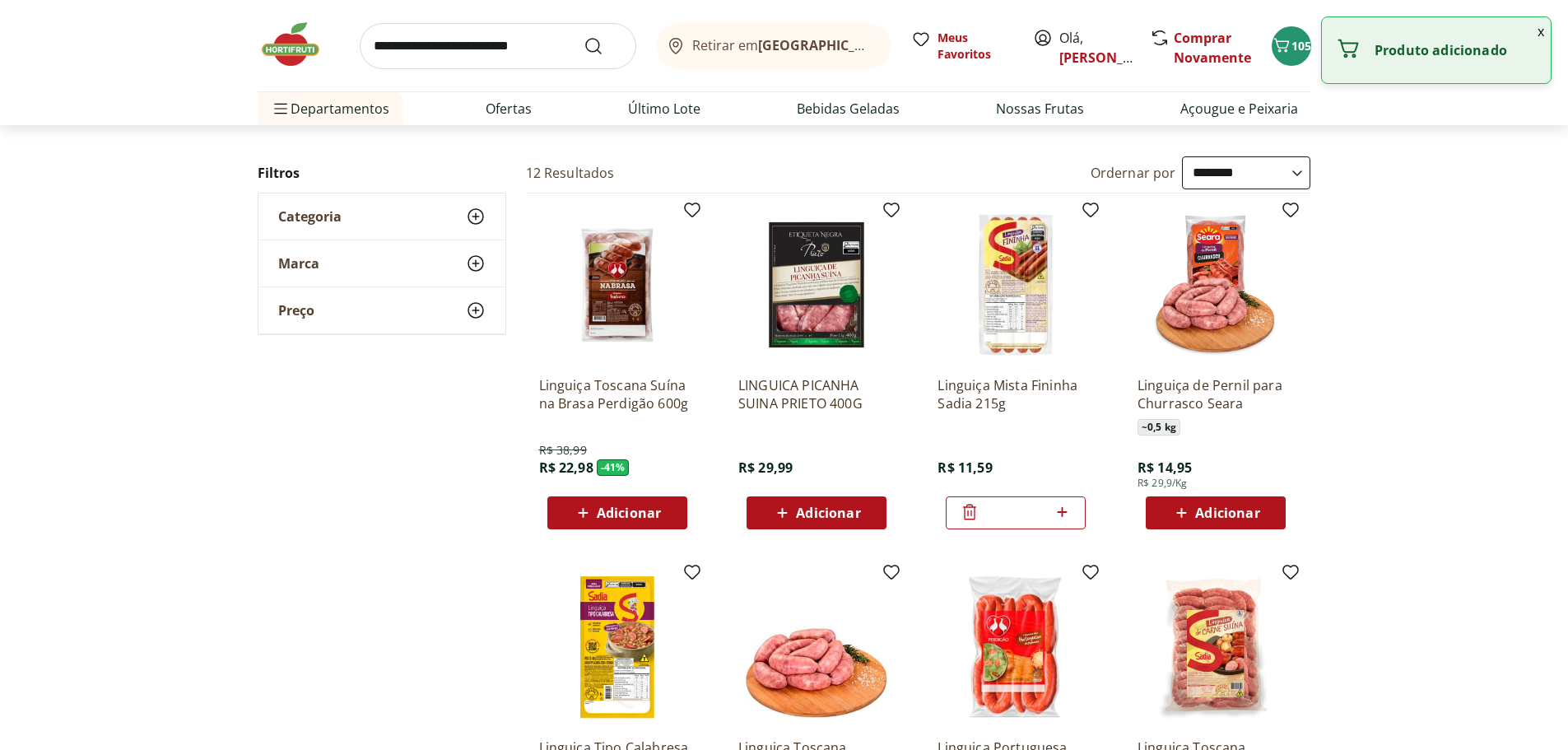
scroll to position [247, 0]
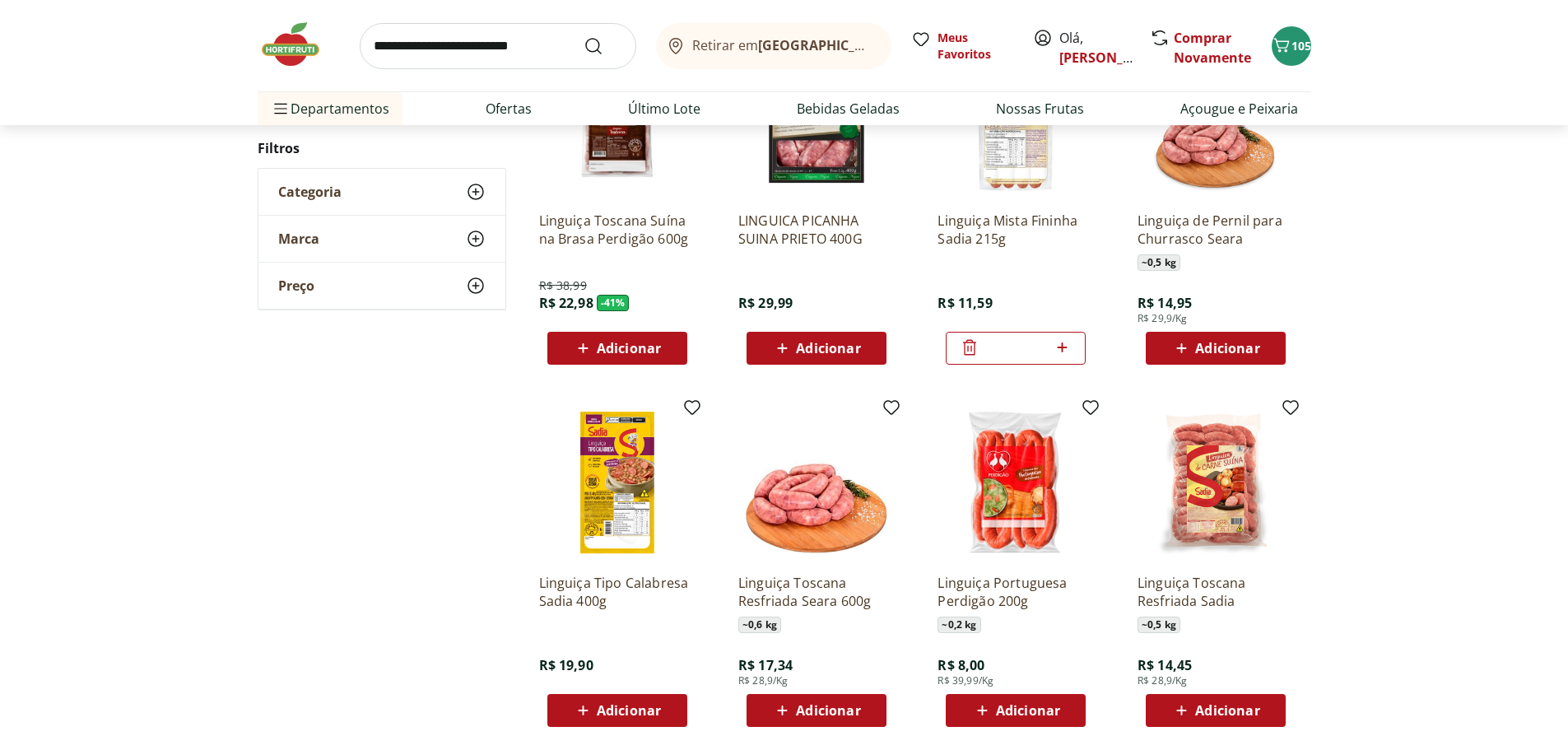
click at [623, 711] on span "Adicionar" at bounding box center [629, 711] width 64 height 13
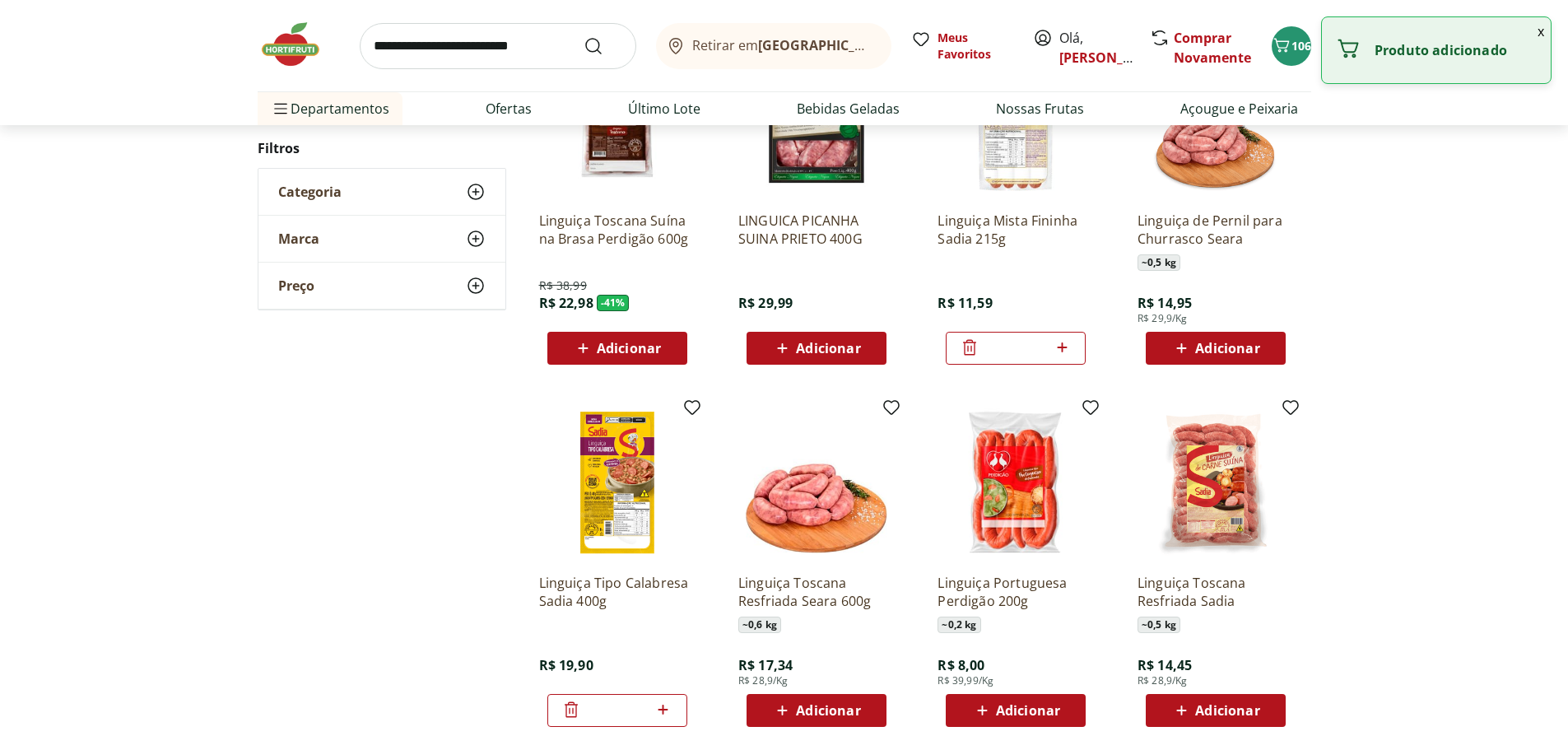
click at [971, 341] on icon at bounding box center [969, 347] width 13 height 16
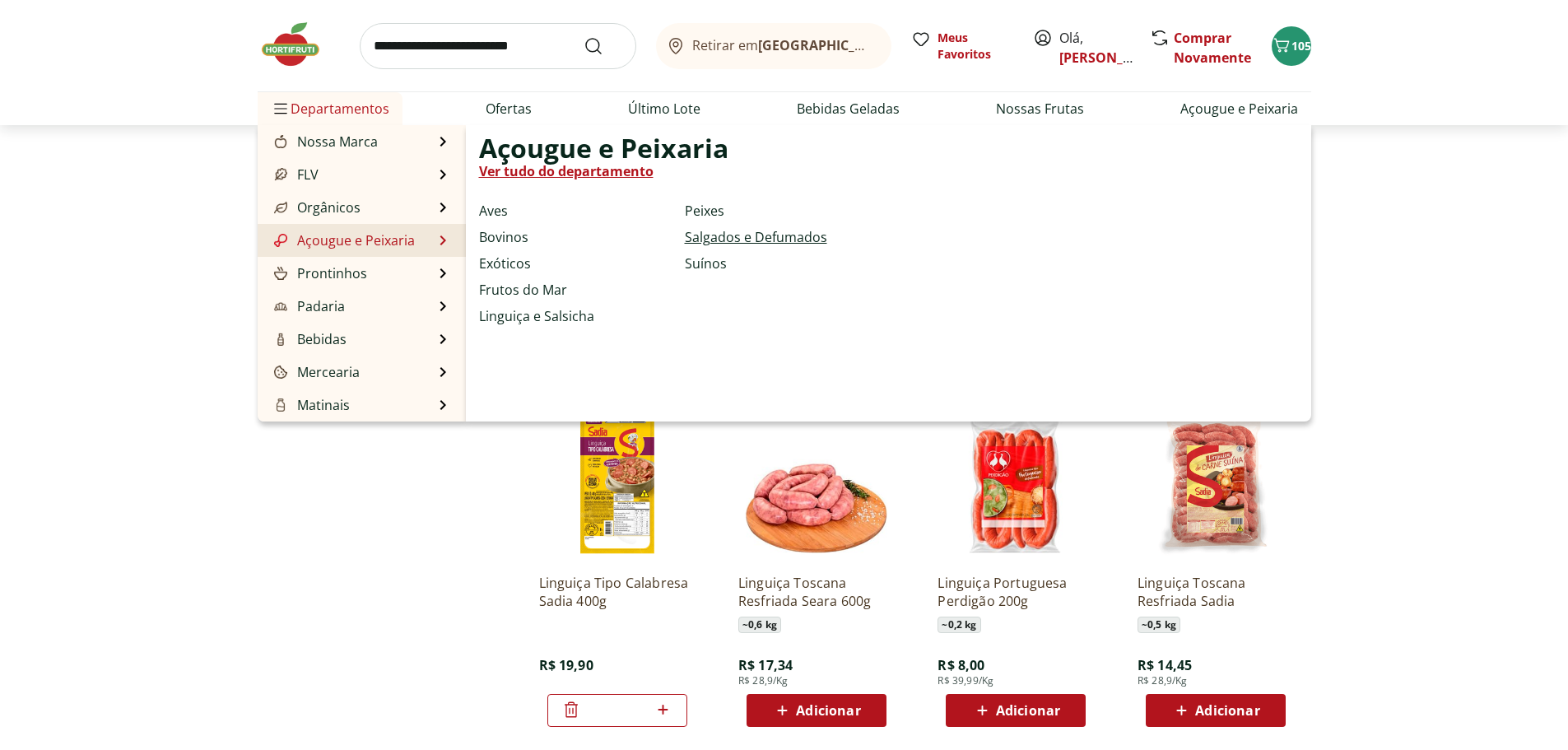
click at [692, 237] on link "Salgados e Defumados" at bounding box center [756, 237] width 142 height 20
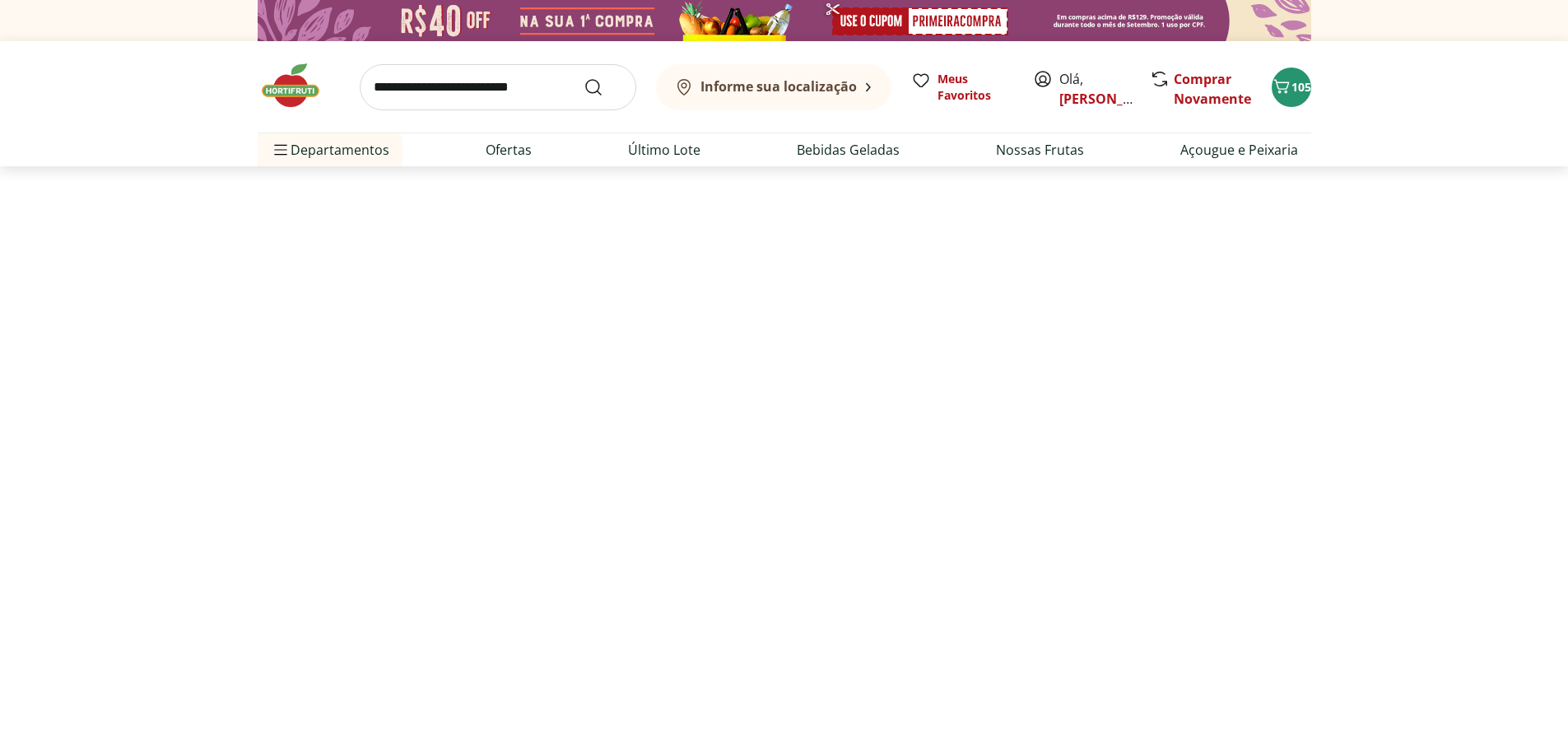
select select "**********"
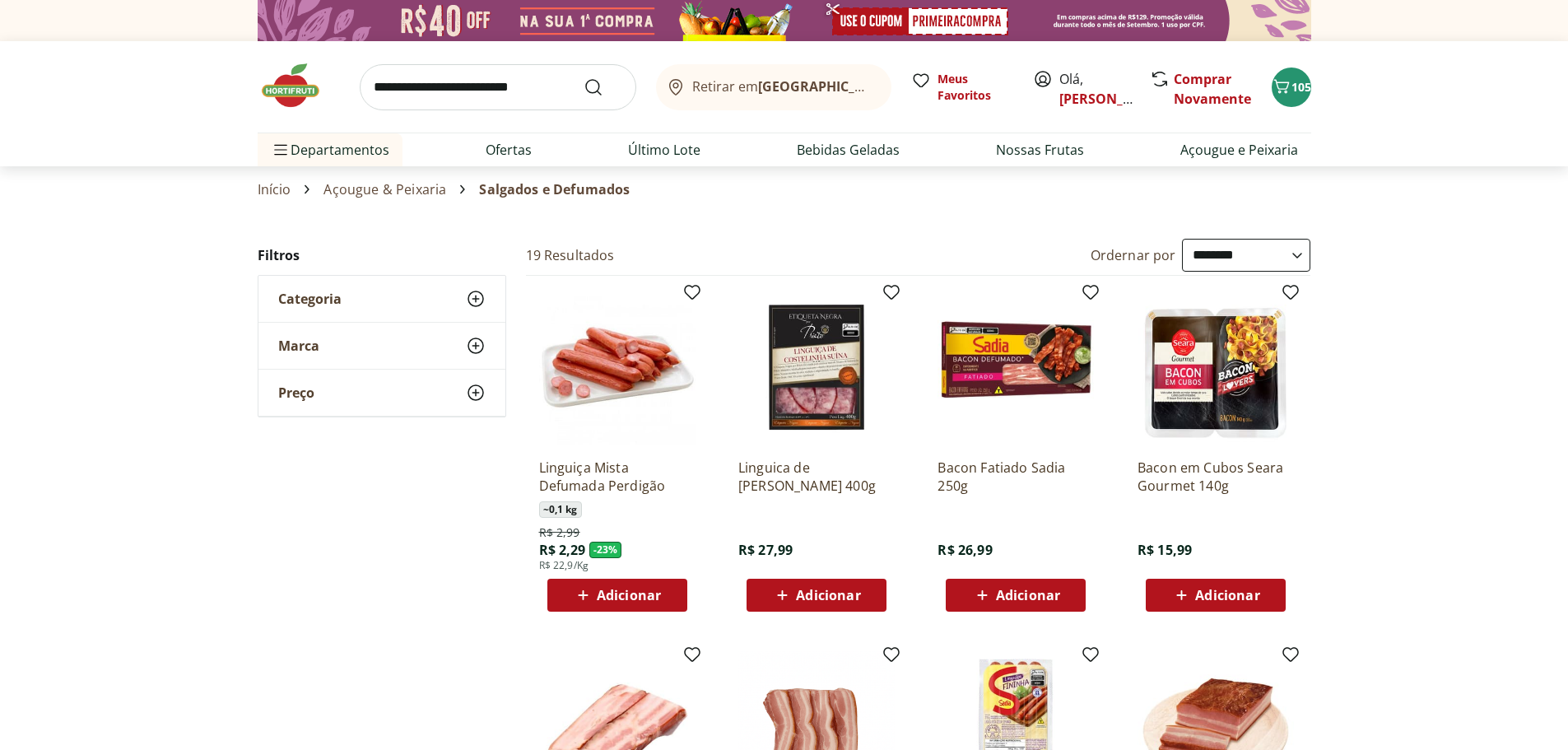
click at [1180, 584] on div "Adicionar" at bounding box center [1216, 595] width 114 height 29
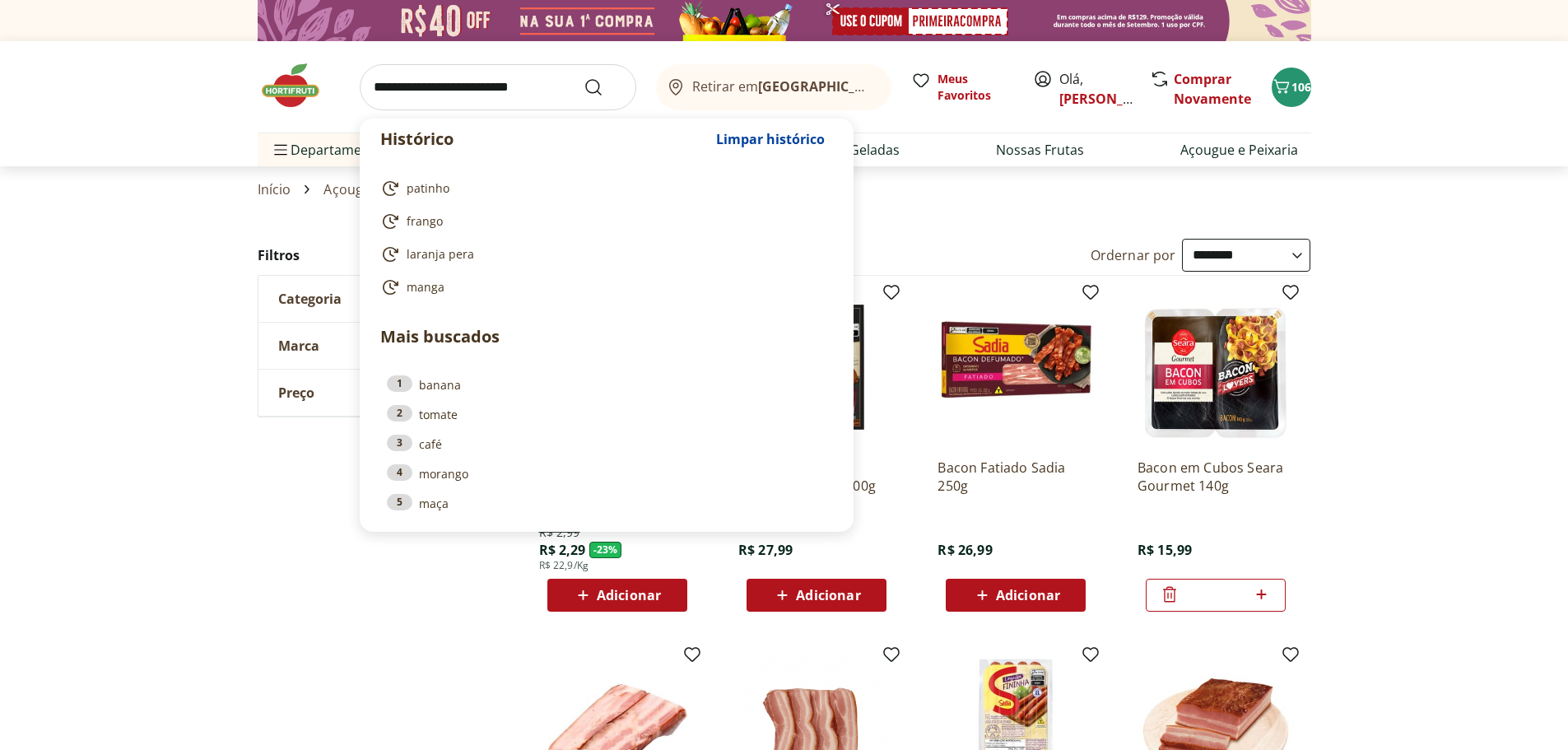
click at [471, 79] on input "search" at bounding box center [498, 87] width 277 height 46
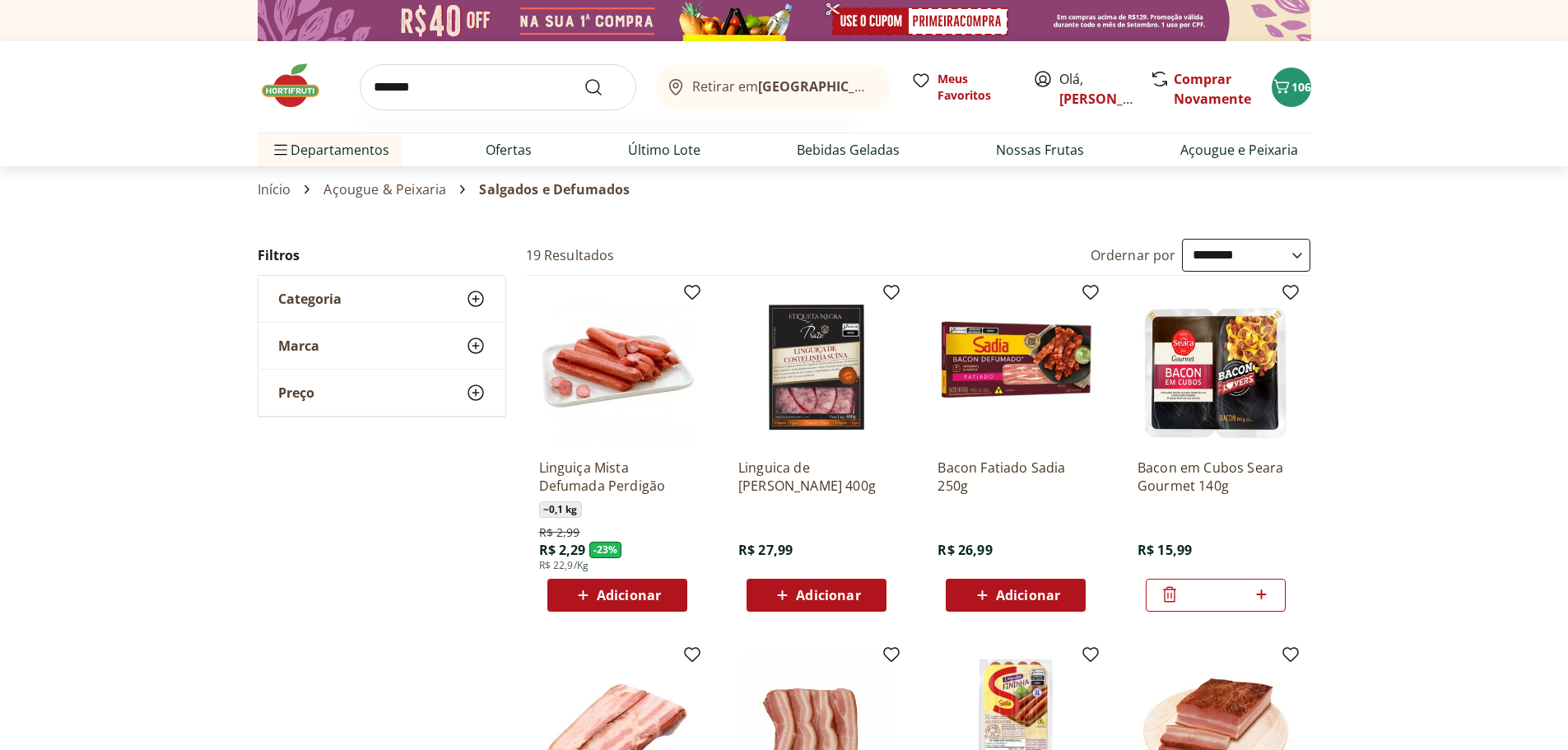
type input "*******"
click at [584, 77] on button "Submit Search" at bounding box center [603, 87] width 39 height 20
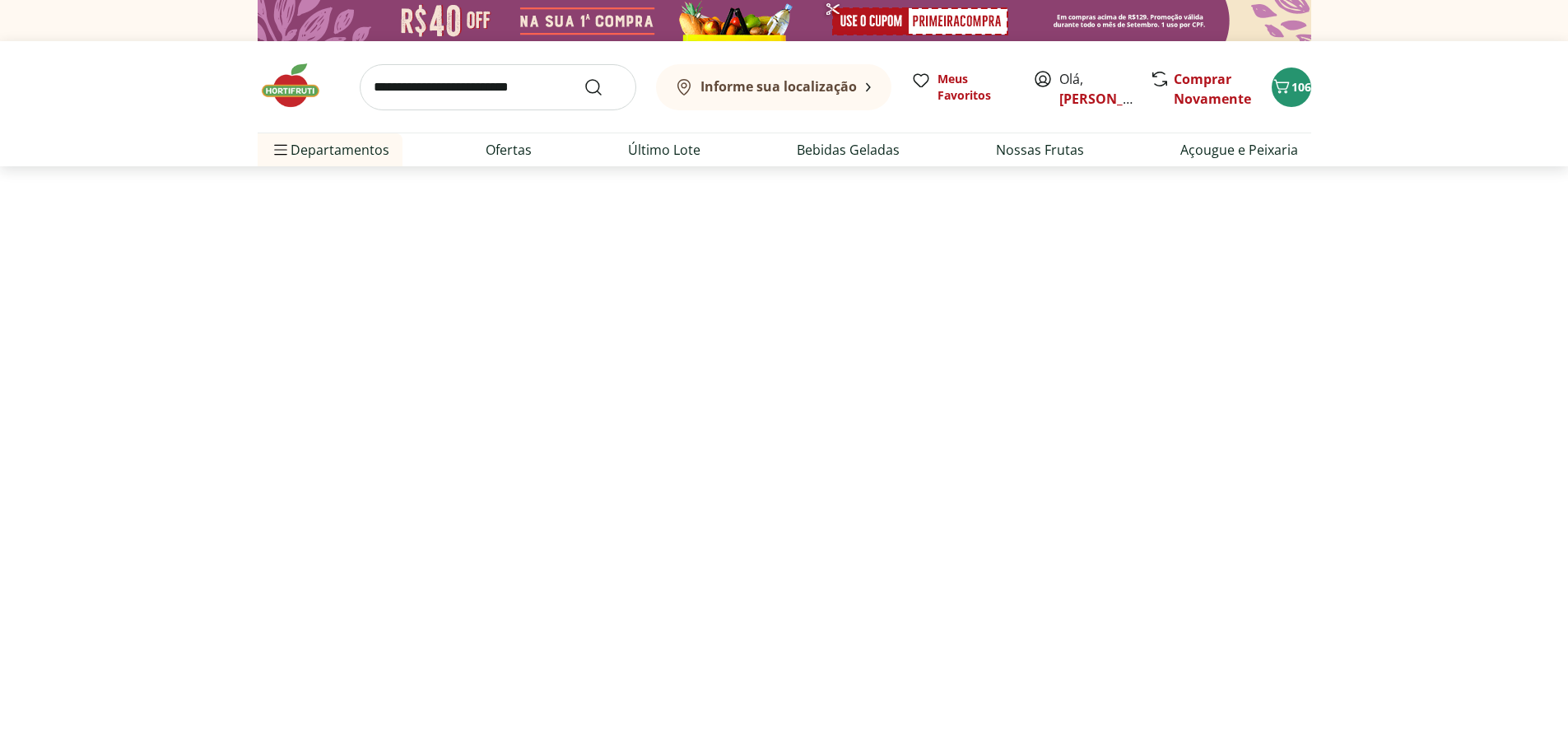
select select "**********"
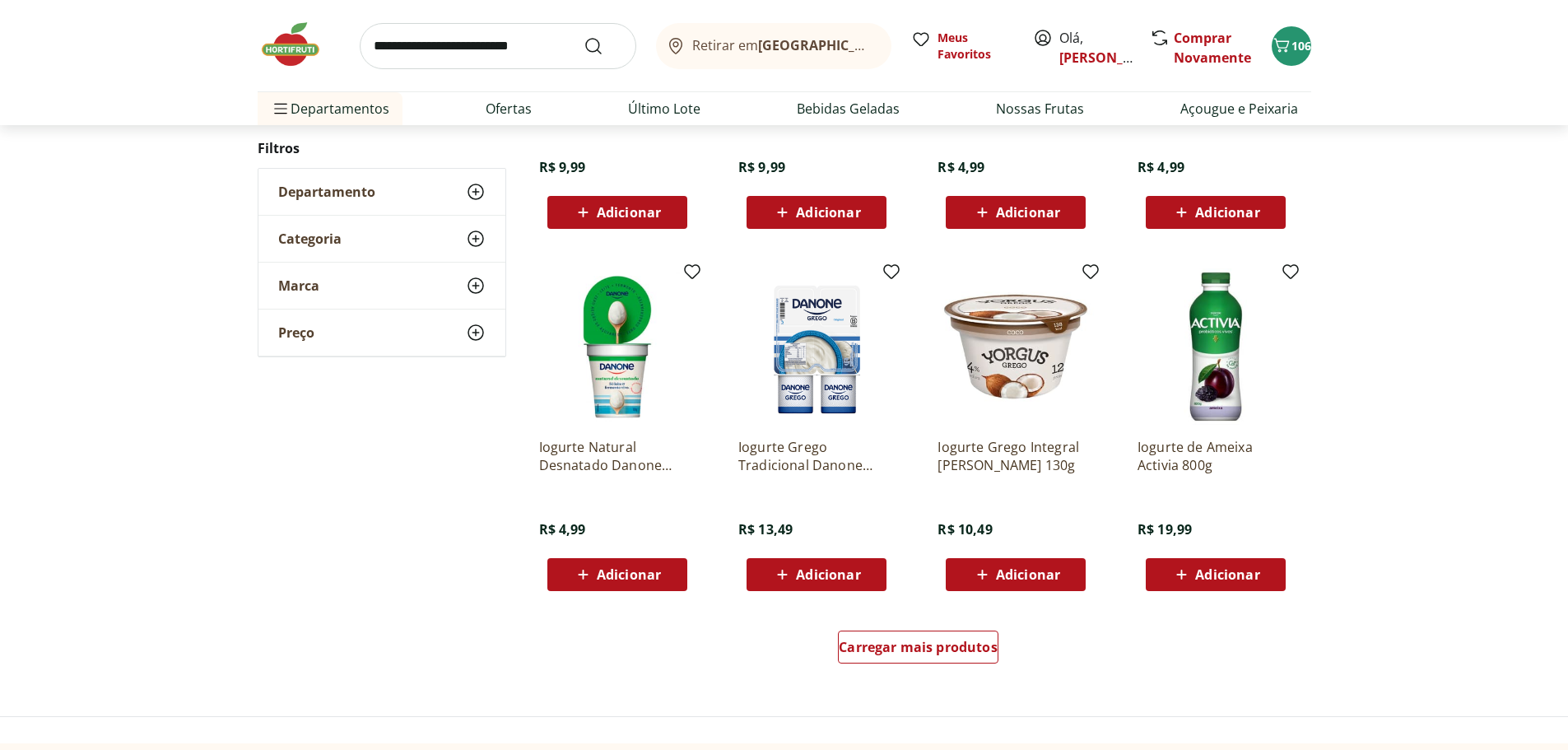
scroll to position [987, 0]
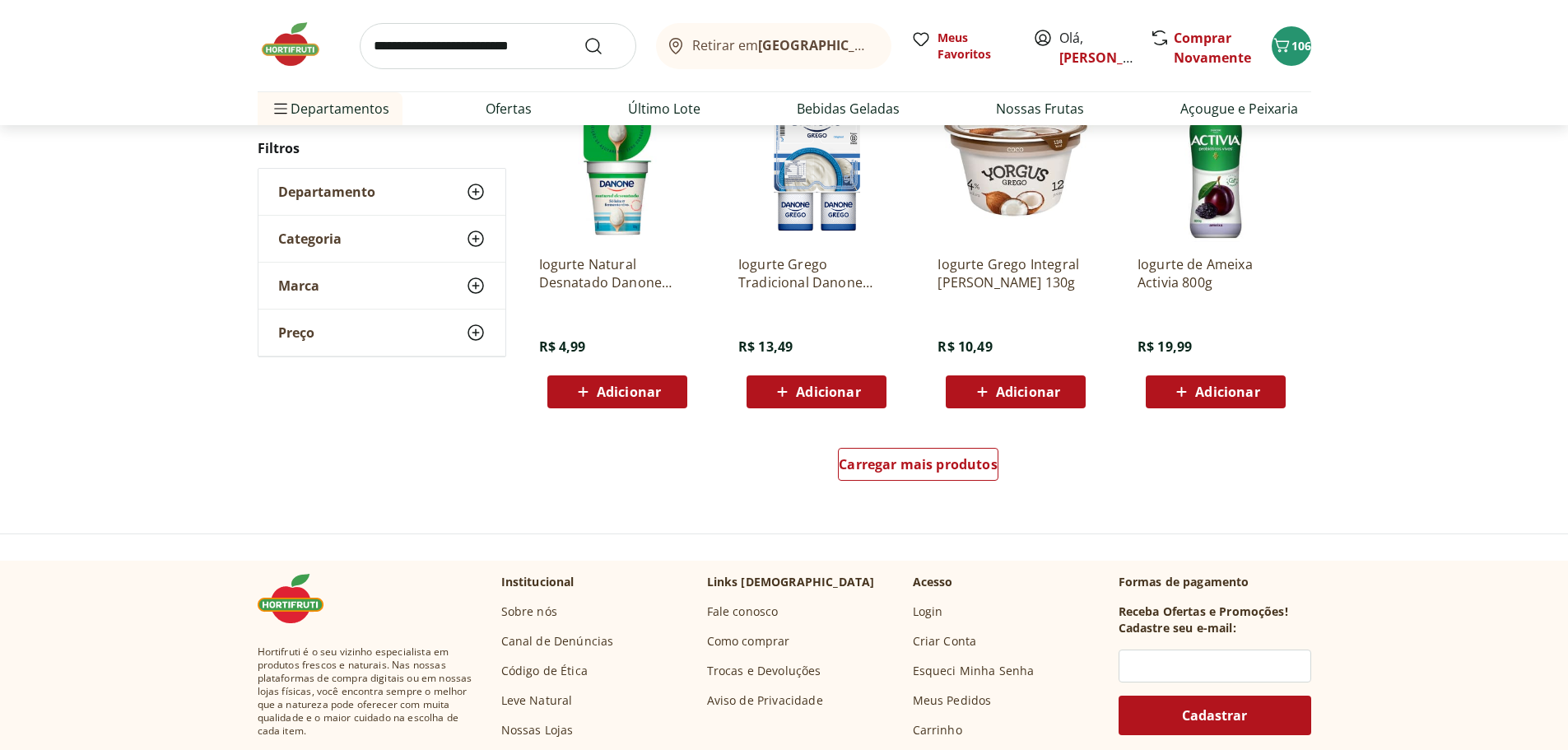
click at [801, 392] on span "Adicionar" at bounding box center [828, 392] width 64 height 13
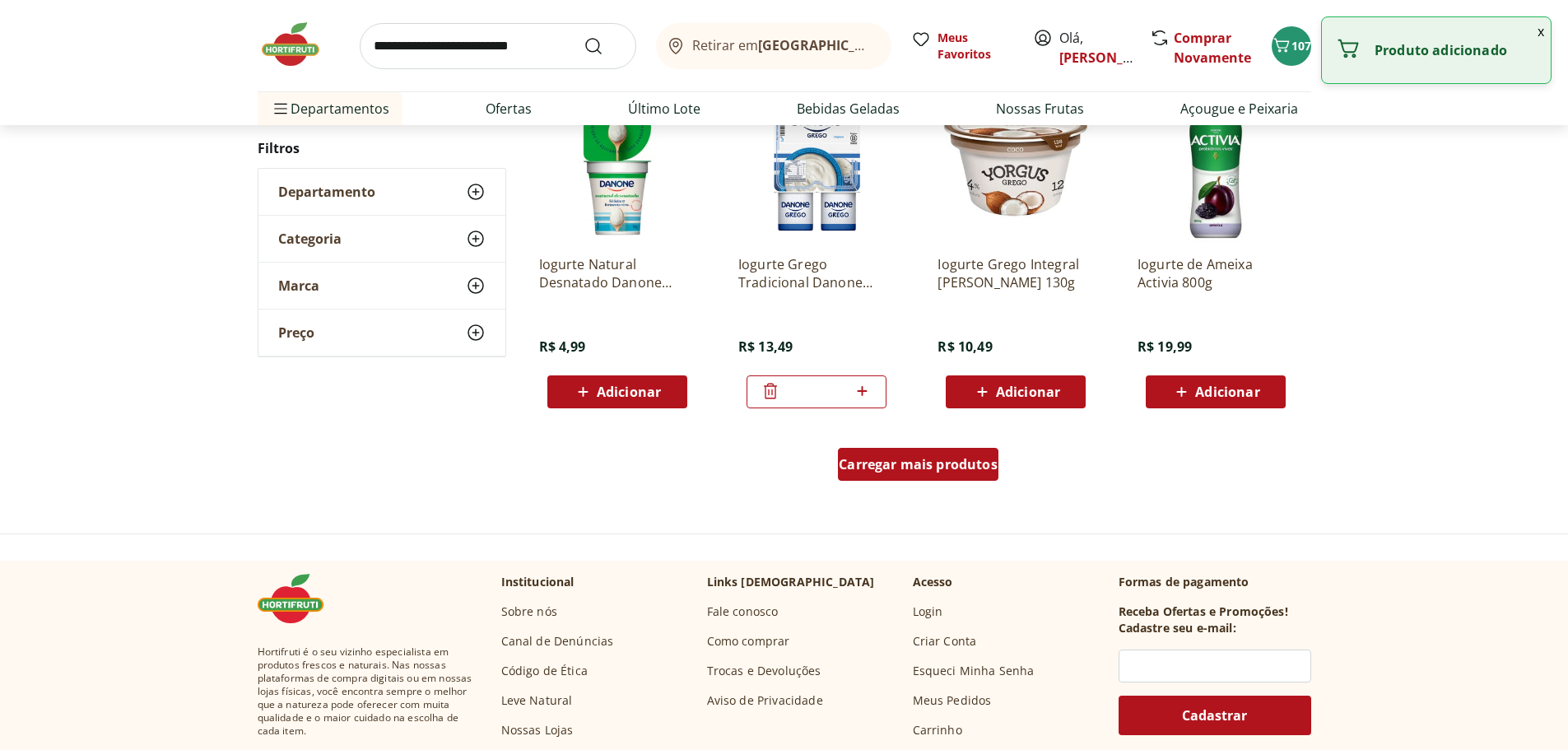
click at [949, 468] on span "Carregar mais produtos" at bounding box center [918, 464] width 159 height 13
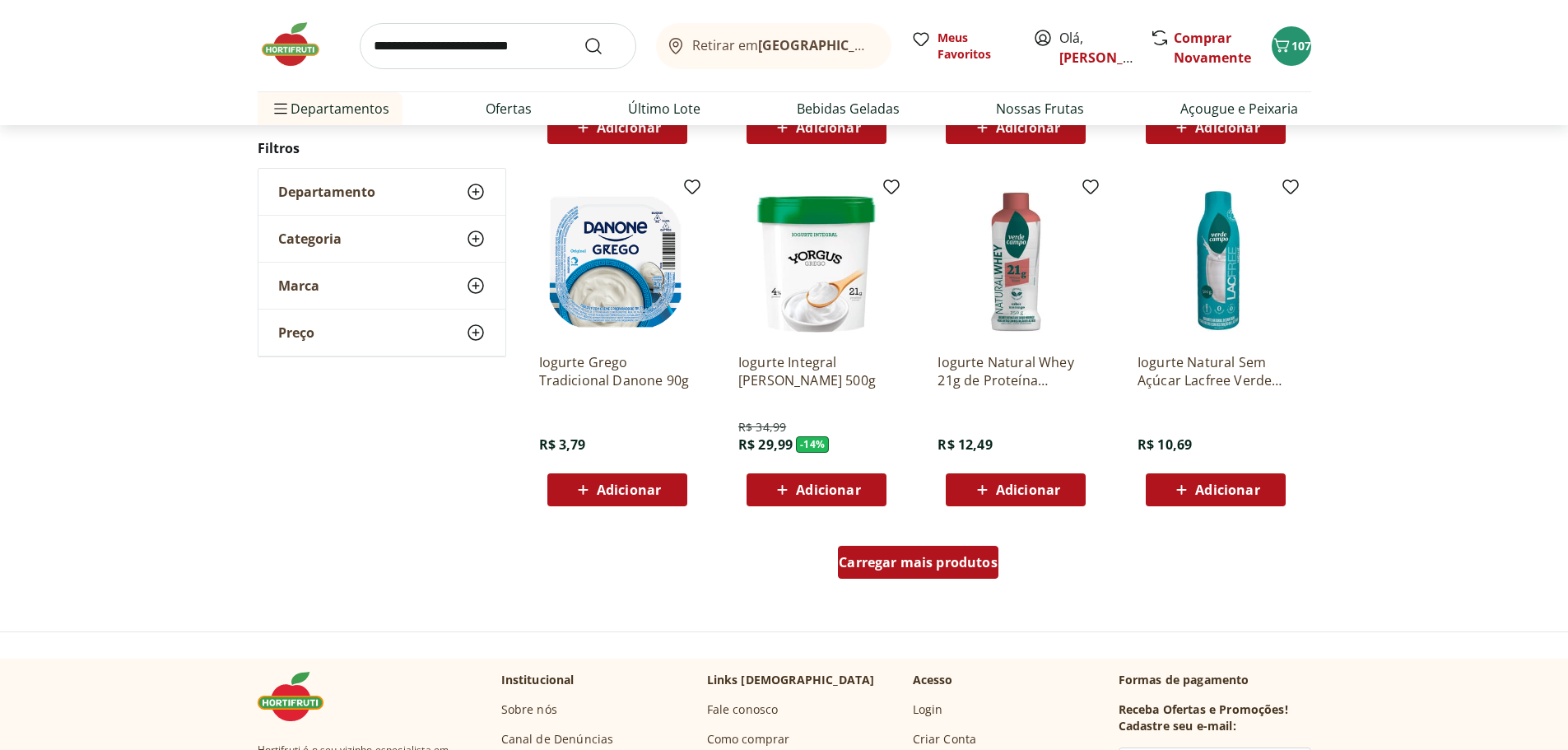
scroll to position [2057, 0]
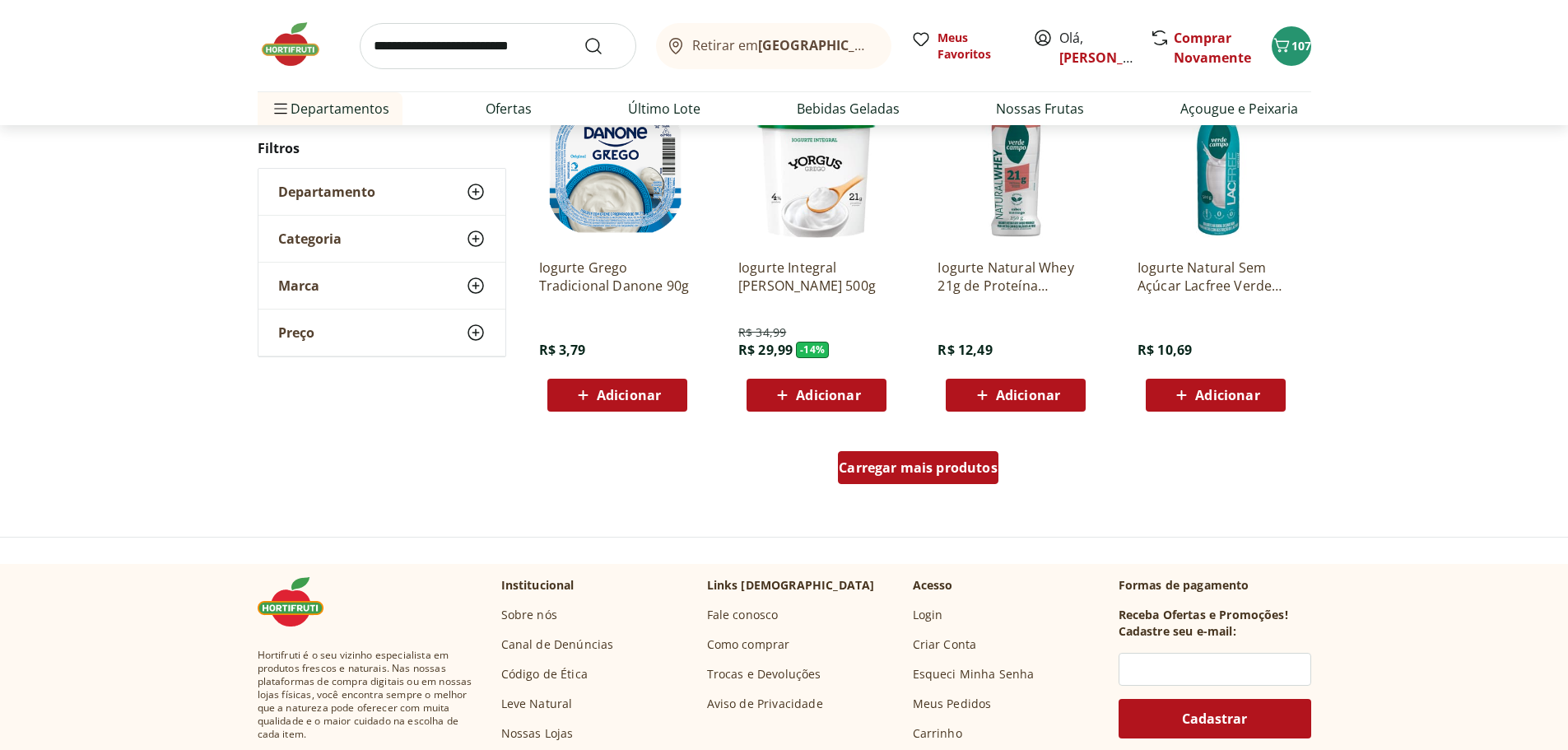
click at [949, 468] on span "Carregar mais produtos" at bounding box center [918, 468] width 159 height 13
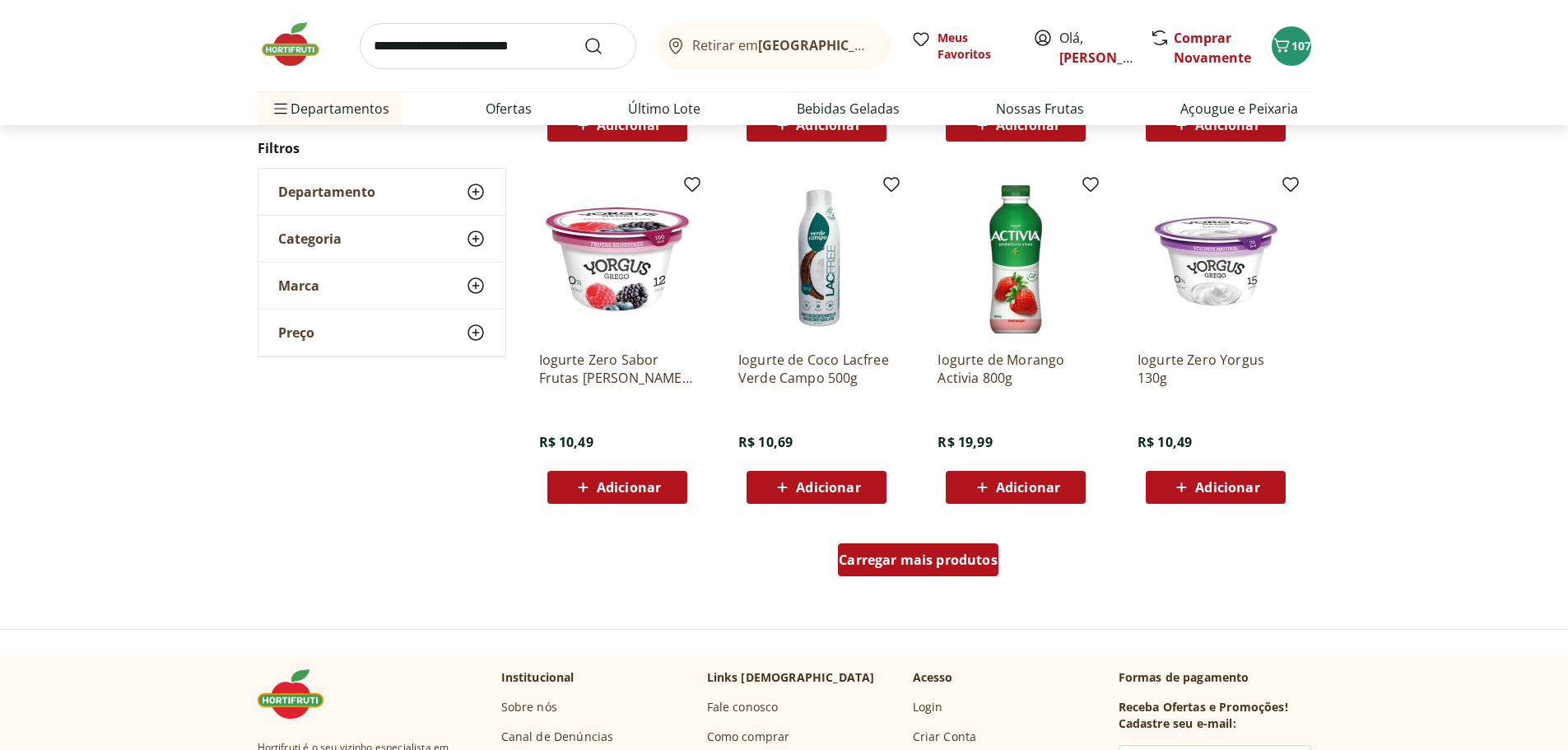
scroll to position [3046, 0]
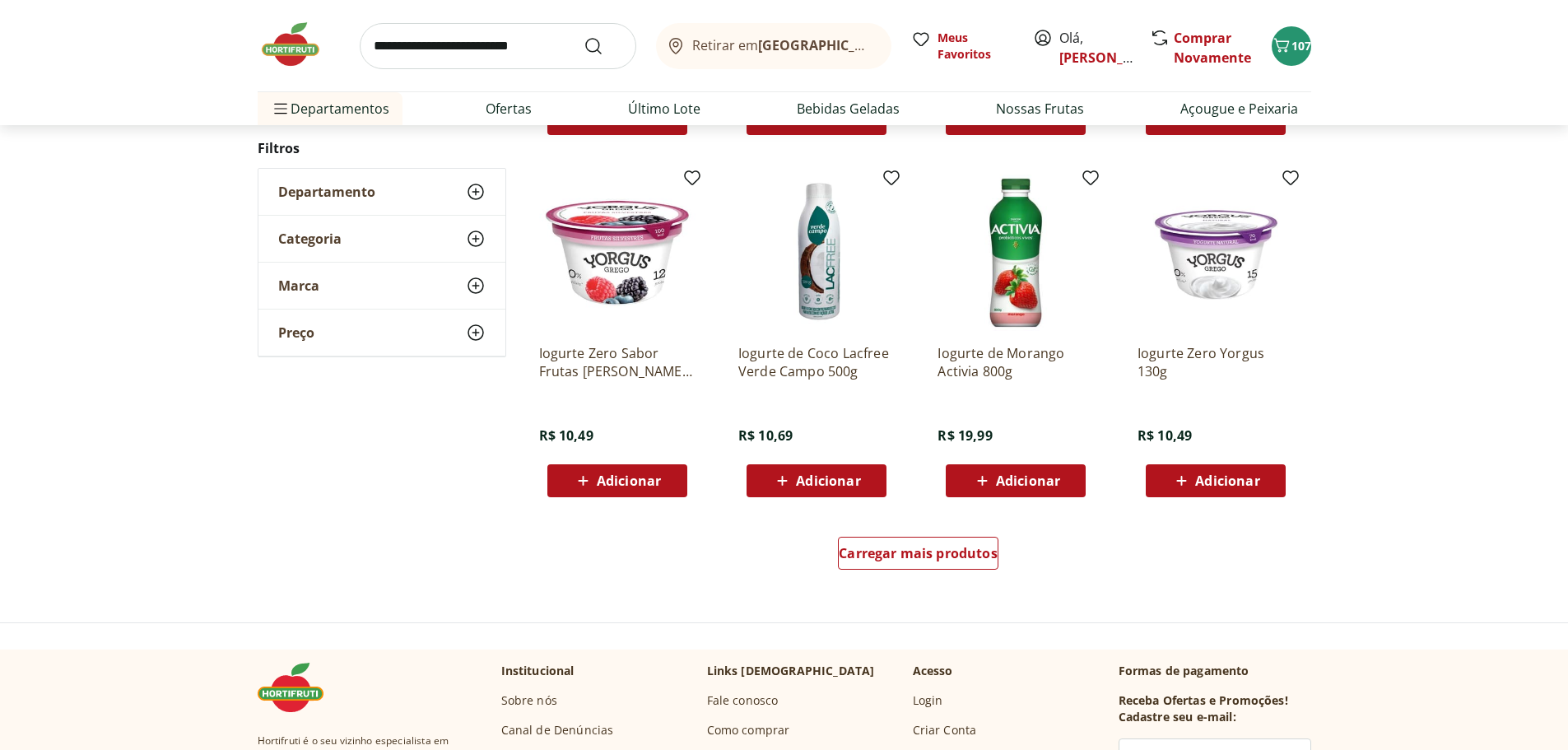
click at [999, 479] on span "Adicionar" at bounding box center [1028, 480] width 64 height 13
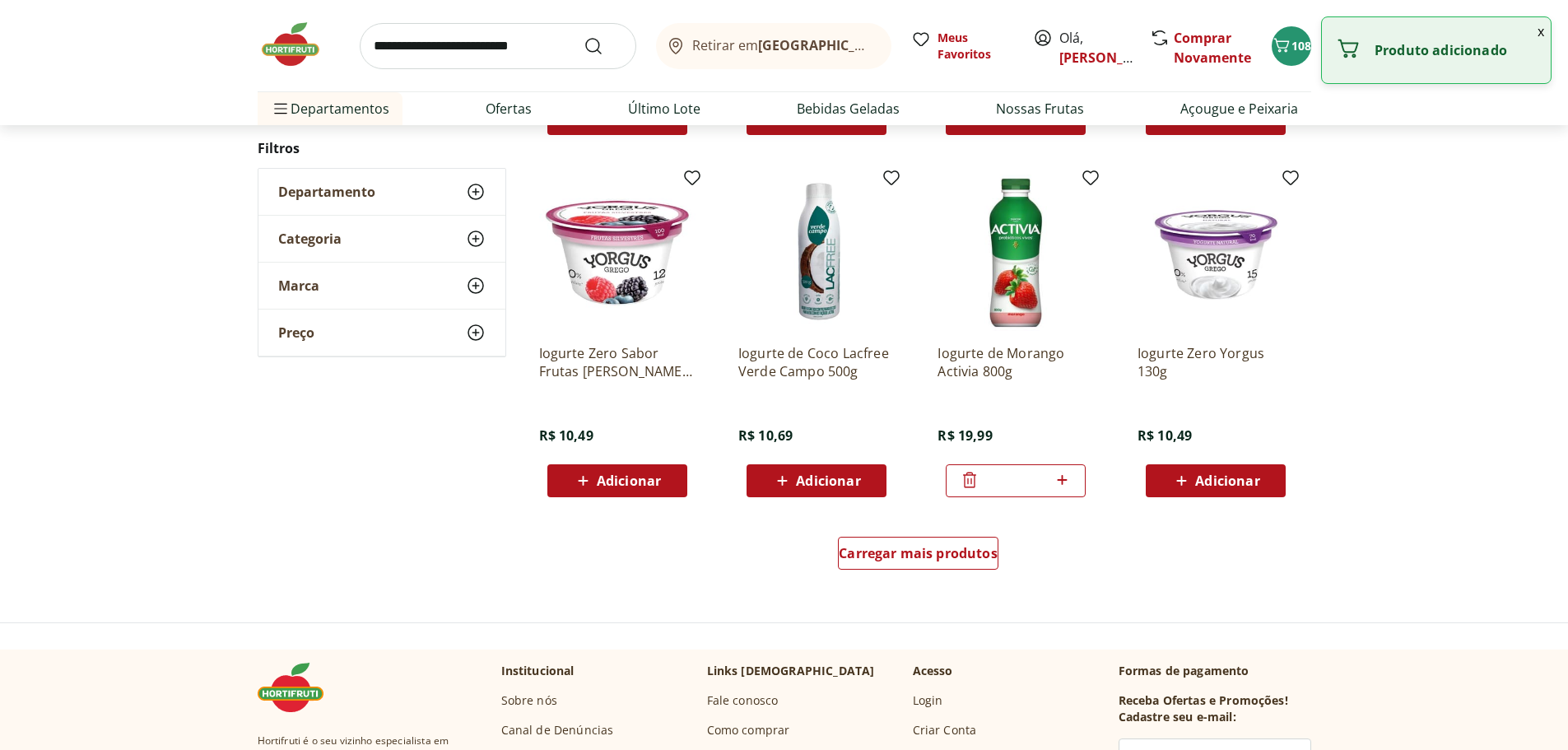
click at [1064, 483] on icon at bounding box center [1062, 480] width 20 height 20
type input "*"
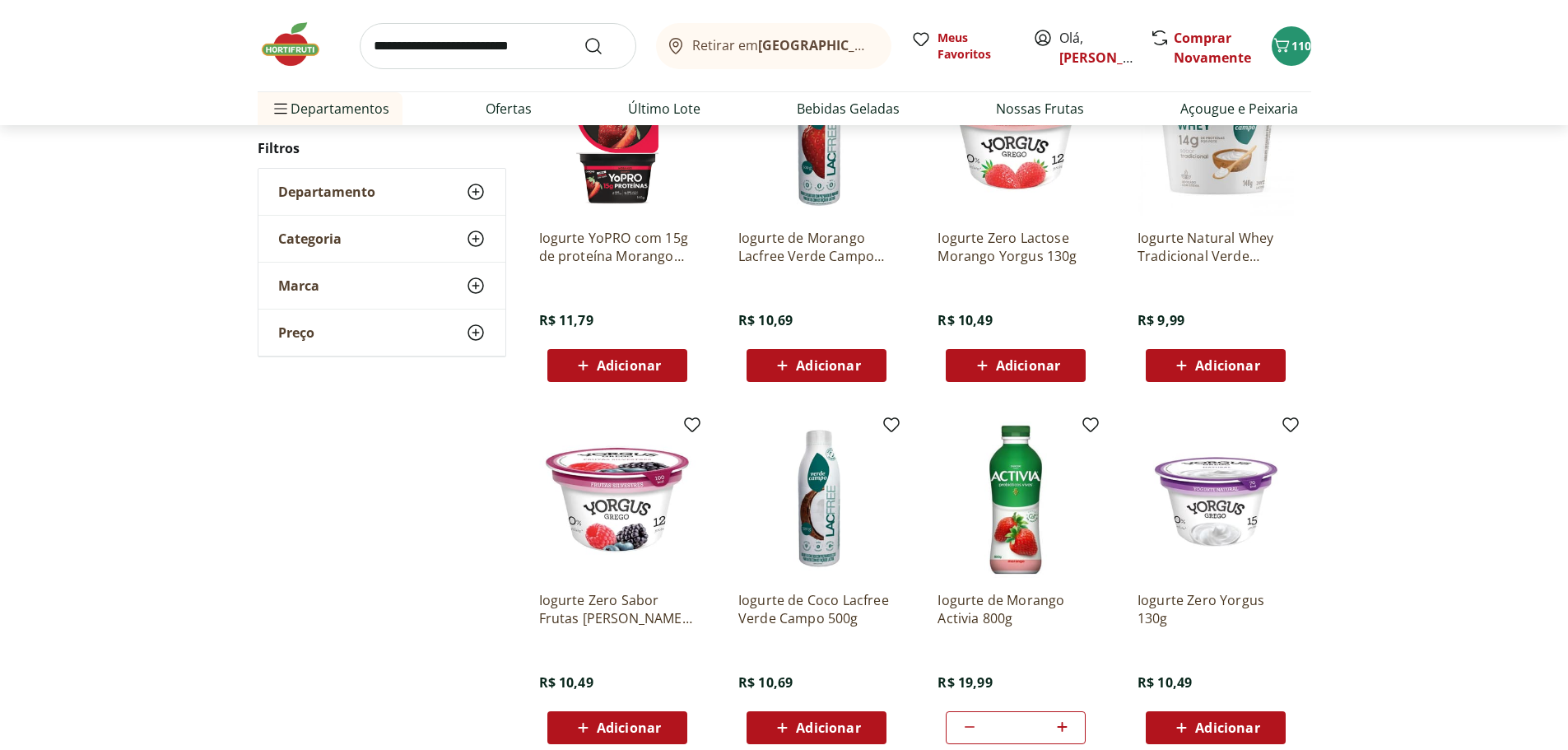
scroll to position [3292, 0]
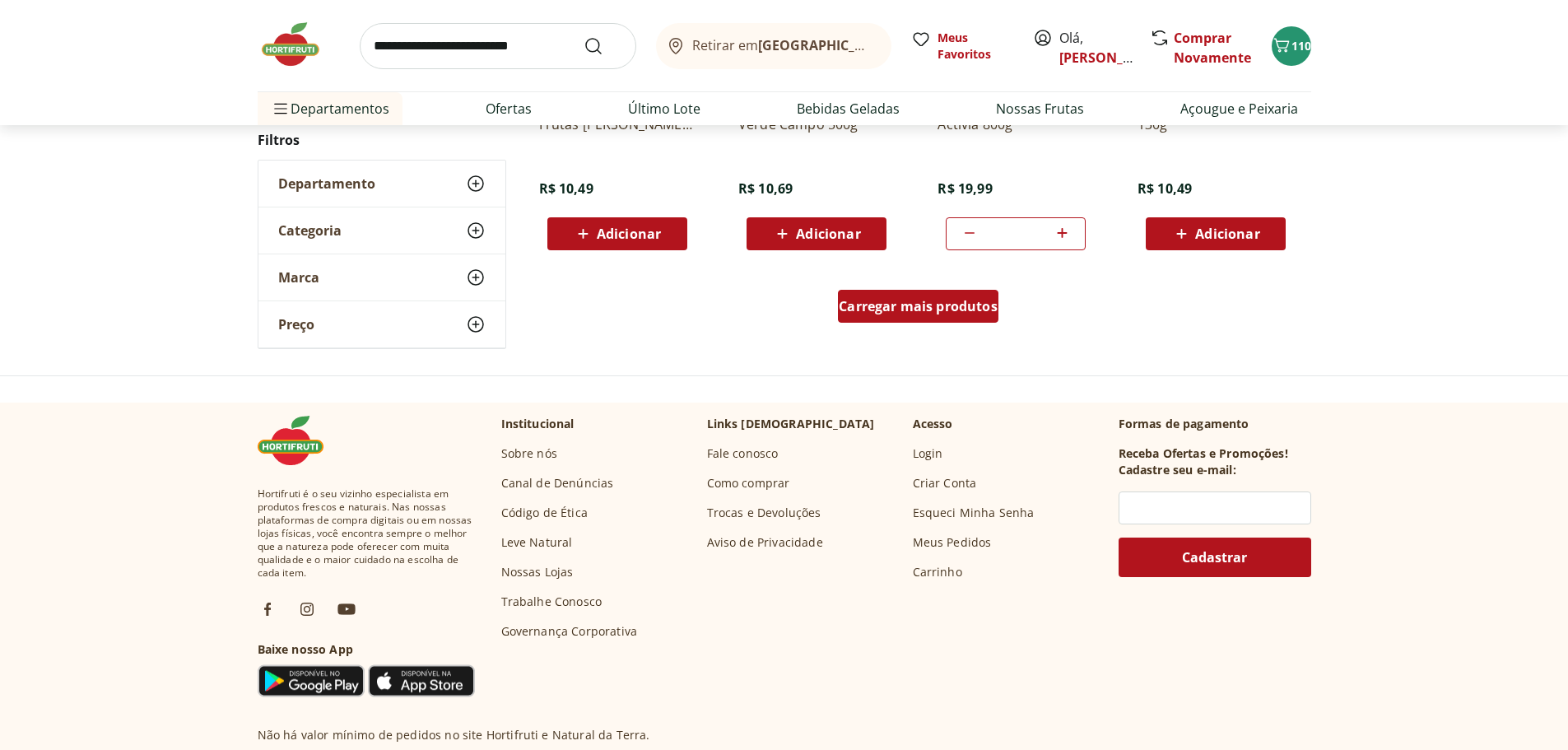
click at [898, 310] on span "Carregar mais produtos" at bounding box center [918, 306] width 159 height 13
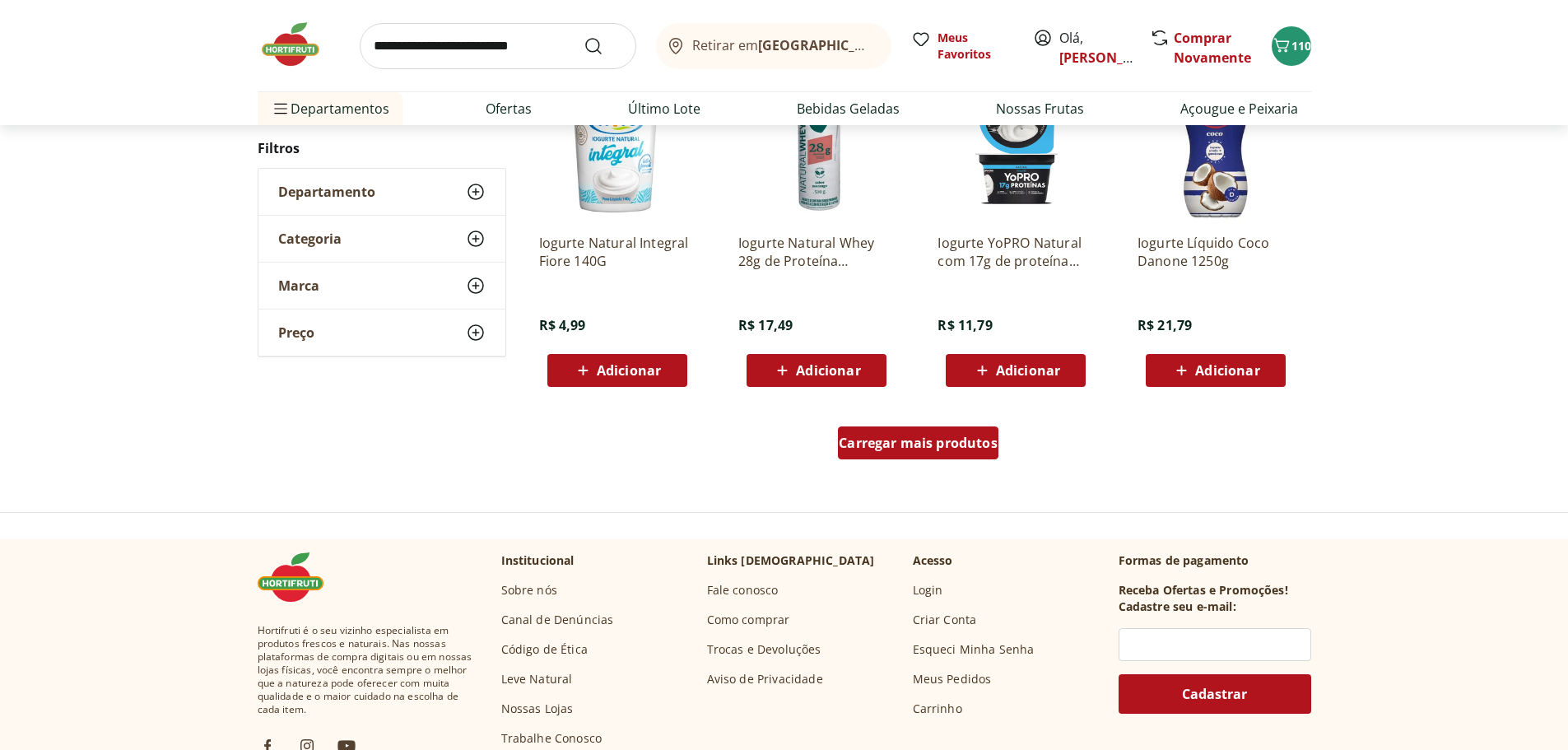
scroll to position [4362, 0]
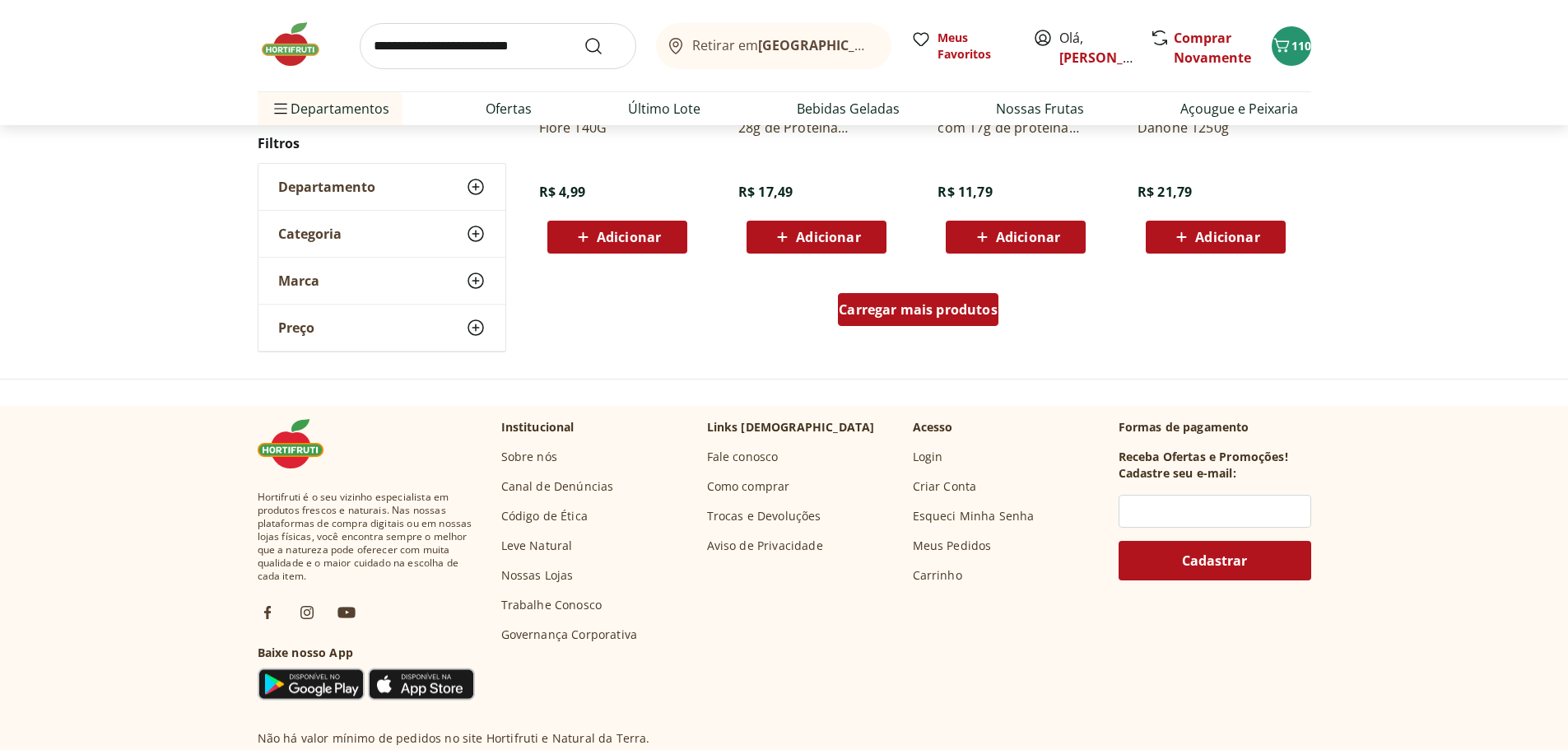
click at [898, 311] on span "Carregar mais produtos" at bounding box center [918, 309] width 159 height 13
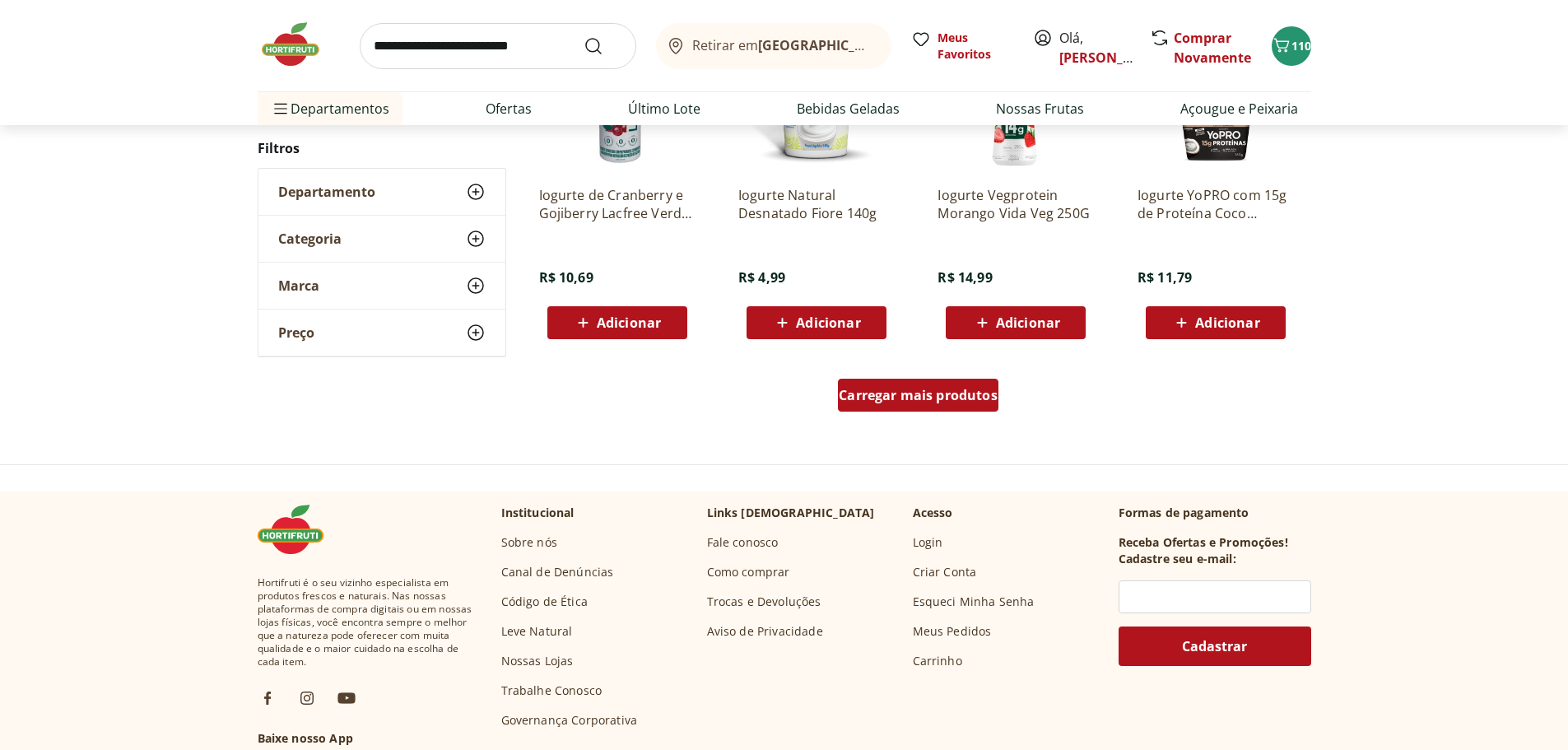
scroll to position [5268, 0]
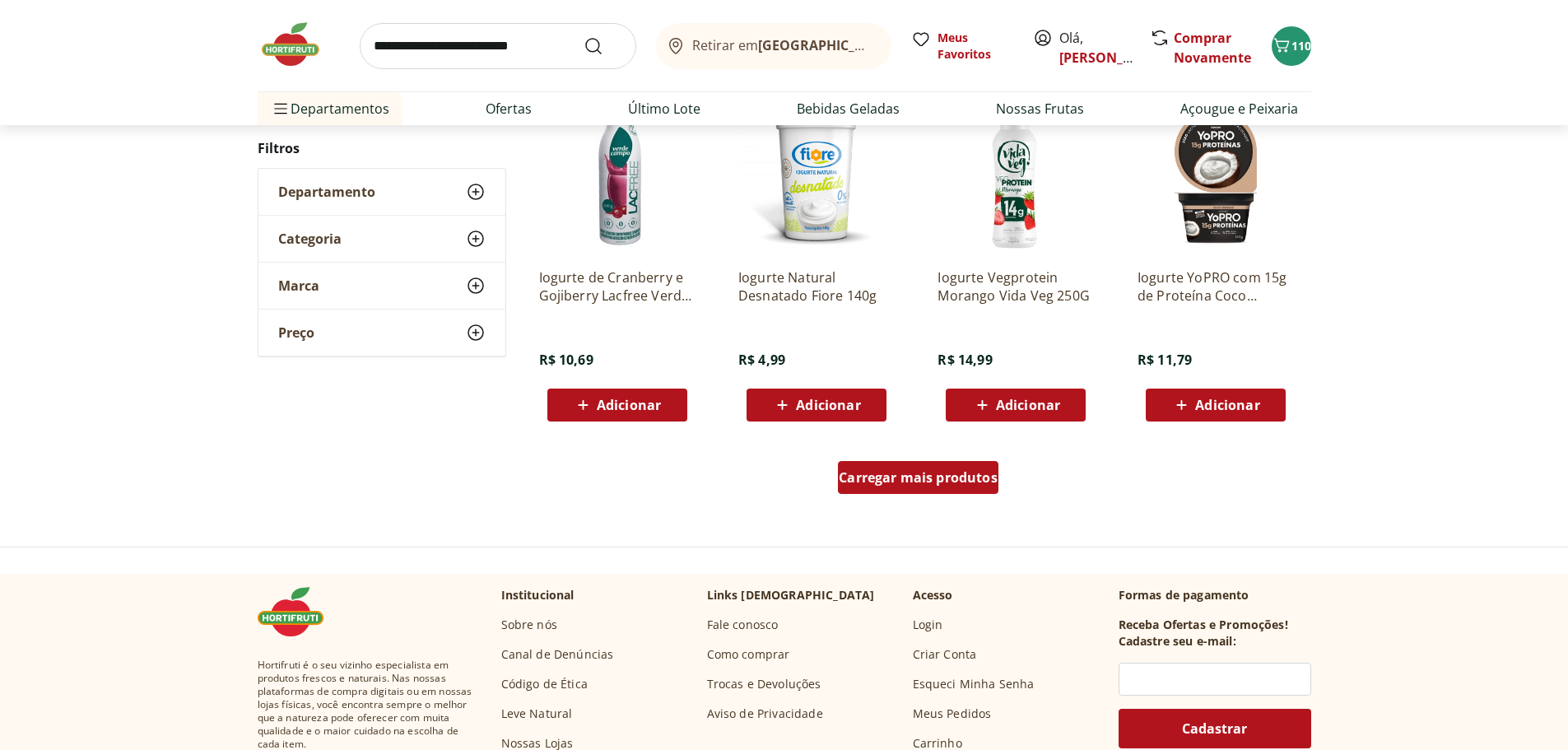
click at [914, 484] on span "Carregar mais produtos" at bounding box center [918, 478] width 159 height 13
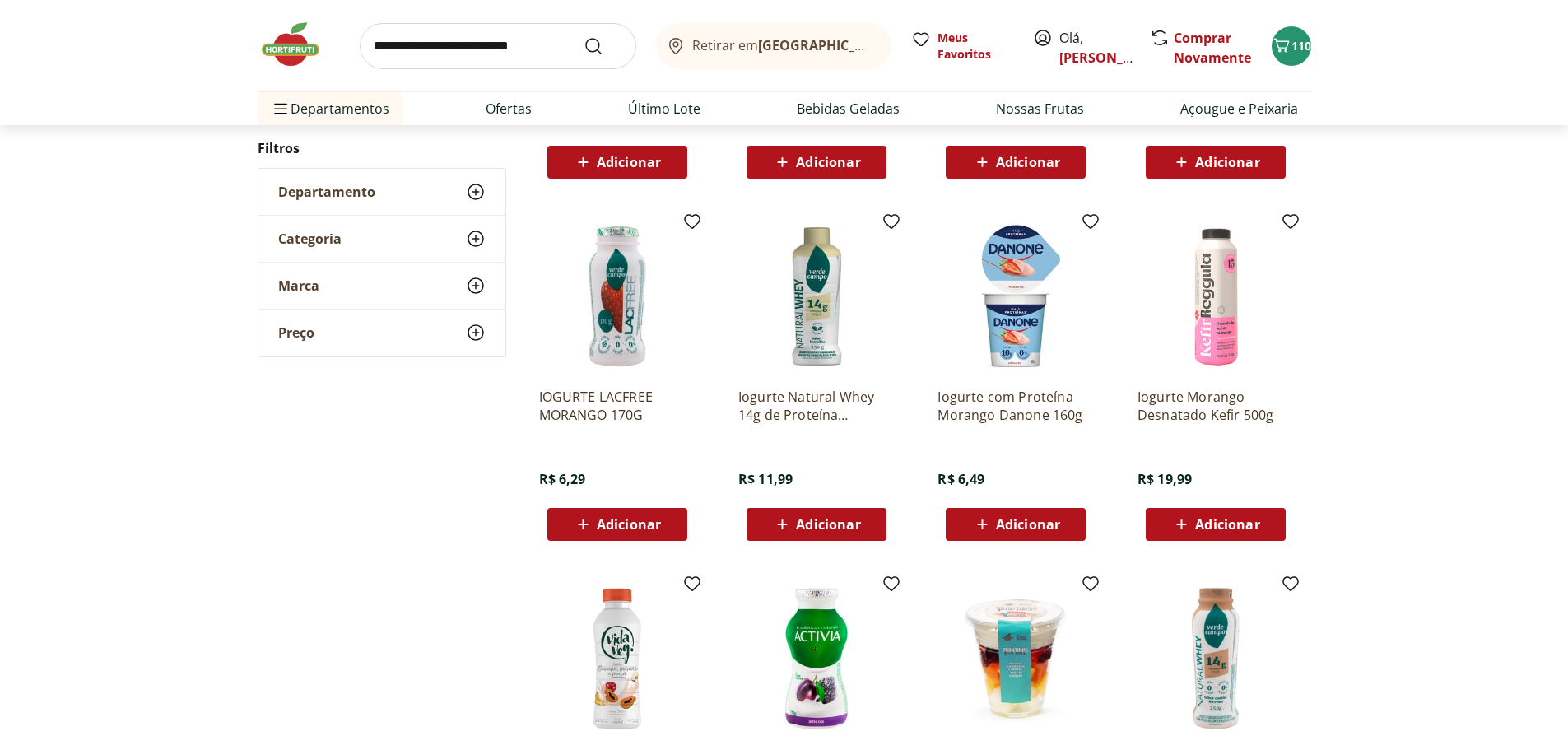
scroll to position [5927, 0]
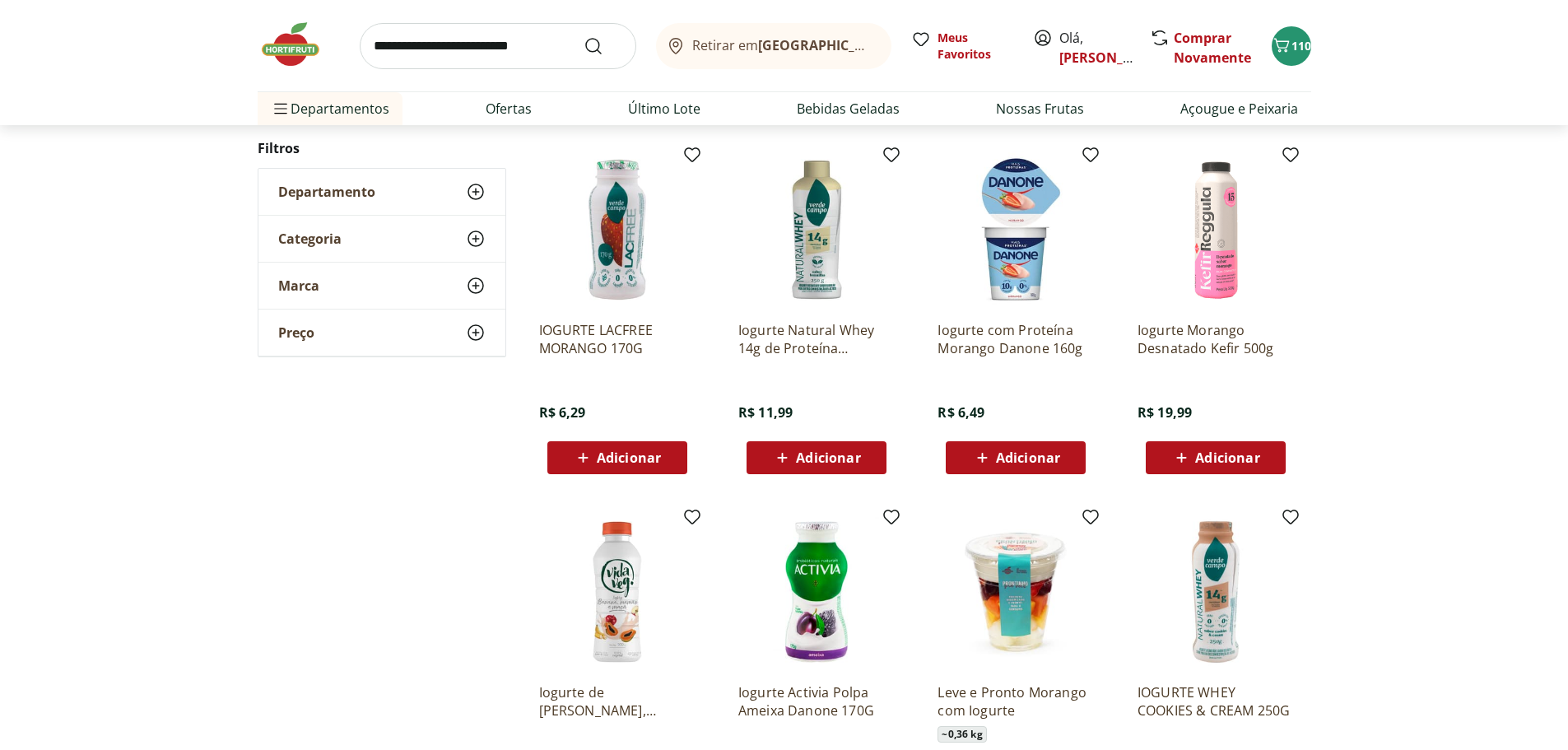
click at [620, 458] on span "Adicionar" at bounding box center [629, 458] width 64 height 13
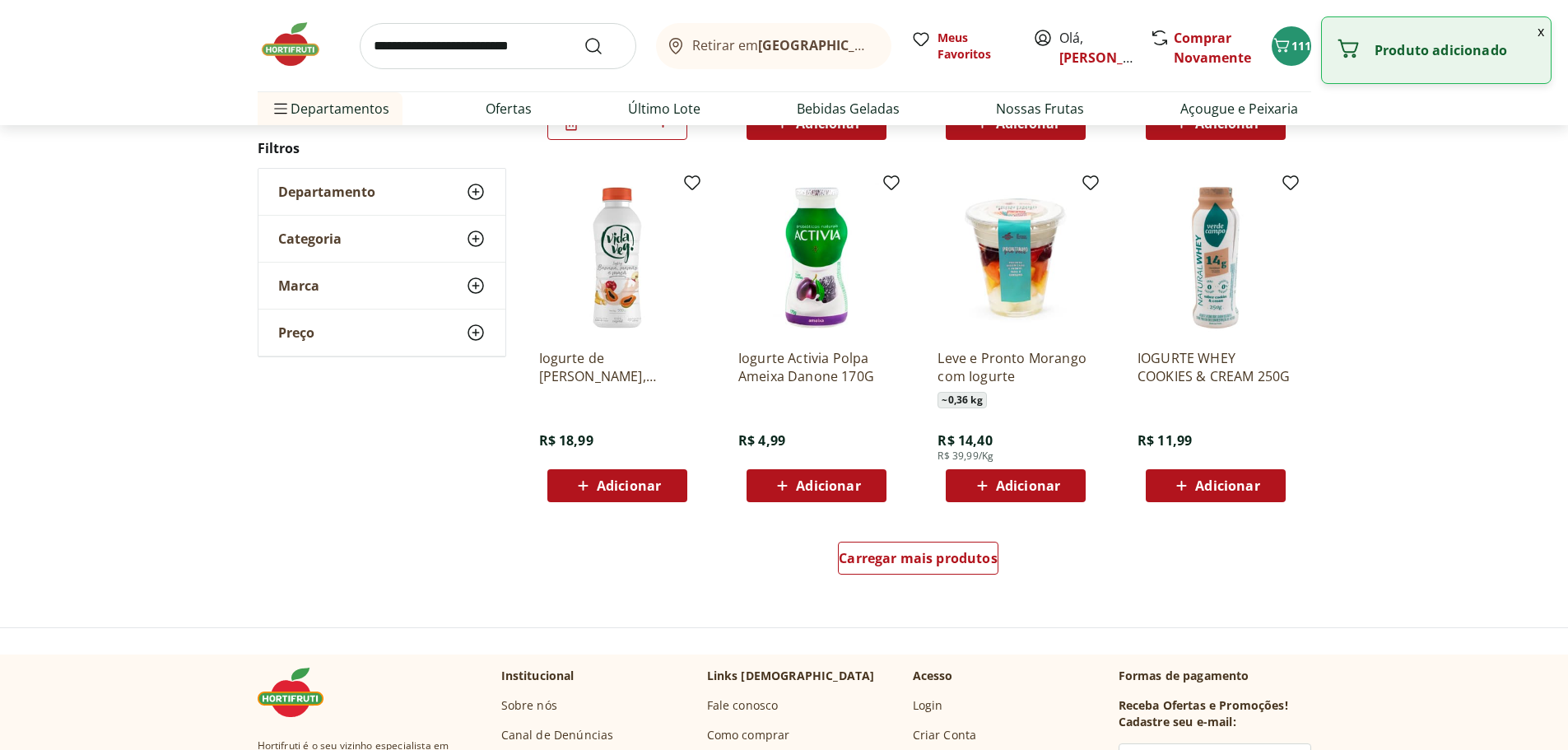
scroll to position [6338, 0]
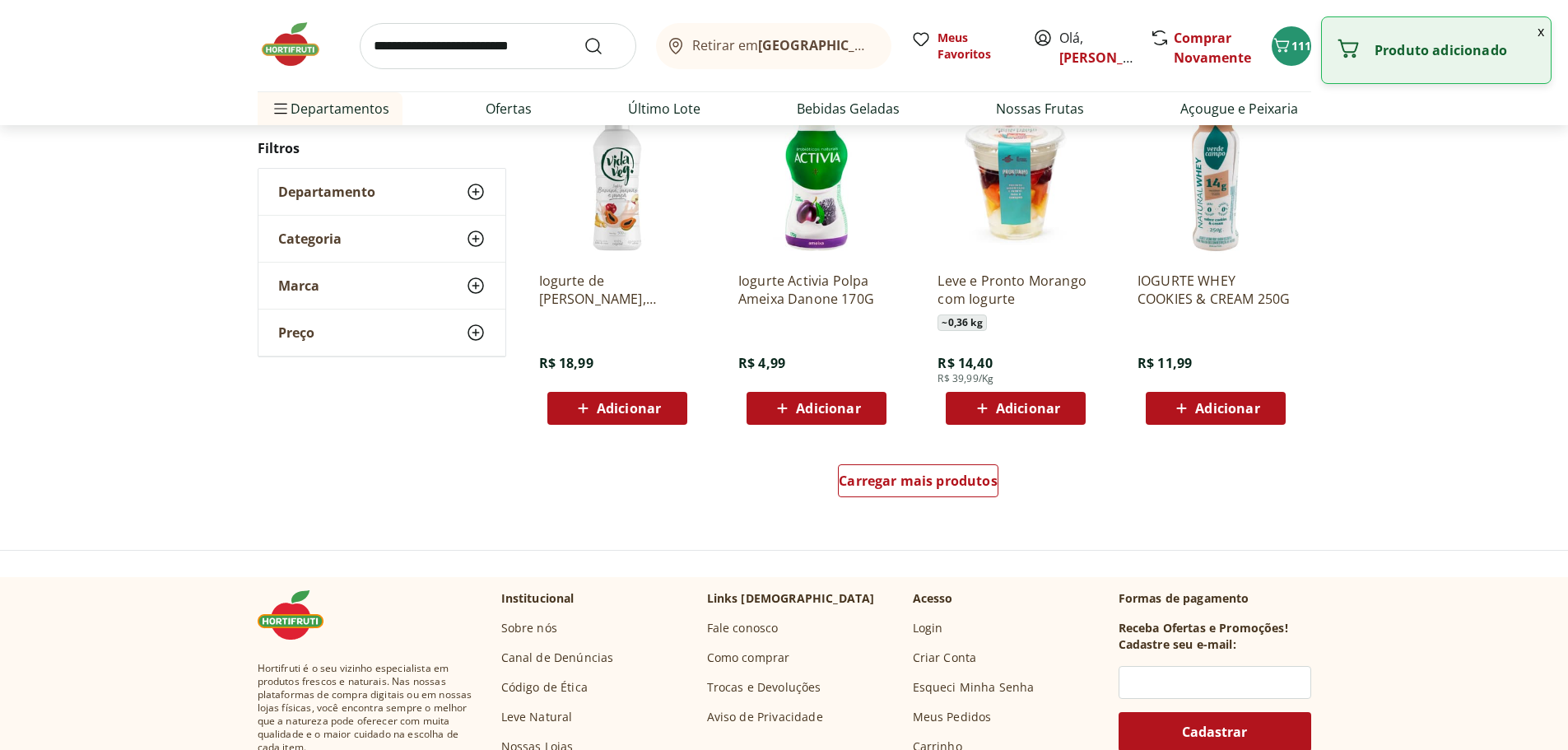
click at [790, 405] on icon at bounding box center [782, 409] width 20 height 20
click at [866, 411] on icon at bounding box center [862, 408] width 20 height 20
type input "*"
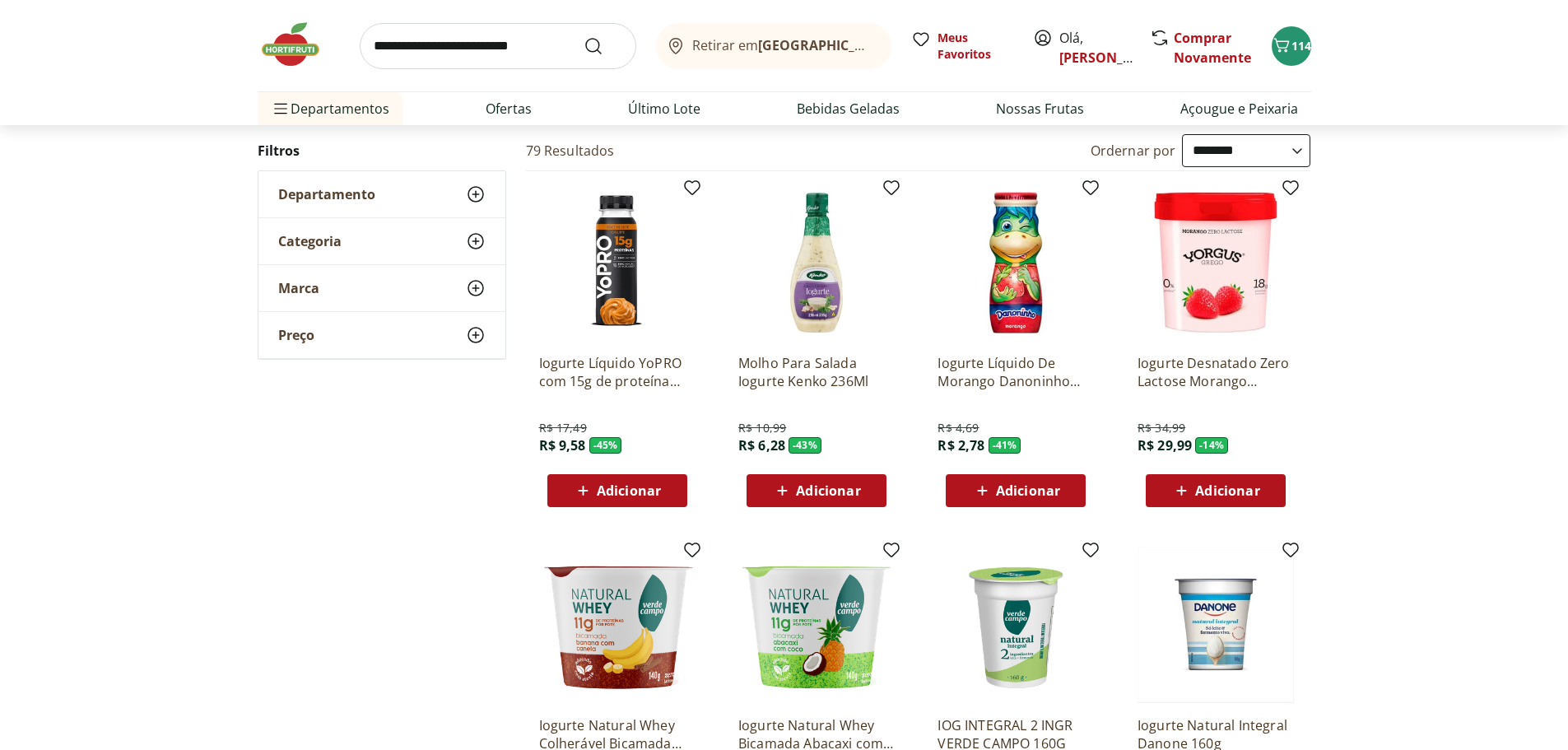
scroll to position [0, 0]
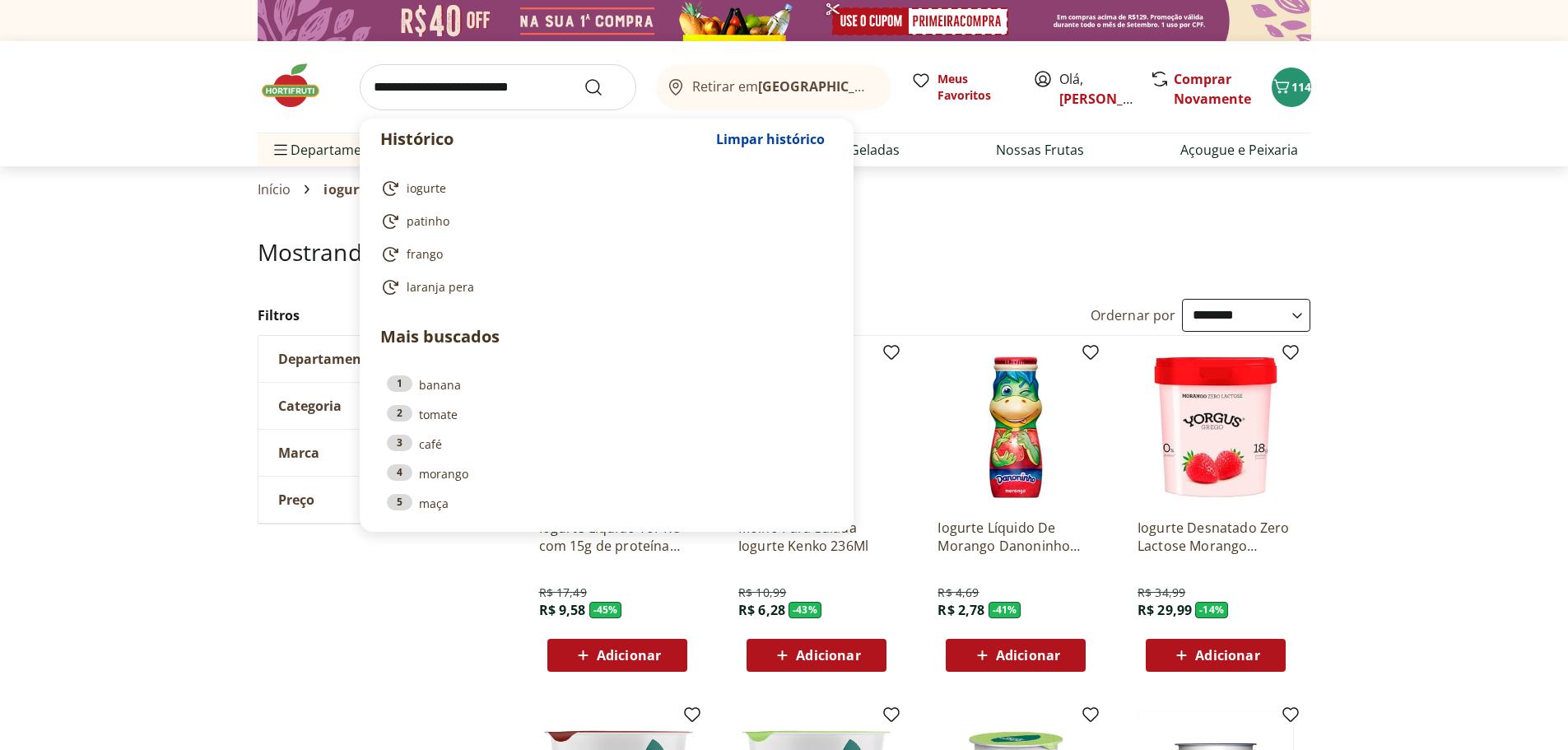
click at [423, 88] on input "search" at bounding box center [498, 87] width 277 height 46
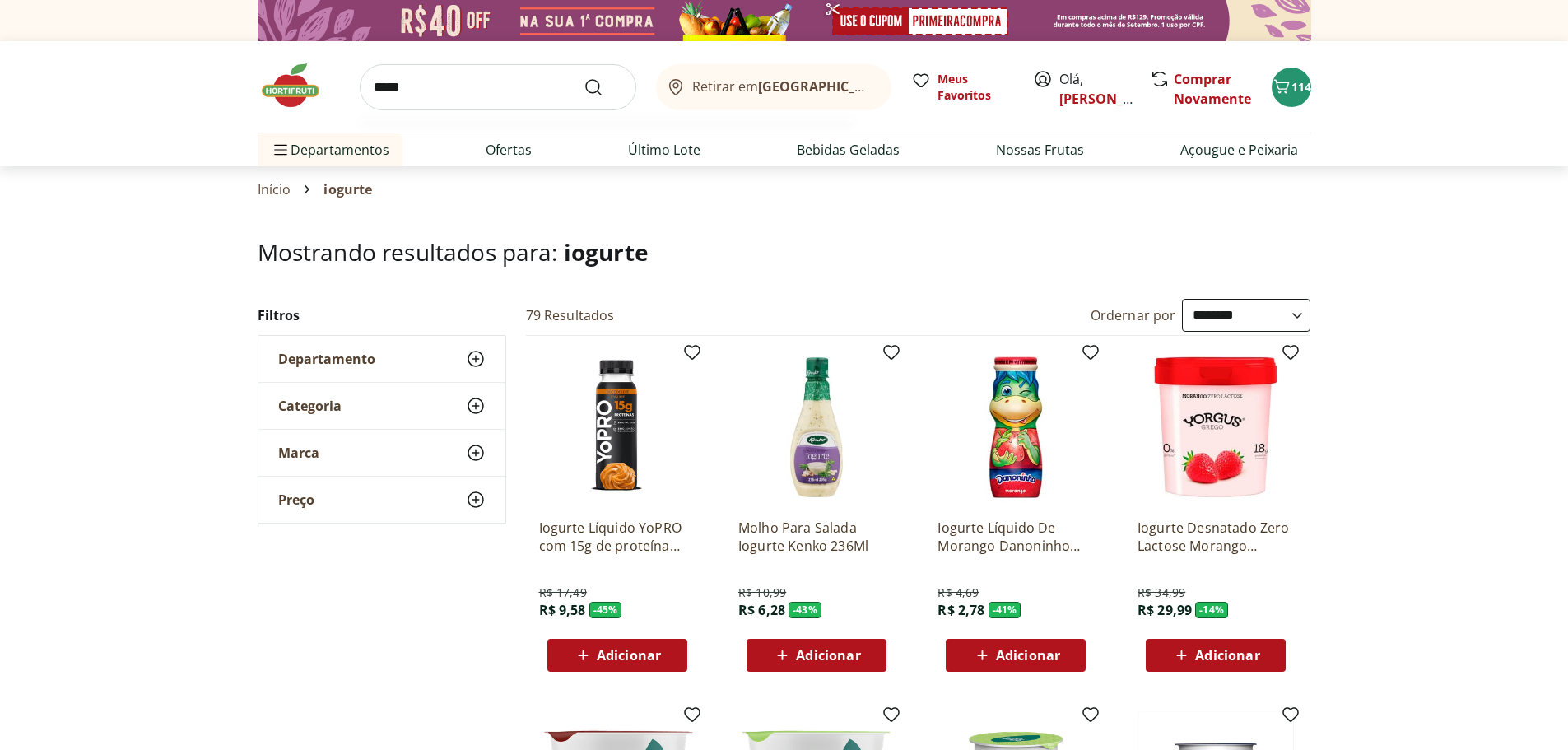
type input "*****"
click at [584, 77] on button "Submit Search" at bounding box center [603, 87] width 39 height 20
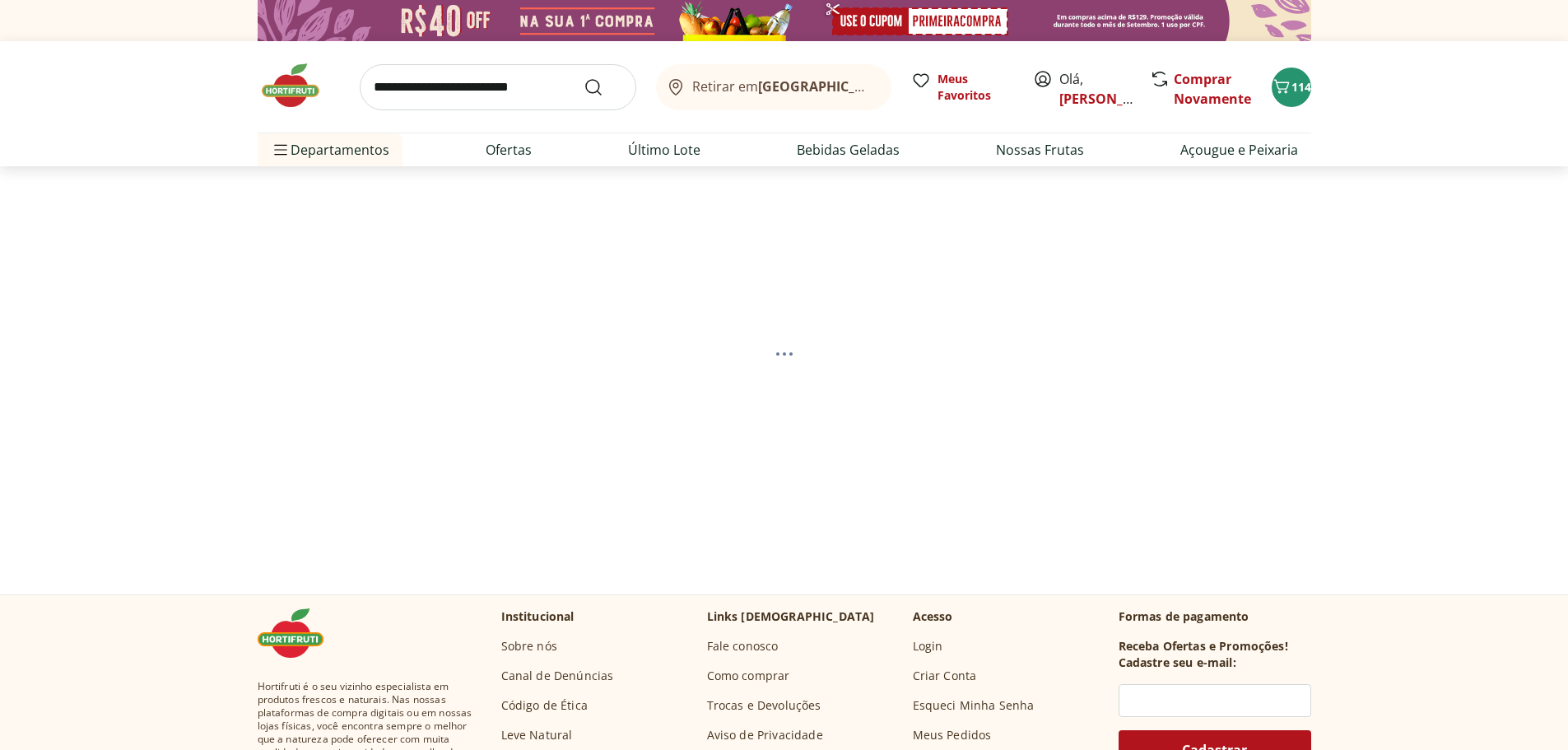
select select "**********"
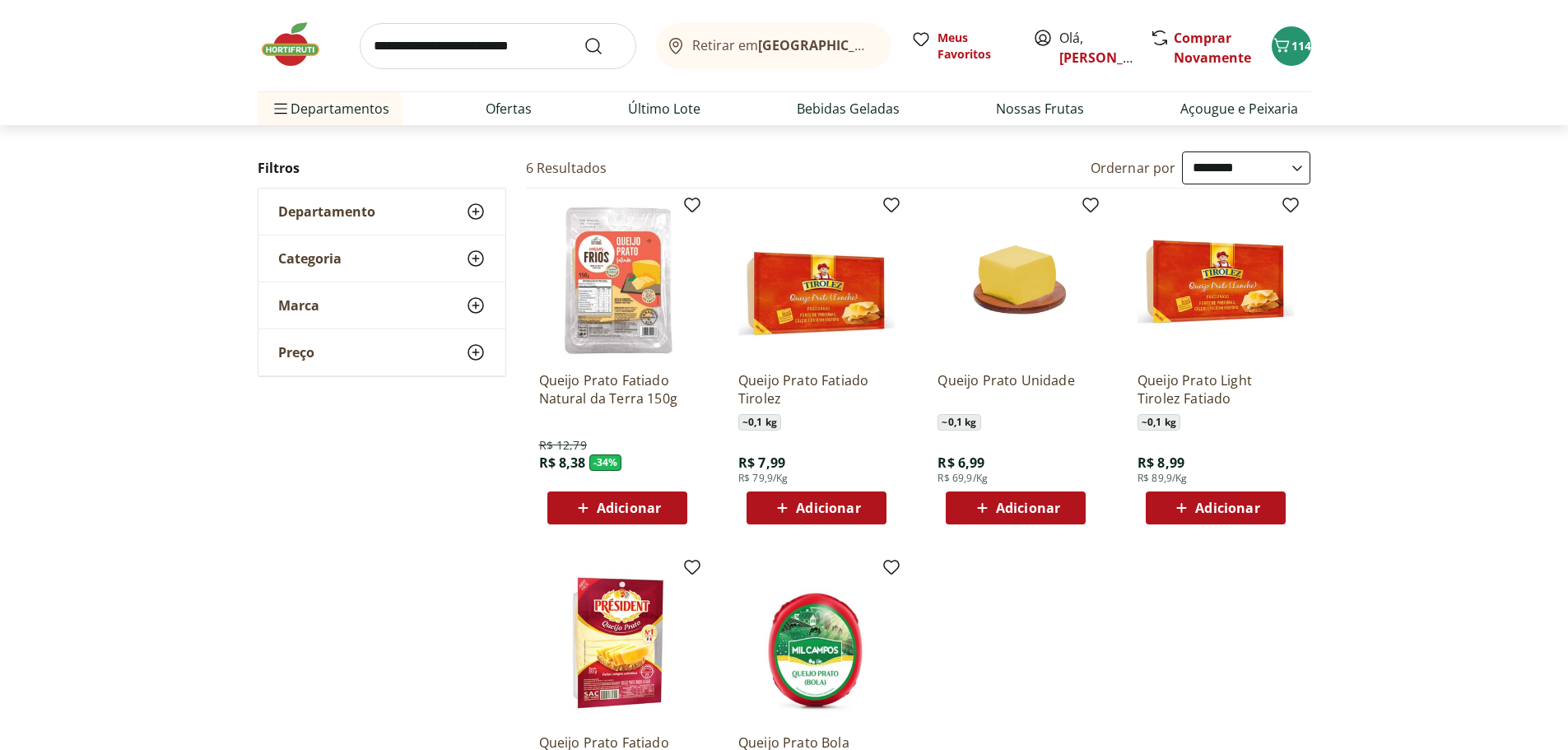
scroll to position [329, 0]
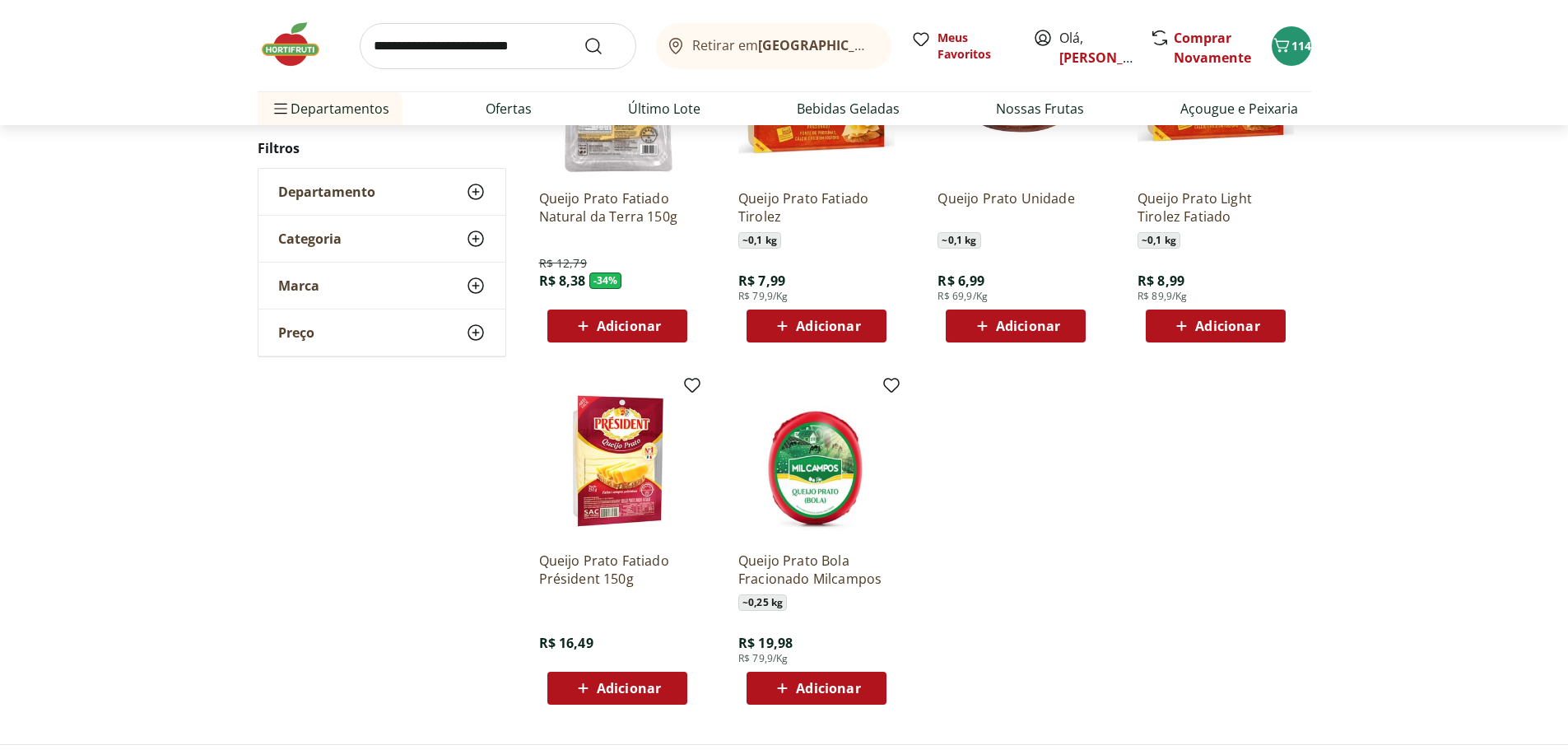
click at [619, 326] on span "Adicionar" at bounding box center [629, 325] width 64 height 13
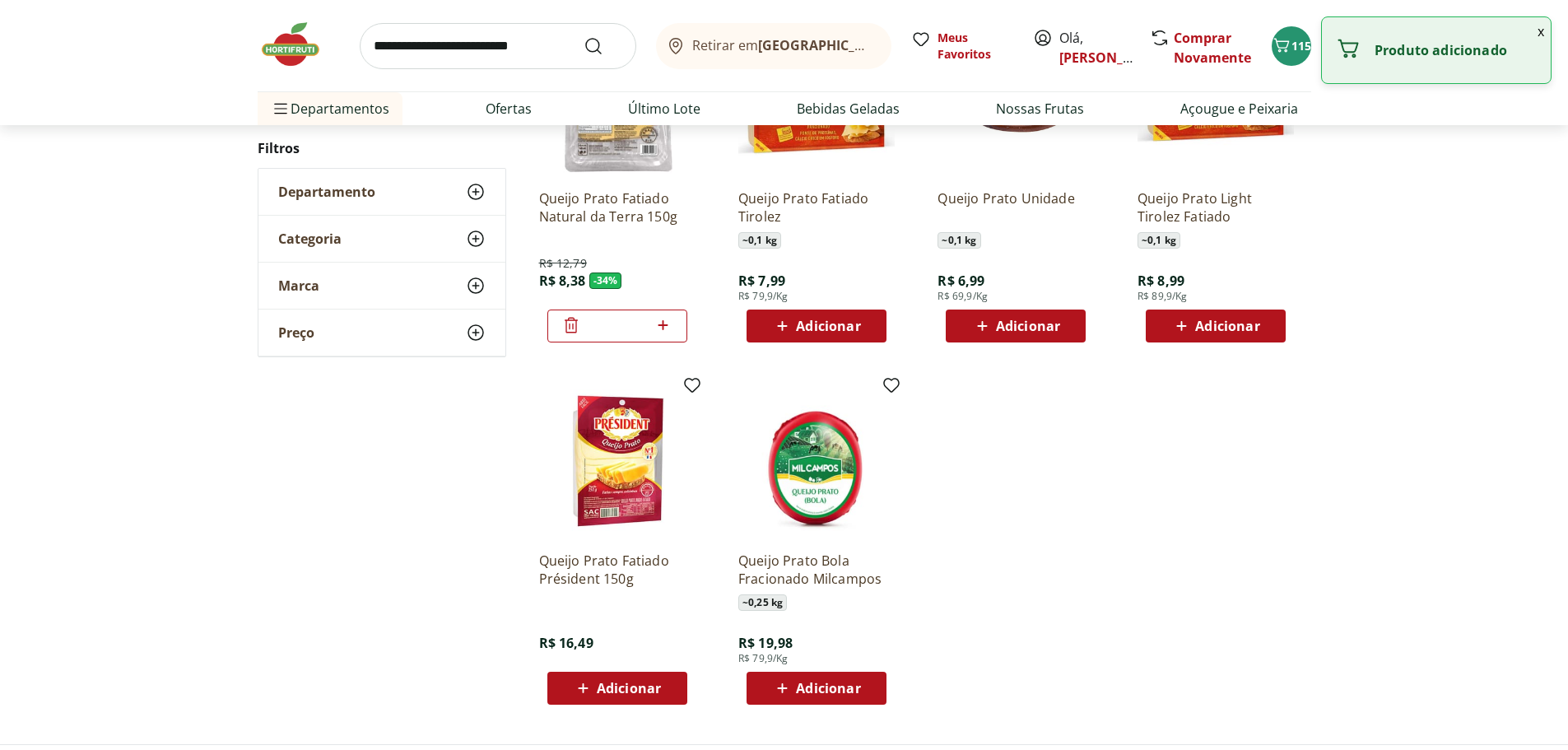
click at [665, 321] on icon at bounding box center [663, 325] width 20 height 20
type input "*"
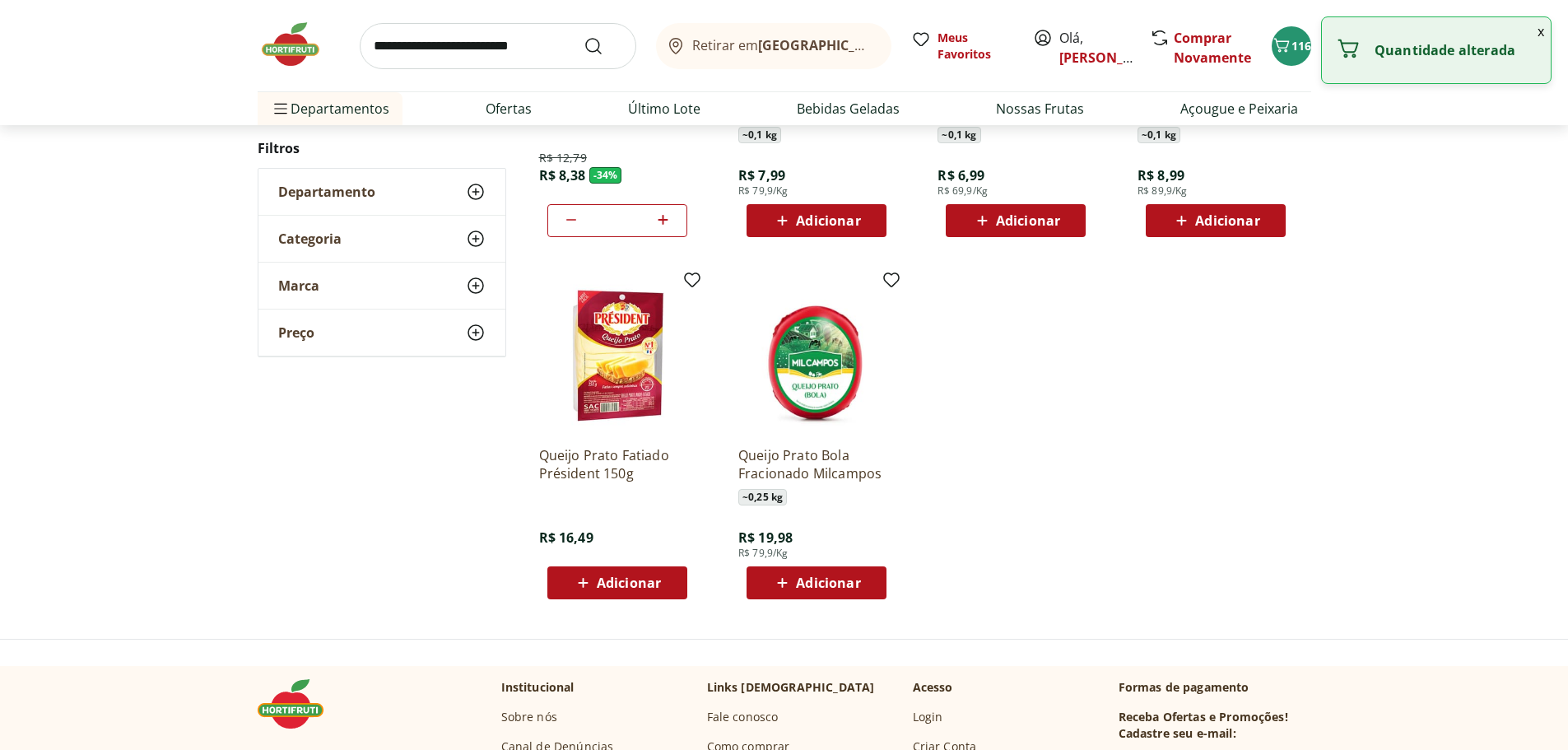
scroll to position [576, 0]
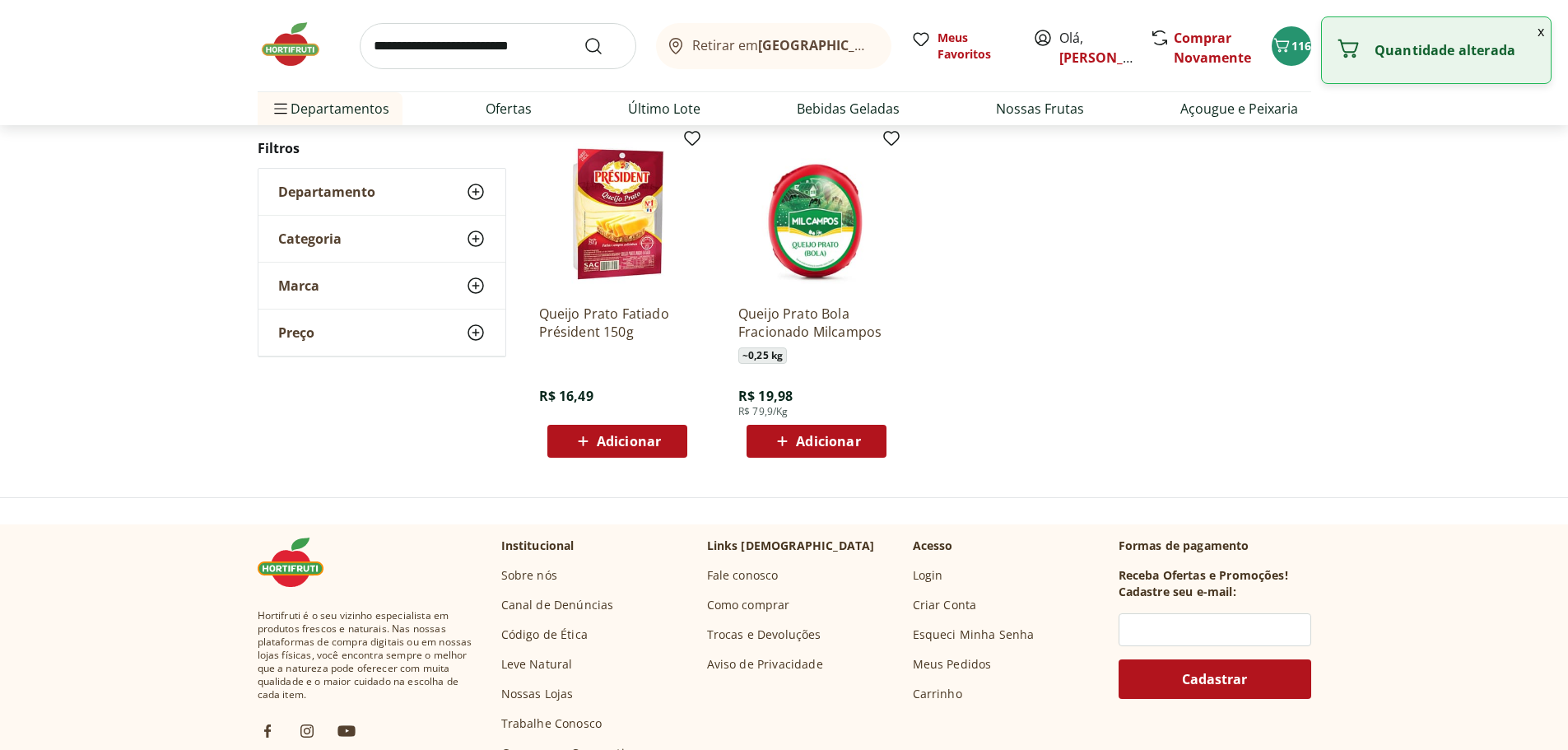
click at [636, 436] on span "Adicionar" at bounding box center [629, 441] width 64 height 13
click at [667, 436] on icon at bounding box center [663, 441] width 20 height 20
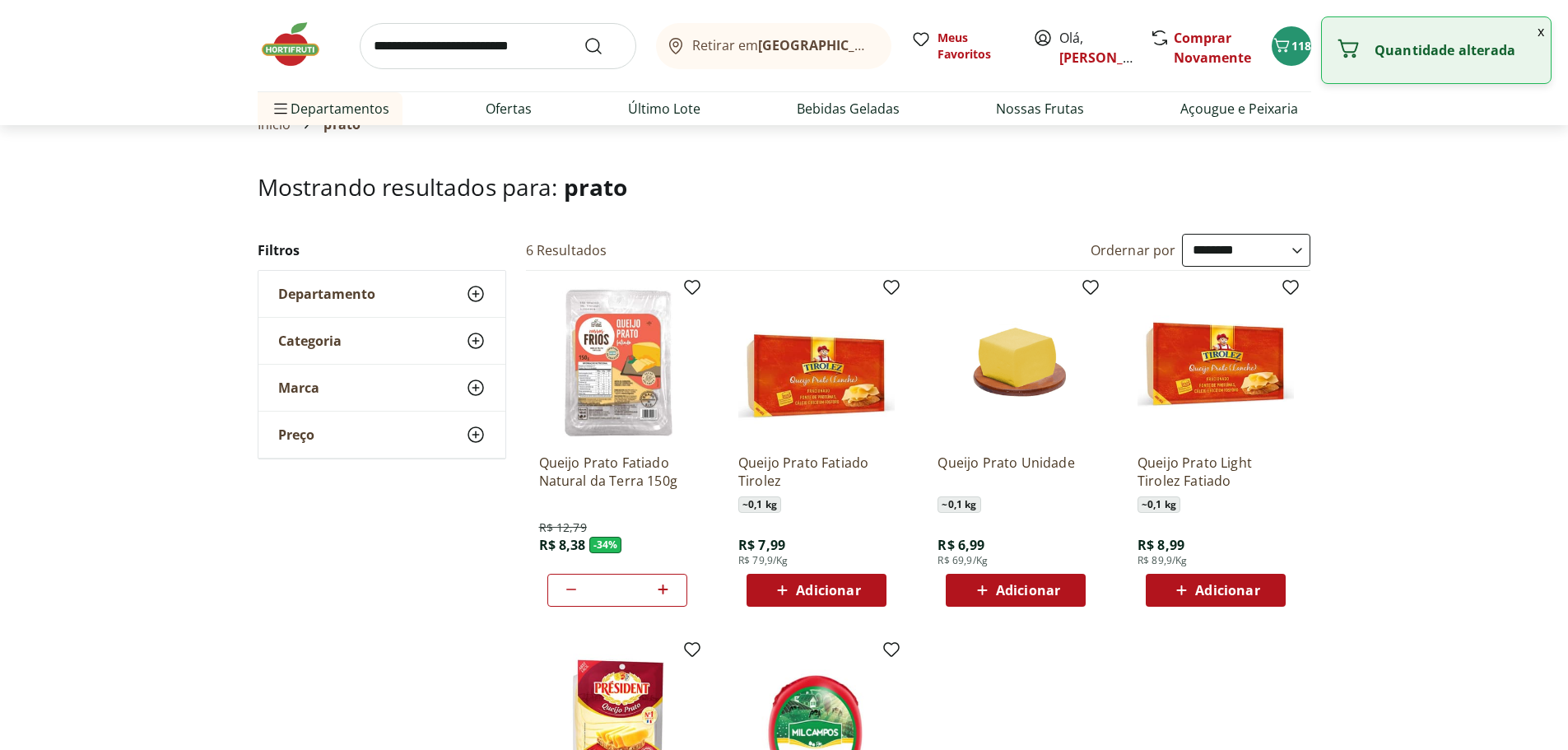
scroll to position [0, 0]
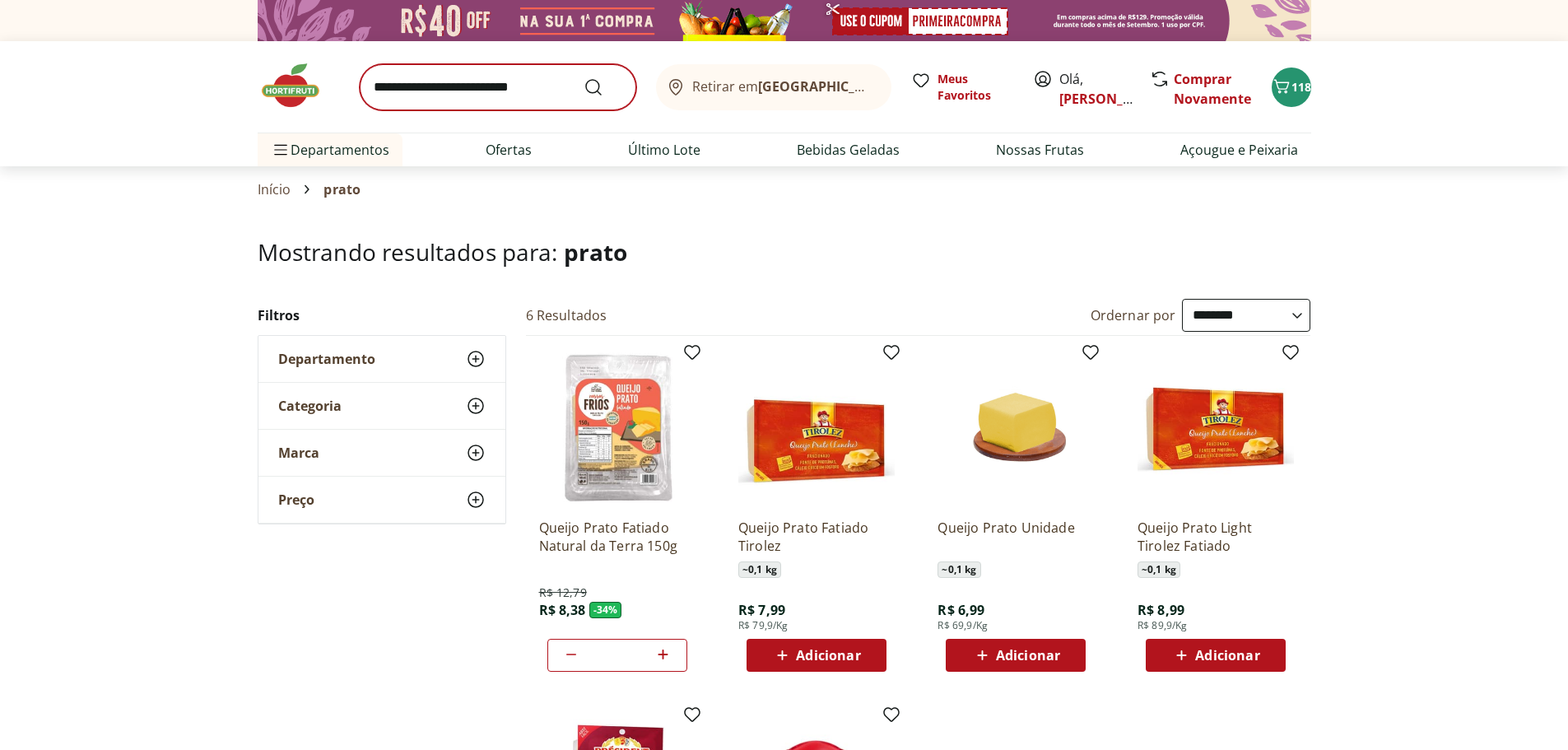
type input "*"
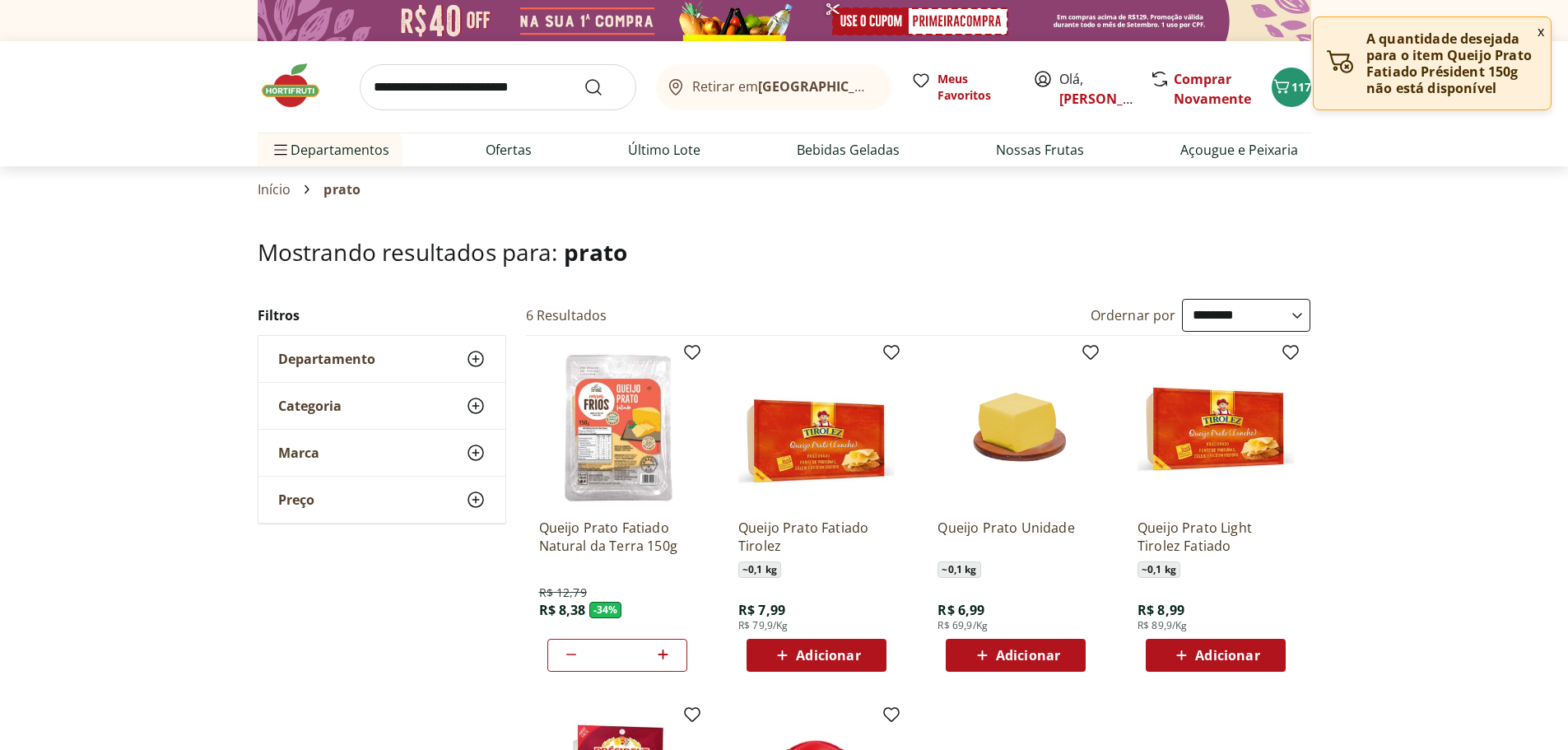
click at [479, 86] on input "search" at bounding box center [498, 87] width 277 height 46
type input "***"
click at [584, 77] on button "Submit Search" at bounding box center [603, 87] width 39 height 20
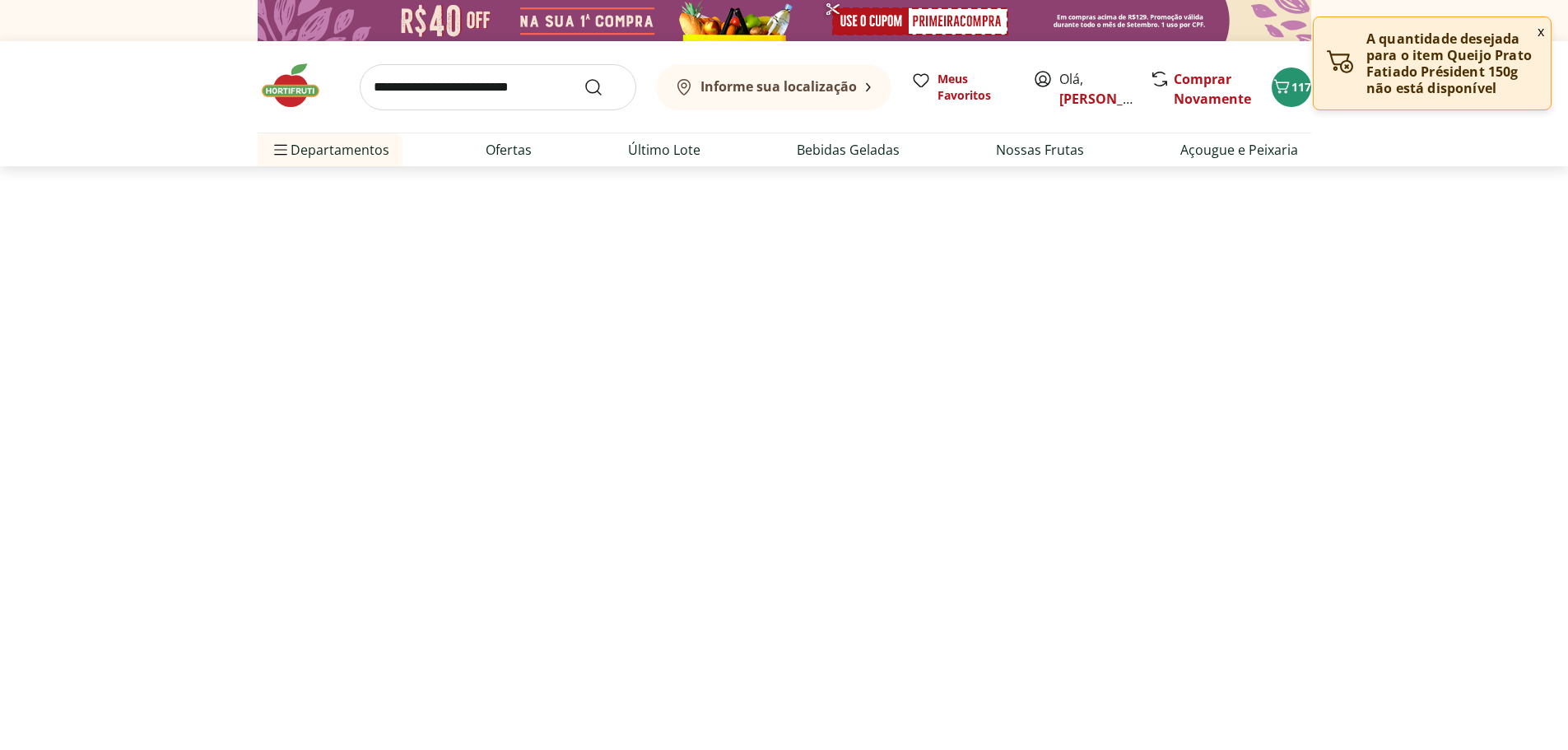
select select "**********"
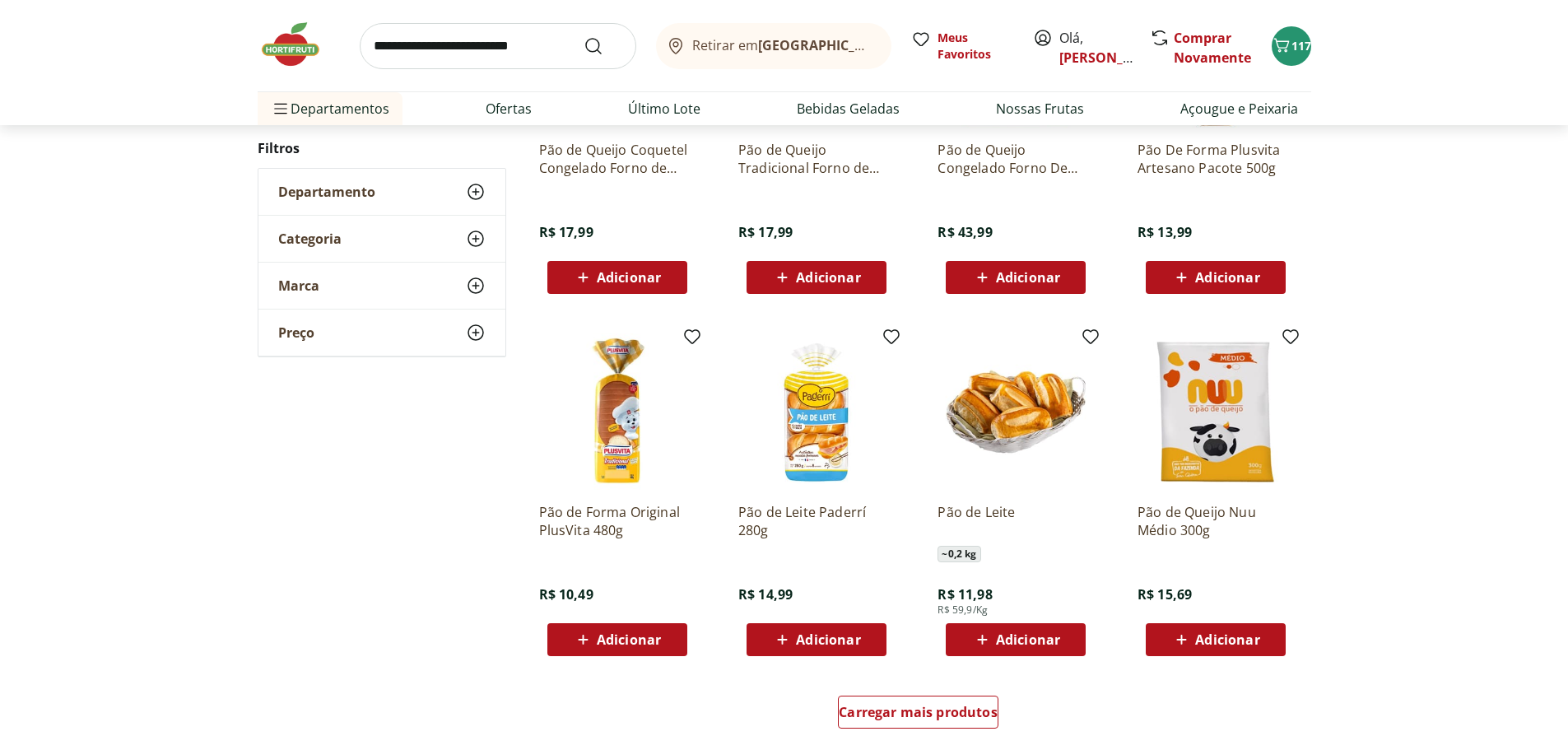
scroll to position [741, 0]
click at [1212, 270] on span "Adicionar" at bounding box center [1228, 276] width 64 height 13
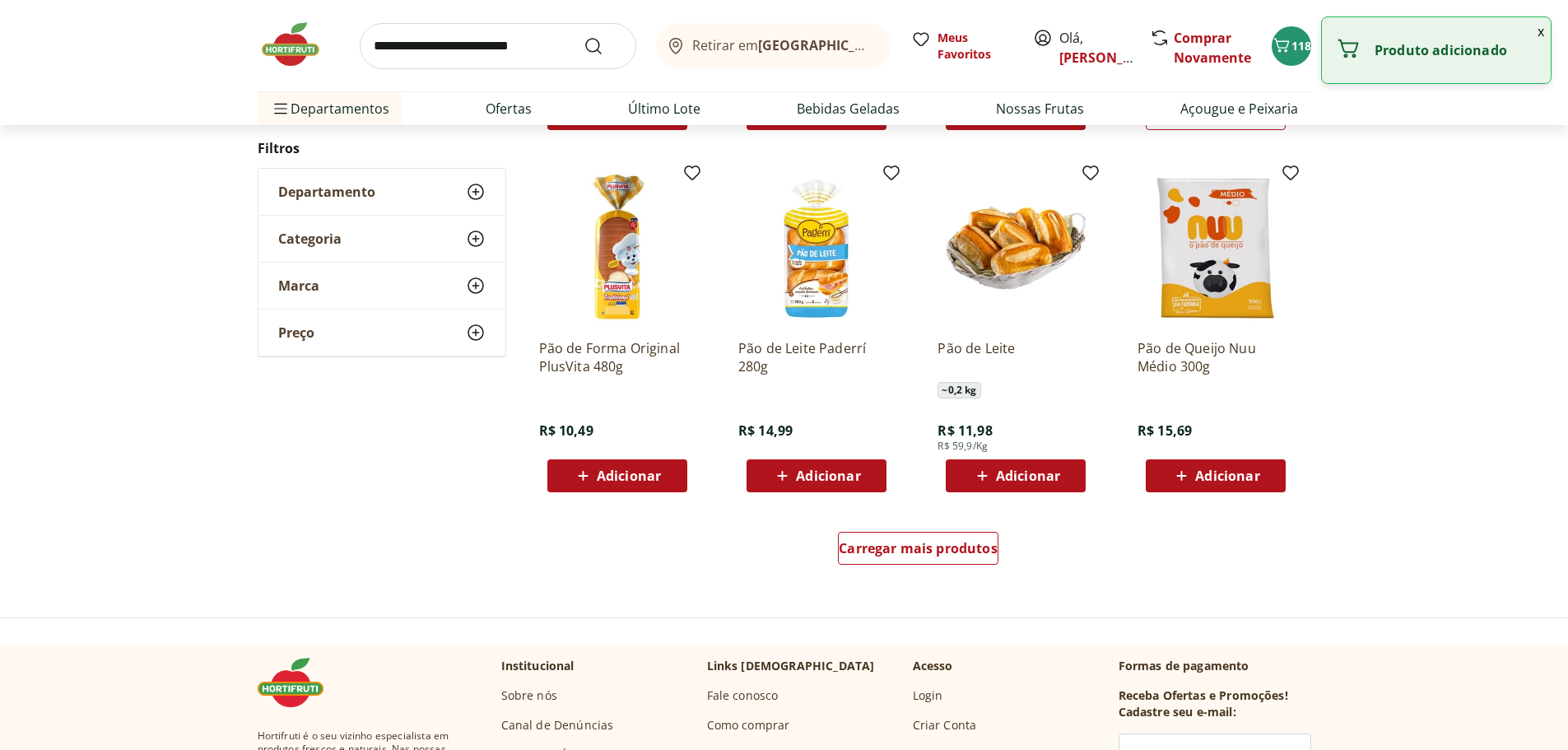
scroll to position [906, 0]
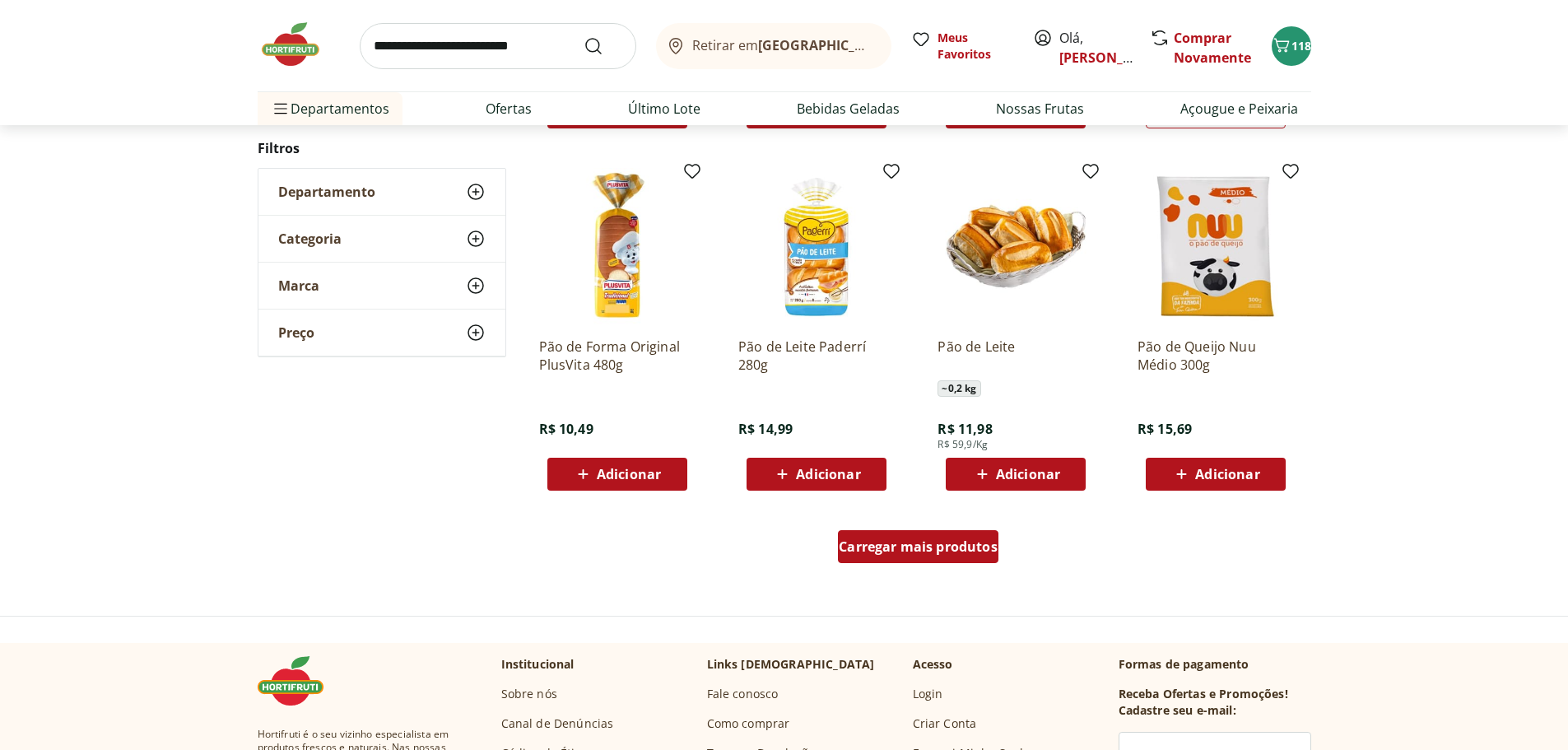
click at [890, 535] on div "Carregar mais produtos" at bounding box center [918, 546] width 160 height 33
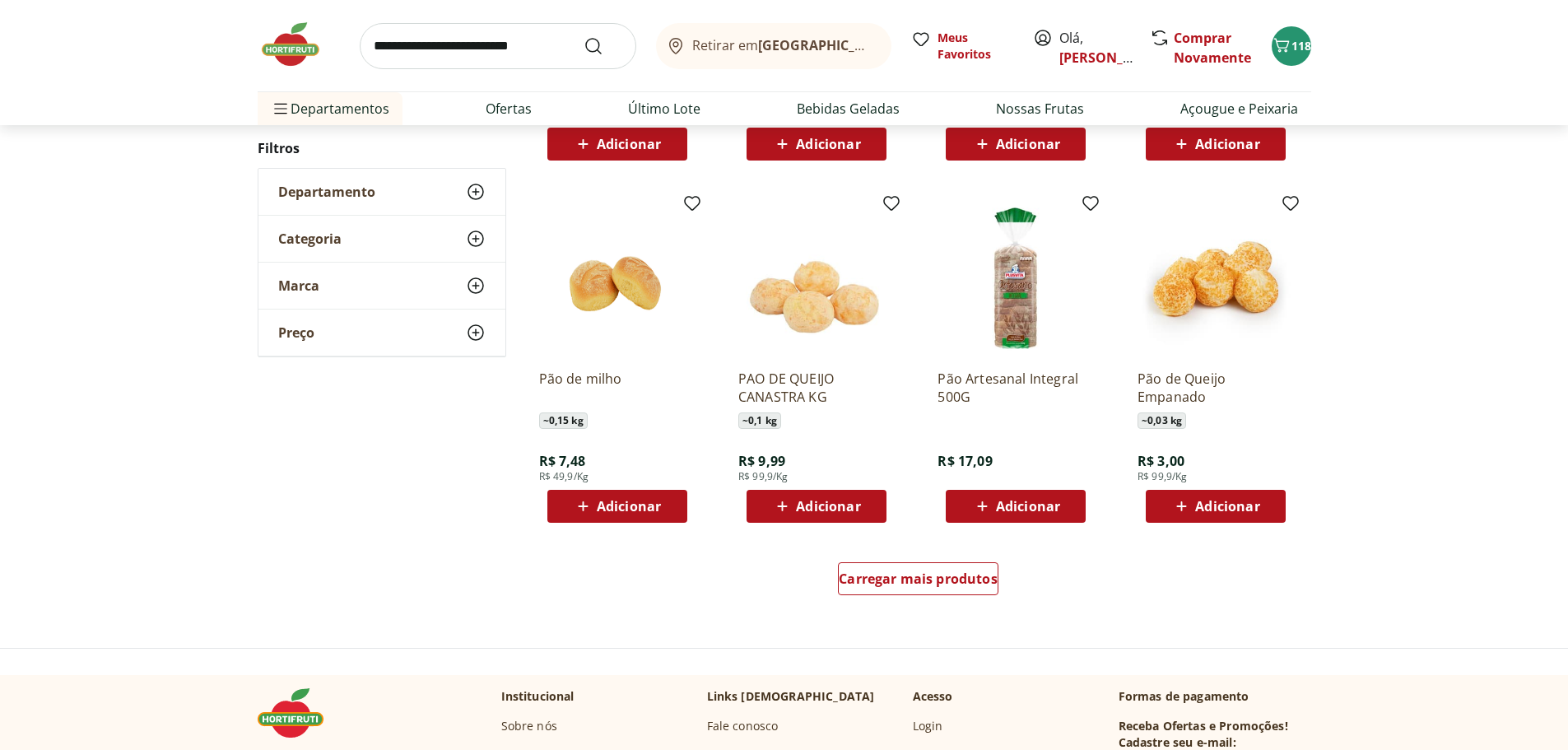
scroll to position [1976, 0]
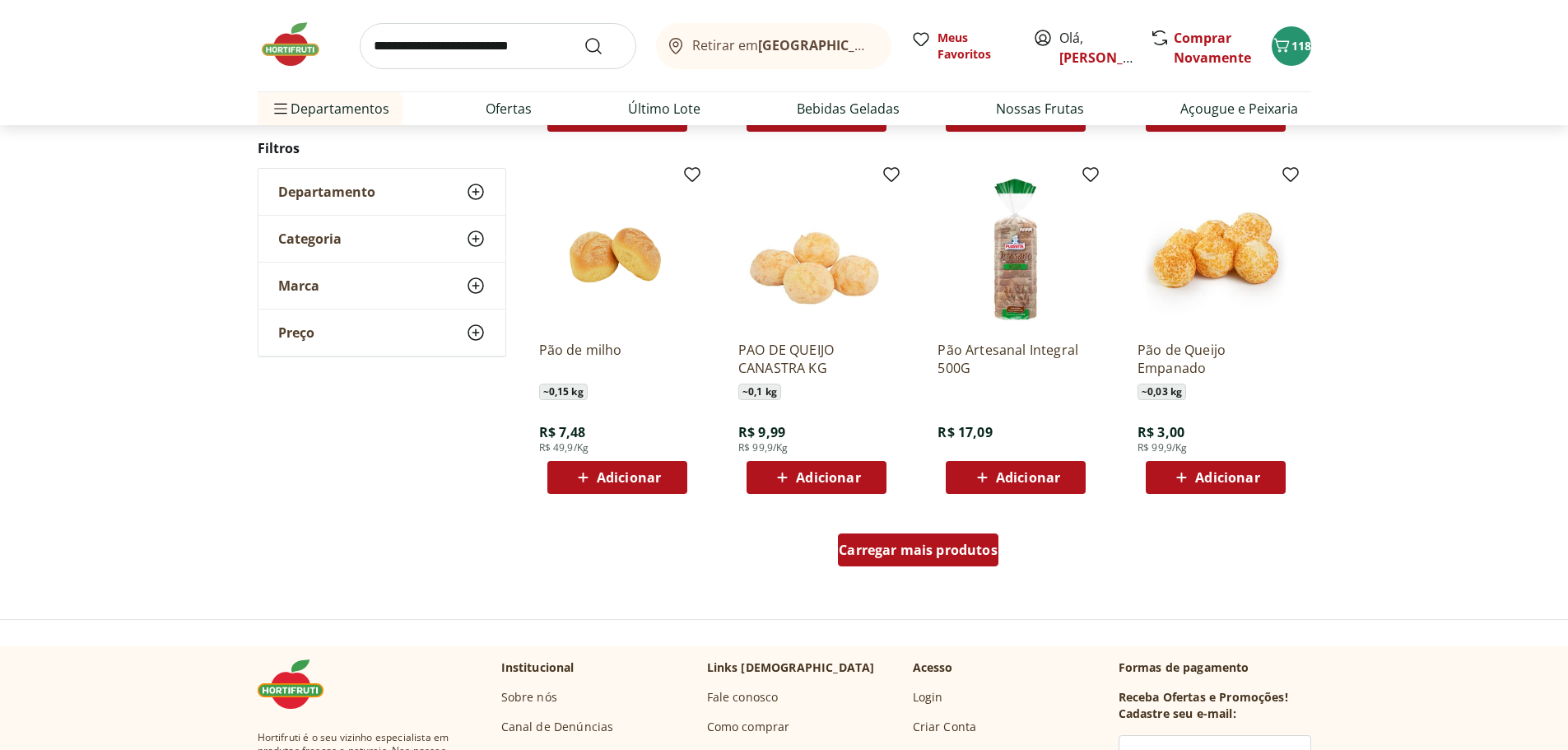
click at [922, 546] on span "Carregar mais produtos" at bounding box center [918, 550] width 159 height 13
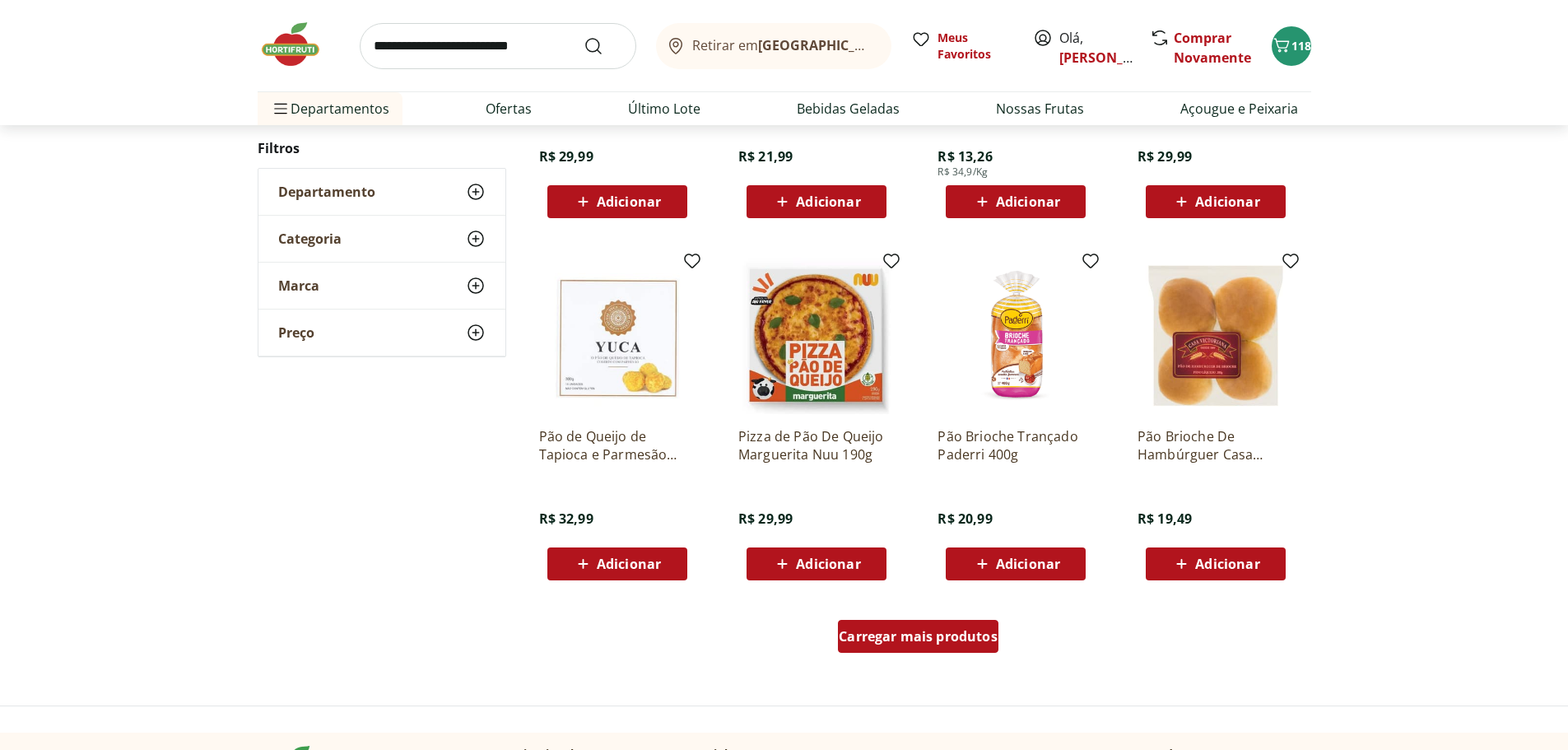
scroll to position [2963, 0]
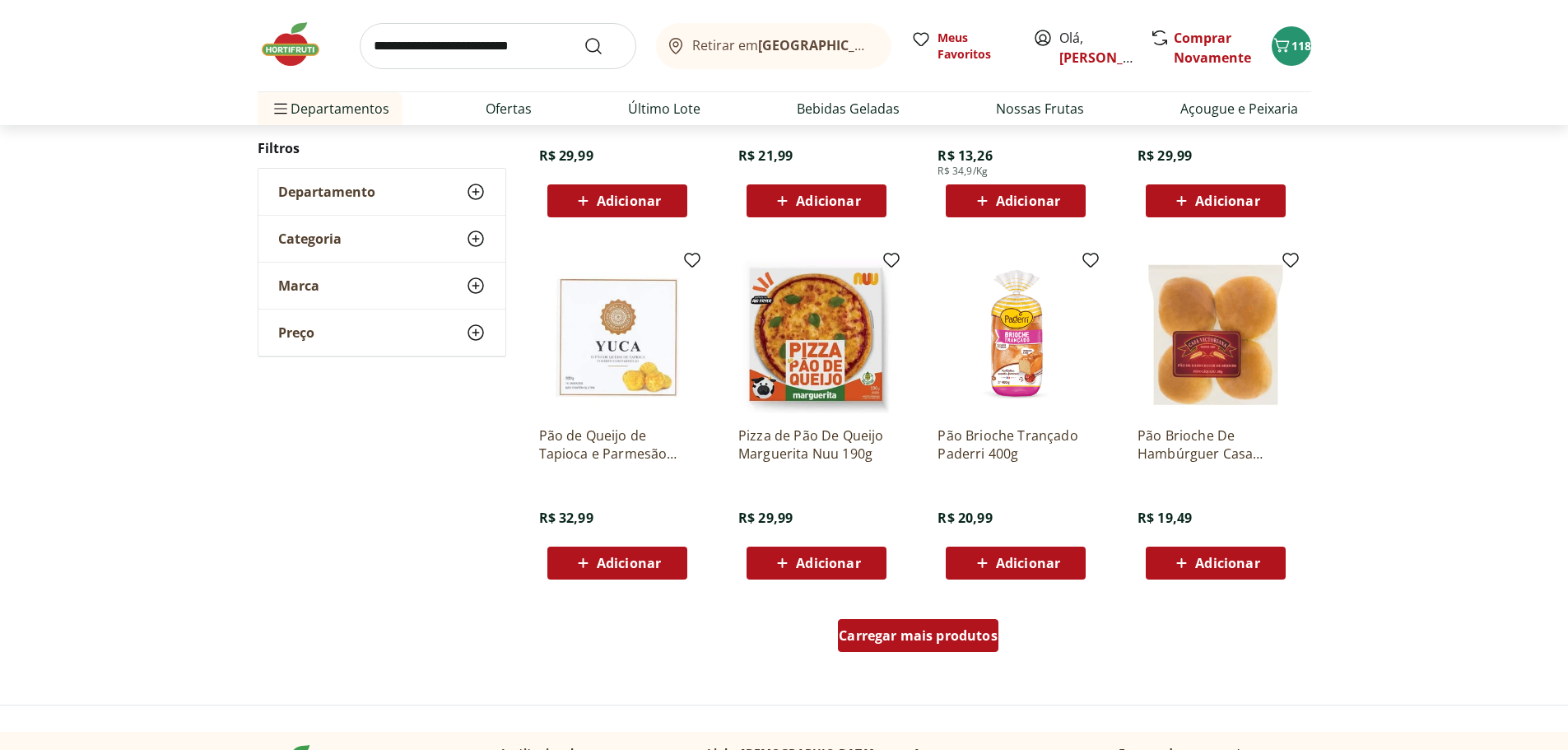
click at [957, 629] on span "Carregar mais produtos" at bounding box center [918, 635] width 159 height 13
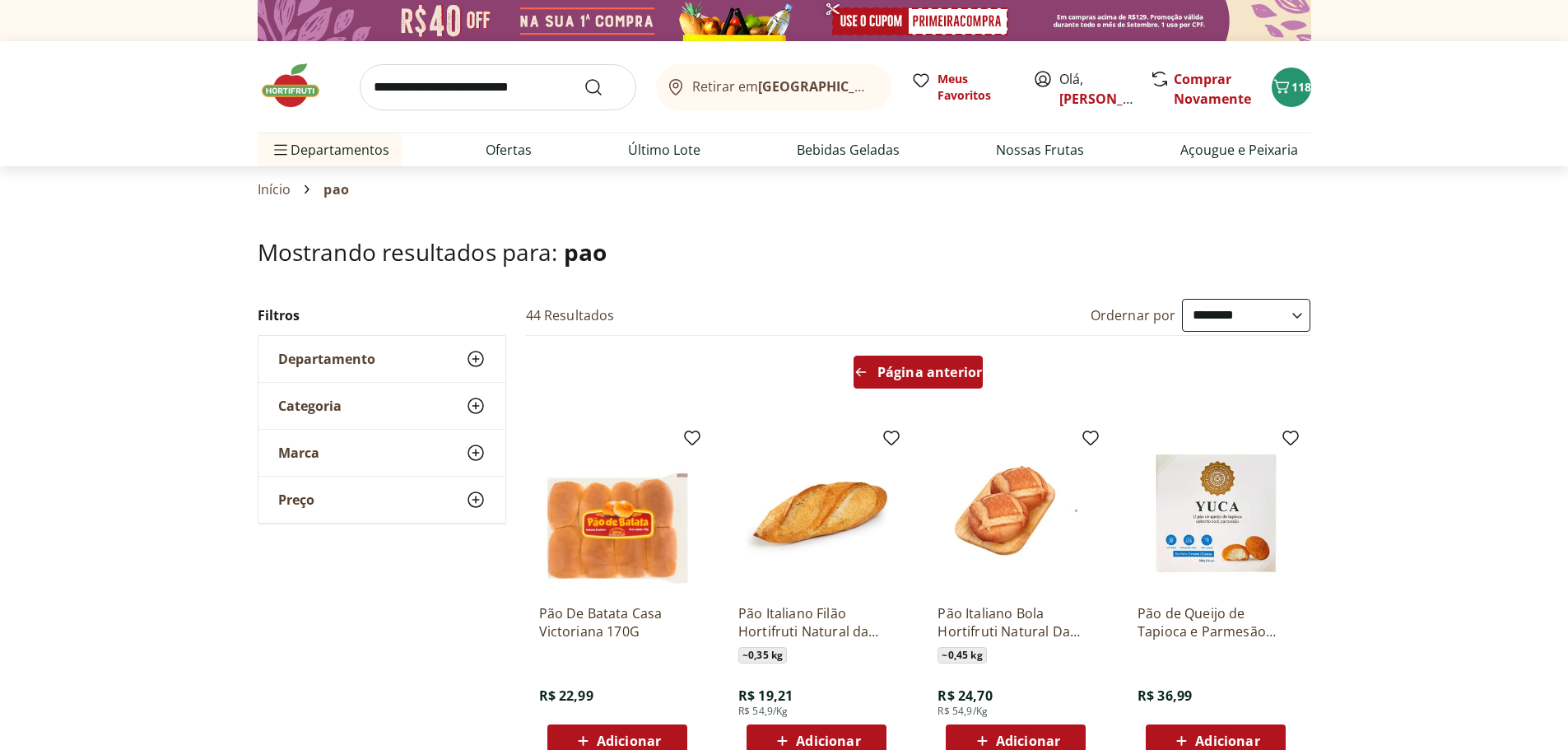
click at [922, 366] on span "Página anterior" at bounding box center [930, 372] width 105 height 13
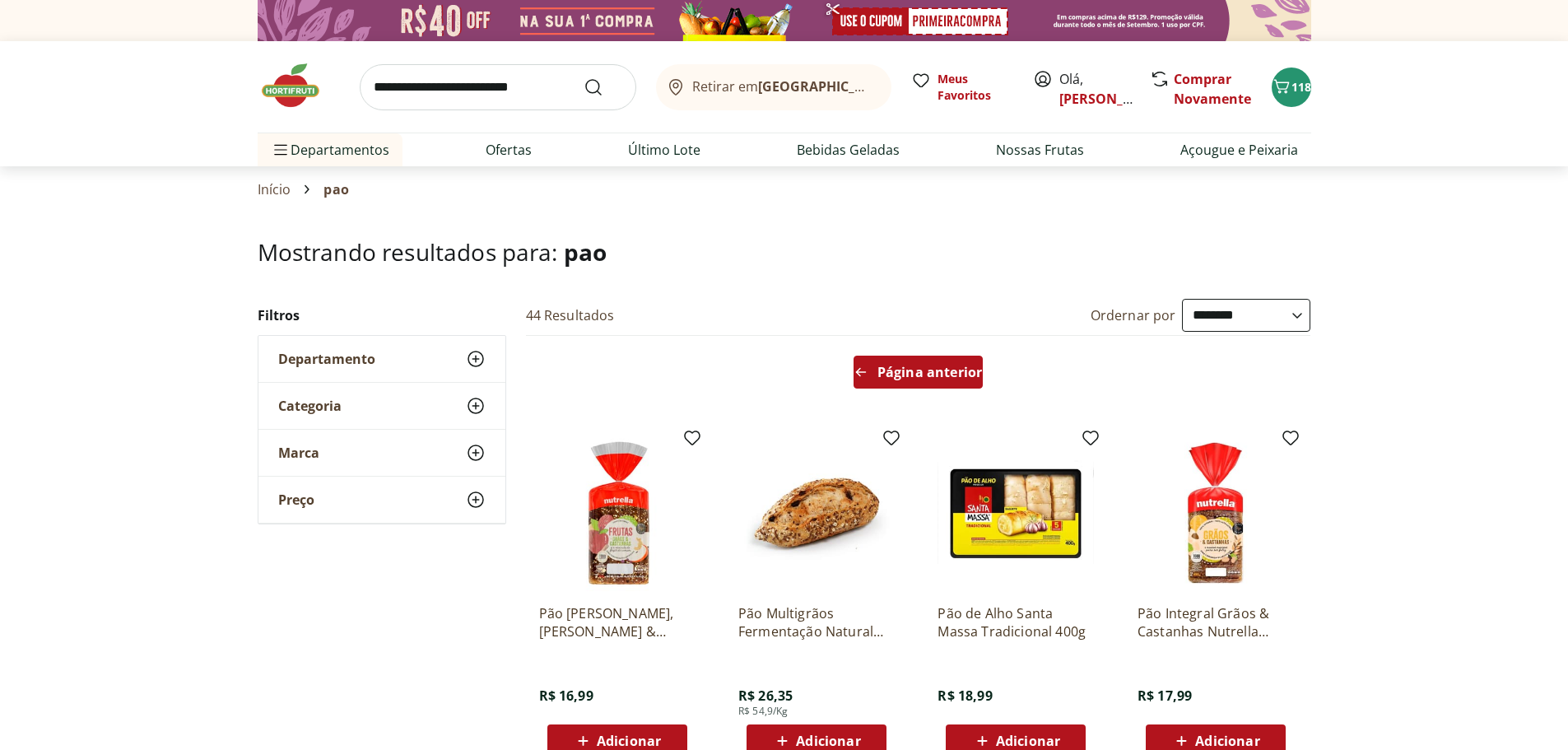
click at [922, 373] on span "Página anterior" at bounding box center [930, 372] width 105 height 13
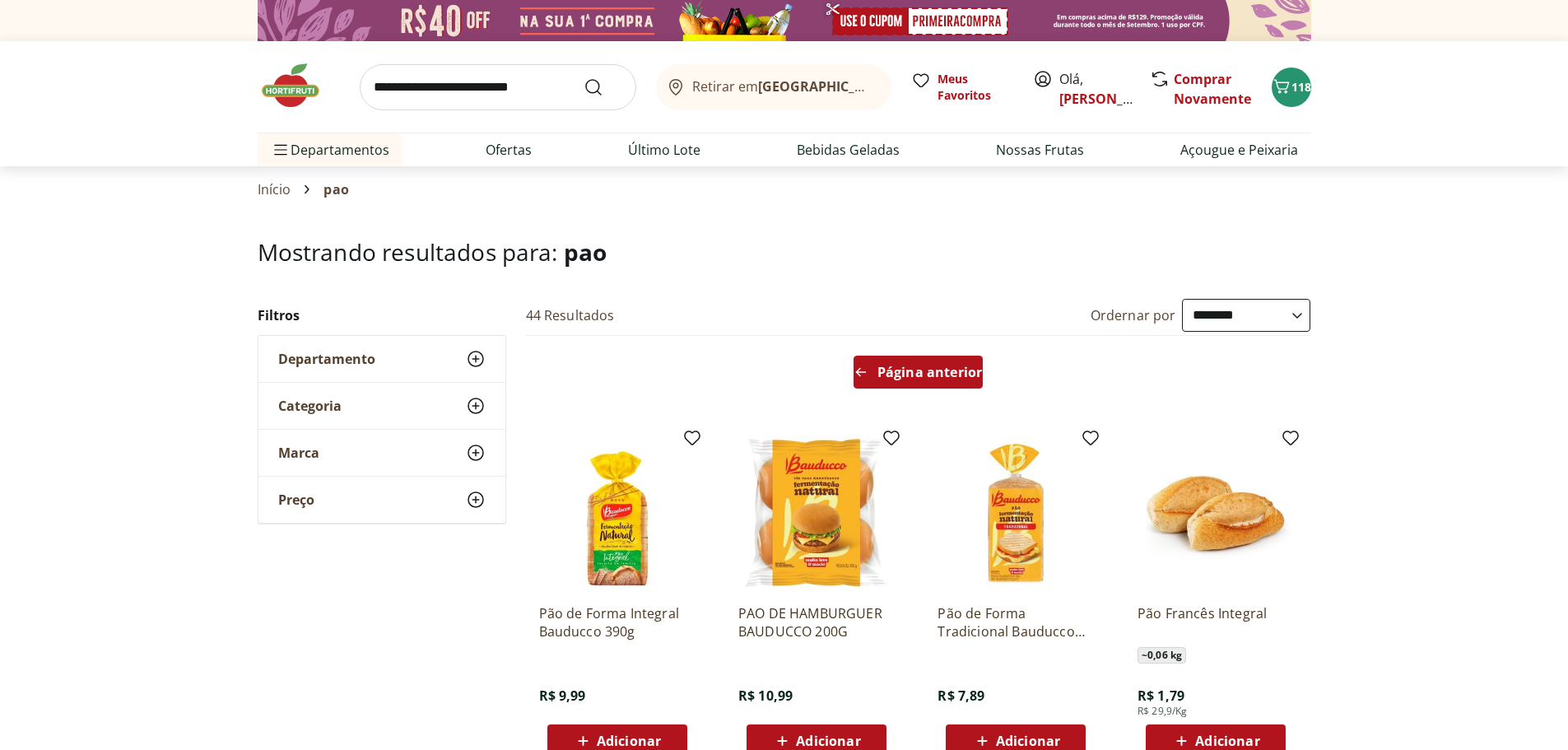
click at [931, 384] on div "Página anterior" at bounding box center [918, 372] width 129 height 33
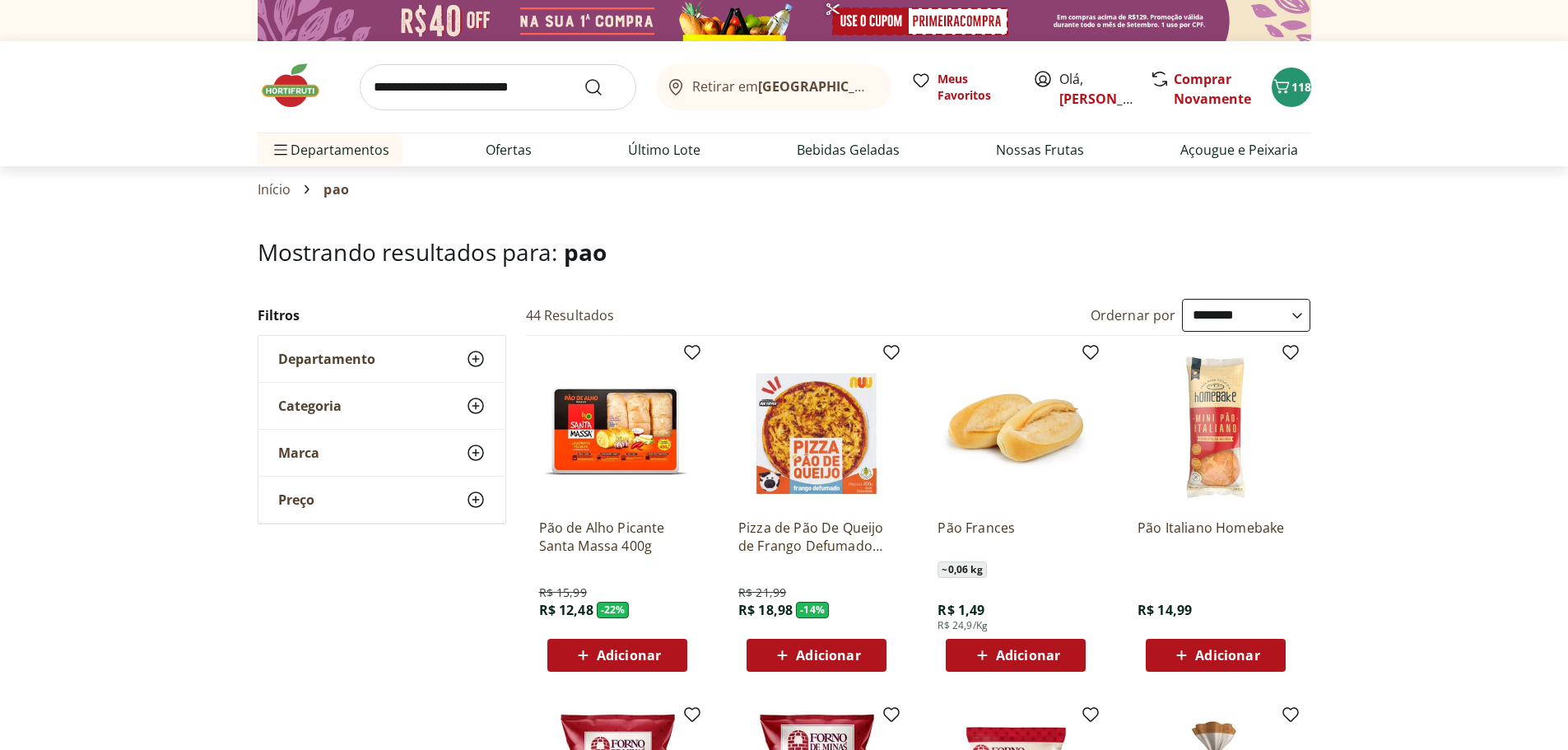
click at [431, 93] on input "search" at bounding box center [498, 87] width 277 height 46
type input "**********"
click at [584, 77] on button "Submit Search" at bounding box center [603, 87] width 39 height 20
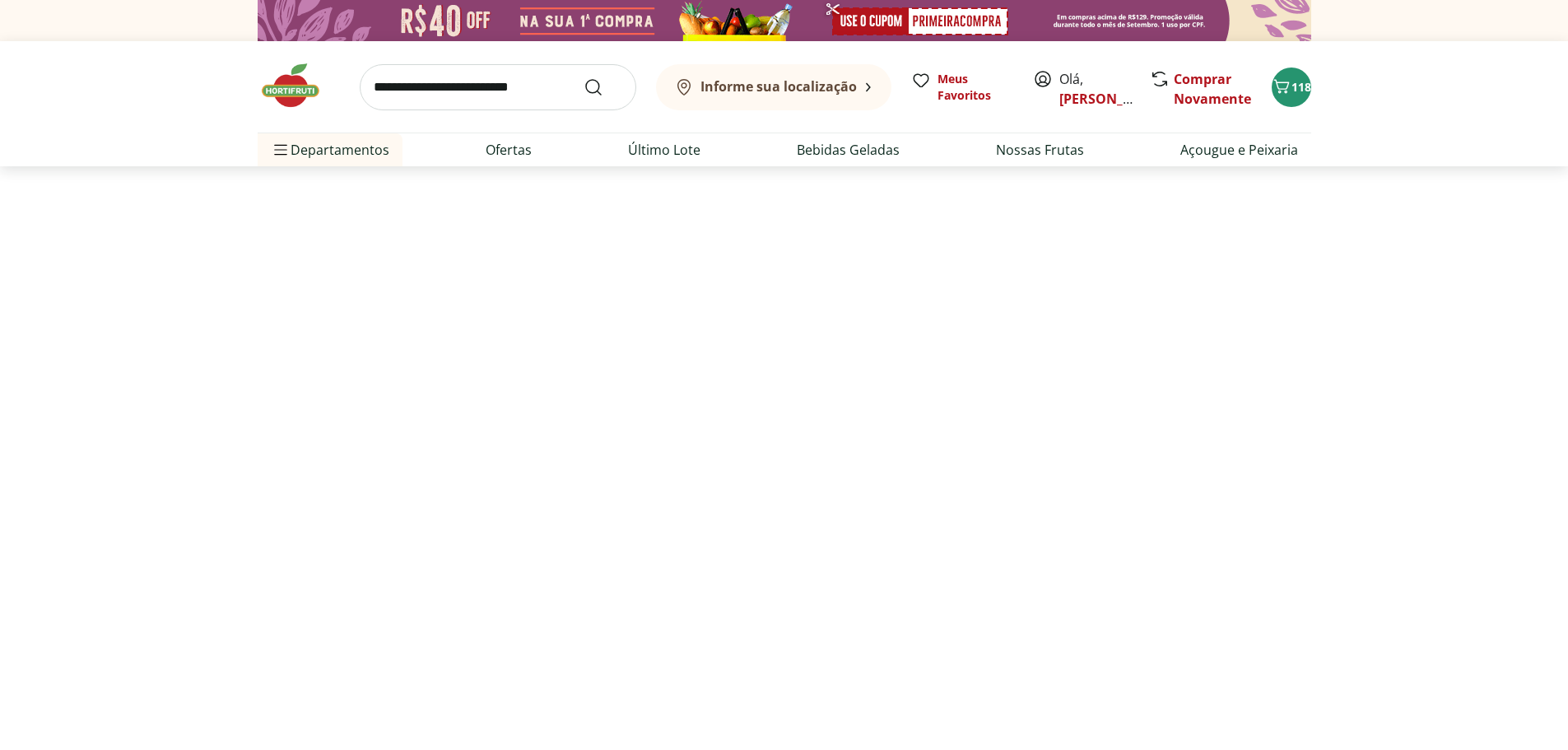
select select "**********"
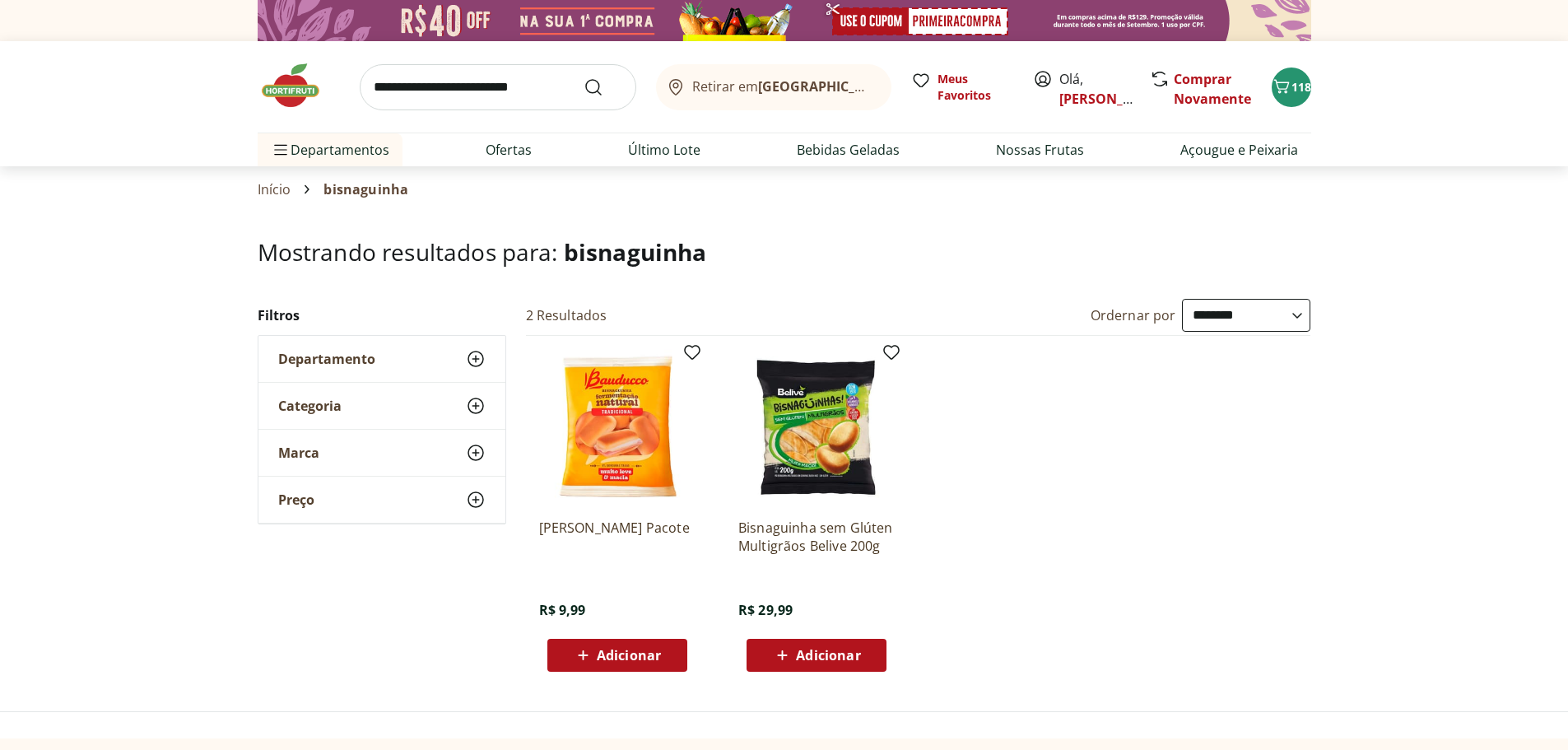
click at [592, 656] on icon at bounding box center [583, 656] width 20 height 20
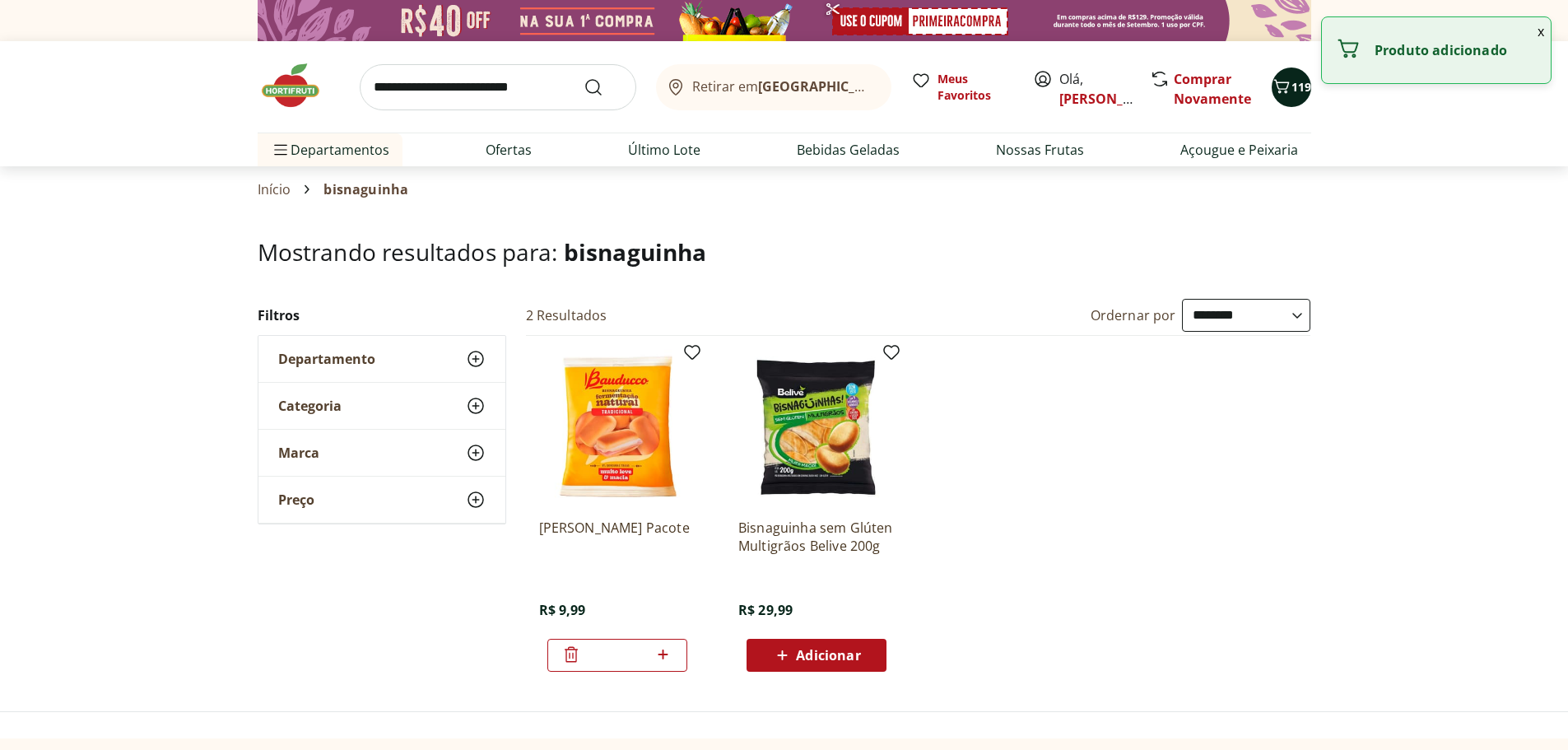
click at [1297, 85] on span "119" at bounding box center [1302, 86] width 20 height 16
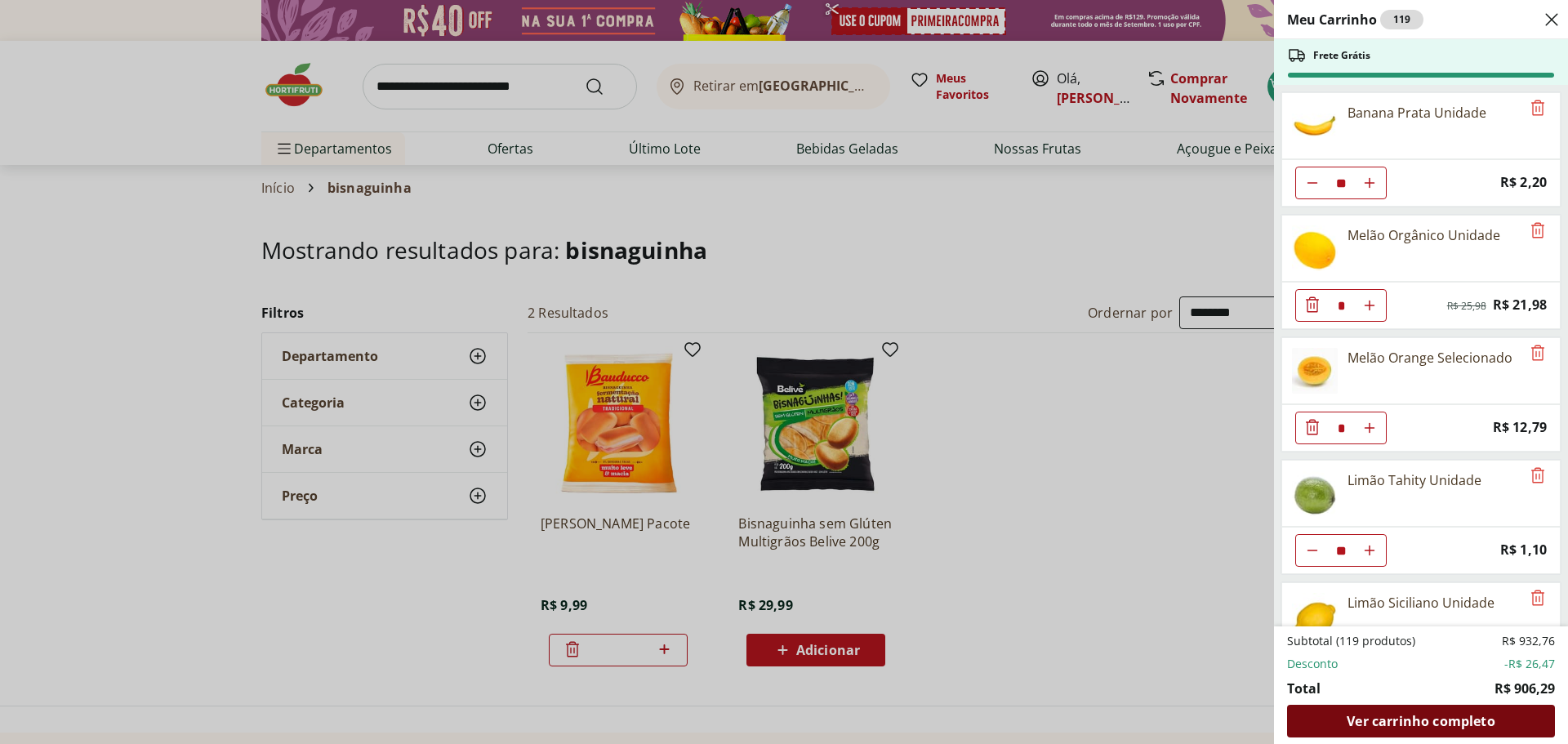
click at [1444, 725] on span "Ver carrinho completo" at bounding box center [1420, 721] width 148 height 13
